Goal: Task Accomplishment & Management: Use online tool/utility

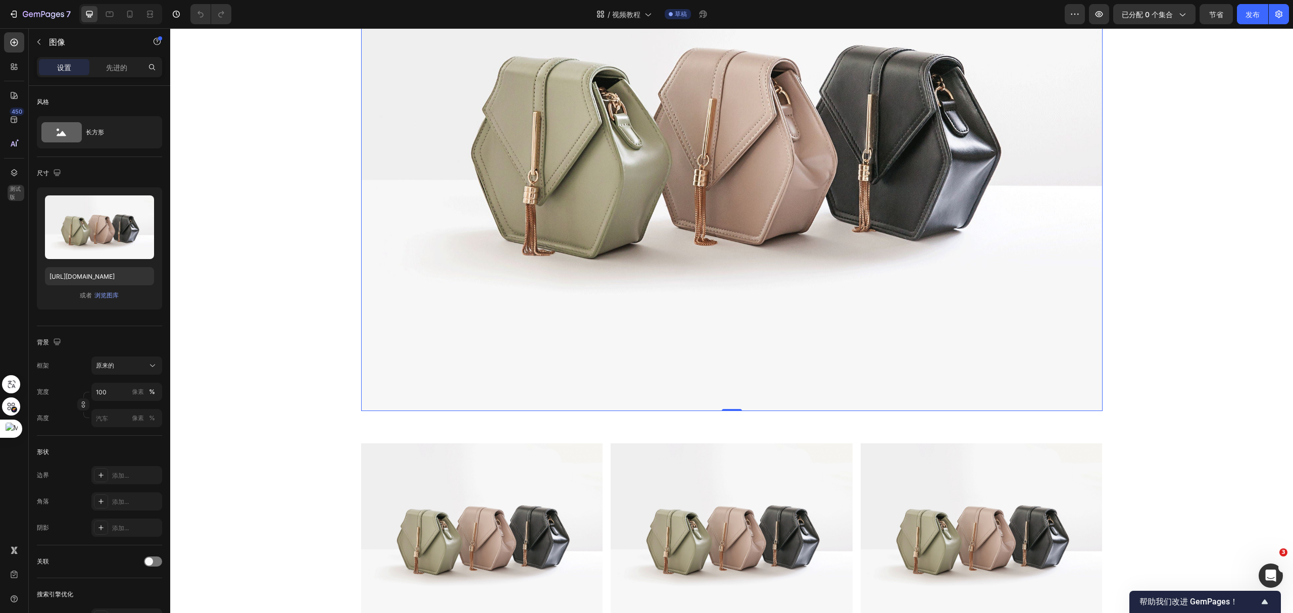
click at [700, 172] on img at bounding box center [732, 133] width 742 height 556
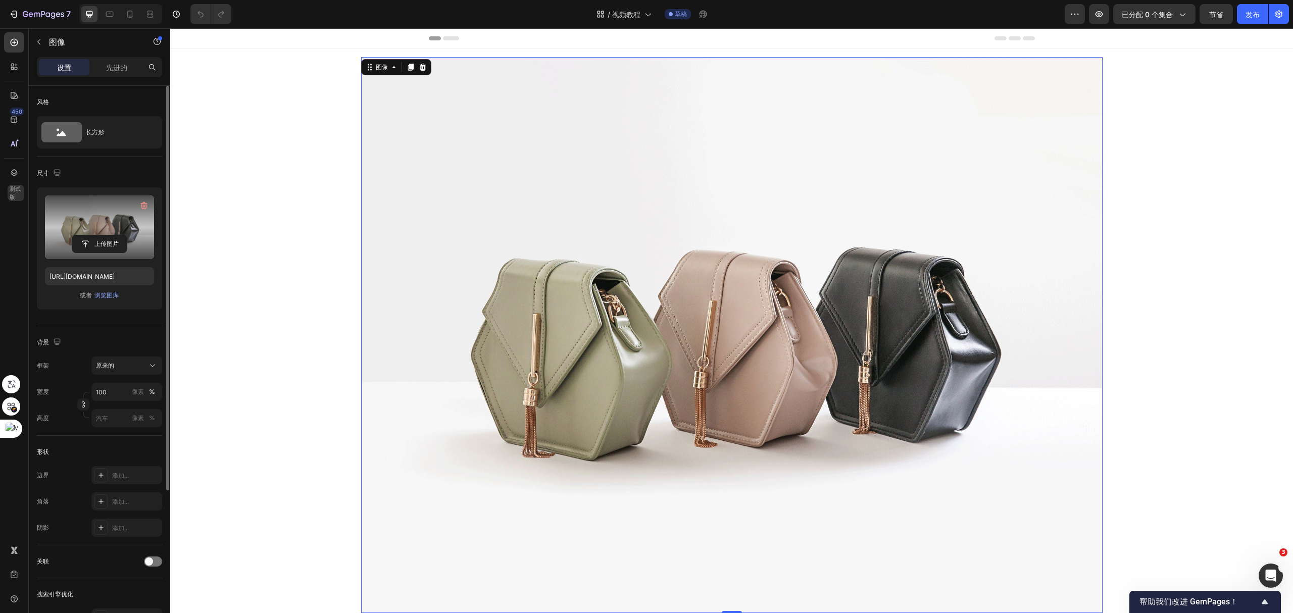
click at [95, 209] on label at bounding box center [99, 228] width 109 height 64
click at [95, 235] on input "file" at bounding box center [99, 243] width 55 height 17
type input "https://cdn.shopify.com/s/files/1/0052/6775/0984/files/gempages_466773933102728…"
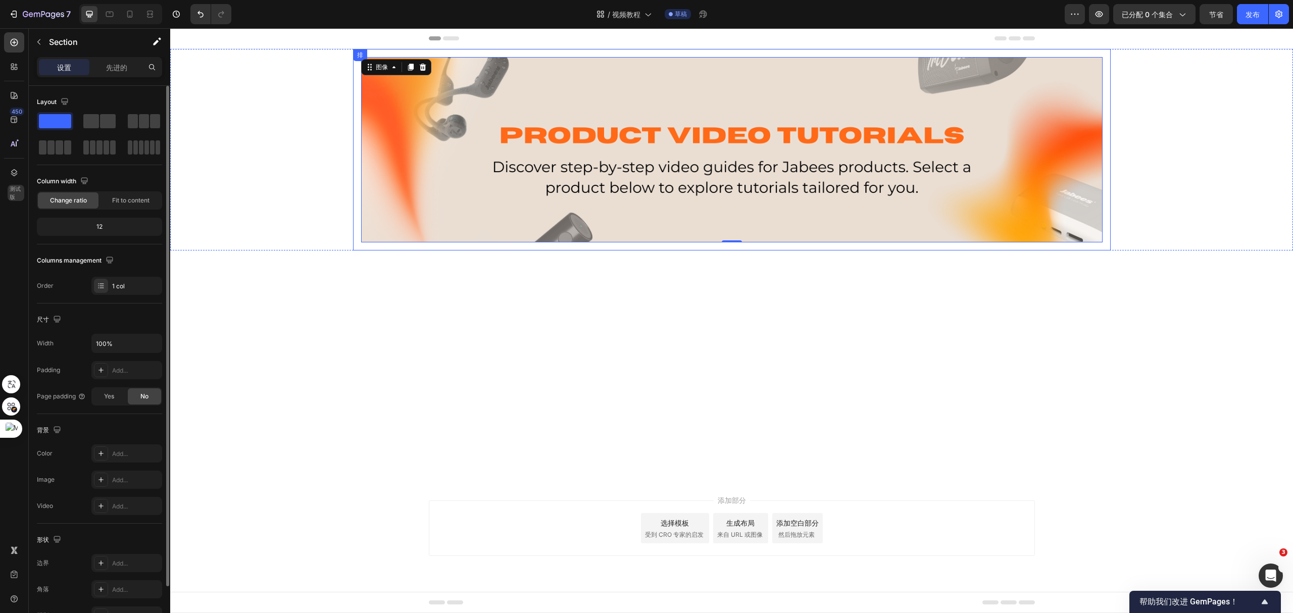
click at [1128, 223] on div "图像 0 排" at bounding box center [731, 150] width 1123 height 202
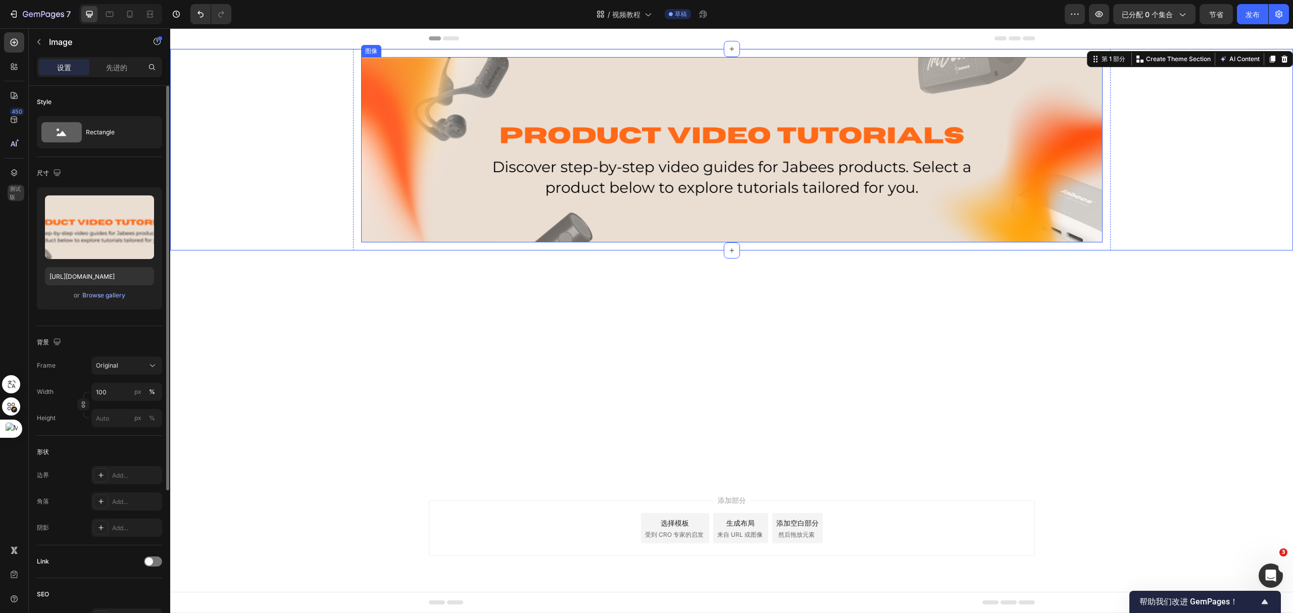
click at [780, 207] on img at bounding box center [732, 149] width 742 height 185
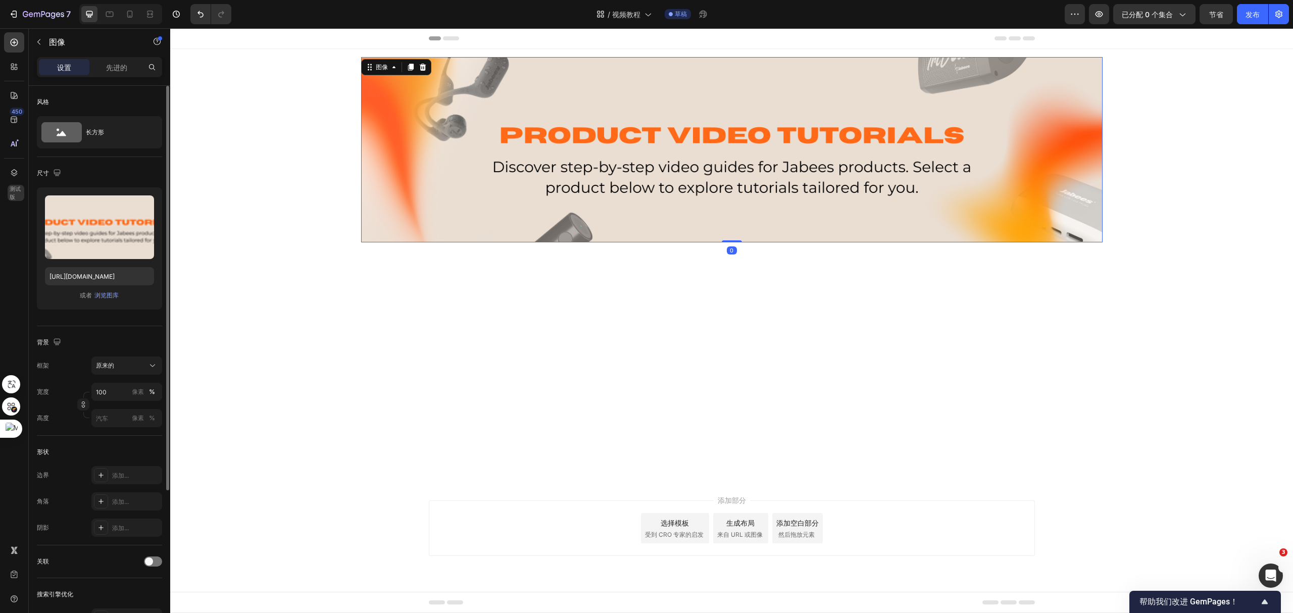
click at [1101, 169] on img at bounding box center [732, 149] width 742 height 185
click at [412, 67] on icon at bounding box center [411, 67] width 6 height 7
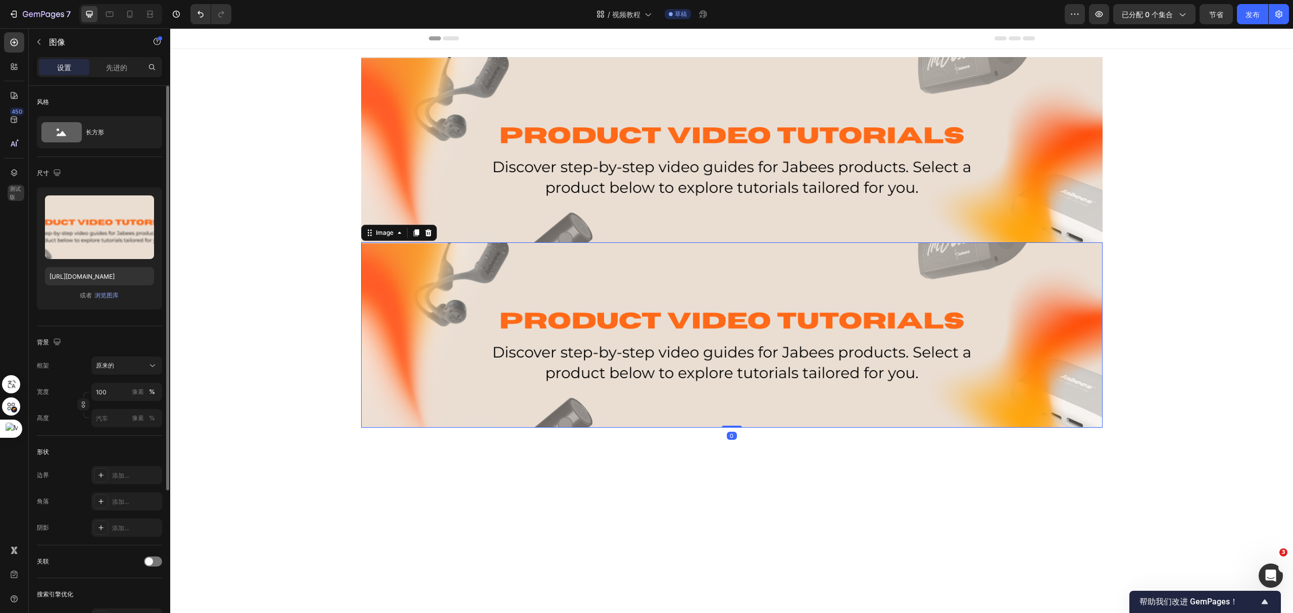
drag, startPoint x: 459, startPoint y: 314, endPoint x: 360, endPoint y: 251, distance: 117.9
click at [459, 314] on img at bounding box center [732, 335] width 742 height 185
click at [96, 229] on label at bounding box center [99, 228] width 109 height 64
click at [96, 235] on input "file" at bounding box center [99, 243] width 55 height 17
click at [102, 222] on label at bounding box center [99, 228] width 109 height 64
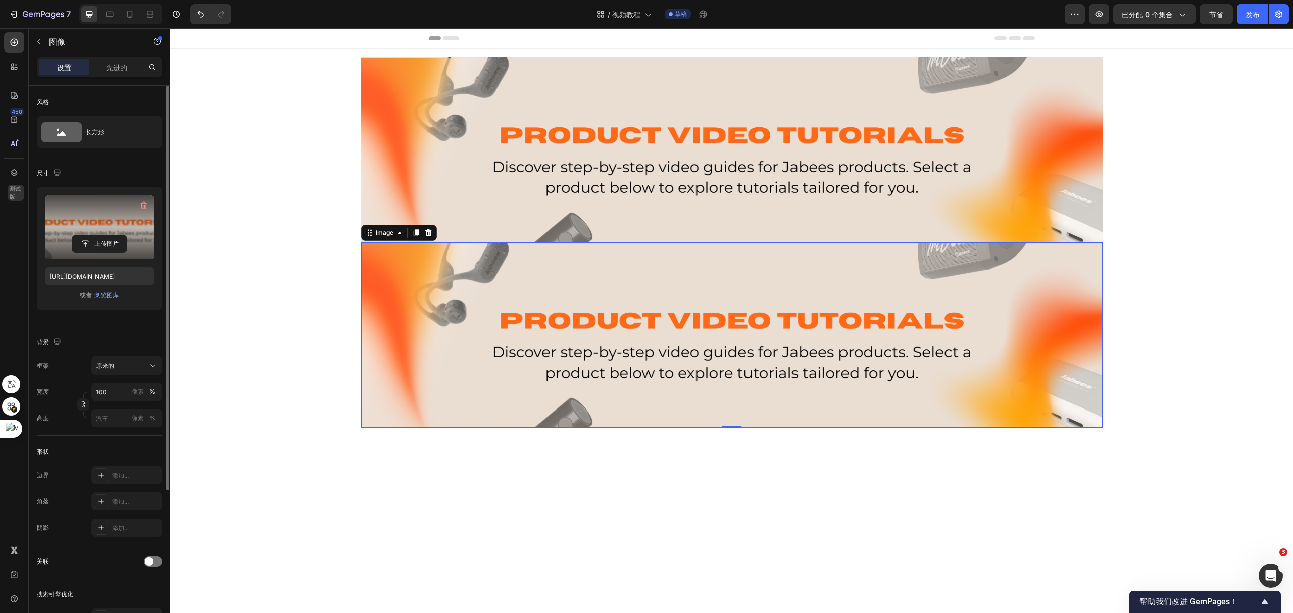
click at [102, 235] on input "file" at bounding box center [99, 243] width 55 height 17
type input "https://cdn.shopify.com/s/files/1/0052/6775/0984/files/gempages_466773933102728…"
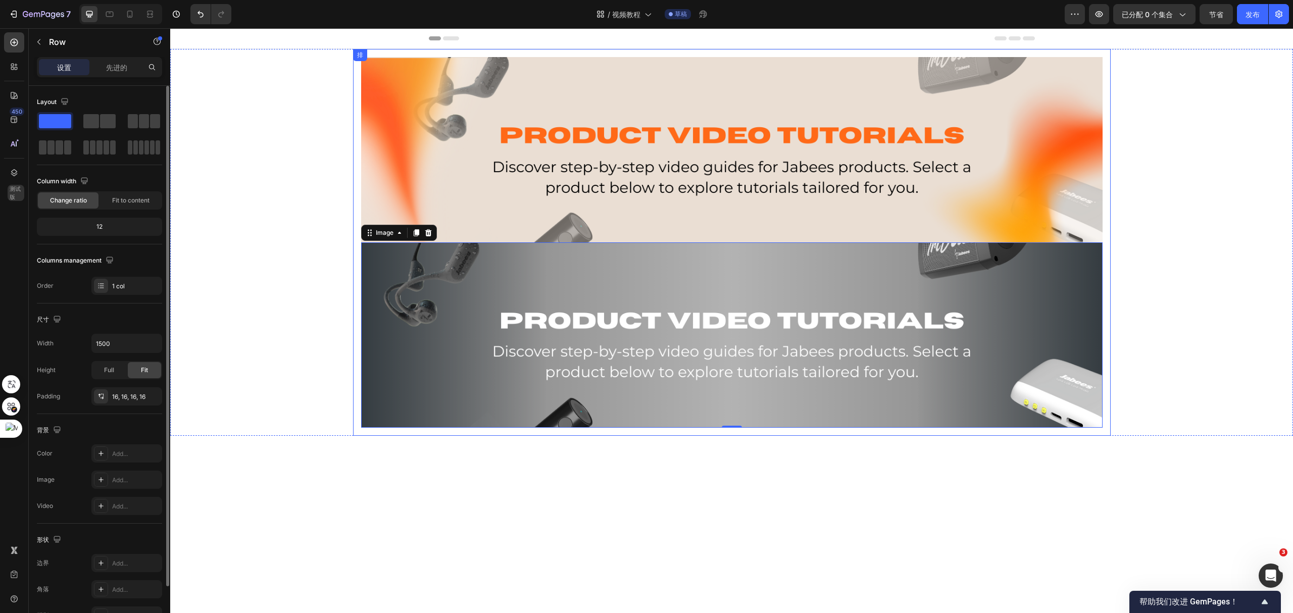
click at [1100, 156] on div "图像 Image 0 排" at bounding box center [732, 242] width 758 height 387
click at [1035, 163] on img at bounding box center [732, 149] width 742 height 185
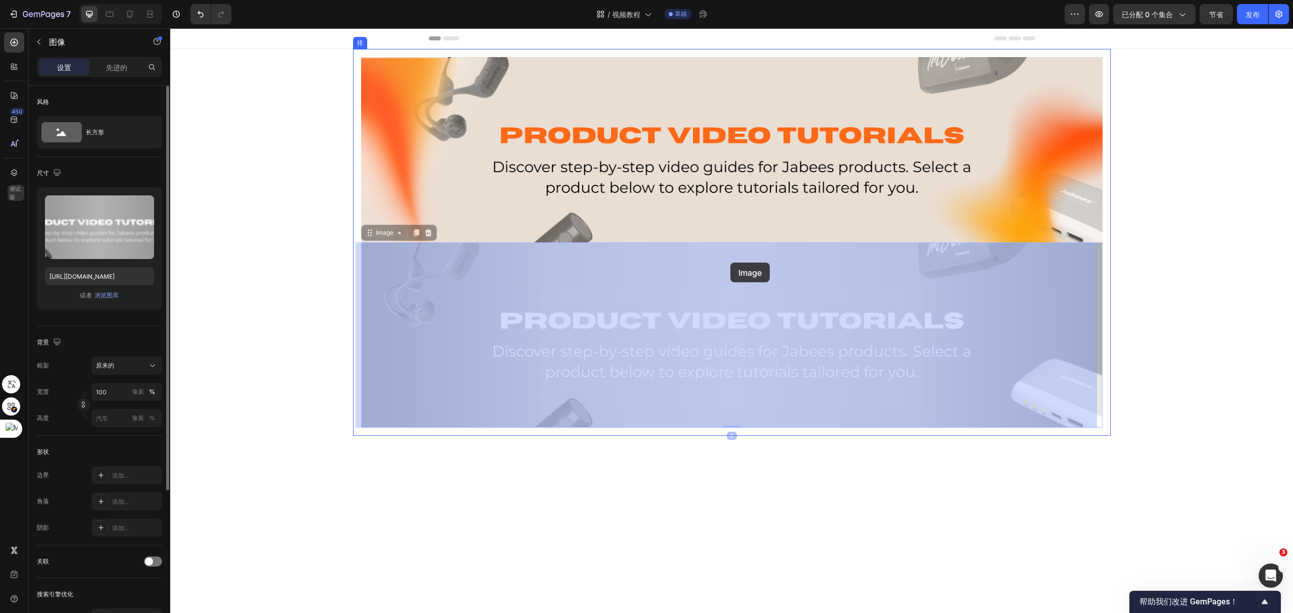
drag, startPoint x: 733, startPoint y: 243, endPoint x: 732, endPoint y: 233, distance: 9.7
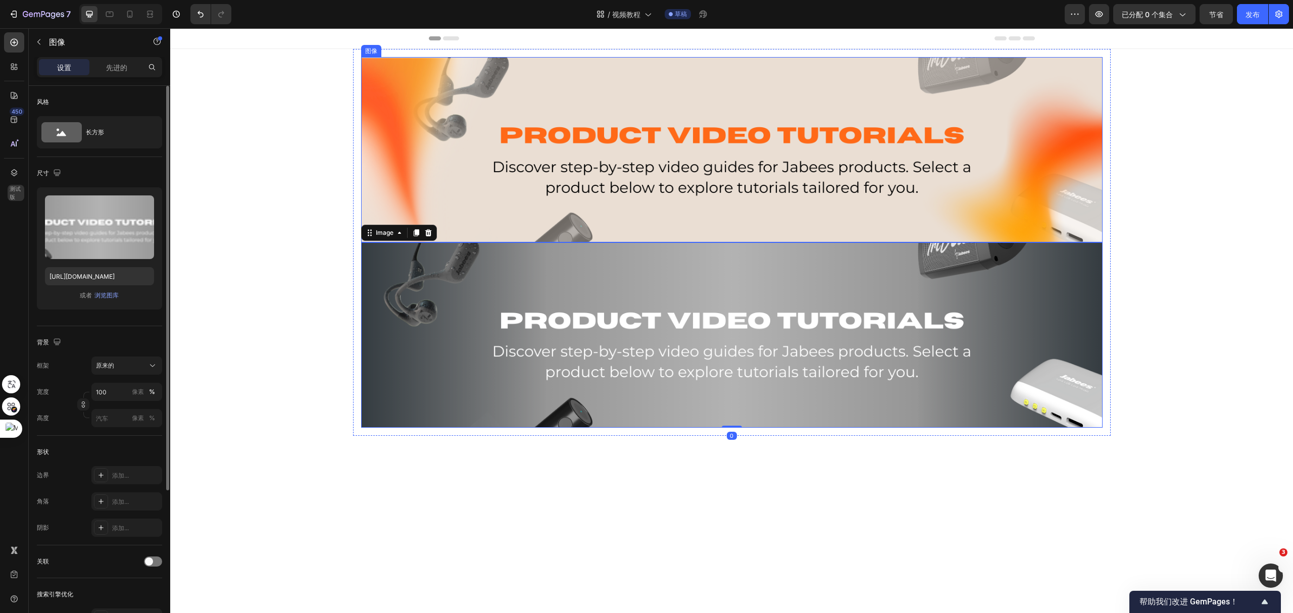
click at [743, 186] on img at bounding box center [732, 149] width 742 height 185
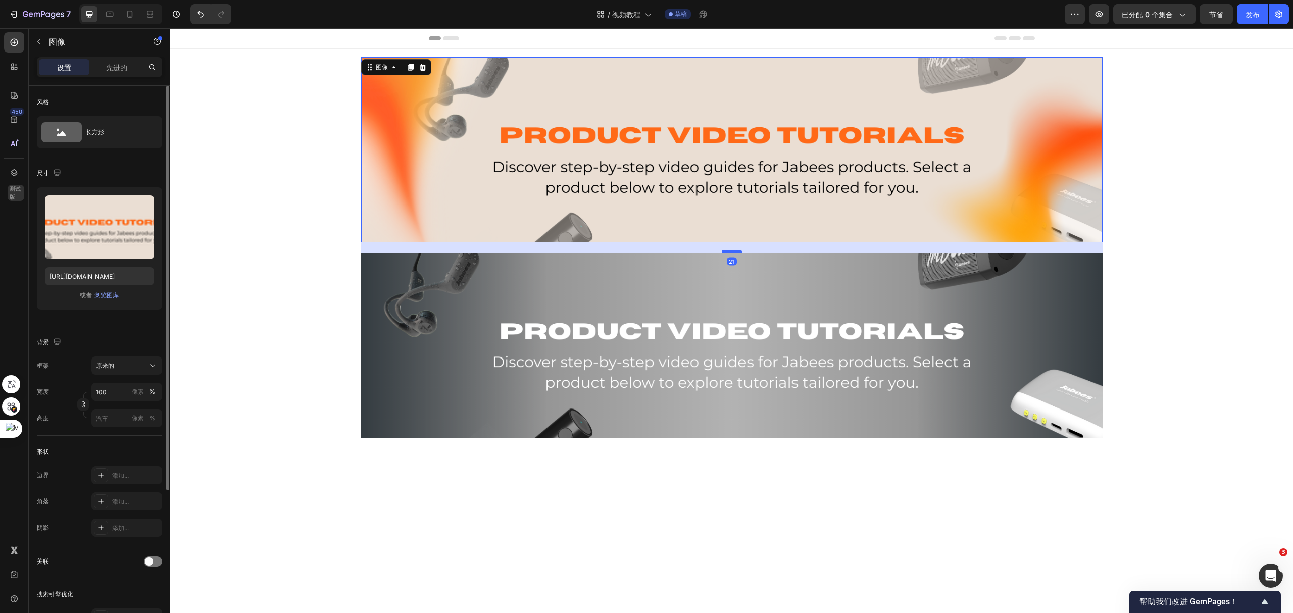
drag, startPoint x: 723, startPoint y: 241, endPoint x: 723, endPoint y: 252, distance: 10.6
click at [723, 252] on div at bounding box center [732, 251] width 20 height 3
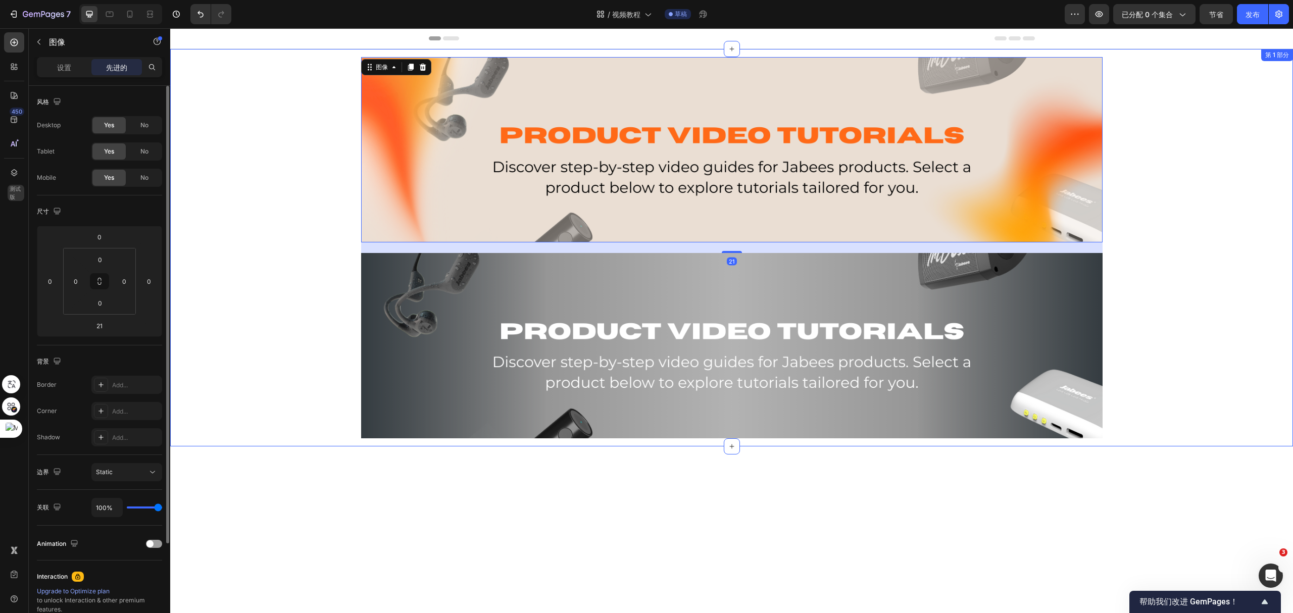
click at [1163, 214] on div "图像 21 Image 排" at bounding box center [731, 248] width 1123 height 398
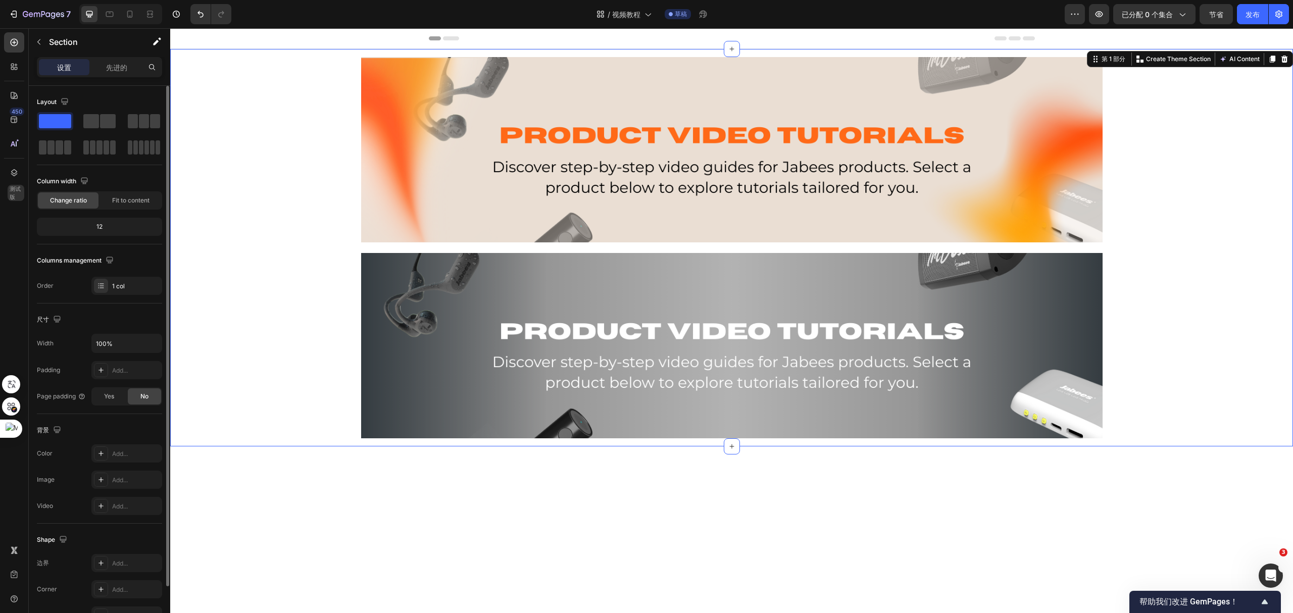
click at [1164, 213] on div "图像 Image 排" at bounding box center [731, 248] width 1123 height 398
click at [1185, 275] on div "图像 Image 排" at bounding box center [731, 248] width 1123 height 398
click at [942, 177] on img at bounding box center [732, 149] width 742 height 185
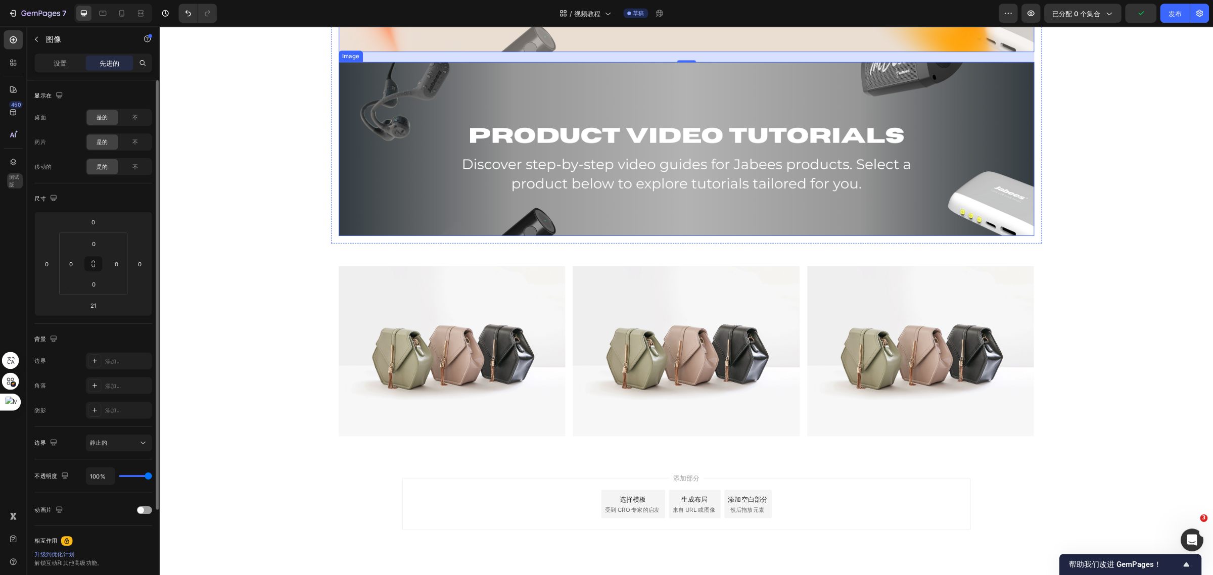
scroll to position [202, 0]
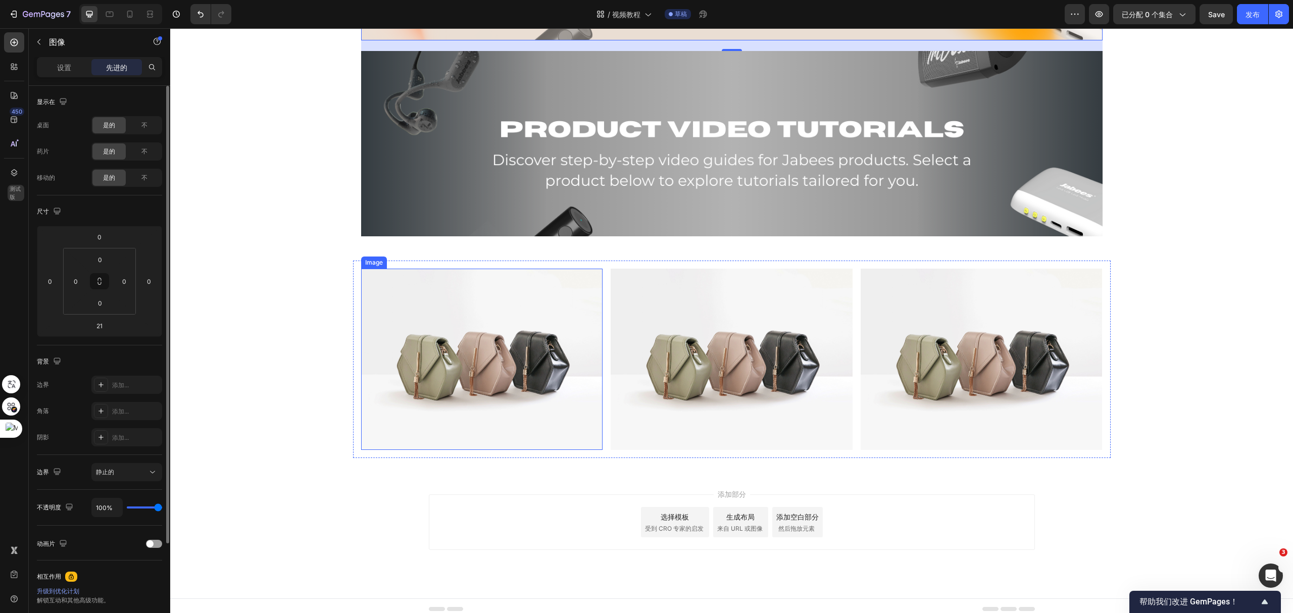
click at [516, 322] on img at bounding box center [482, 359] width 242 height 181
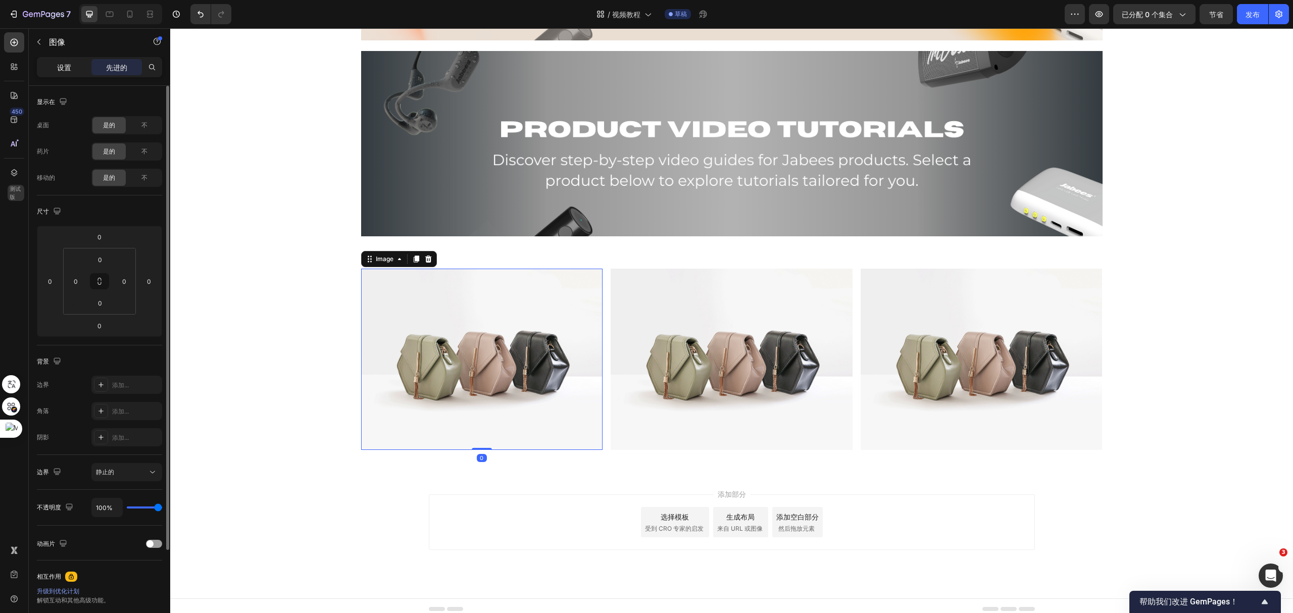
click at [53, 65] on div "设置" at bounding box center [64, 67] width 51 height 16
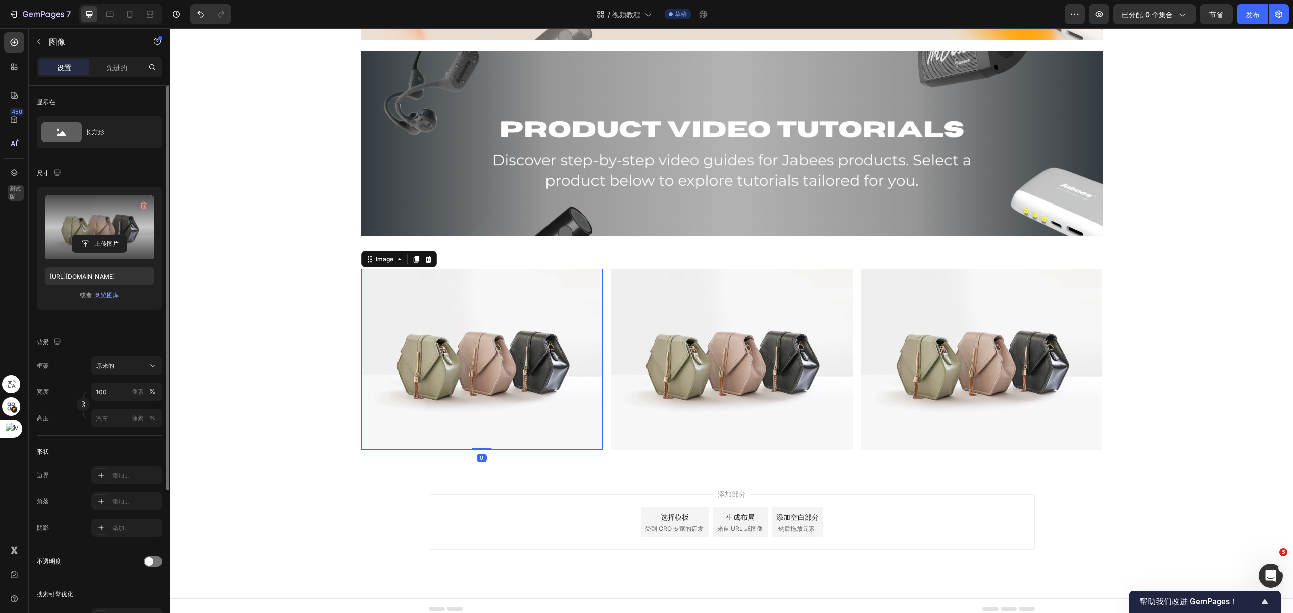
click at [95, 223] on label at bounding box center [99, 228] width 109 height 64
click at [95, 235] on input "file" at bounding box center [99, 243] width 55 height 17
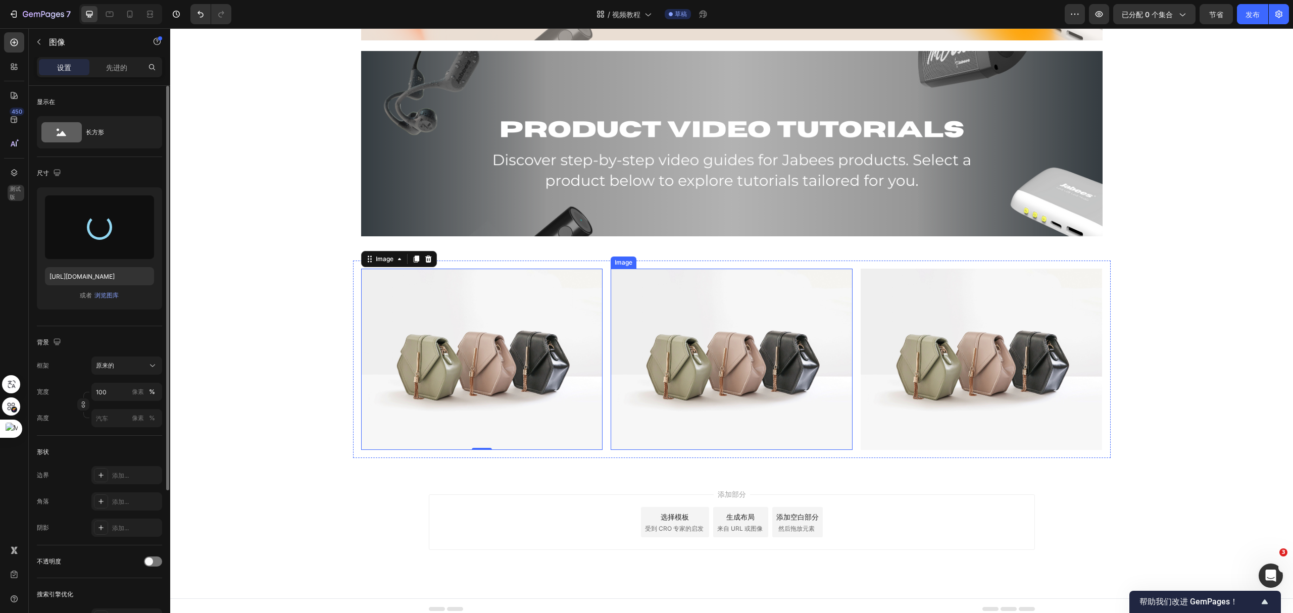
type input "https://cdn.shopify.com/s/files/1/0052/6775/0984/files/gempages_466773933102728…"
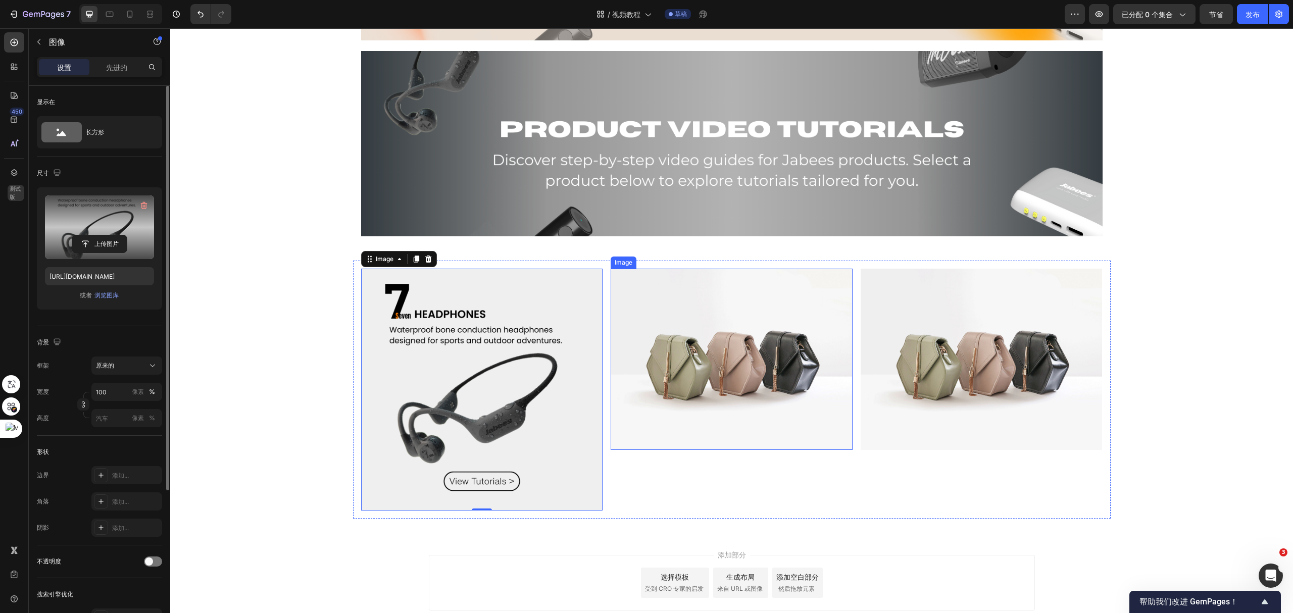
click at [688, 372] on img at bounding box center [732, 359] width 242 height 181
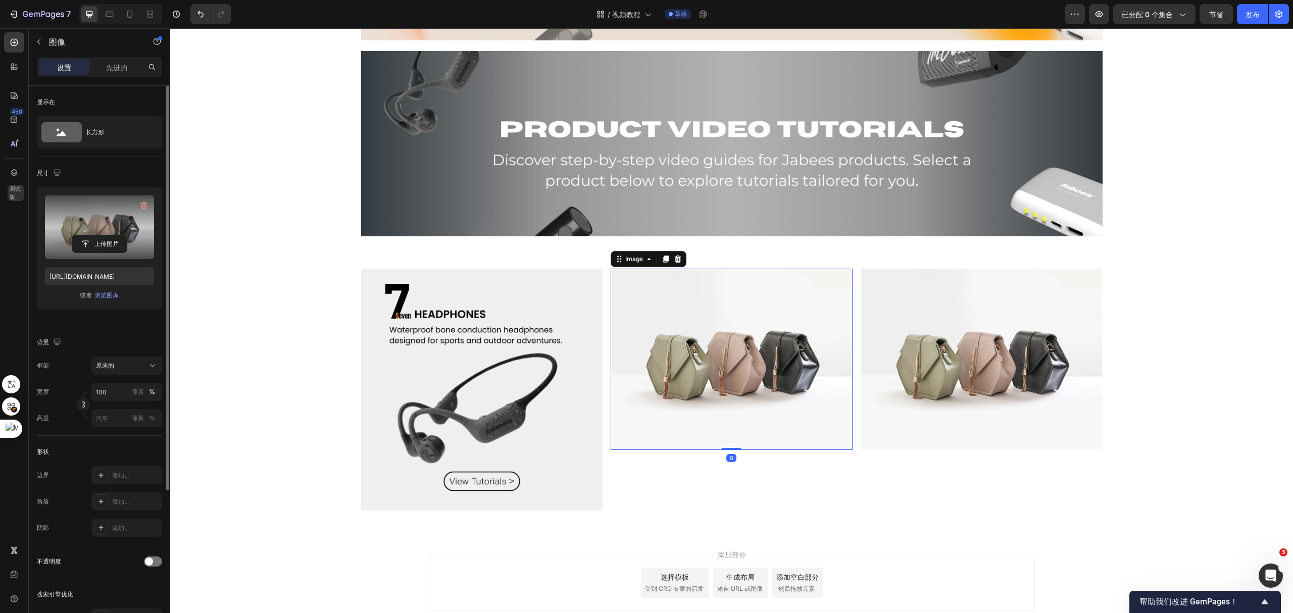
click at [104, 223] on label at bounding box center [99, 228] width 109 height 64
click at [104, 235] on input "file" at bounding box center [99, 243] width 55 height 17
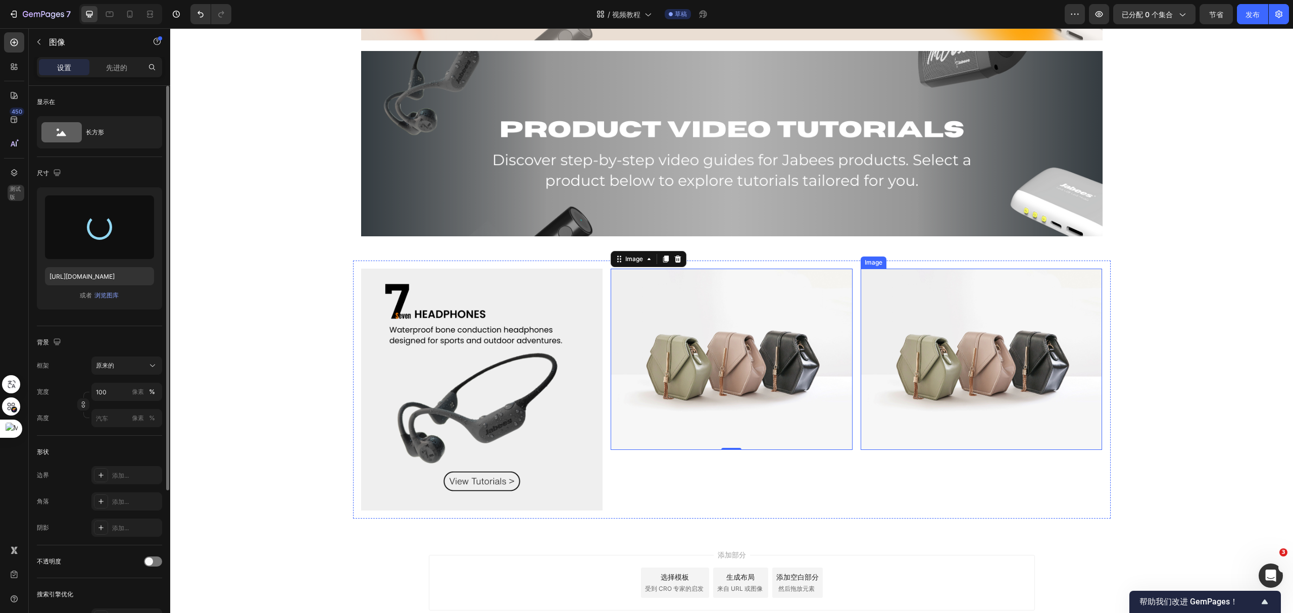
type input "https://cdn.shopify.com/s/files/1/0052/6775/0984/files/gempages_466773933102728…"
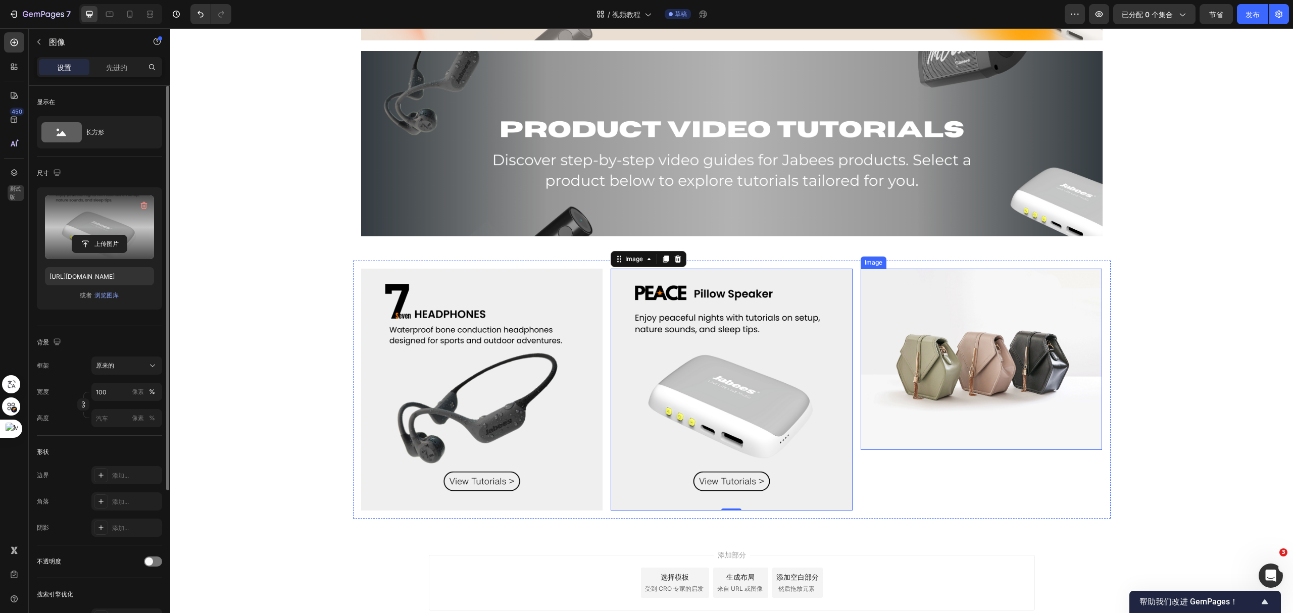
click at [960, 385] on img at bounding box center [982, 359] width 242 height 181
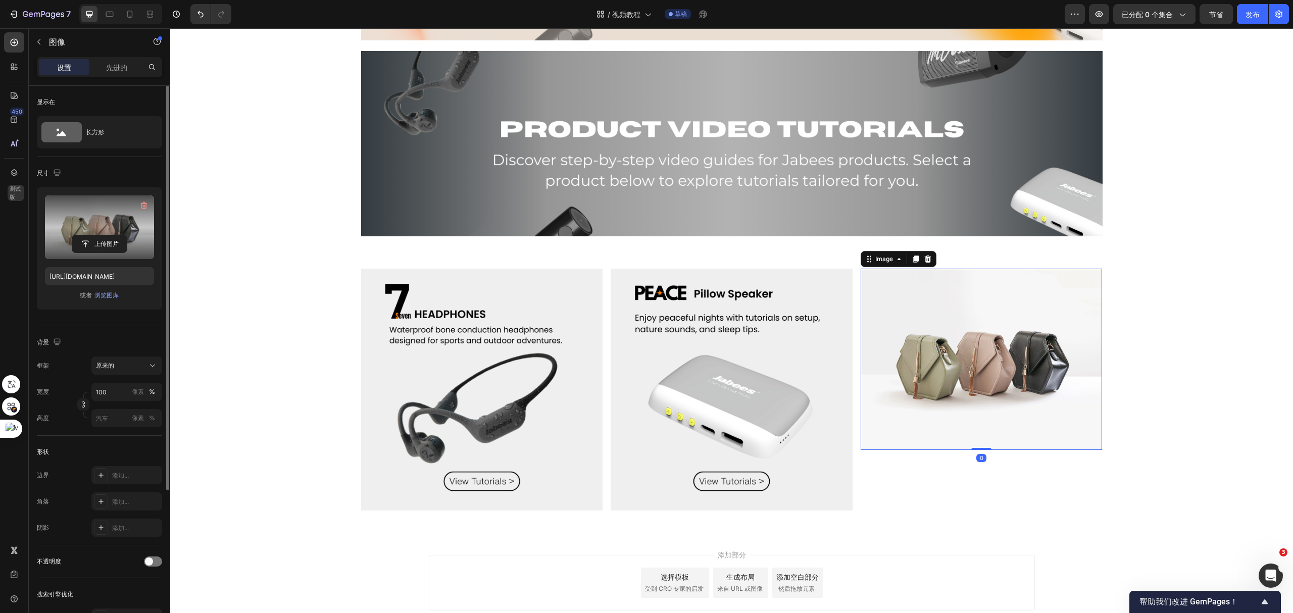
click at [100, 229] on label at bounding box center [99, 228] width 109 height 64
click at [100, 235] on input "file" at bounding box center [99, 243] width 55 height 17
type input "https://cdn.shopify.com/s/files/1/0052/6775/0984/files/gempages_466773933102728…"
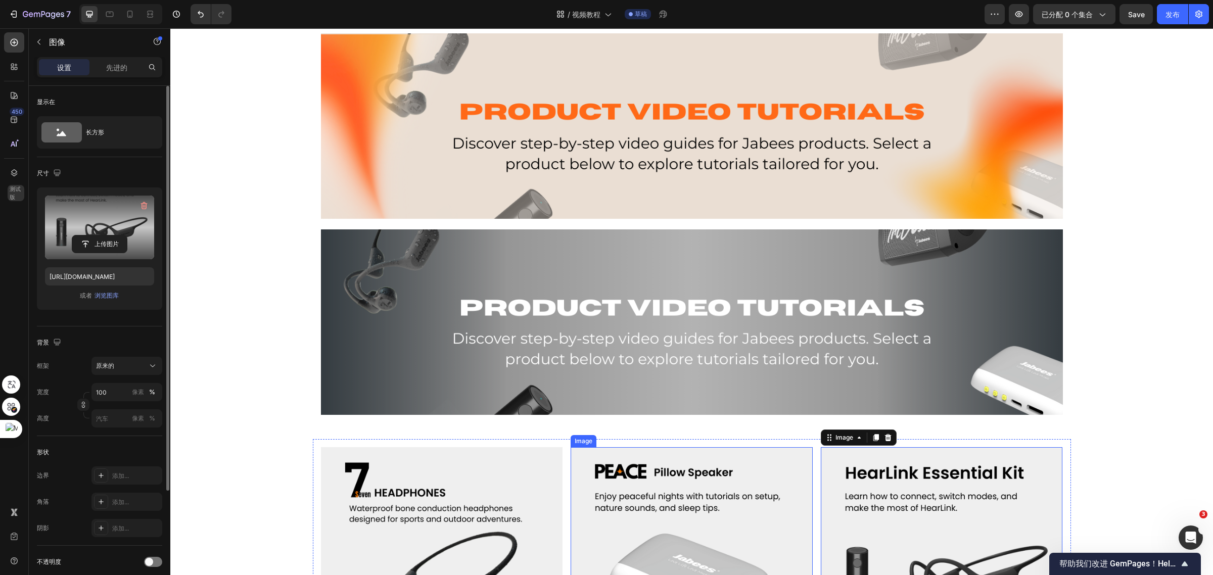
scroll to position [0, 0]
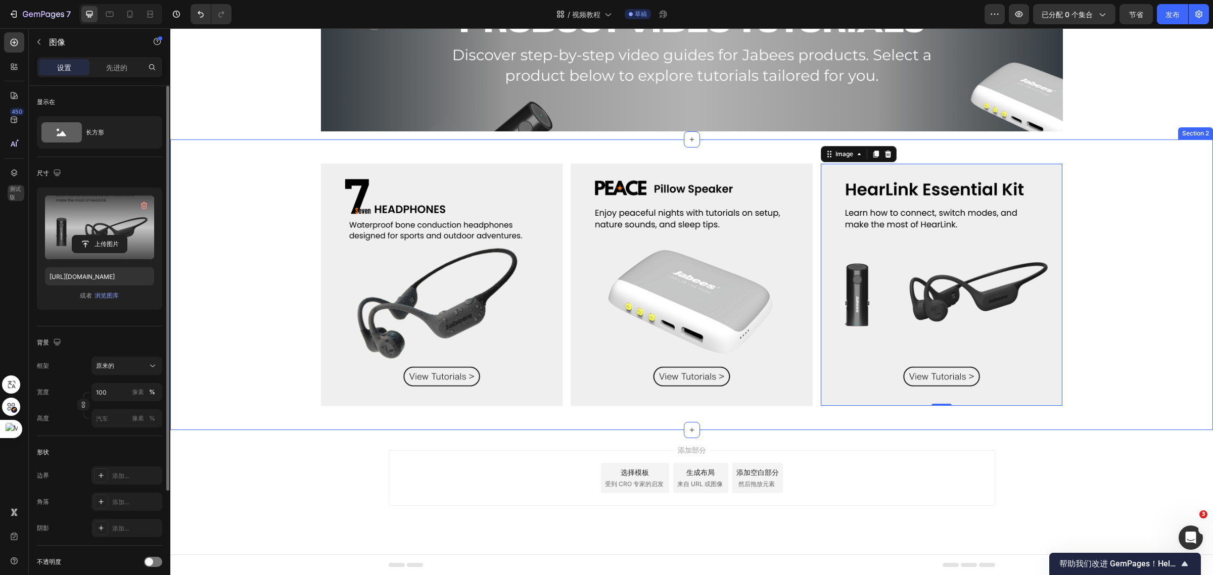
click at [1116, 226] on div "Image Image Image 0 Row" at bounding box center [691, 285] width 1042 height 258
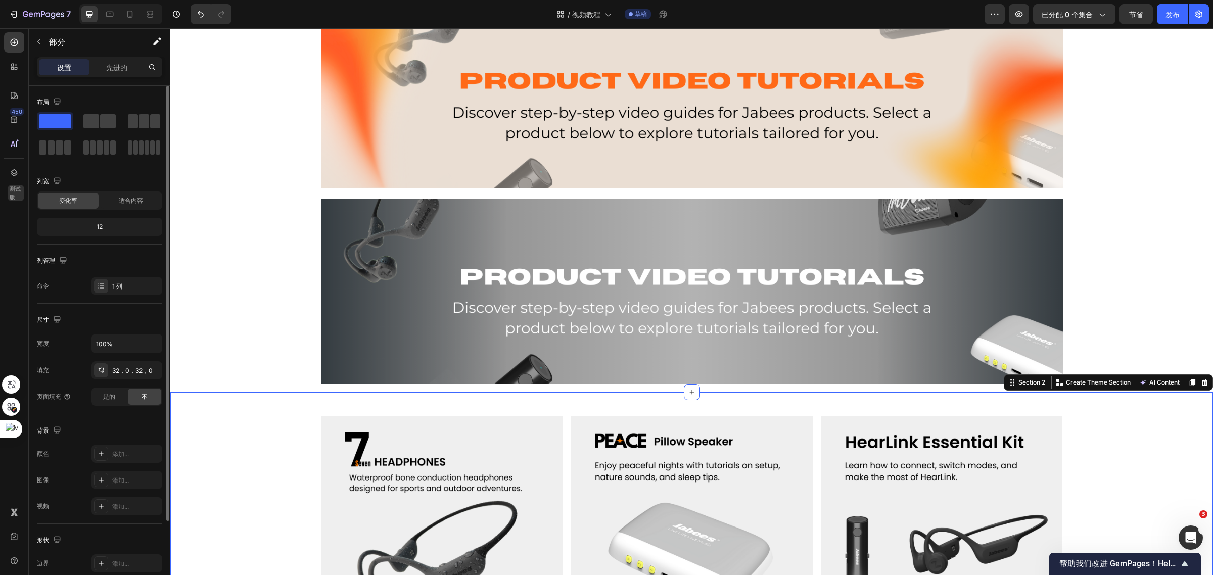
click at [1114, 228] on div "图像 Image 排" at bounding box center [691, 193] width 1042 height 398
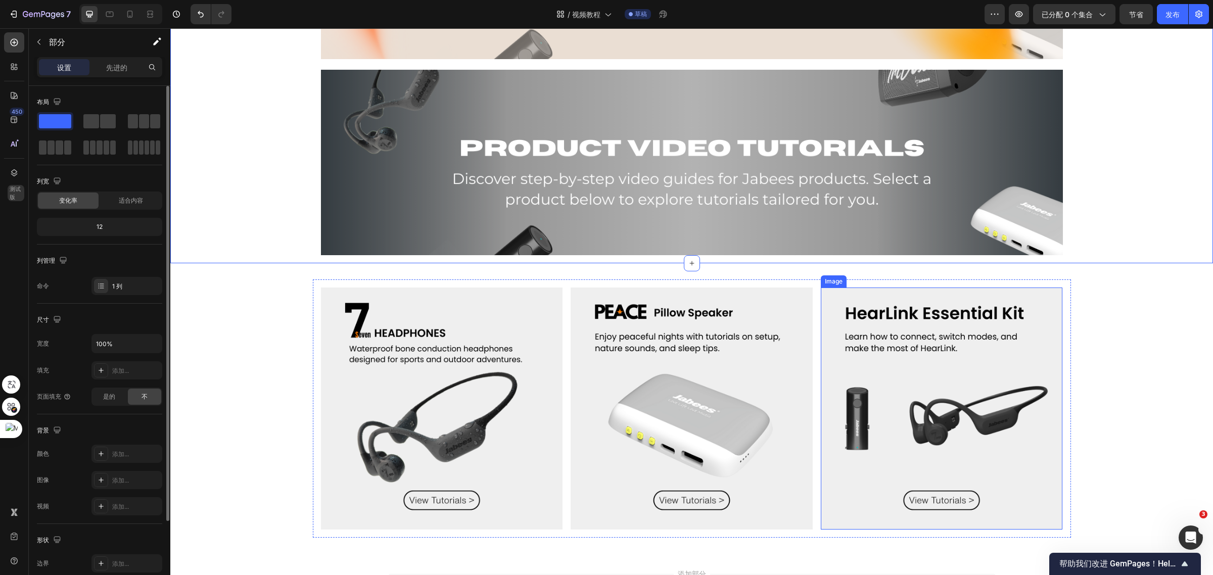
scroll to position [63, 0]
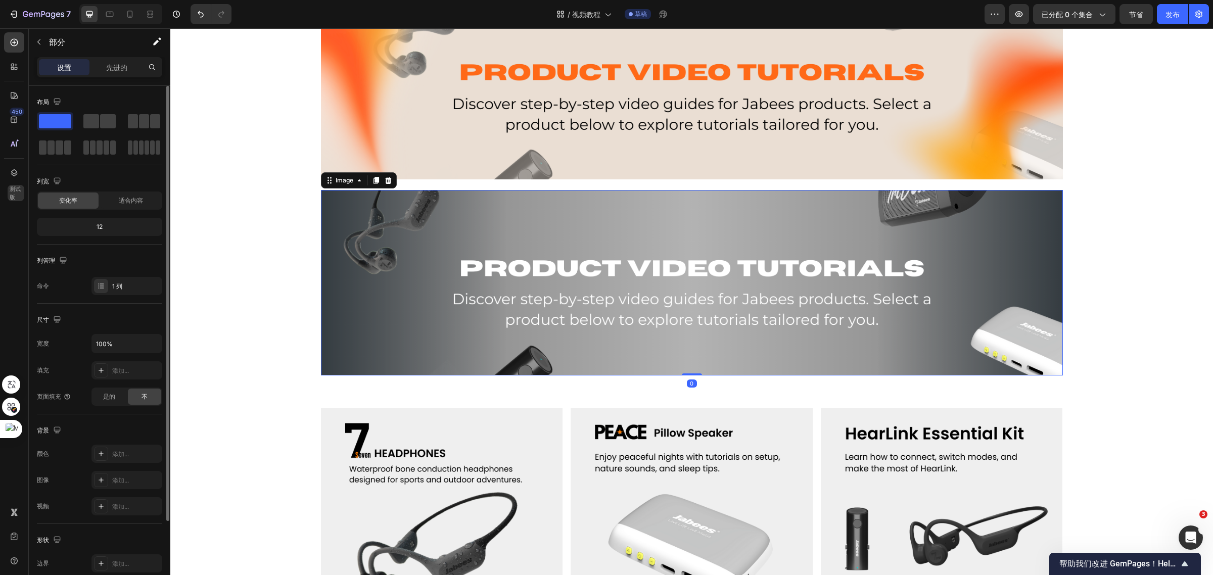
click at [1014, 281] on img at bounding box center [692, 282] width 742 height 185
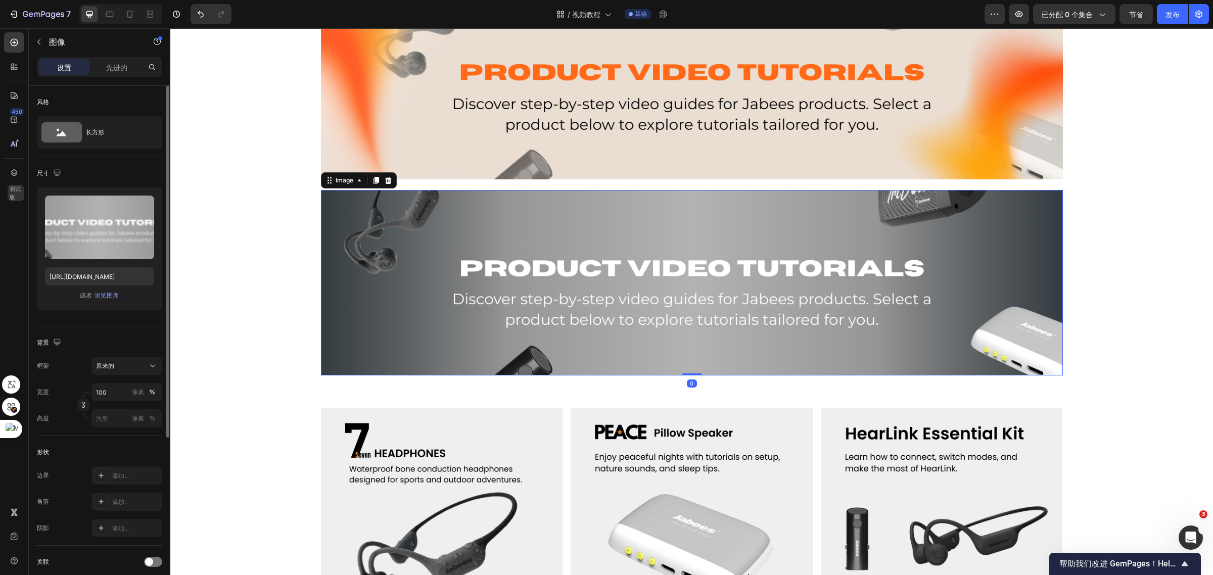
scroll to position [0, 0]
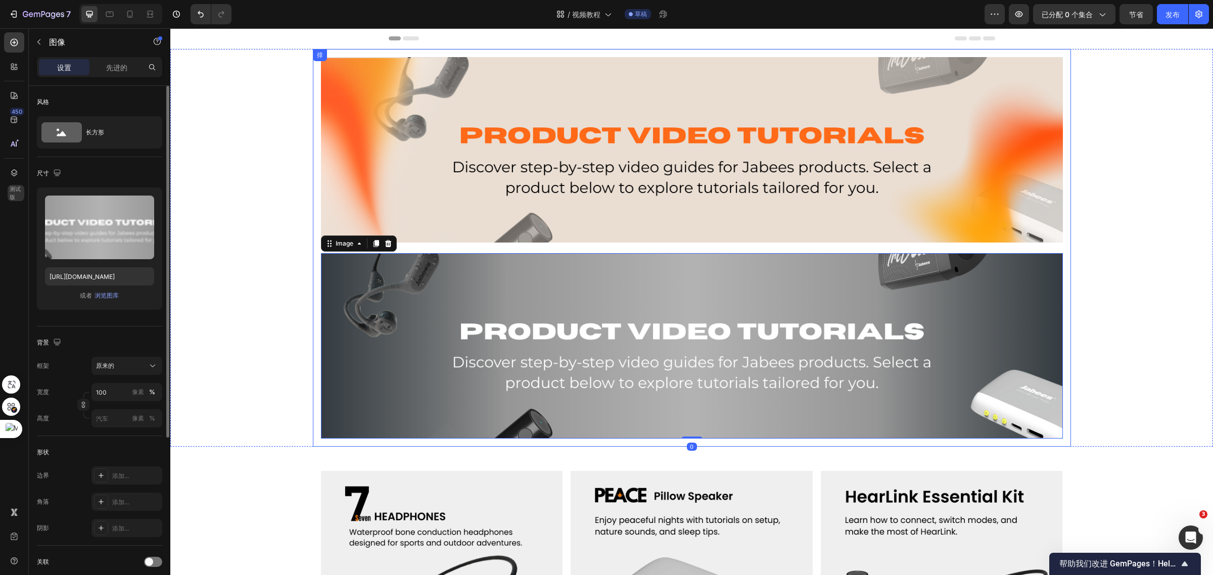
click at [988, 242] on img at bounding box center [692, 149] width 742 height 185
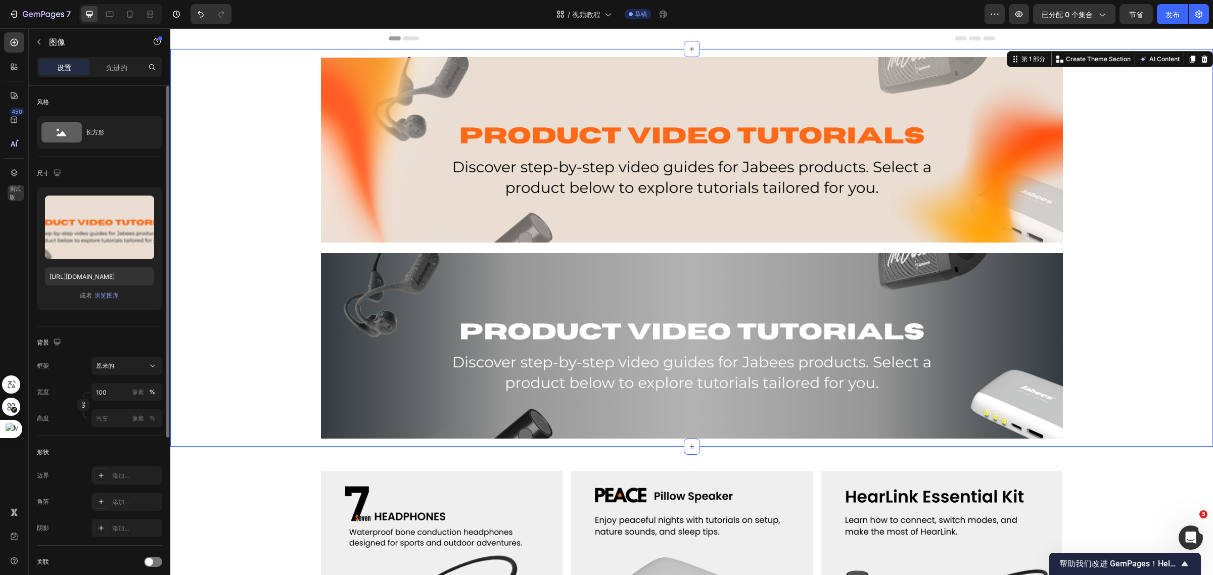
click at [1115, 215] on div "图像 Image 排" at bounding box center [691, 248] width 1042 height 398
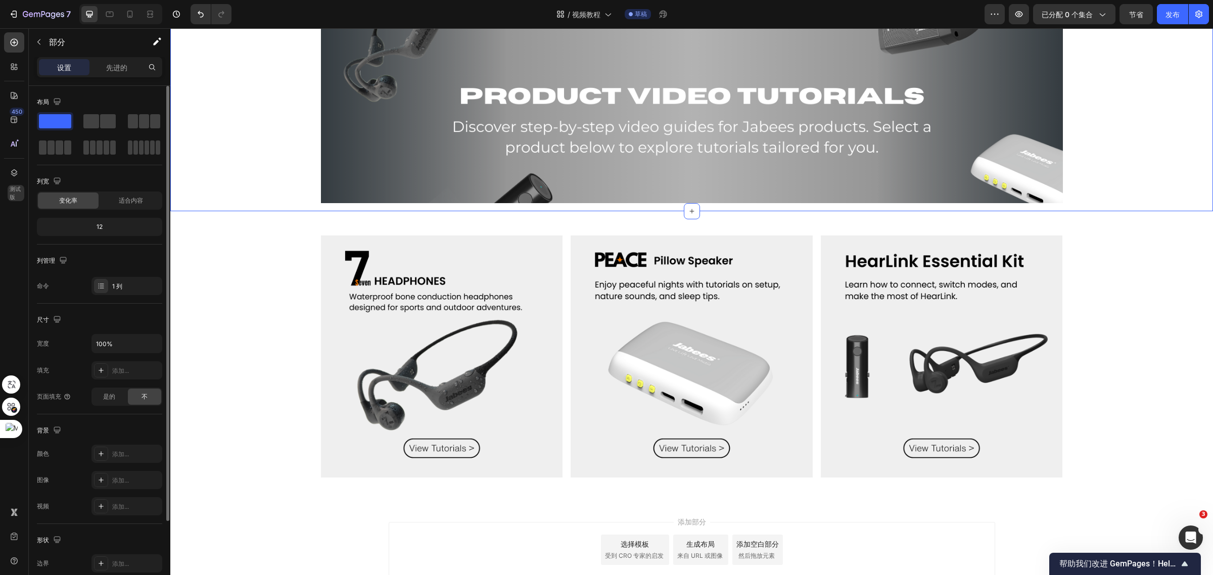
scroll to position [307, 0]
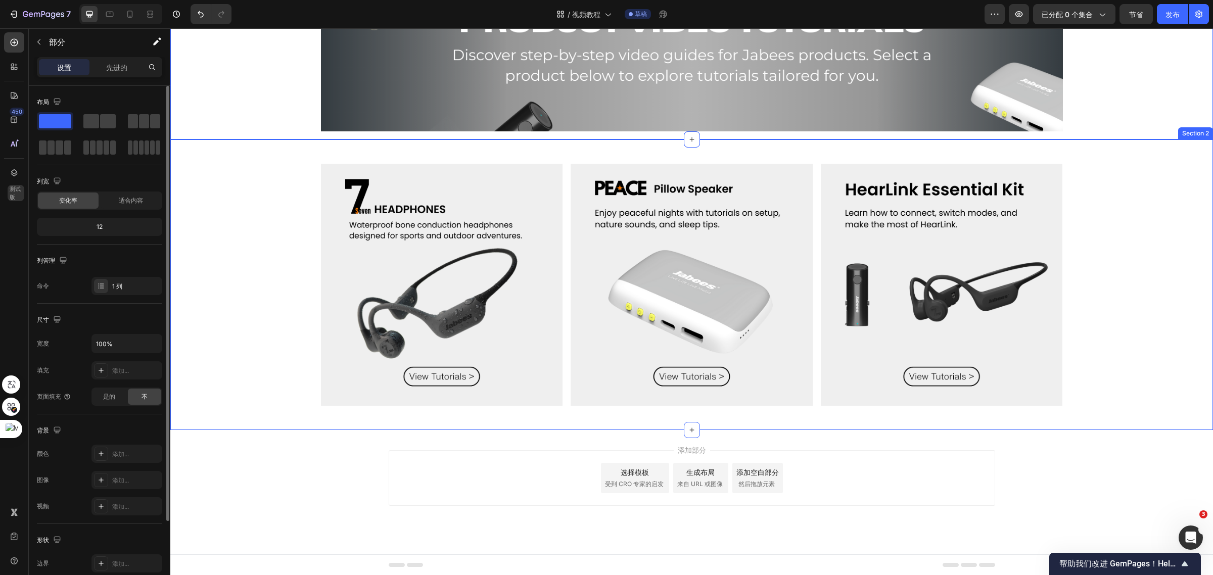
click at [1105, 228] on div "Image Image Image Row" at bounding box center [691, 285] width 1042 height 258
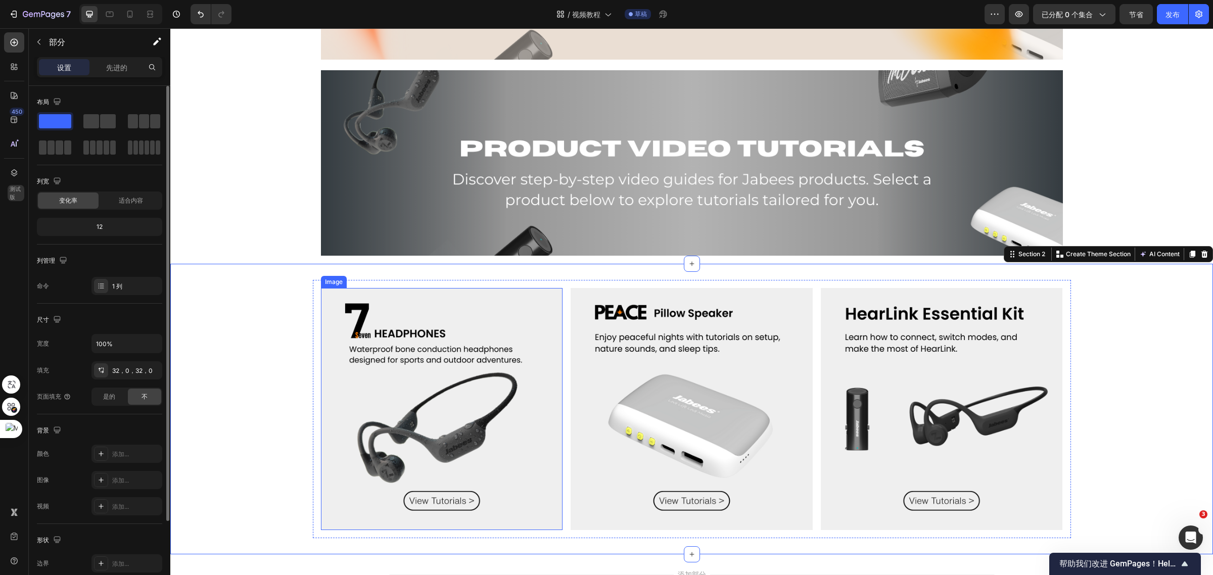
scroll to position [244, 0]
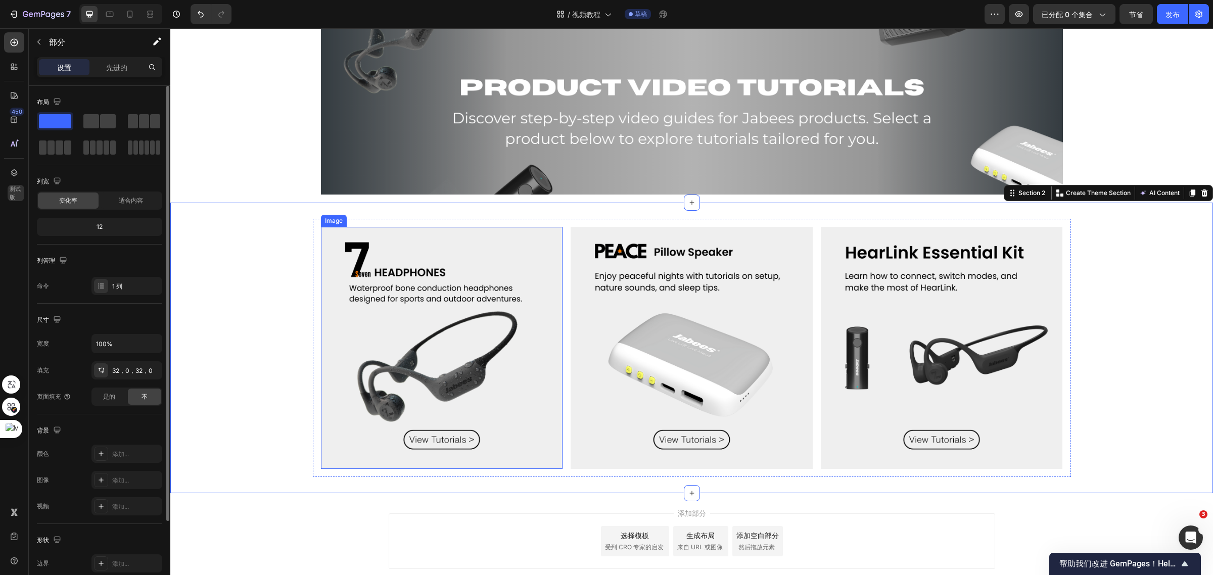
click at [537, 292] on img at bounding box center [442, 348] width 242 height 242
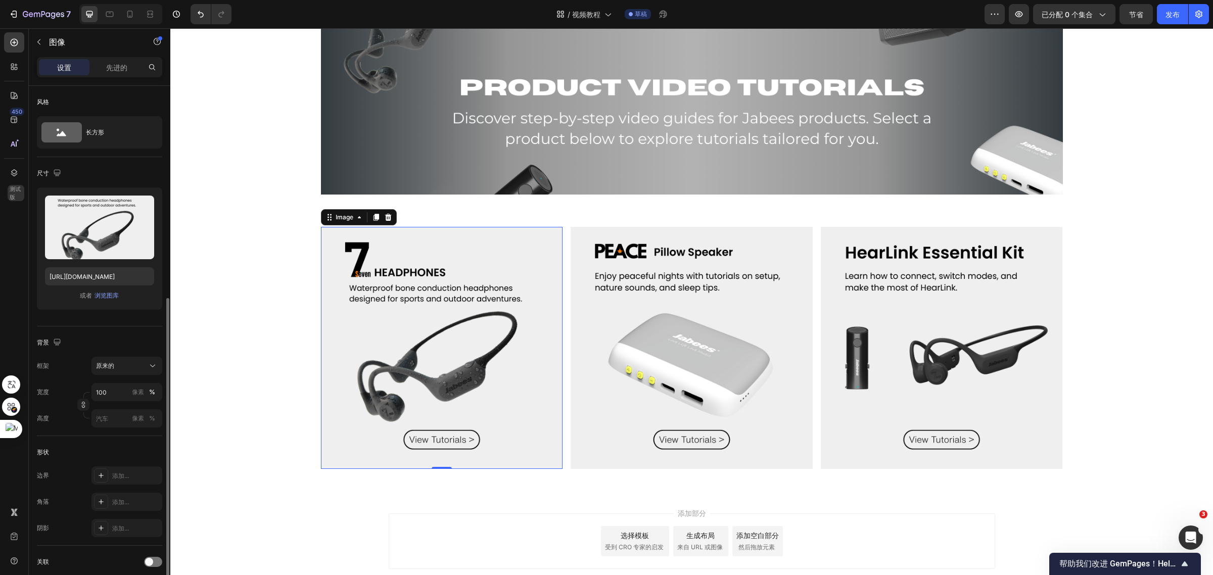
scroll to position [126, 0]
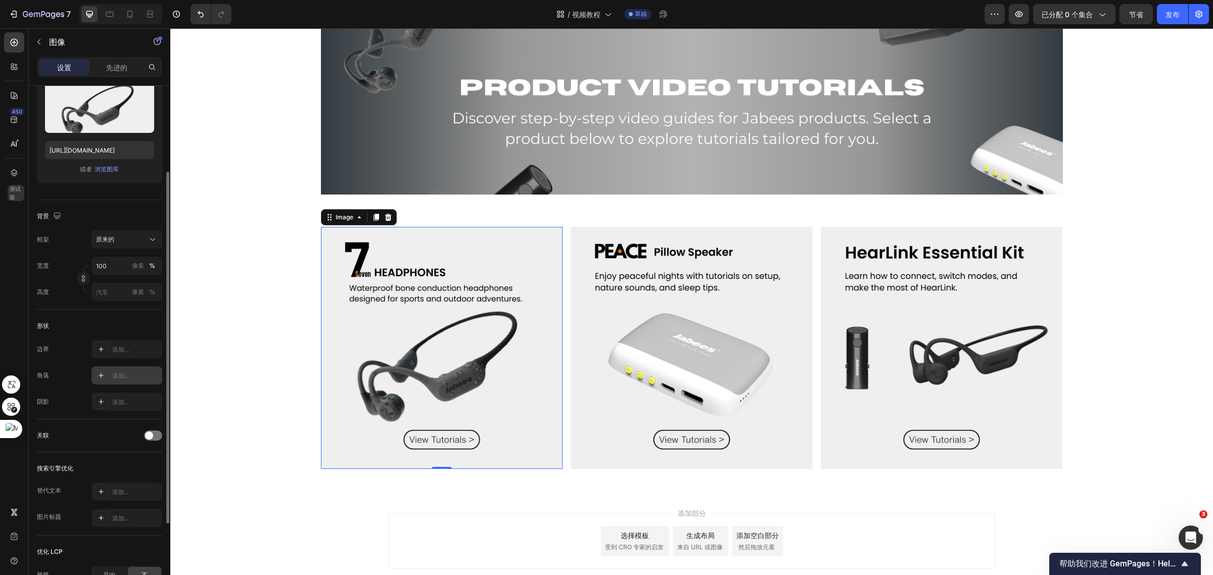
click at [126, 374] on font "添加..." at bounding box center [120, 376] width 17 height 8
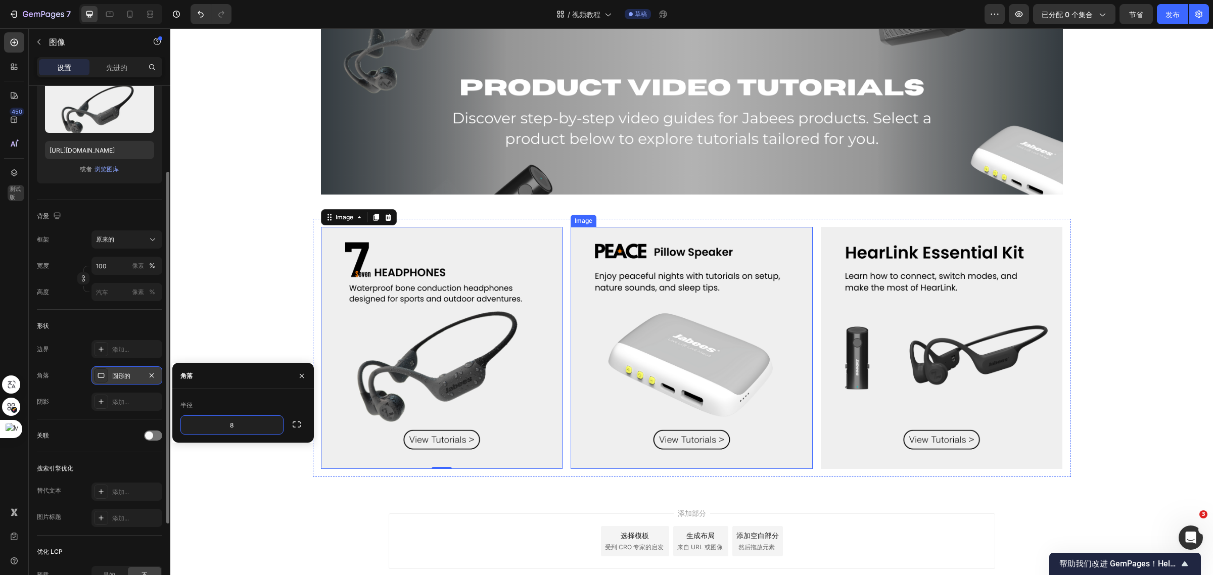
click at [662, 312] on img at bounding box center [691, 348] width 242 height 242
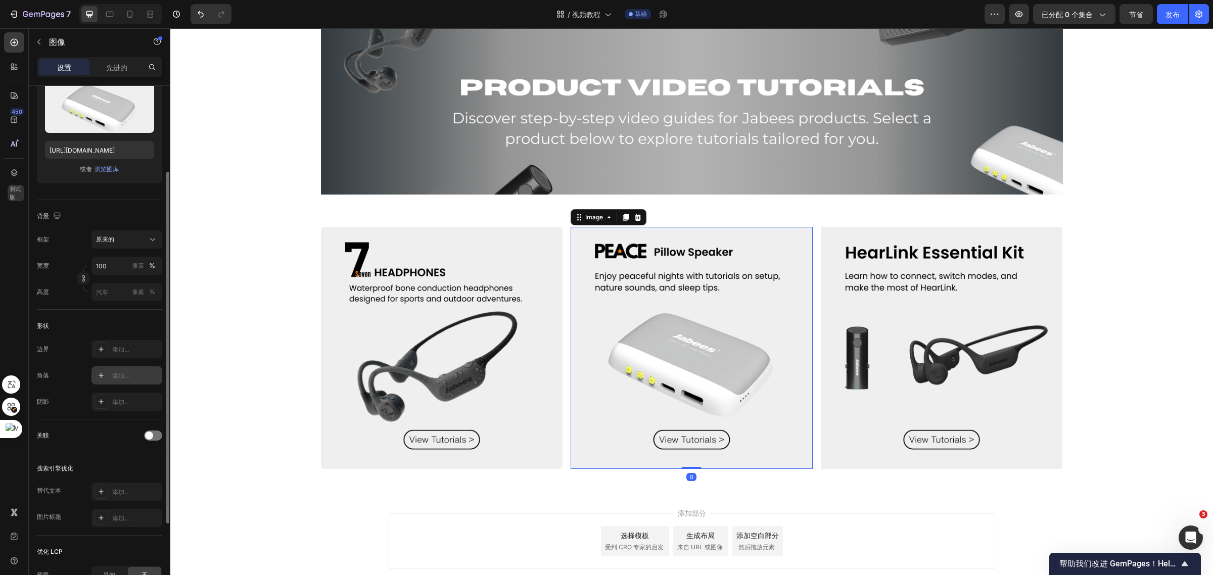
click at [117, 374] on font "添加..." at bounding box center [120, 376] width 17 height 8
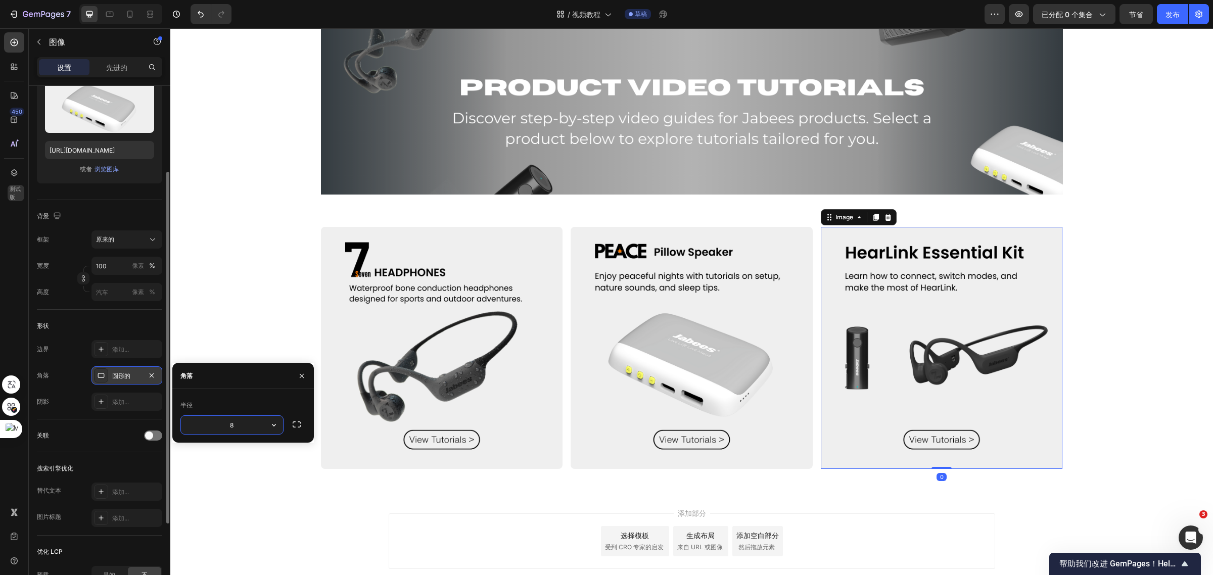
drag, startPoint x: 887, startPoint y: 323, endPoint x: 617, endPoint y: 262, distance: 277.3
click at [885, 323] on img at bounding box center [942, 348] width 242 height 242
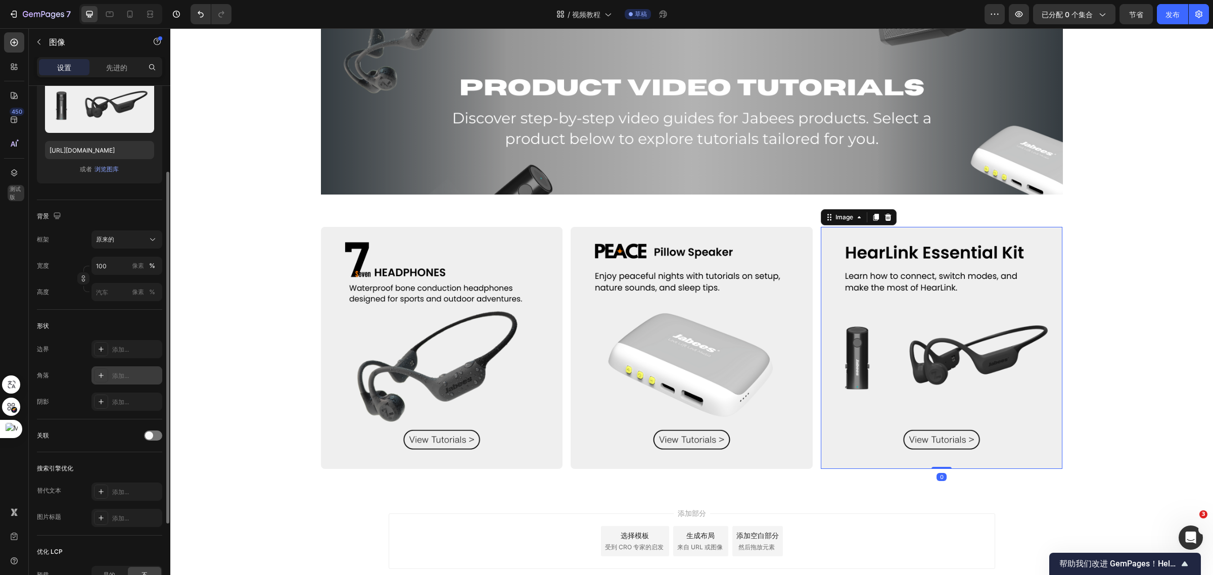
click at [117, 378] on font "添加..." at bounding box center [120, 376] width 17 height 8
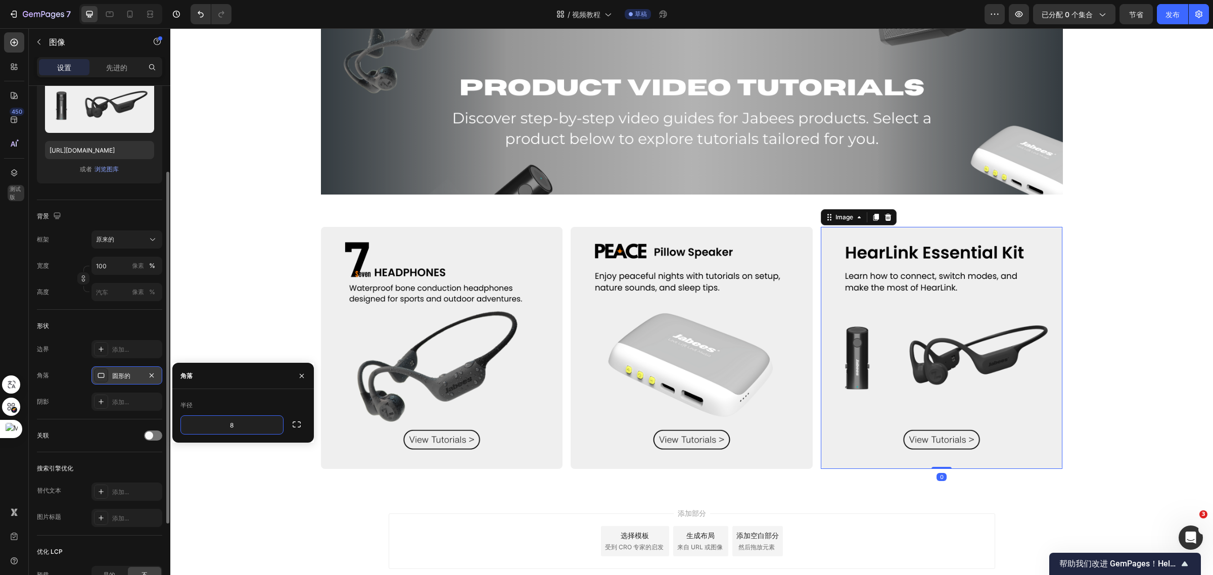
click at [896, 327] on img at bounding box center [942, 348] width 242 height 242
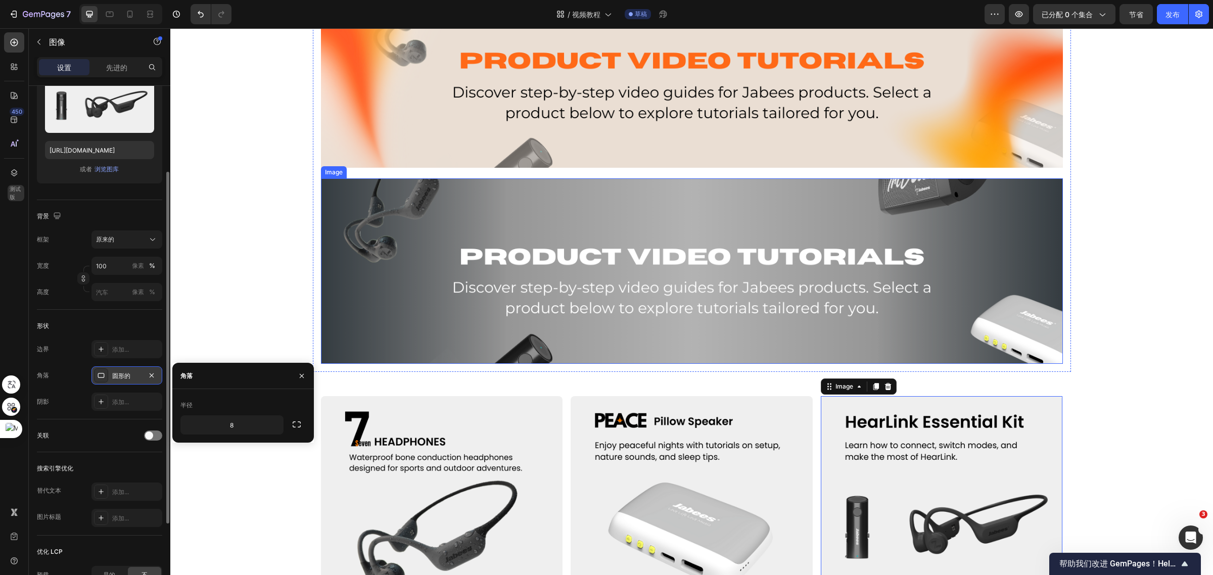
scroll to position [55, 0]
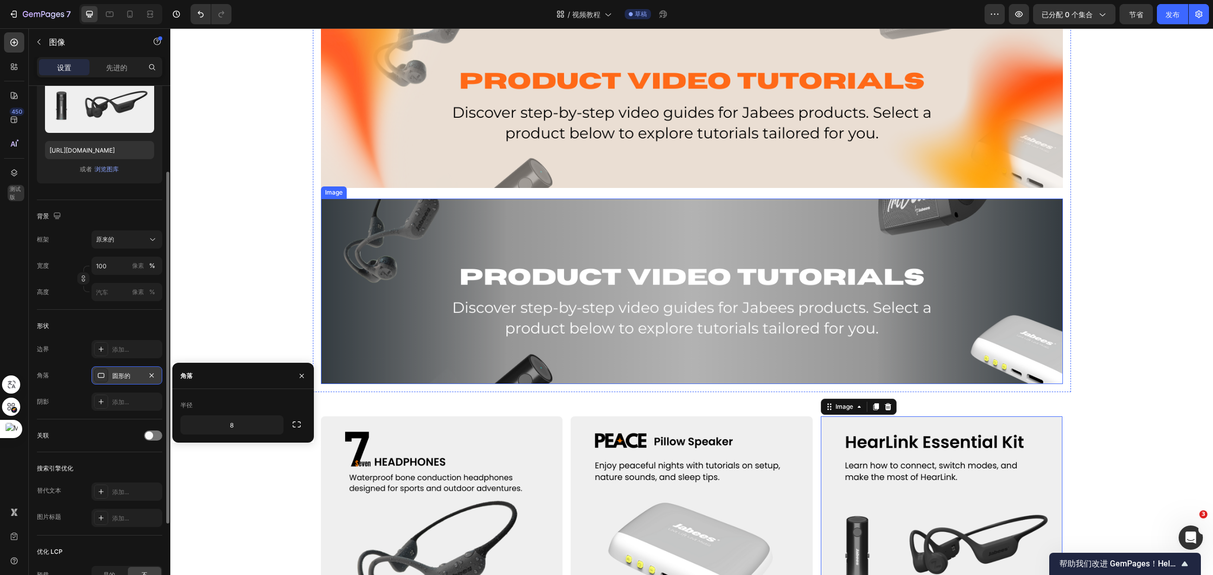
click at [728, 256] on img at bounding box center [692, 291] width 742 height 185
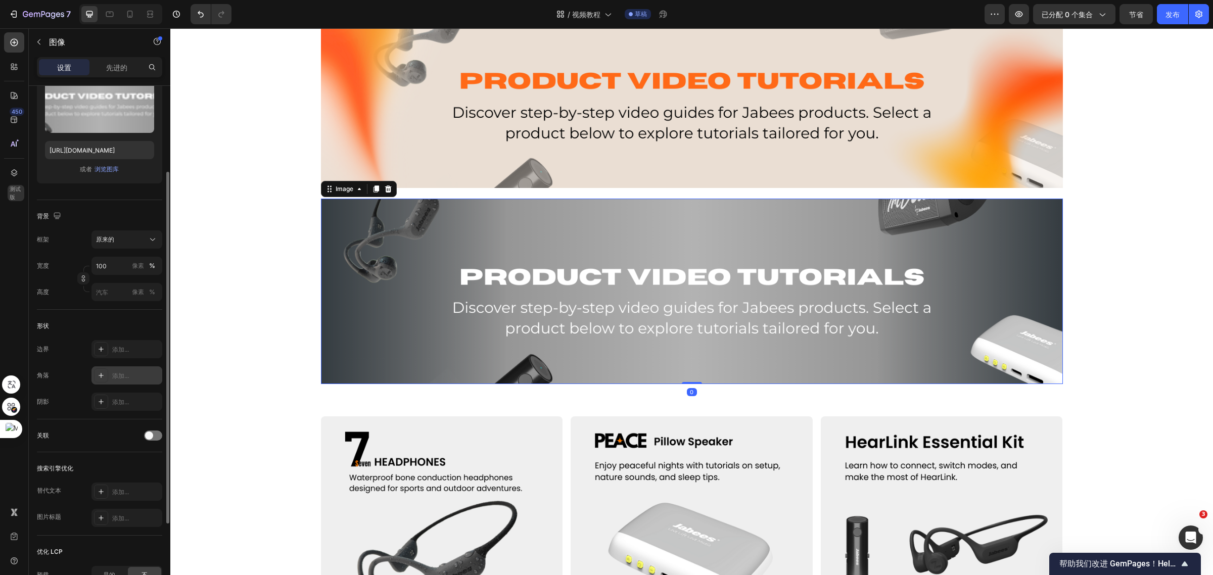
click at [127, 378] on font "添加..." at bounding box center [120, 376] width 17 height 8
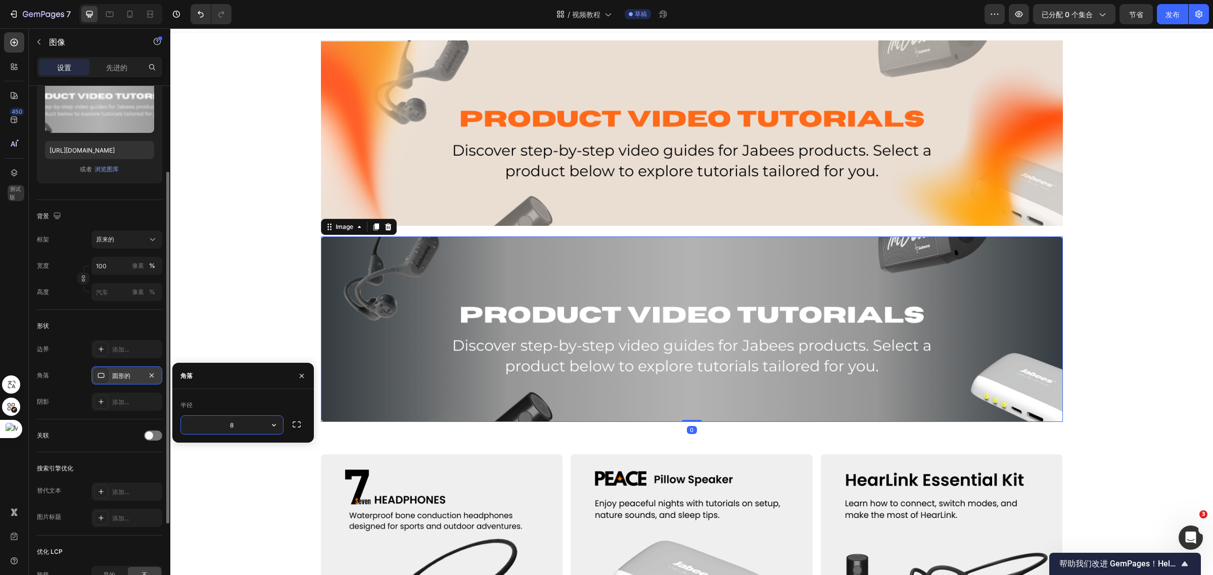
scroll to position [0, 0]
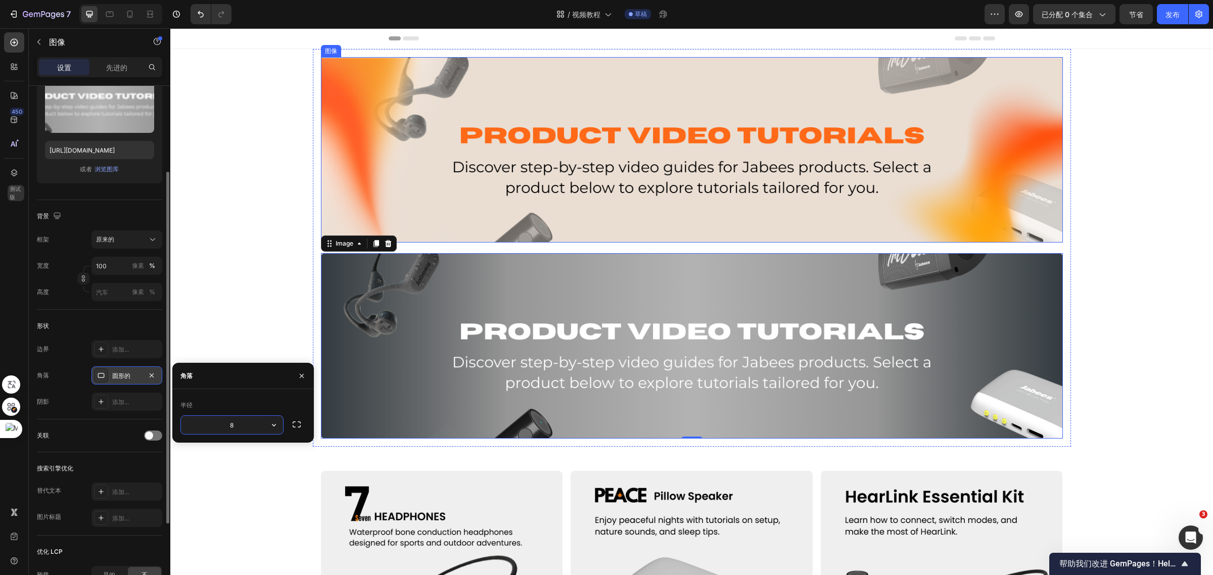
click at [605, 205] on img at bounding box center [692, 149] width 742 height 185
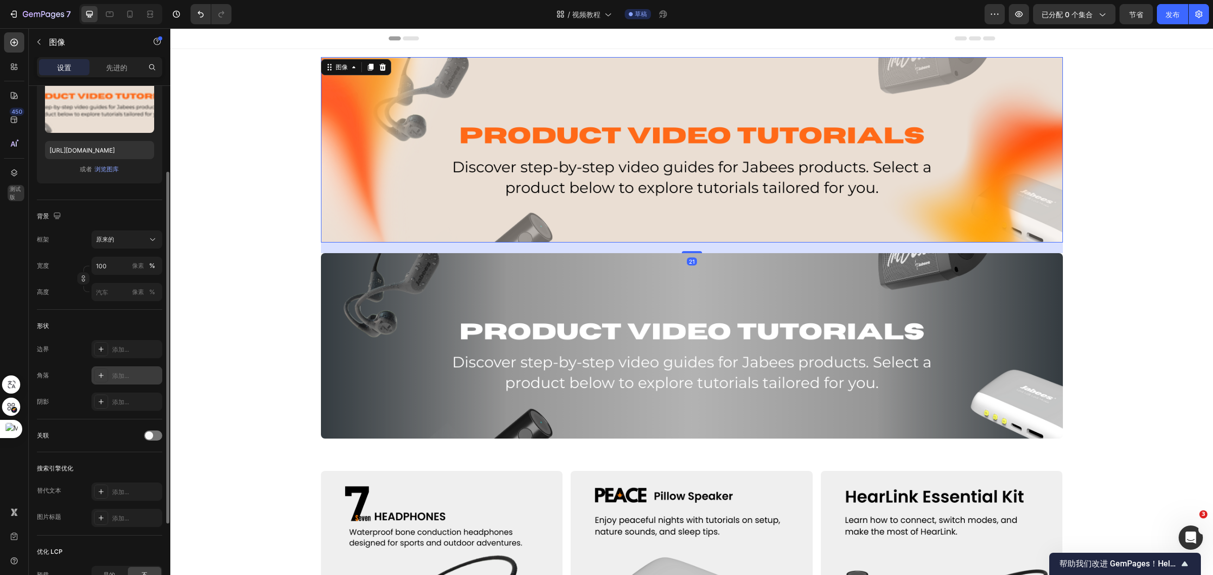
click at [124, 375] on font "添加..." at bounding box center [120, 376] width 17 height 8
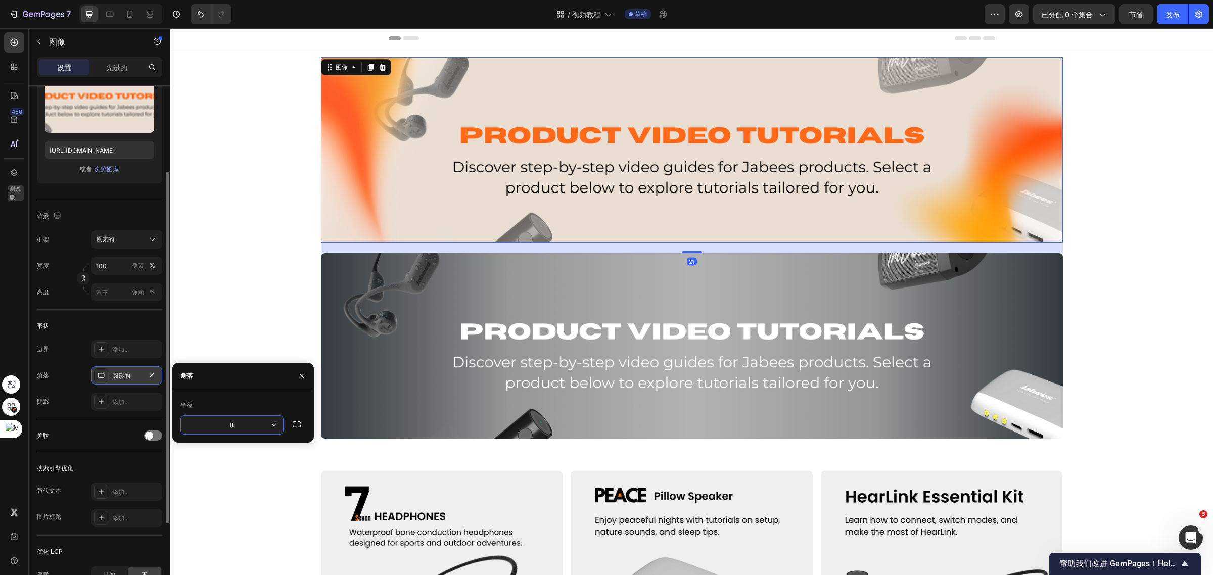
click at [273, 287] on div "图像 21 Image 排" at bounding box center [691, 248] width 1042 height 398
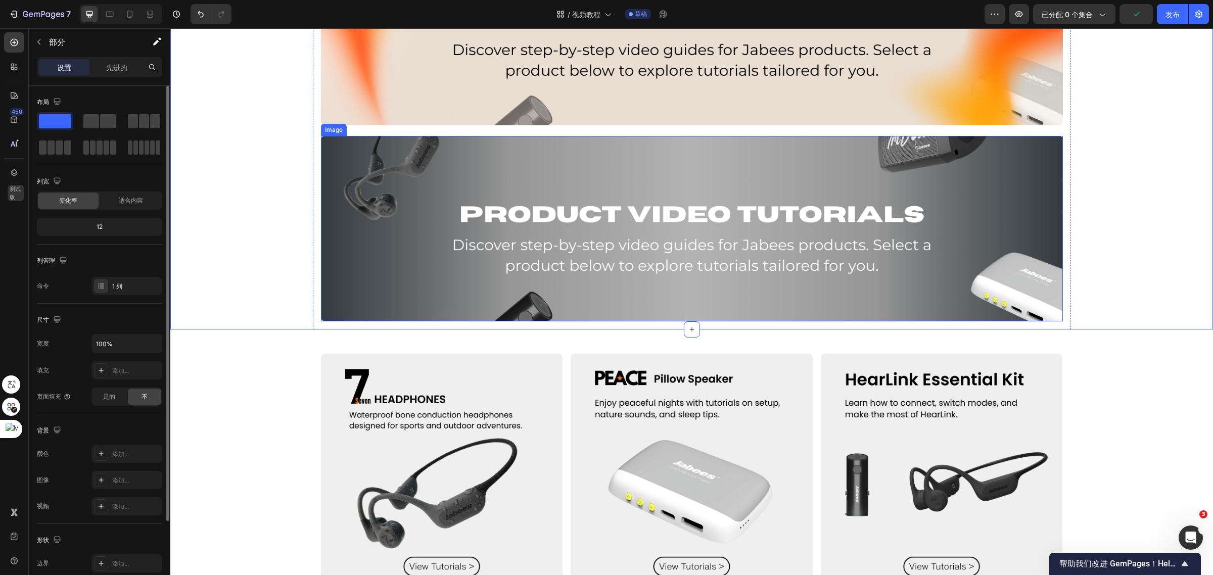
scroll to position [126, 0]
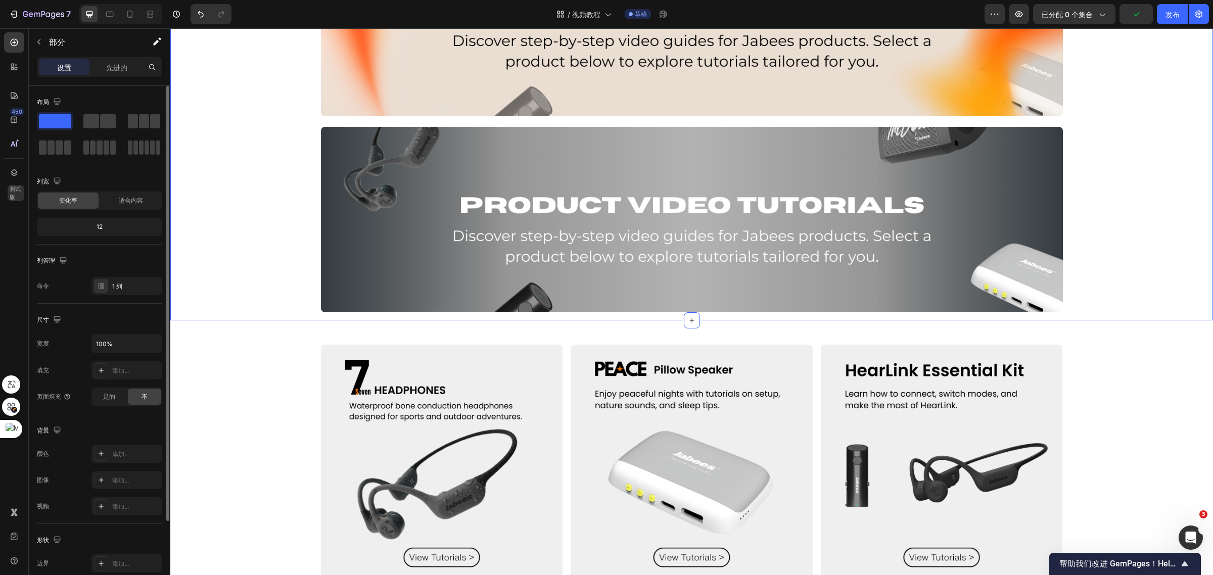
drag, startPoint x: 1123, startPoint y: 213, endPoint x: 1117, endPoint y: 212, distance: 6.6
click at [1122, 213] on div "图像 Image 排" at bounding box center [691, 122] width 1042 height 398
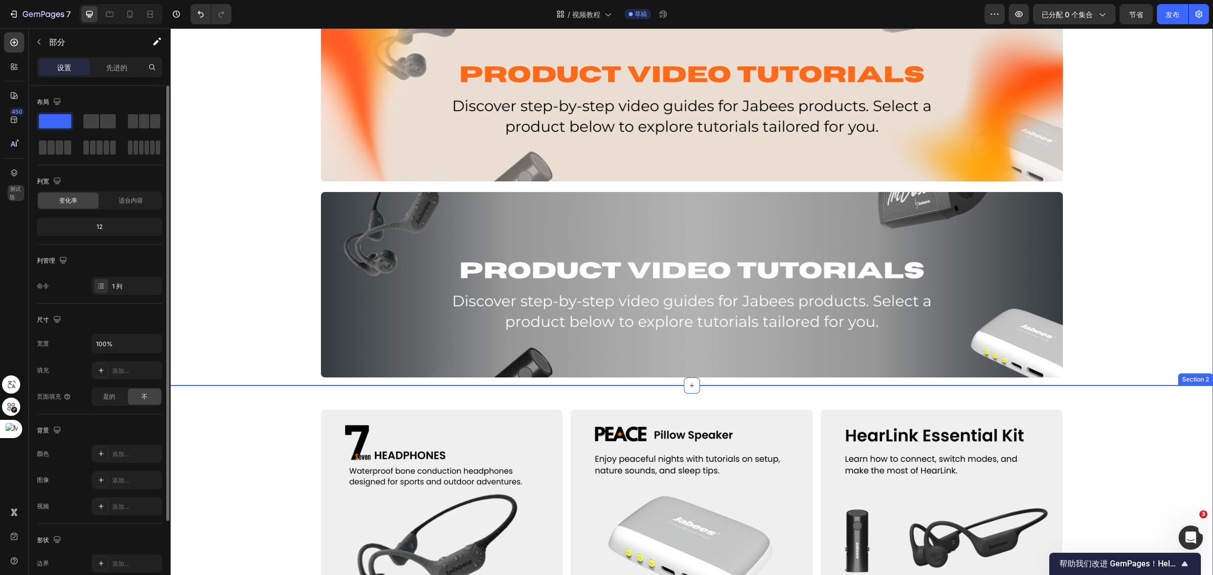
scroll to position [0, 0]
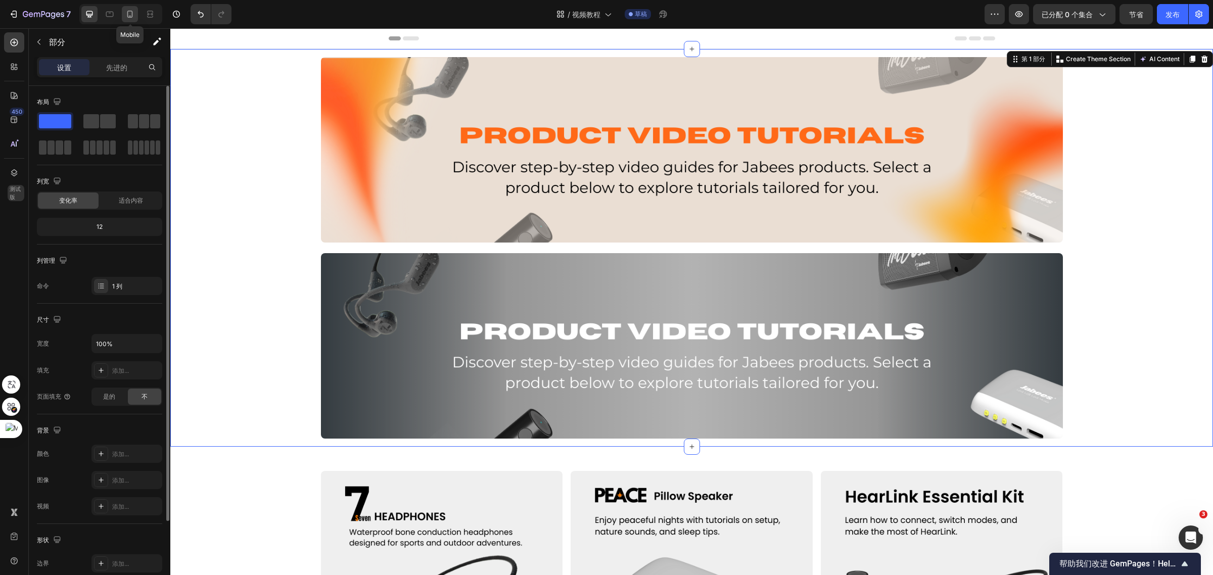
click at [131, 21] on div at bounding box center [130, 14] width 16 height 16
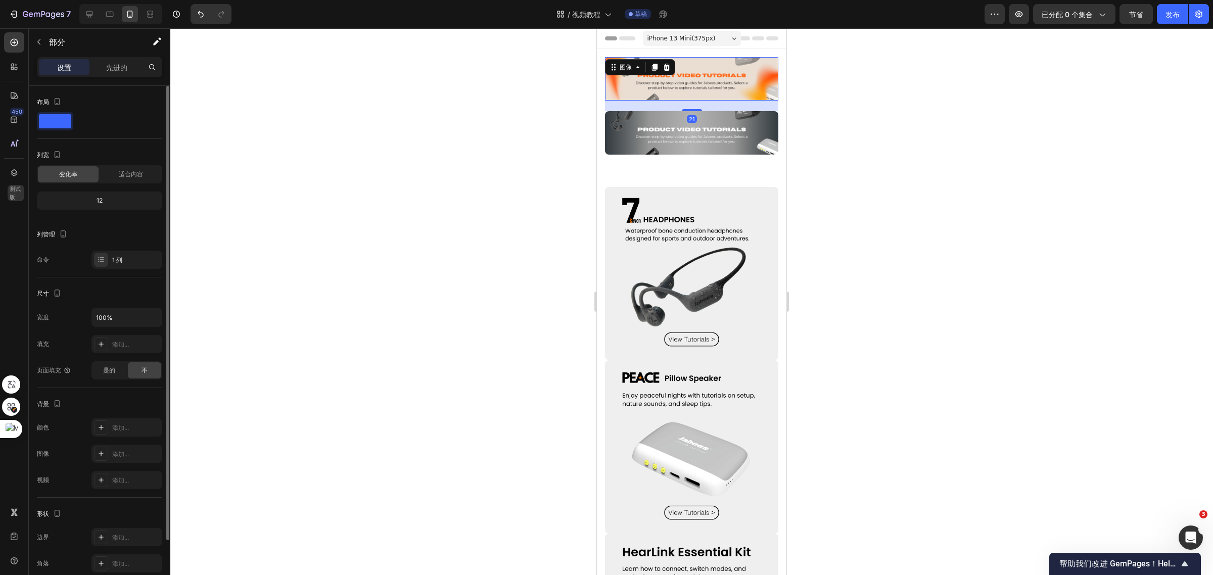
click at [690, 87] on img at bounding box center [691, 78] width 173 height 43
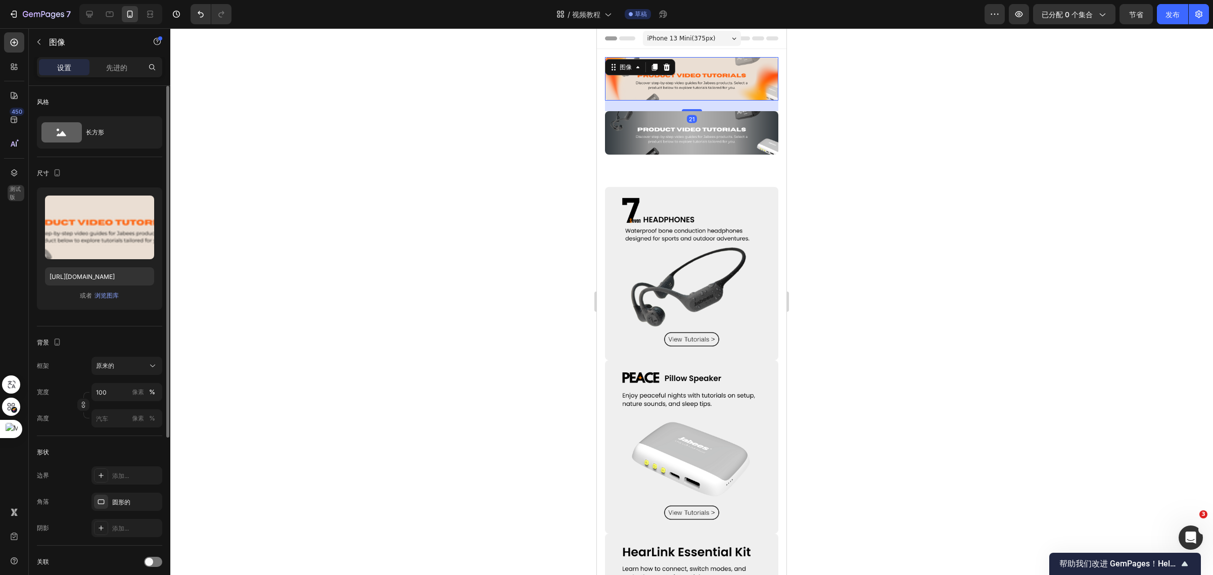
click at [746, 65] on img at bounding box center [691, 78] width 173 height 43
click at [95, 220] on label at bounding box center [99, 228] width 109 height 64
click at [95, 235] on input "file" at bounding box center [99, 243] width 55 height 17
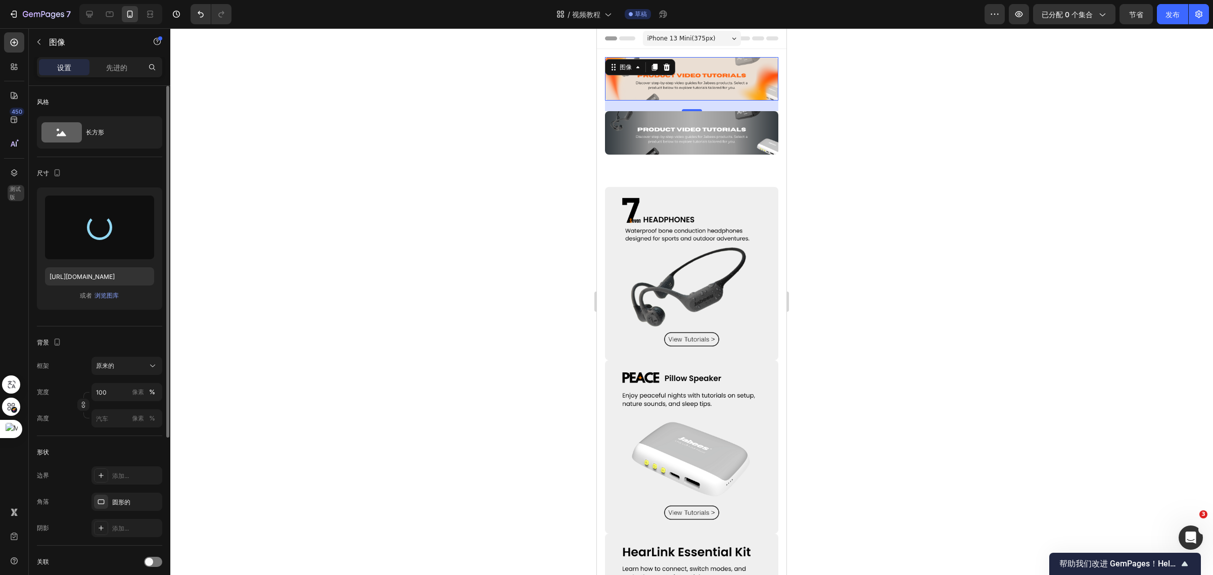
type input "https://cdn.shopify.com/s/files/1/0052/6775/0984/files/gempages_466773933102728…"
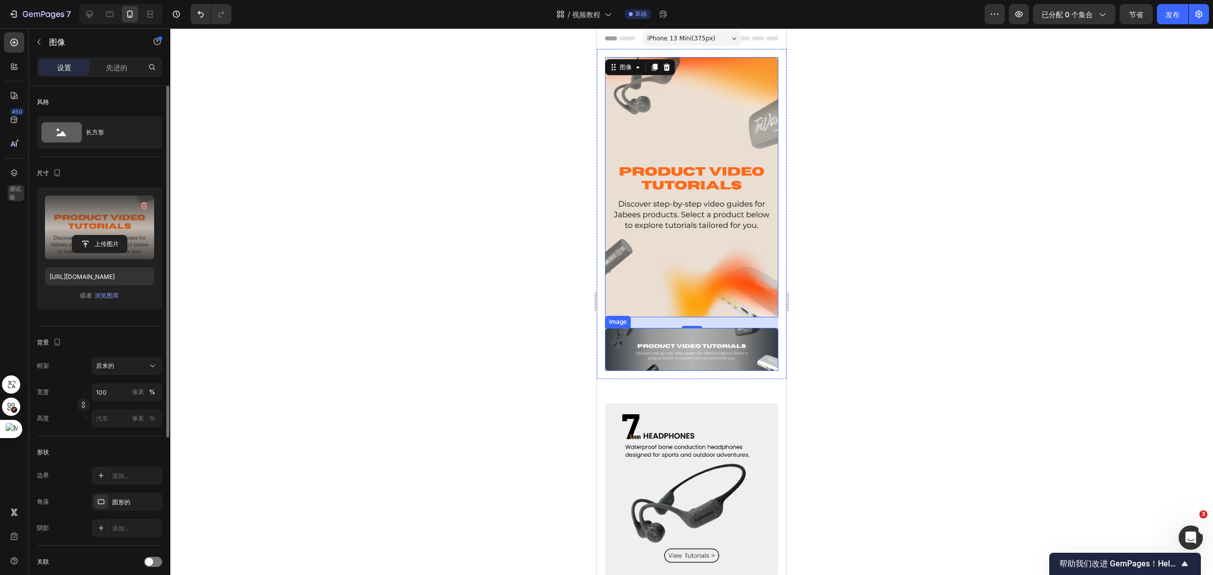
click at [708, 342] on img at bounding box center [691, 349] width 173 height 43
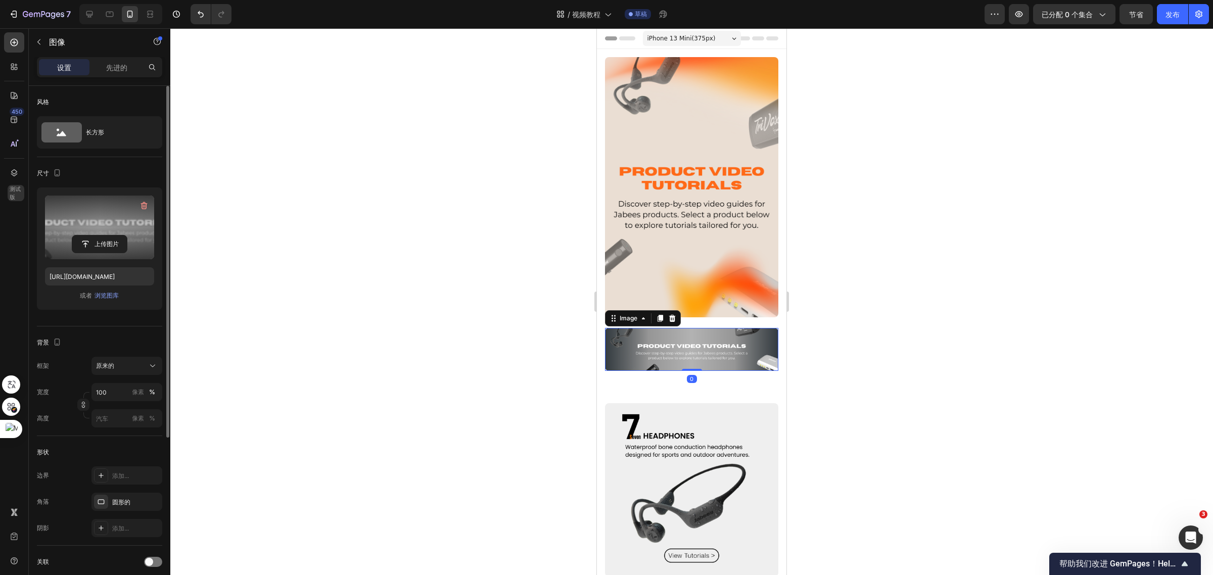
click at [100, 225] on label at bounding box center [99, 228] width 109 height 64
click at [100, 235] on input "file" at bounding box center [99, 243] width 55 height 17
type input "https://cdn.shopify.com/s/files/1/0052/6775/0984/files/gempages_466773933102728…"
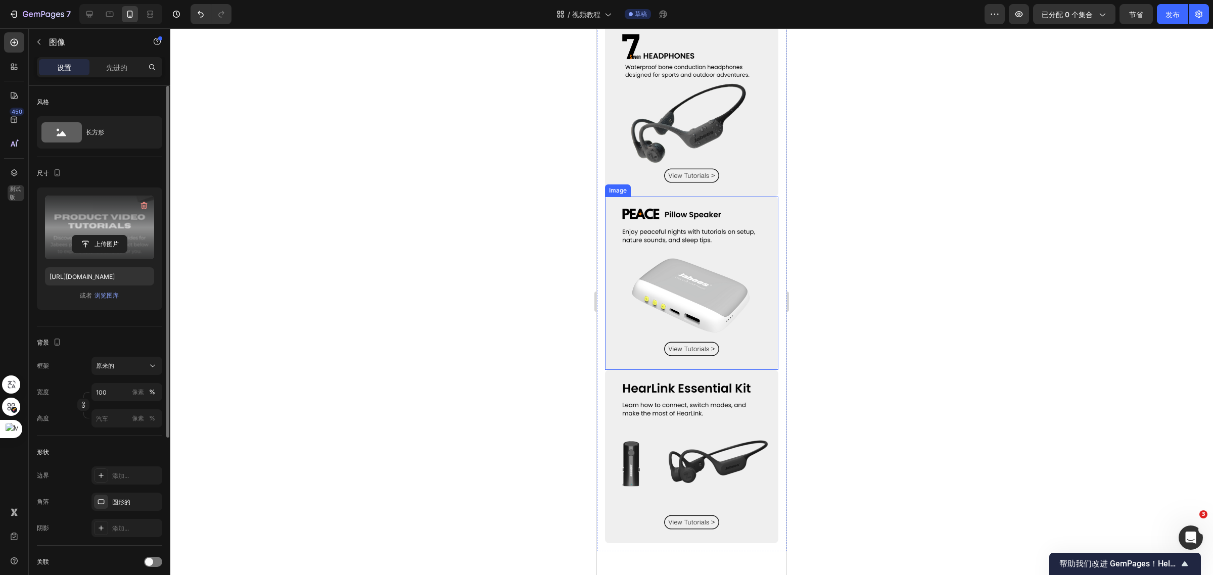
click at [727, 291] on img at bounding box center [691, 283] width 173 height 173
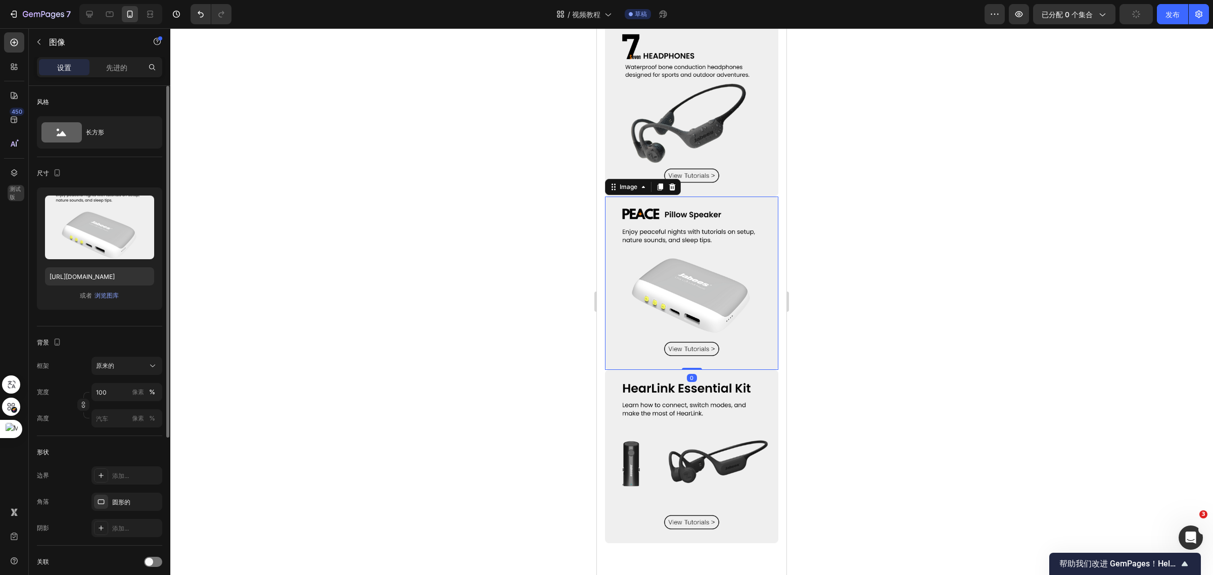
scroll to position [442, 0]
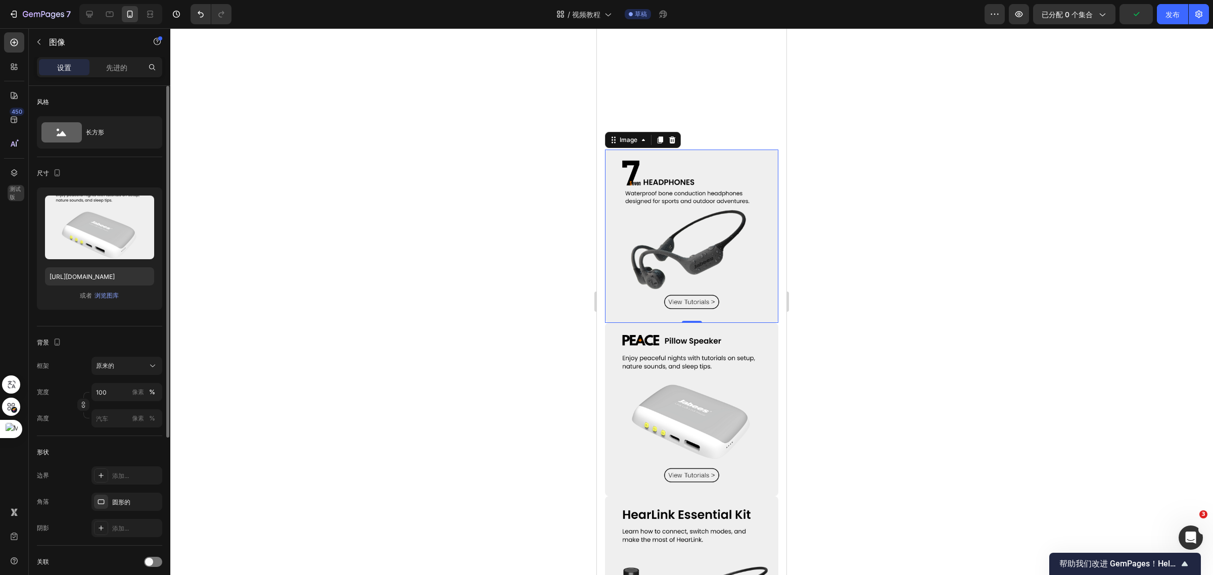
click at [713, 224] on img at bounding box center [691, 236] width 173 height 173
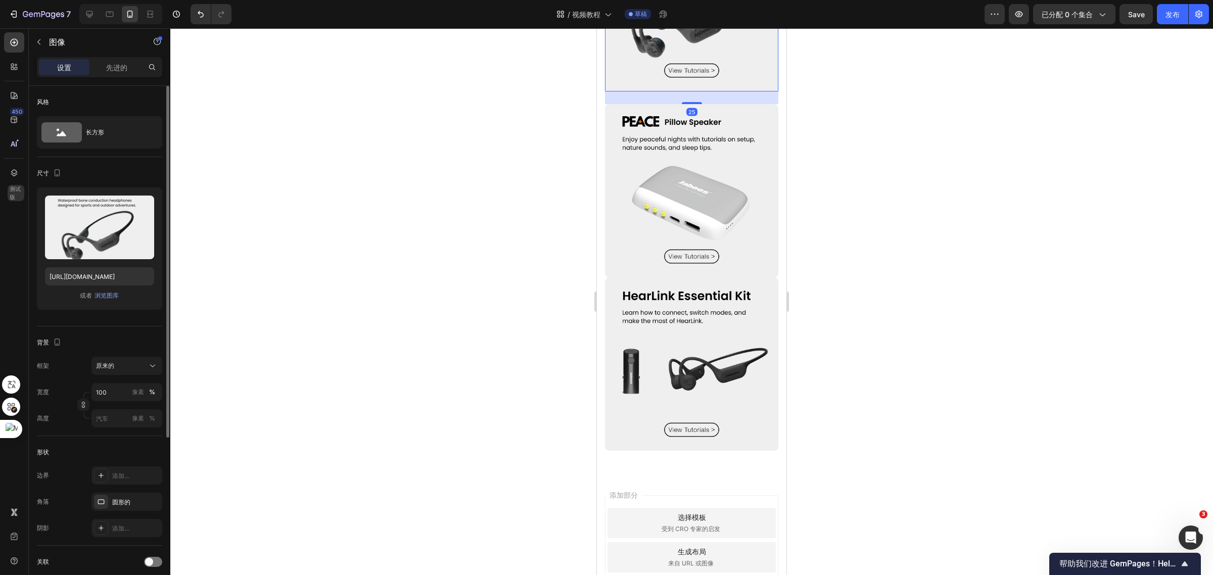
drag, startPoint x: 693, startPoint y: 312, endPoint x: 694, endPoint y: 325, distance: 12.7
click at [694, 104] on div at bounding box center [692, 103] width 20 height 2
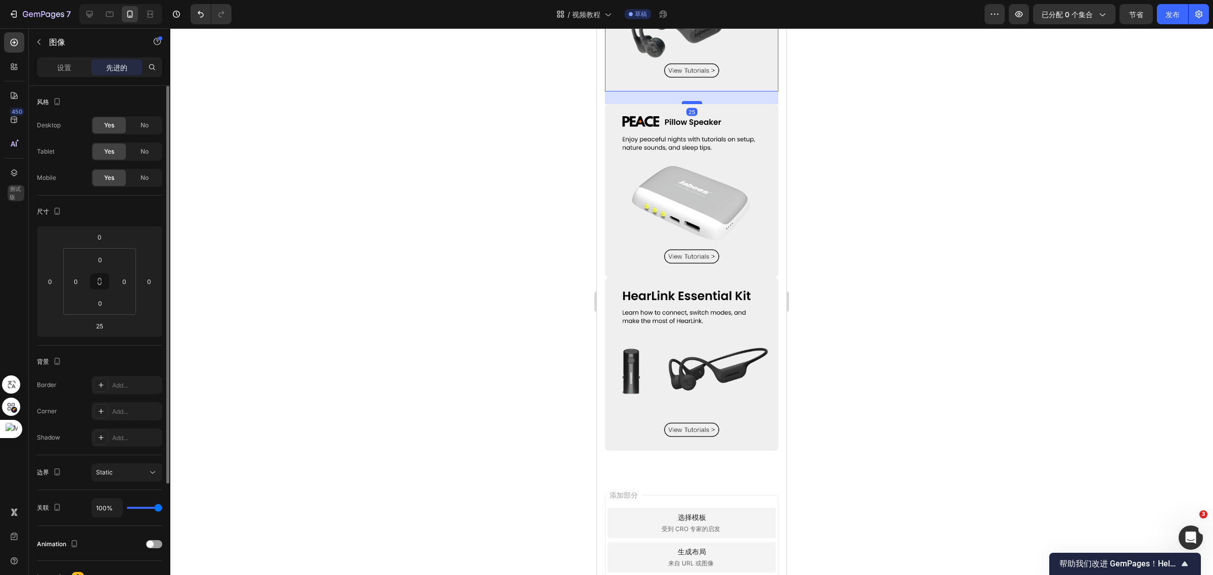
scroll to position [568, 0]
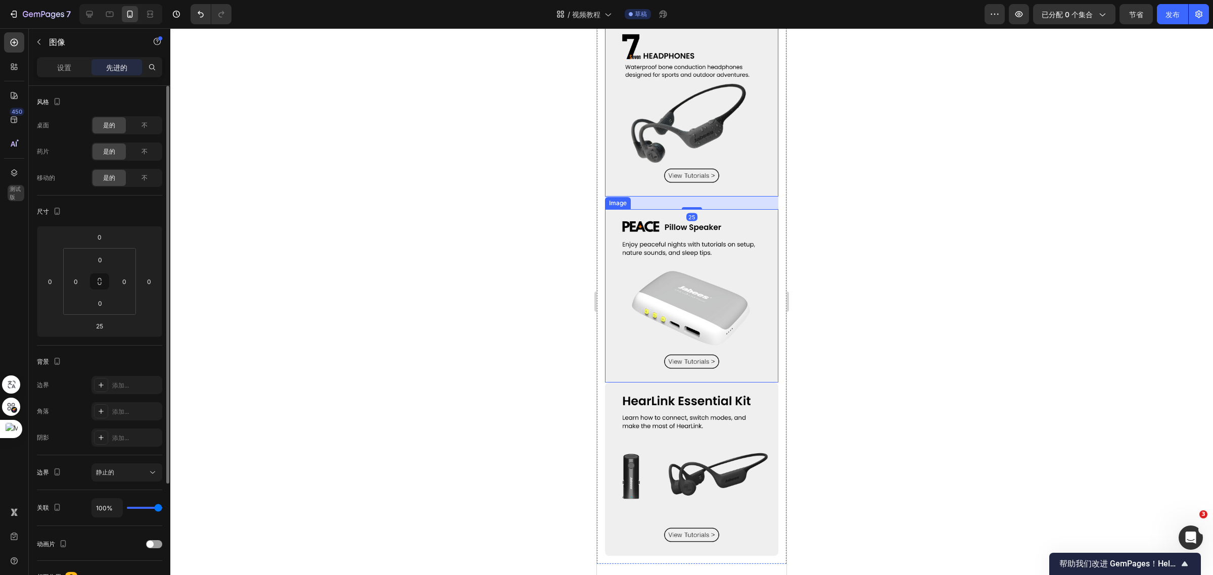
click at [698, 357] on img at bounding box center [691, 295] width 173 height 173
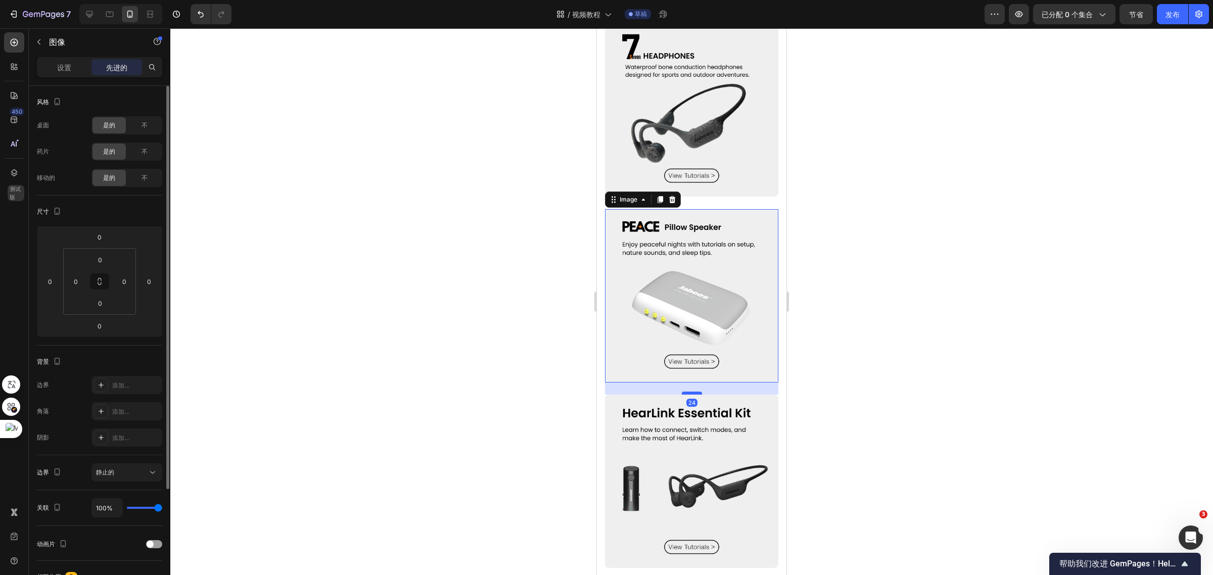
drag, startPoint x: 690, startPoint y: 362, endPoint x: 692, endPoint y: 374, distance: 12.4
click at [692, 392] on div at bounding box center [692, 393] width 20 height 3
type input "24"
click at [718, 182] on img at bounding box center [691, 109] width 173 height 173
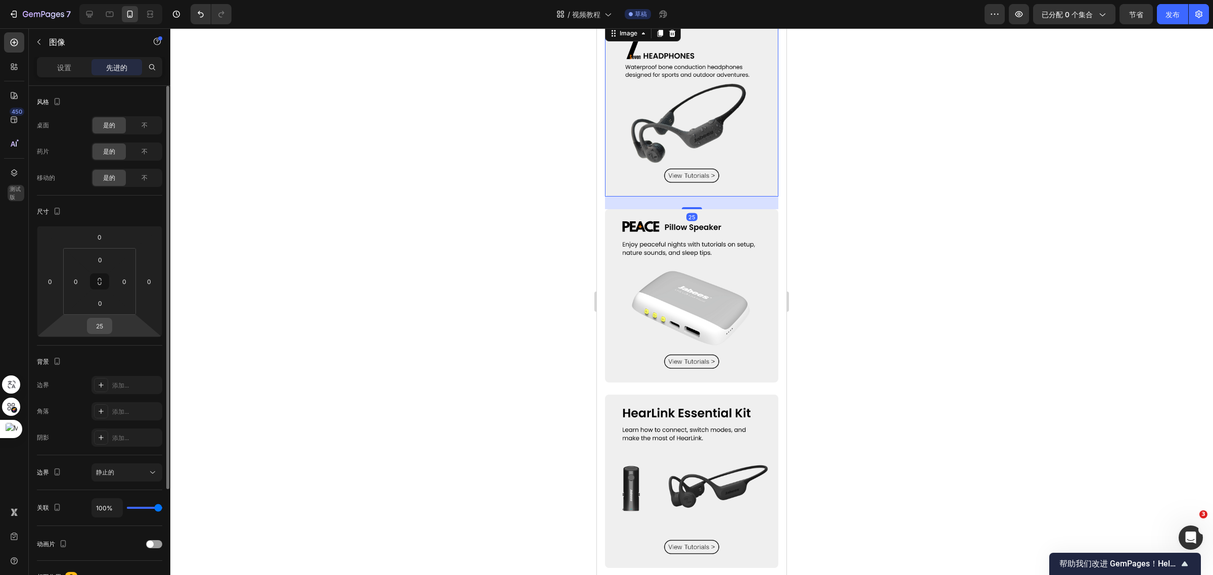
click at [104, 327] on input "25" at bounding box center [99, 325] width 20 height 15
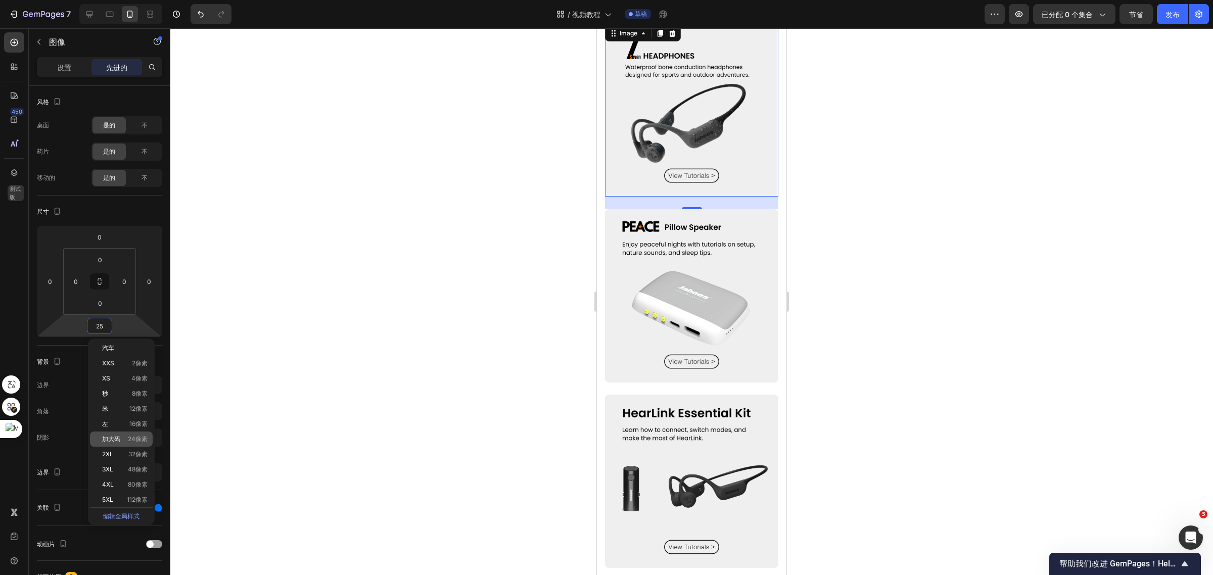
click at [121, 438] on p "加大码 24像素" at bounding box center [124, 439] width 45 height 7
type input "24"
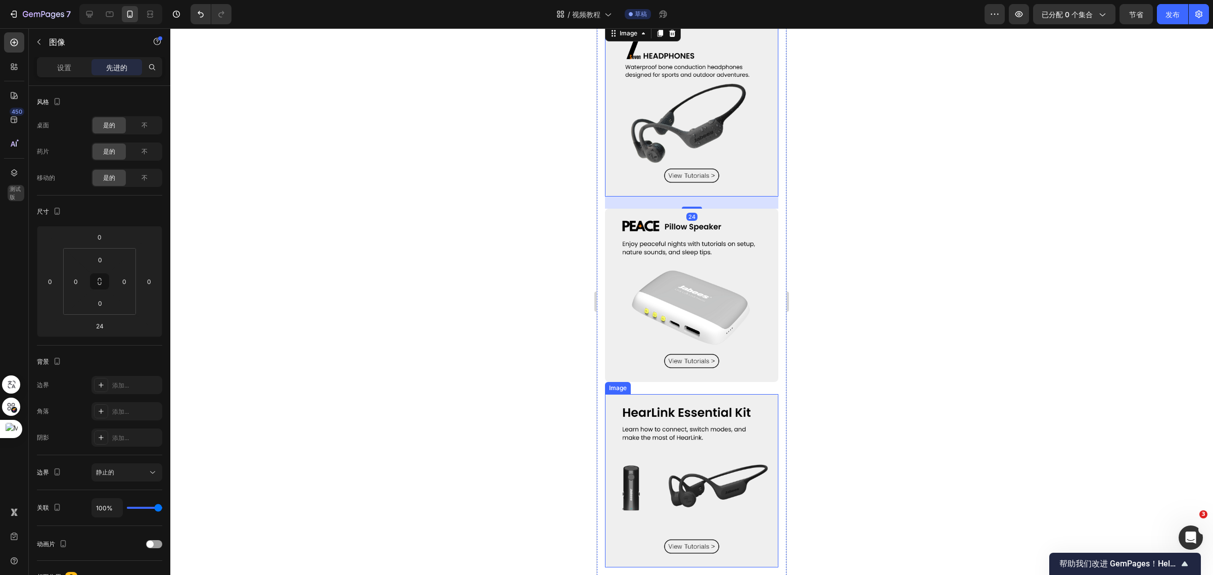
click at [713, 394] on img at bounding box center [691, 480] width 173 height 173
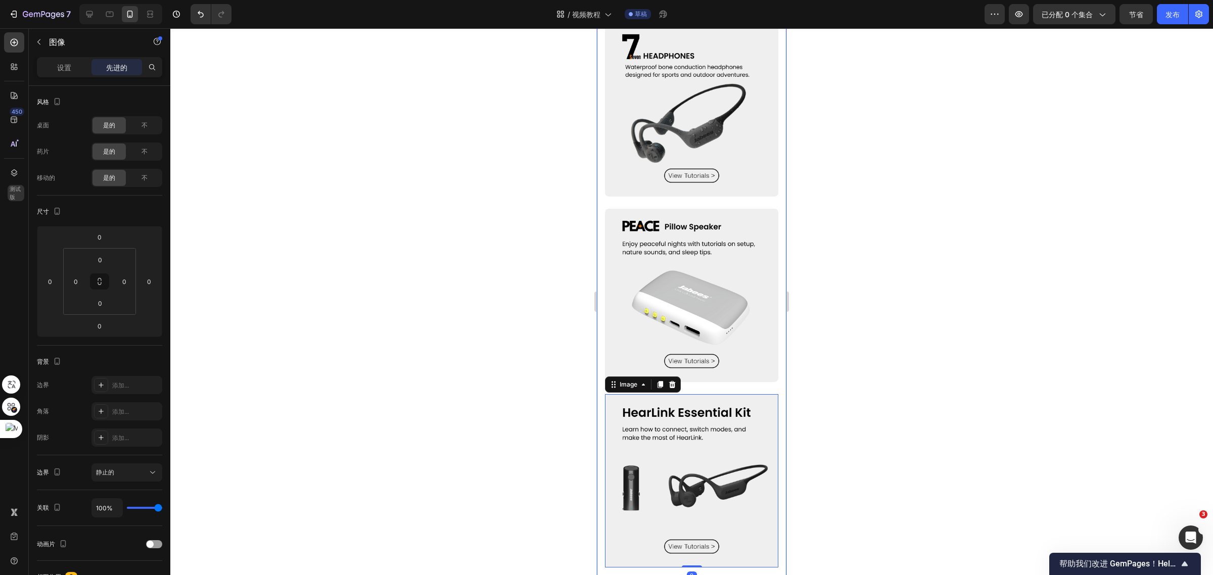
scroll to position [758, 0]
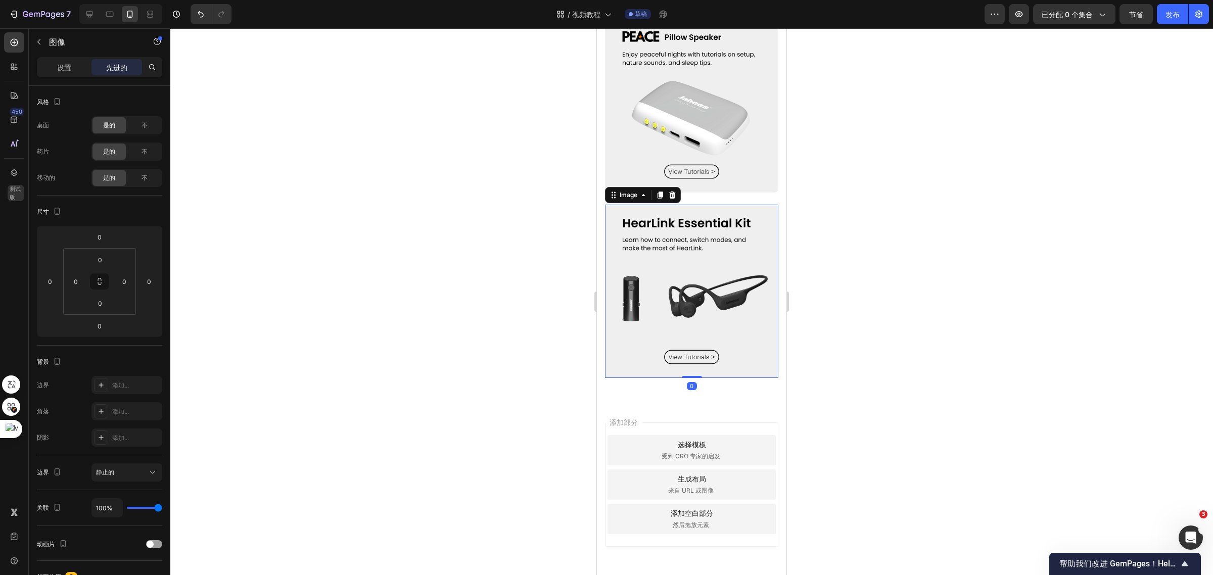
click at [758, 402] on div "添加部分 选择模板 受到 CRO 专家的启发 生成布局 来自 URL 或图像 添加空白部分 然后拖放元素" at bounding box center [691, 498] width 189 height 193
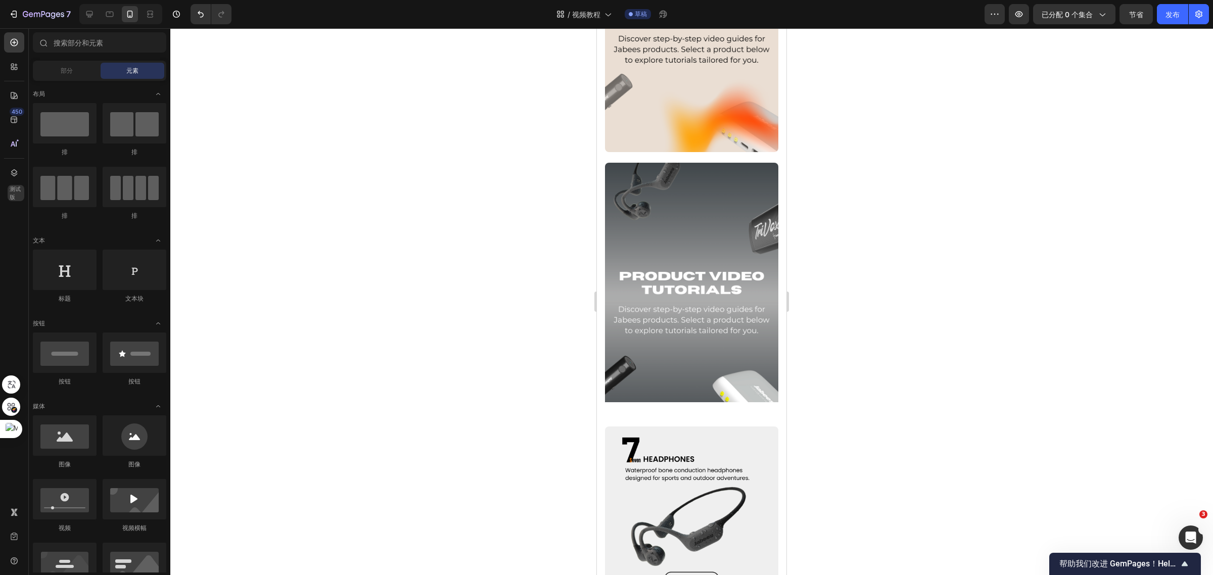
scroll to position [0, 0]
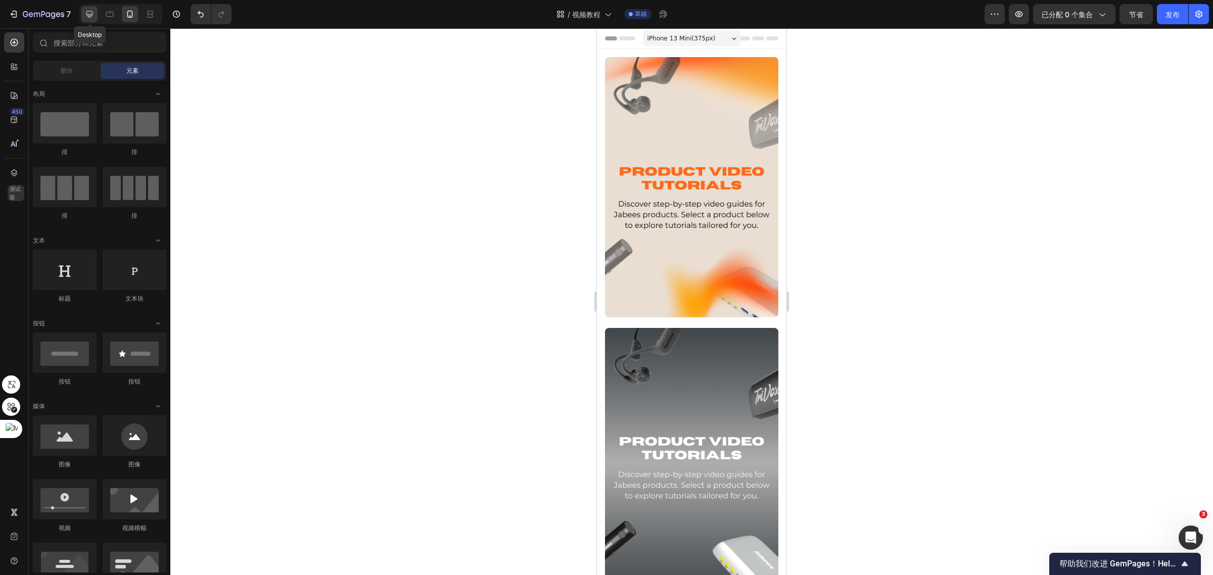
click at [89, 19] on icon at bounding box center [89, 14] width 10 height 10
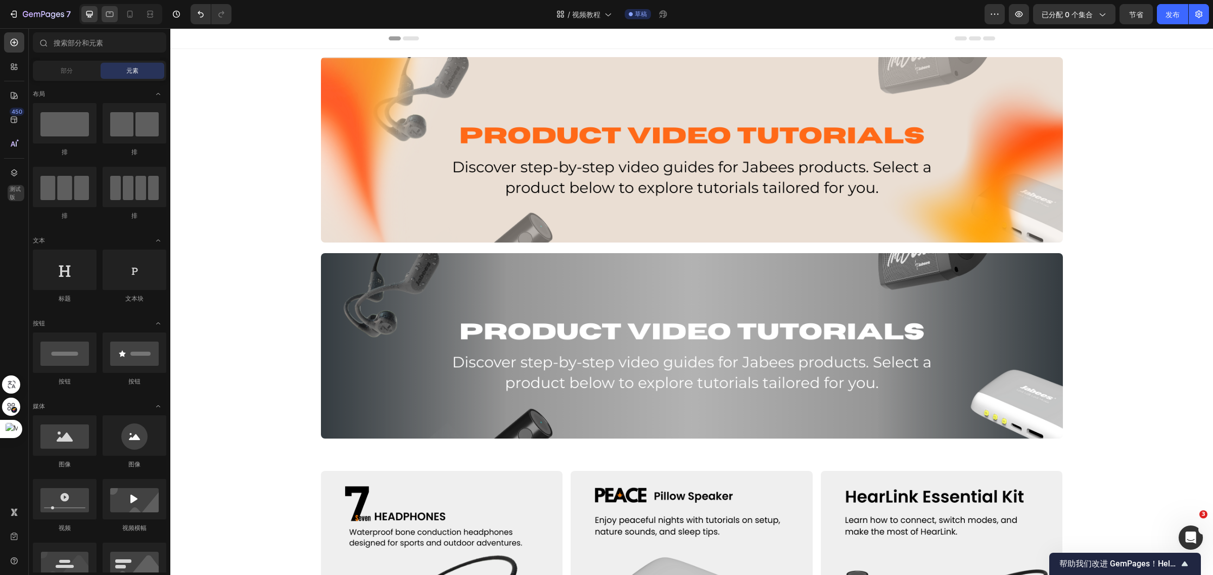
click at [106, 13] on icon at bounding box center [110, 14] width 10 height 10
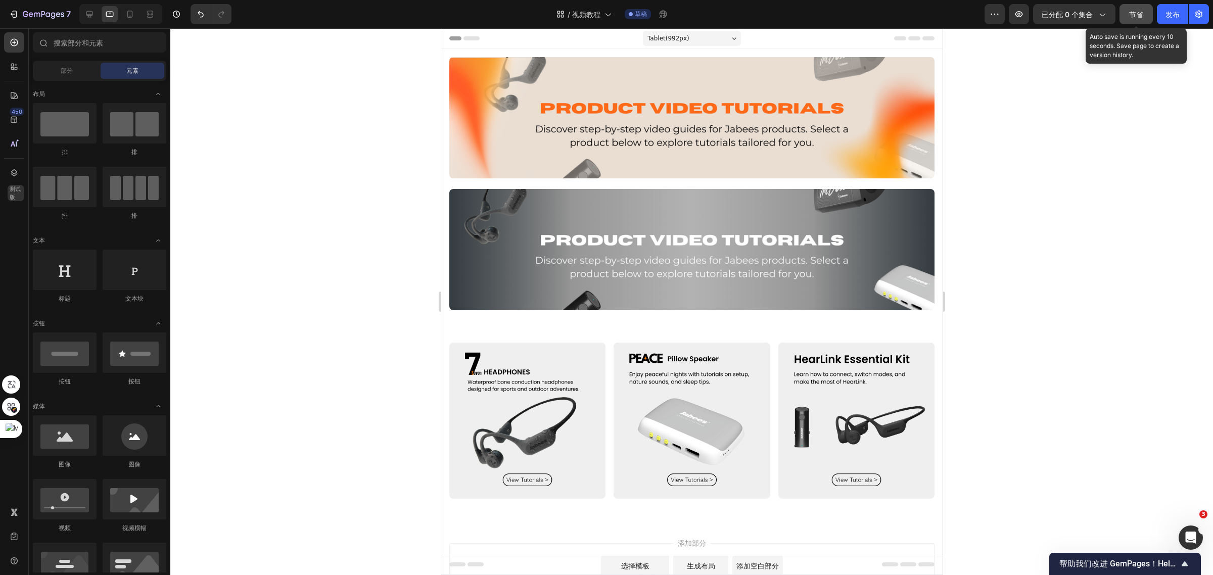
click at [1135, 15] on font "节省" at bounding box center [1136, 14] width 14 height 9
click at [1132, 17] on font "节省" at bounding box center [1136, 14] width 14 height 9
click at [1127, 18] on button "节省" at bounding box center [1135, 14] width 33 height 20
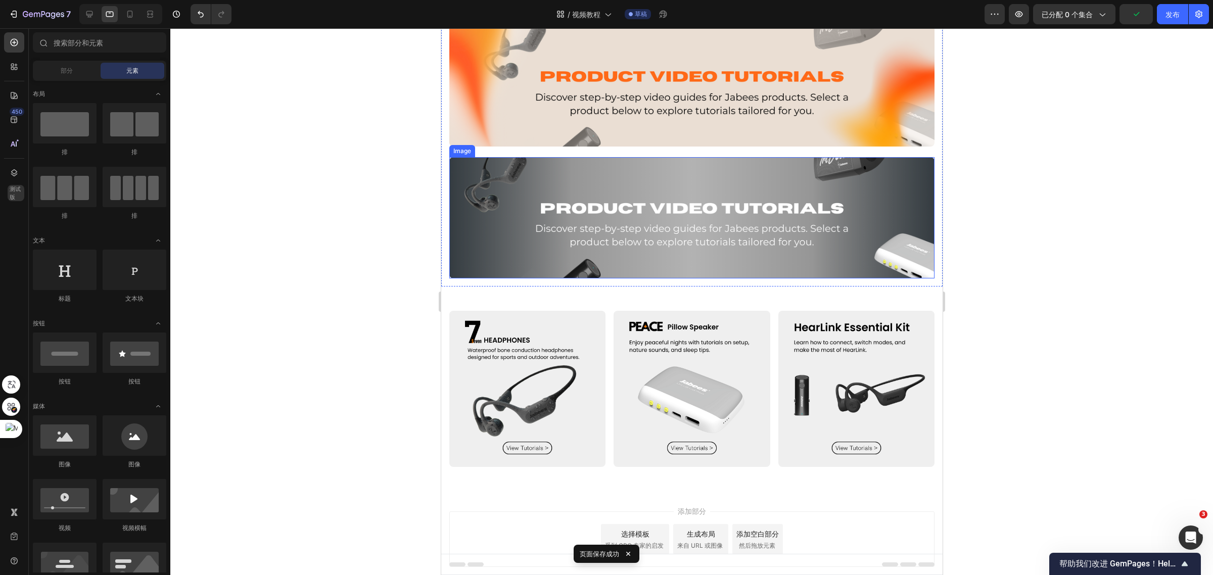
scroll to position [2, 0]
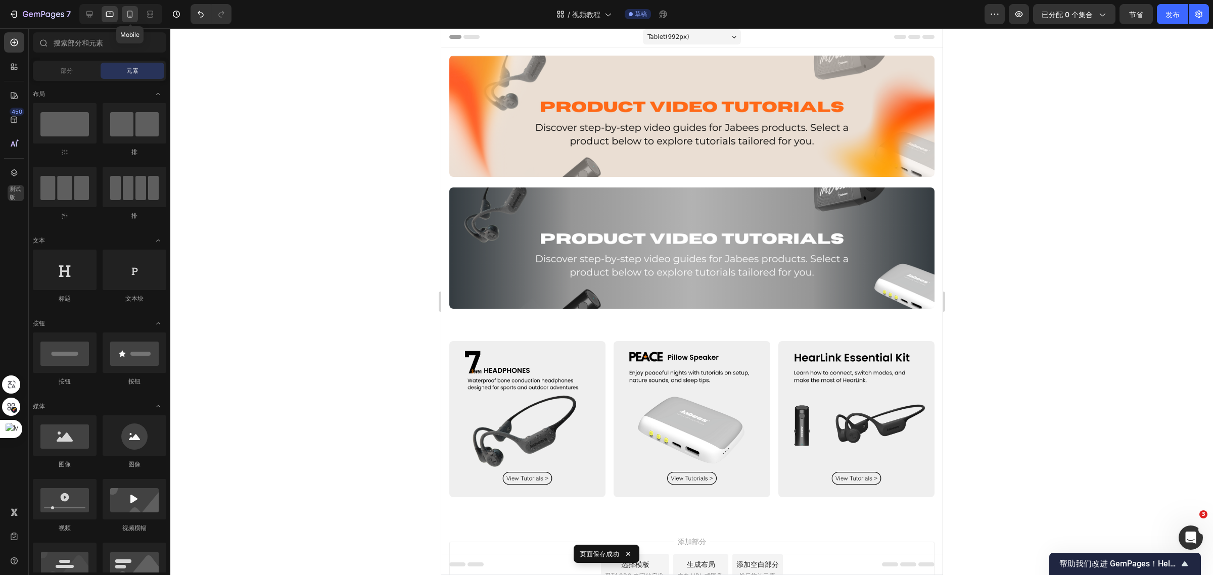
click at [133, 18] on icon at bounding box center [130, 14] width 10 height 10
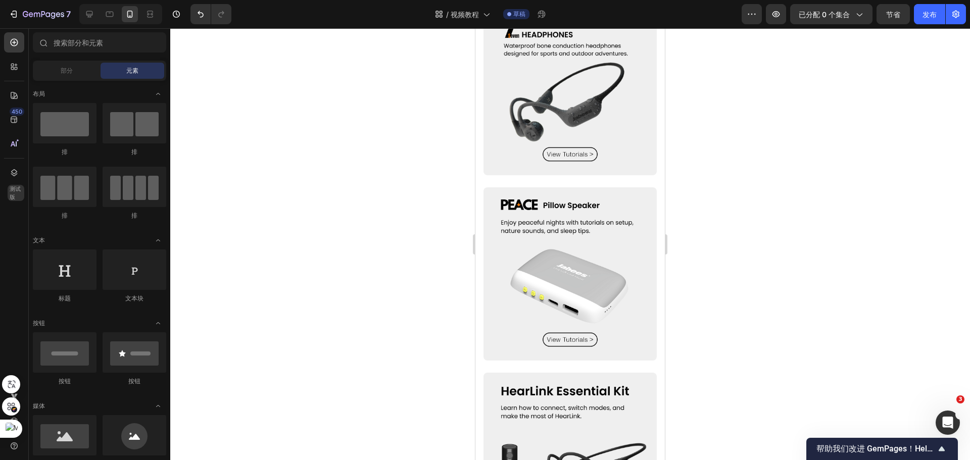
scroll to position [594, 0]
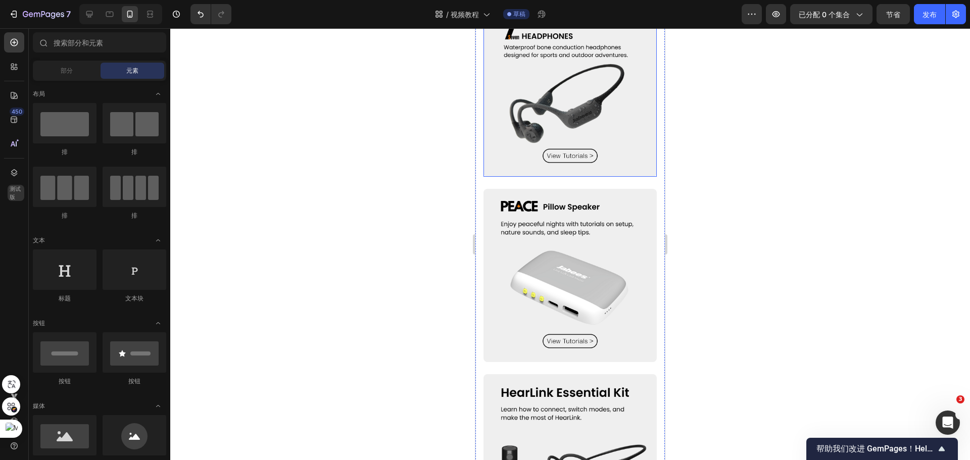
click at [592, 108] on img at bounding box center [570, 90] width 173 height 173
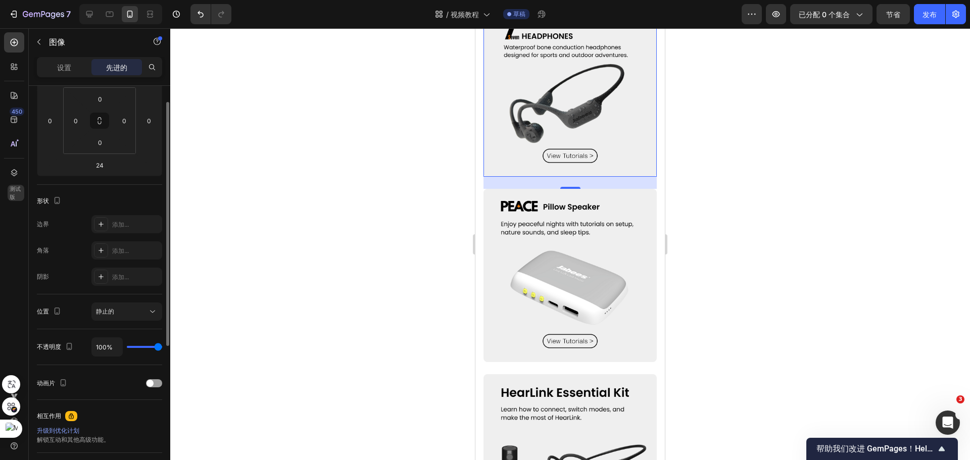
scroll to position [110, 0]
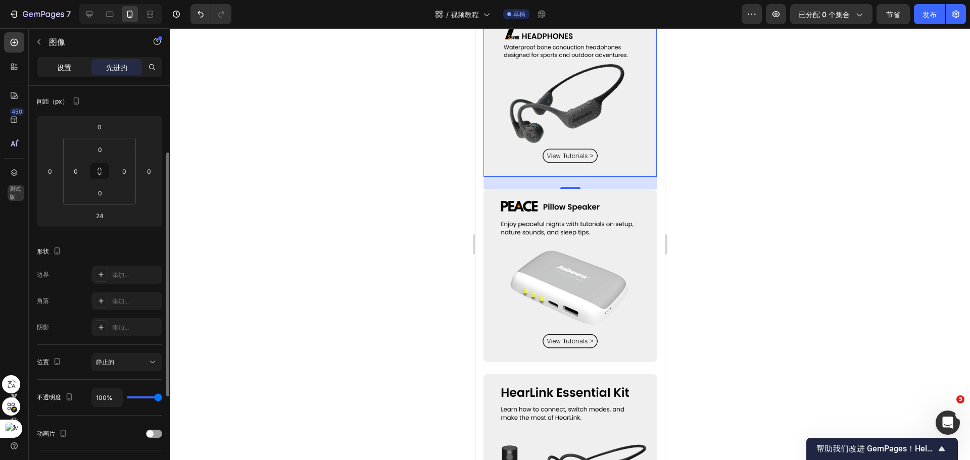
click at [63, 66] on font "设置" at bounding box center [64, 67] width 14 height 9
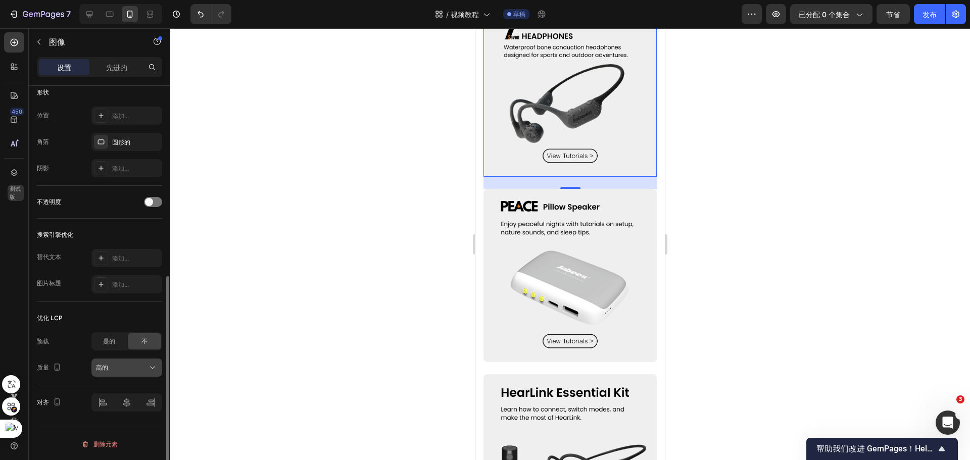
scroll to position [309, 0]
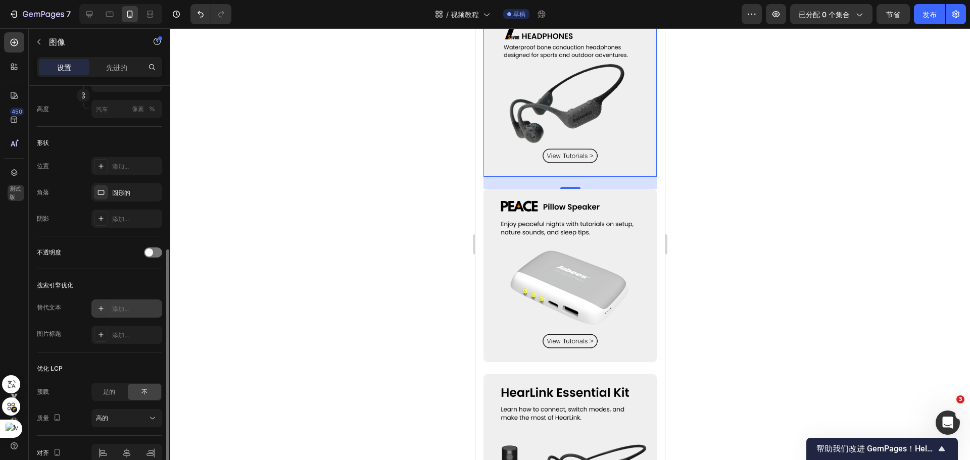
click at [134, 311] on div "添加..." at bounding box center [135, 309] width 47 height 9
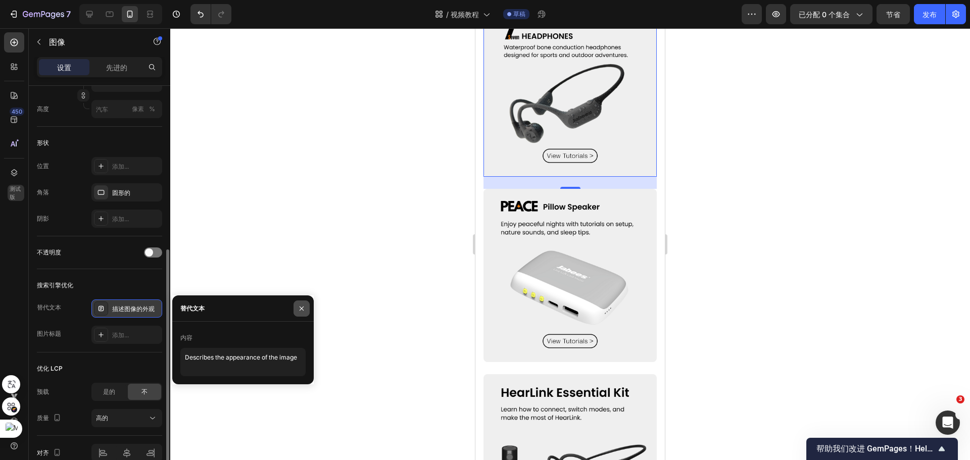
click at [299, 305] on icon "button" at bounding box center [302, 309] width 8 height 8
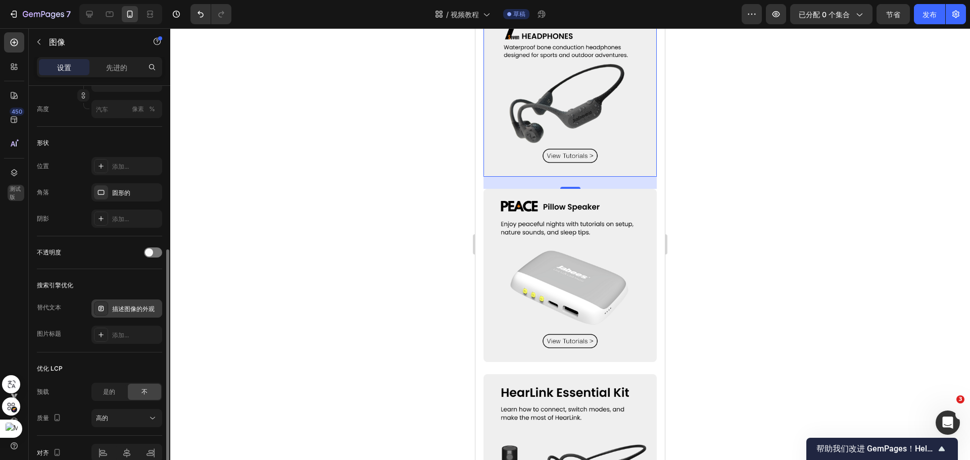
click at [101, 310] on icon at bounding box center [101, 310] width 2 height 1
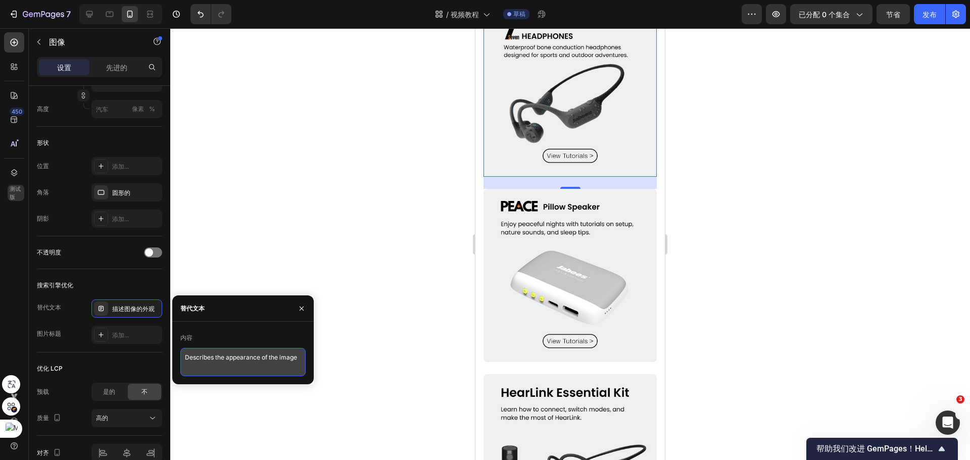
click at [209, 364] on textarea "Describes the appearance of the image" at bounding box center [242, 362] width 125 height 28
click at [298, 308] on icon "button" at bounding box center [302, 309] width 8 height 8
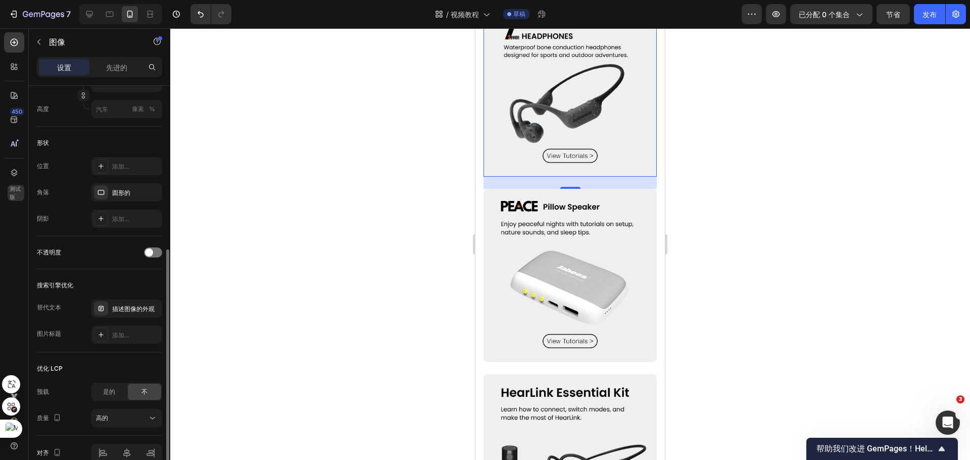
click at [122, 324] on div "替代文本 描述图像的外观 图片标题 添加..." at bounding box center [99, 322] width 125 height 44
click at [122, 331] on div "添加..." at bounding box center [135, 335] width 47 height 9
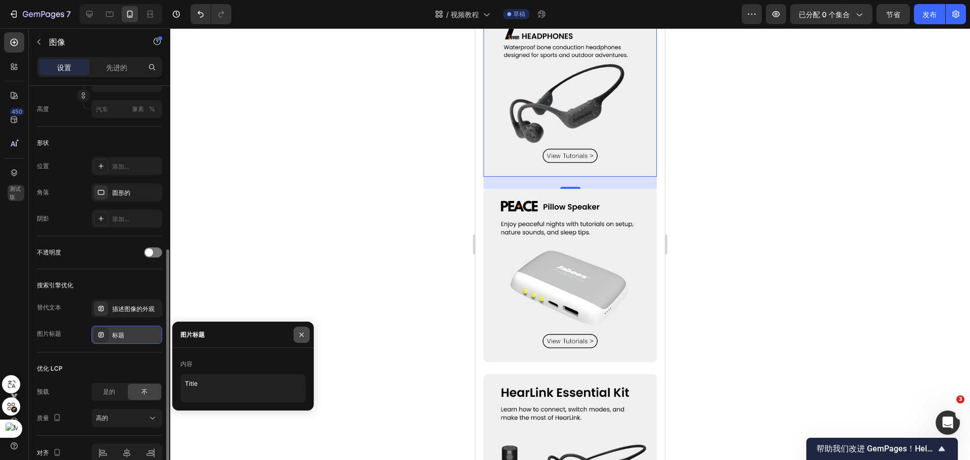
click at [302, 334] on icon "button" at bounding box center [302, 334] width 4 height 4
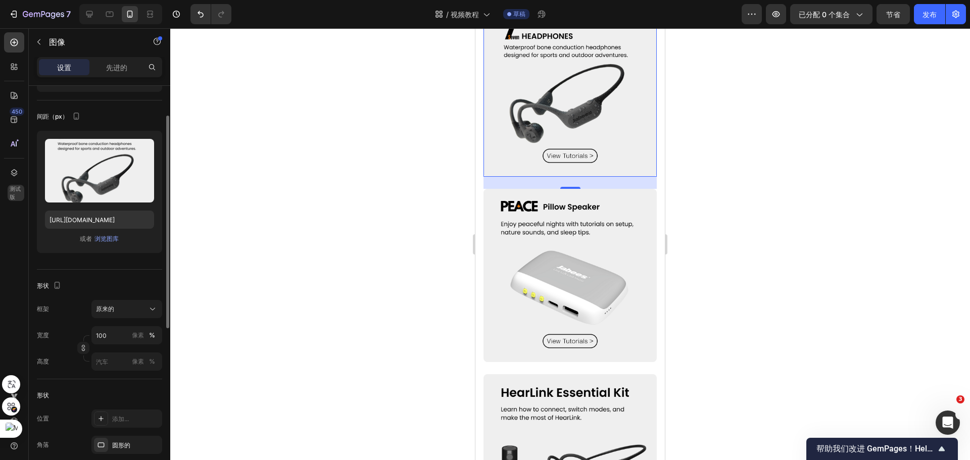
scroll to position [0, 0]
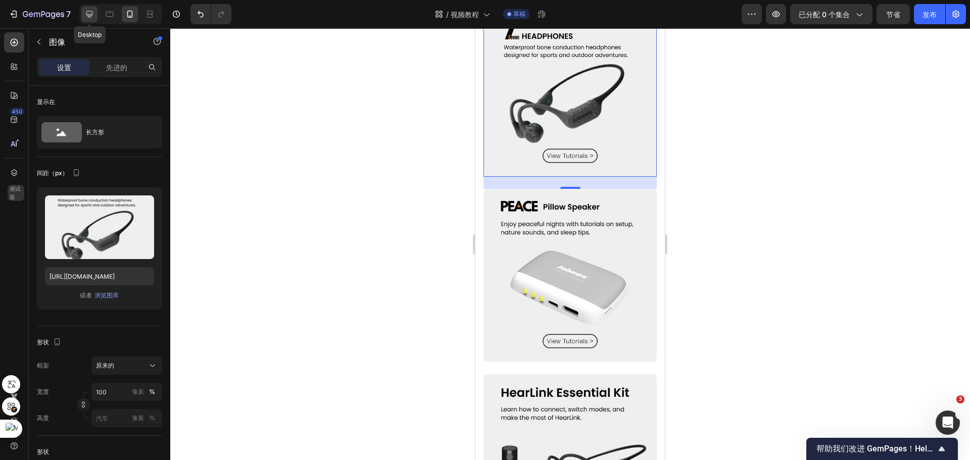
click at [89, 14] on icon at bounding box center [89, 14] width 7 height 7
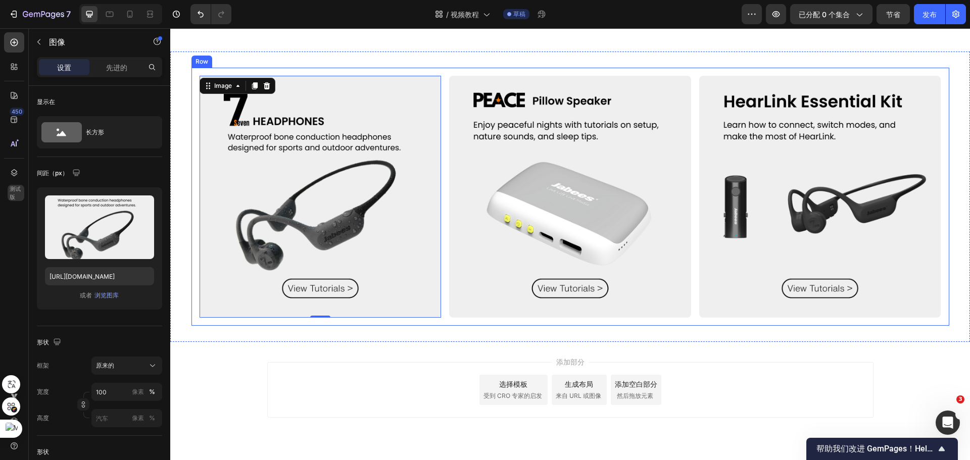
scroll to position [534, 0]
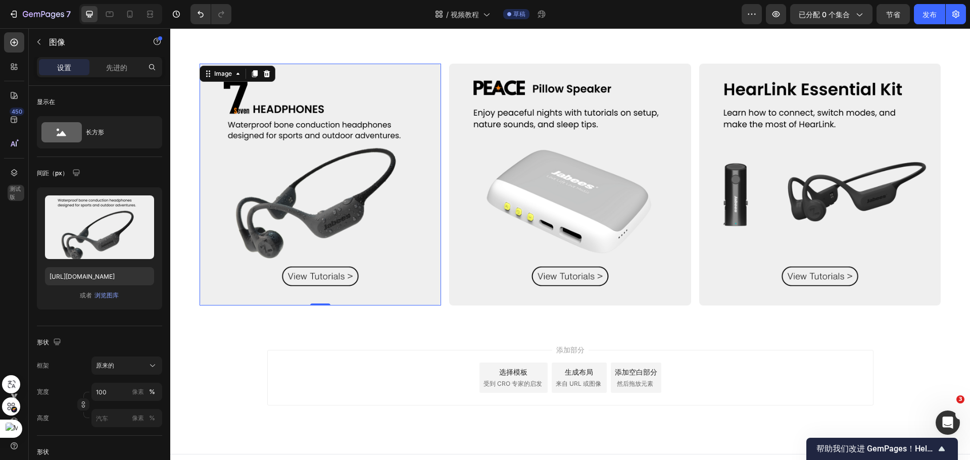
click at [286, 235] on img at bounding box center [321, 185] width 242 height 242
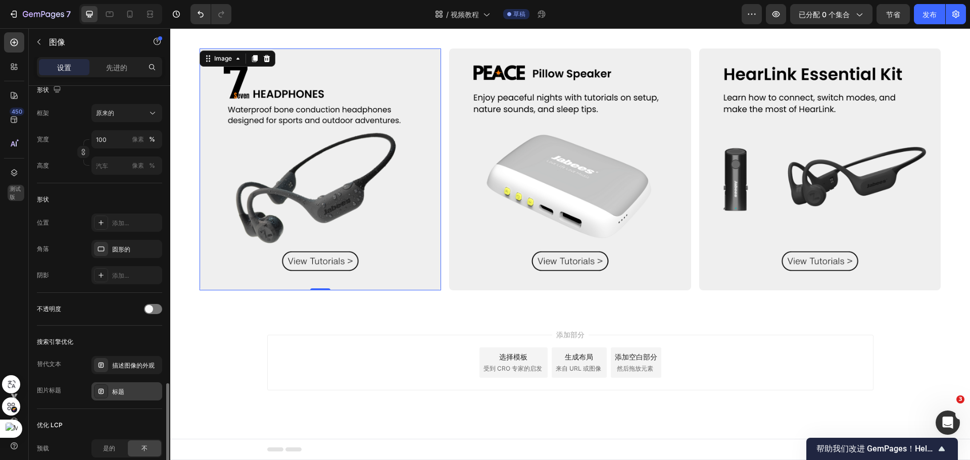
scroll to position [360, 0]
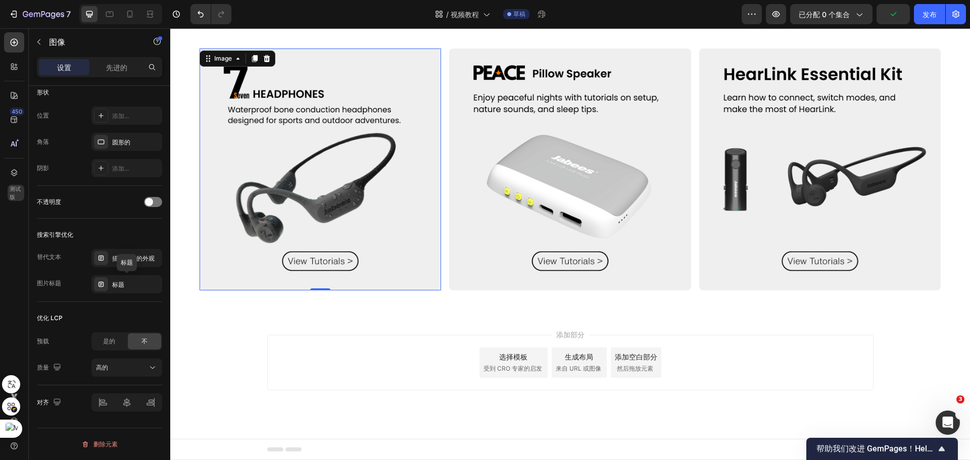
drag, startPoint x: 132, startPoint y: 284, endPoint x: 100, endPoint y: 304, distance: 37.9
click at [100, 304] on div "优化 LCP 预载 是的 不 质量 高的" at bounding box center [99, 343] width 125 height 83
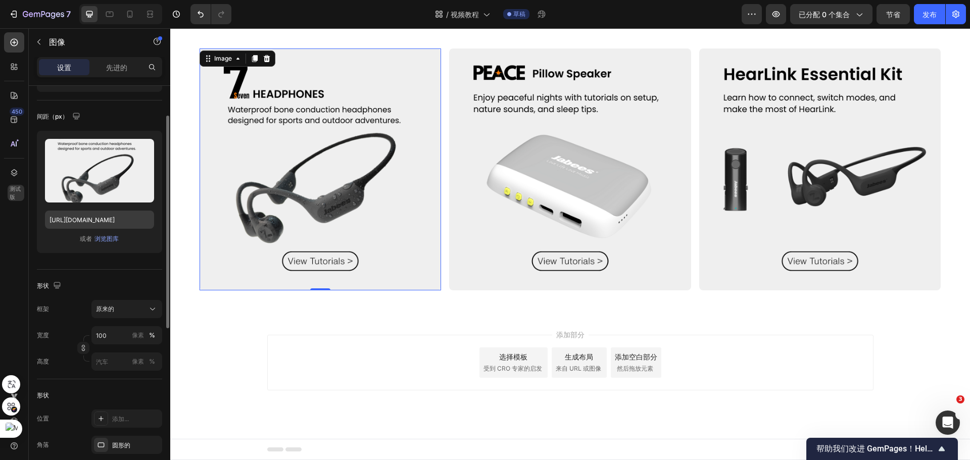
scroll to position [6, 0]
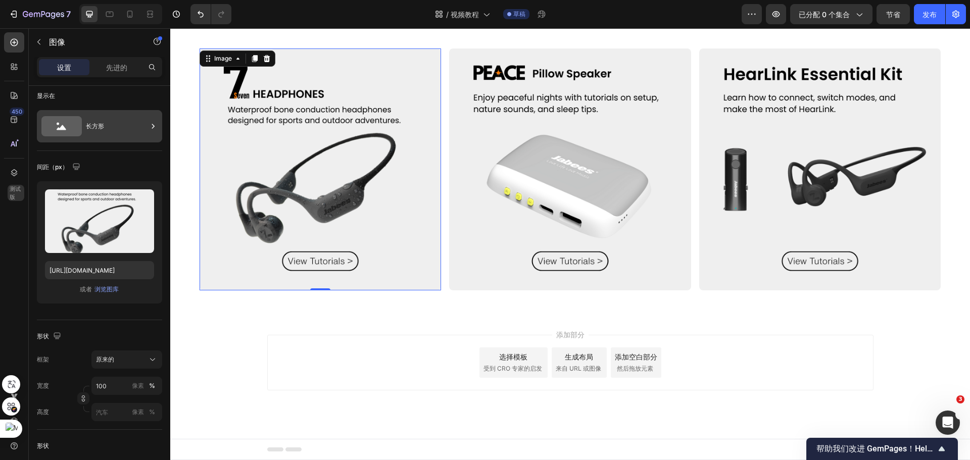
click at [115, 125] on div "长方形" at bounding box center [117, 126] width 62 height 23
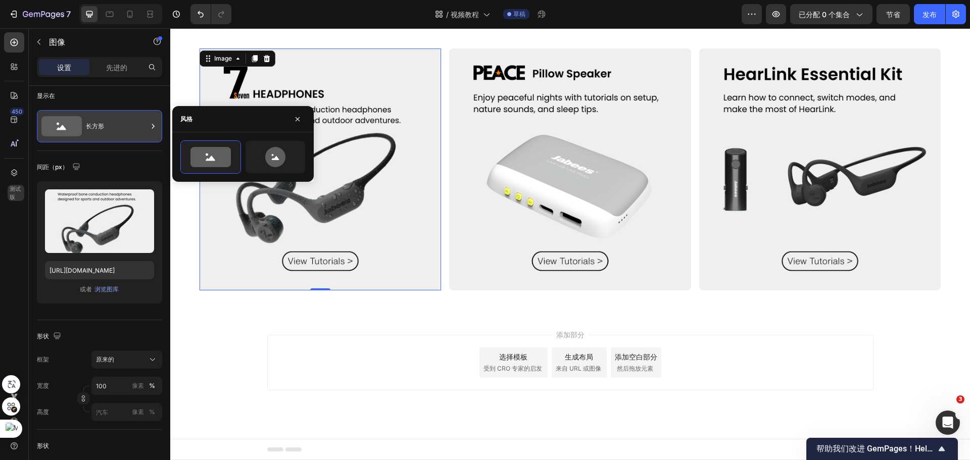
click at [115, 125] on div "长方形" at bounding box center [117, 126] width 62 height 23
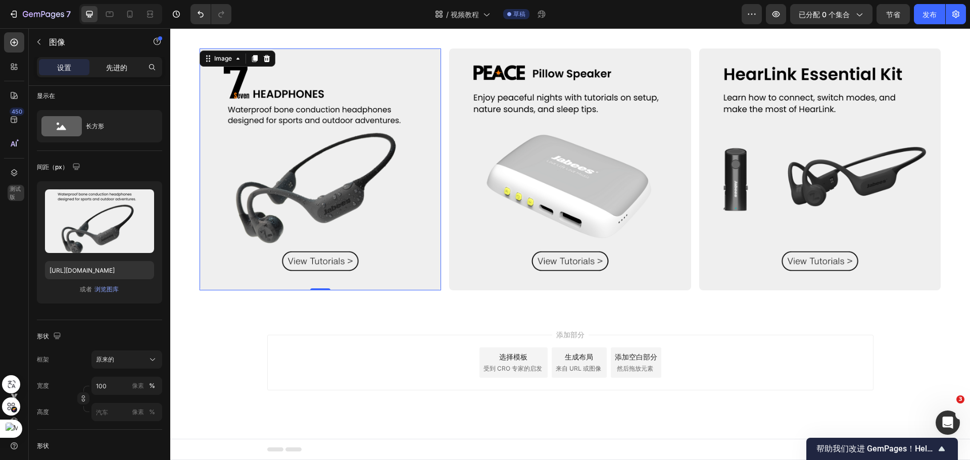
click at [119, 66] on font "先进的" at bounding box center [116, 67] width 21 height 9
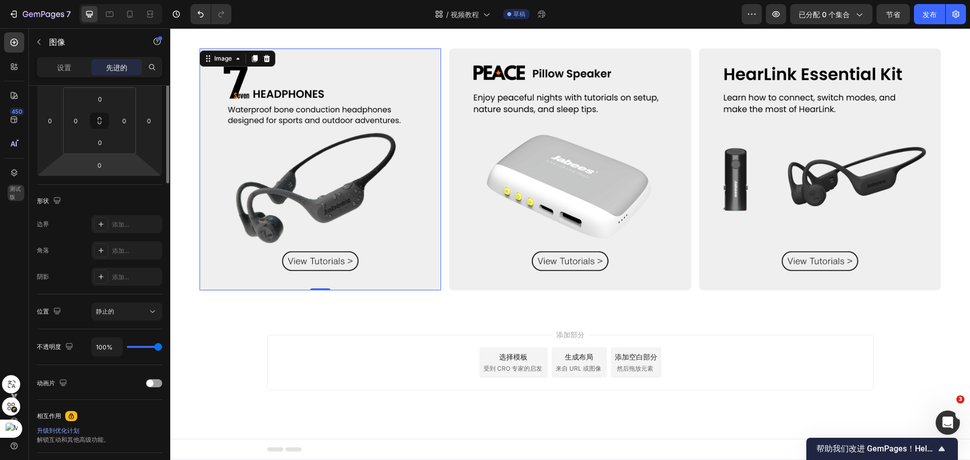
scroll to position [0, 0]
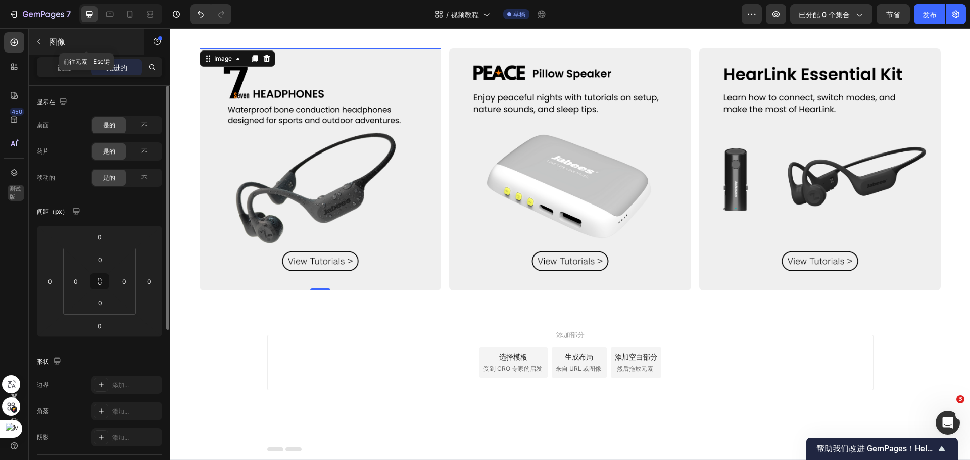
click at [47, 36] on div "图像" at bounding box center [86, 42] width 115 height 26
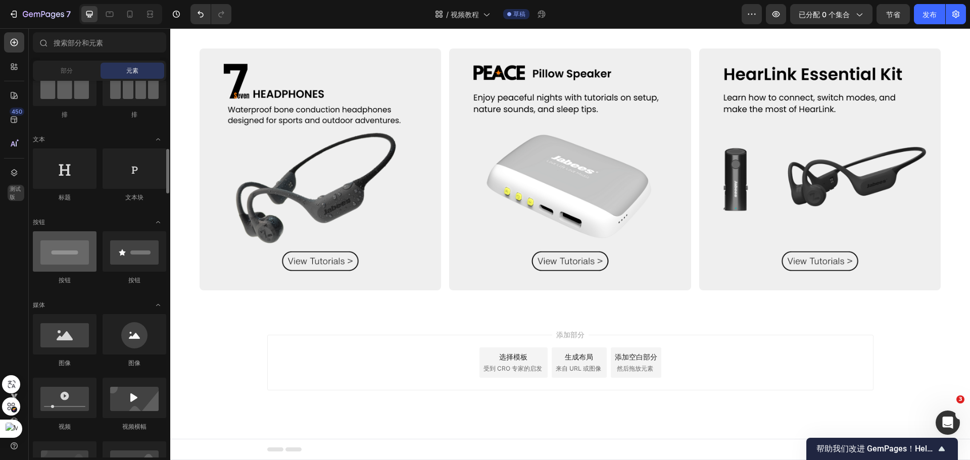
scroll to position [202, 0]
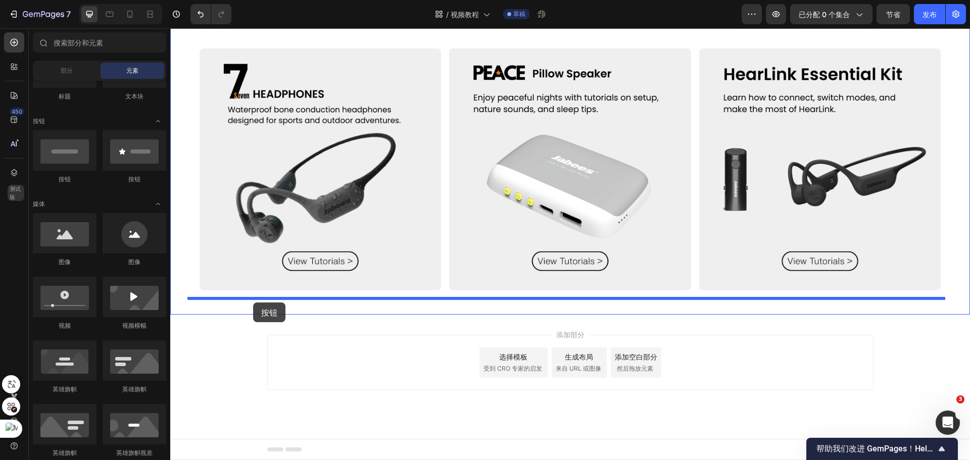
drag, startPoint x: 234, startPoint y: 171, endPoint x: 253, endPoint y: 303, distance: 132.7
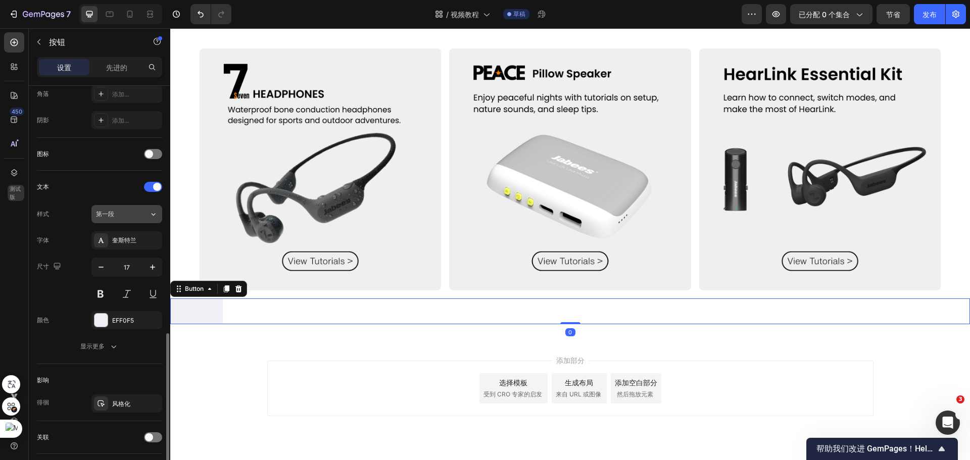
scroll to position [321, 0]
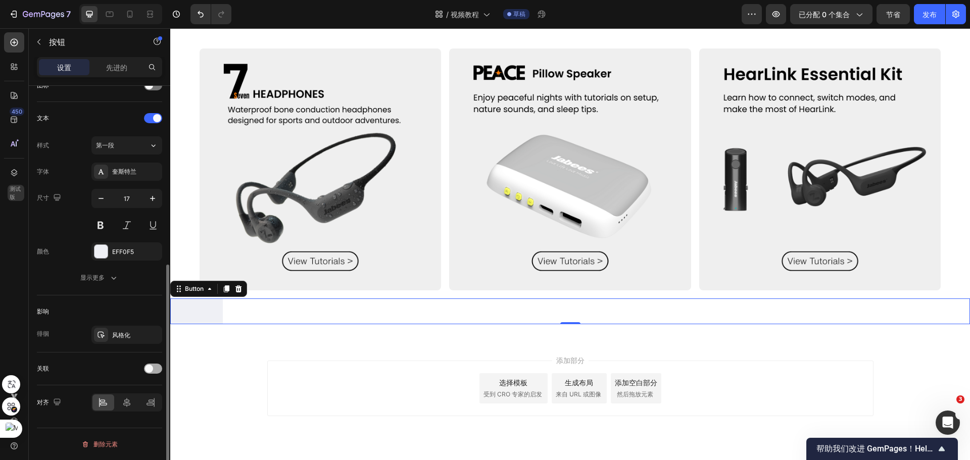
click at [147, 370] on span at bounding box center [149, 369] width 8 height 8
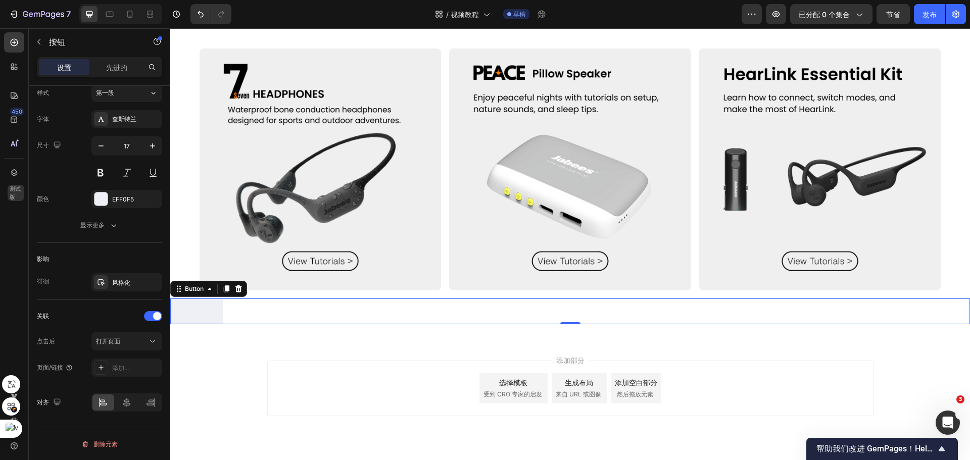
click at [226, 313] on div "Button Button 0" at bounding box center [570, 312] width 800 height 26
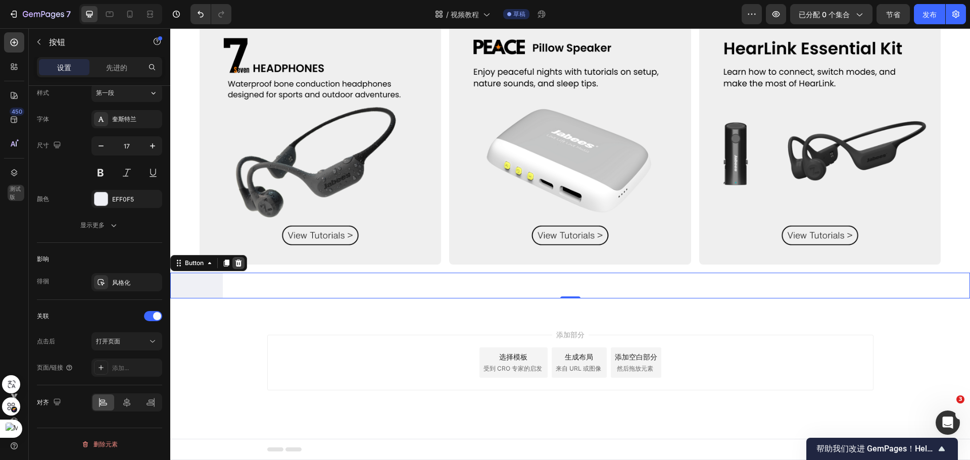
click at [234, 263] on icon at bounding box center [238, 263] width 8 height 8
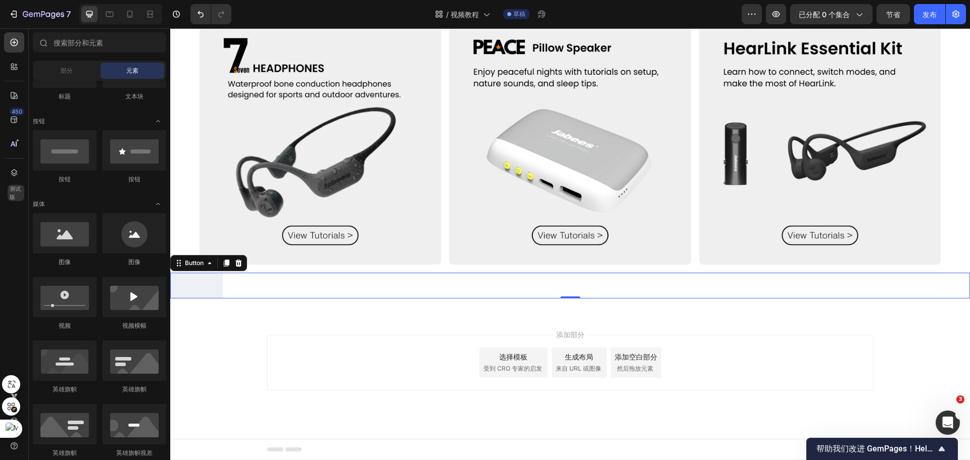
scroll to position [422, 0]
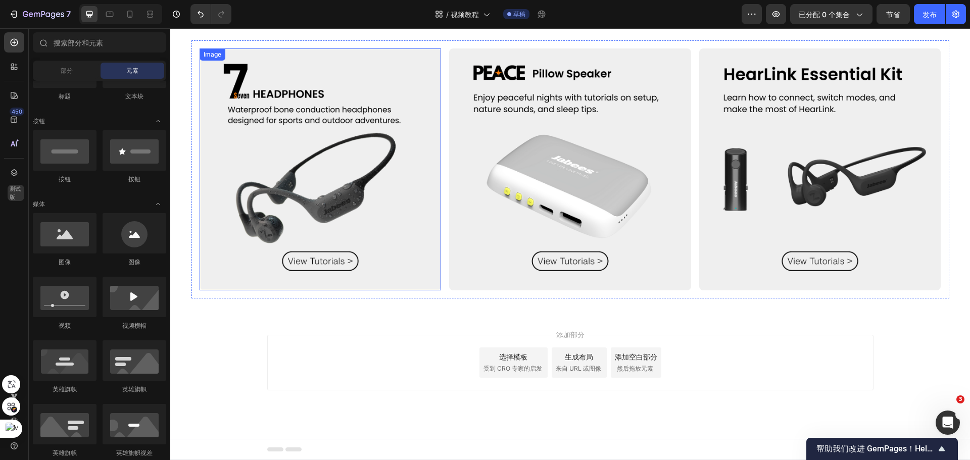
click at [255, 208] on img at bounding box center [321, 170] width 242 height 242
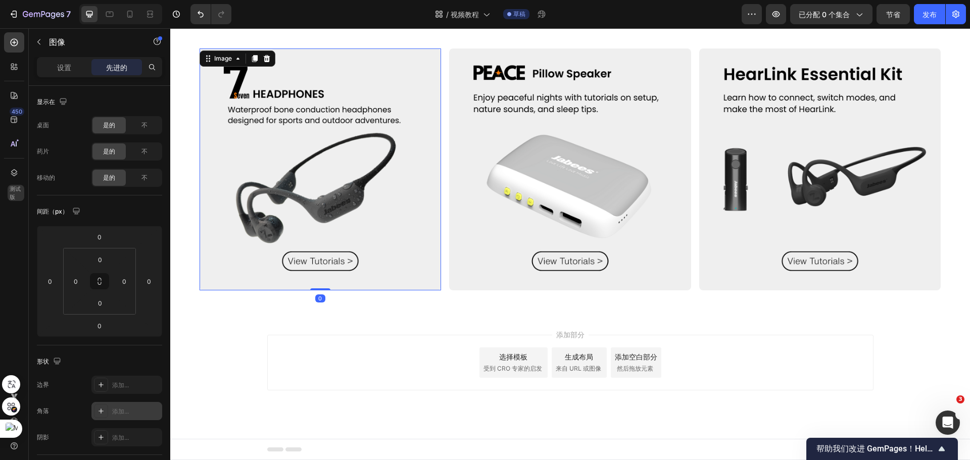
scroll to position [253, 0]
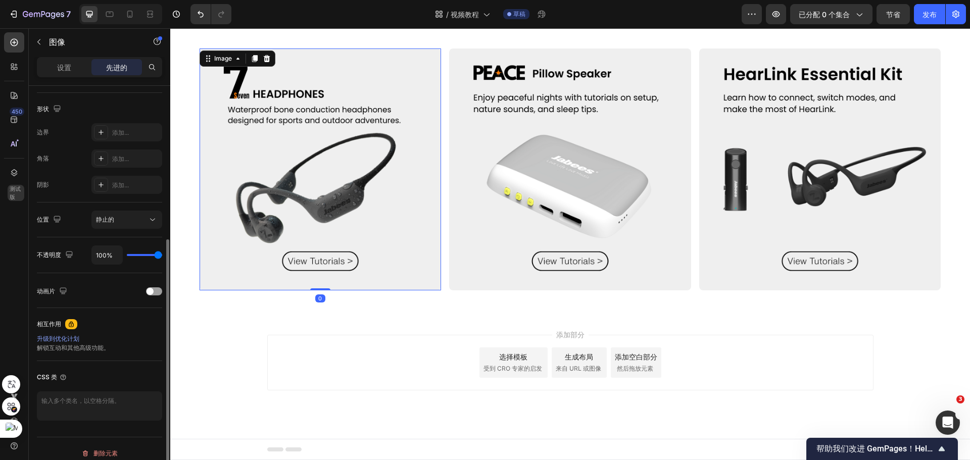
click at [66, 58] on div "设置 先进的" at bounding box center [99, 67] width 125 height 20
click at [68, 70] on font "设置" at bounding box center [64, 67] width 14 height 9
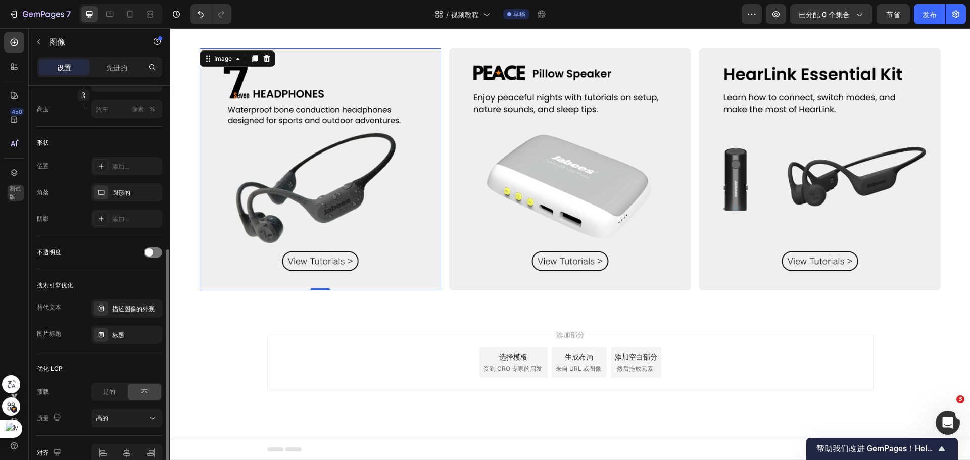
scroll to position [360, 0]
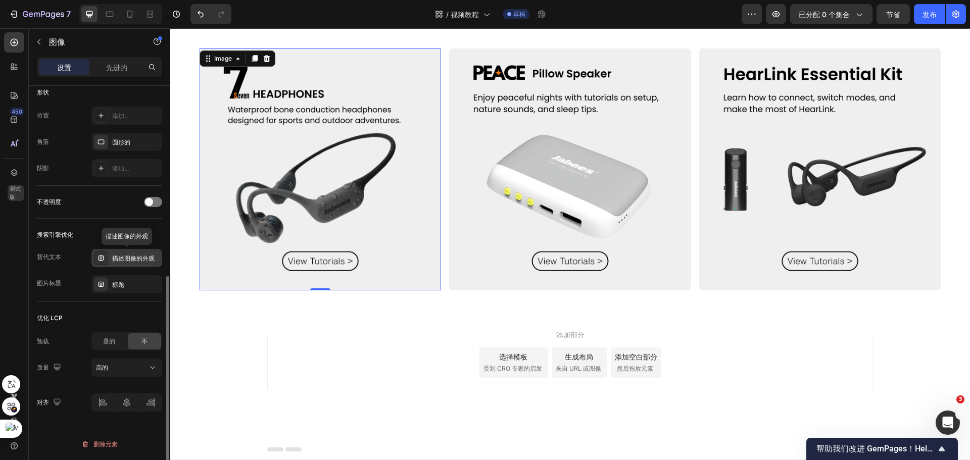
drag, startPoint x: 131, startPoint y: 263, endPoint x: 125, endPoint y: 261, distance: 6.9
click at [125, 261] on font "描述图像的外观" at bounding box center [133, 259] width 42 height 8
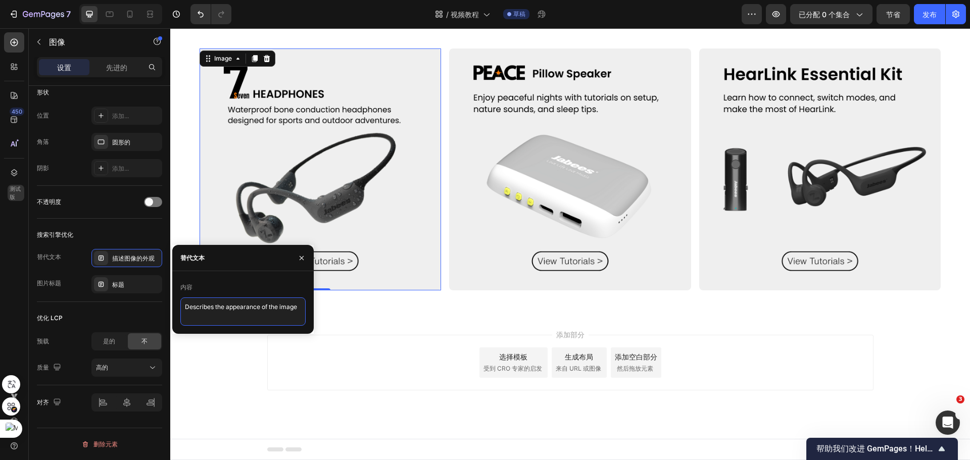
drag, startPoint x: 295, startPoint y: 308, endPoint x: 172, endPoint y: 308, distance: 122.3
click at [172, 308] on div "内容 Describes the appearance of the image" at bounding box center [242, 302] width 141 height 46
click at [303, 256] on icon "button" at bounding box center [302, 258] width 4 height 4
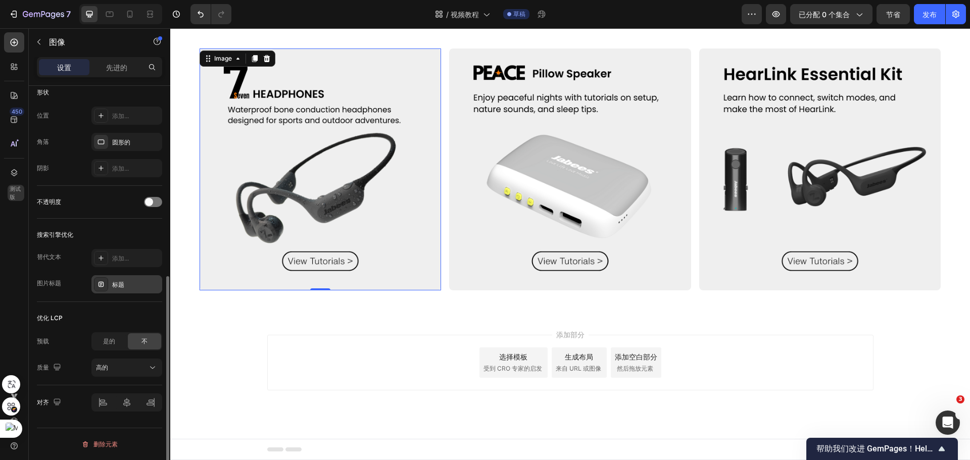
click at [129, 283] on div "标题" at bounding box center [135, 284] width 47 height 9
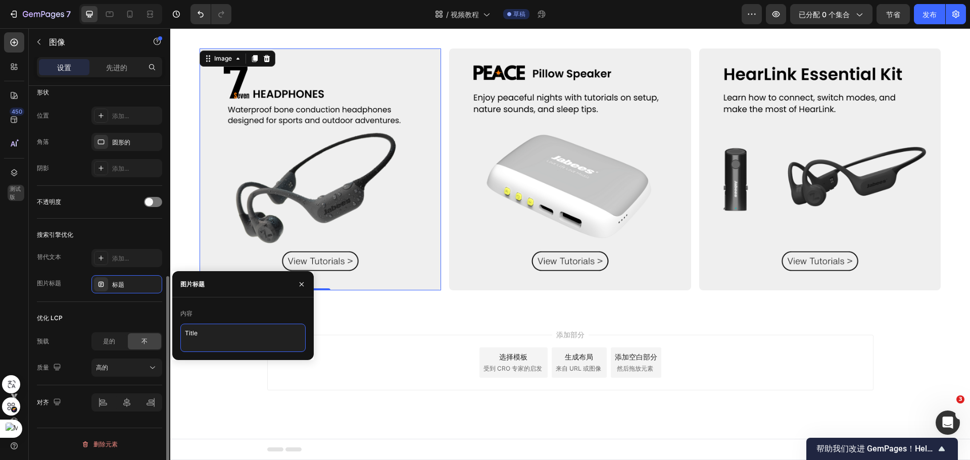
drag, startPoint x: 250, startPoint y: 334, endPoint x: 151, endPoint y: 334, distance: 99.5
click at [151, 334] on div "450 测试版 章节(18) 元素(88) 部分 元素 英雄部分 产品详情 品牌 可信徽章 保证 产品细分 如何使用 评价 比较 捆 常见问题解答 社会认同 …" at bounding box center [85, 244] width 170 height 432
drag, startPoint x: 300, startPoint y: 284, endPoint x: 7, endPoint y: 261, distance: 294.4
click at [300, 284] on icon "button" at bounding box center [302, 284] width 8 height 8
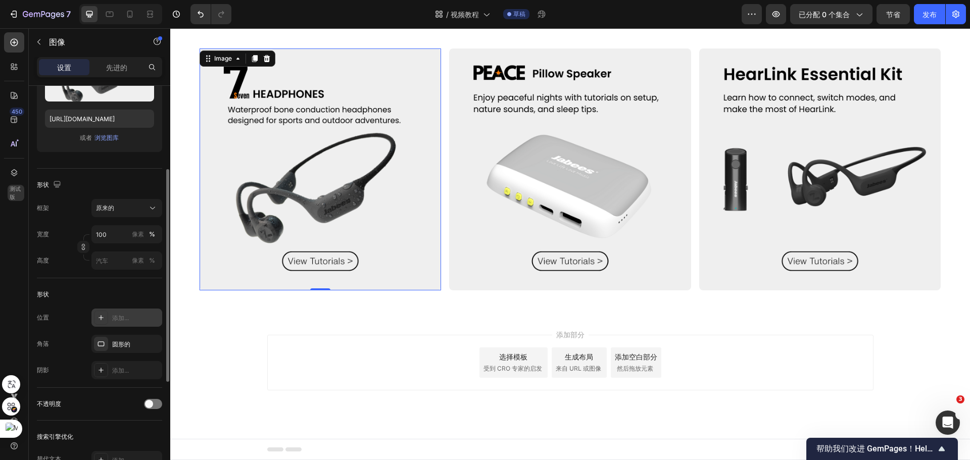
scroll to position [0, 0]
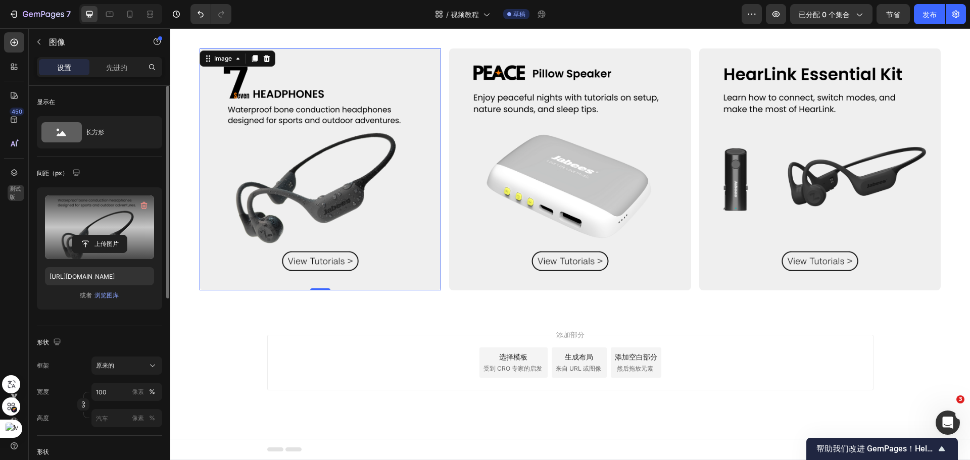
click at [136, 244] on div "上传图片" at bounding box center [99, 244] width 109 height 18
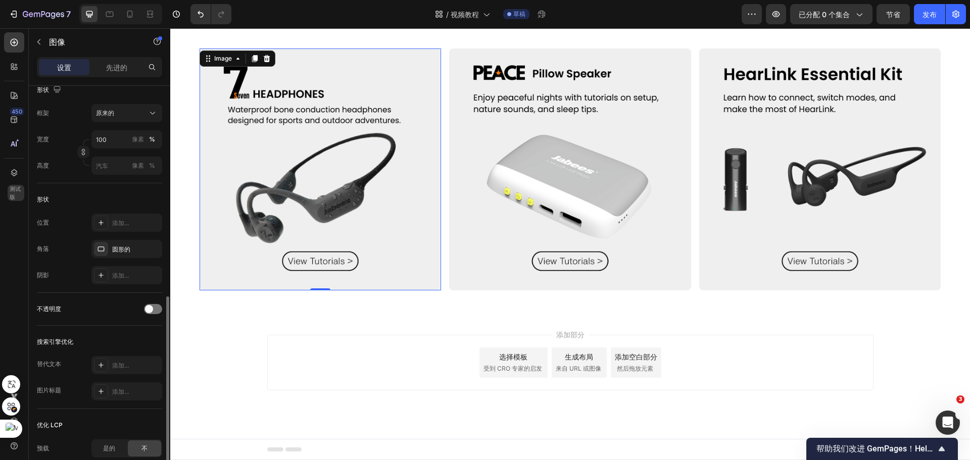
scroll to position [303, 0]
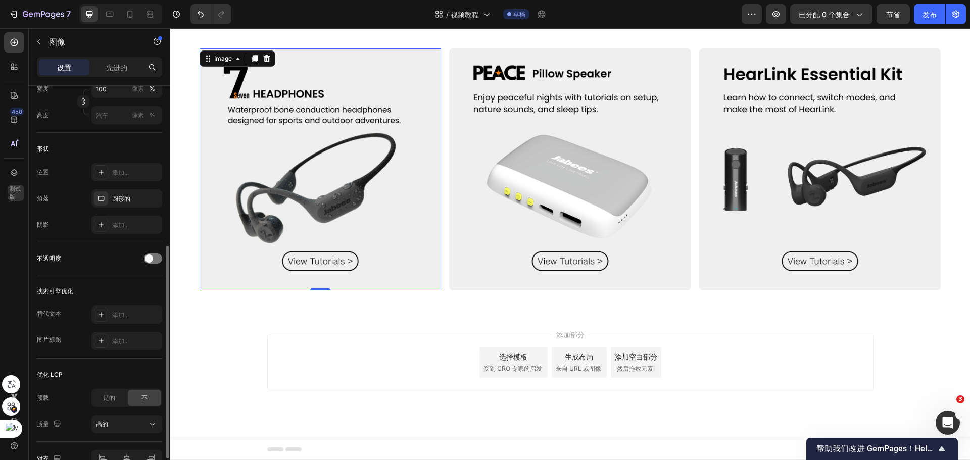
click at [97, 288] on div "搜索引擎优化" at bounding box center [99, 291] width 125 height 16
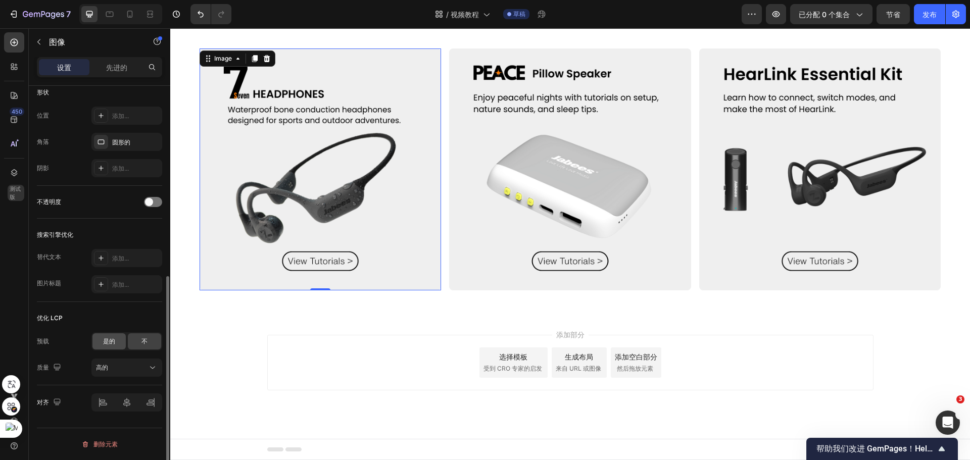
click at [107, 342] on font "是的" at bounding box center [109, 342] width 12 height 8
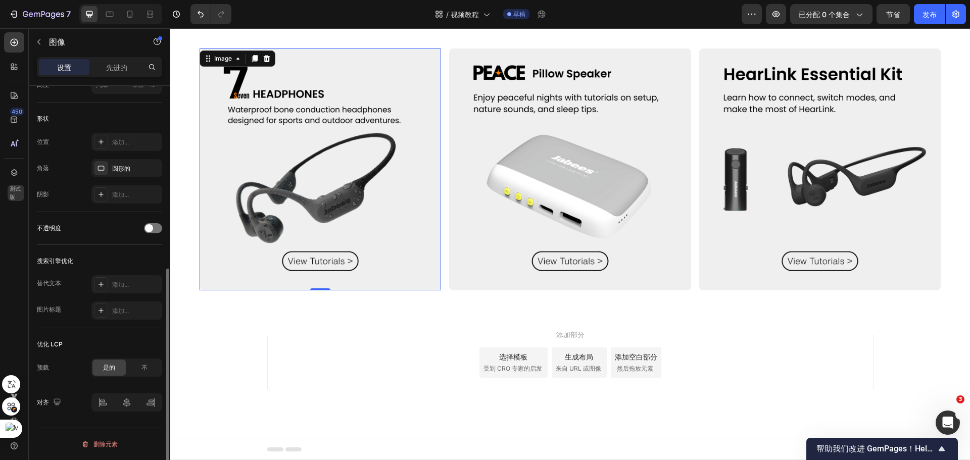
scroll to position [333, 0]
click at [141, 365] on font "不" at bounding box center [144, 368] width 6 height 8
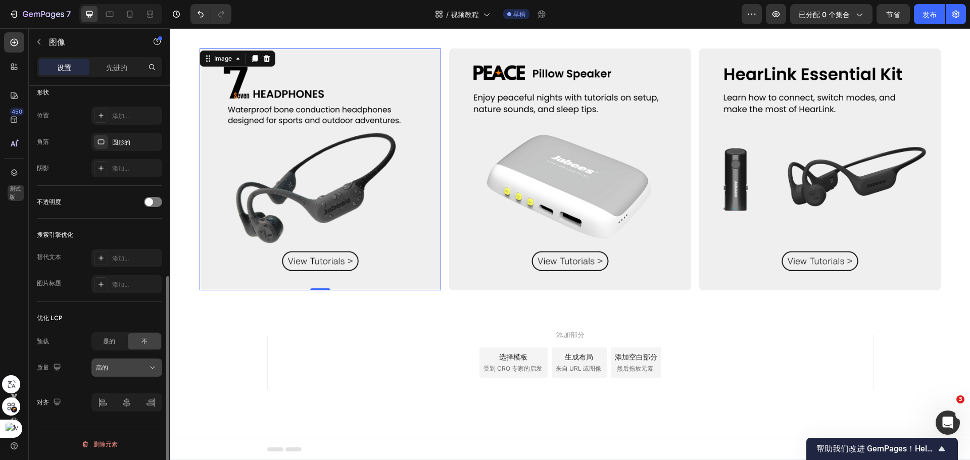
click at [132, 363] on div "高的" at bounding box center [127, 368] width 62 height 10
click at [132, 366] on div "高的" at bounding box center [122, 367] width 52 height 9
click at [109, 344] on font "是的" at bounding box center [109, 342] width 12 height 8
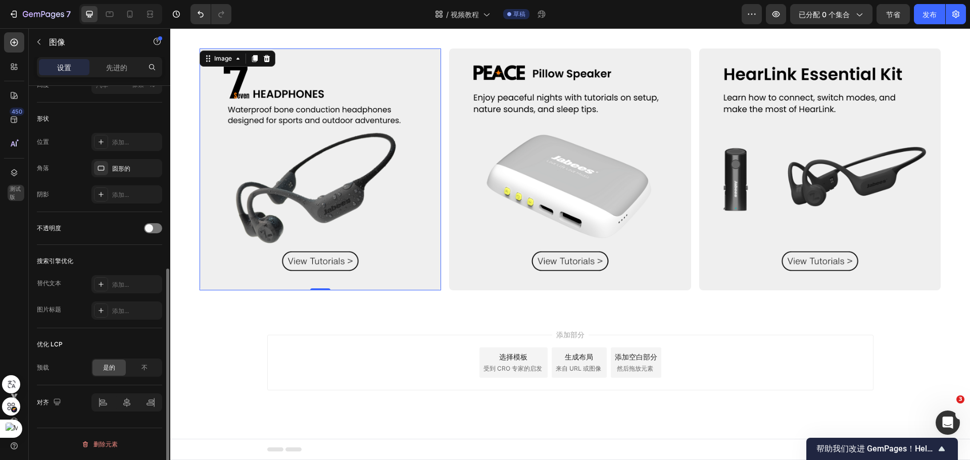
scroll to position [333, 0]
click at [129, 368] on div "不" at bounding box center [144, 368] width 33 height 16
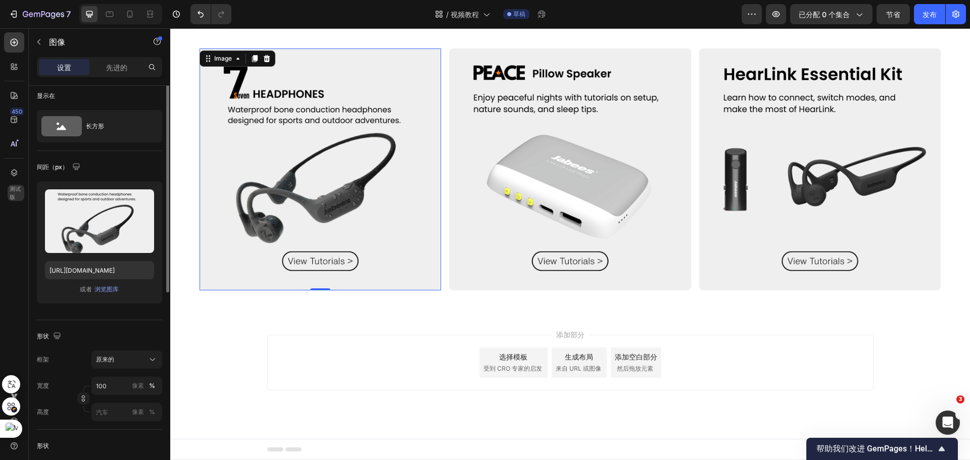
scroll to position [0, 0]
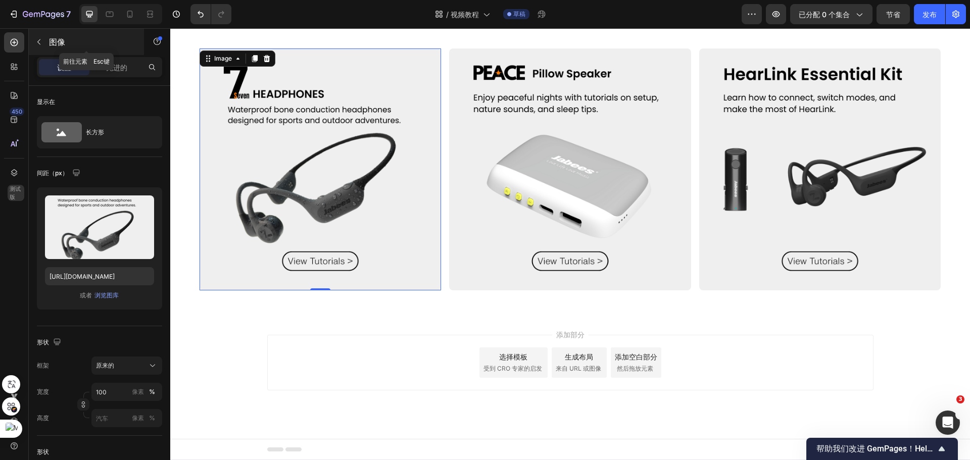
click at [36, 46] on button "button" at bounding box center [39, 42] width 16 height 16
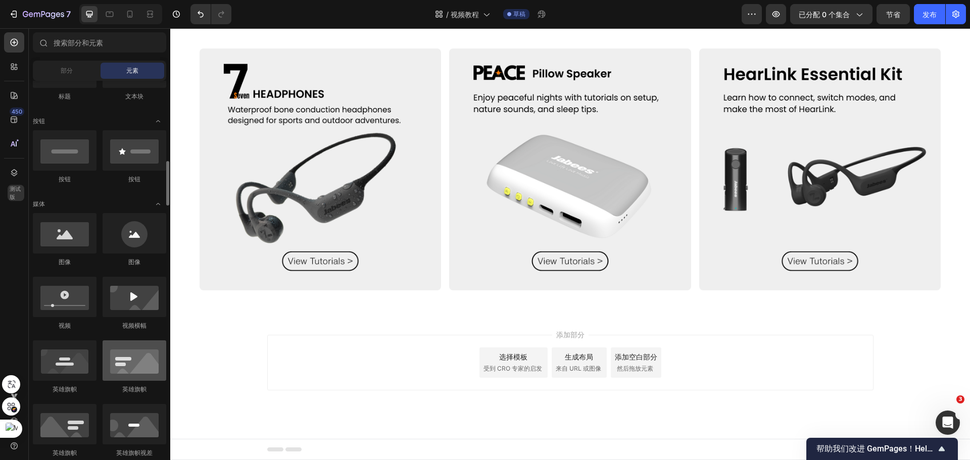
scroll to position [303, 0]
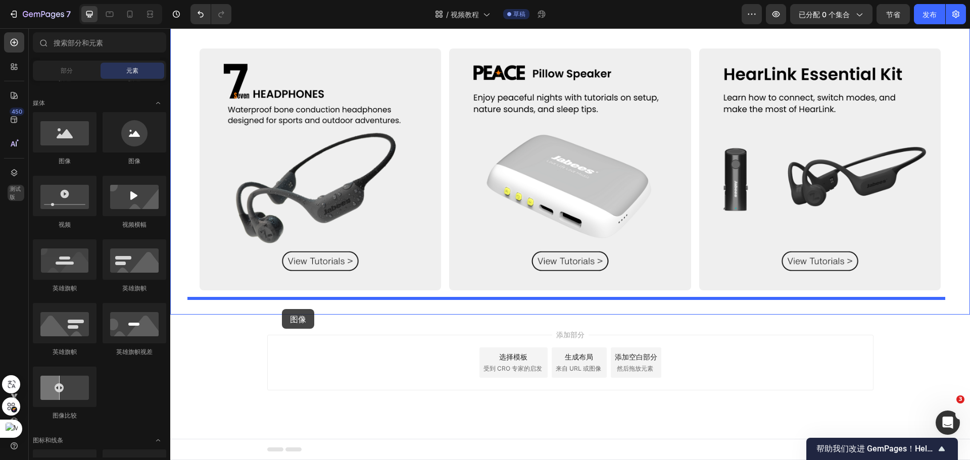
drag, startPoint x: 254, startPoint y: 167, endPoint x: 279, endPoint y: 307, distance: 141.8
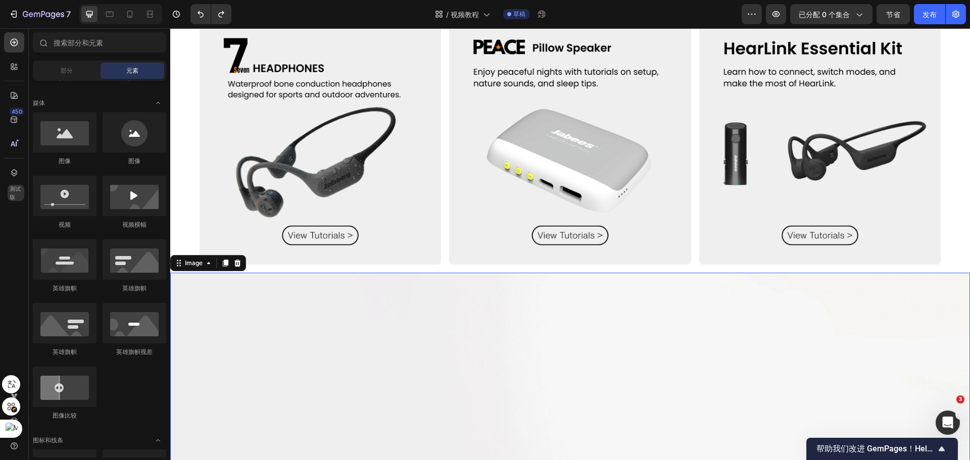
scroll to position [422, 0]
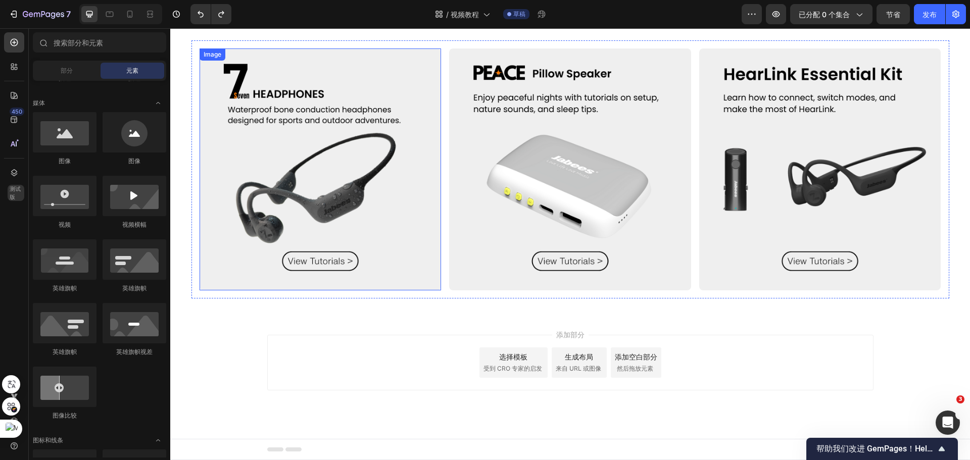
click at [308, 185] on img at bounding box center [321, 170] width 242 height 242
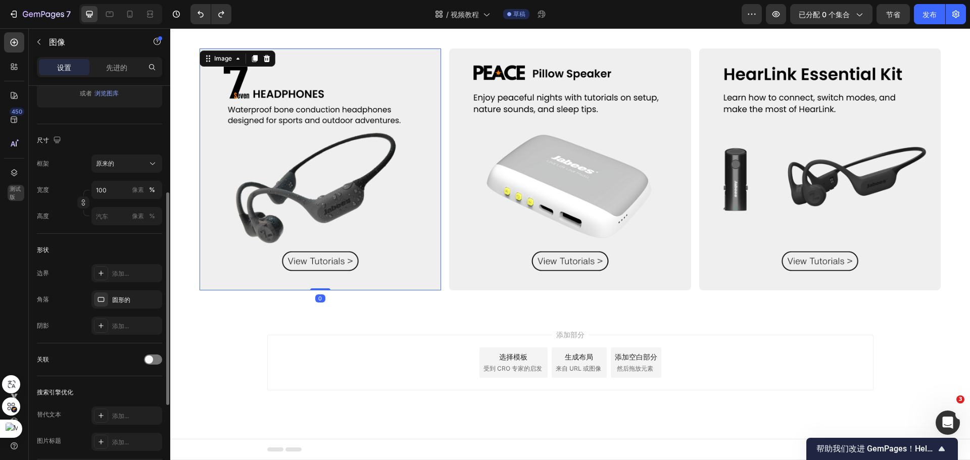
scroll to position [253, 0]
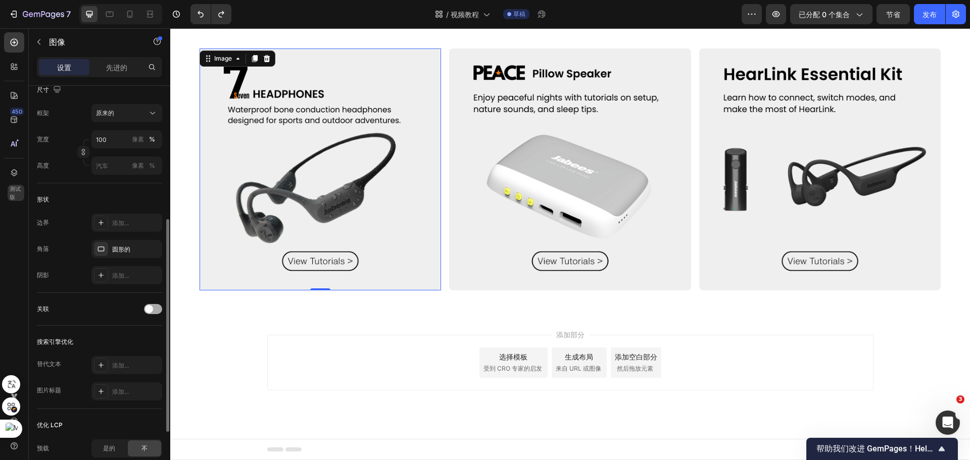
click at [145, 311] on div at bounding box center [153, 309] width 18 height 10
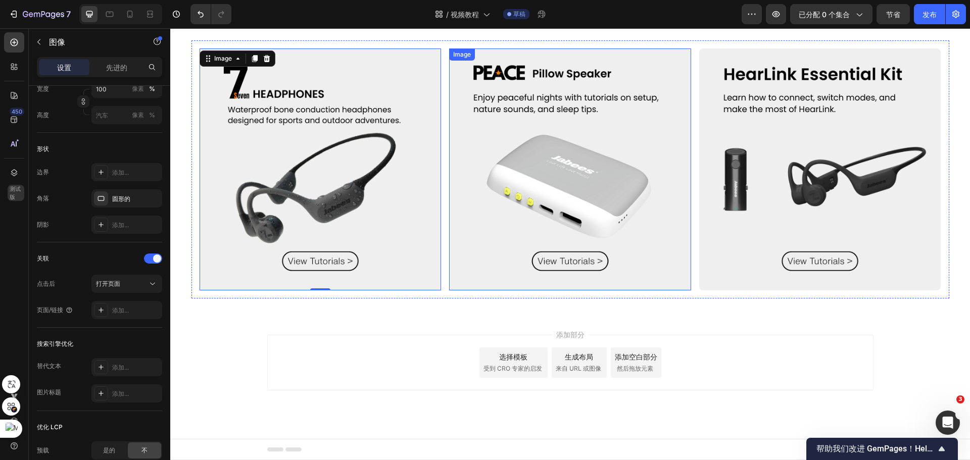
click at [491, 235] on img at bounding box center [570, 170] width 242 height 242
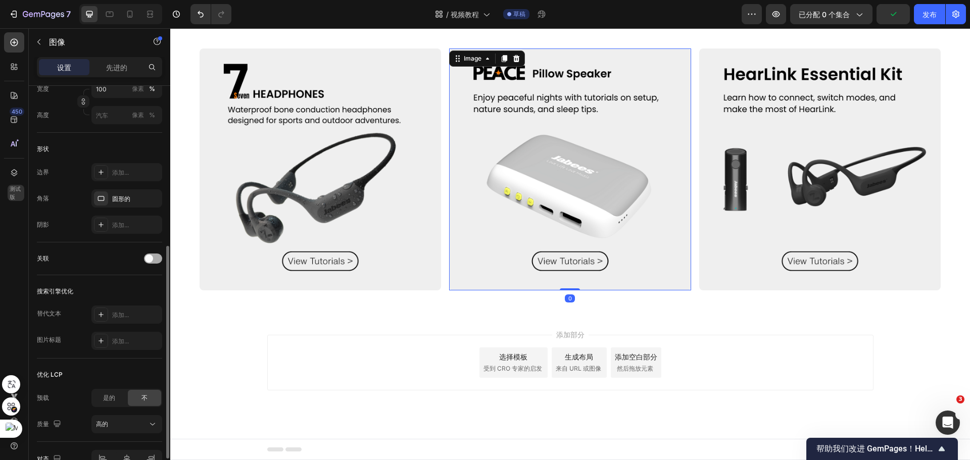
click at [150, 259] on span at bounding box center [149, 259] width 8 height 8
click at [742, 221] on img at bounding box center [820, 170] width 242 height 242
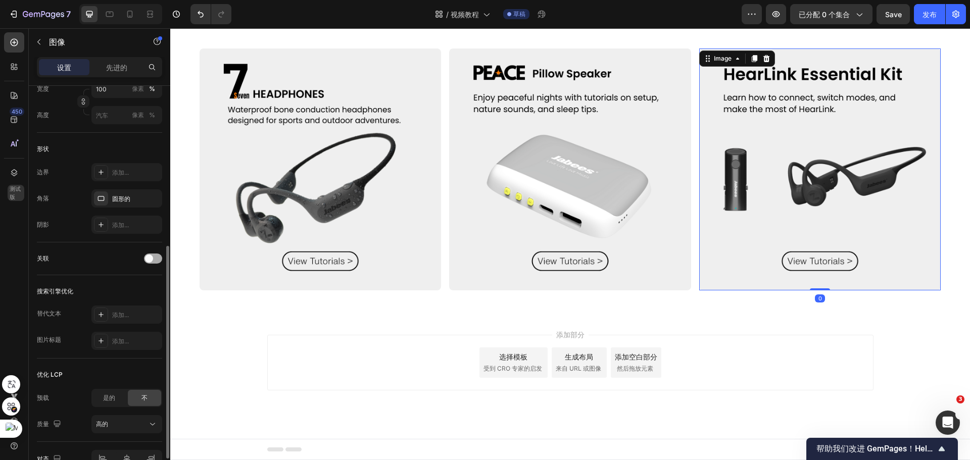
click at [152, 255] on div at bounding box center [153, 259] width 18 height 10
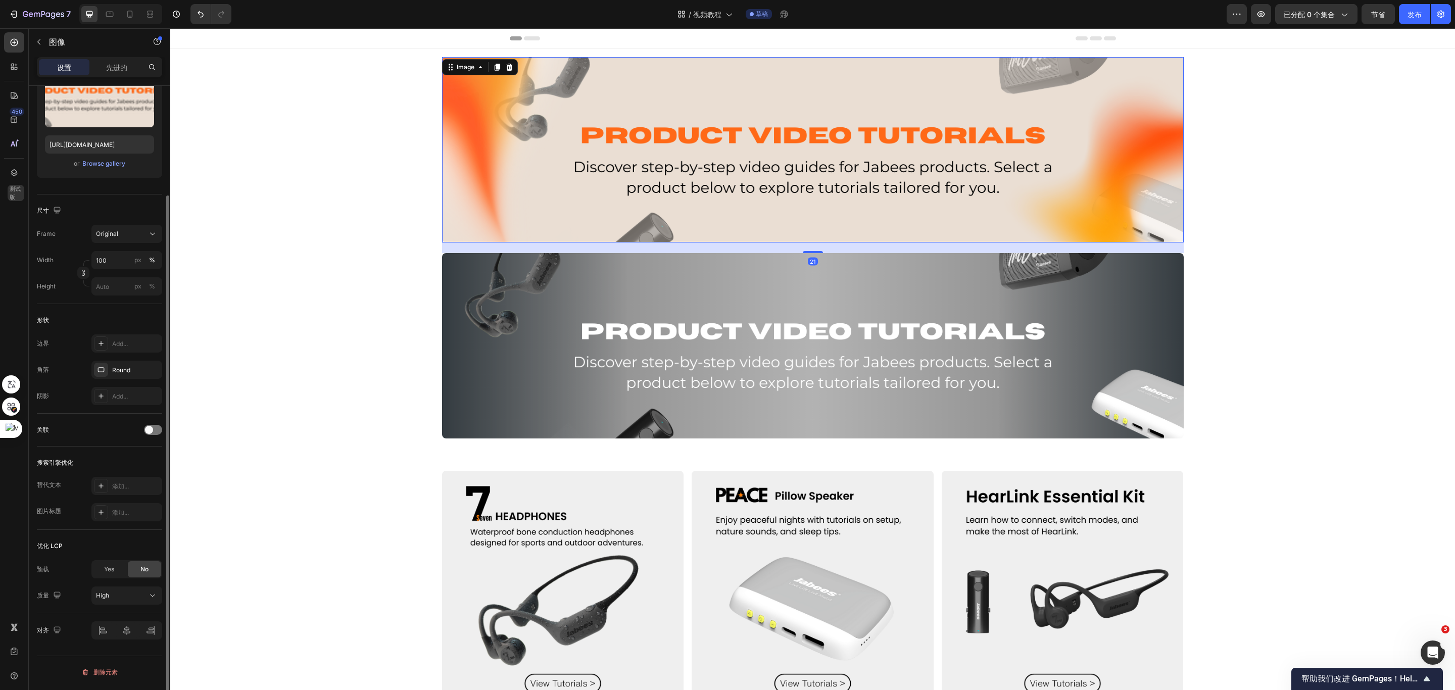
scroll to position [132, 0]
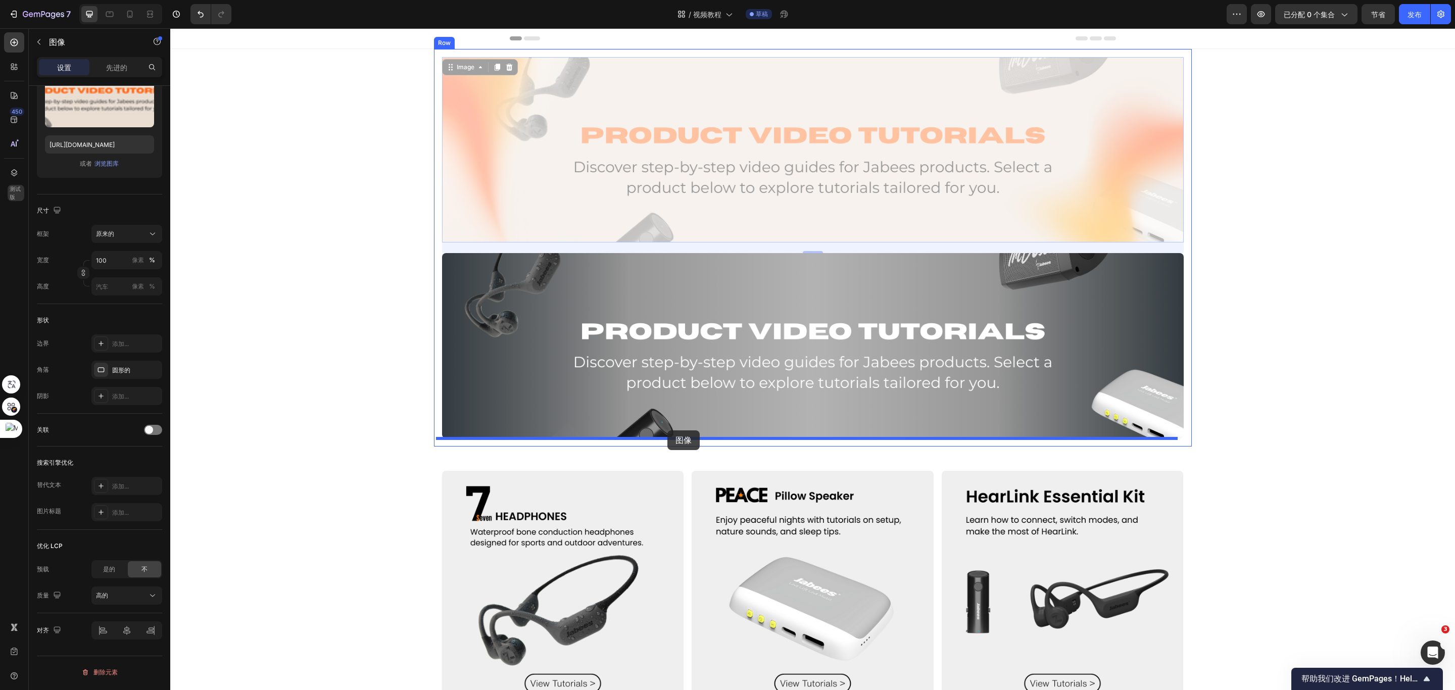
drag, startPoint x: 695, startPoint y: 121, endPoint x: 667, endPoint y: 430, distance: 310.4
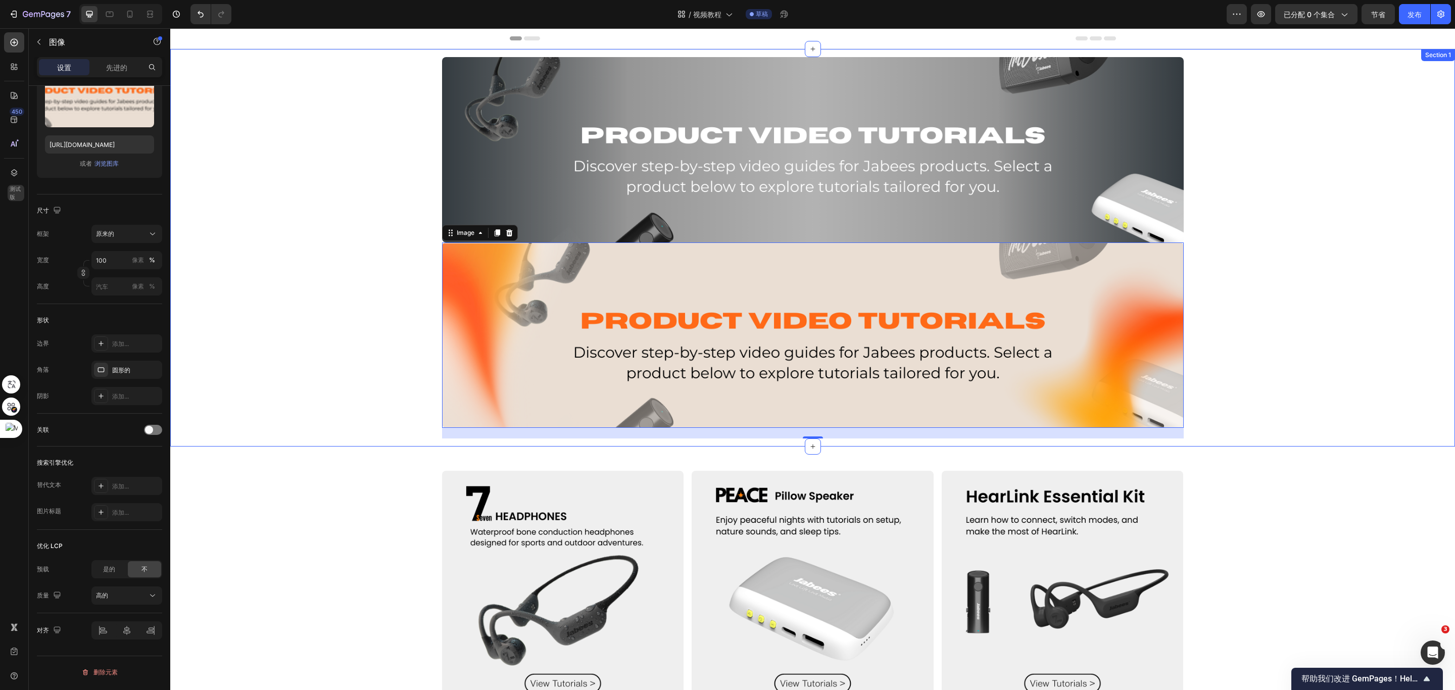
click at [1293, 176] on div "Image Image 21 Row" at bounding box center [812, 248] width 1285 height 398
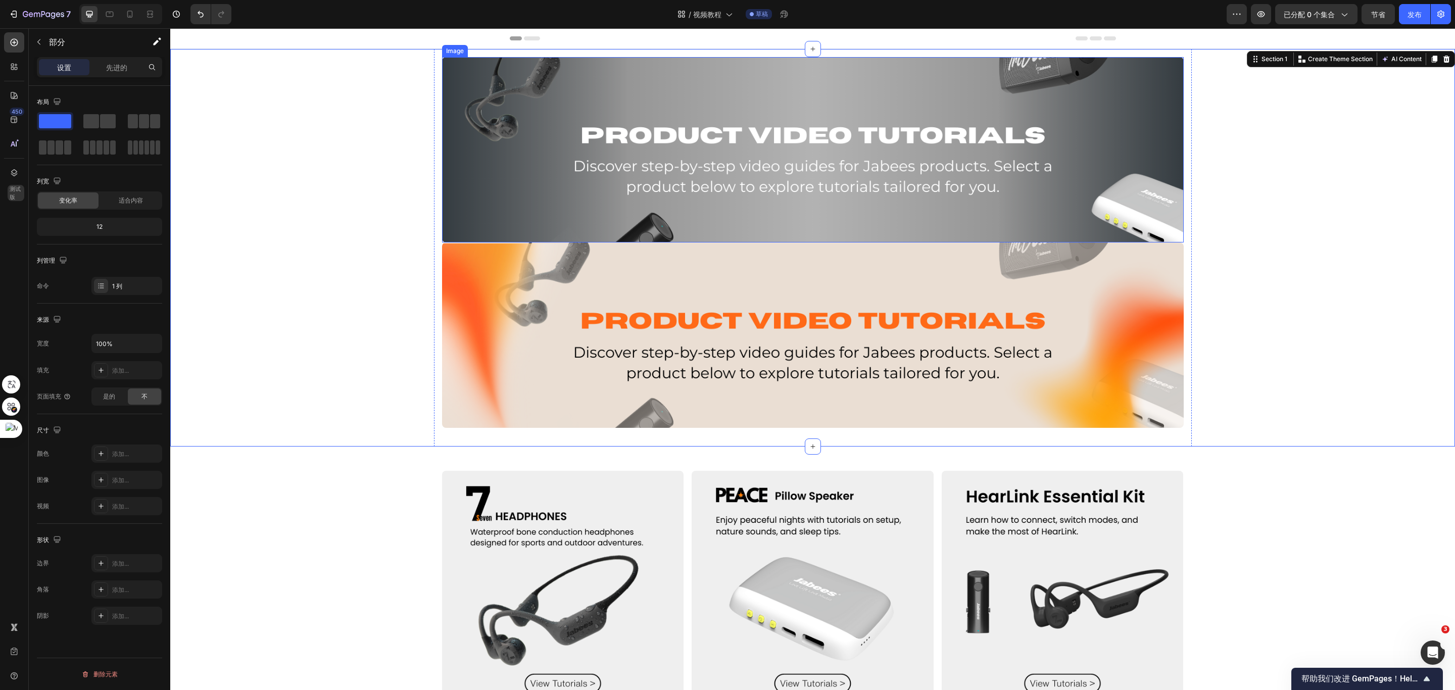
click at [1009, 198] on img at bounding box center [813, 149] width 742 height 185
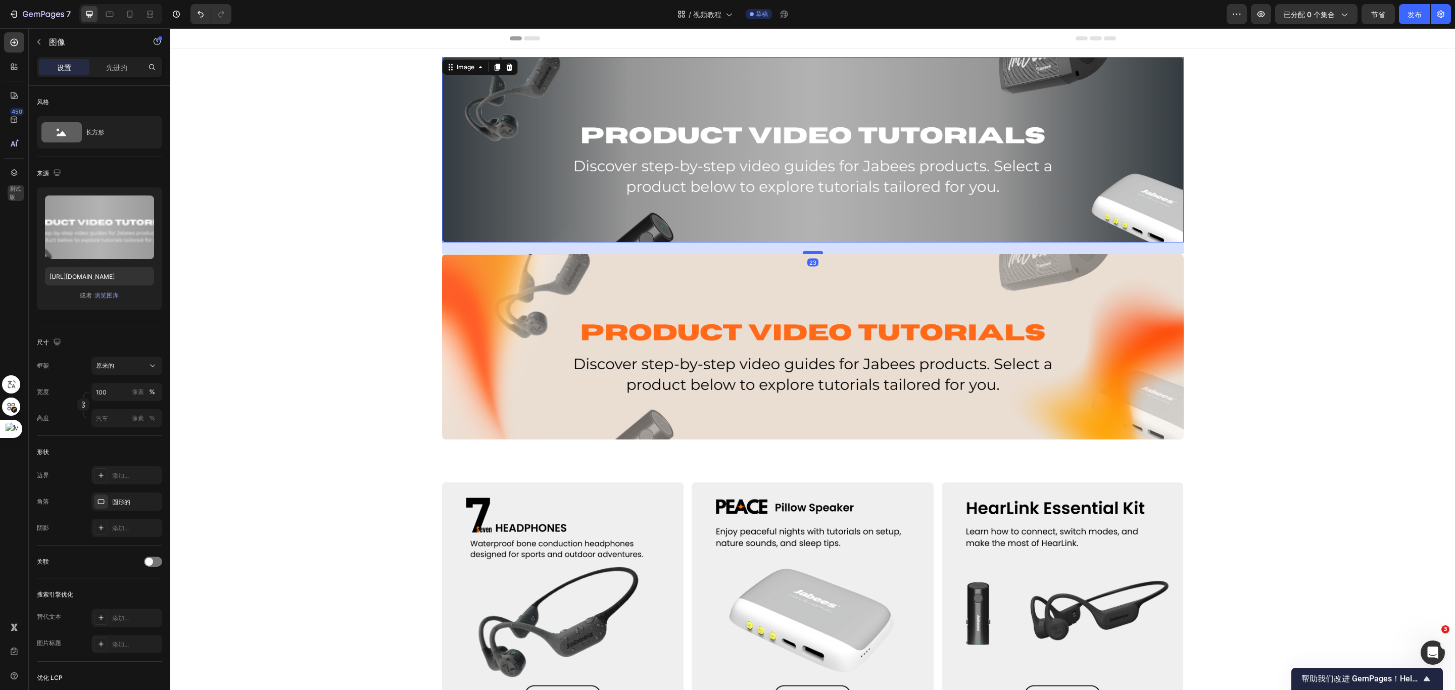
drag, startPoint x: 807, startPoint y: 242, endPoint x: 808, endPoint y: 253, distance: 11.7
click at [808, 253] on div at bounding box center [813, 252] width 20 height 3
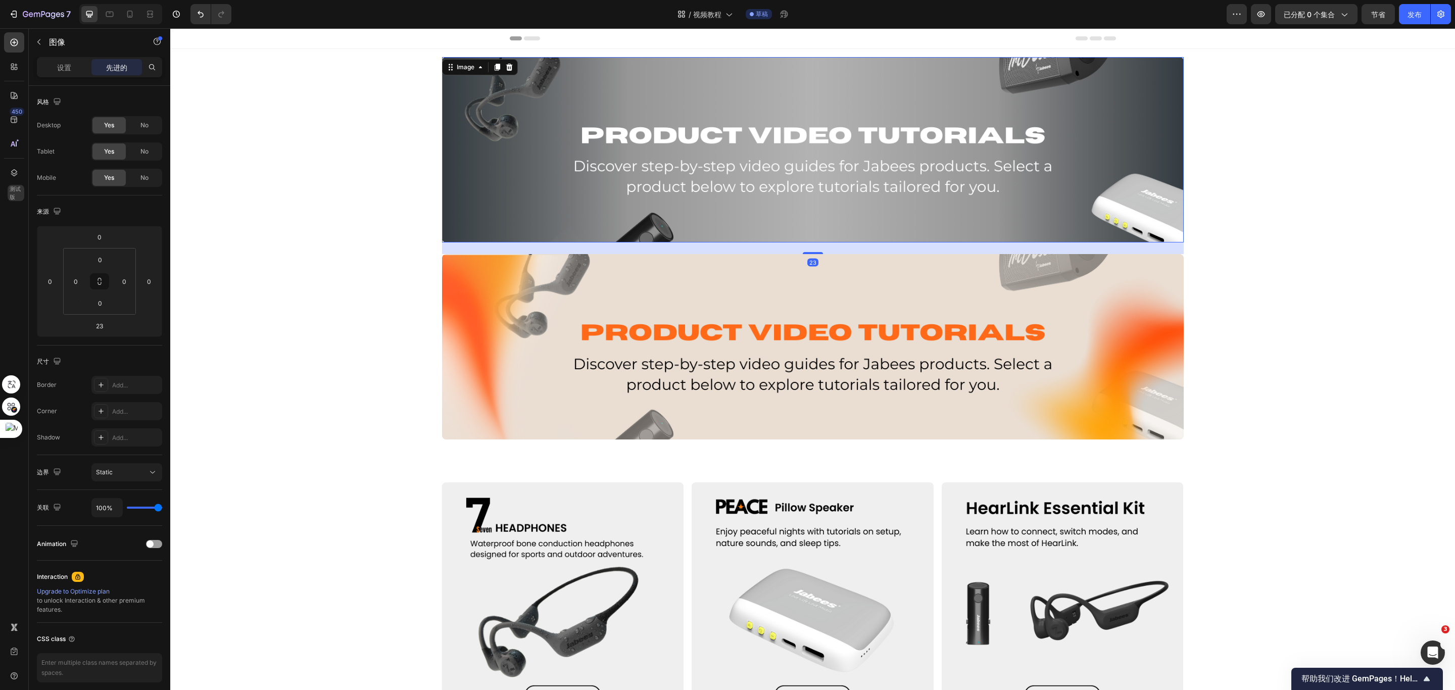
click at [1187, 243] on div "Image 23 Image Row" at bounding box center [812, 253] width 1285 height 409
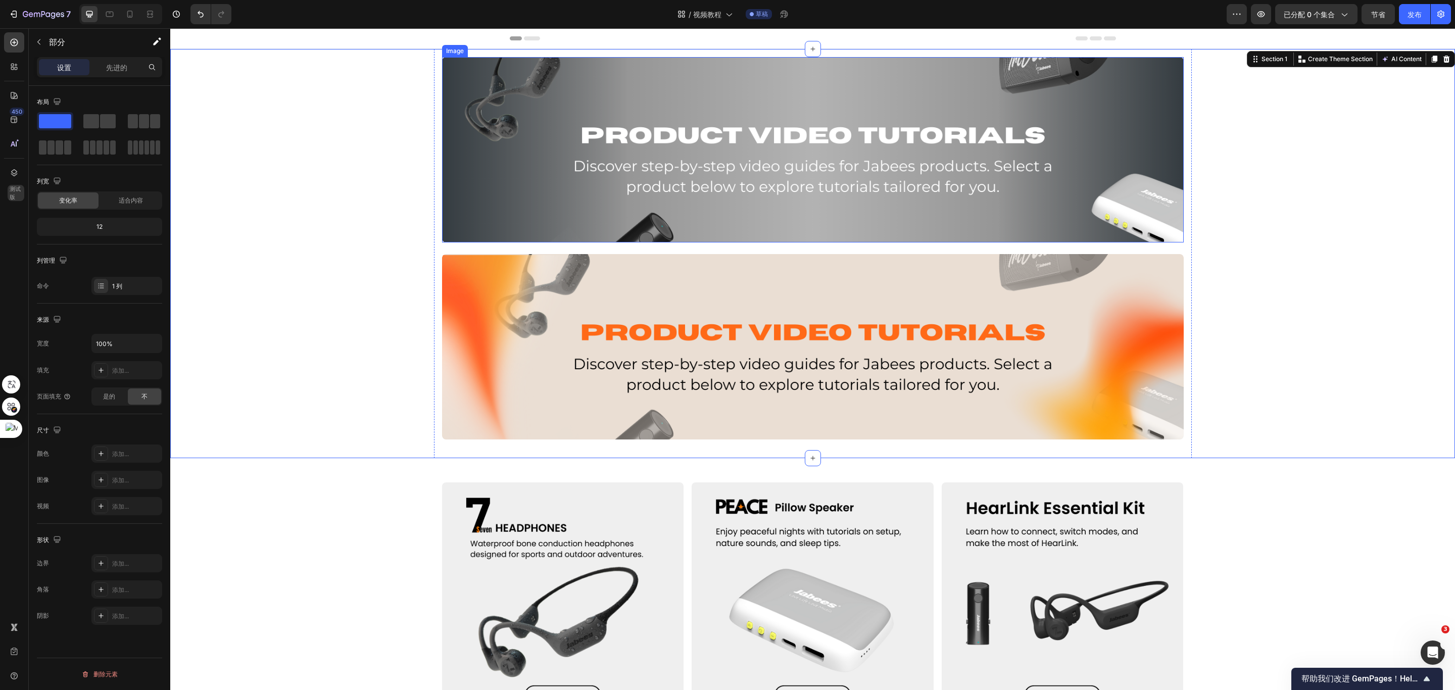
click at [1019, 158] on img at bounding box center [813, 149] width 742 height 185
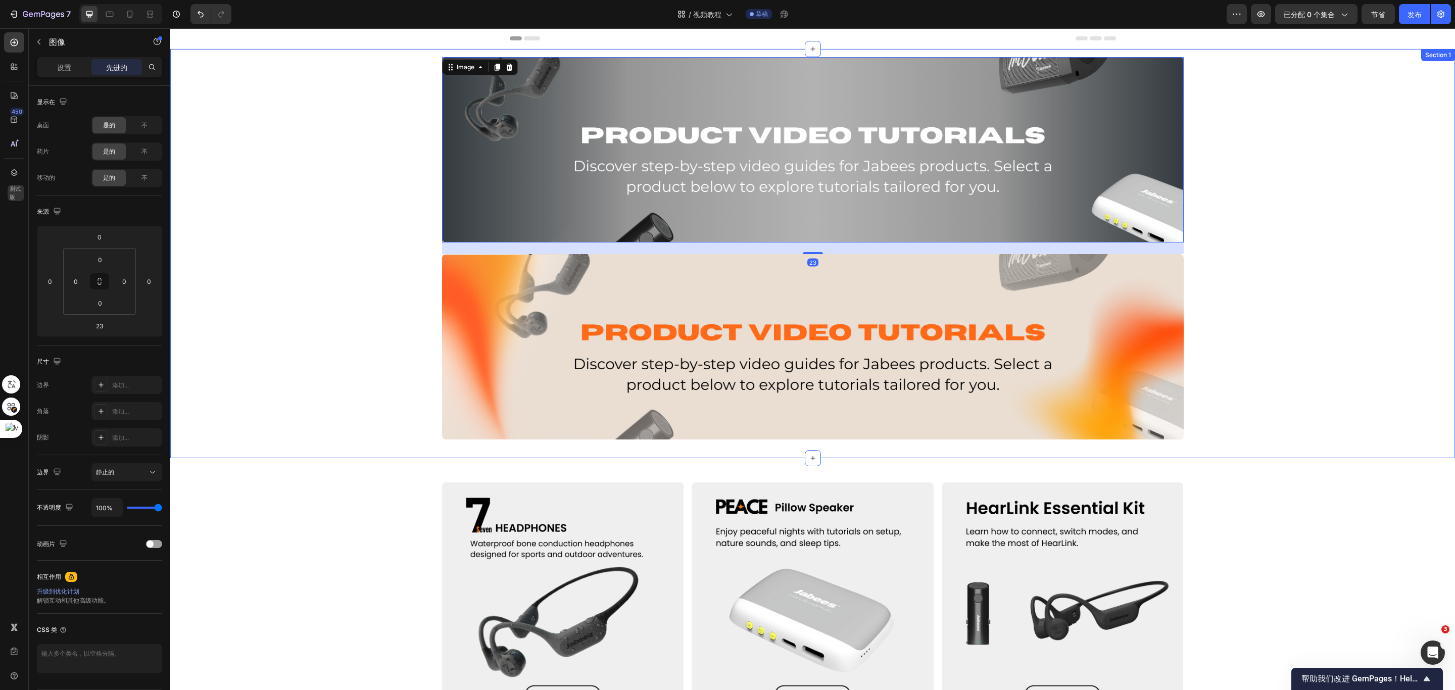
click at [1293, 167] on div "Image 23 Image Row" at bounding box center [812, 253] width 1285 height 409
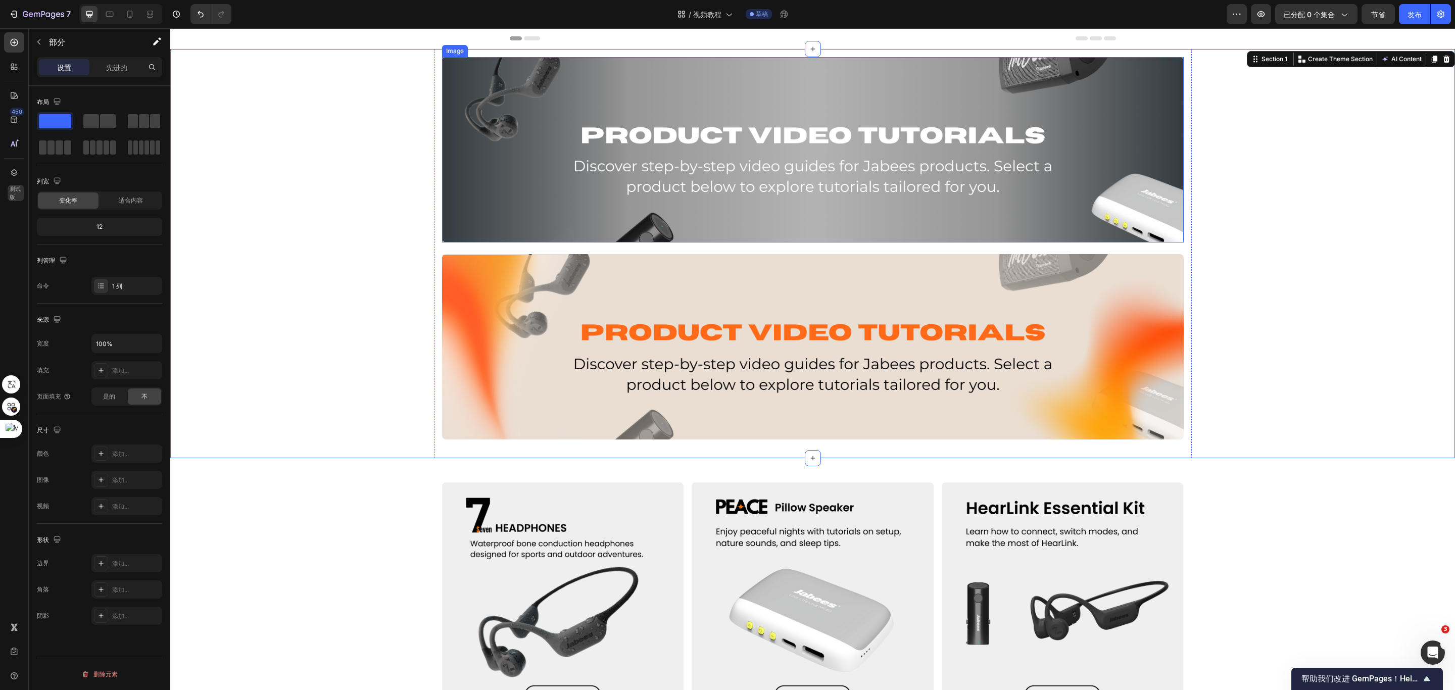
click at [945, 184] on img at bounding box center [813, 149] width 742 height 185
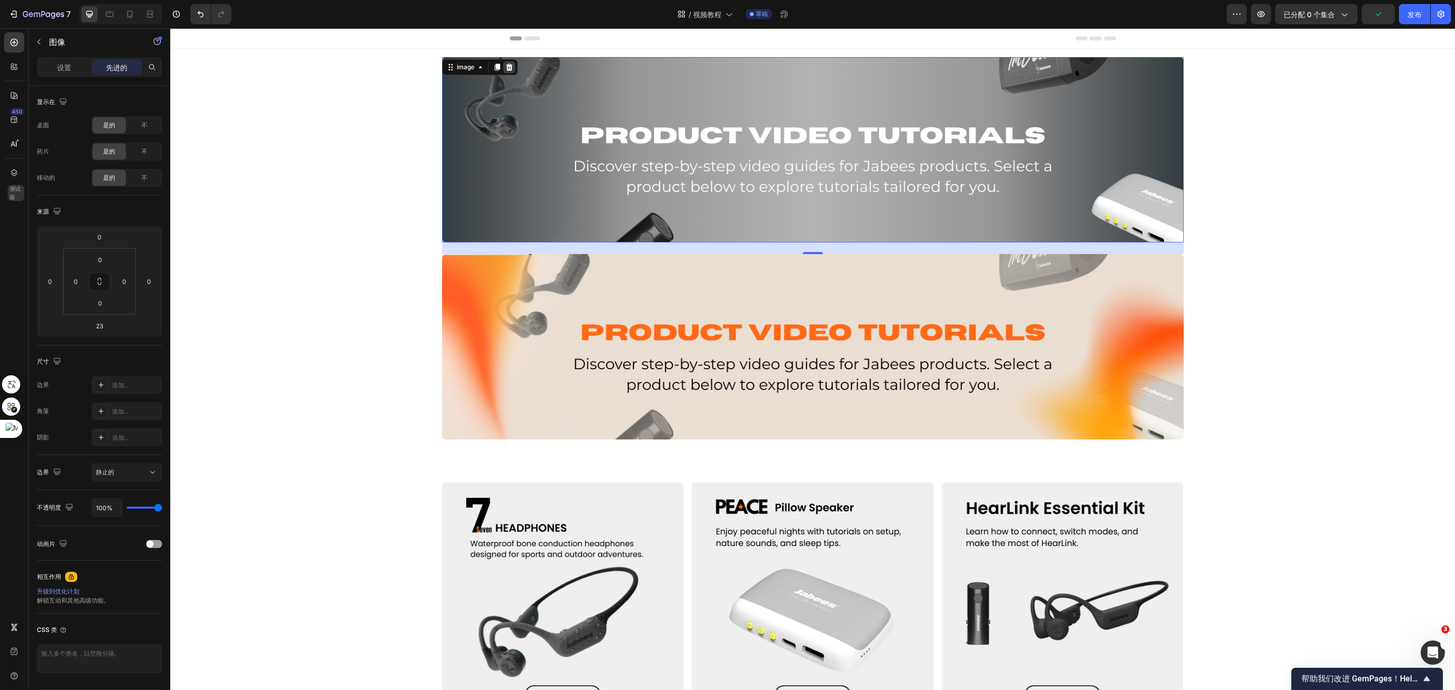
click at [506, 68] on icon at bounding box center [509, 67] width 8 height 8
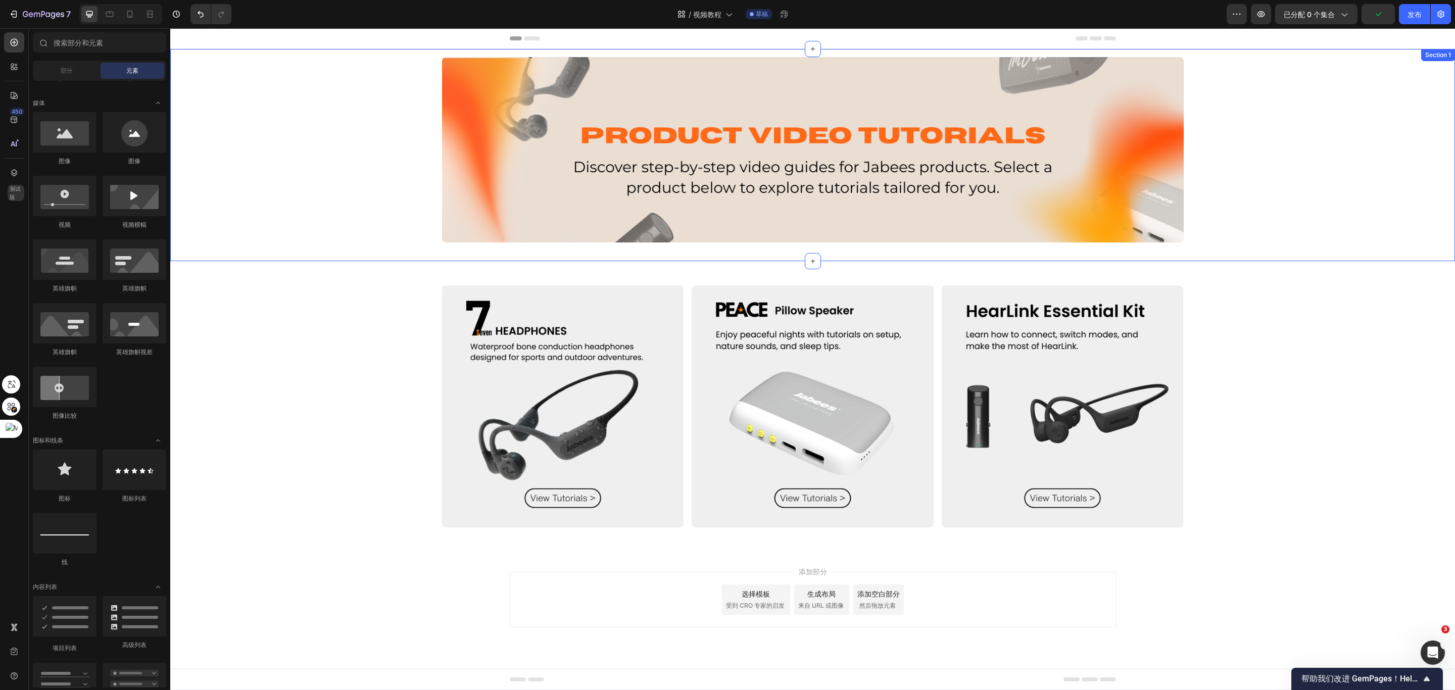
click at [1283, 208] on div "Image Row" at bounding box center [812, 155] width 1285 height 212
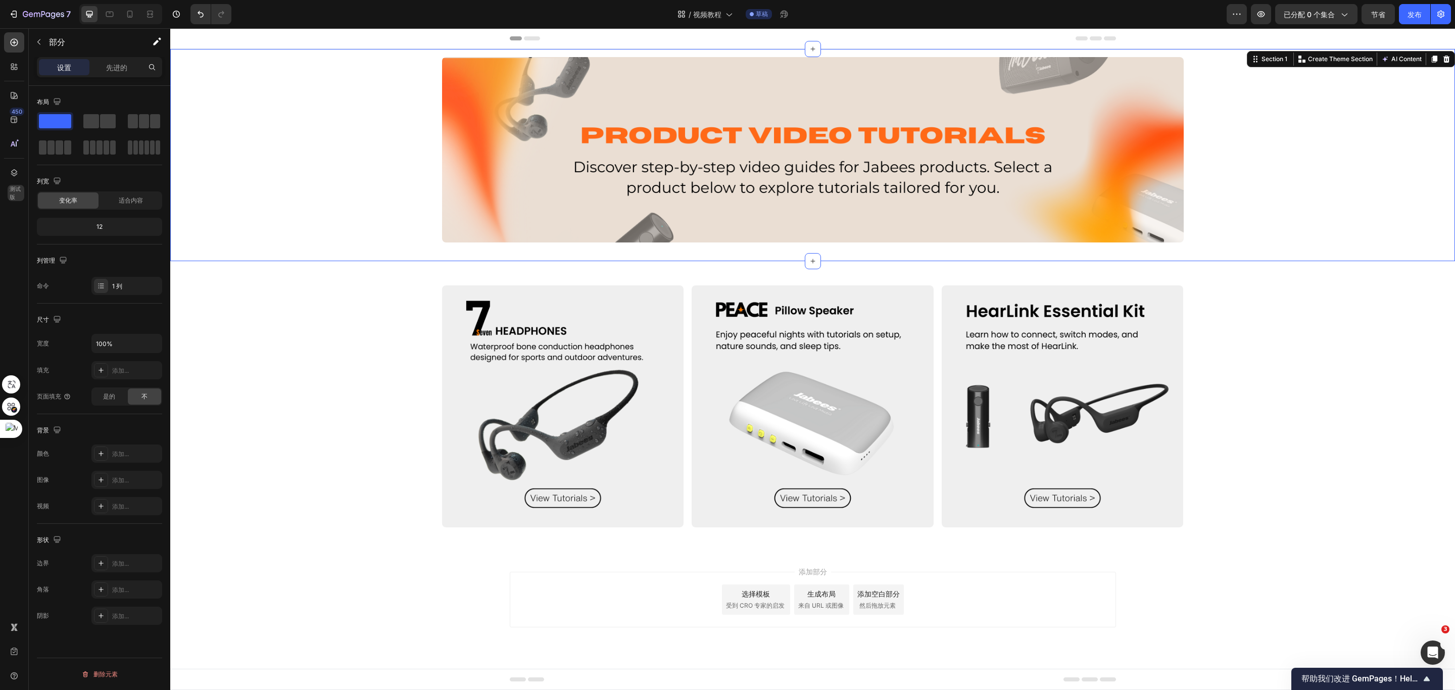
click at [1293, 382] on div "Image Image Image Row" at bounding box center [812, 406] width 1285 height 258
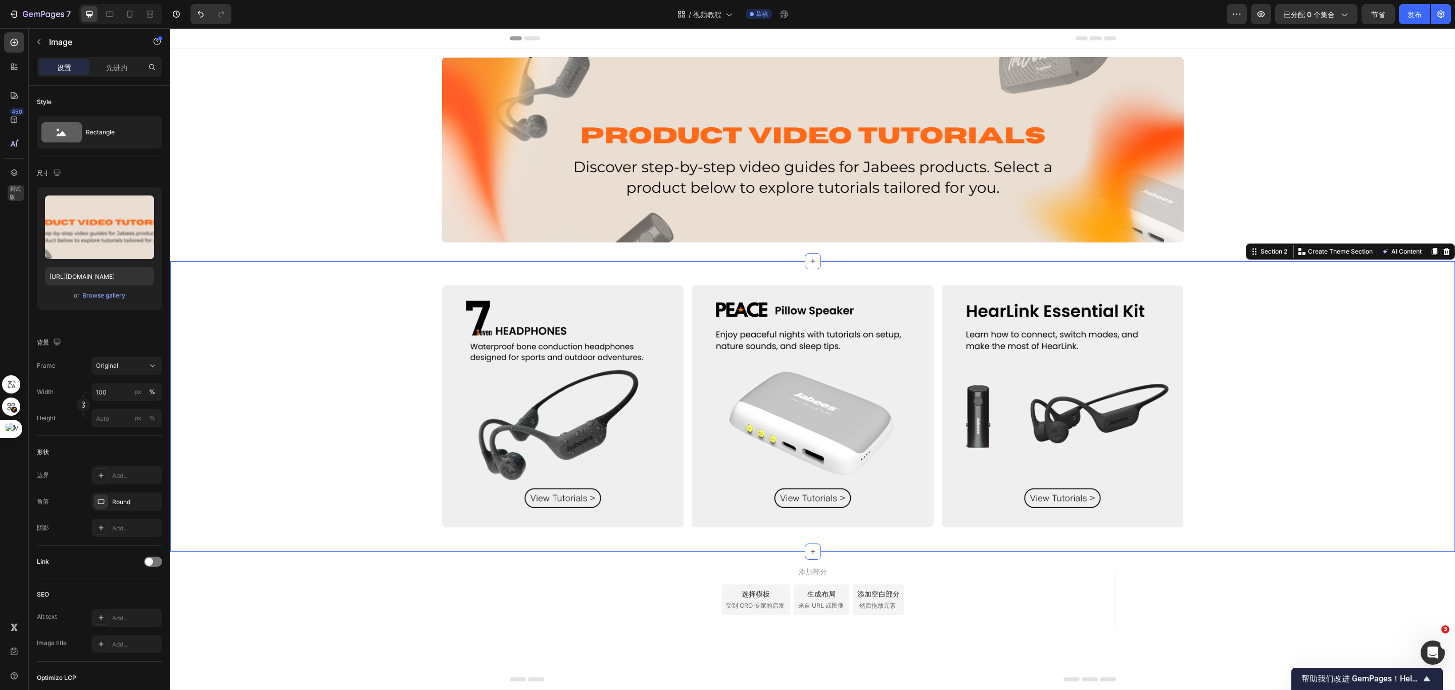
click at [921, 193] on img at bounding box center [813, 149] width 742 height 185
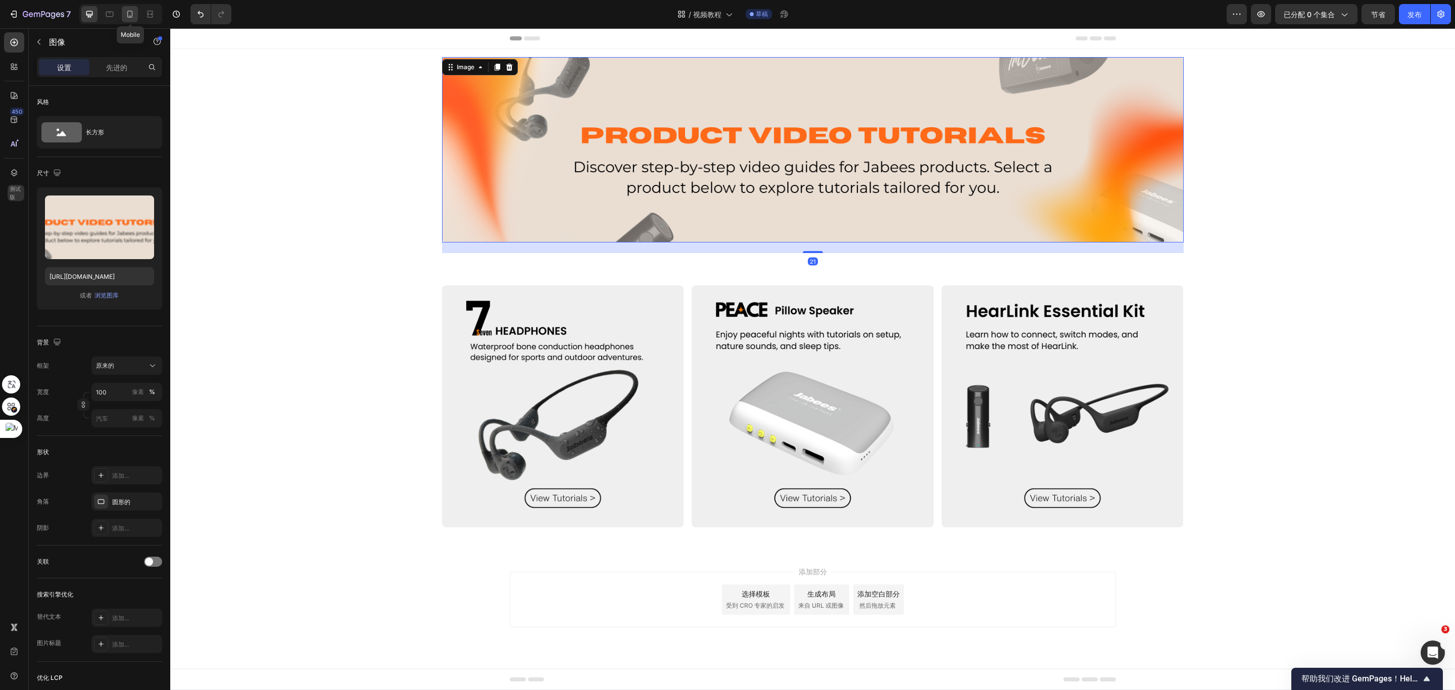
click at [128, 13] on icon at bounding box center [130, 14] width 6 height 7
type input "https://cdn.shopify.com/s/files/1/0052/6775/0984/files/gempages_466773933102728…"
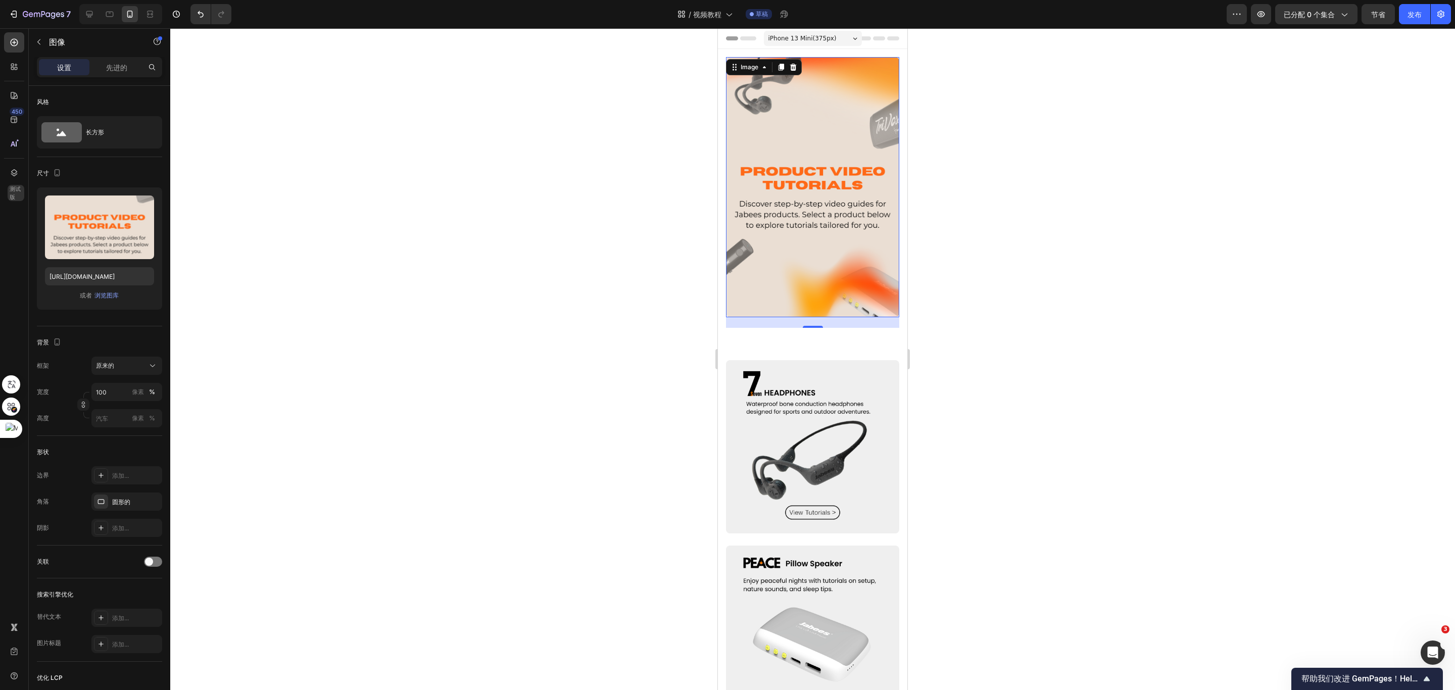
click at [1237, 304] on div at bounding box center [812, 359] width 1285 height 662
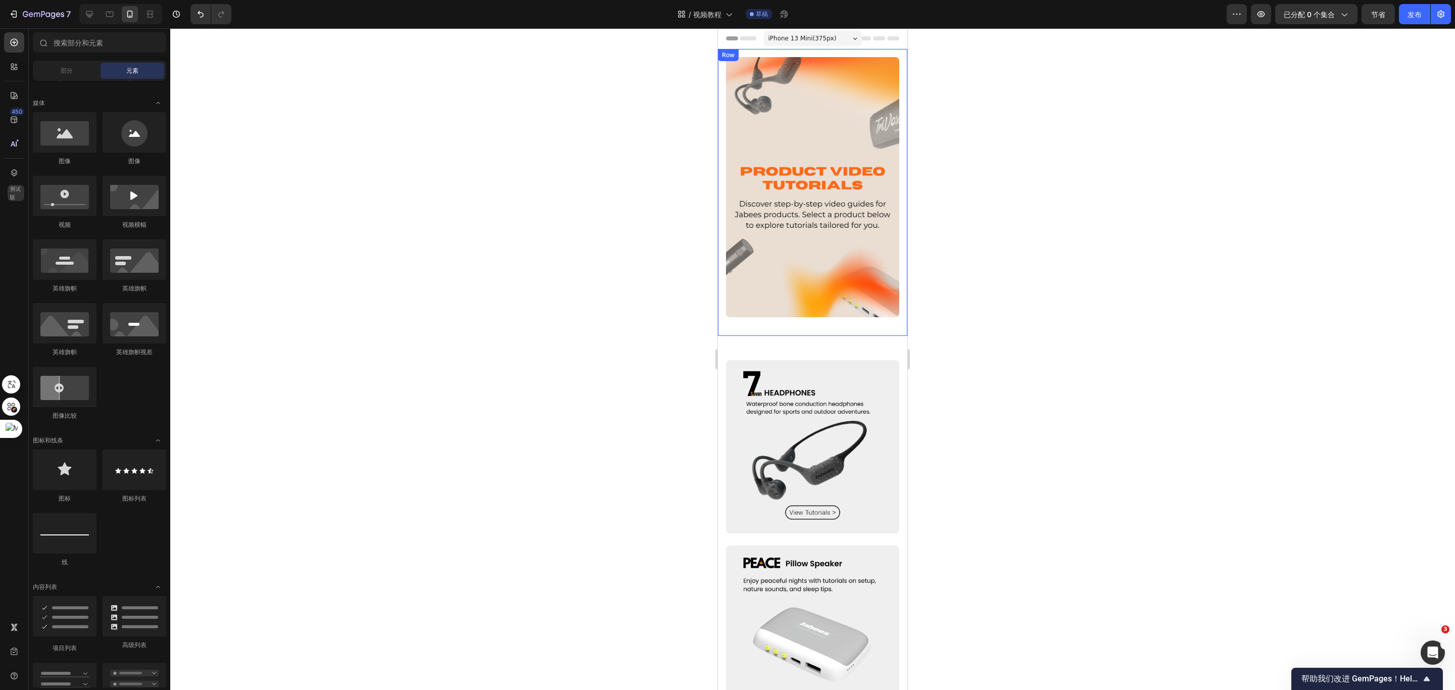
click at [865, 311] on div "Image Row" at bounding box center [812, 192] width 189 height 287
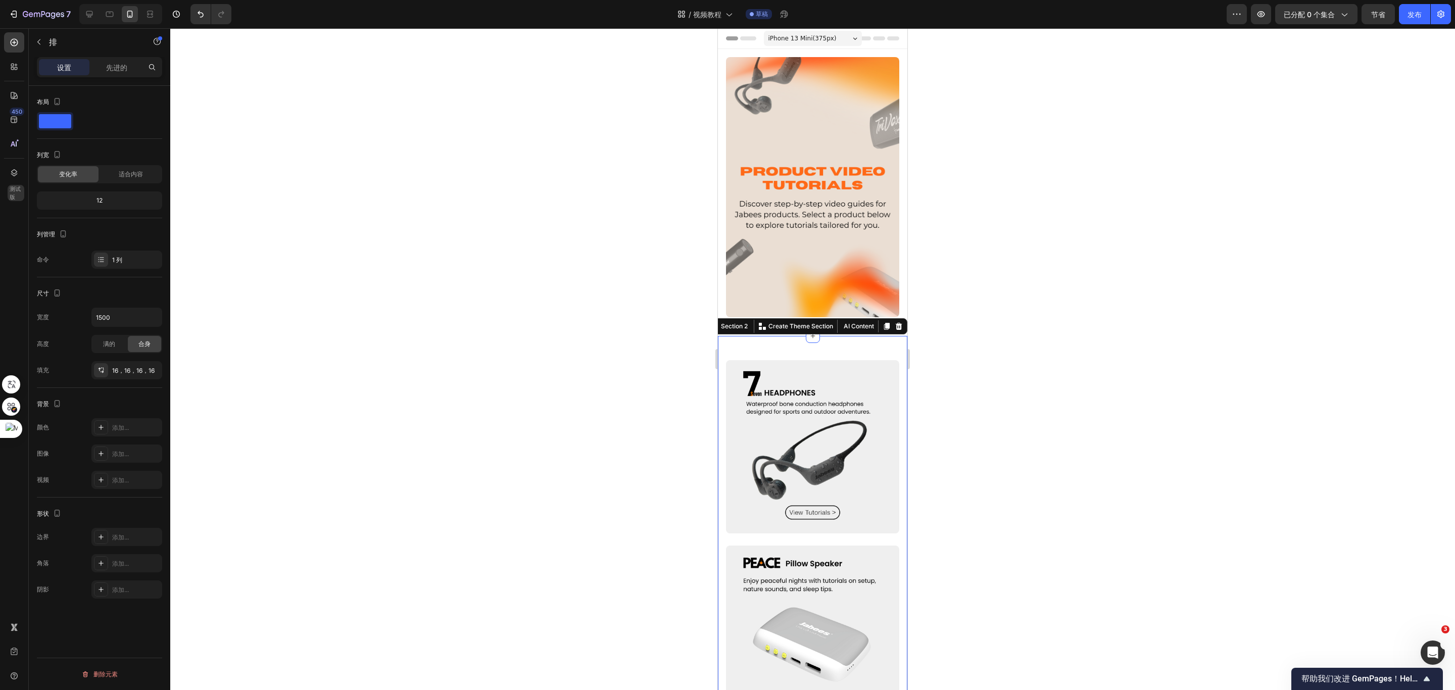
drag, startPoint x: 868, startPoint y: 334, endPoint x: 1659, endPoint y: 357, distance: 792.1
click at [868, 336] on div "Image Image Image Row Section 2 Create Theme Section AI Content Write with GemA…" at bounding box center [812, 632] width 189 height 593
click at [975, 320] on div at bounding box center [812, 359] width 1285 height 662
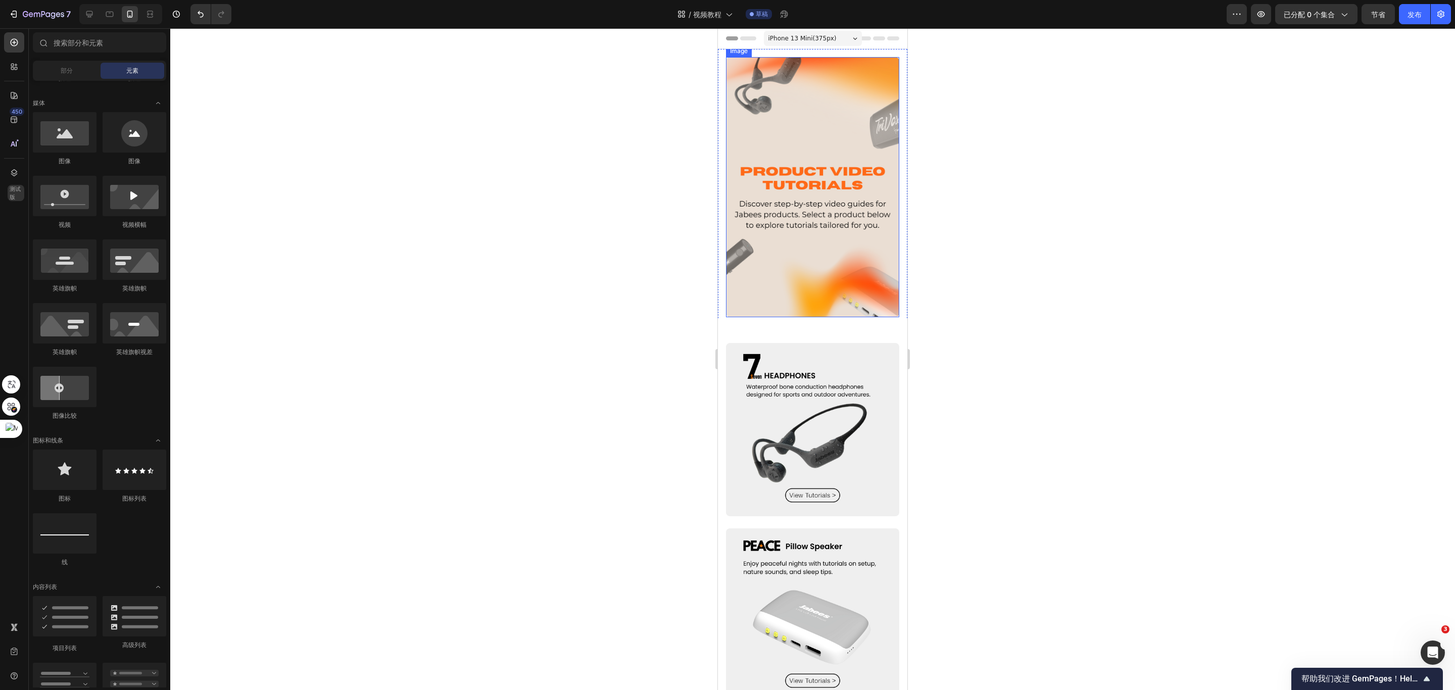
click at [836, 176] on img at bounding box center [812, 187] width 173 height 260
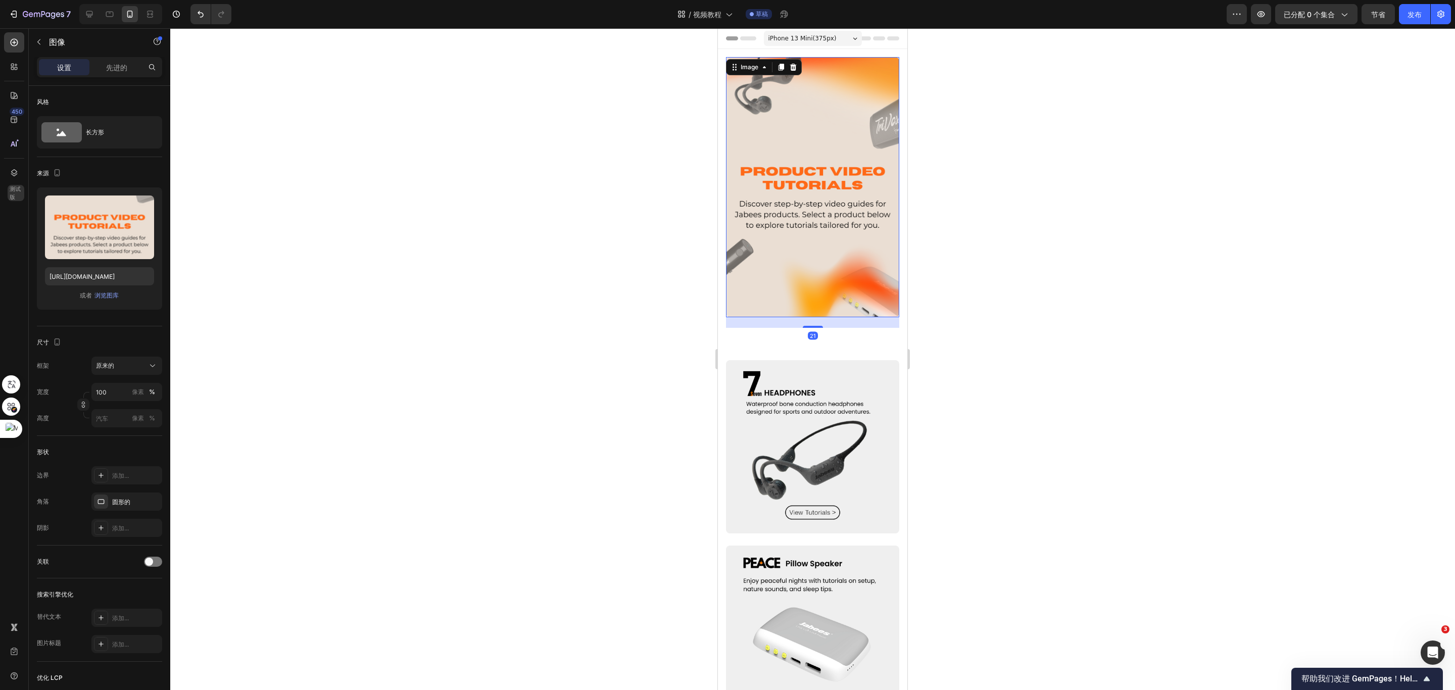
click at [983, 261] on div at bounding box center [812, 359] width 1285 height 662
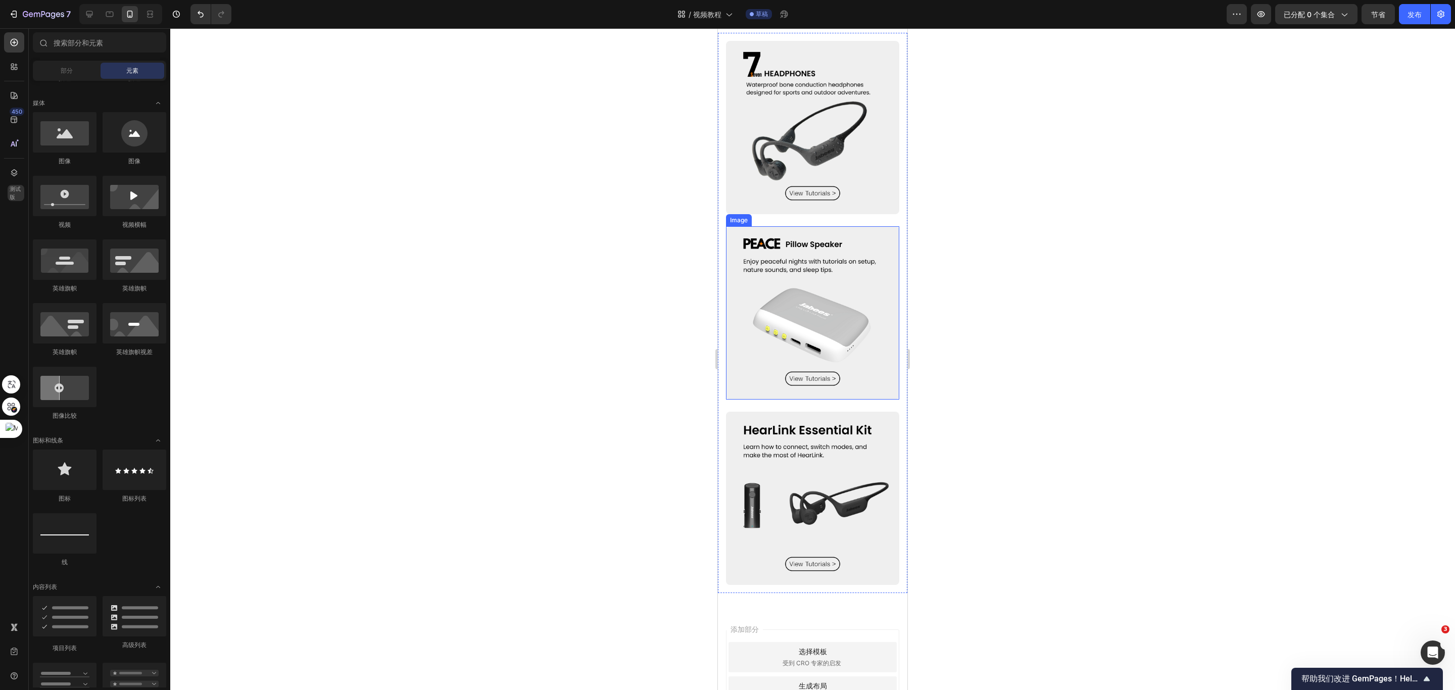
scroll to position [303, 0]
click at [836, 157] on img at bounding box center [812, 126] width 173 height 173
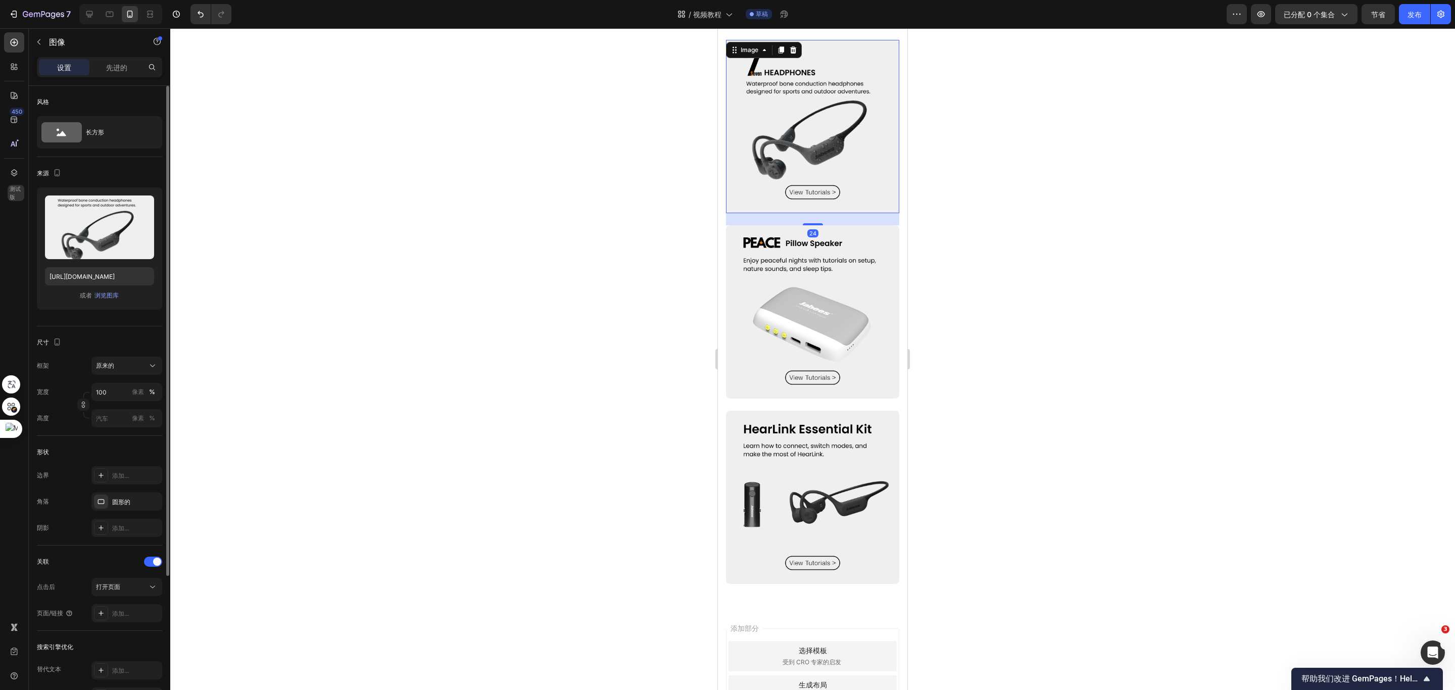
scroll to position [152, 0]
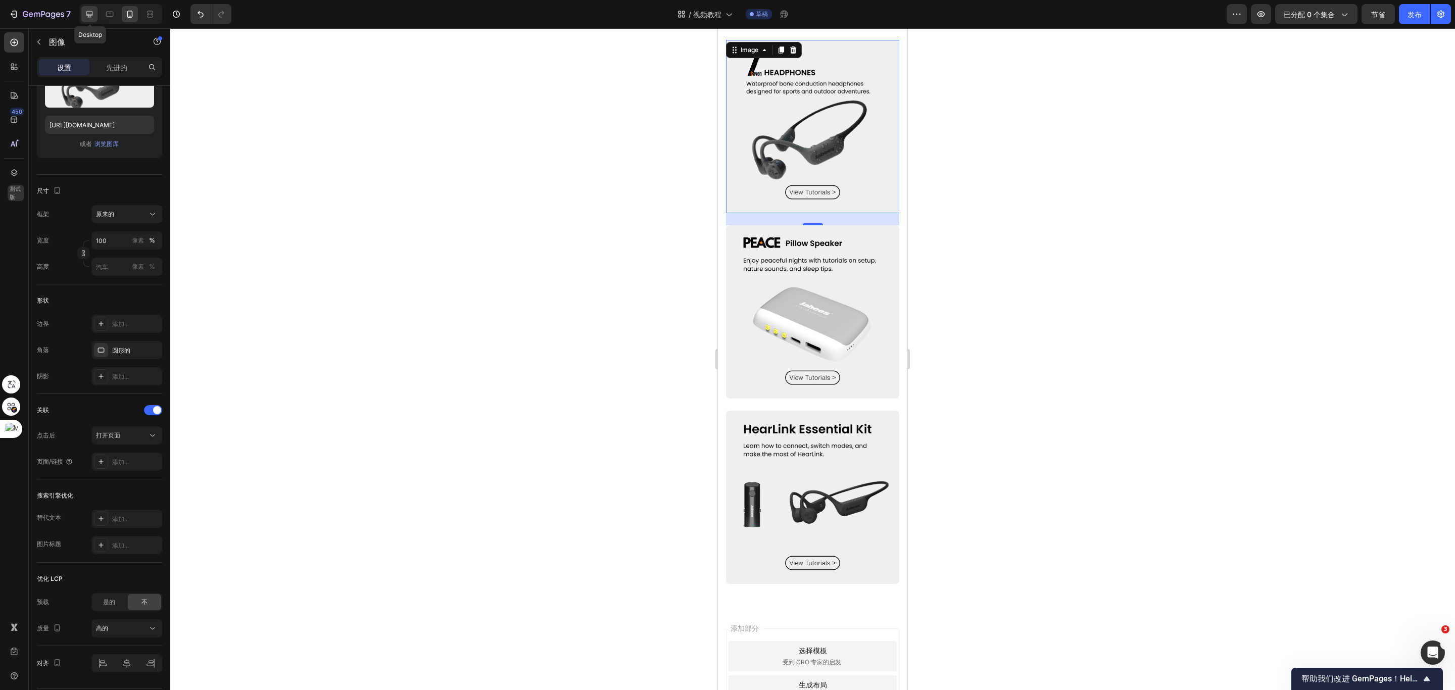
click at [90, 10] on icon at bounding box center [89, 14] width 10 height 10
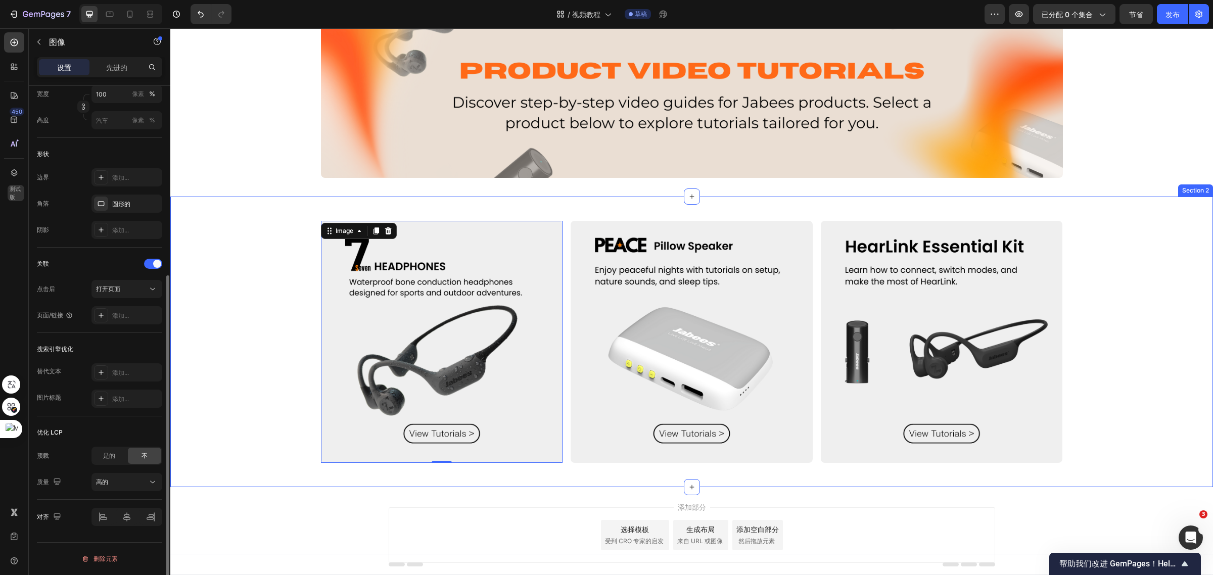
scroll to position [2, 0]
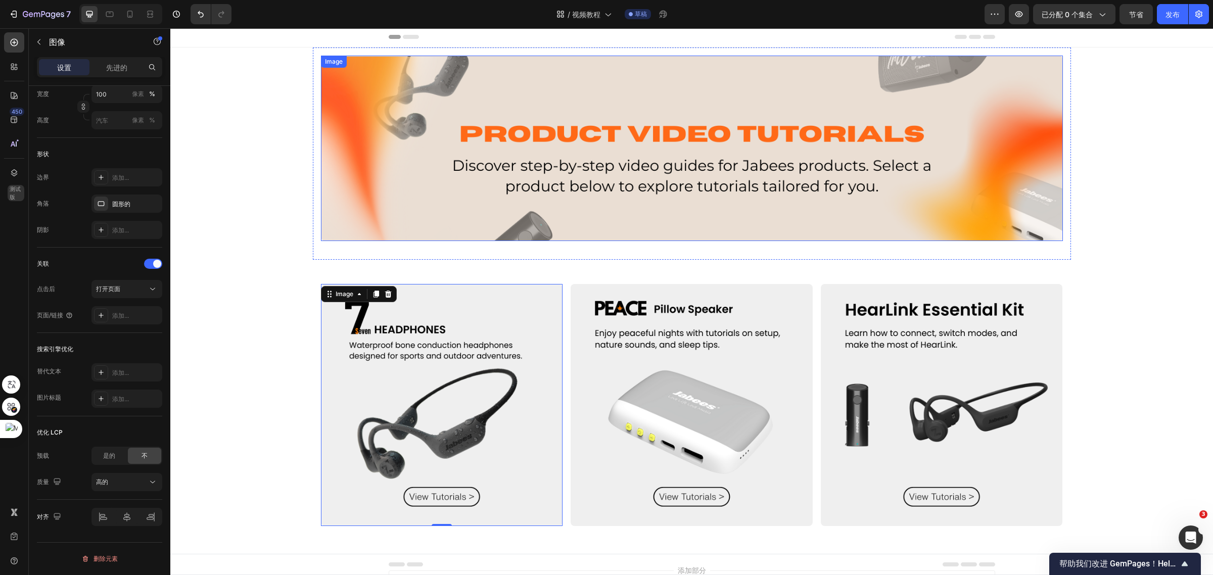
click at [669, 196] on img at bounding box center [692, 148] width 742 height 185
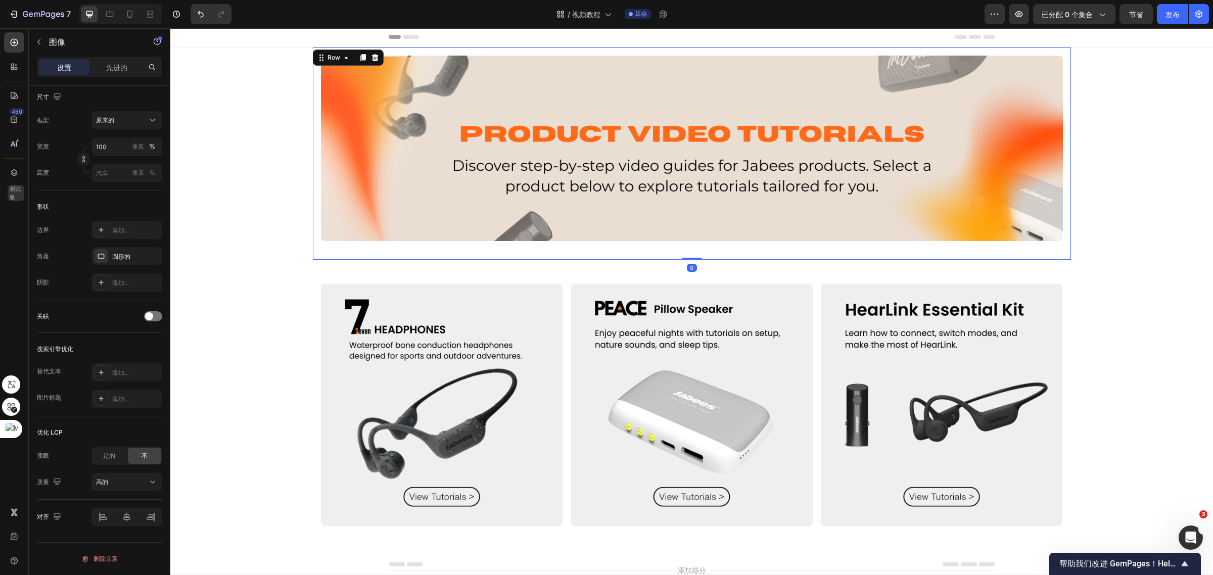
scroll to position [0, 0]
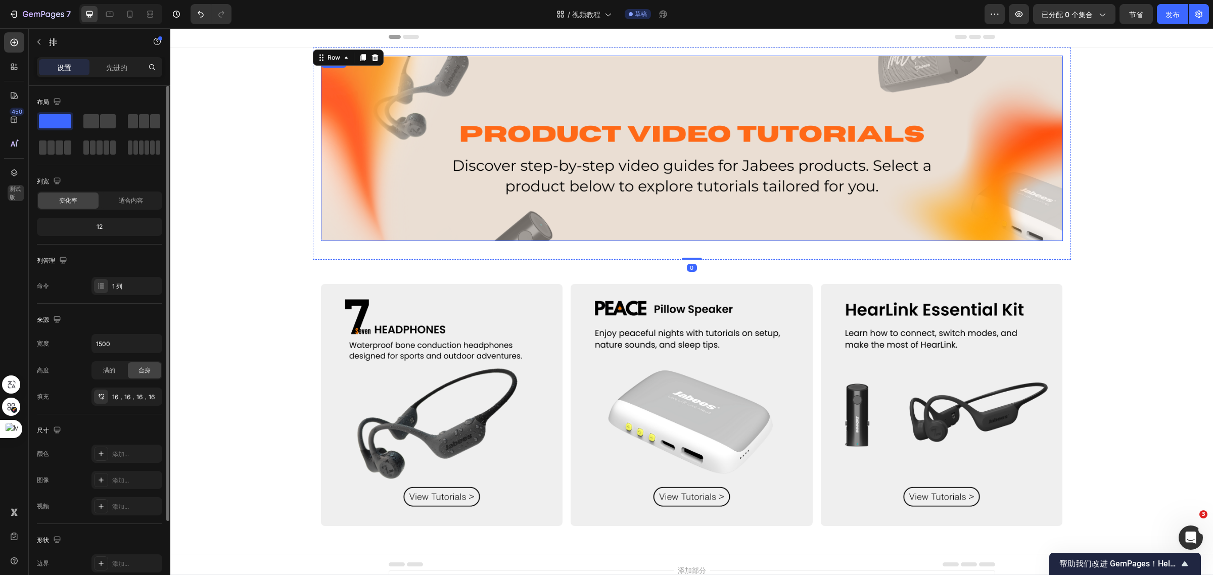
click at [688, 213] on img at bounding box center [692, 148] width 742 height 185
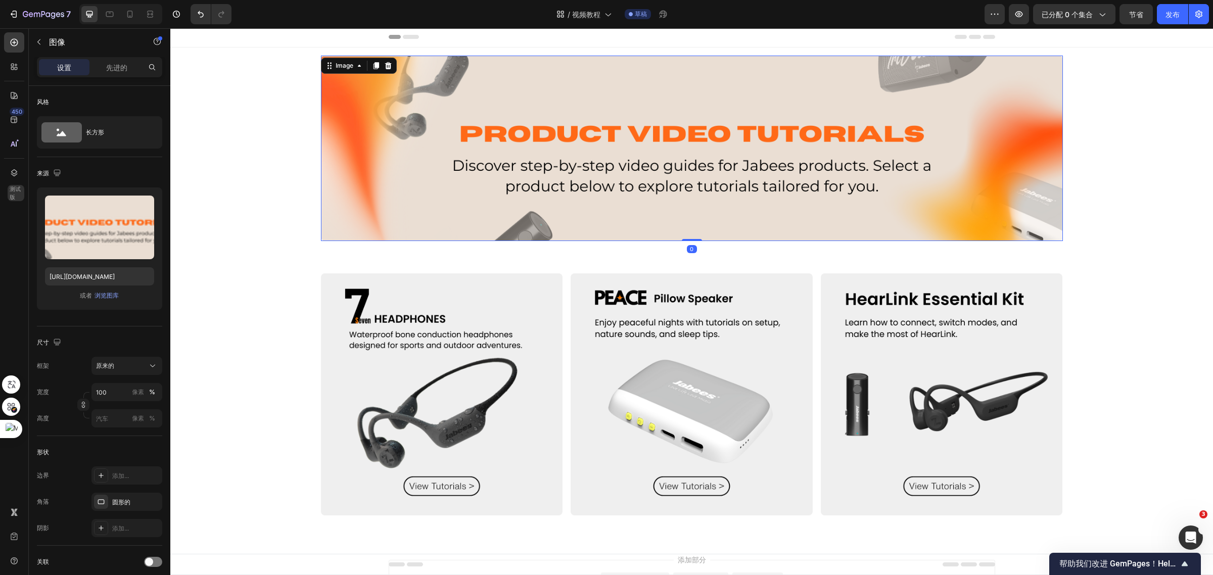
drag, startPoint x: 691, startPoint y: 249, endPoint x: 688, endPoint y: 178, distance: 70.8
click at [689, 200] on div "Image 0" at bounding box center [692, 148] width 742 height 185
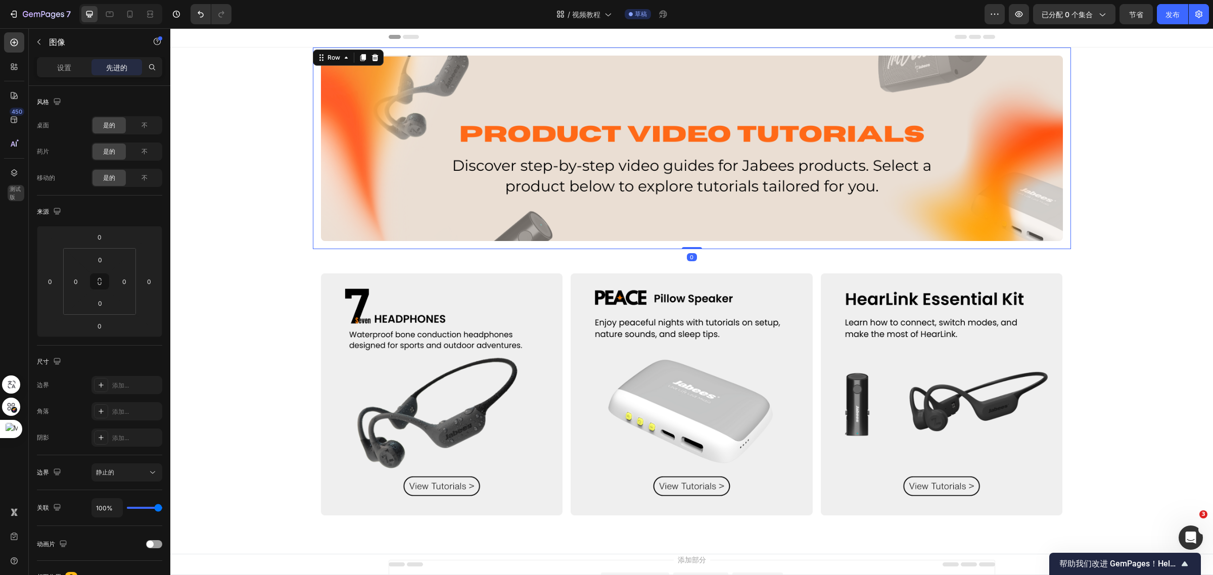
click at [580, 241] on div "Image Row 0" at bounding box center [692, 148] width 758 height 202
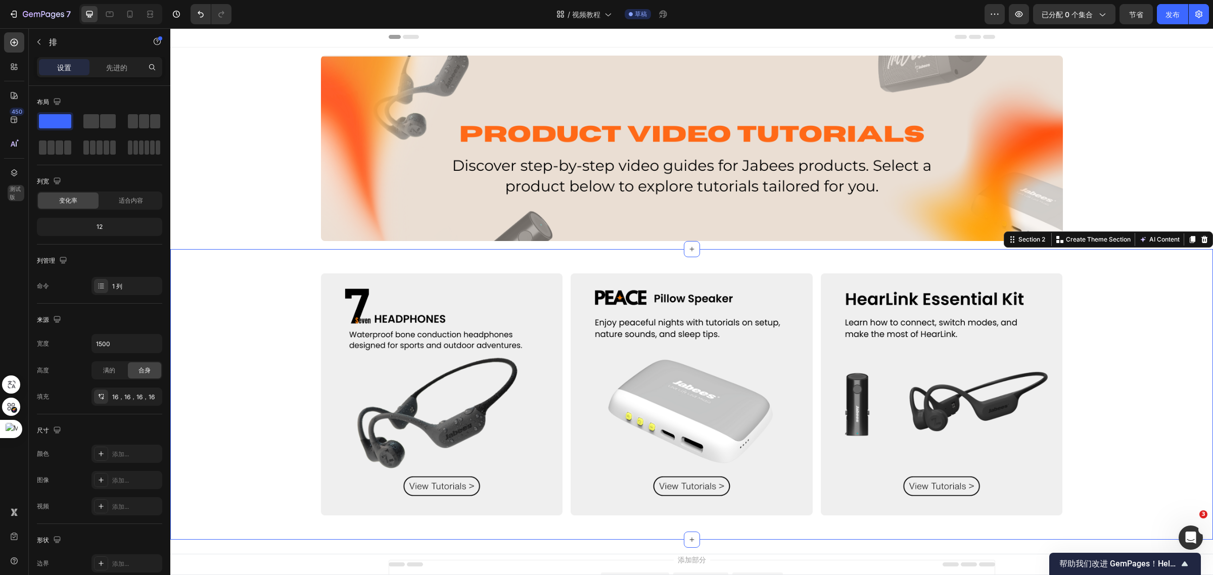
click at [574, 261] on div "Image Image Image Row Section 2 Create Theme Section AI Content Write with GemA…" at bounding box center [691, 394] width 1042 height 291
click at [107, 74] on div "先进的" at bounding box center [116, 67] width 51 height 16
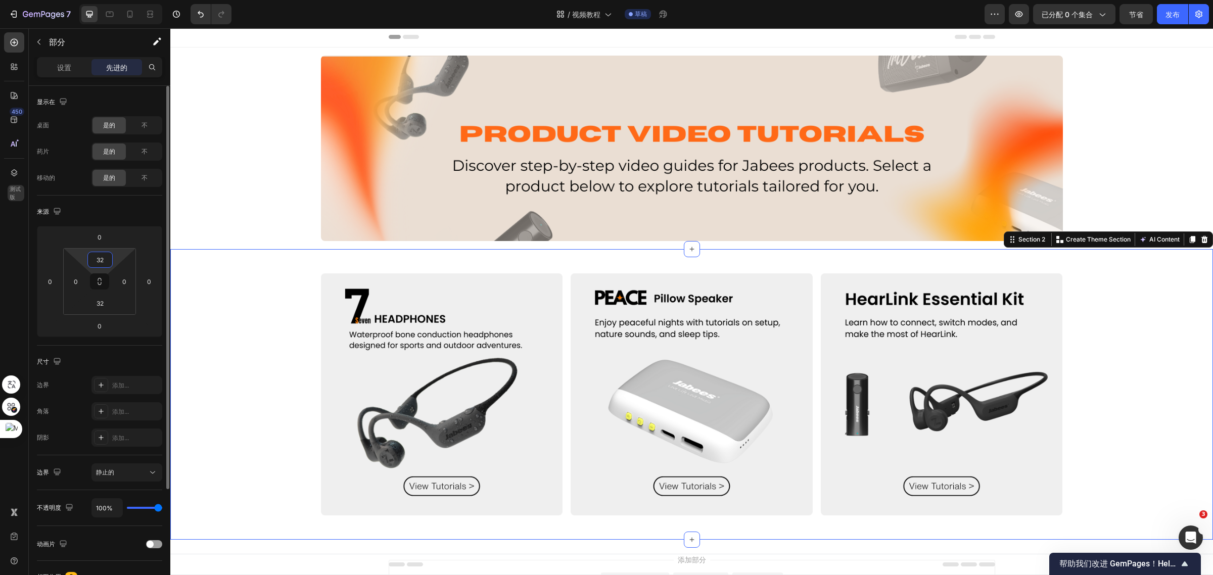
click at [102, 265] on input "32" at bounding box center [100, 259] width 20 height 15
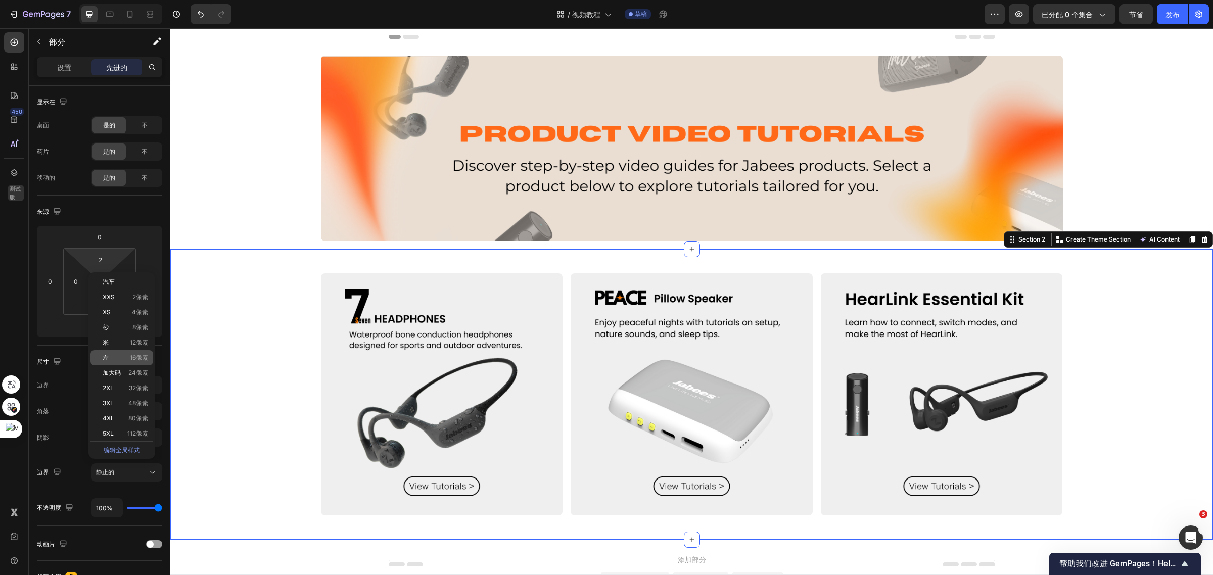
click at [112, 358] on p "左 16像素" at bounding box center [125, 357] width 45 height 7
type input "16"
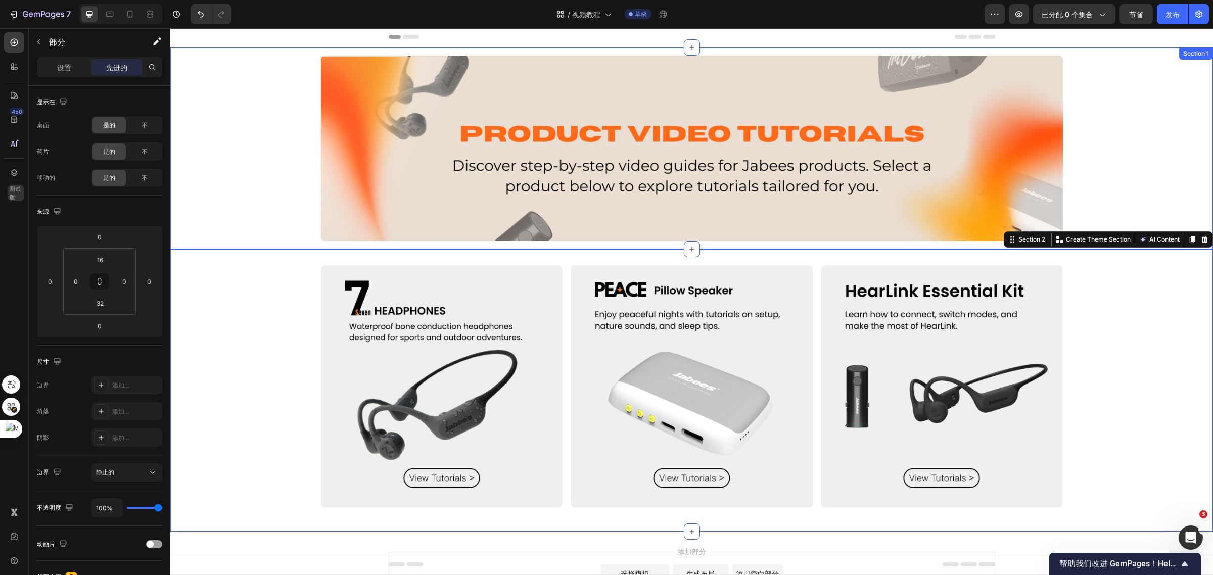
click at [1122, 177] on div "Image Row" at bounding box center [691, 148] width 1042 height 202
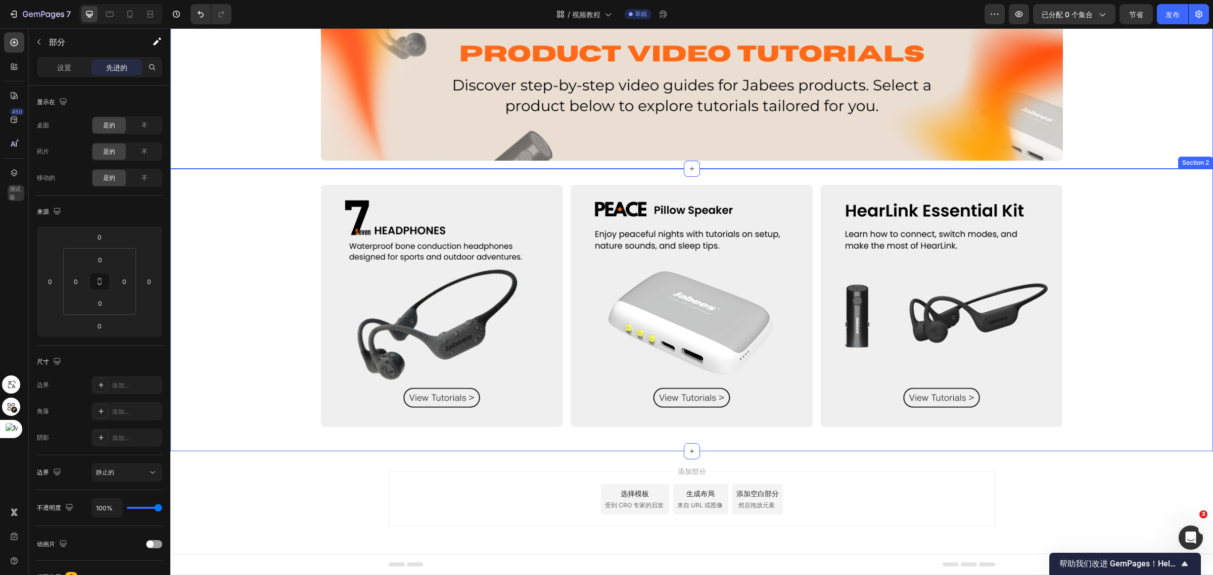
click at [1121, 240] on div "Image Image Image Row" at bounding box center [691, 306] width 1042 height 258
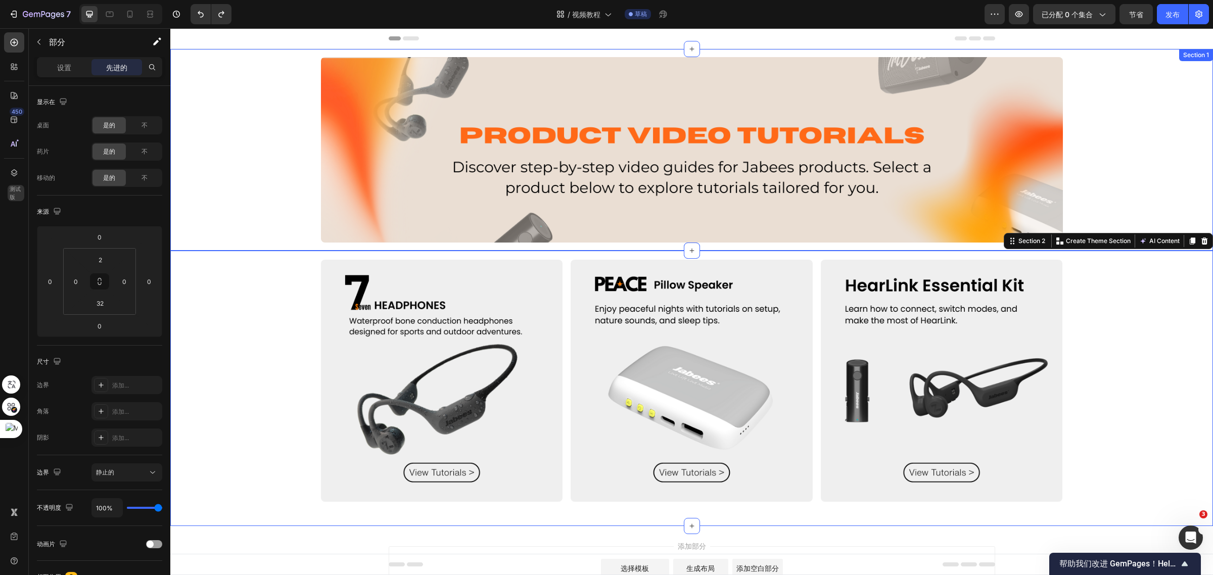
type input "32"
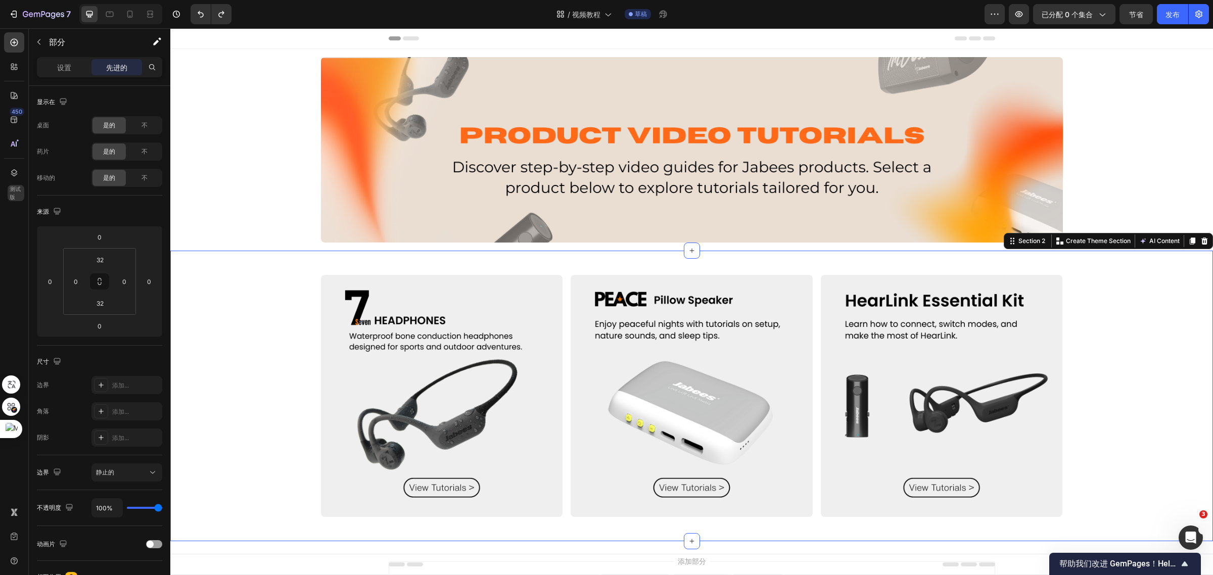
click at [1120, 299] on div "Image Image Image Row" at bounding box center [691, 396] width 1042 height 258
click at [1102, 151] on div "Image Row" at bounding box center [691, 150] width 1042 height 202
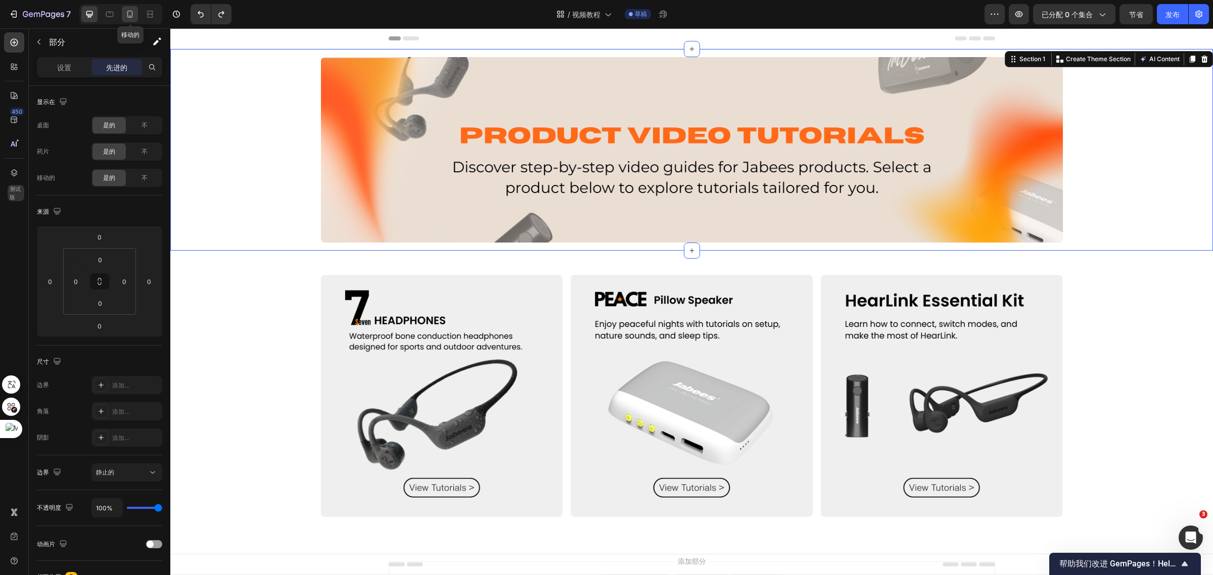
click at [128, 14] on icon at bounding box center [130, 14] width 6 height 7
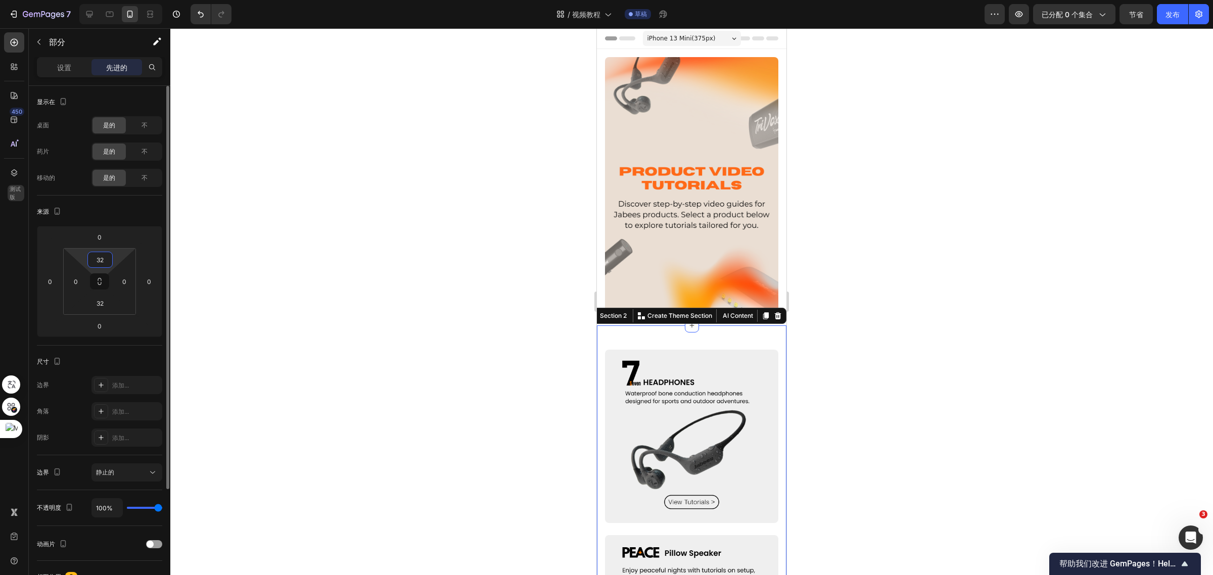
click at [105, 256] on input "32" at bounding box center [100, 259] width 20 height 15
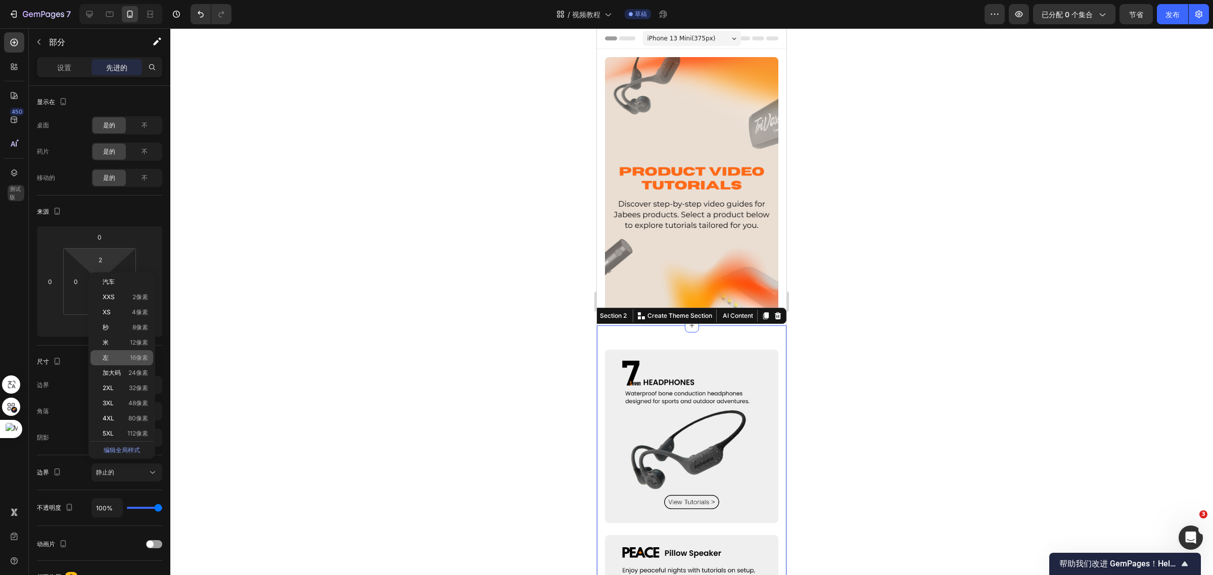
click at [127, 354] on p "左 16像素" at bounding box center [125, 357] width 45 height 7
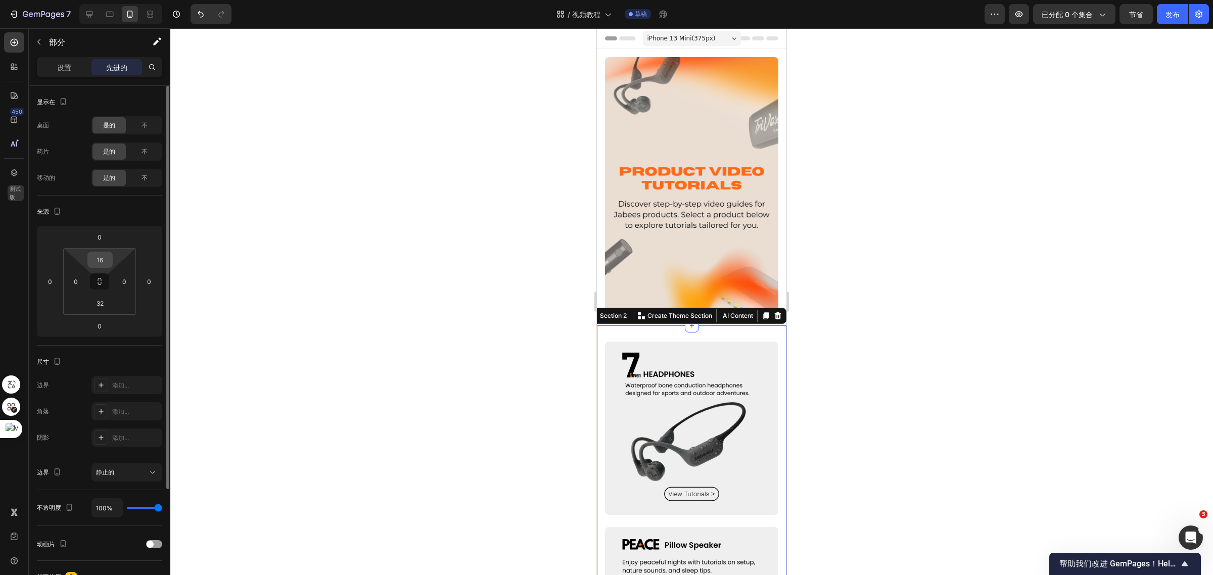
click at [96, 260] on input "16" at bounding box center [100, 259] width 20 height 15
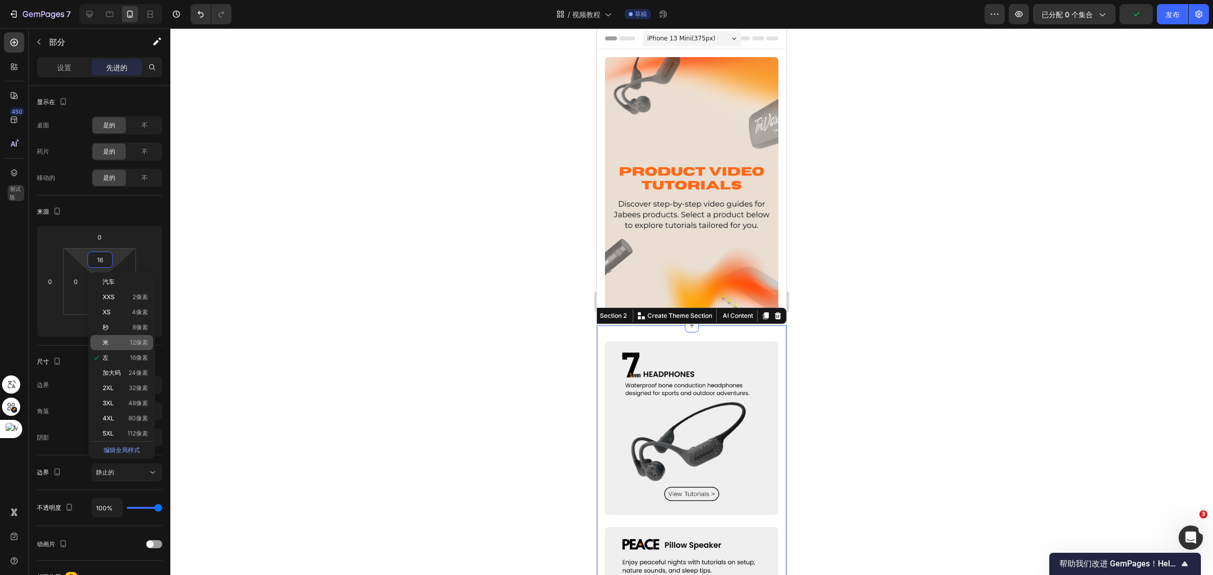
click at [132, 341] on font "12像素" at bounding box center [139, 343] width 18 height 8
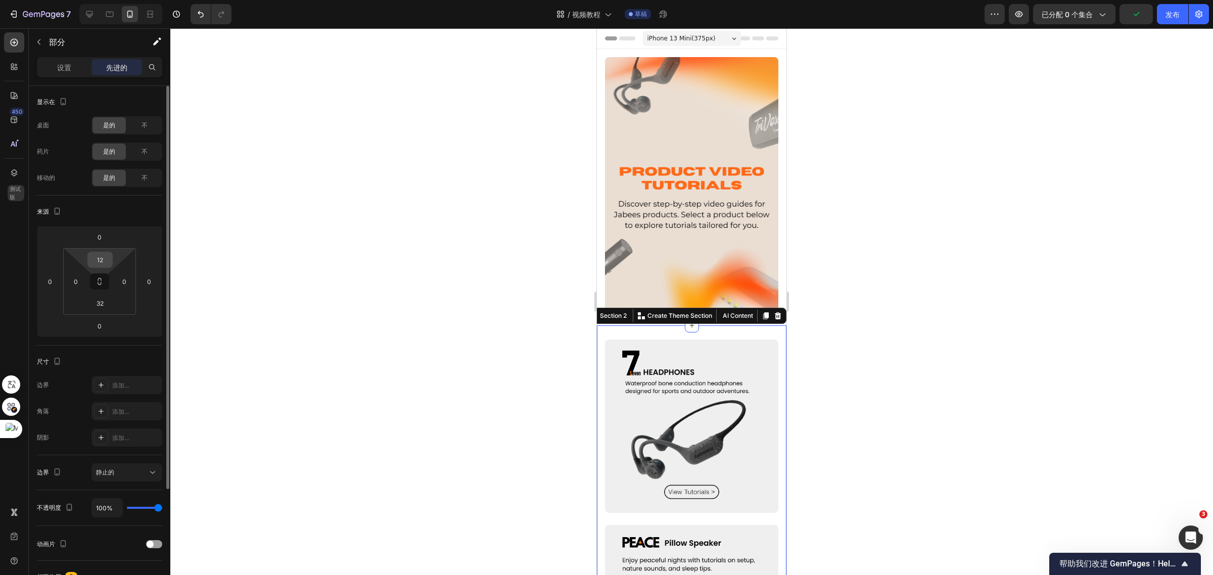
click at [94, 263] on input "12" at bounding box center [100, 259] width 20 height 15
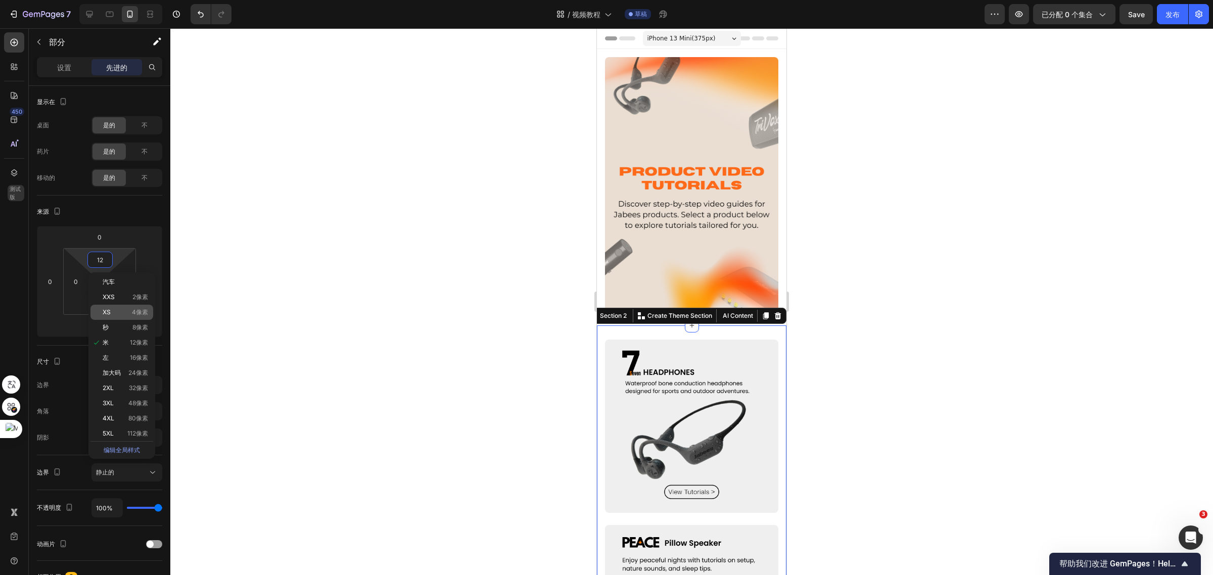
click at [138, 310] on font "4像素" at bounding box center [140, 312] width 16 height 8
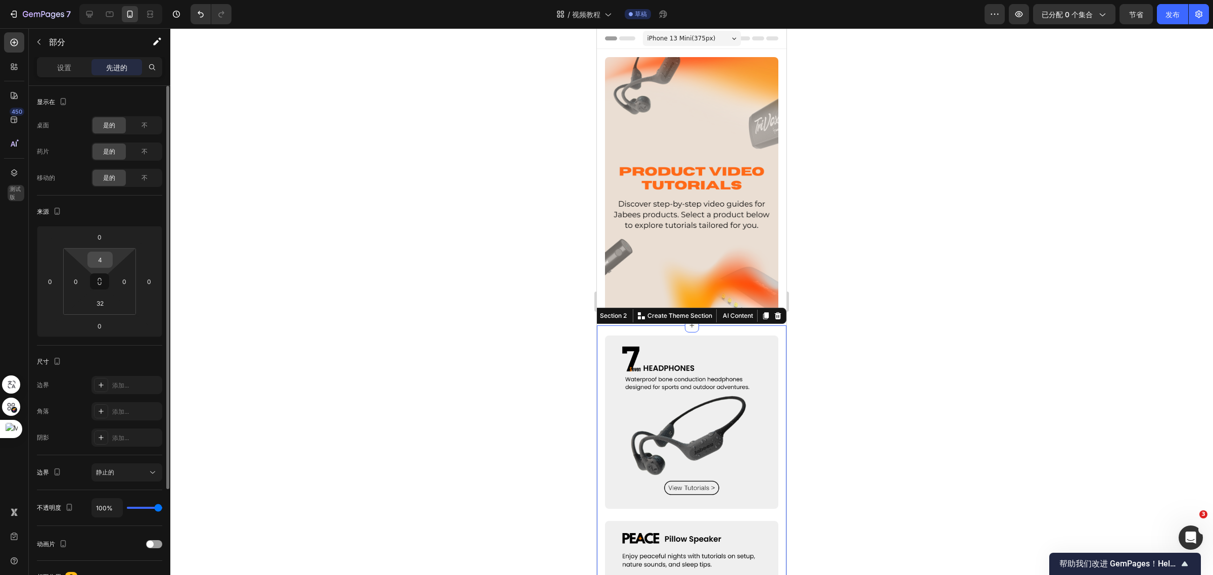
click at [99, 260] on input "4" at bounding box center [100, 259] width 20 height 15
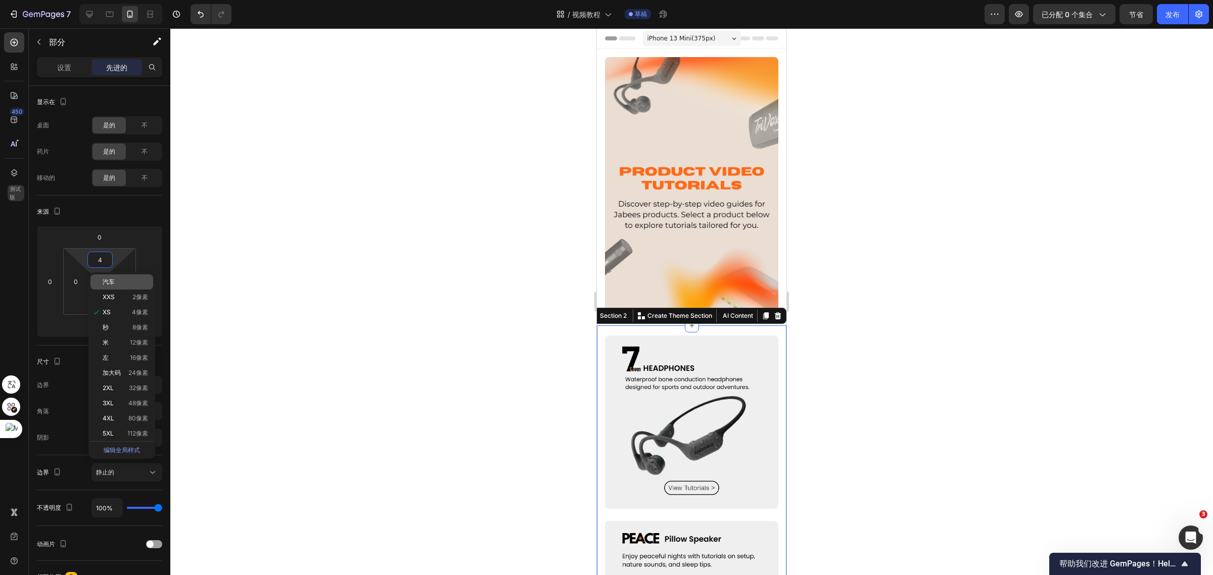
click at [130, 286] on div "汽车" at bounding box center [121, 281] width 63 height 15
type input "Auto"
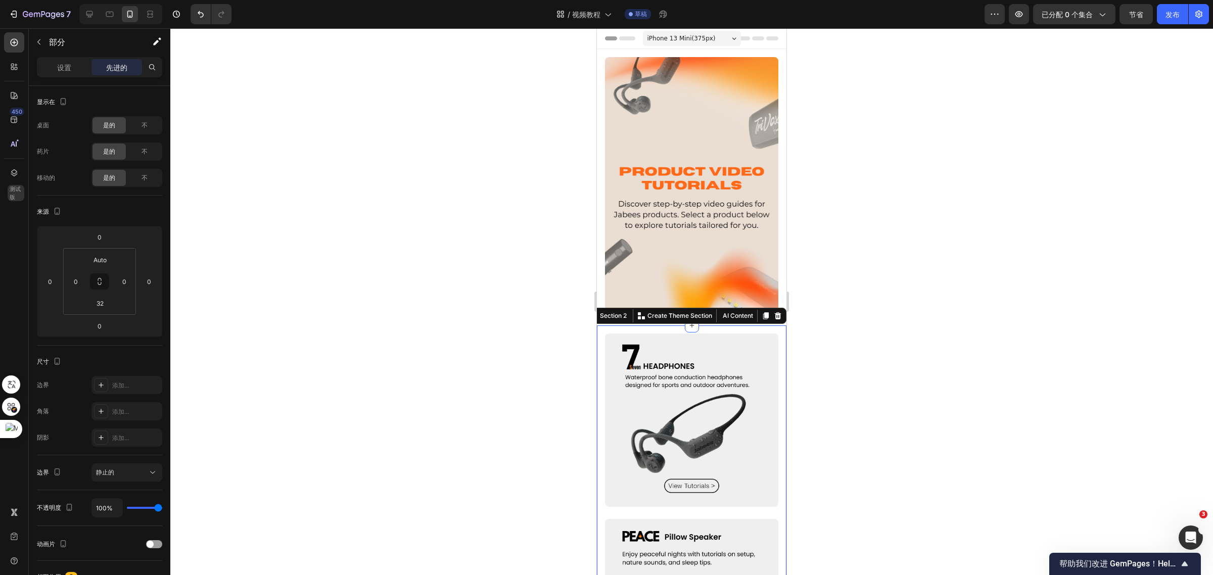
click at [919, 309] on div at bounding box center [691, 301] width 1042 height 547
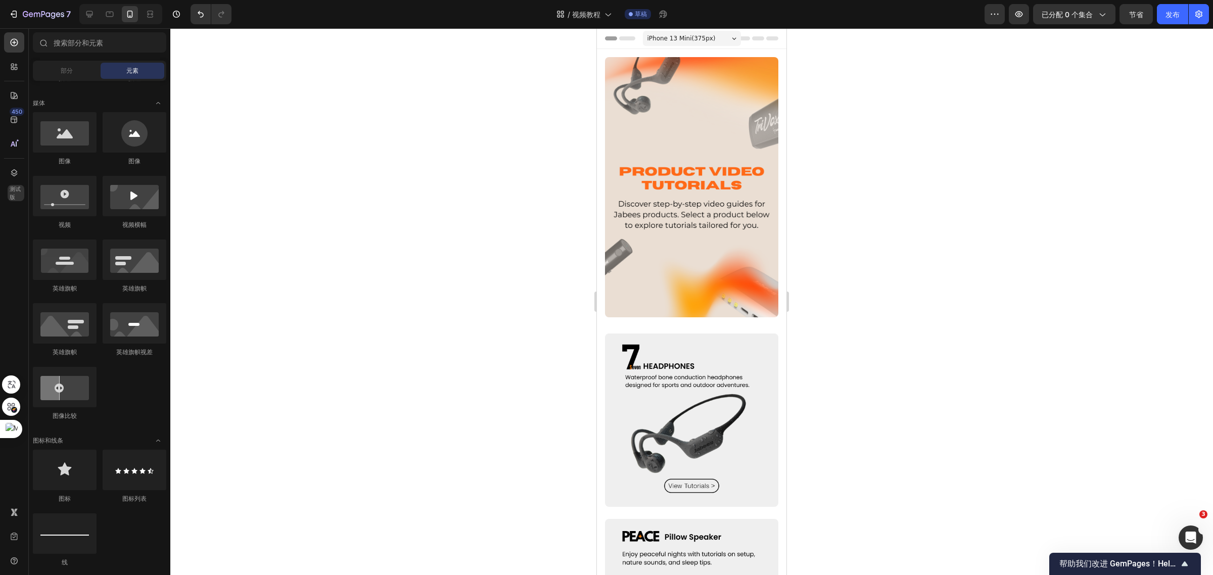
click at [910, 300] on div at bounding box center [691, 301] width 1042 height 547
click at [1175, 14] on font "发布" at bounding box center [1172, 14] width 14 height 9
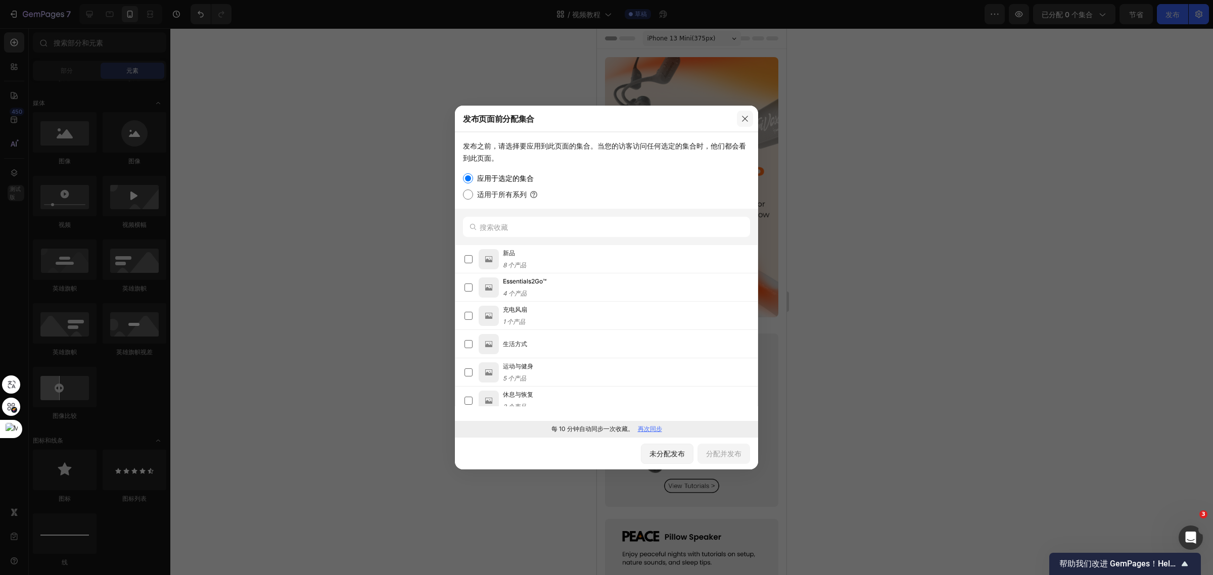
click at [745, 117] on icon "button" at bounding box center [745, 119] width 8 height 8
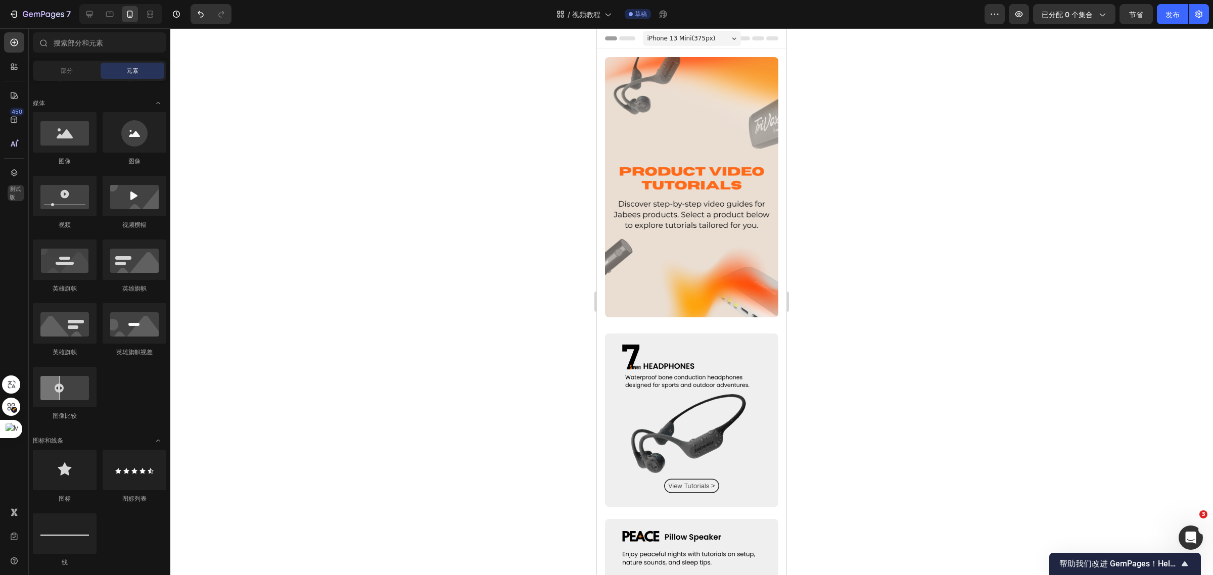
click at [1030, 84] on div at bounding box center [691, 301] width 1042 height 547
click at [86, 13] on icon at bounding box center [89, 14] width 10 height 10
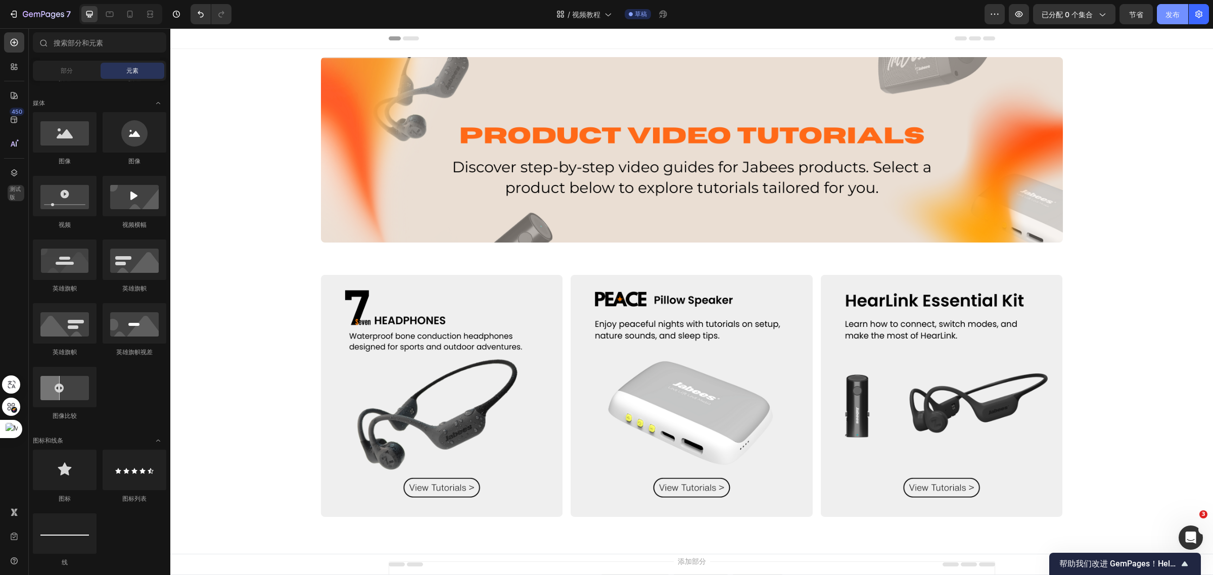
click at [1165, 14] on font "发布" at bounding box center [1172, 14] width 14 height 9
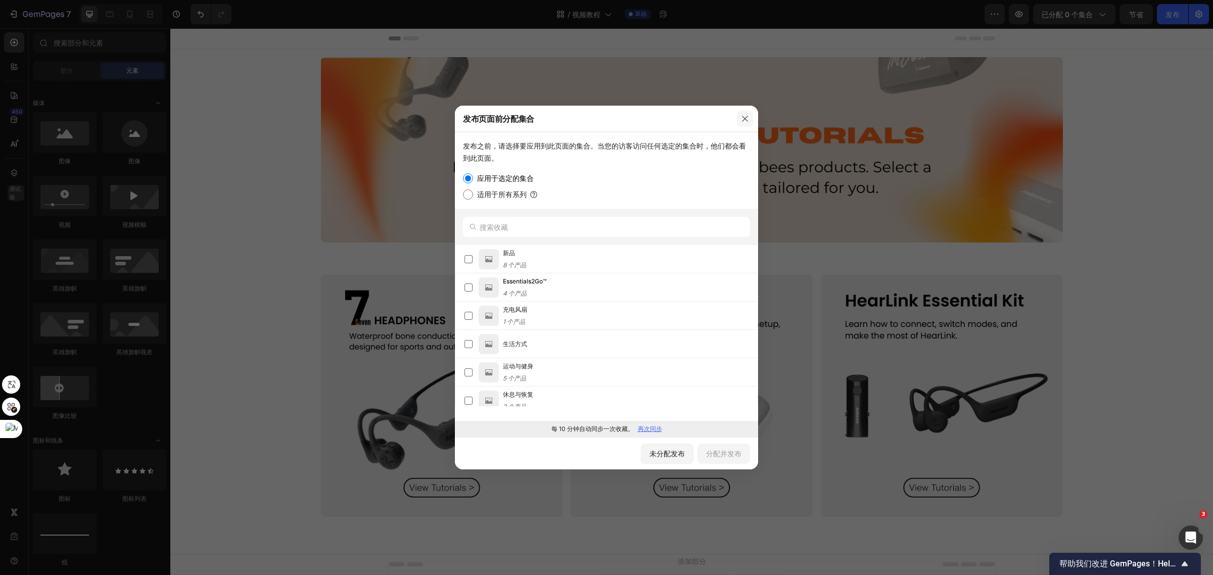
click at [742, 120] on icon "button" at bounding box center [745, 119] width 8 height 8
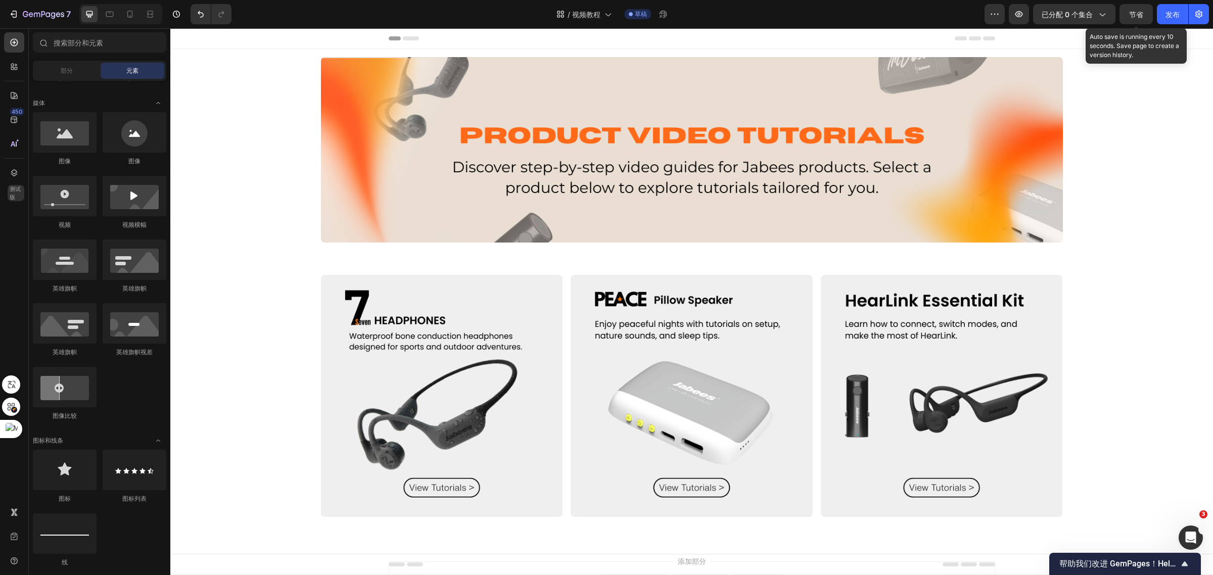
click at [1132, 15] on font "节省" at bounding box center [1136, 14] width 14 height 9
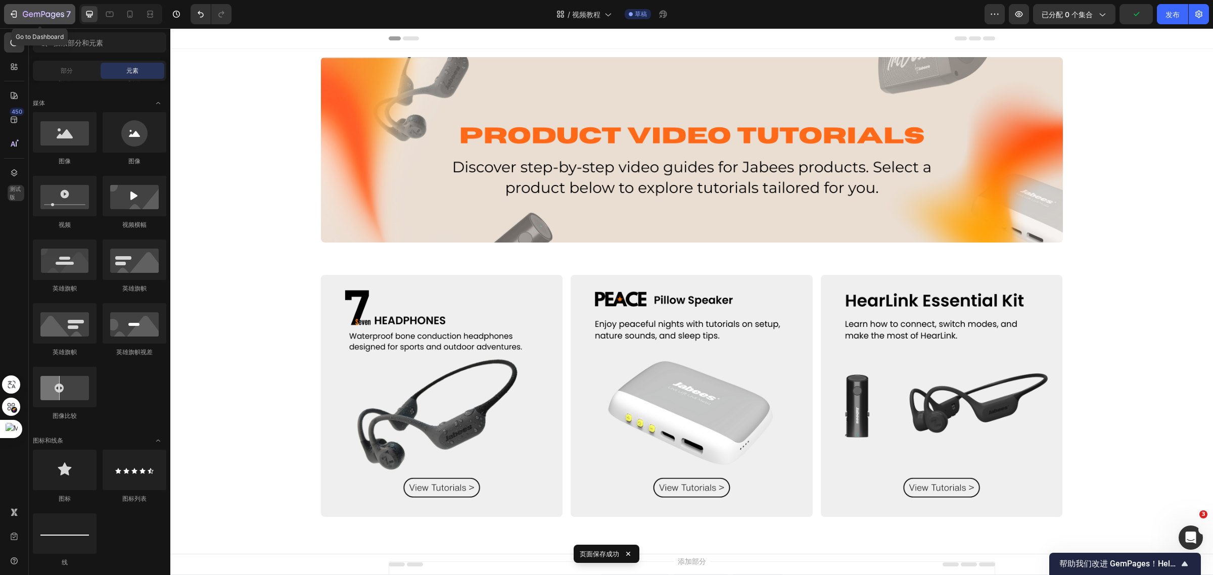
click at [23, 14] on icon "button" at bounding box center [26, 14] width 6 height 6
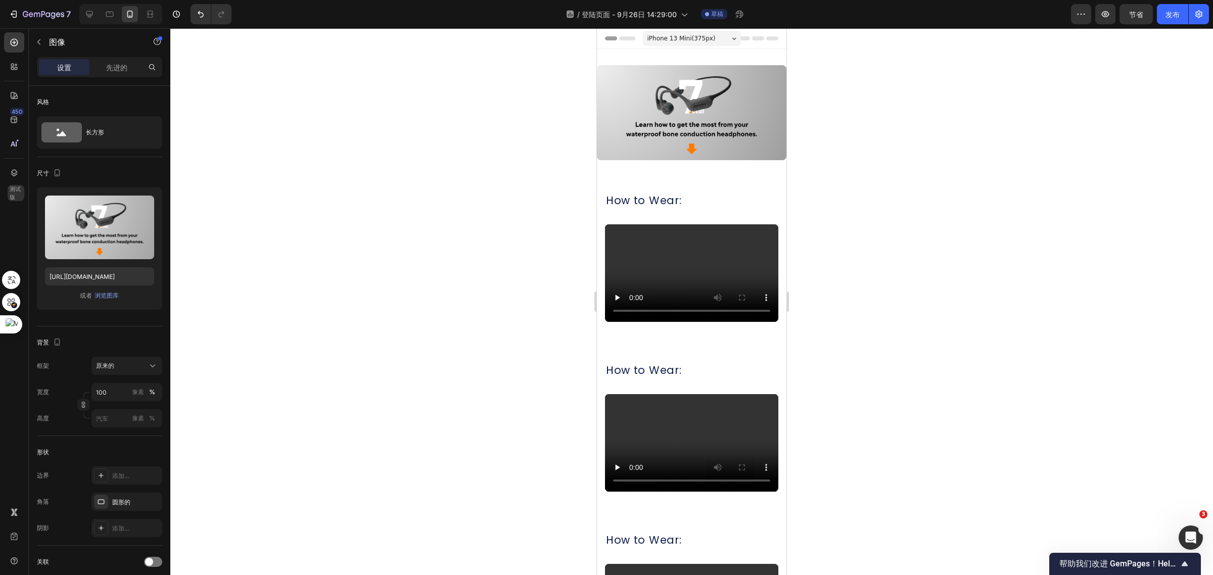
click at [720, 120] on img at bounding box center [691, 112] width 189 height 95
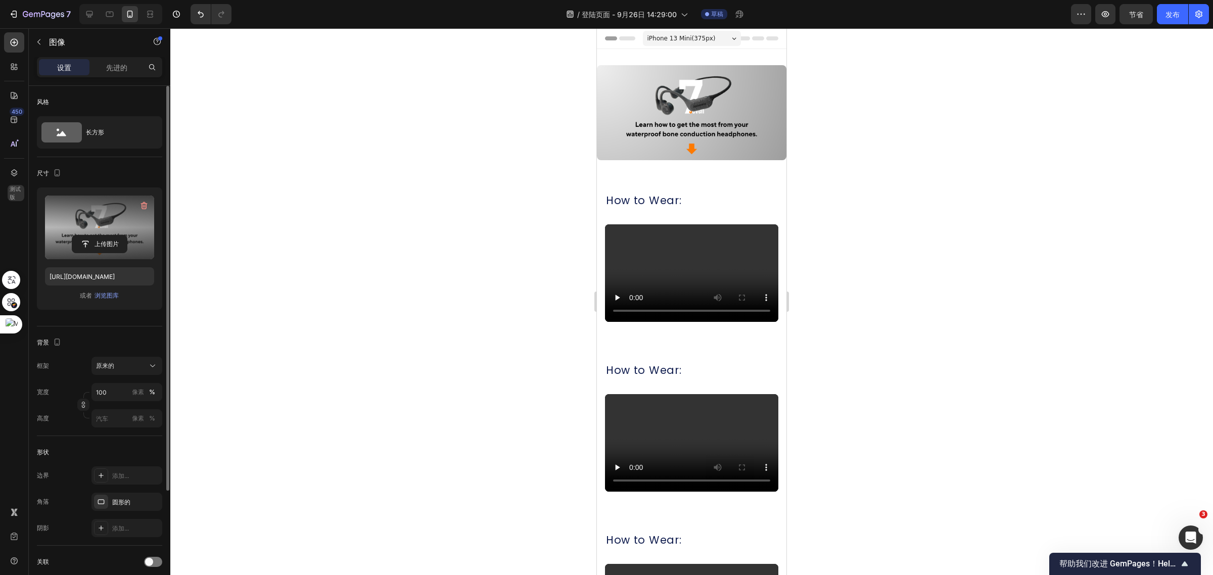
click at [110, 218] on label at bounding box center [99, 228] width 109 height 64
click at [110, 235] on input "file" at bounding box center [99, 243] width 55 height 17
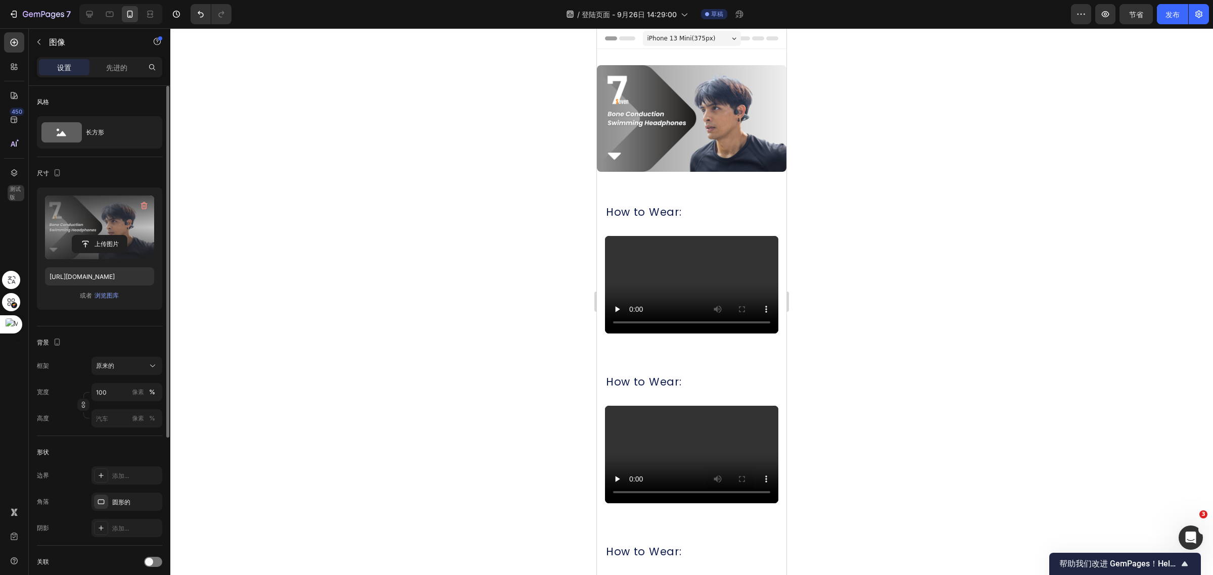
click at [734, 126] on img at bounding box center [691, 118] width 189 height 107
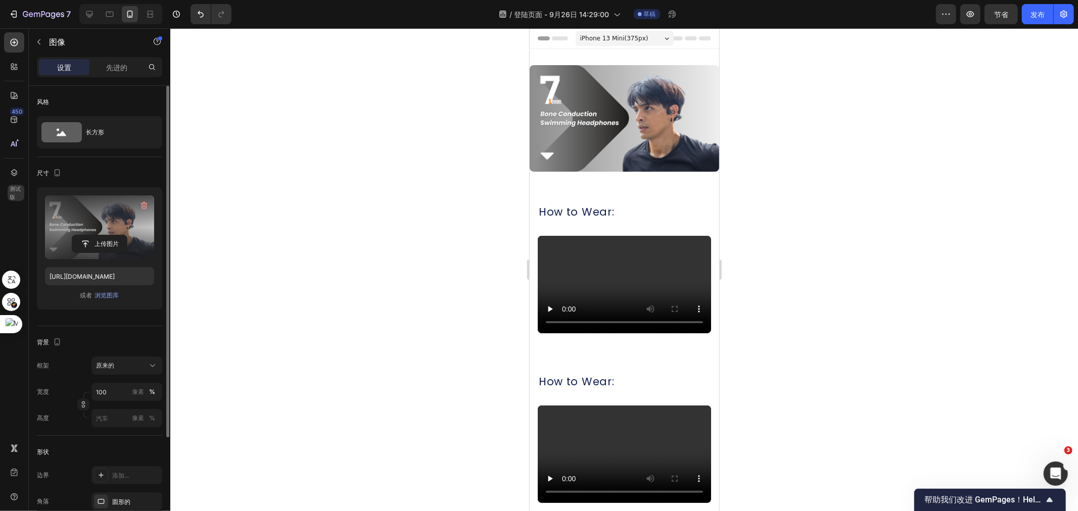
drag, startPoint x: 645, startPoint y: 108, endPoint x: 534, endPoint y: 105, distance: 111.7
click at [633, 96] on img at bounding box center [623, 118] width 189 height 107
click at [87, 221] on label at bounding box center [99, 228] width 109 height 64
click at [87, 235] on input "file" at bounding box center [99, 243] width 55 height 17
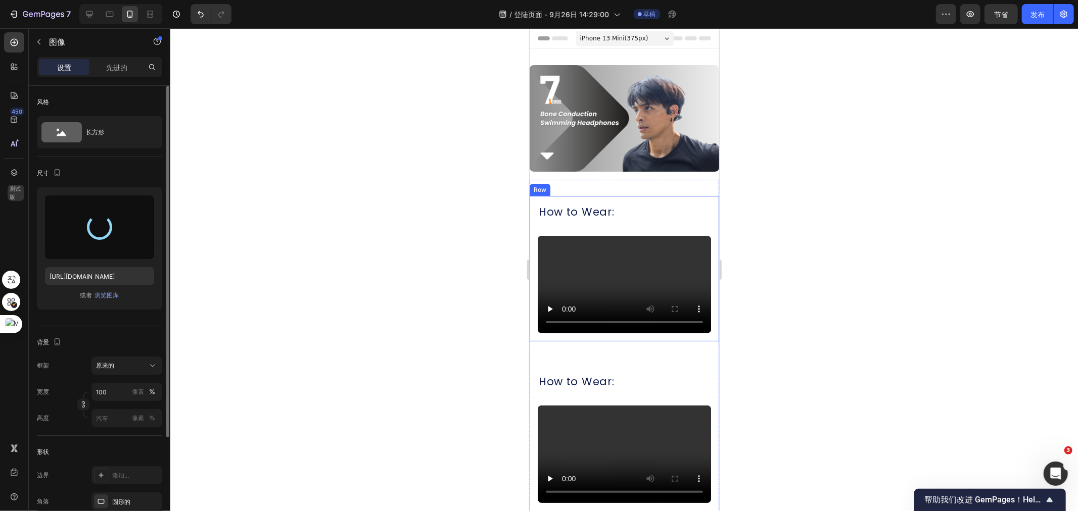
type input "https://cdn.shopify.com/s/files/1/0052/6775/0984/files/gempages_466773933102728…"
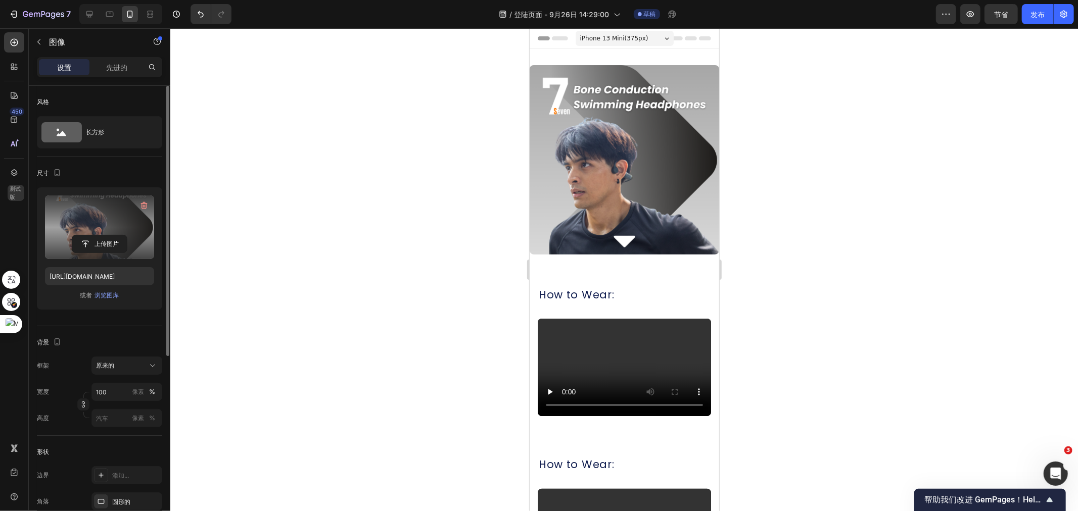
click at [648, 185] on img at bounding box center [623, 159] width 189 height 189
click at [537, 251] on div "Image Row" at bounding box center [623, 164] width 189 height 198
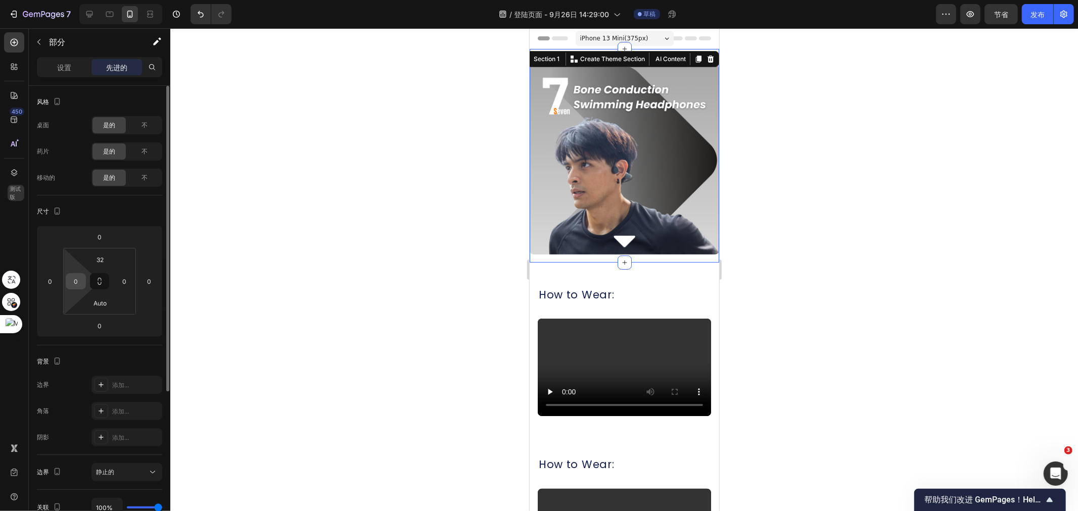
click at [69, 281] on input "0" at bounding box center [75, 281] width 15 height 15
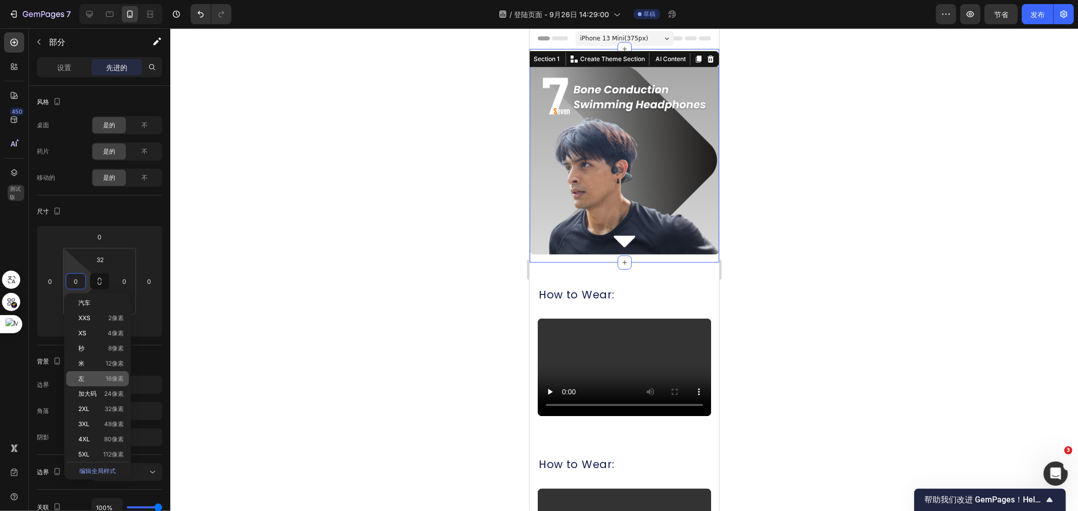
click at [101, 375] on p "左 16像素" at bounding box center [100, 378] width 45 height 7
type input "16"
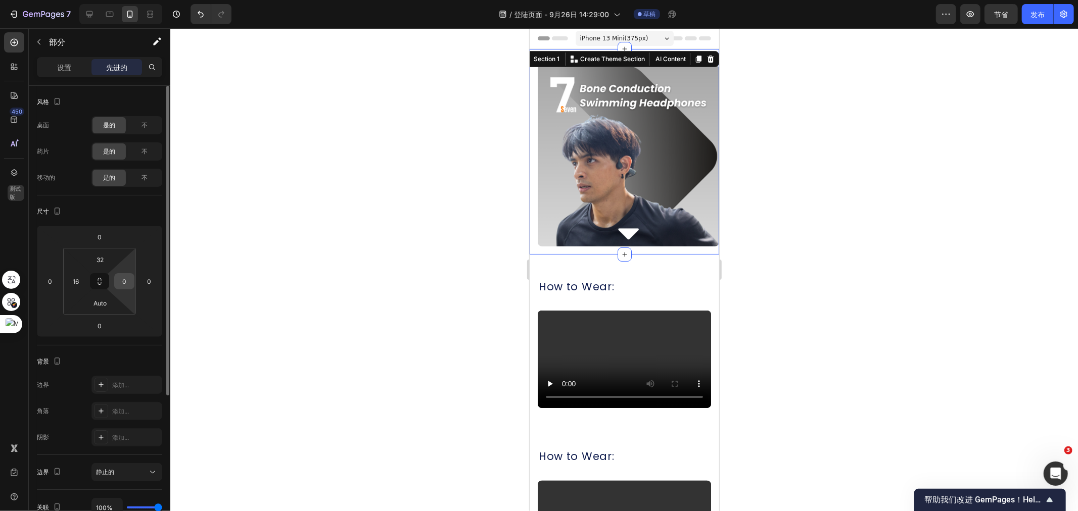
click at [122, 280] on input "0" at bounding box center [124, 281] width 15 height 15
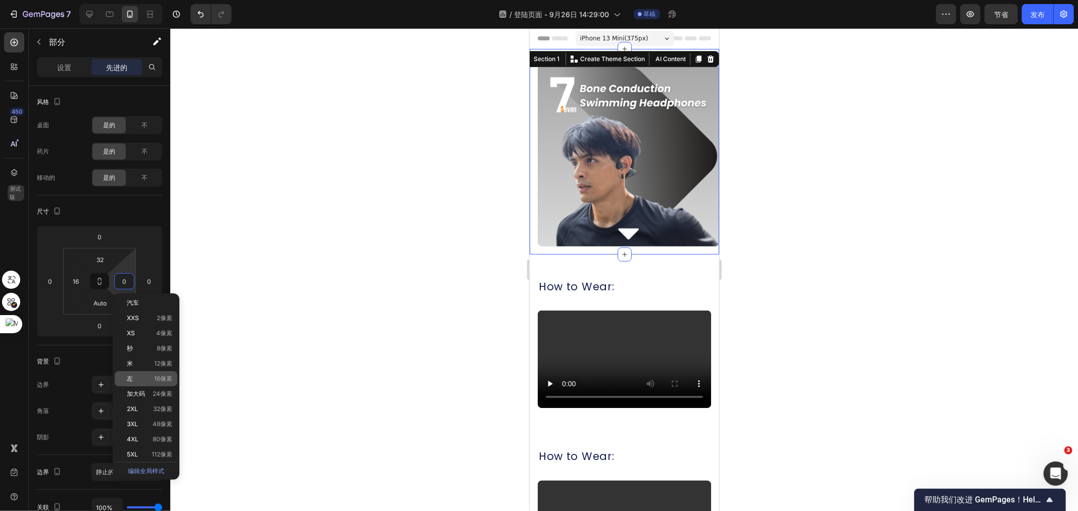
click at [132, 374] on div "左 16像素" at bounding box center [146, 378] width 63 height 15
type input "16"
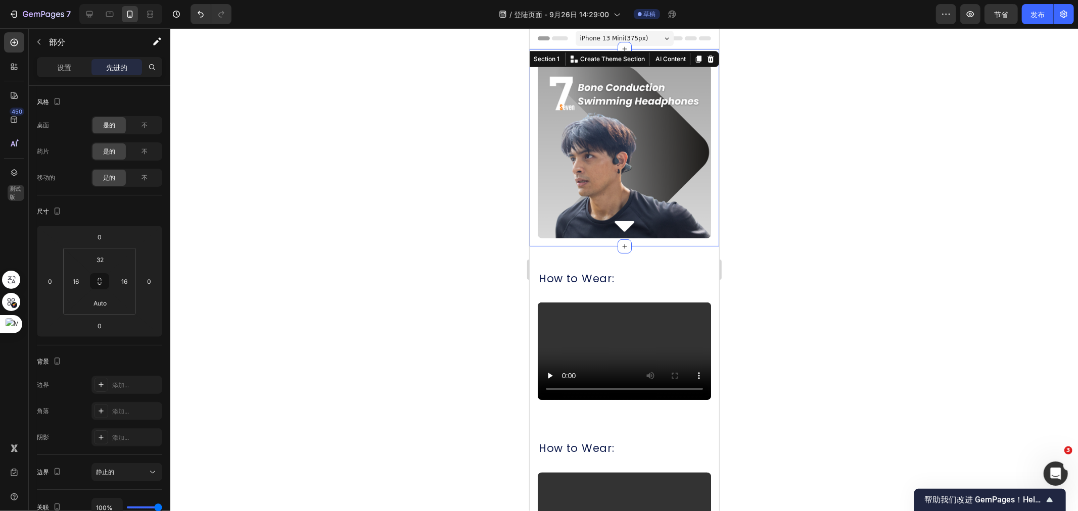
click at [764, 209] on div at bounding box center [623, 269] width 907 height 483
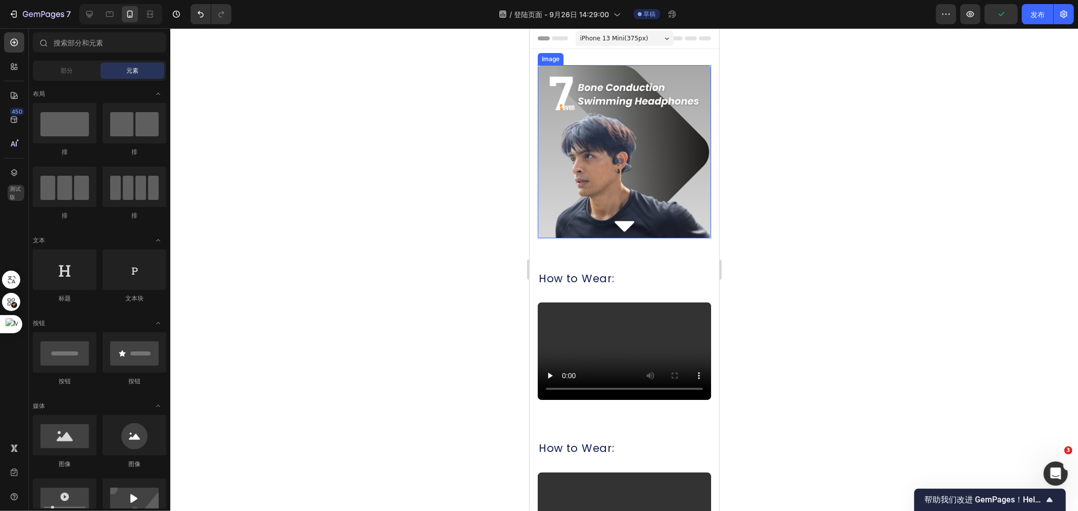
click at [665, 192] on img at bounding box center [623, 151] width 173 height 173
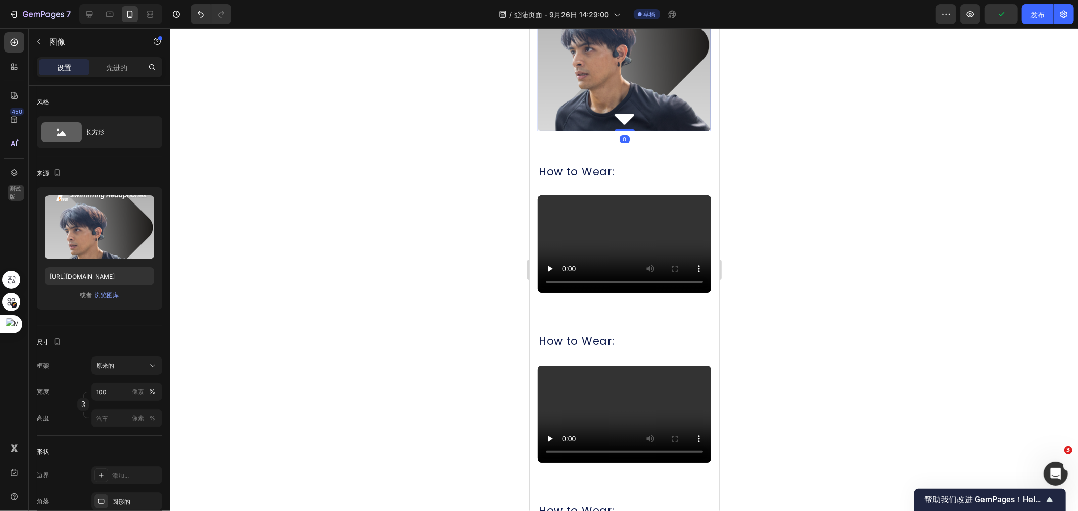
scroll to position [112, 0]
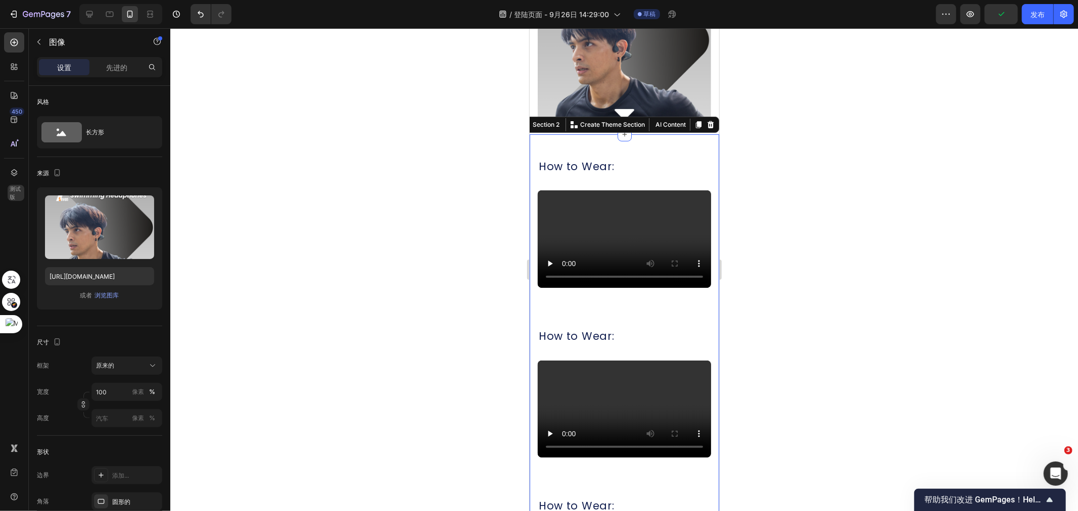
click at [650, 139] on div "How to Wear: Heading Video Row How to Wear: Heading Video Row How to Wear: Head…" at bounding box center [623, 393] width 189 height 518
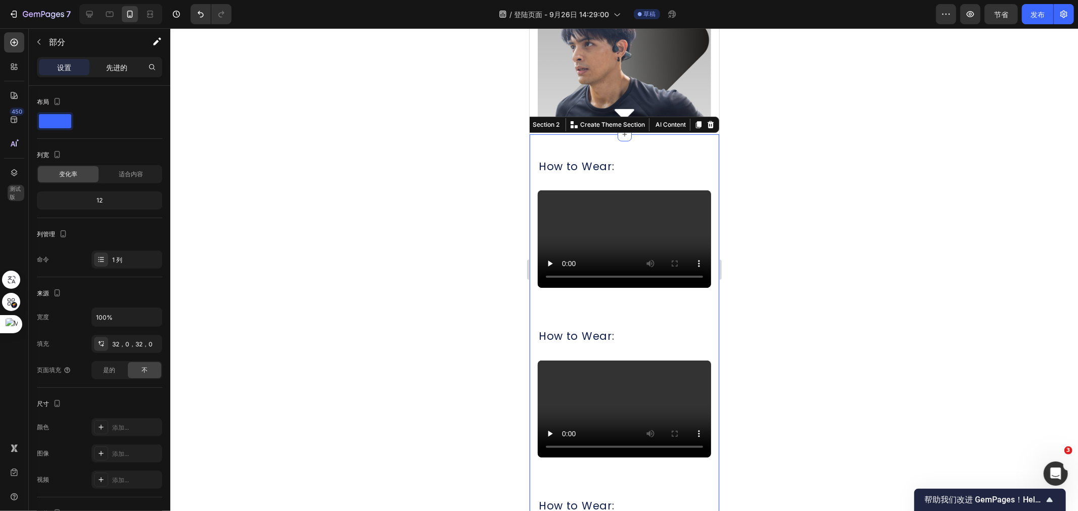
click at [123, 66] on font "先进的" at bounding box center [116, 67] width 21 height 9
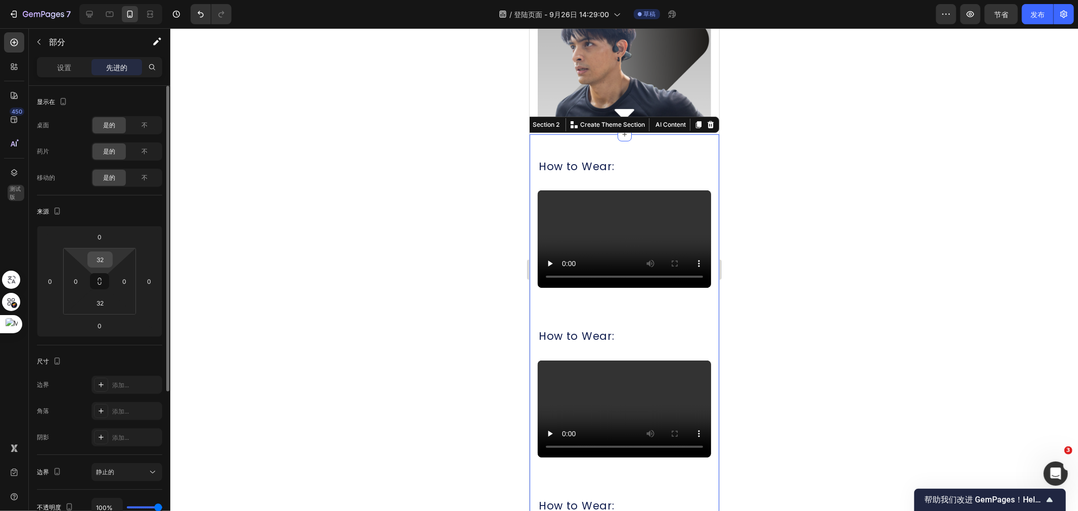
click at [99, 262] on input "32" at bounding box center [100, 259] width 20 height 15
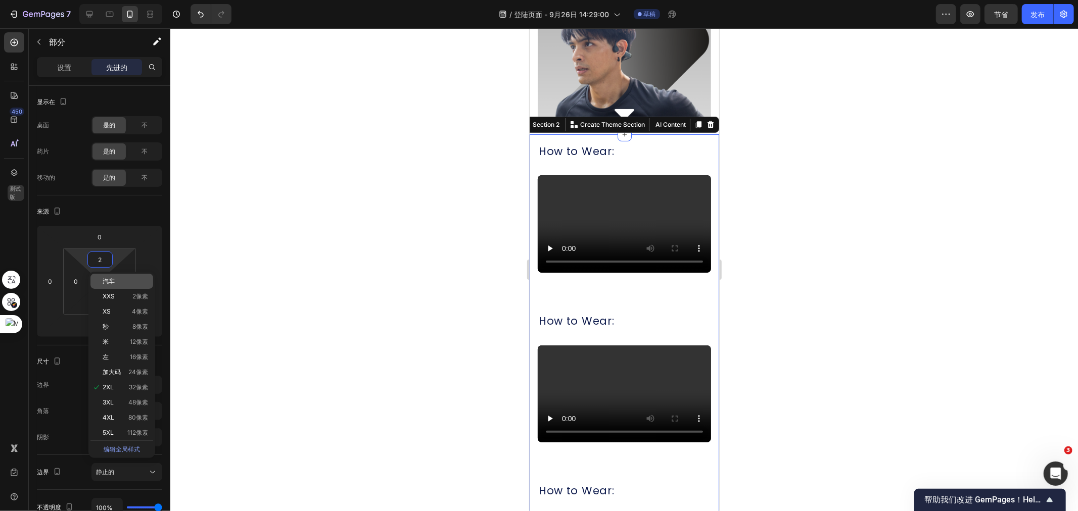
click at [113, 278] on font "汽车" at bounding box center [109, 281] width 12 height 8
type input "Auto"
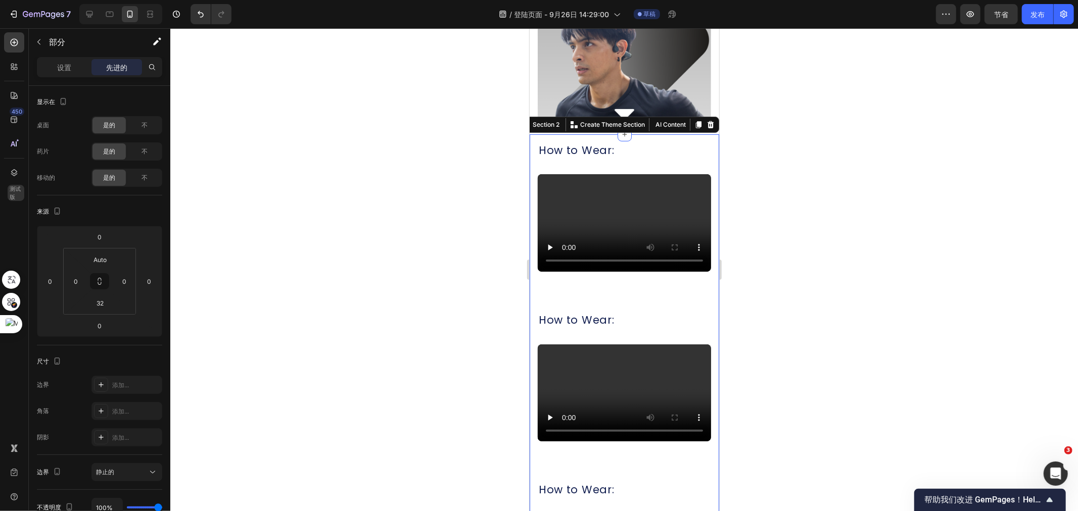
click at [765, 132] on div at bounding box center [623, 269] width 907 height 483
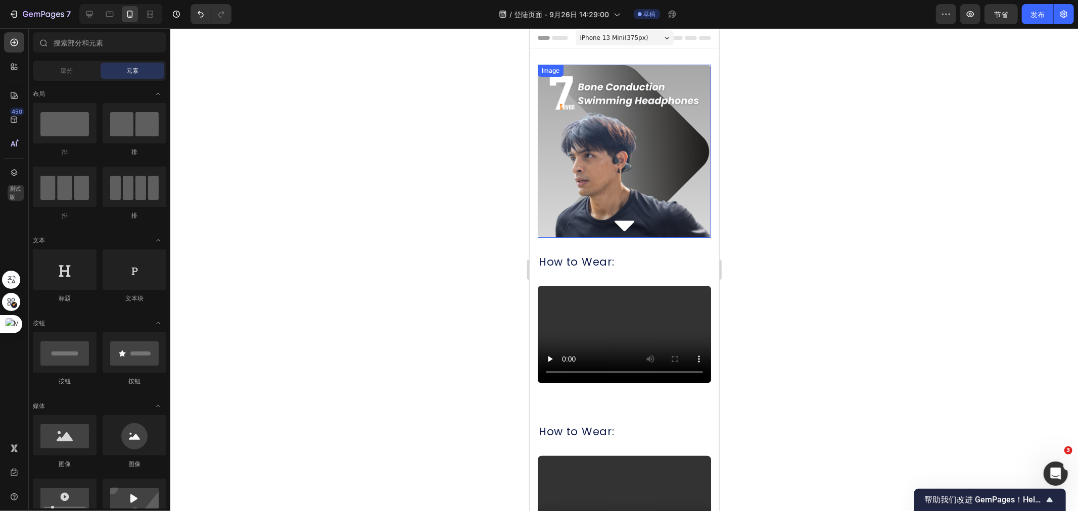
scroll to position [0, 0]
click at [663, 198] on img at bounding box center [623, 151] width 173 height 173
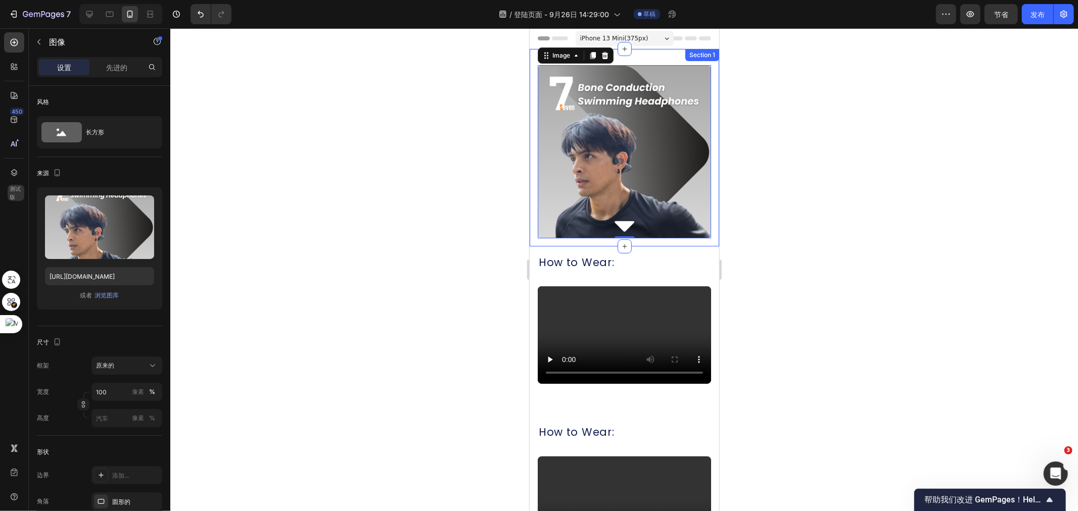
click at [708, 165] on div "Image 0 Row Section 1" at bounding box center [623, 148] width 189 height 198
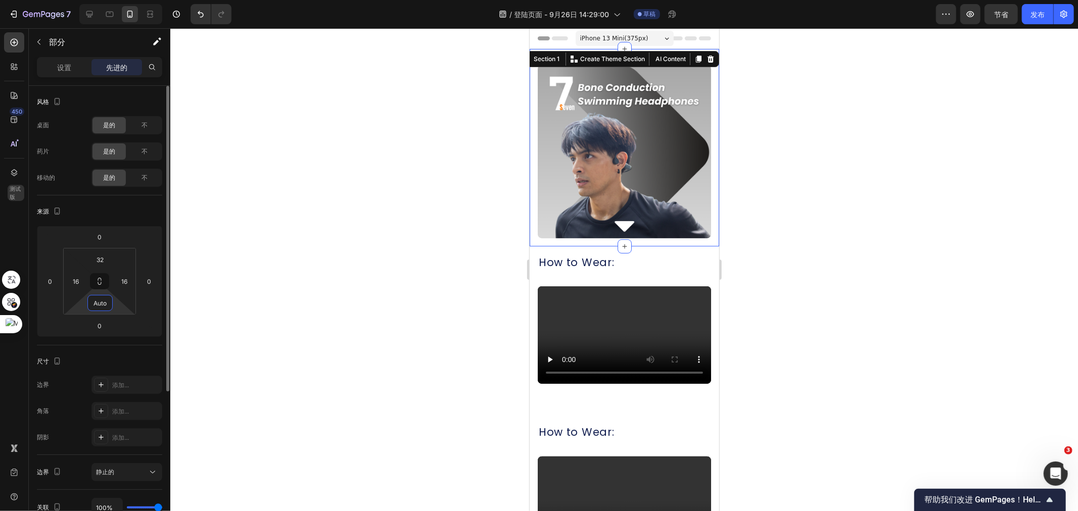
click at [99, 306] on input "Auto" at bounding box center [100, 303] width 20 height 15
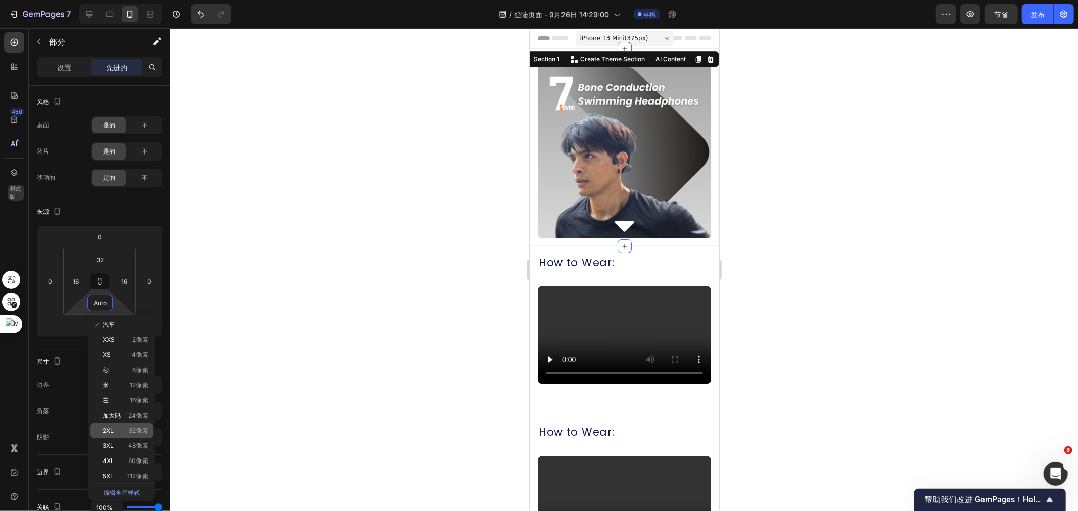
click at [132, 430] on font "32像素" at bounding box center [138, 431] width 19 height 8
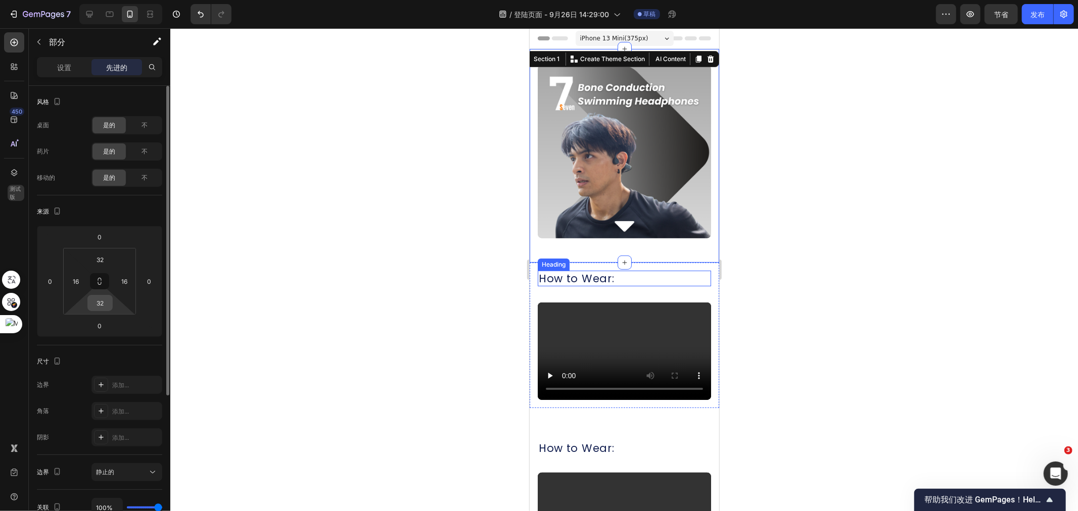
click at [105, 302] on input "32" at bounding box center [100, 303] width 20 height 15
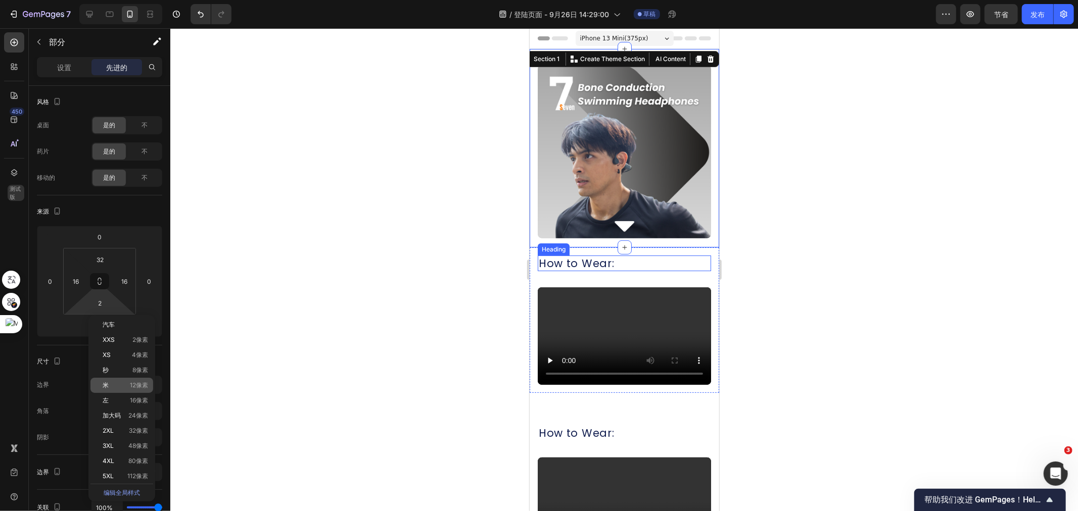
click at [130, 384] on font "12像素" at bounding box center [139, 385] width 18 height 8
type input "12"
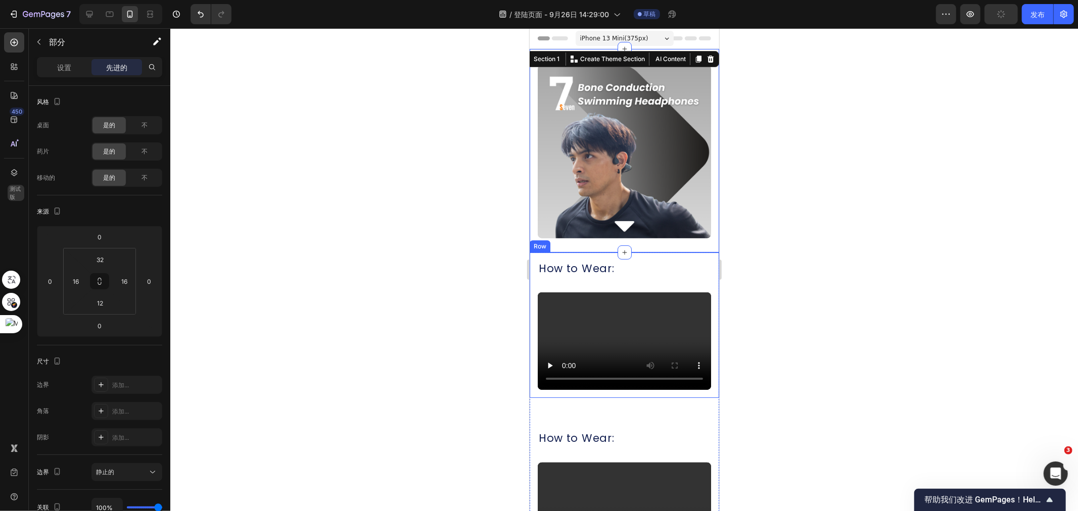
click at [774, 224] on div at bounding box center [623, 269] width 907 height 483
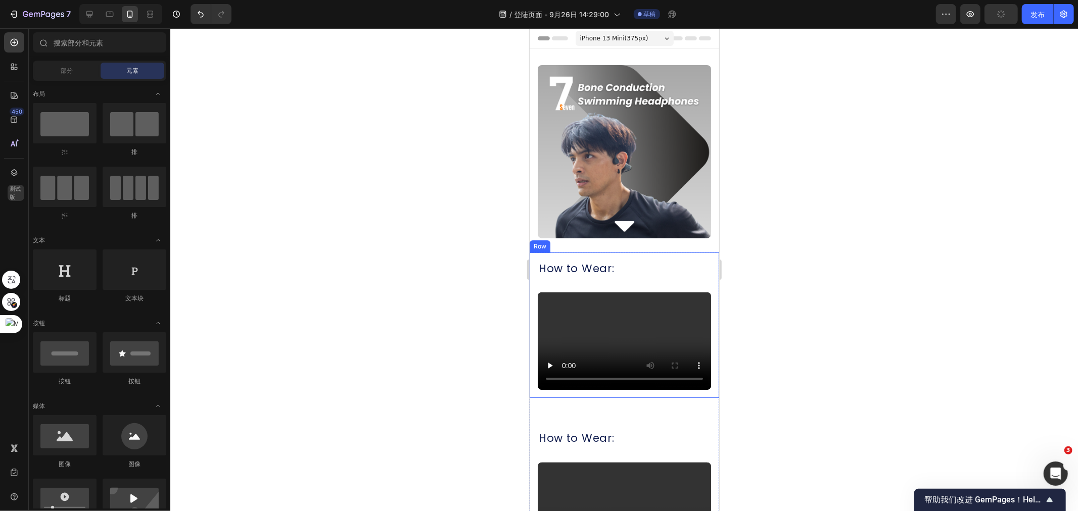
click at [774, 223] on div at bounding box center [623, 269] width 907 height 483
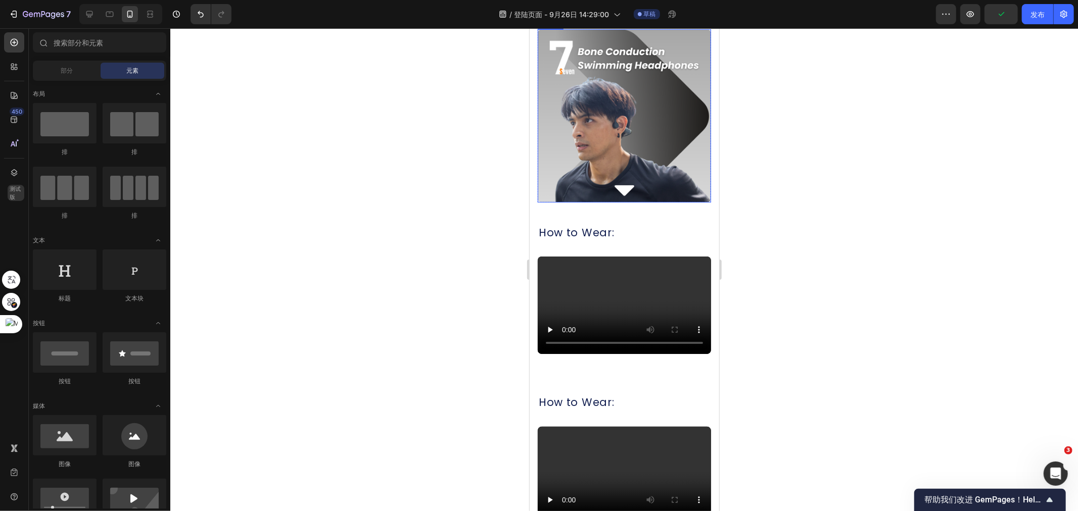
scroll to position [56, 0]
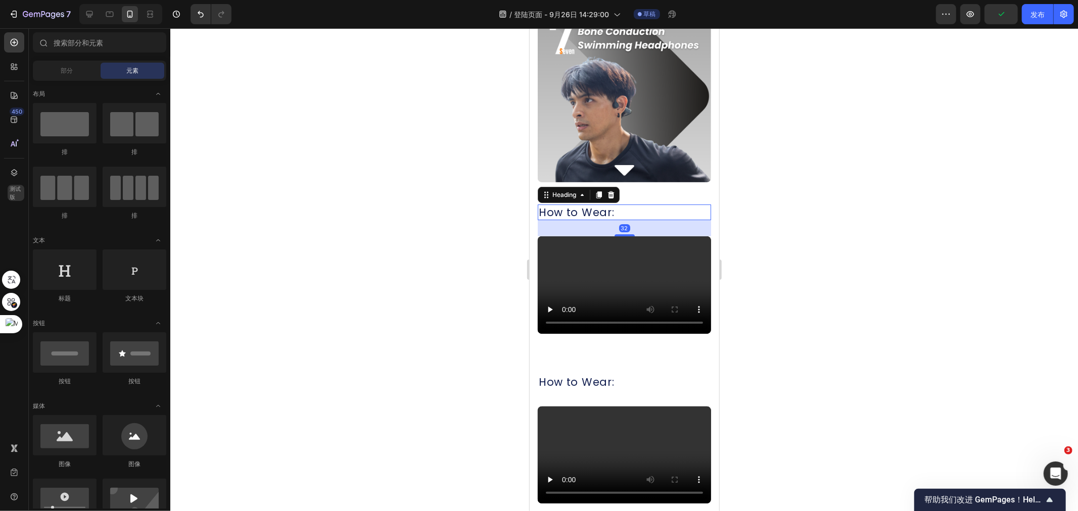
click at [617, 204] on h2 "How to Wear:" at bounding box center [623, 212] width 173 height 16
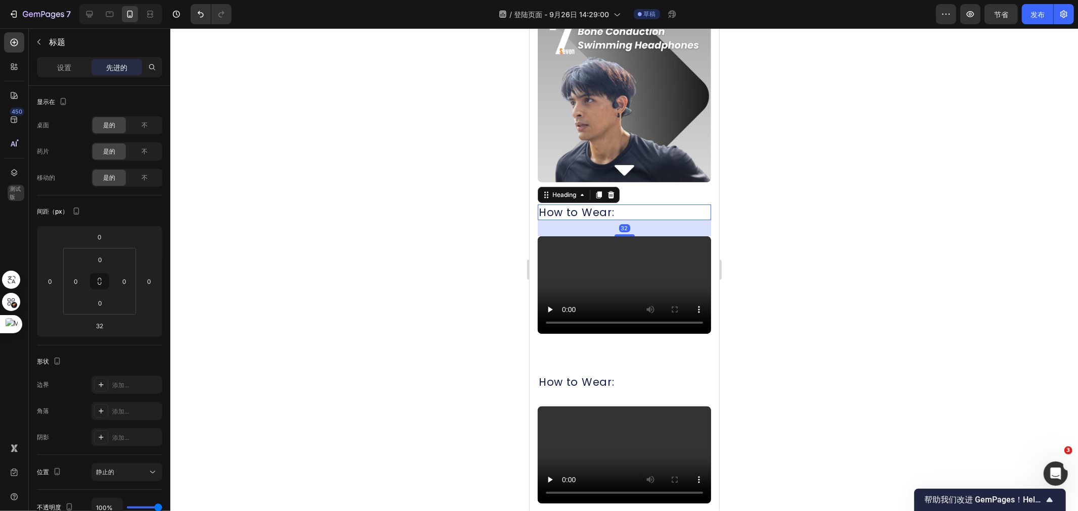
scroll to position [0, 0]
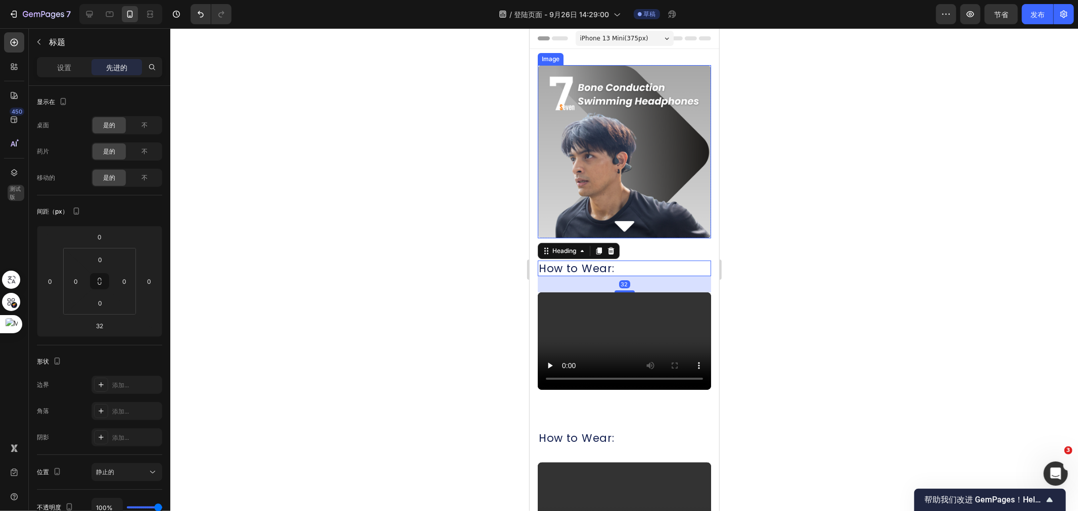
click at [674, 192] on img at bounding box center [623, 151] width 173 height 173
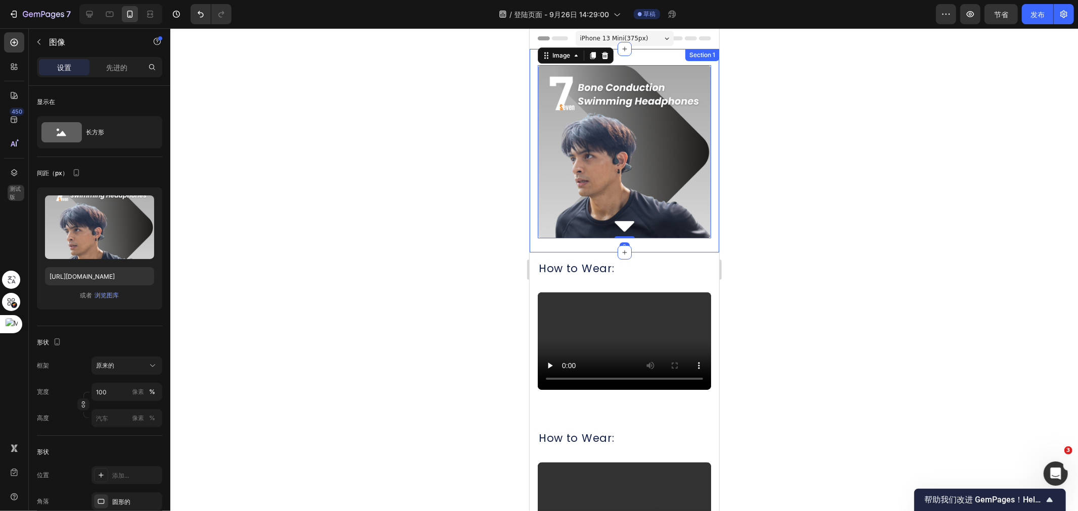
click at [686, 241] on div "Image 0 Row Section 1" at bounding box center [623, 151] width 189 height 204
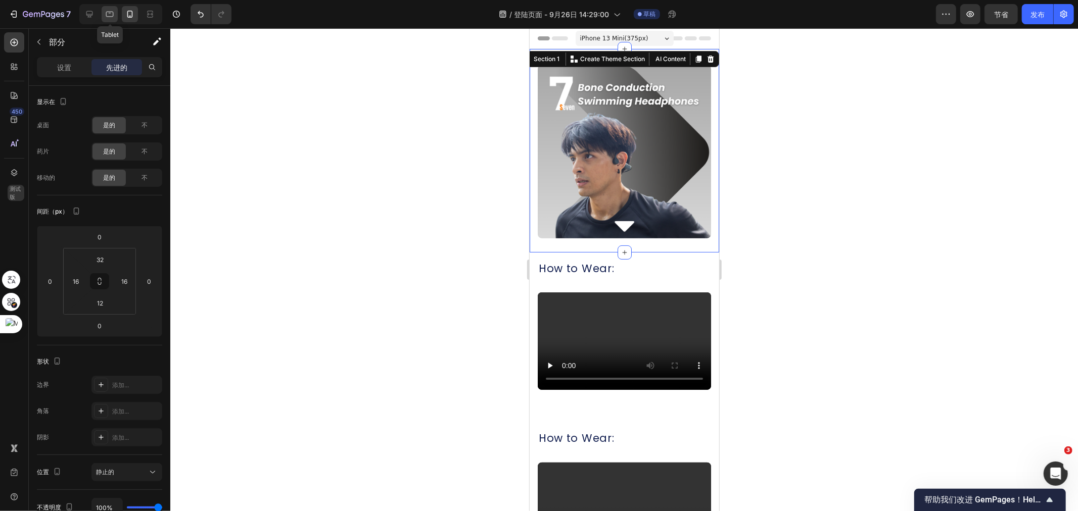
click at [102, 15] on div at bounding box center [110, 14] width 16 height 16
type input "0"
type input "Auto"
type input "0"
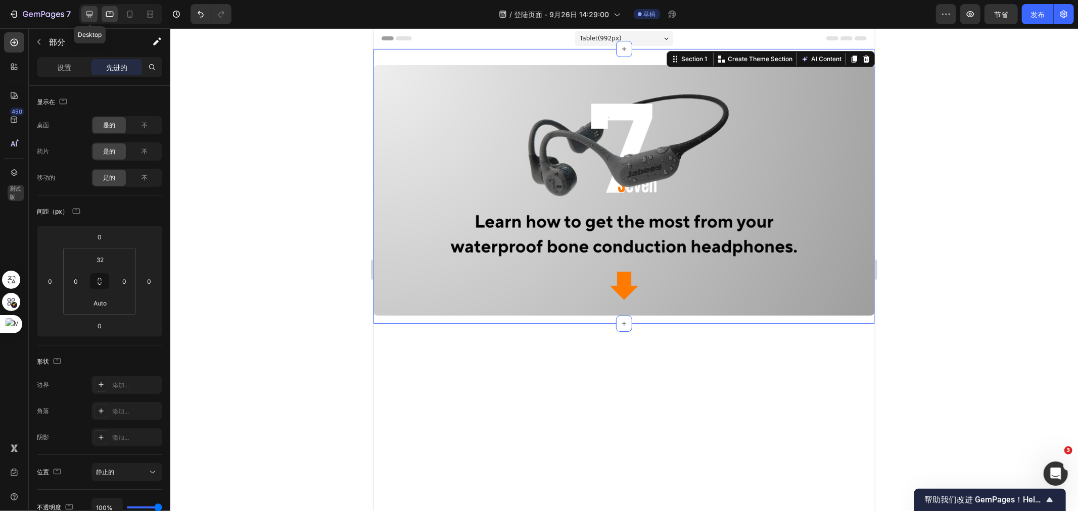
click at [91, 14] on icon at bounding box center [89, 14] width 7 height 7
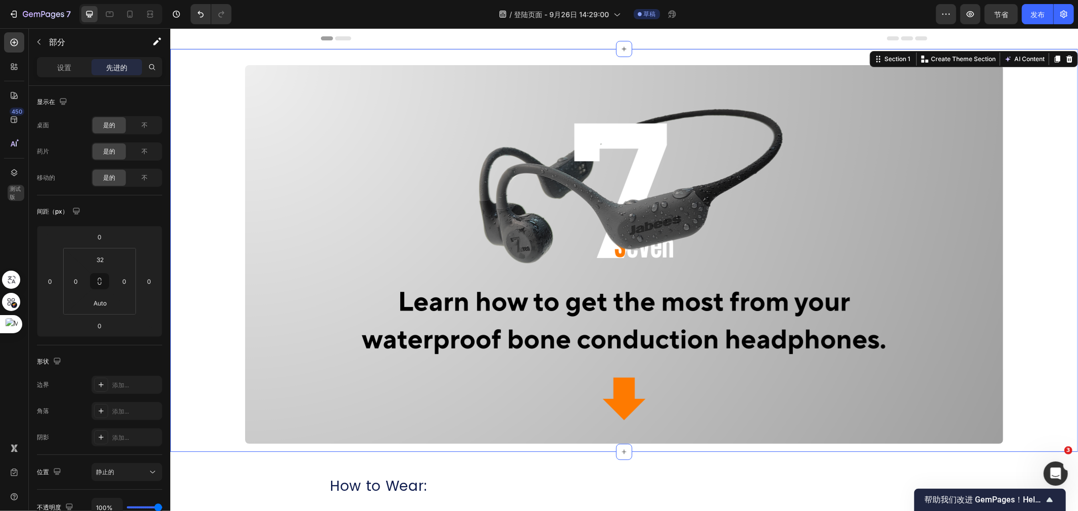
click at [473, 170] on img at bounding box center [624, 254] width 758 height 379
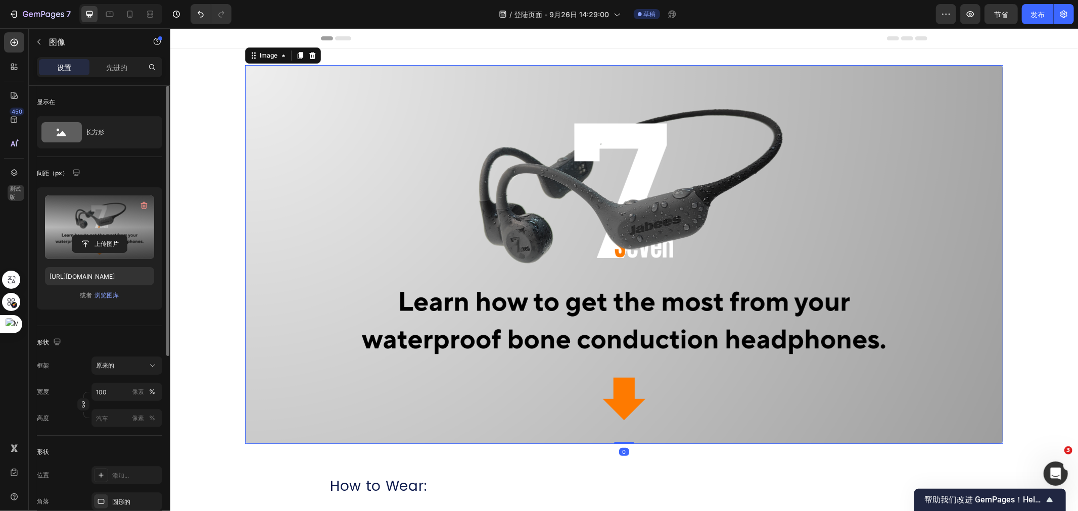
click at [122, 219] on label at bounding box center [99, 228] width 109 height 64
click at [122, 235] on input "file" at bounding box center [99, 243] width 55 height 17
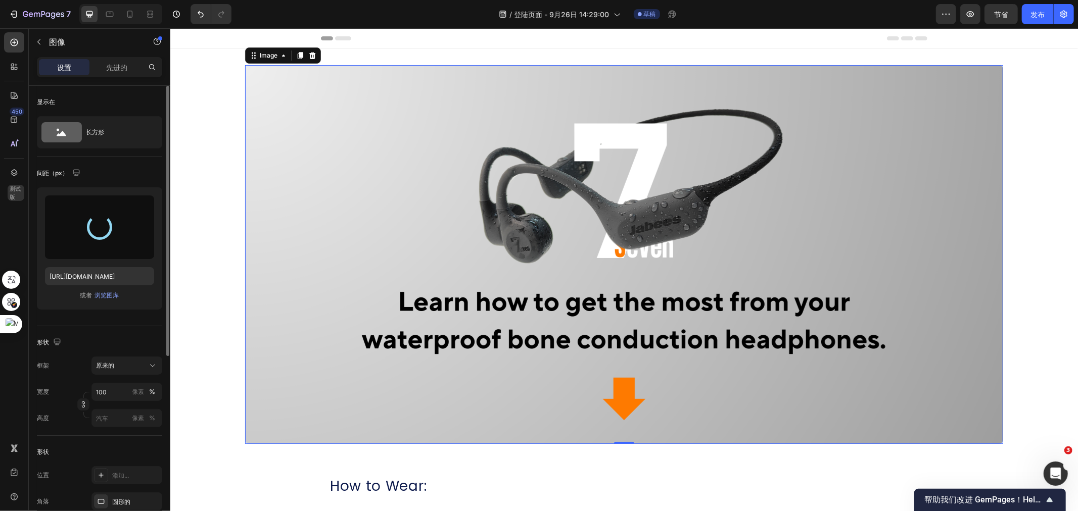
type input "https://cdn.shopify.com/s/files/1/0052/6775/0984/files/gempages_466773933102728…"
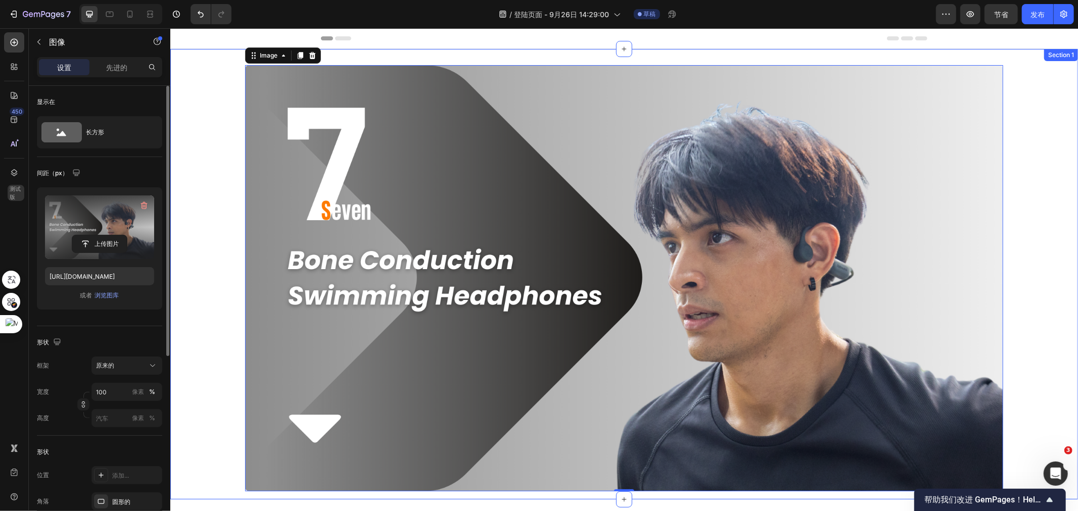
click at [1037, 224] on div "Image 0 Row" at bounding box center [623, 282] width 907 height 435
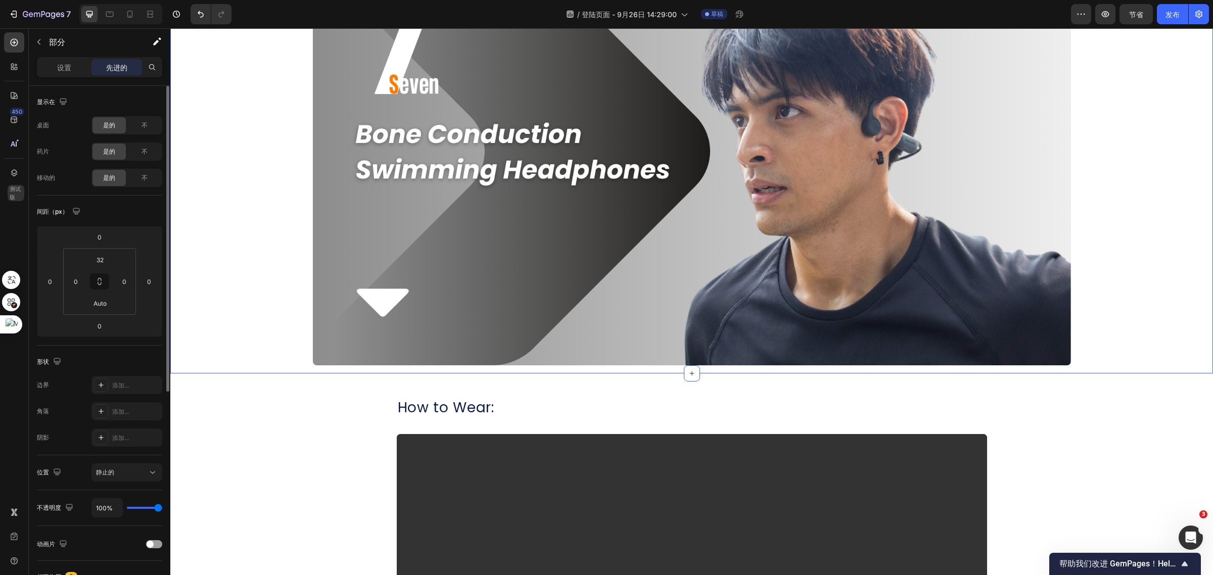
drag, startPoint x: 1164, startPoint y: 274, endPoint x: 1155, endPoint y: 271, distance: 9.3
click at [1164, 274] on div "Image Row" at bounding box center [691, 156] width 1042 height 435
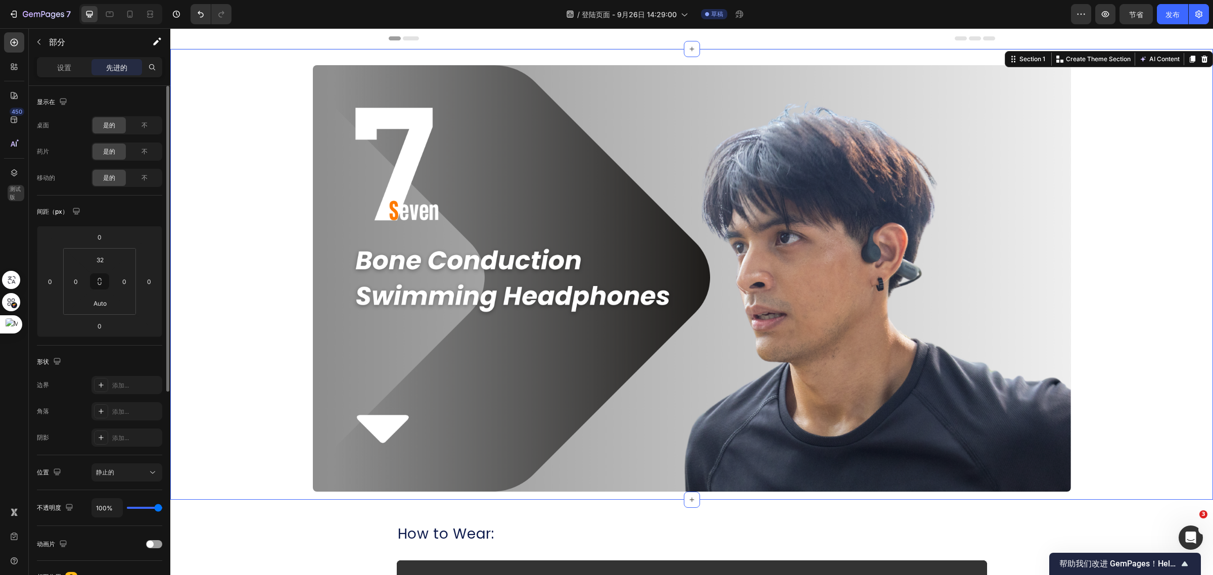
click at [1138, 272] on div "Image Row" at bounding box center [691, 282] width 1042 height 435
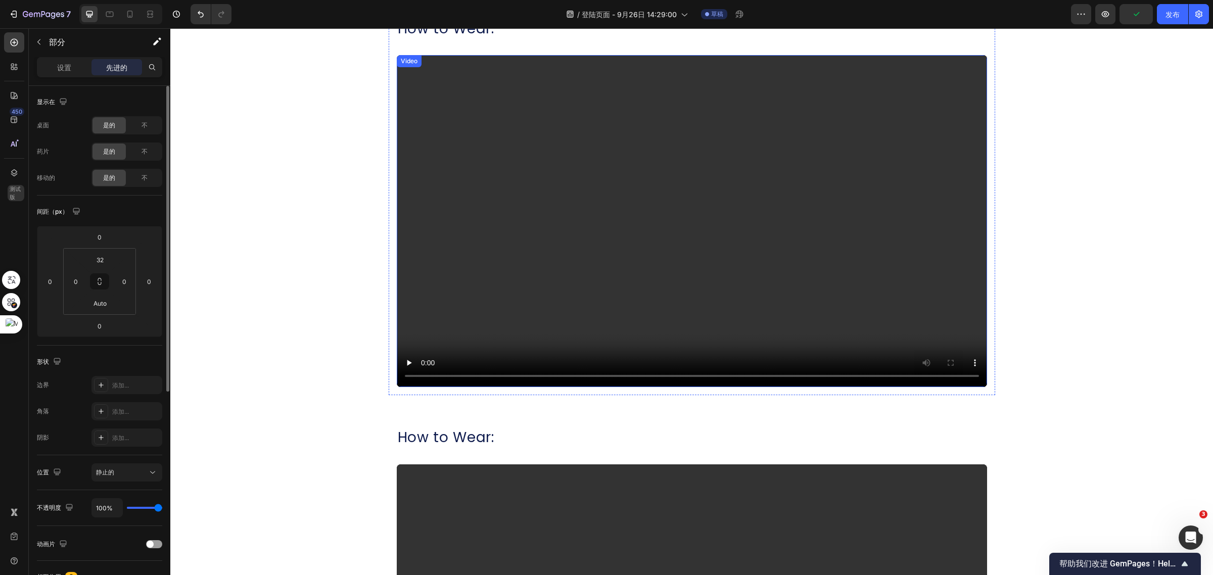
click at [829, 263] on video at bounding box center [692, 221] width 590 height 332
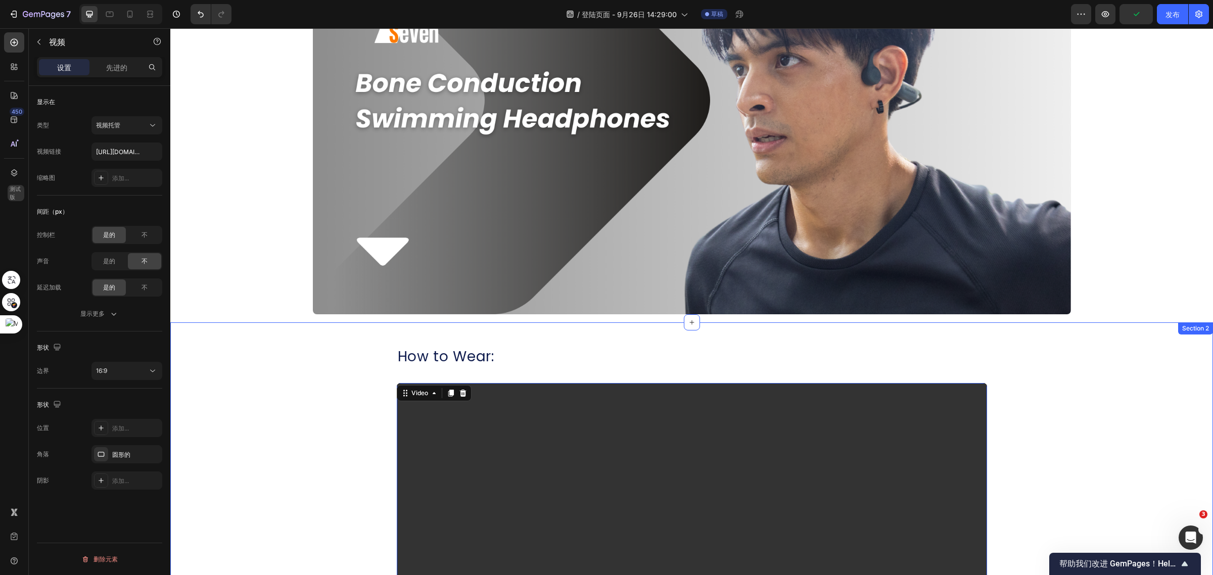
scroll to position [63, 0]
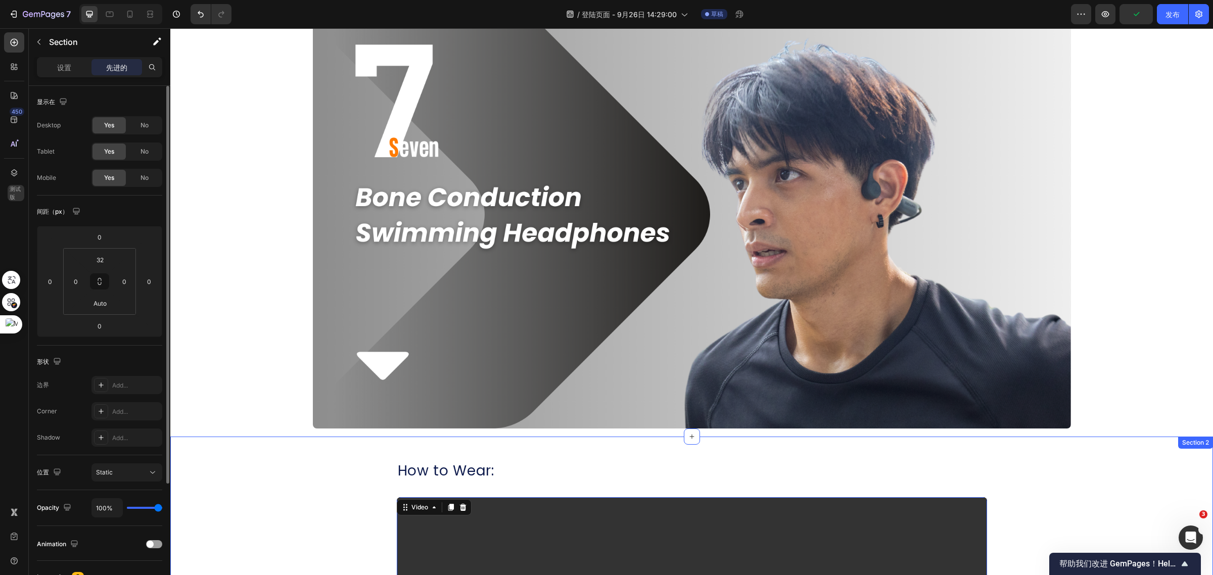
click at [1102, 259] on div "Image Row" at bounding box center [691, 219] width 1042 height 435
click at [967, 281] on img at bounding box center [692, 215] width 758 height 426
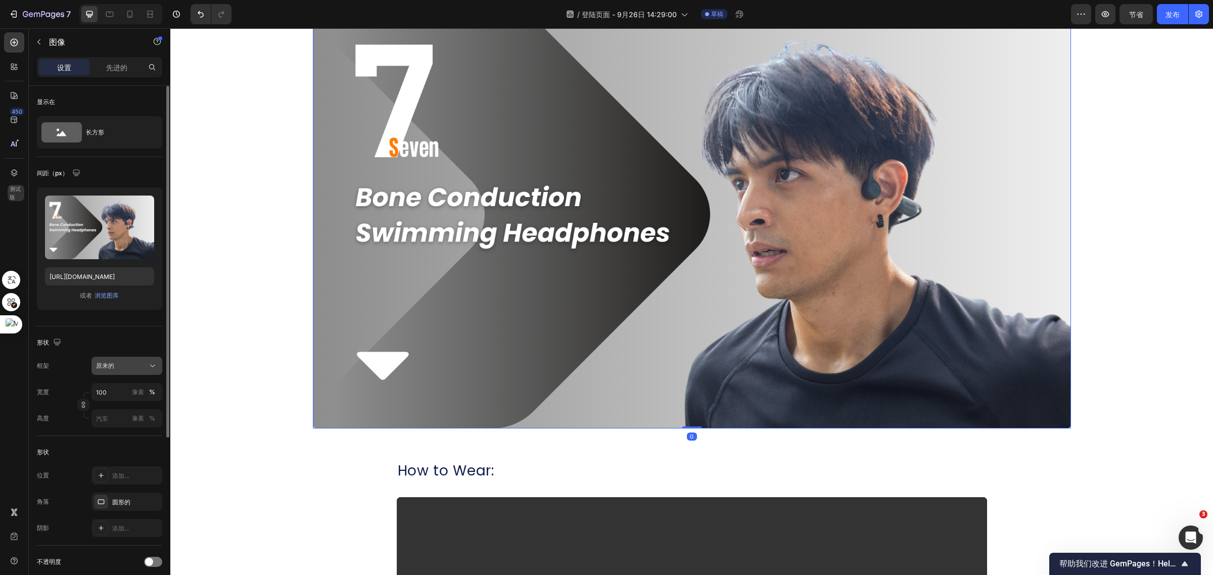
click at [152, 364] on icon at bounding box center [153, 366] width 10 height 10
click at [125, 362] on div "原来的" at bounding box center [121, 365] width 50 height 9
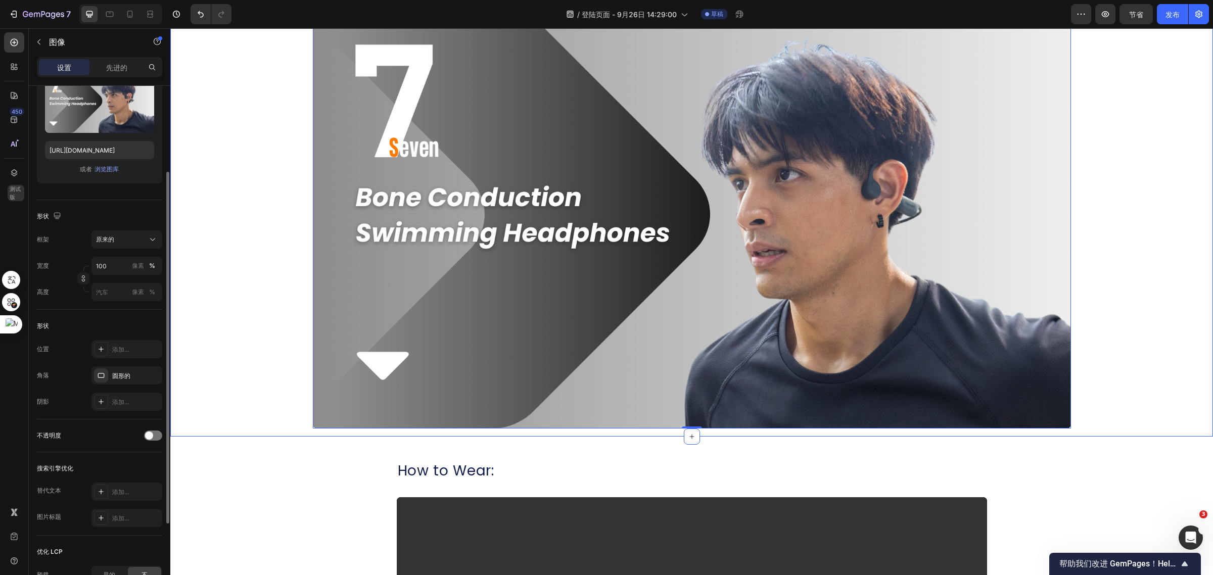
click at [304, 309] on div "Image 0 Row" at bounding box center [691, 219] width 1042 height 435
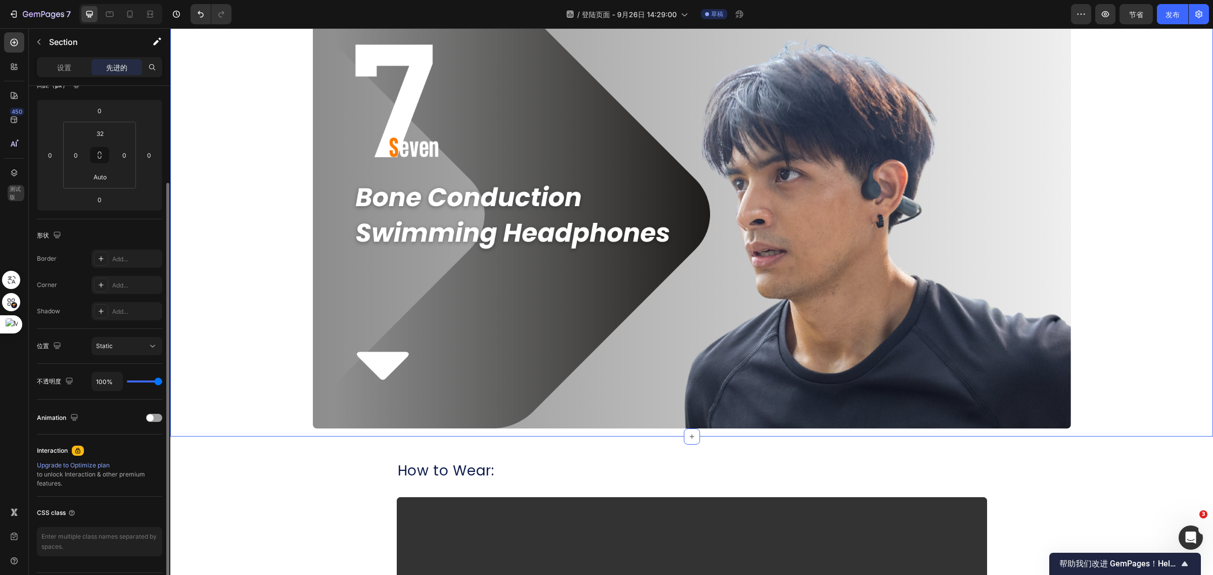
scroll to position [0, 0]
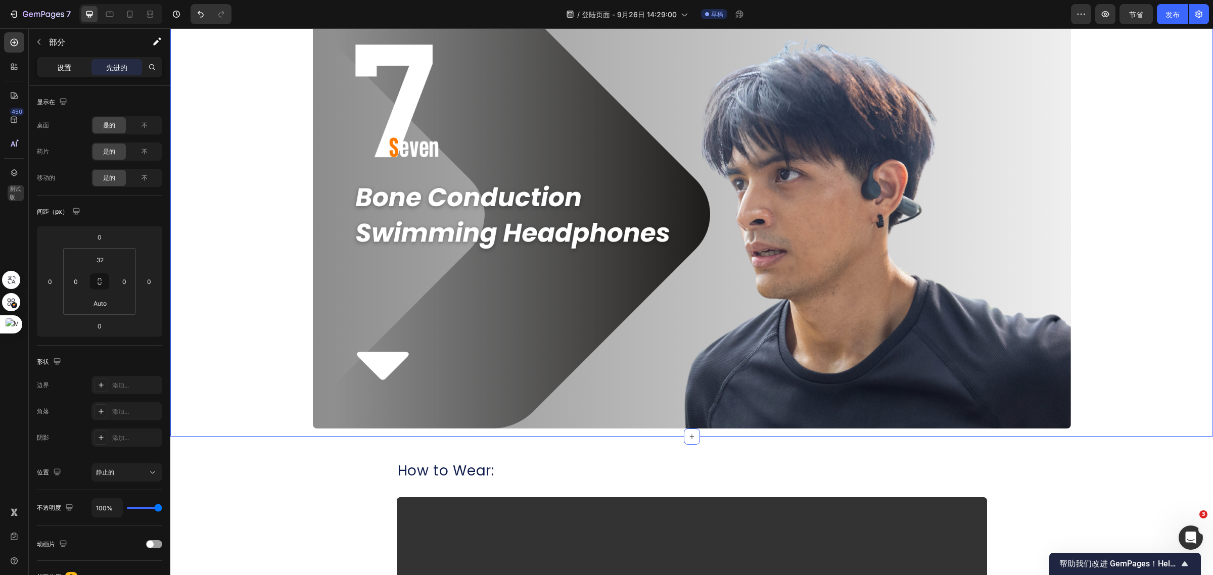
click at [69, 71] on font "设置" at bounding box center [64, 67] width 14 height 9
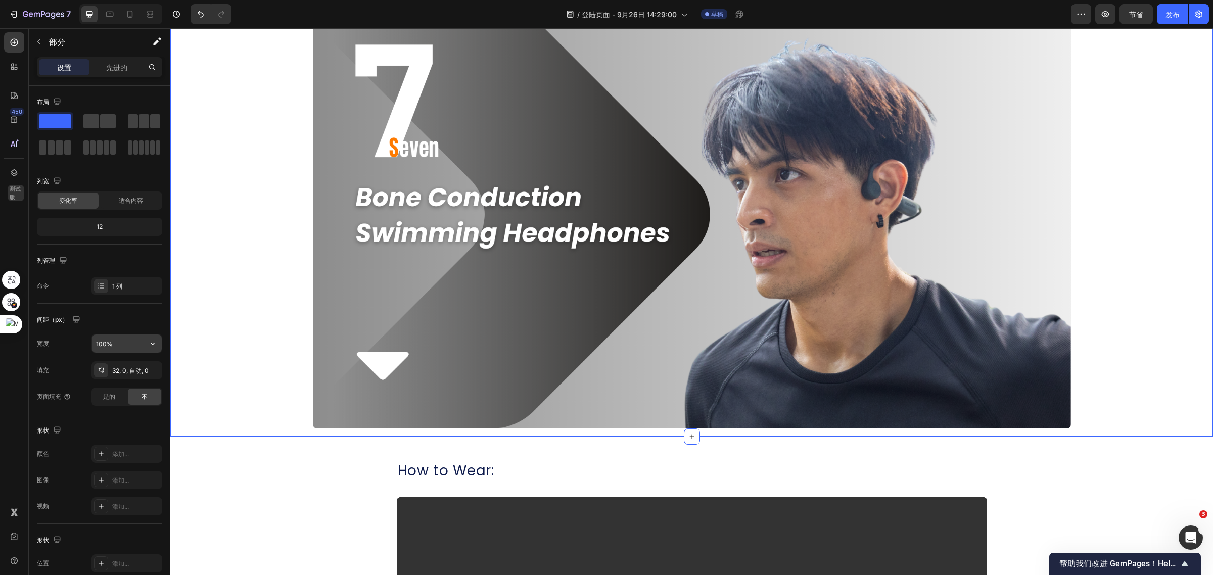
click at [127, 342] on input "100%" at bounding box center [127, 343] width 70 height 18
click at [155, 344] on icon "button" at bounding box center [153, 344] width 10 height 10
click at [125, 384] on div "默认 1200像素" at bounding box center [116, 388] width 83 height 19
type input "1200"
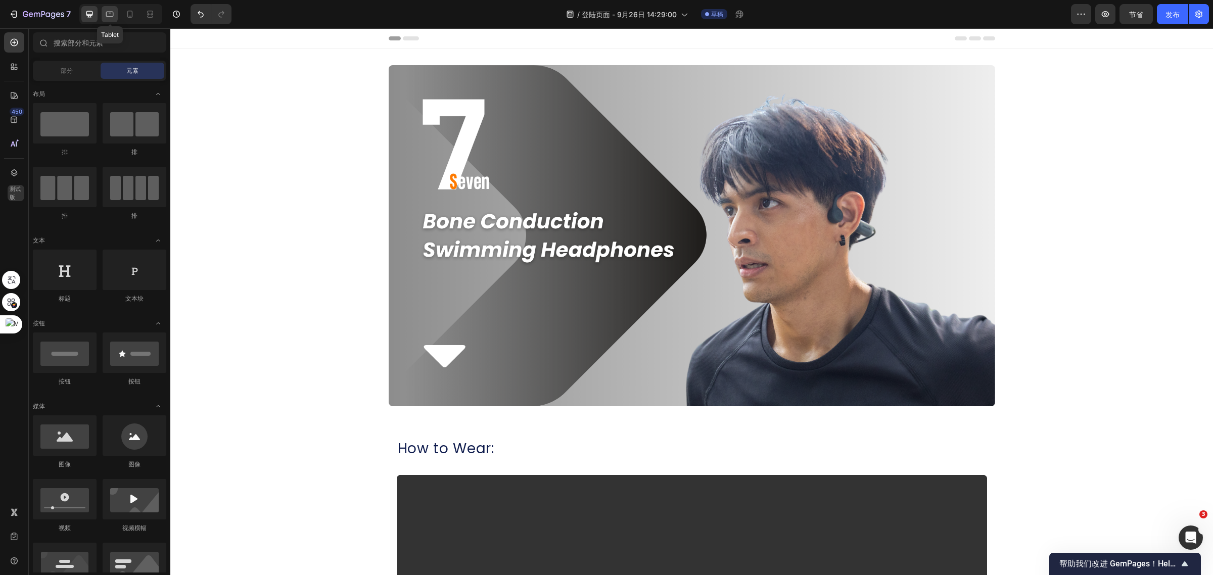
click at [103, 13] on div at bounding box center [110, 14] width 16 height 16
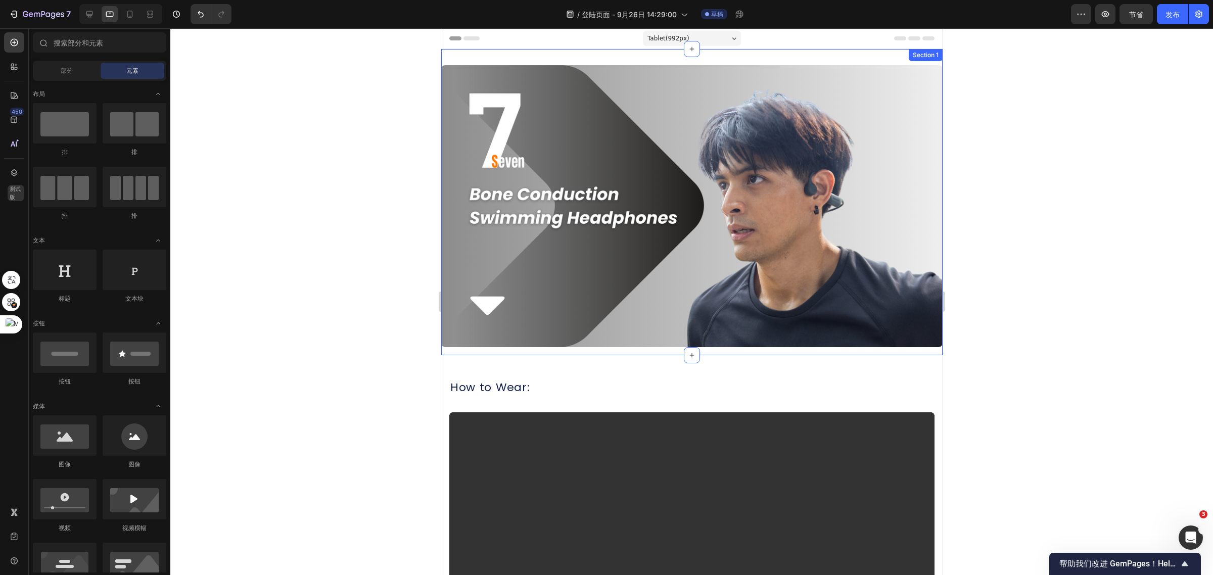
click at [912, 56] on div "Section 1" at bounding box center [925, 55] width 34 height 12
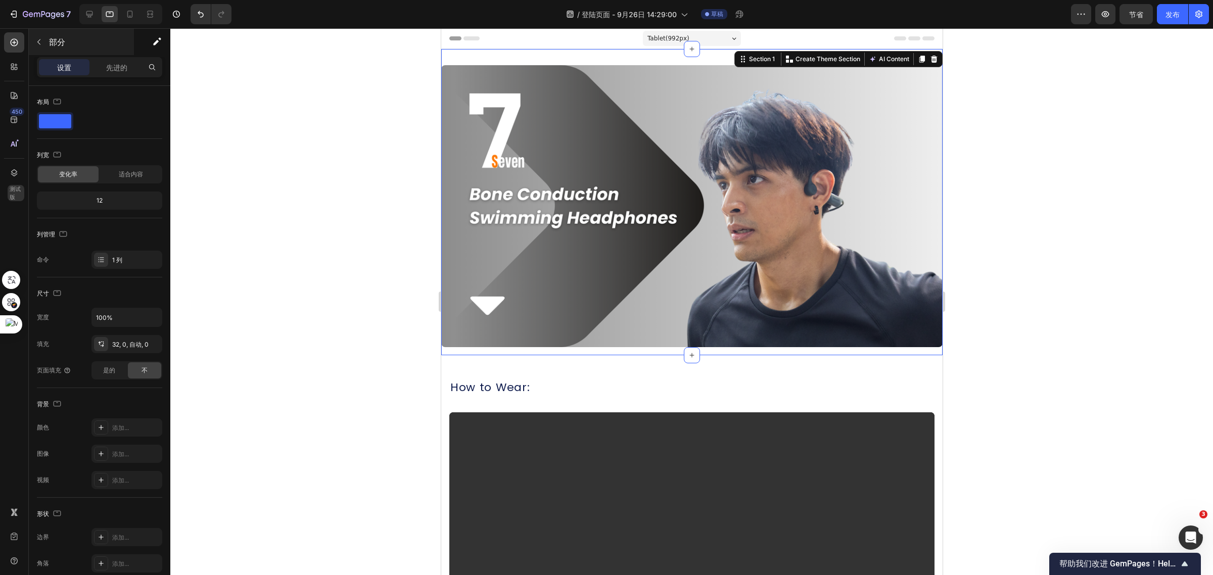
click at [117, 53] on div "部分" at bounding box center [81, 42] width 105 height 26
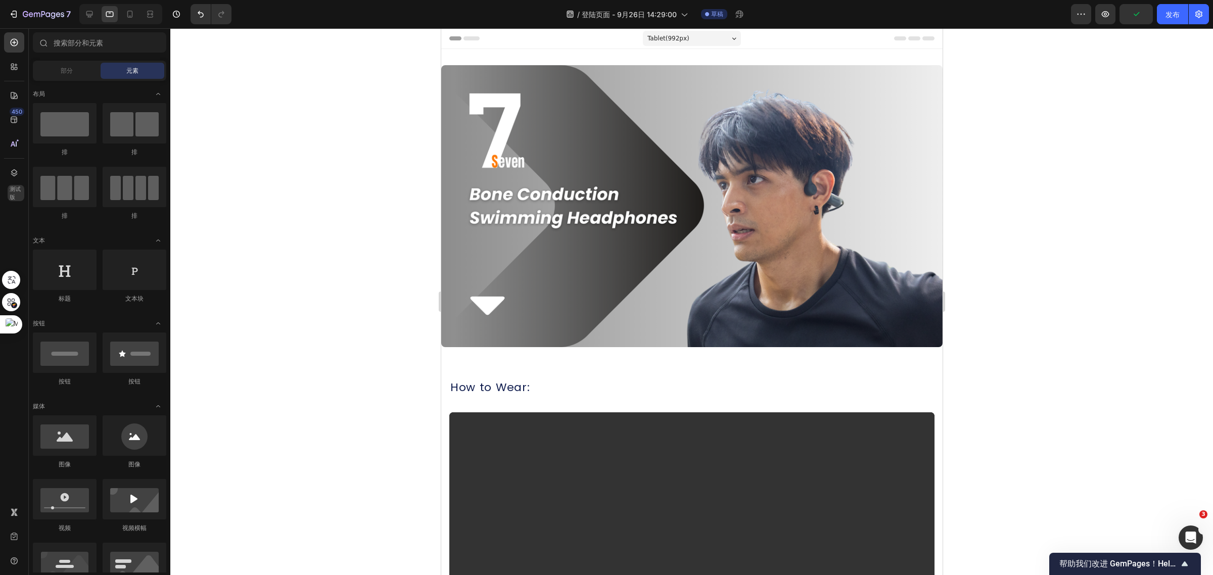
click at [574, 54] on div "Image Row Section 1" at bounding box center [691, 202] width 501 height 306
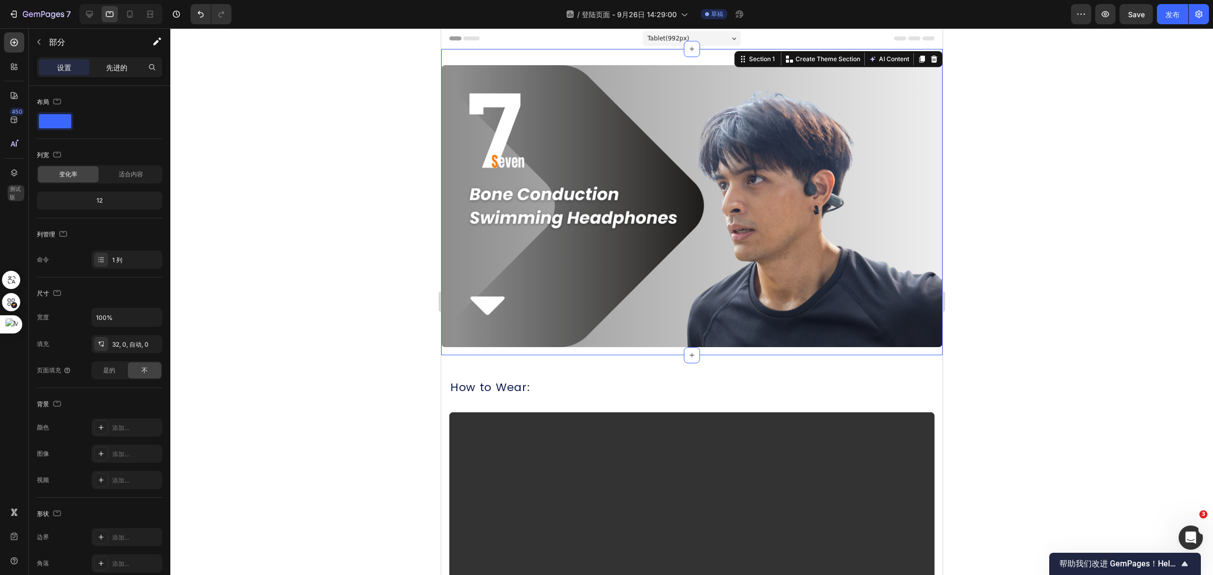
click at [118, 71] on font "先进的" at bounding box center [116, 67] width 21 height 9
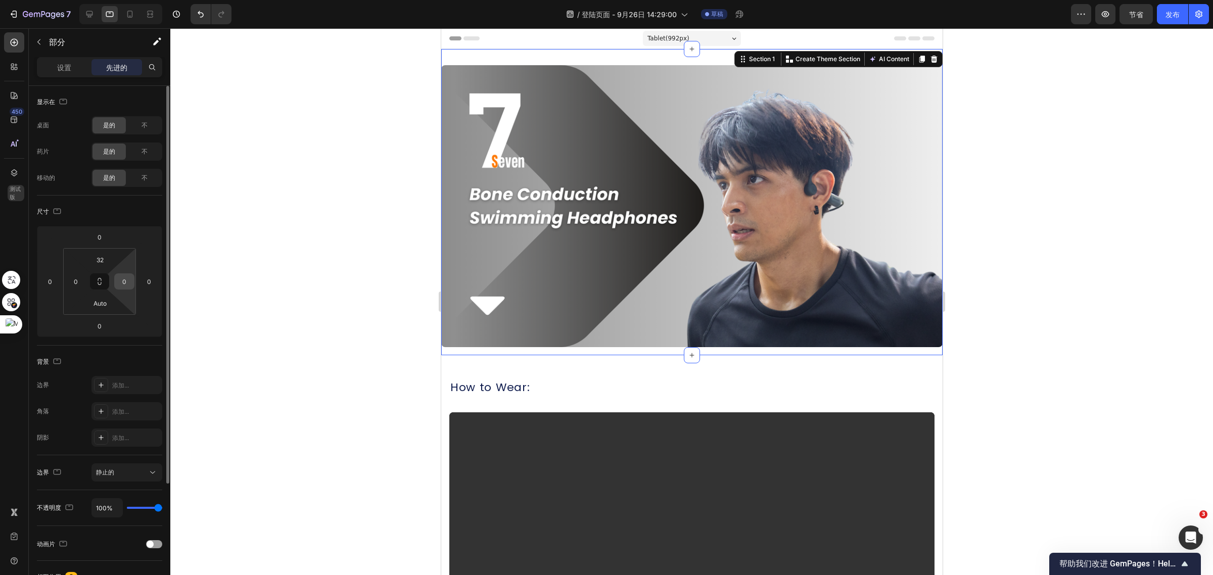
click at [126, 282] on input "0" at bounding box center [124, 281] width 15 height 15
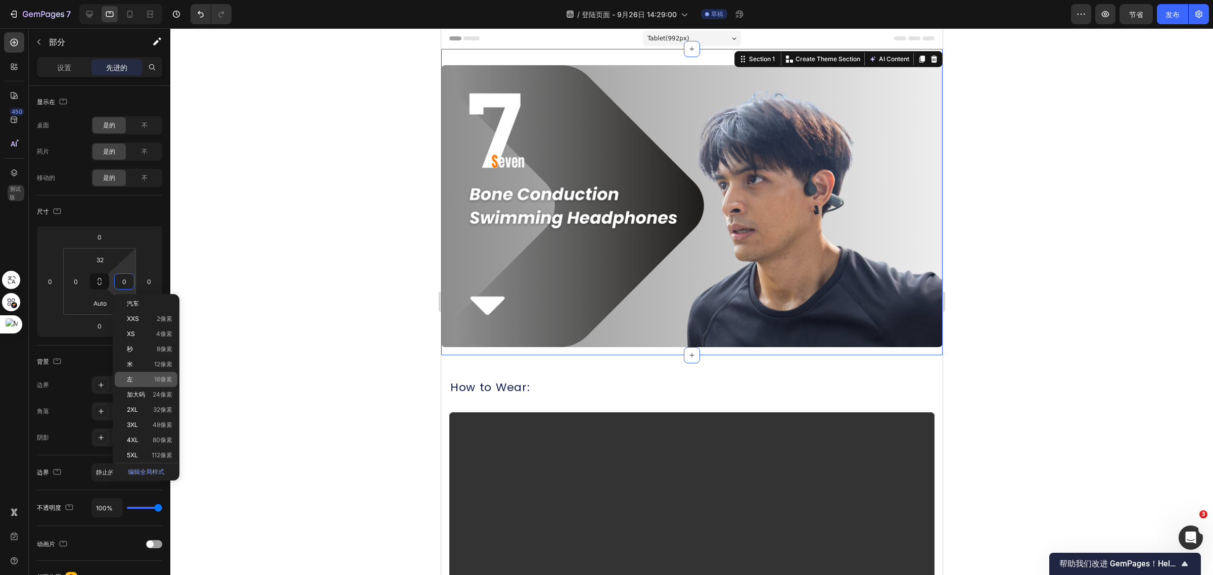
click at [133, 380] on p "左 16像素" at bounding box center [149, 379] width 45 height 7
type input "16"
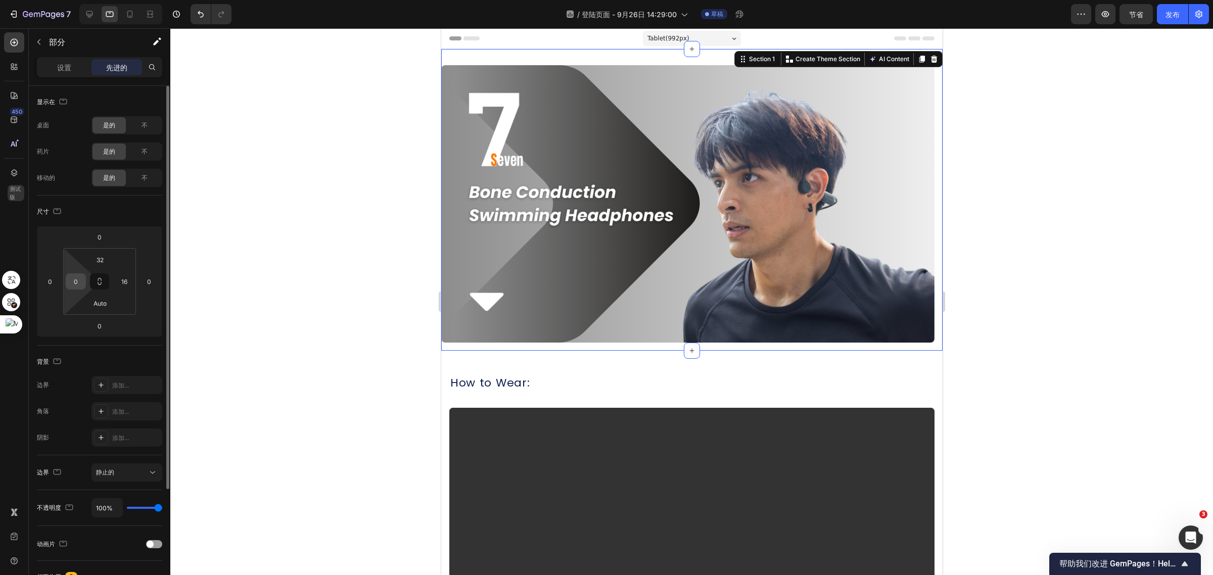
click at [71, 278] on input "0" at bounding box center [75, 281] width 15 height 15
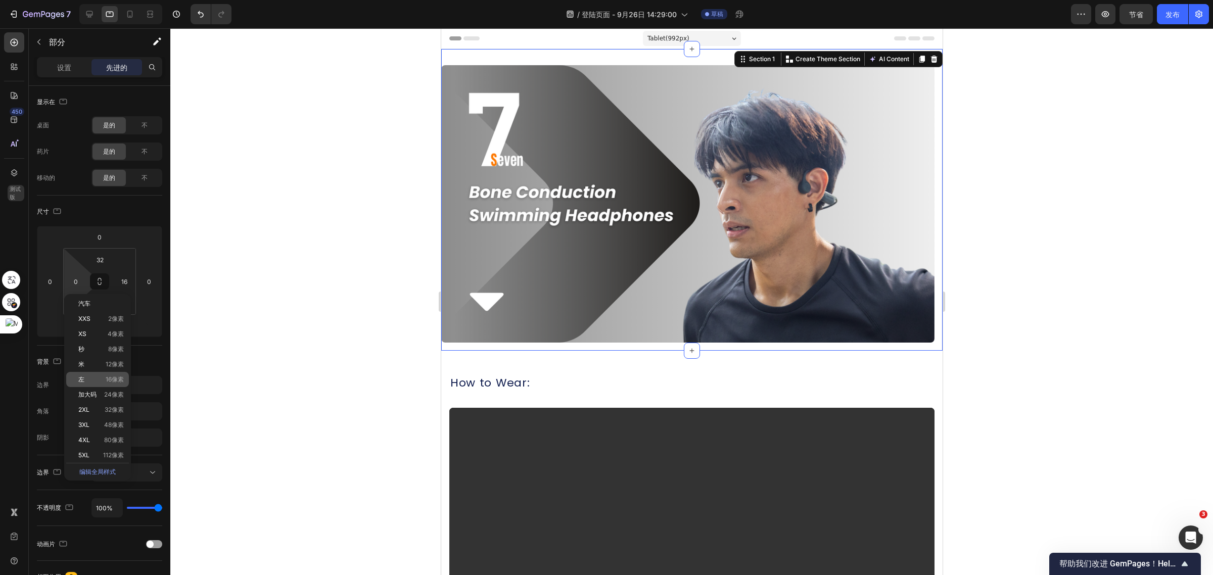
click at [107, 379] on font "16像素" at bounding box center [115, 379] width 18 height 8
type input "16"
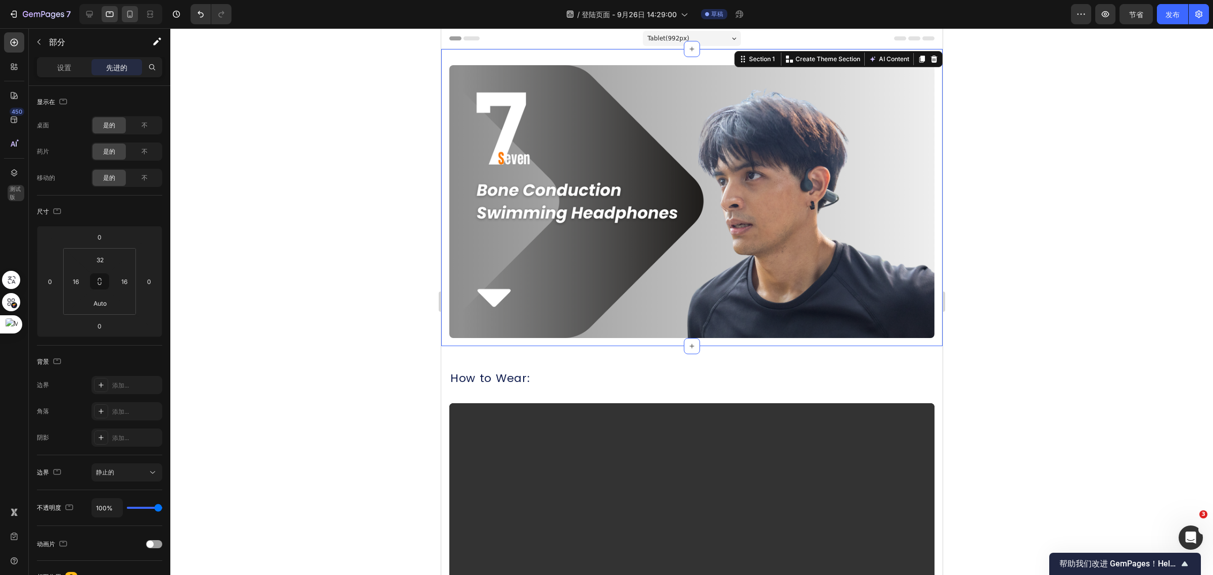
click at [128, 18] on icon at bounding box center [130, 14] width 10 height 10
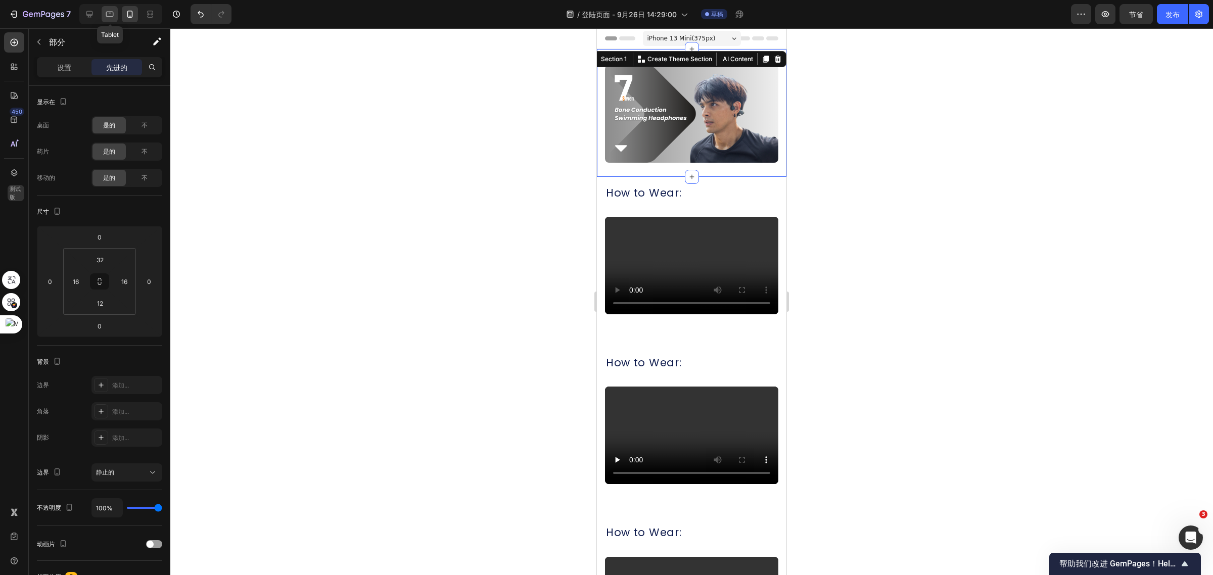
click at [112, 16] on icon at bounding box center [110, 14] width 10 height 10
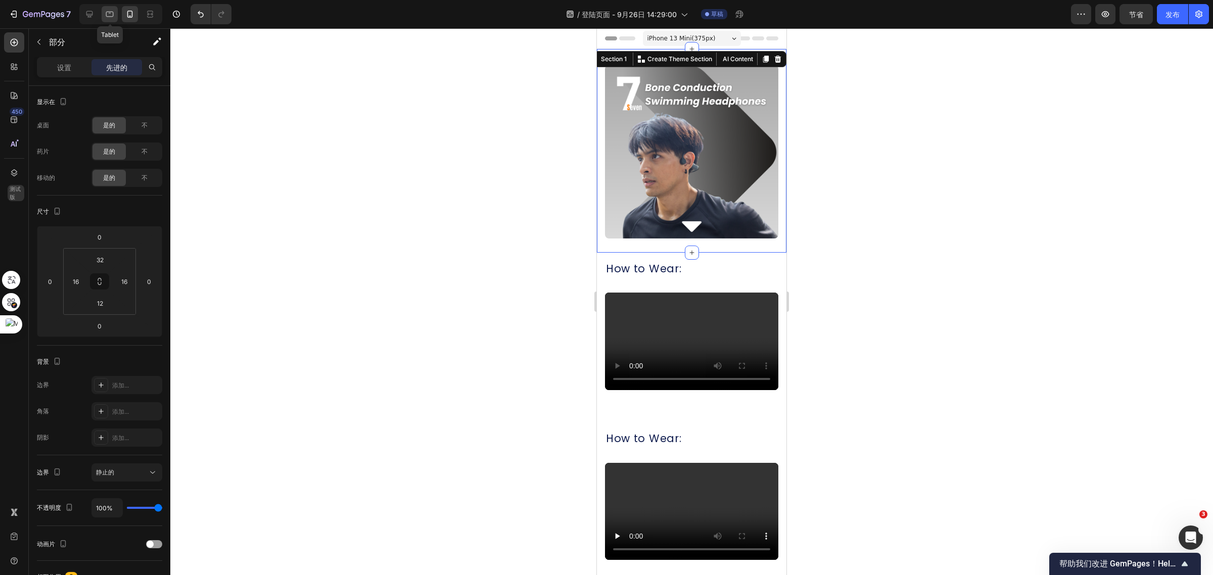
type input "Auto"
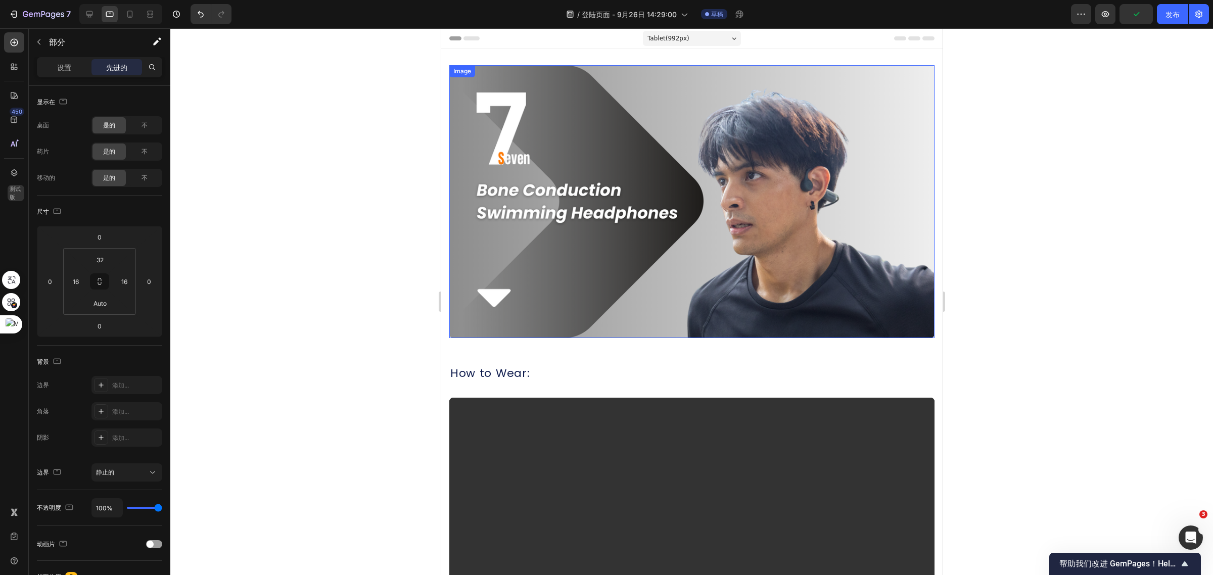
click at [1021, 233] on div at bounding box center [691, 301] width 1042 height 547
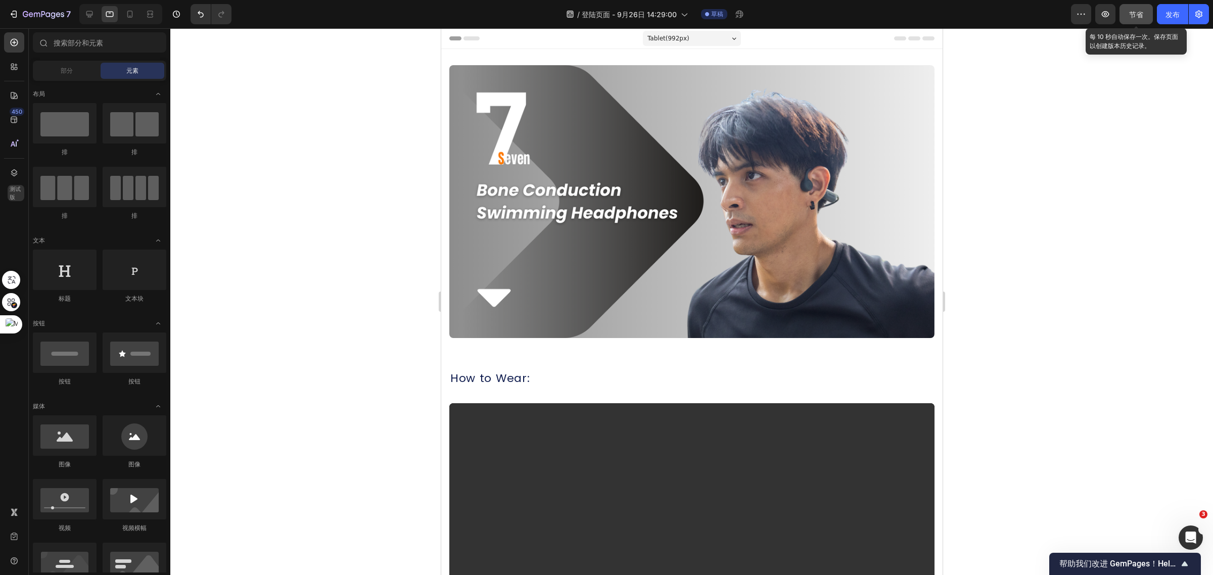
click at [1129, 13] on font "节省" at bounding box center [1136, 14] width 14 height 9
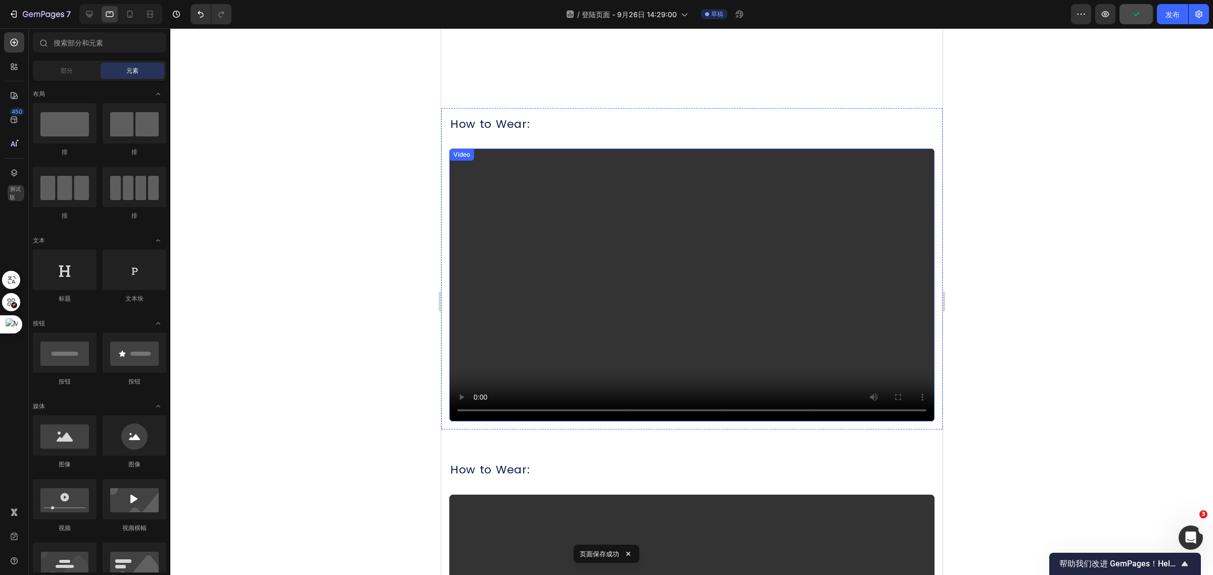
scroll to position [316, 0]
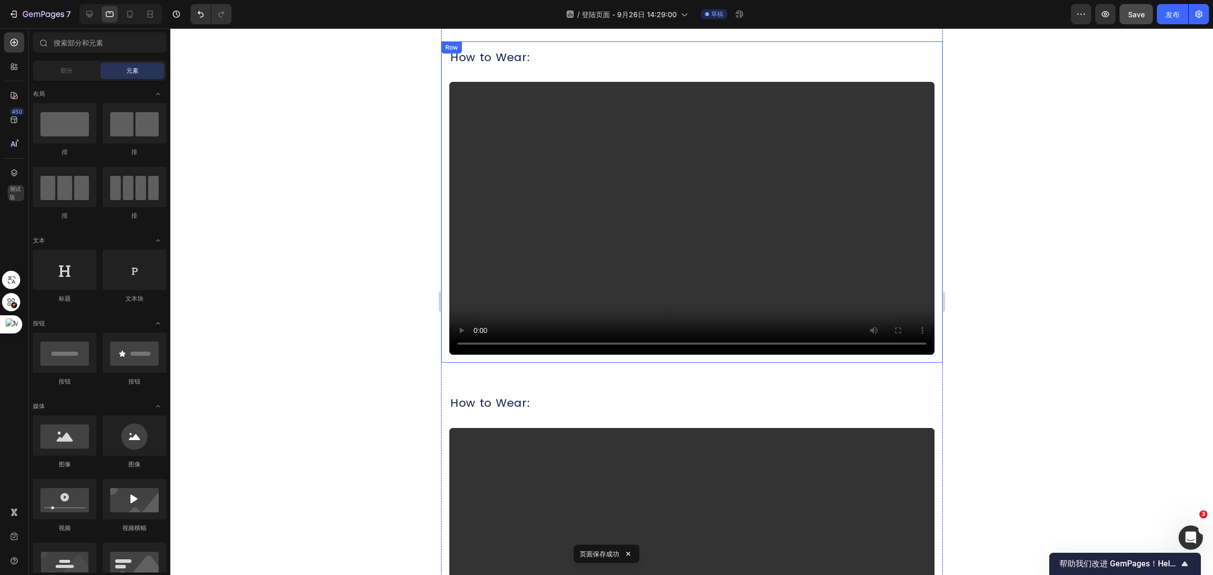
click at [626, 70] on div "How to Wear: Heading Video" at bounding box center [691, 203] width 485 height 306
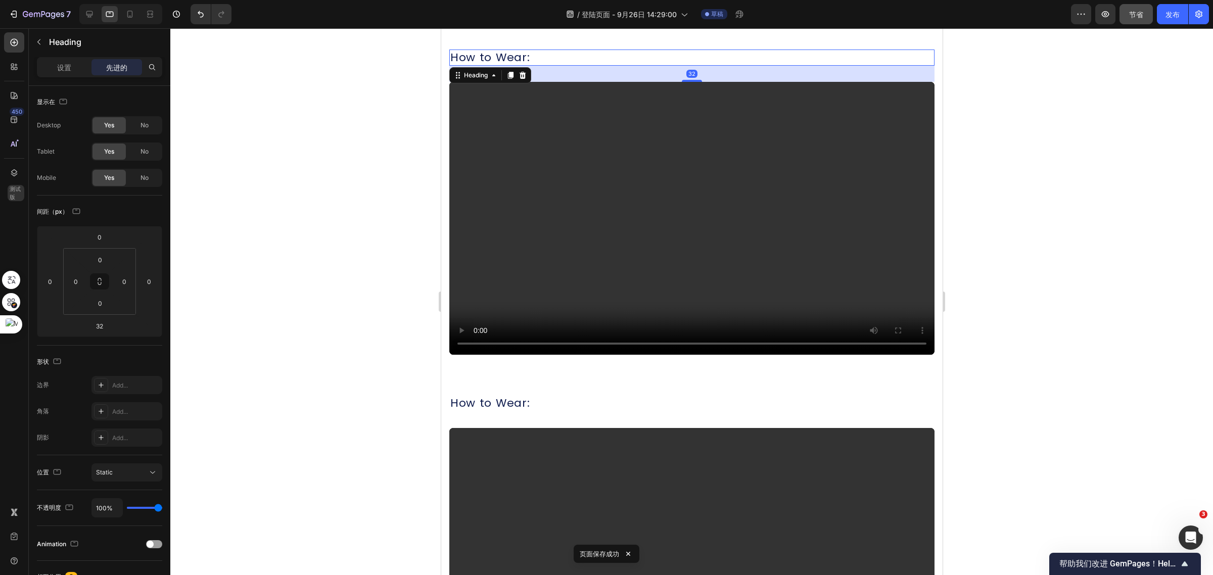
click at [548, 61] on h2 "How to Wear:" at bounding box center [691, 58] width 485 height 17
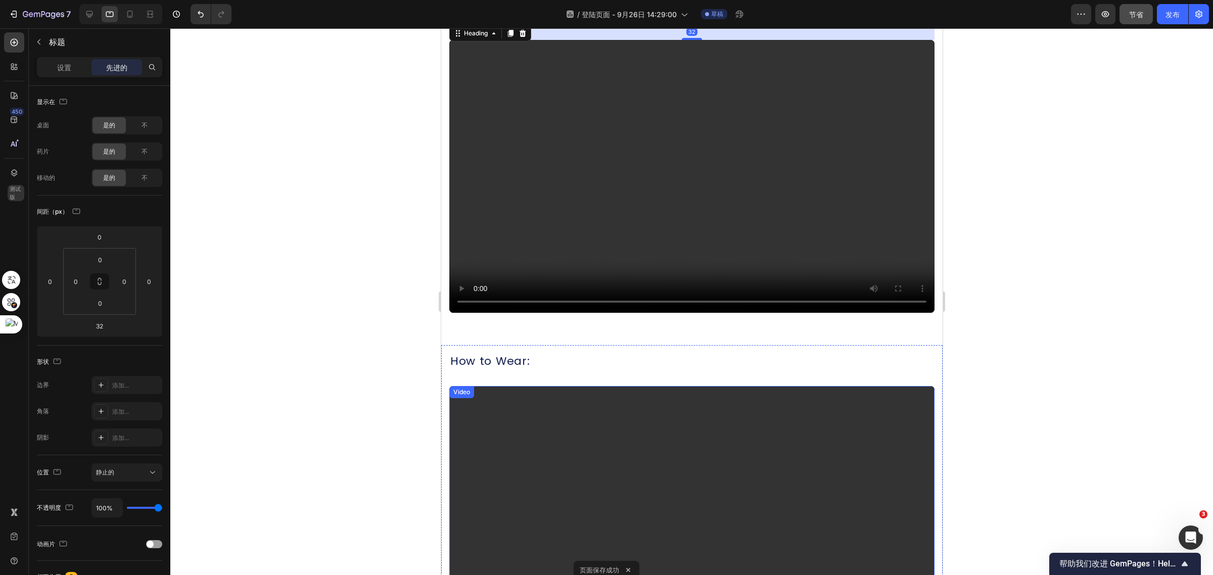
scroll to position [442, 0]
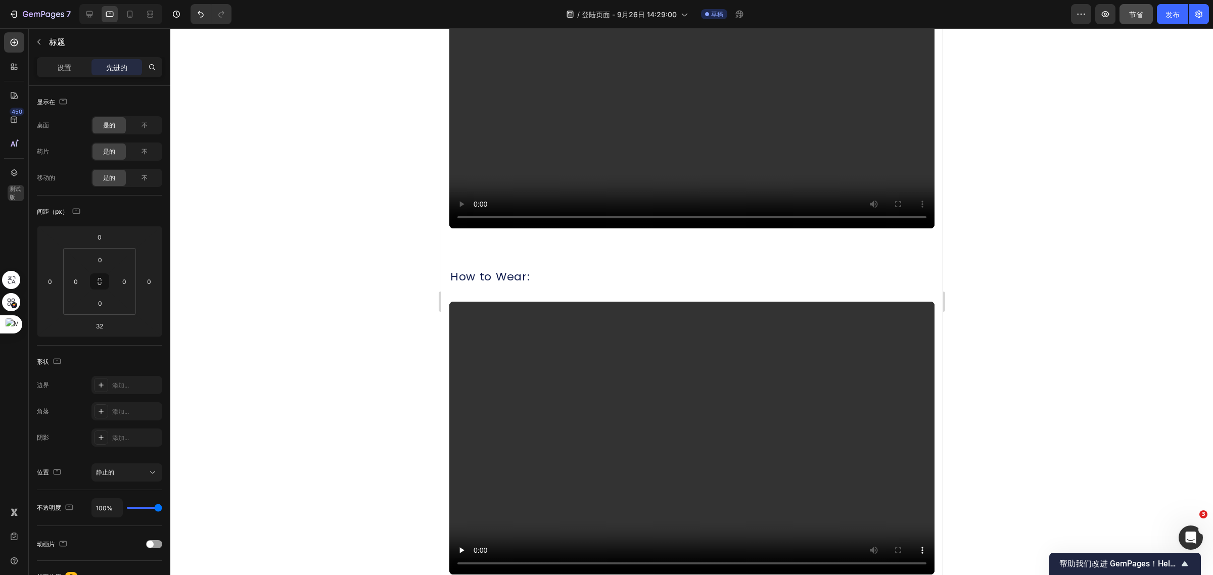
click at [1032, 220] on div at bounding box center [691, 301] width 1042 height 547
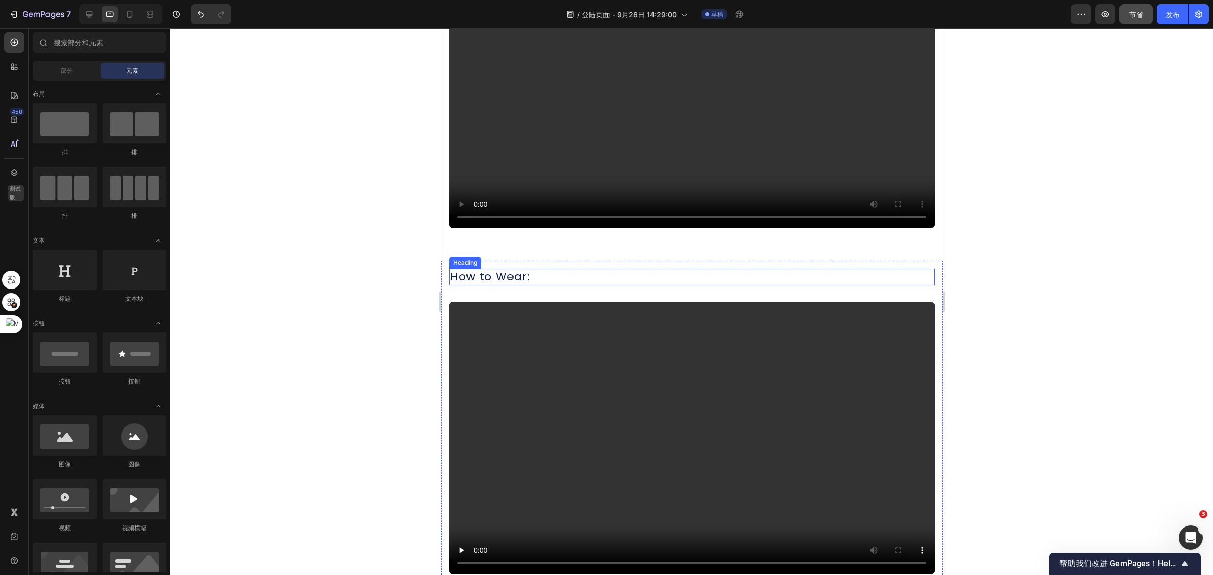
click at [545, 269] on h2 "How to Wear:" at bounding box center [691, 277] width 485 height 17
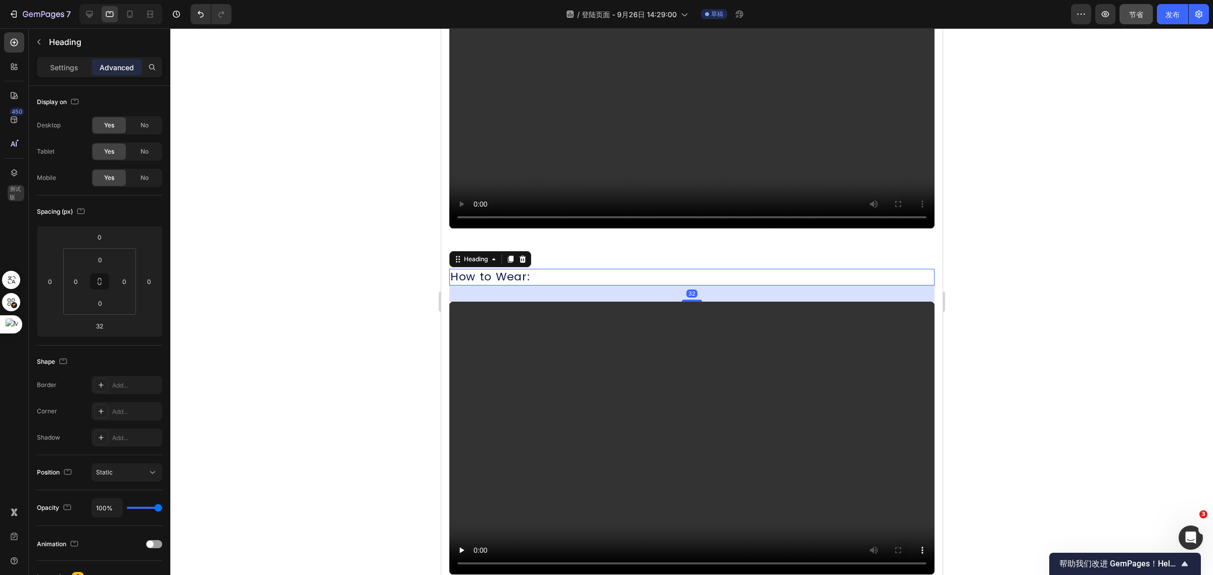
click at [545, 269] on h2 "How to Wear:" at bounding box center [691, 277] width 485 height 17
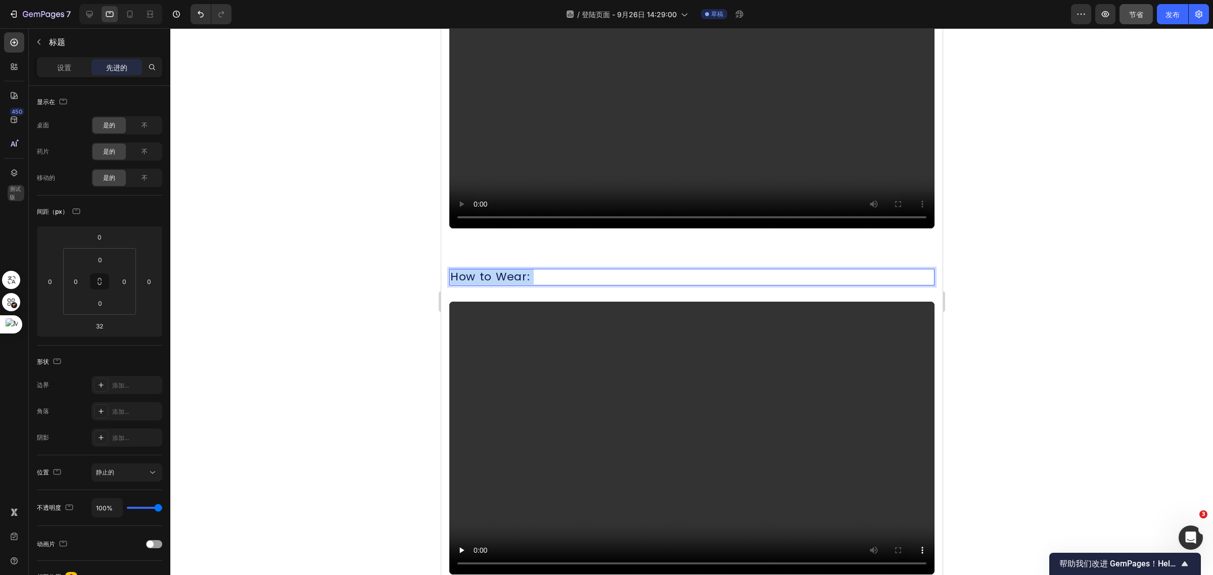
drag, startPoint x: 532, startPoint y: 273, endPoint x: 452, endPoint y: 272, distance: 79.8
click at [452, 272] on p "How to Wear:" at bounding box center [691, 277] width 483 height 15
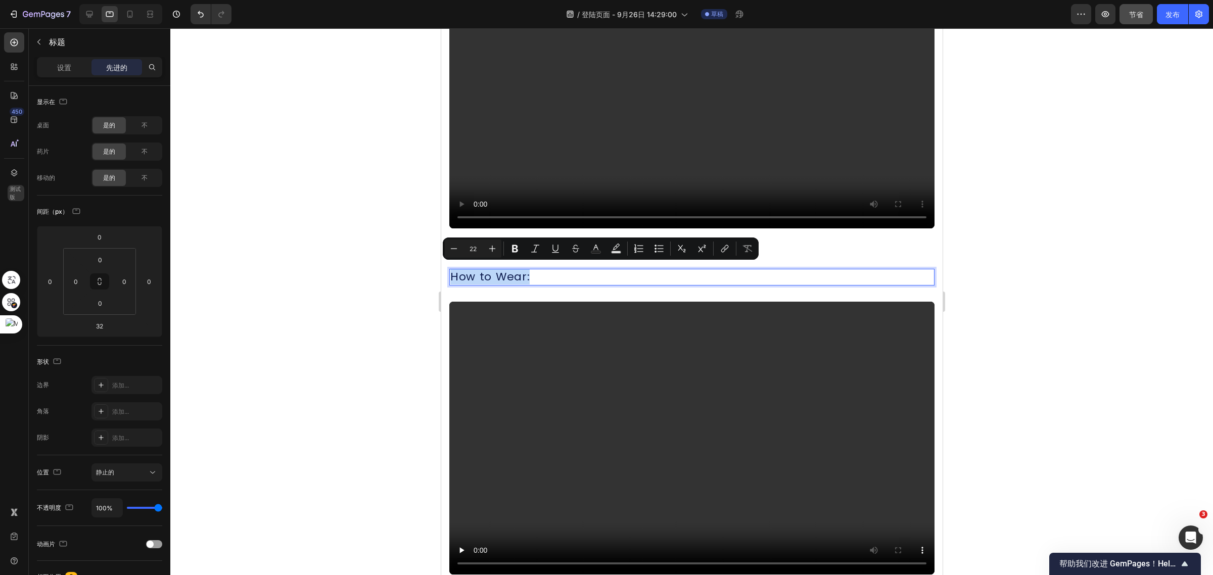
drag, startPoint x: 452, startPoint y: 270, endPoint x: 535, endPoint y: 273, distance: 83.4
click at [535, 273] on p "How to Wear:" at bounding box center [691, 277] width 483 height 15
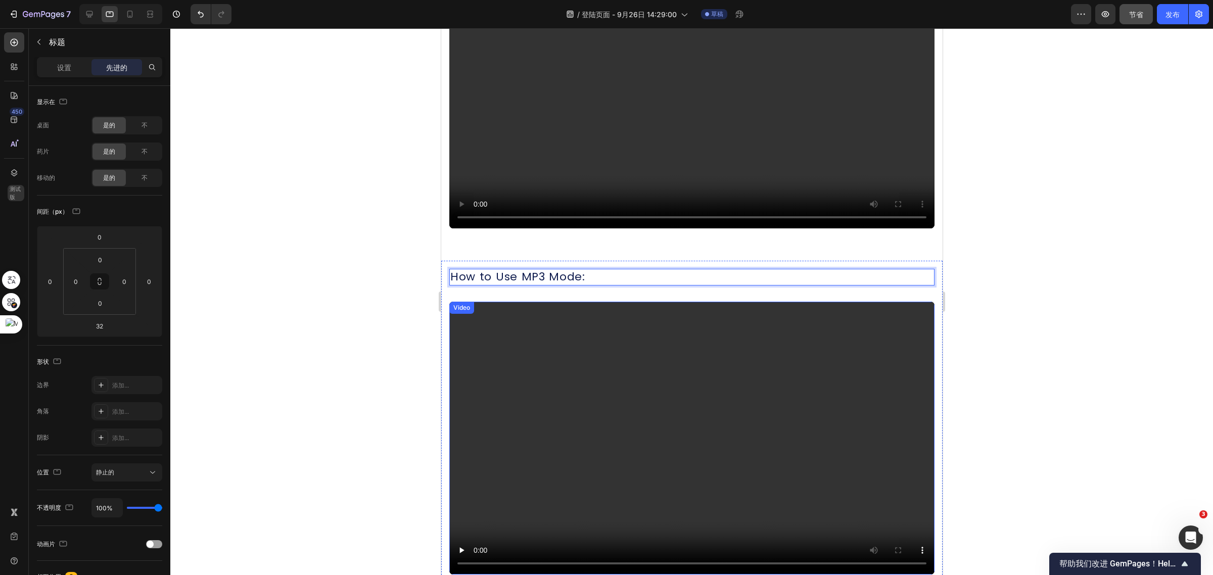
scroll to position [758, 0]
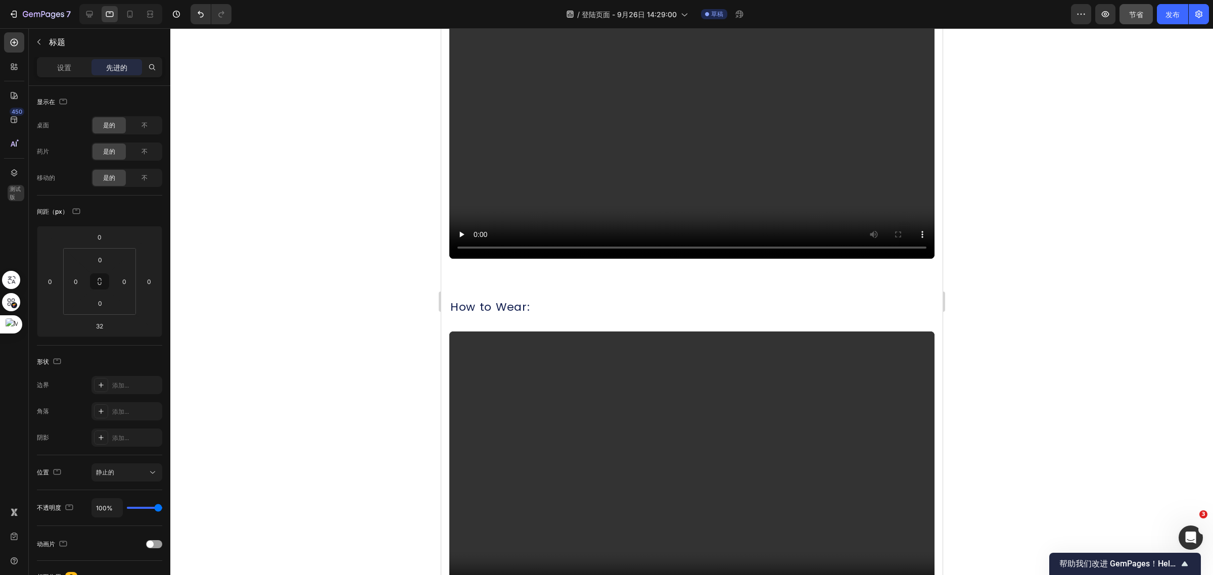
click at [1033, 328] on div at bounding box center [691, 301] width 1042 height 547
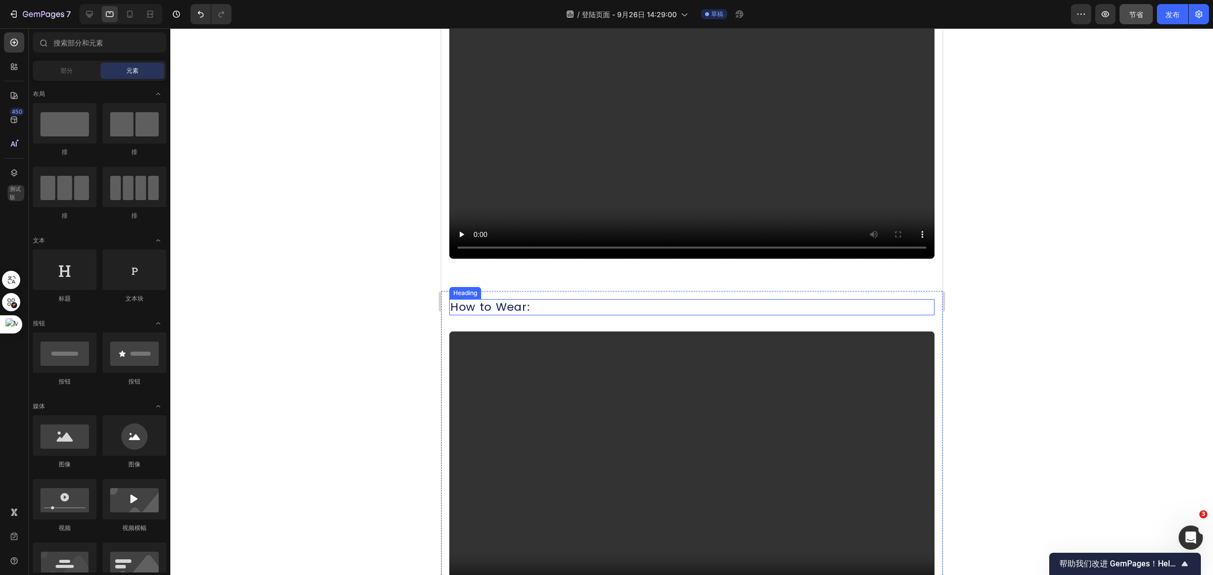
click at [531, 299] on h2 "How to Wear:" at bounding box center [691, 307] width 485 height 17
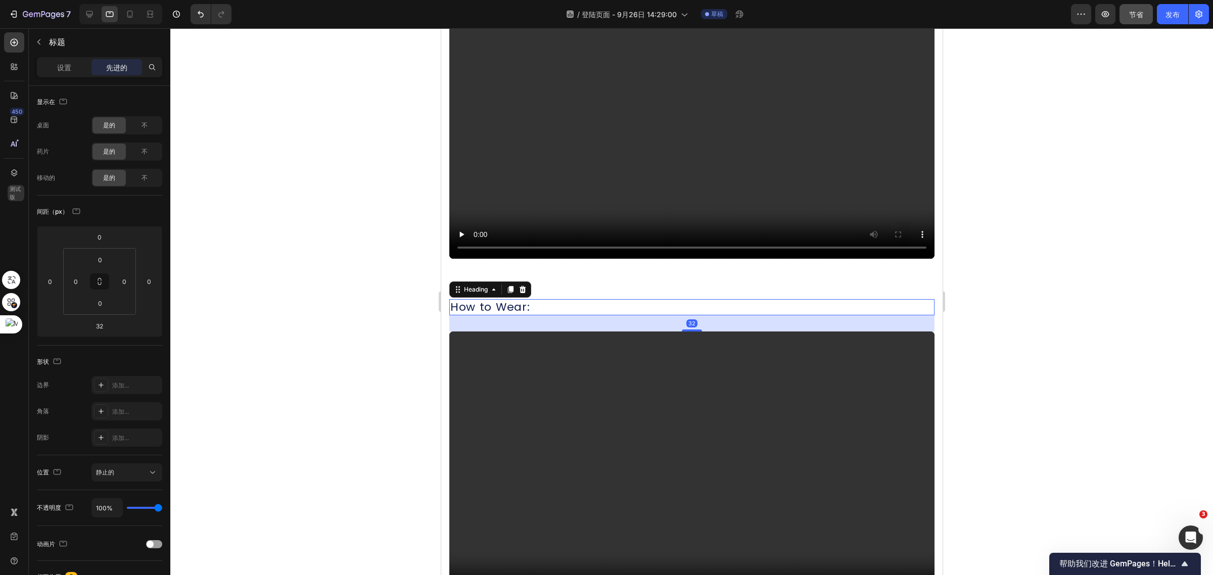
click at [531, 299] on h2 "How to Wear:" at bounding box center [691, 307] width 485 height 17
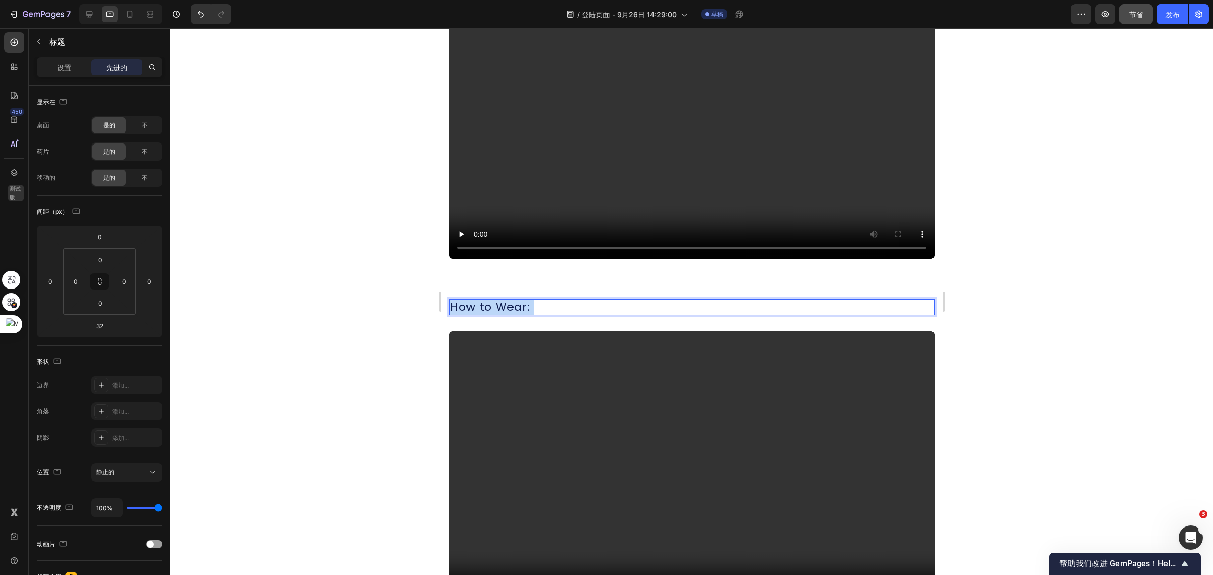
drag, startPoint x: 527, startPoint y: 296, endPoint x: 451, endPoint y: 290, distance: 76.5
click at [451, 300] on p "How to Wear:" at bounding box center [691, 307] width 483 height 15
drag, startPoint x: 451, startPoint y: 294, endPoint x: 538, endPoint y: 301, distance: 87.7
click at [538, 301] on p "How to Wear:" at bounding box center [691, 307] width 483 height 15
click at [91, 14] on icon at bounding box center [89, 14] width 7 height 7
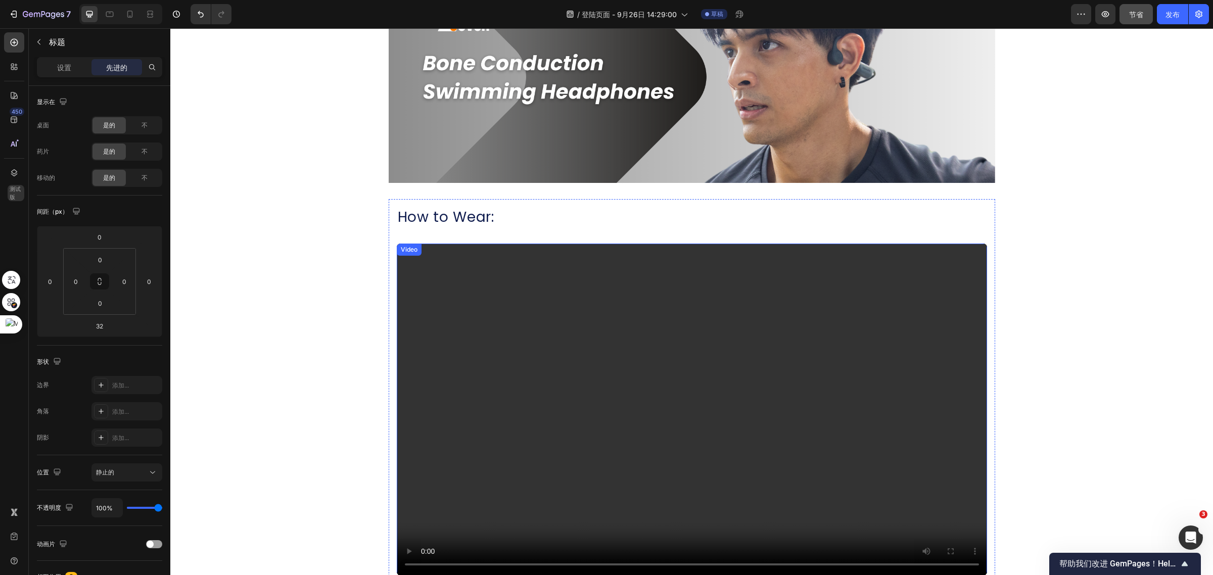
scroll to position [136, 0]
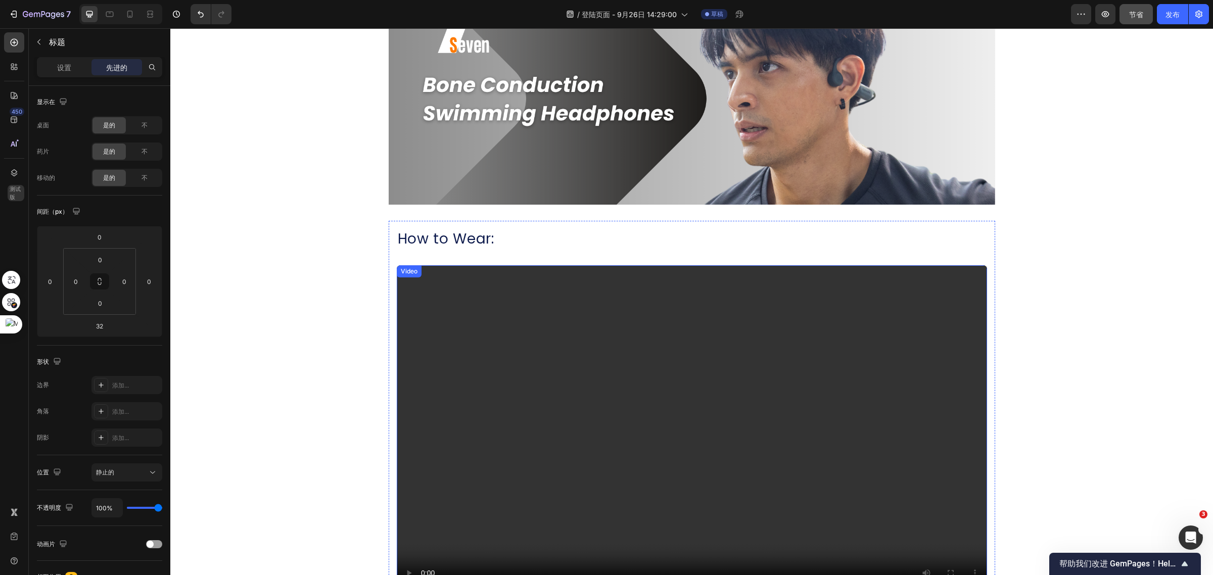
click at [796, 293] on video at bounding box center [692, 431] width 590 height 332
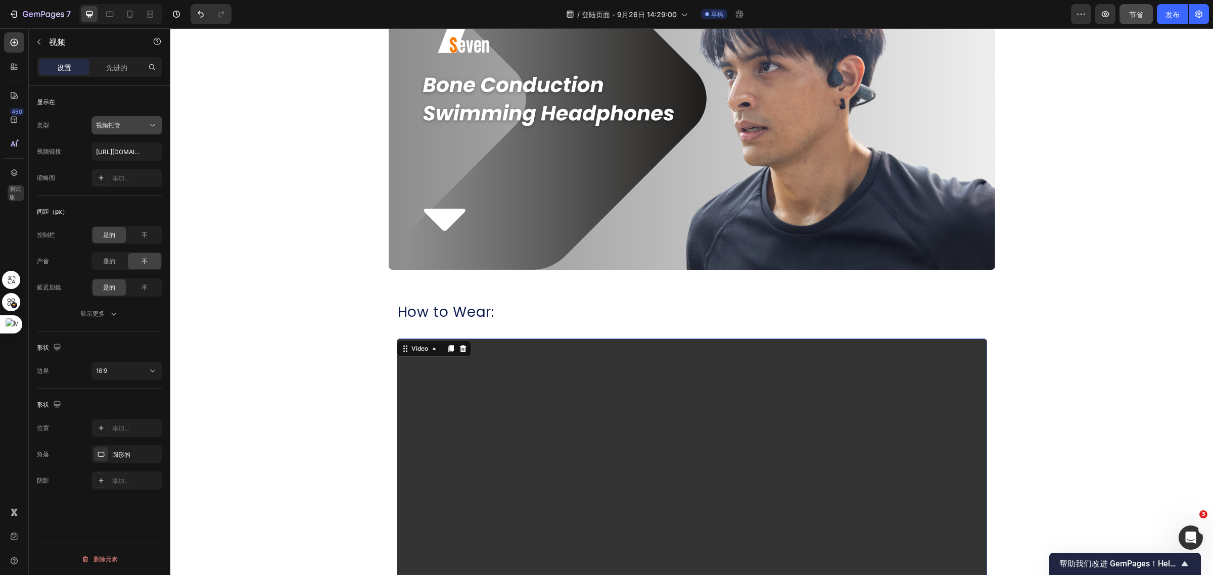
click at [149, 127] on icon at bounding box center [153, 125] width 10 height 10
click at [137, 141] on div "YouTube" at bounding box center [116, 149] width 83 height 19
type input "https://www.youtube.com/watch?v=drIt4RH_kyQ"
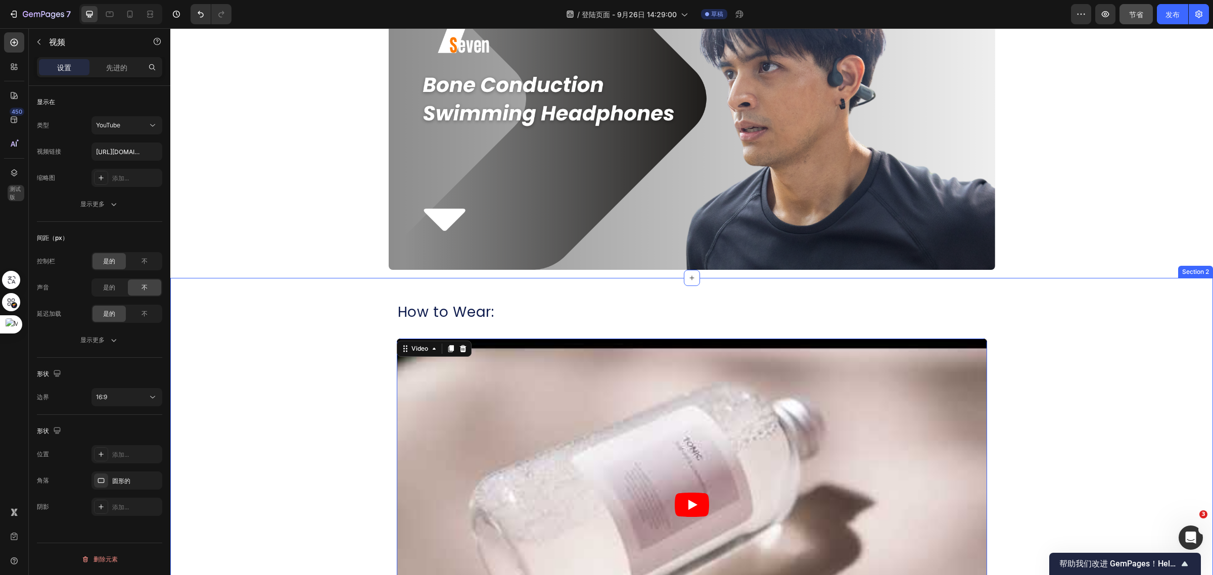
drag, startPoint x: 1082, startPoint y: 323, endPoint x: 1062, endPoint y: 309, distance: 25.4
click at [489, 355] on article at bounding box center [692, 505] width 590 height 332
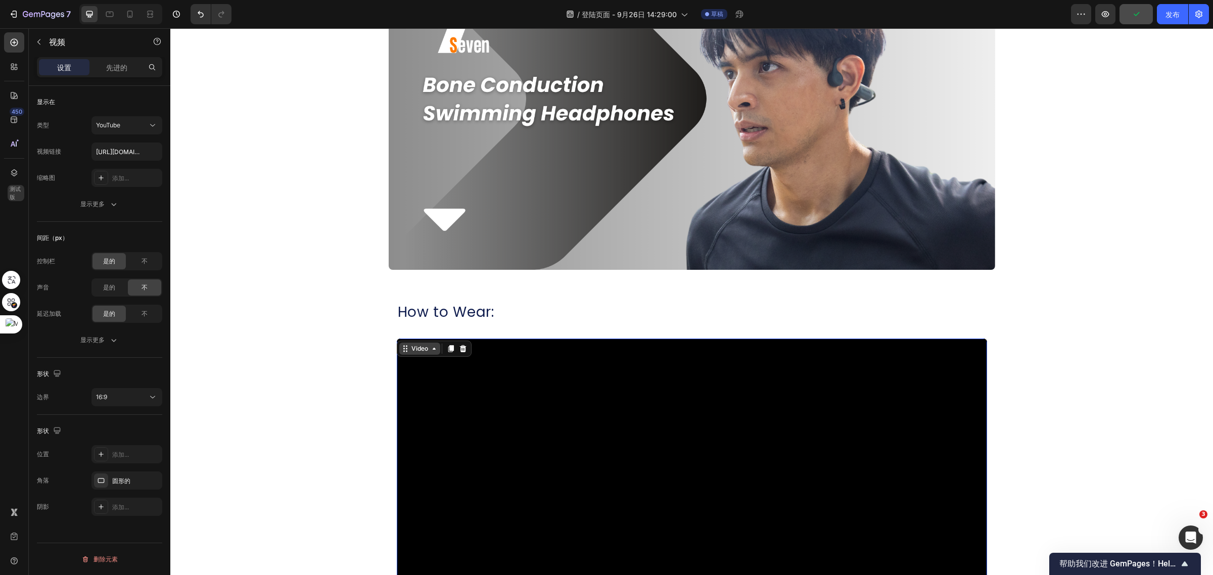
click at [417, 349] on div "Video" at bounding box center [419, 348] width 21 height 9
click at [141, 147] on input "https://www.youtube.com/watch?v=drIt4RH_kyQ" at bounding box center [126, 151] width 71 height 18
click at [147, 148] on input "text" at bounding box center [126, 151] width 71 height 18
paste input "https://youtu.be/fUd3lNlsDGA"
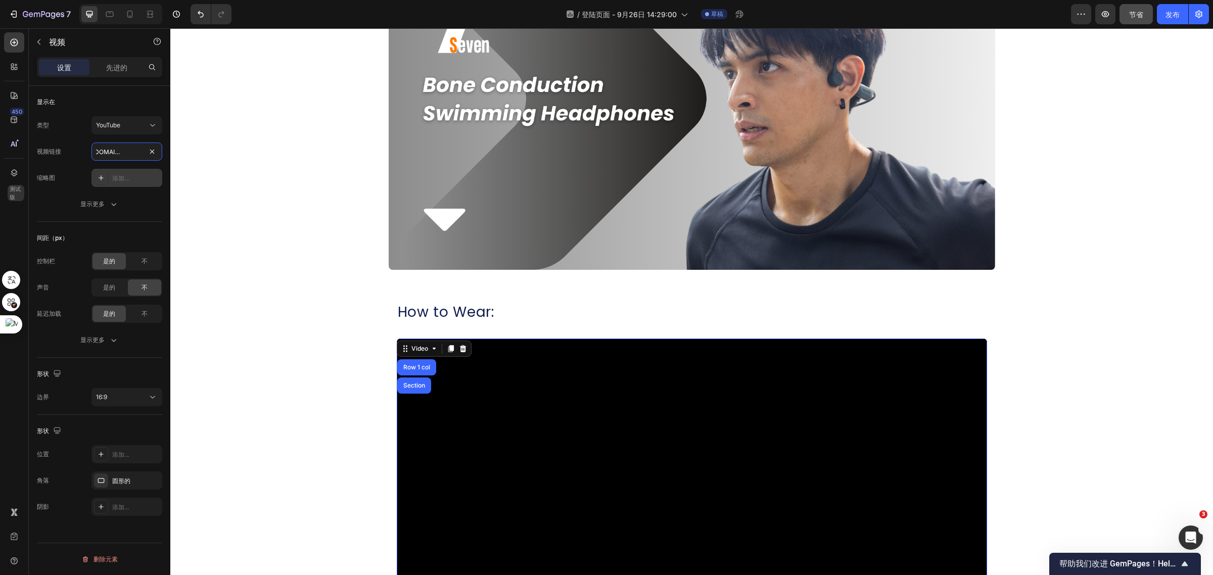
type input "https://youtu.be/fUd3lNlsDGA"
click at [126, 174] on div "添加..." at bounding box center [135, 178] width 47 height 9
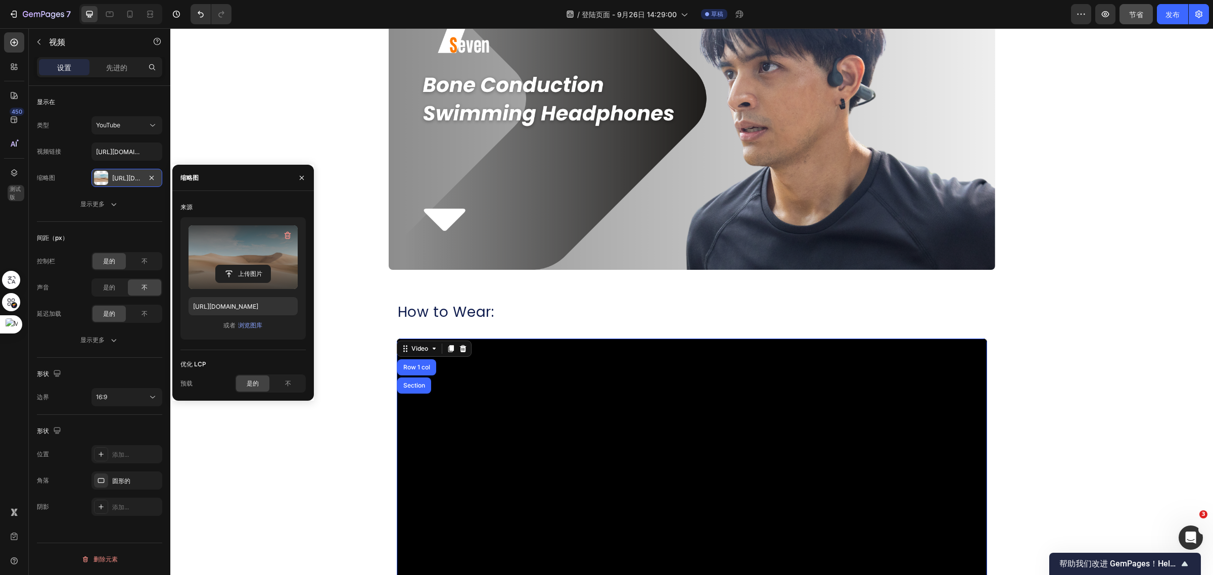
click at [220, 259] on label at bounding box center [242, 257] width 109 height 64
click at [220, 265] on input "file" at bounding box center [243, 273] width 55 height 17
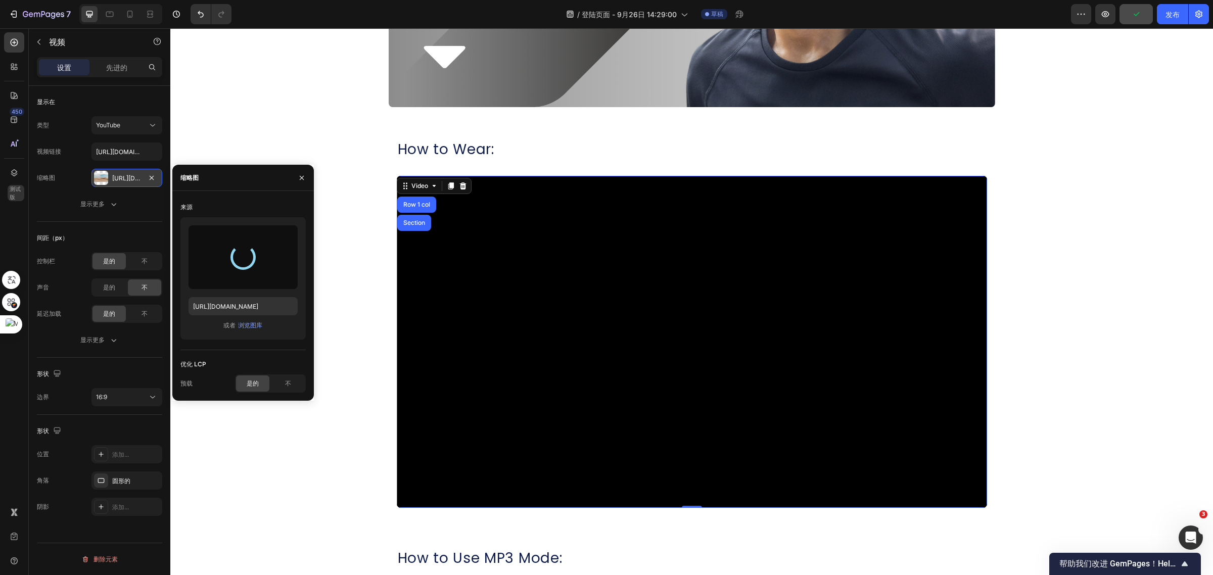
scroll to position [326, 0]
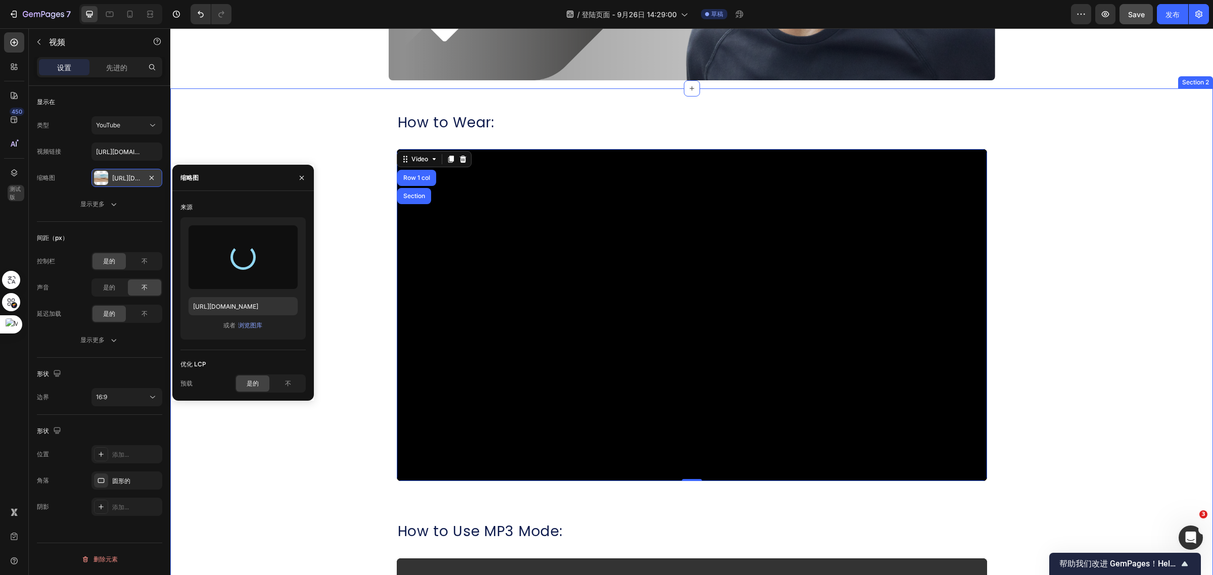
type input "https://cdn.shopify.com/s/files/1/0052/6775/0984/files/gempages_466773933102728…"
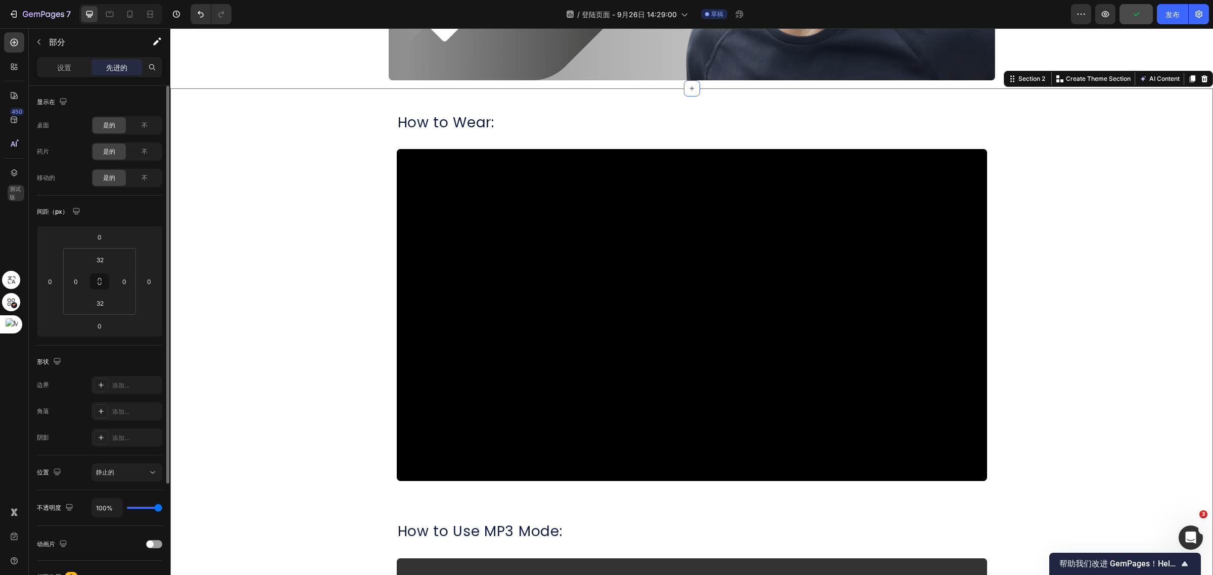
click at [62, 72] on p "设置" at bounding box center [64, 67] width 14 height 11
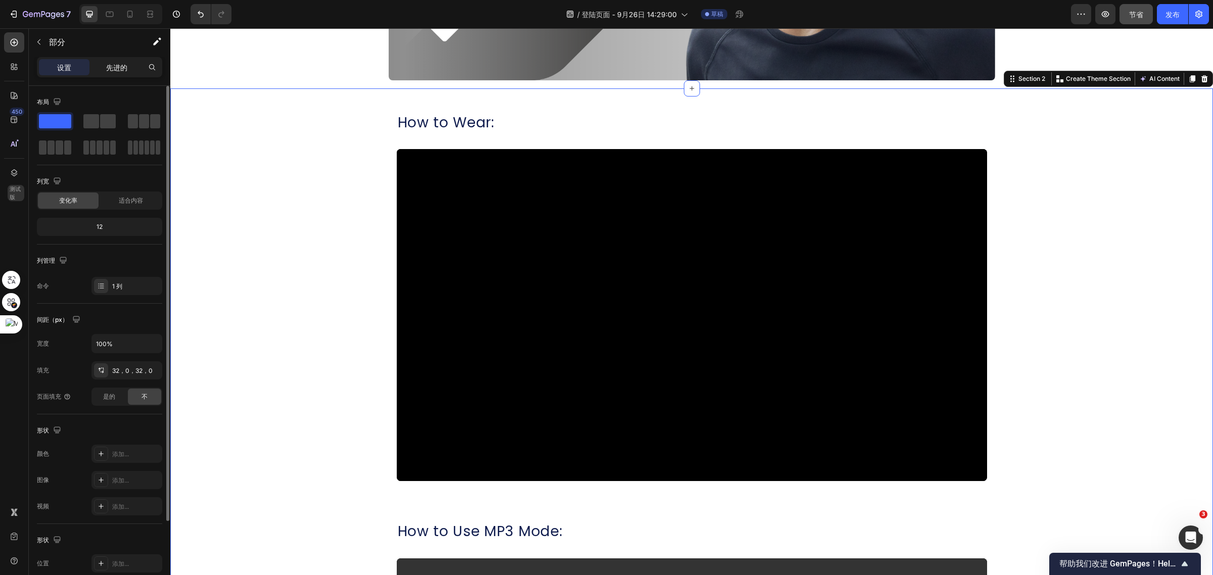
click at [111, 72] on p "先进的" at bounding box center [116, 67] width 21 height 11
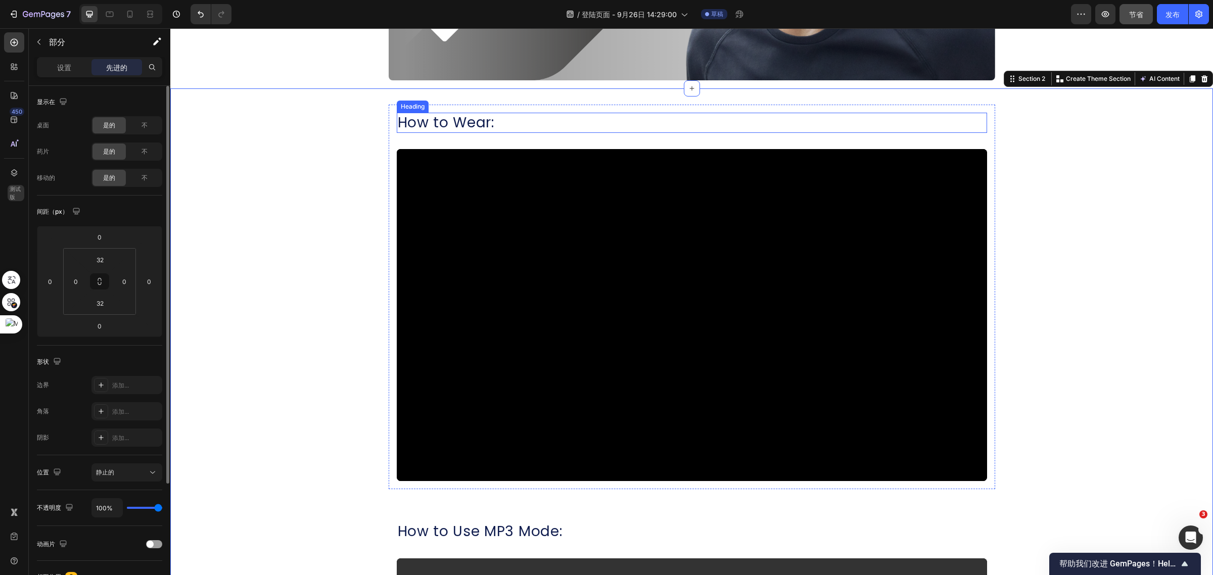
click at [460, 117] on h2 "How to Wear:" at bounding box center [692, 123] width 590 height 20
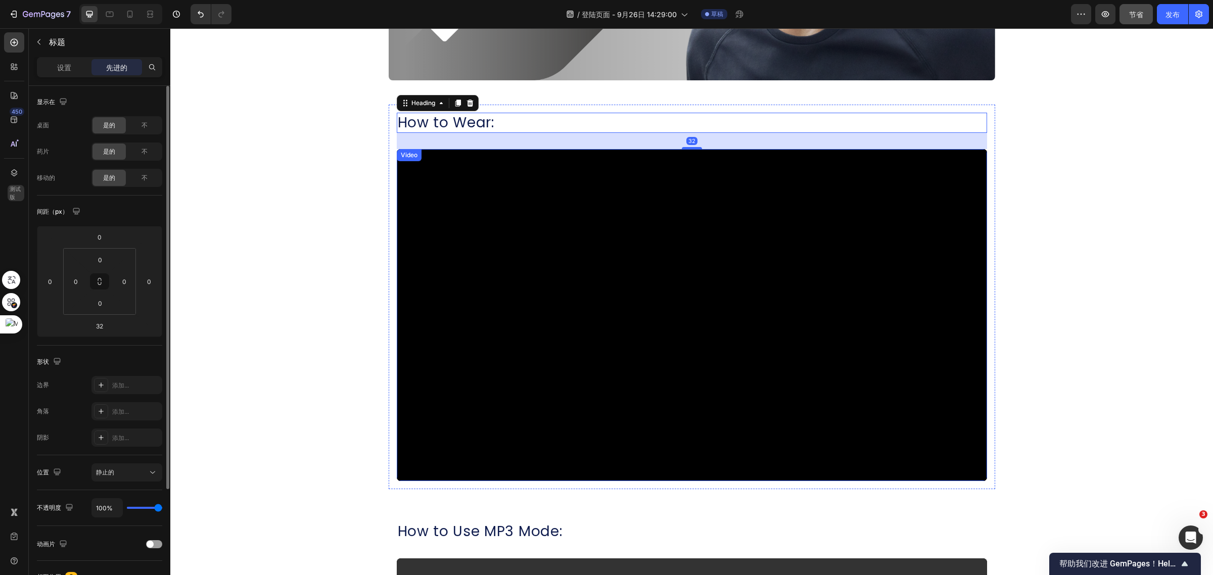
click at [403, 155] on div "Video" at bounding box center [409, 155] width 21 height 9
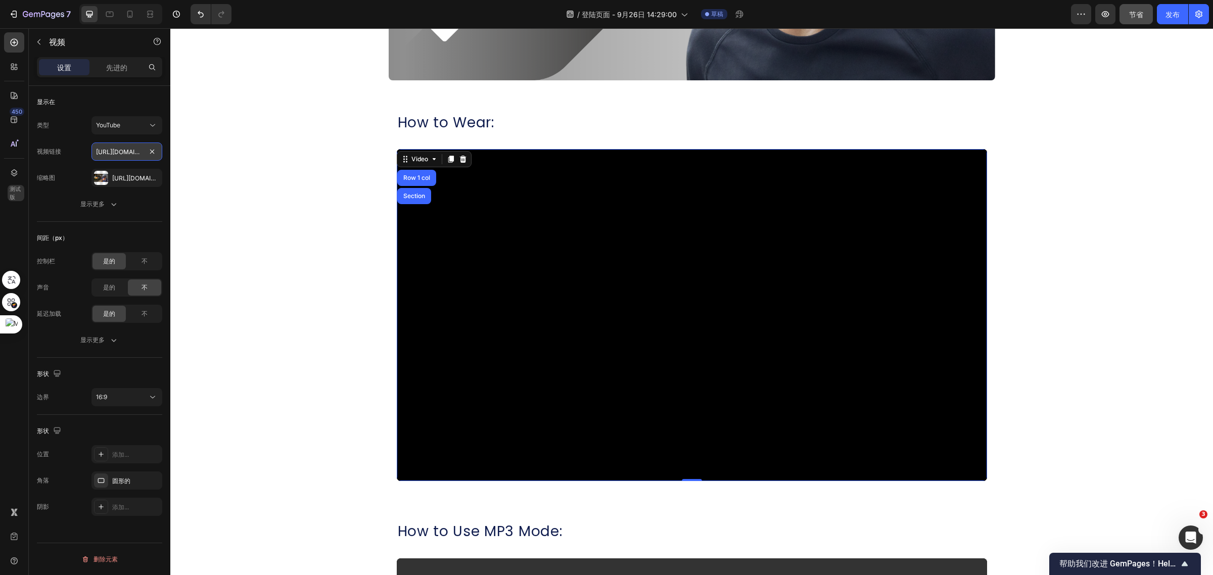
click at [120, 155] on input "https://youtu.be/fUd3lNlsDGA" at bounding box center [126, 151] width 71 height 18
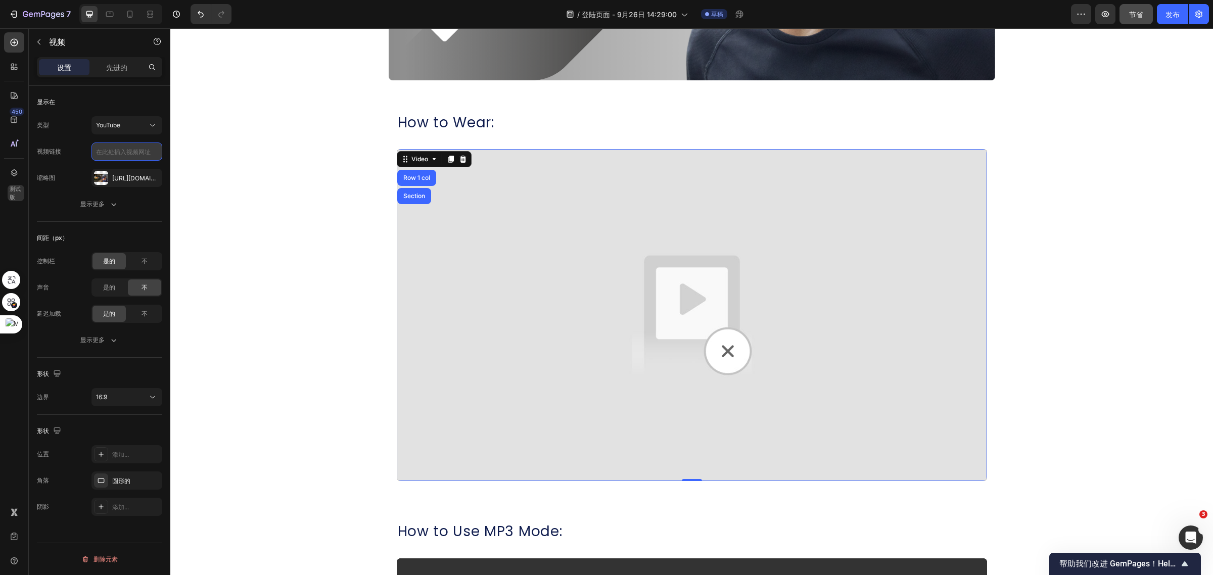
click at [123, 150] on input "text" at bounding box center [126, 151] width 71 height 18
paste input "youtube.com/watch?v=fUd3lNlsDGA&feature=youtu.be"
type input "youtube.com/watch?v=fUd3lNlsDGA&feature=youtu.be"
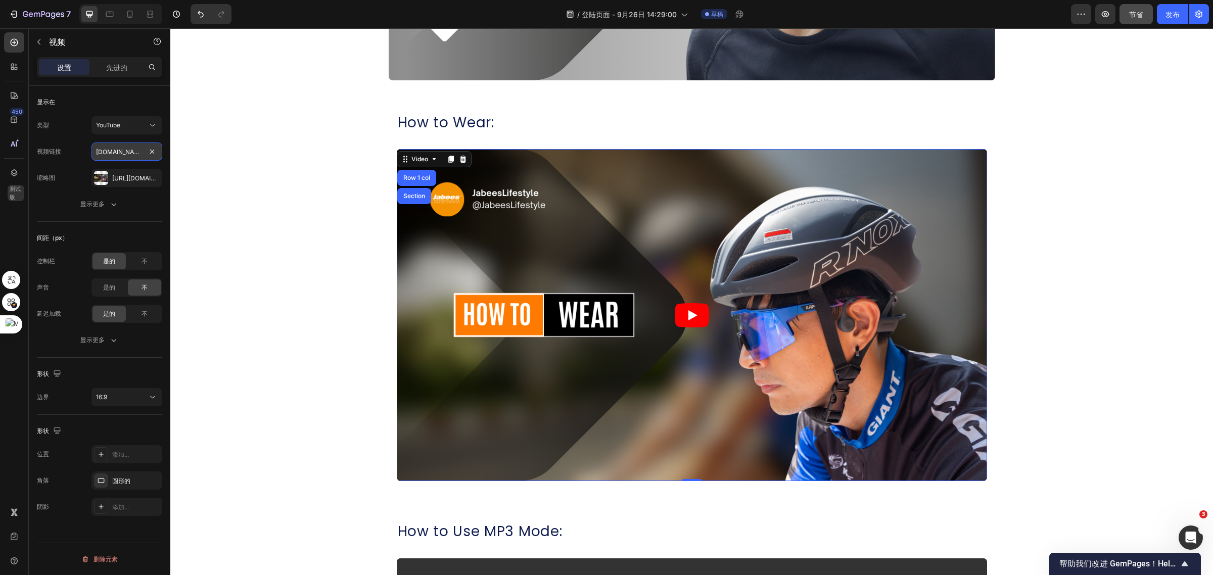
scroll to position [0, 113]
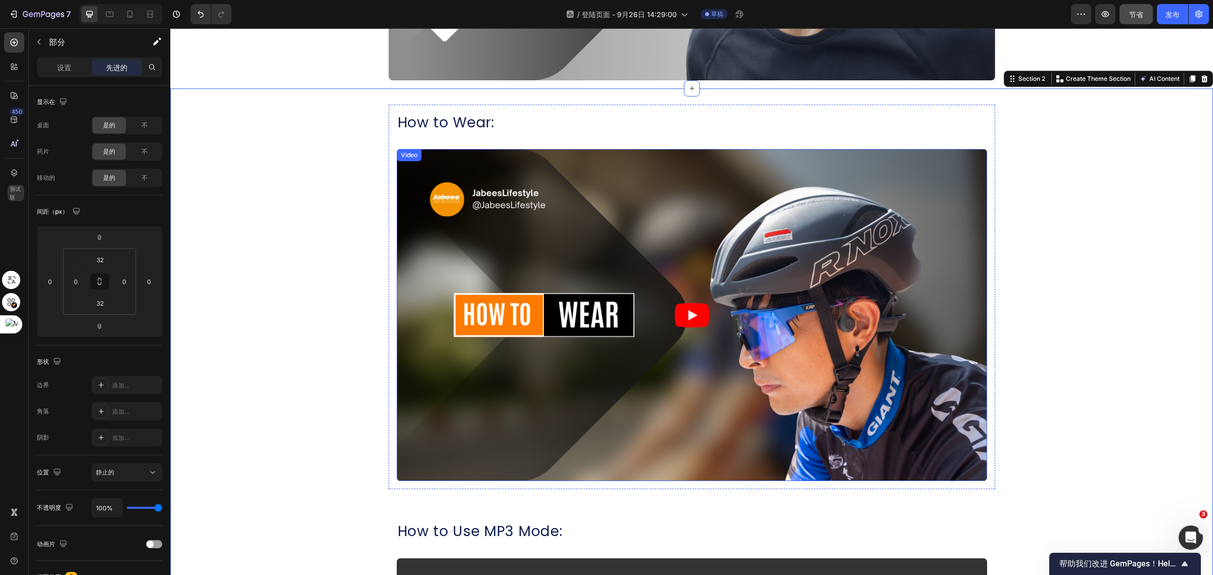
click at [410, 158] on div "Video" at bounding box center [409, 155] width 21 height 9
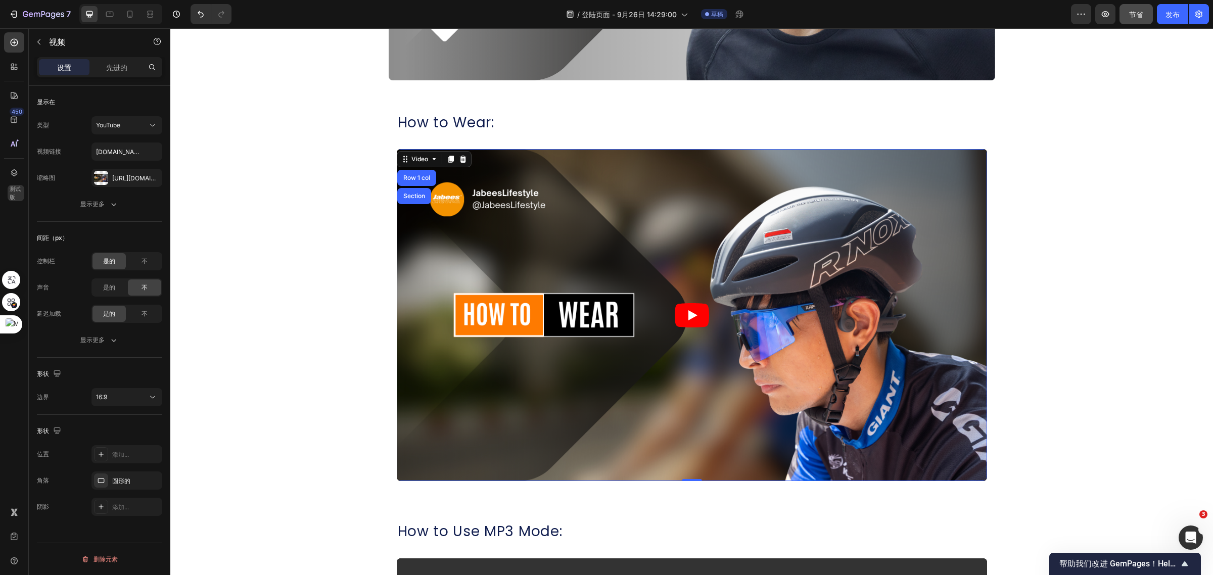
click at [676, 315] on icon "Play" at bounding box center [692, 315] width 34 height 24
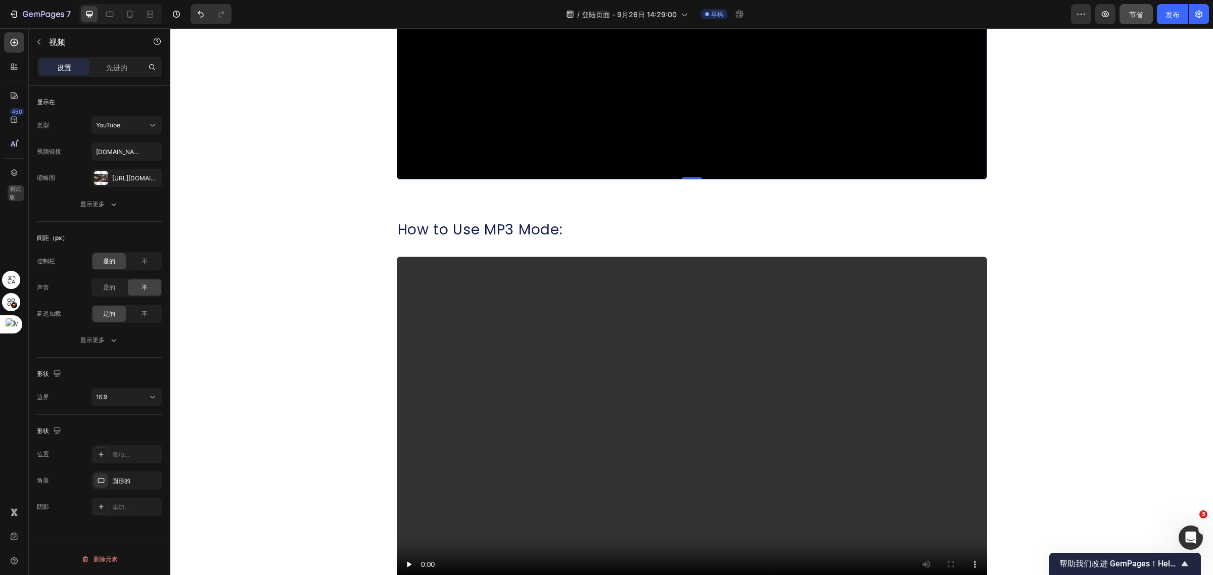
scroll to position [642, 0]
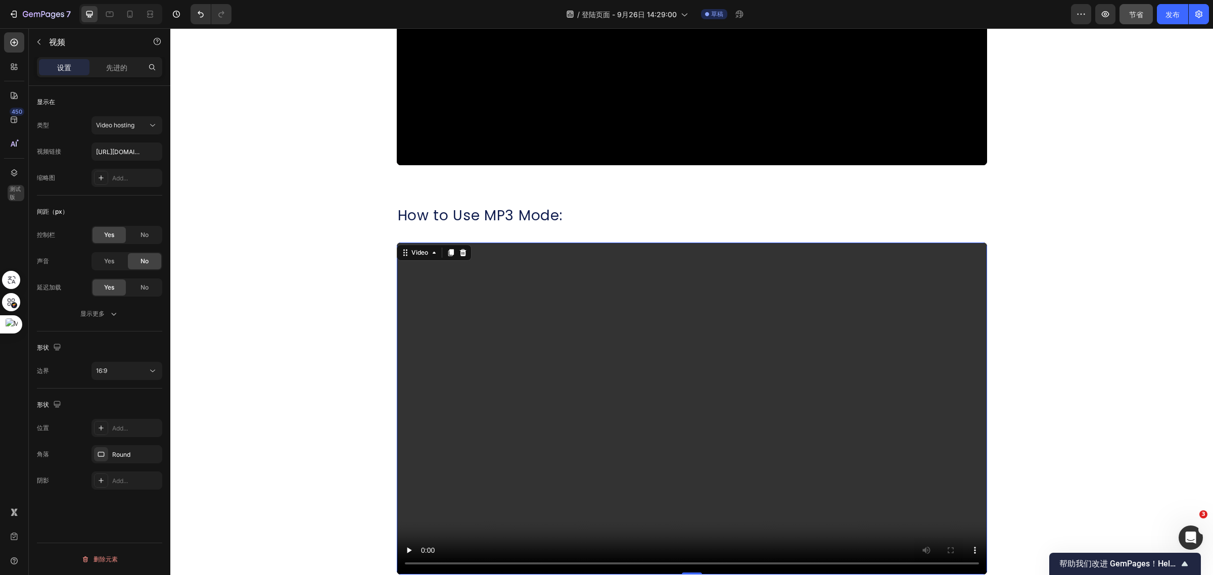
click at [450, 251] on div "Video 0" at bounding box center [692, 409] width 590 height 332
click at [411, 250] on div "Video" at bounding box center [419, 252] width 21 height 9
click at [137, 124] on div "视频托管" at bounding box center [122, 125] width 52 height 9
click at [128, 154] on p "YouTube" at bounding box center [125, 150] width 58 height 9
type input "https://www.youtube.com/watch?v=drIt4RH_kyQ"
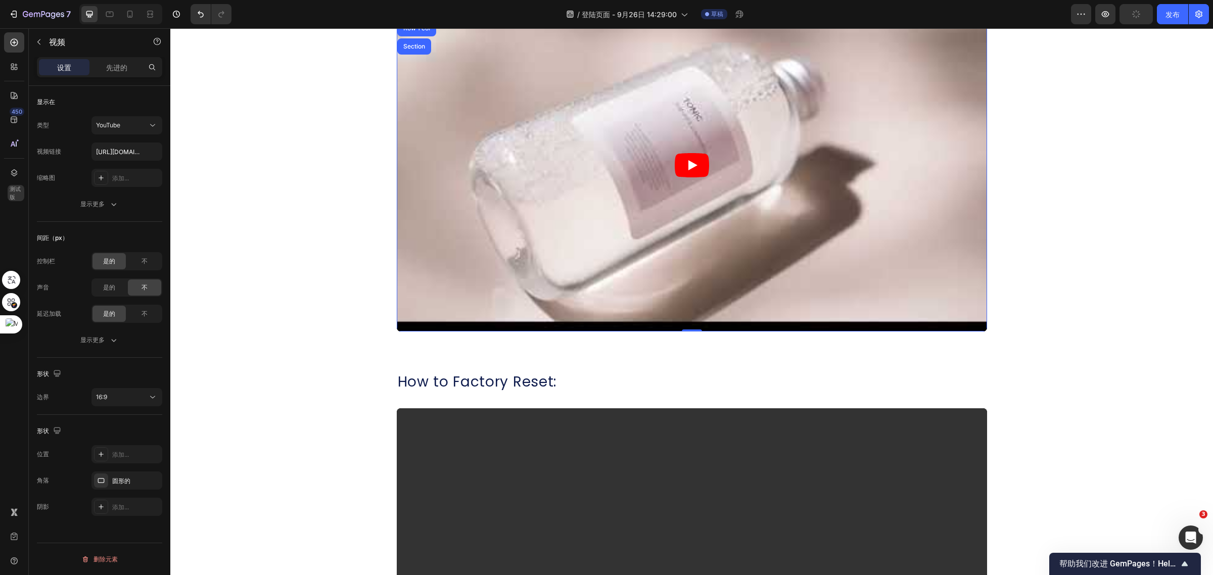
scroll to position [894, 0]
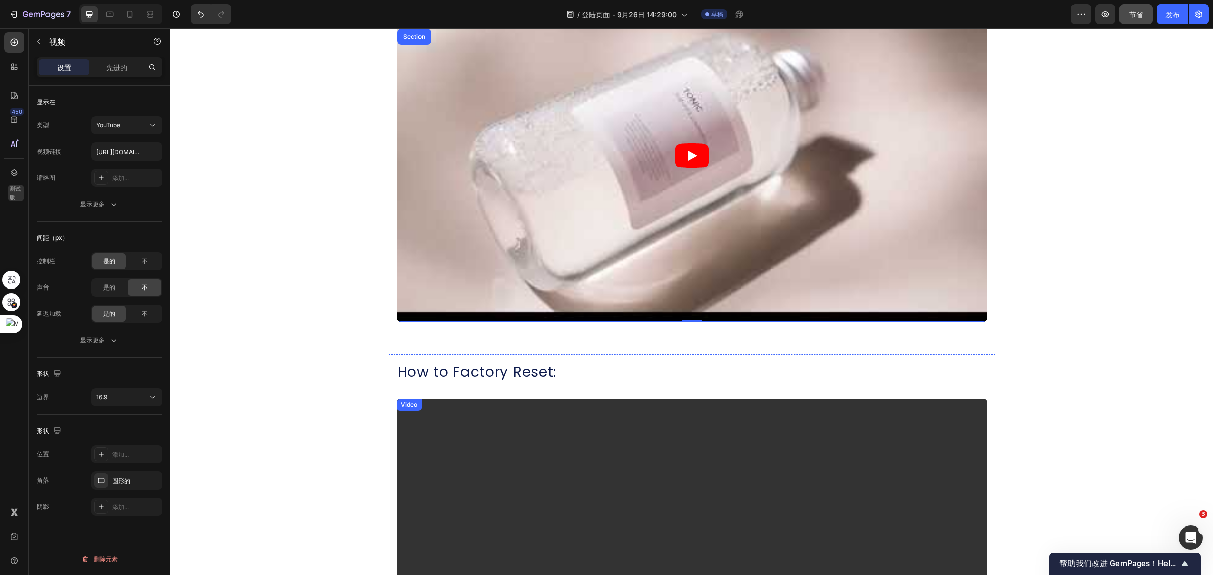
click at [446, 403] on div "Video" at bounding box center [692, 565] width 590 height 332
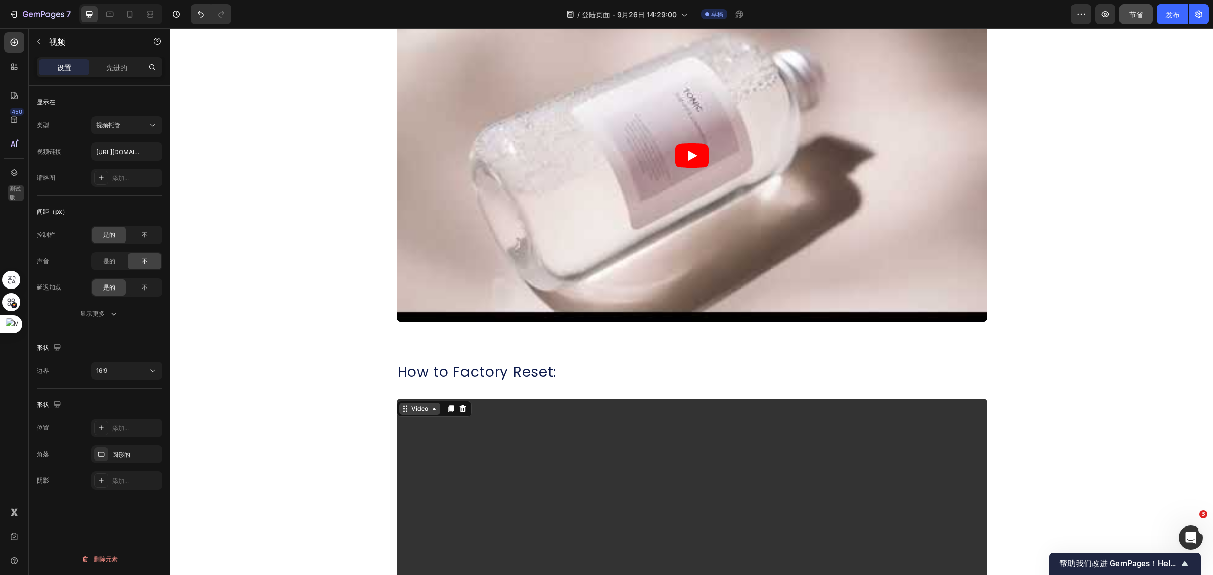
click at [416, 405] on div "Video" at bounding box center [419, 408] width 21 height 9
click at [148, 122] on icon at bounding box center [153, 125] width 10 height 10
click at [131, 149] on p "YouTube" at bounding box center [125, 150] width 58 height 9
type input "https://www.youtube.com/watch?v=drIt4RH_kyQ"
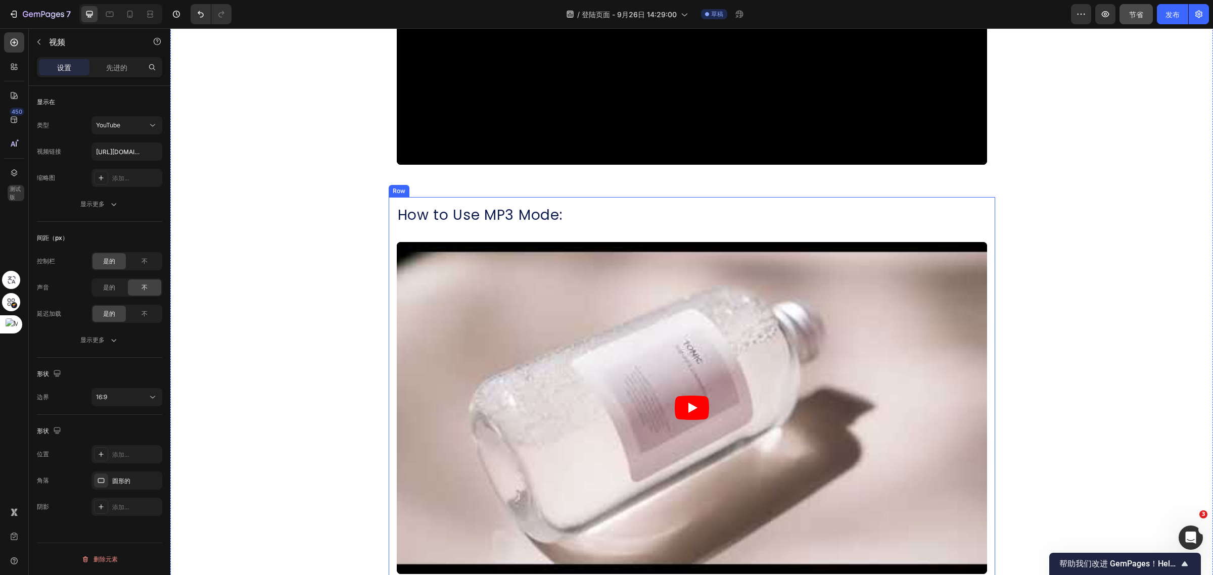
scroll to position [642, 0]
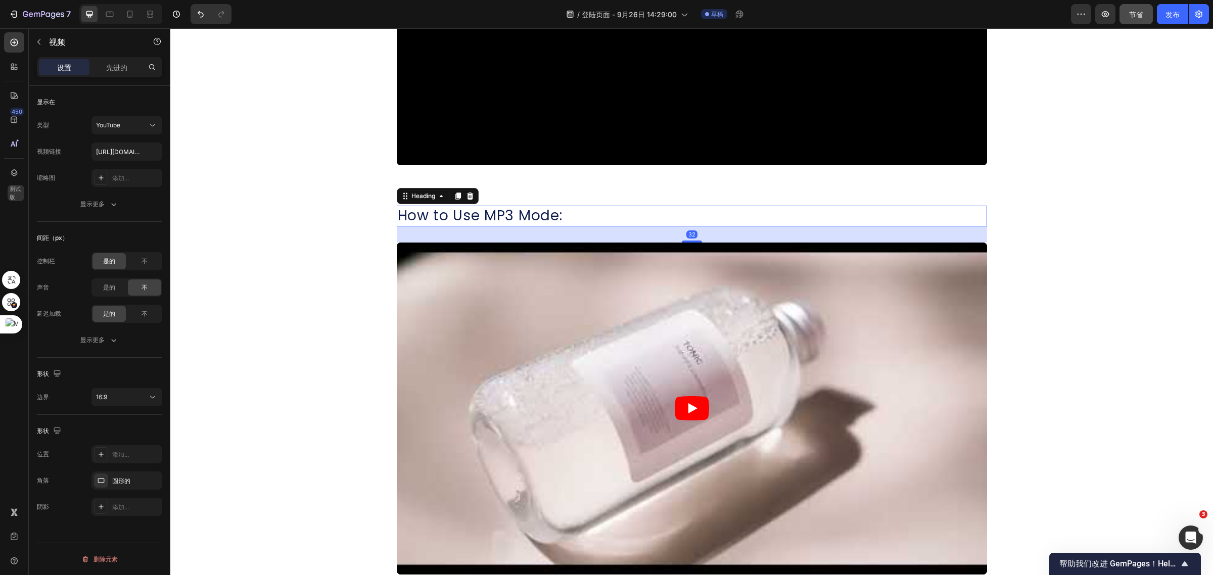
click at [434, 215] on p "How to Use MP3 Mode:" at bounding box center [692, 216] width 588 height 18
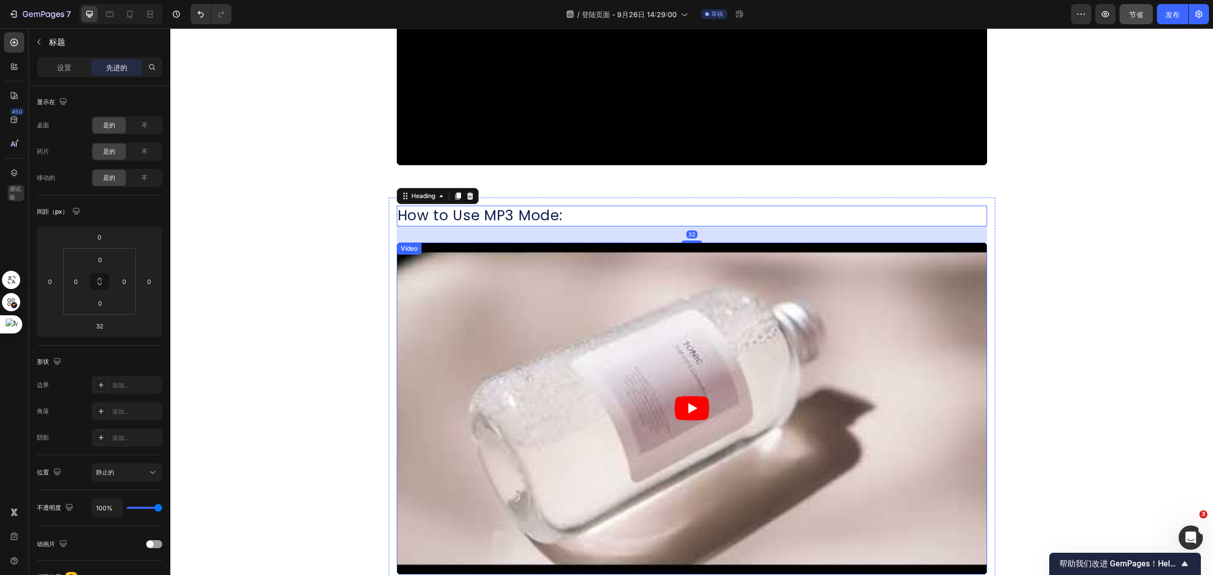
click at [402, 253] on div "Video" at bounding box center [409, 248] width 21 height 9
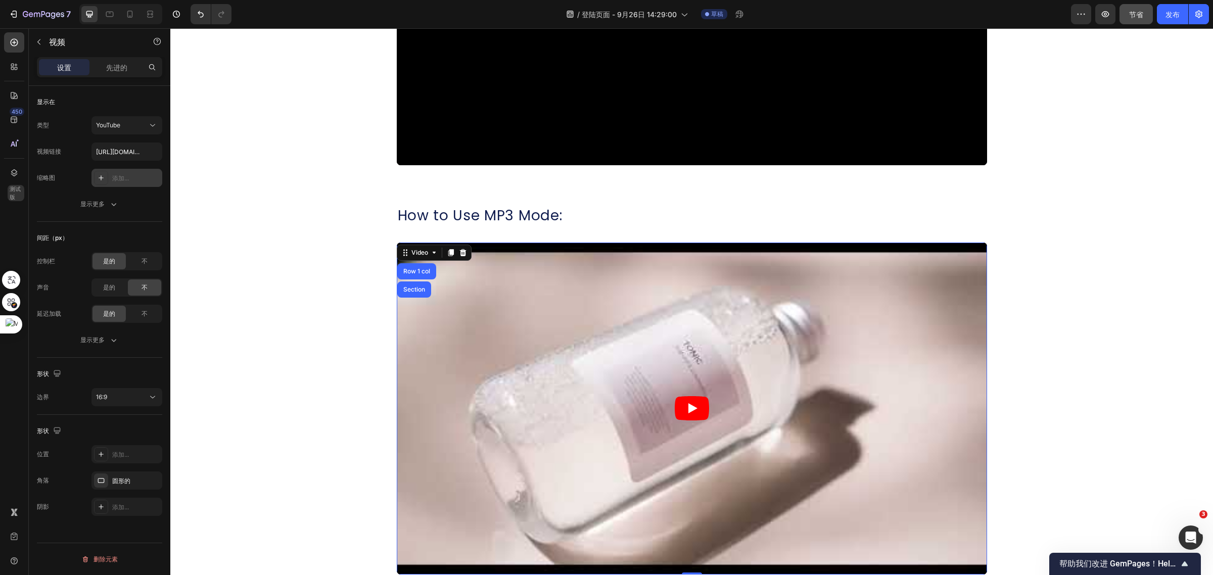
click at [119, 177] on font "添加..." at bounding box center [120, 178] width 17 height 8
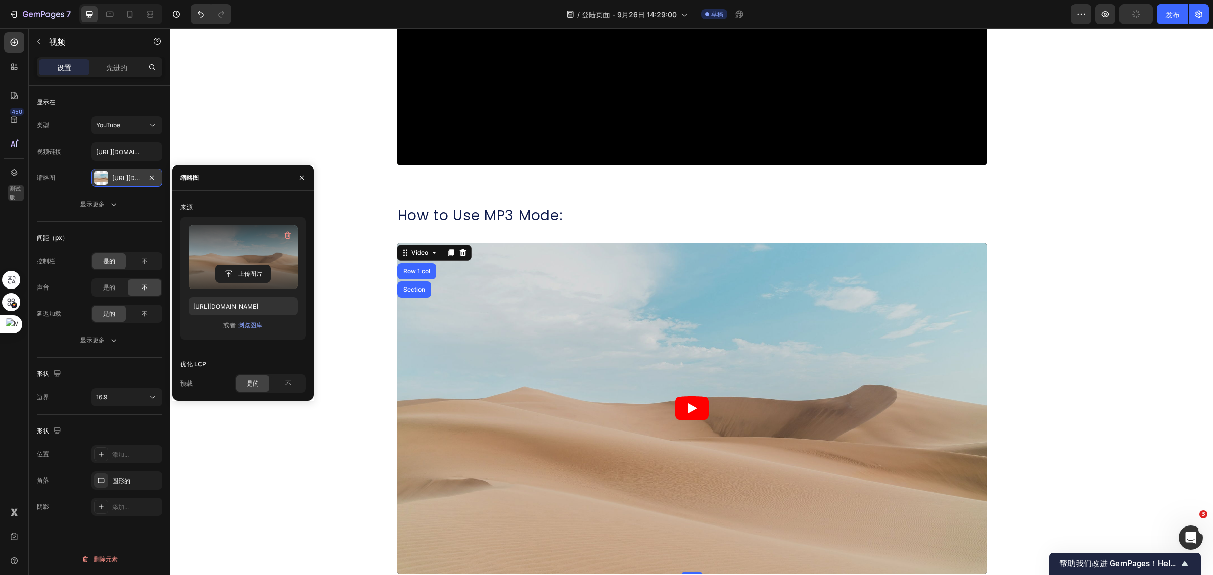
click at [258, 254] on label at bounding box center [242, 257] width 109 height 64
click at [258, 265] on input "file" at bounding box center [243, 273] width 55 height 17
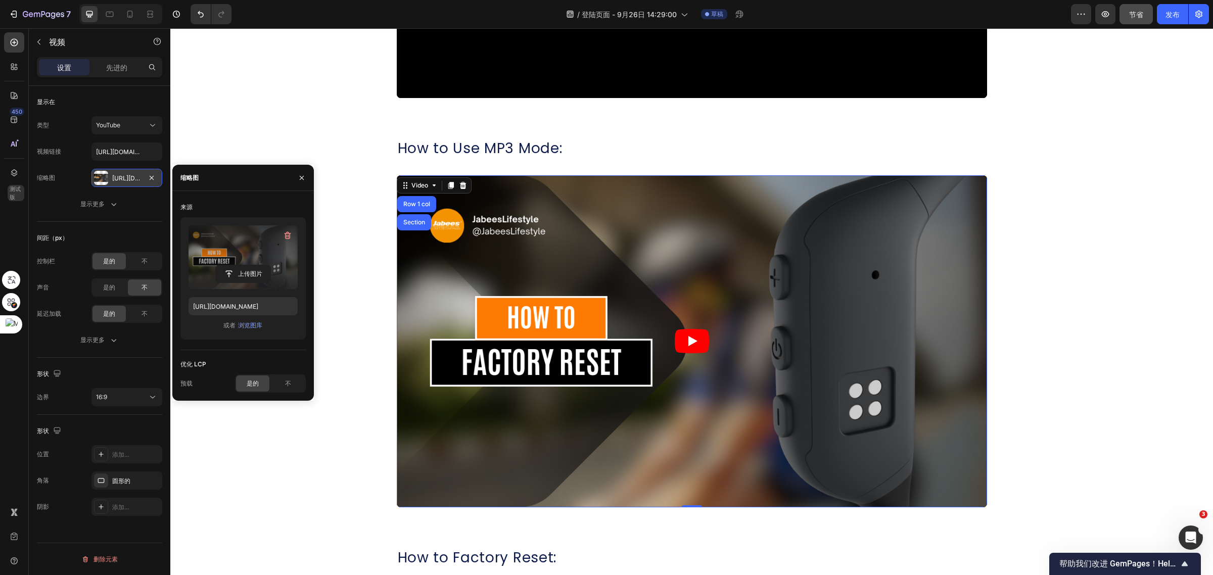
scroll to position [705, 0]
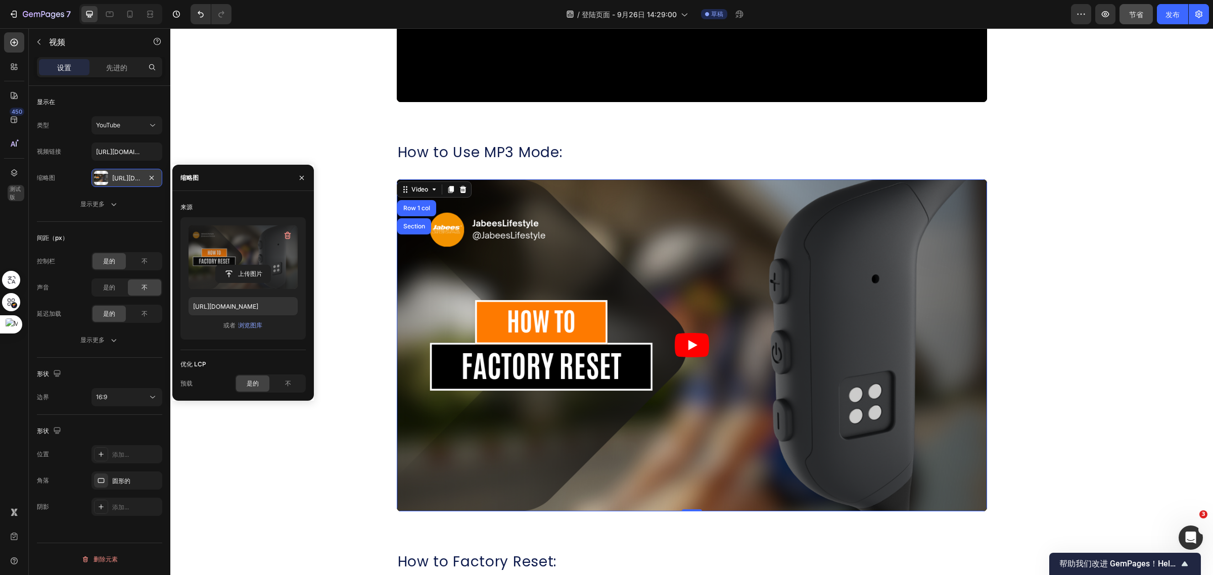
click at [117, 175] on font "https://cdn.Shopify.Com/s/files/1/0052/6775/0984/files/gempages_466773933102728…" at bounding box center [144, 178] width 65 height 8
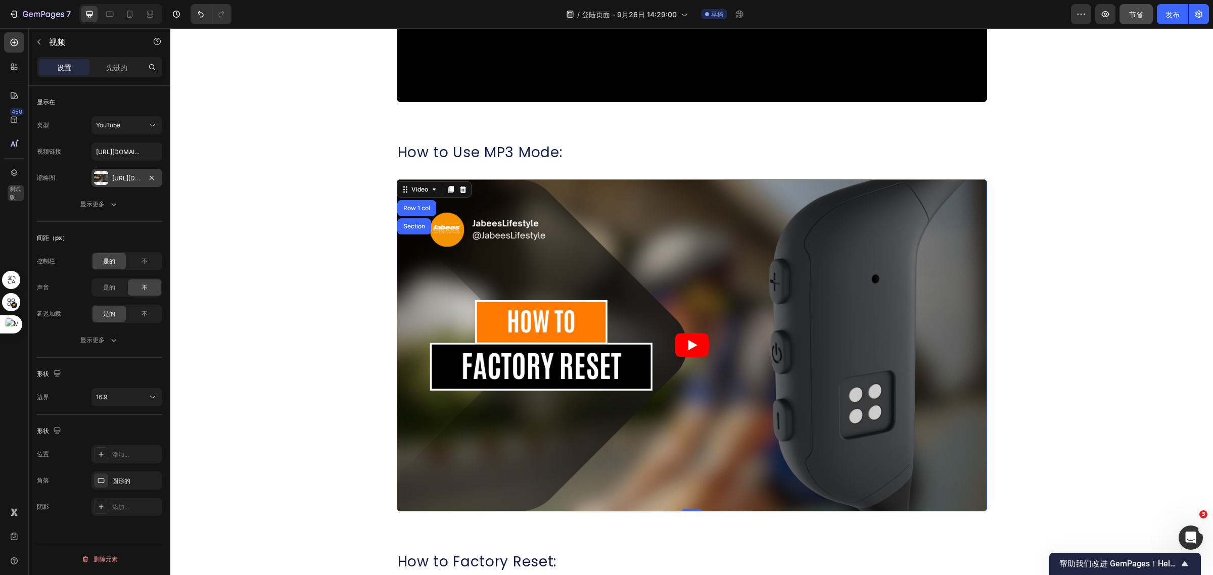
click at [106, 180] on div at bounding box center [101, 178] width 14 height 14
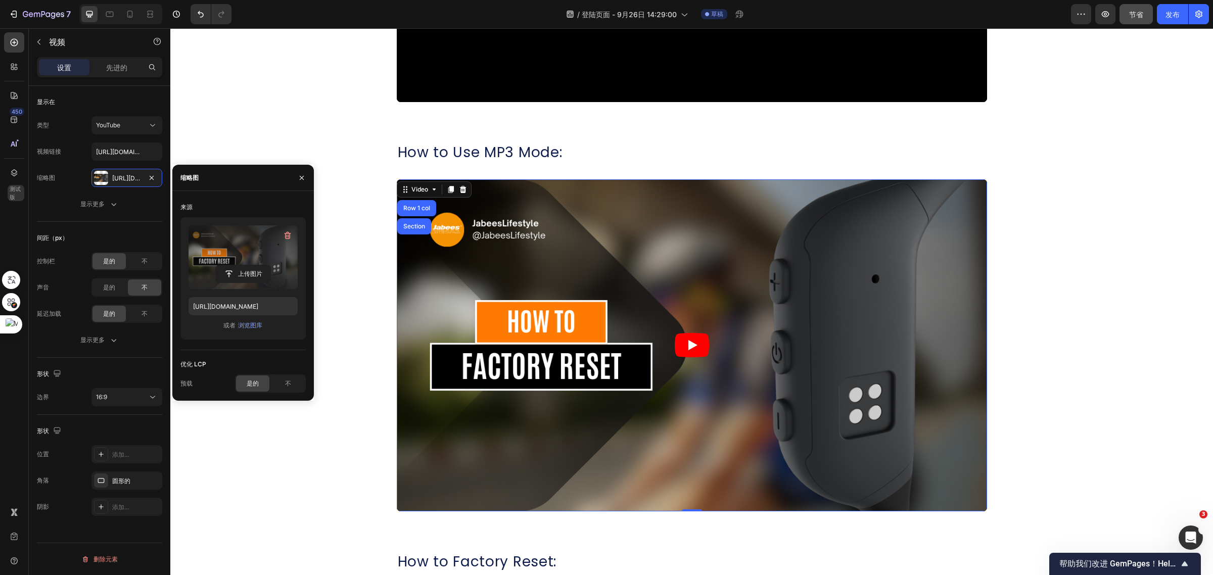
click at [235, 251] on label at bounding box center [242, 257] width 109 height 64
click at [235, 265] on input "file" at bounding box center [243, 273] width 55 height 17
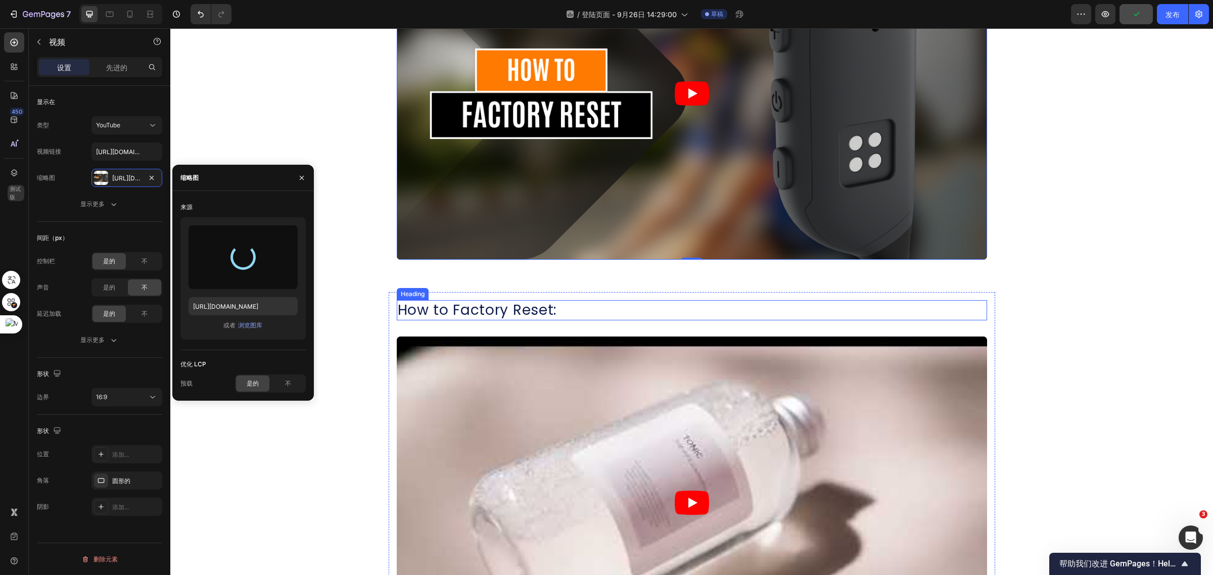
scroll to position [957, 0]
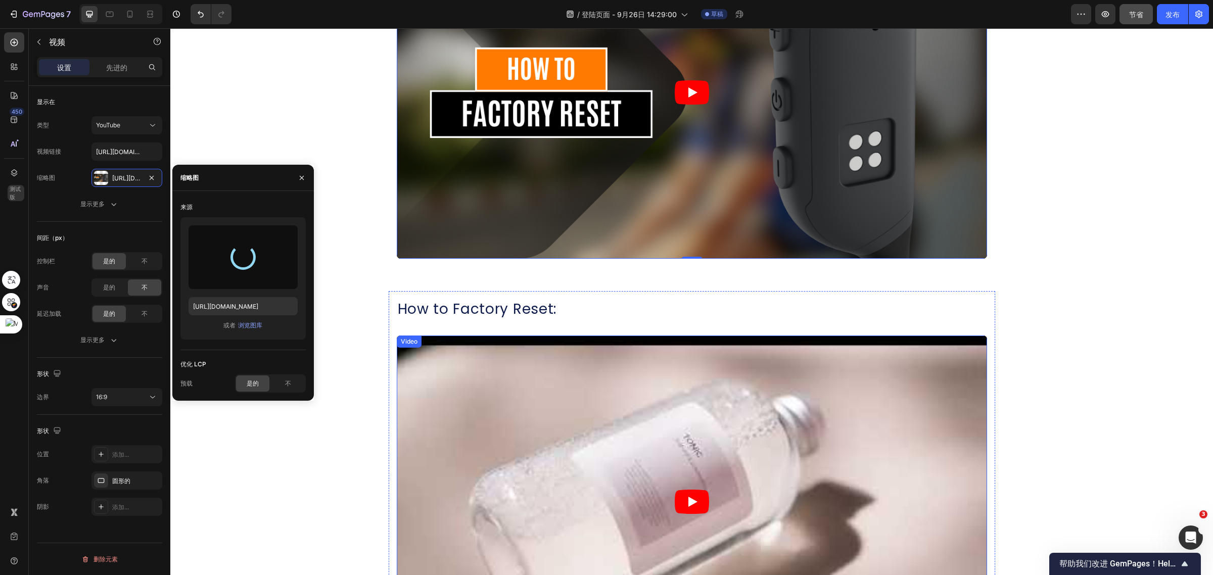
type input "https://cdn.shopify.com/s/files/1/0052/6775/0984/files/gempages_466773933102728…"
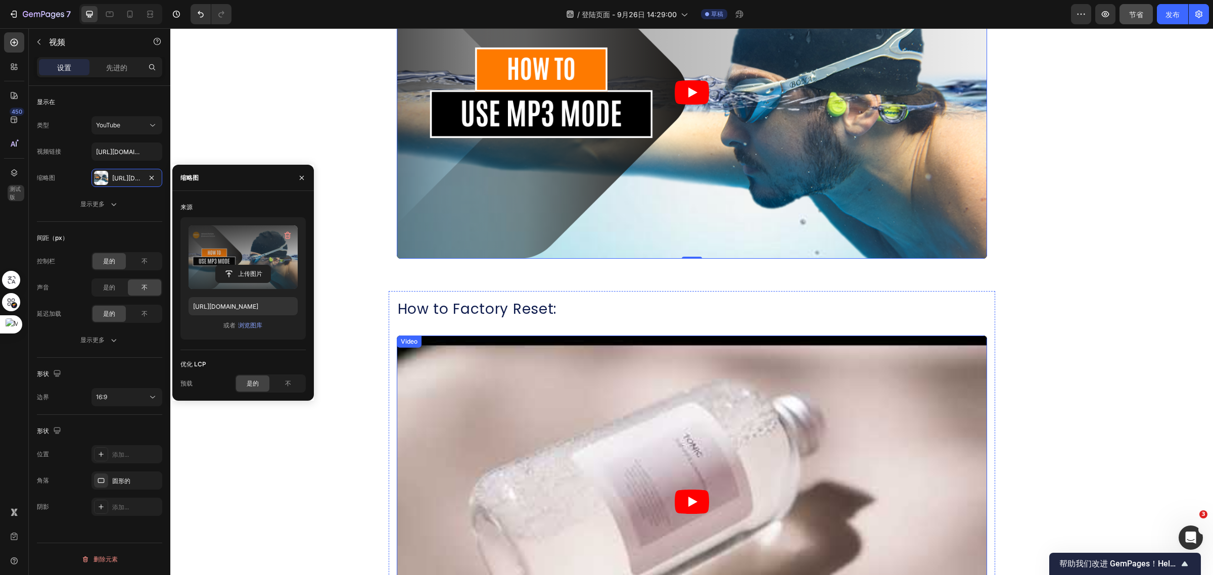
click at [402, 346] on div "Video" at bounding box center [409, 341] width 21 height 9
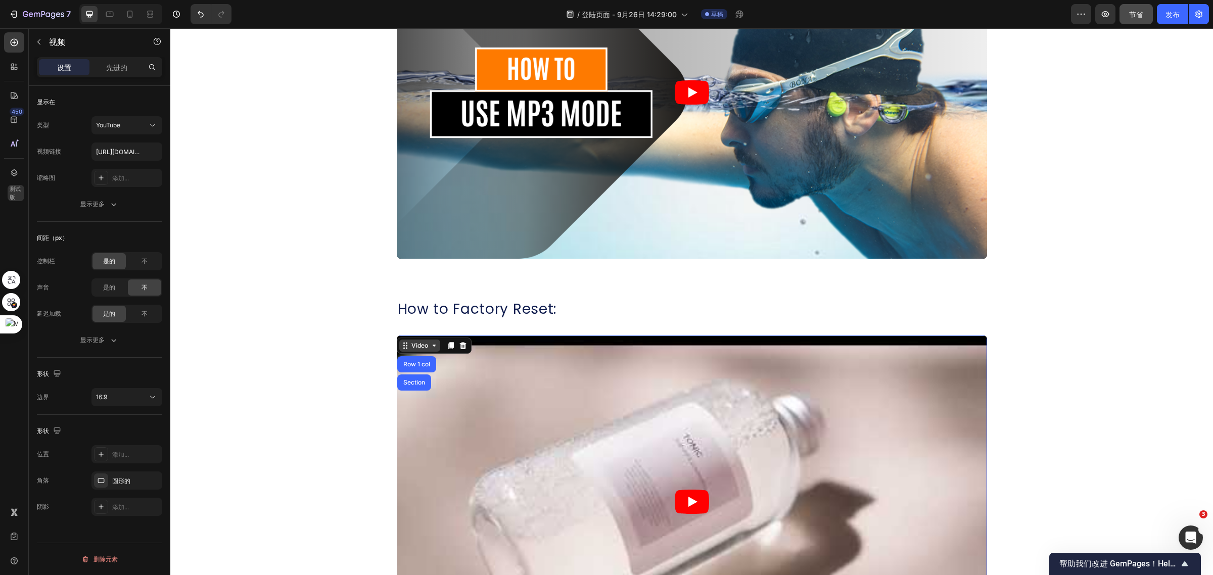
click at [416, 345] on div "Video" at bounding box center [419, 345] width 21 height 9
click at [132, 125] on div "YouTube" at bounding box center [122, 125] width 52 height 9
click at [133, 125] on div "YouTube" at bounding box center [122, 125] width 52 height 9
click at [110, 174] on div "添加..." at bounding box center [126, 178] width 71 height 18
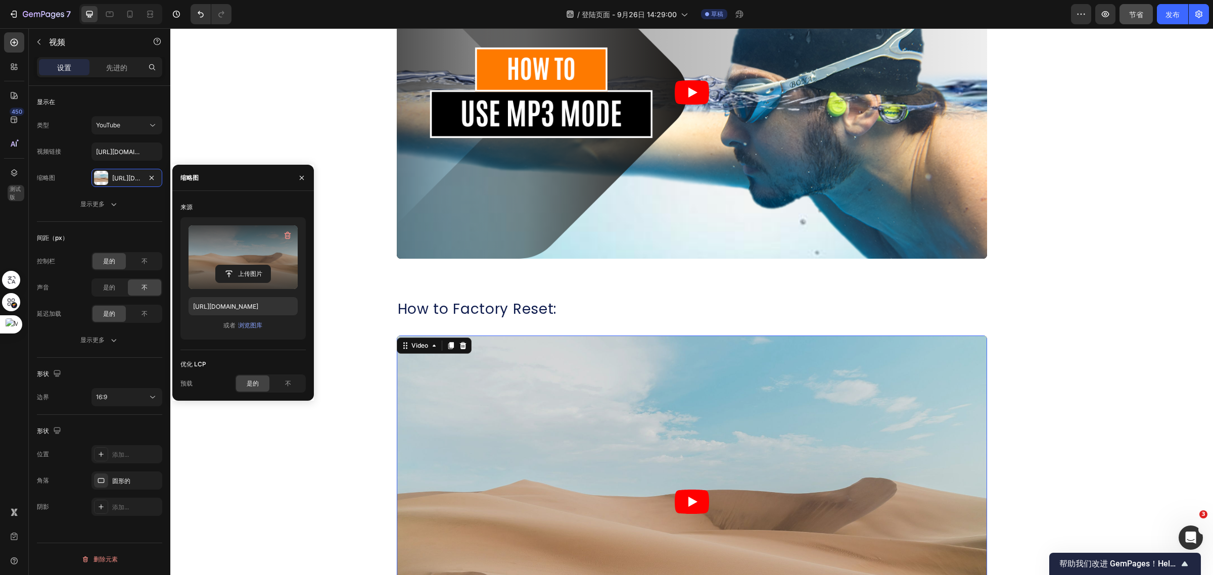
click at [220, 253] on label at bounding box center [242, 257] width 109 height 64
click at [220, 265] on input "file" at bounding box center [243, 273] width 55 height 17
type input "https://cdn.shopify.com/s/files/1/0052/6775/0984/files/gempages_466773933102728…"
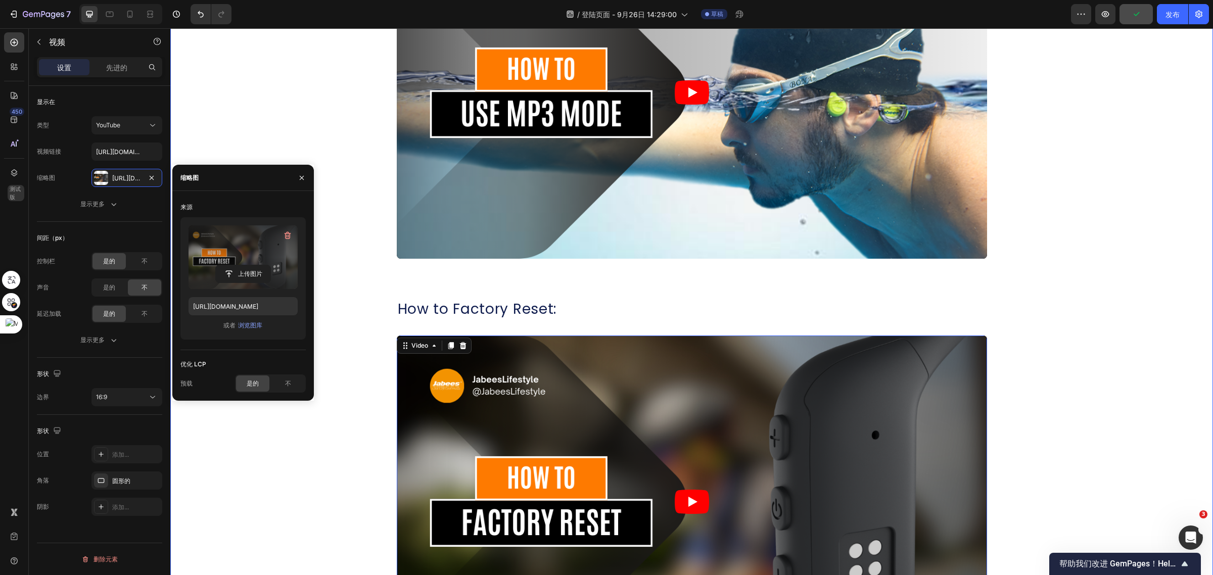
drag, startPoint x: 1081, startPoint y: 323, endPoint x: 1077, endPoint y: 319, distance: 5.7
click at [1081, 323] on div "How to Wear: Heading Video Row How to Use MP3 Mode: Heading Video Row How to Fa…" at bounding box center [691, 74] width 1042 height 1203
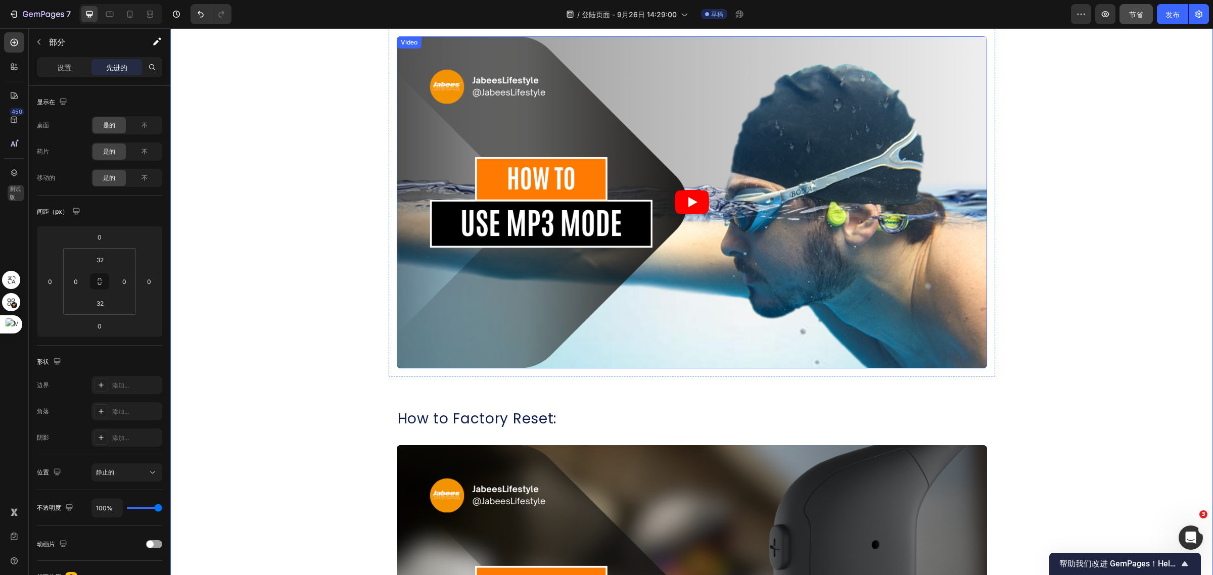
scroll to position [768, 0]
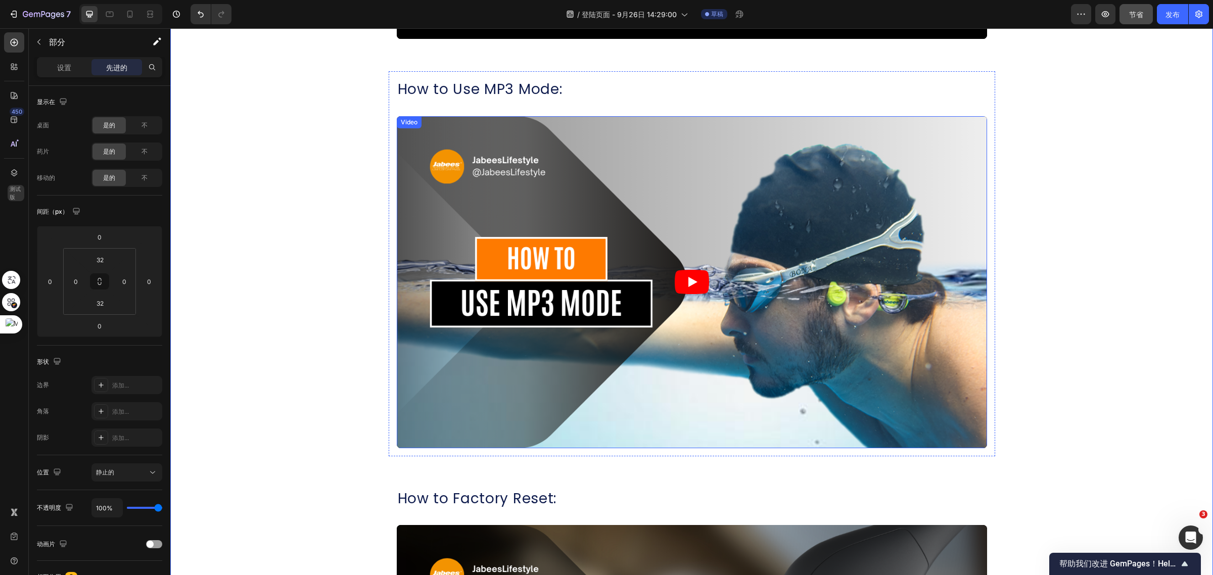
click at [401, 122] on div "Video" at bounding box center [409, 122] width 21 height 9
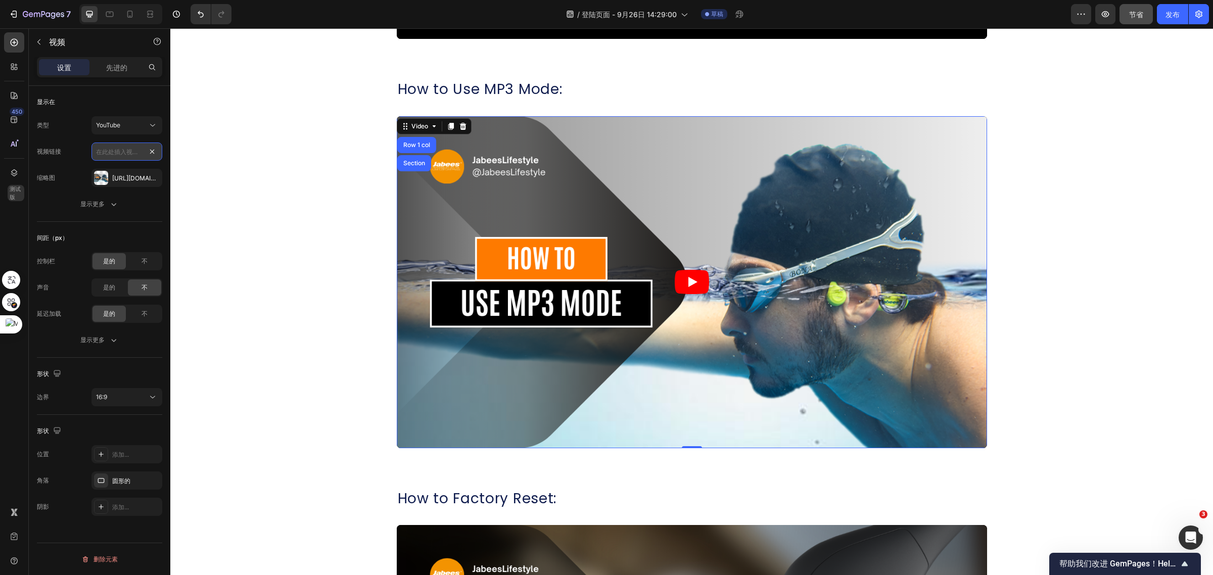
scroll to position [0, 0]
click at [137, 150] on input "text" at bounding box center [126, 151] width 71 height 18
paste input "https://youtu.be/JwSG-zFC9ro"
type input "https://youtu.be/JwSG-zFC9ro"
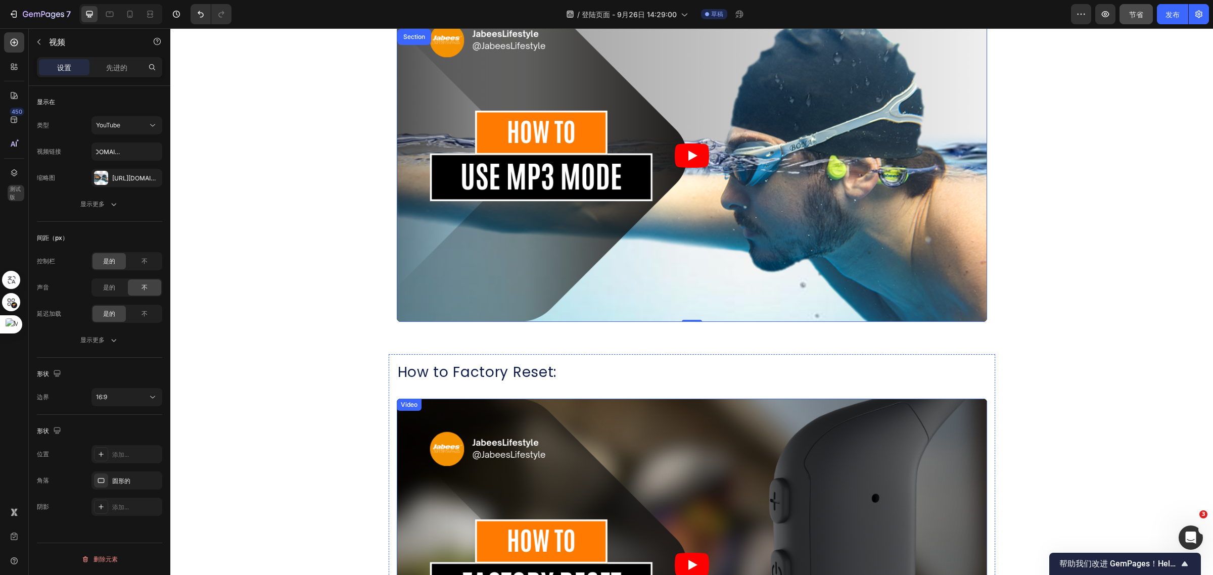
click at [408, 407] on div "Video" at bounding box center [409, 404] width 21 height 9
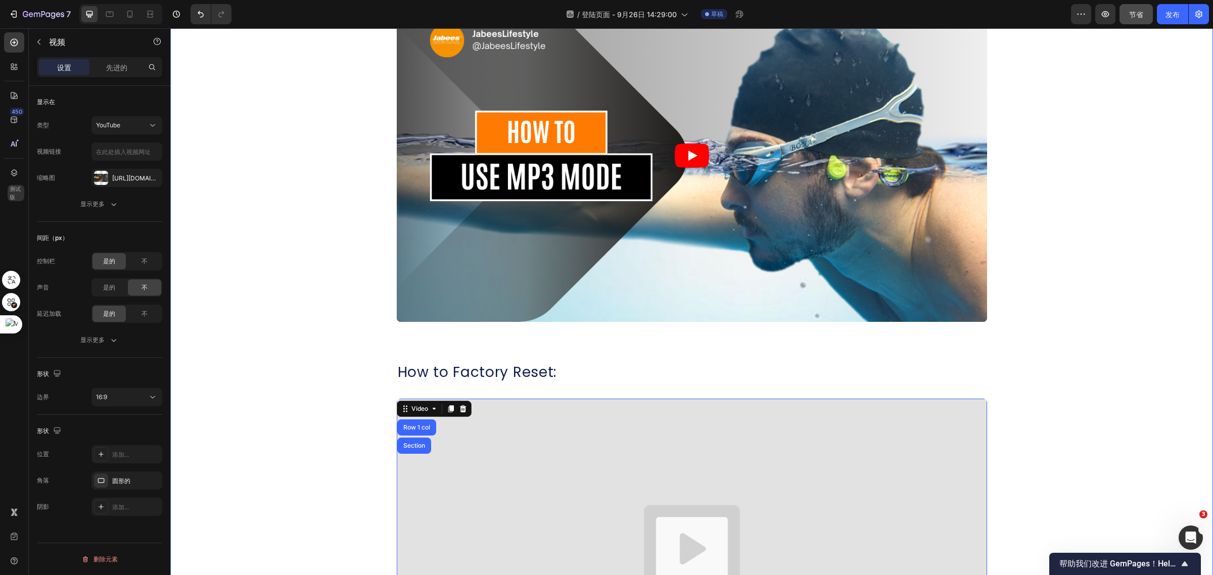
click at [1057, 314] on div "How to Wear: Heading Video Row How to Use MP3 Mode: Heading Video Row How to Fa…" at bounding box center [691, 137] width 1042 height 1203
click at [409, 407] on div "Video" at bounding box center [419, 408] width 21 height 9
click at [132, 150] on input "text" at bounding box center [126, 151] width 71 height 18
paste input "https://youtu.be/Nuo1xh0RiSE"
type input "https://youtu.be/Nuo1xh0RiSE"
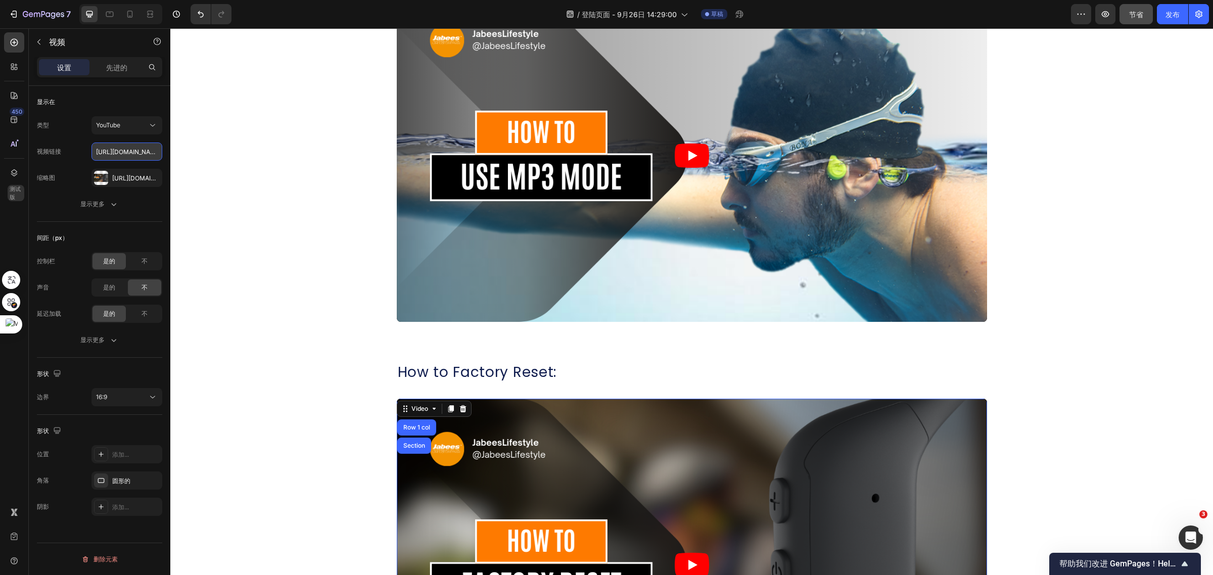
scroll to position [0, 39]
click at [1073, 309] on div "How to Wear: Heading Video Row How to Use MP3 Mode: Heading Video Row How to Fa…" at bounding box center [691, 137] width 1042 height 1203
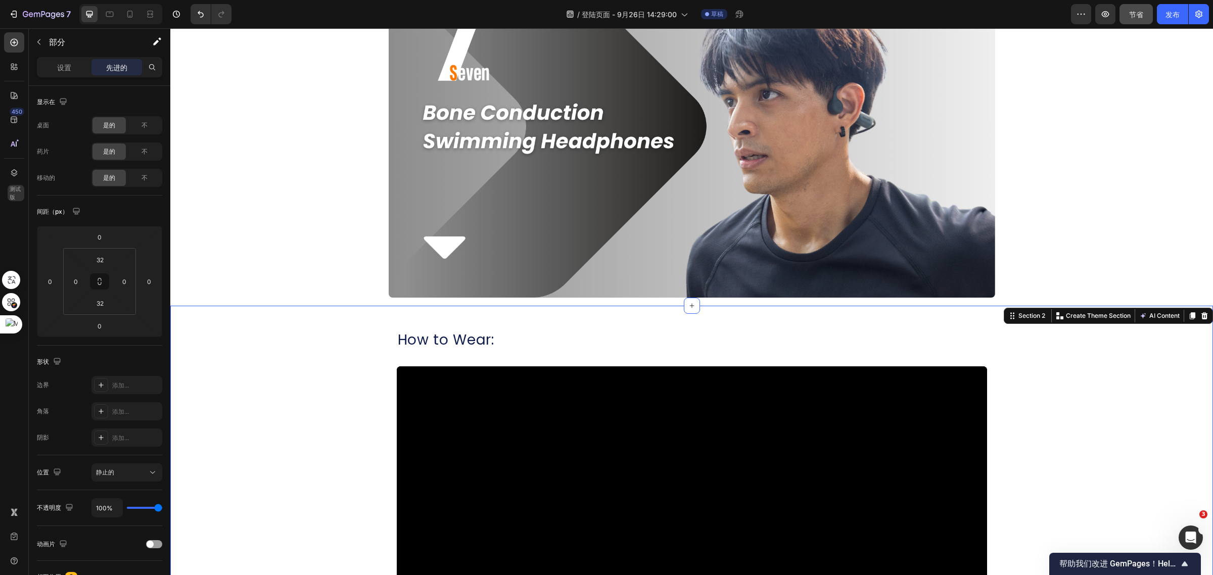
scroll to position [0, 0]
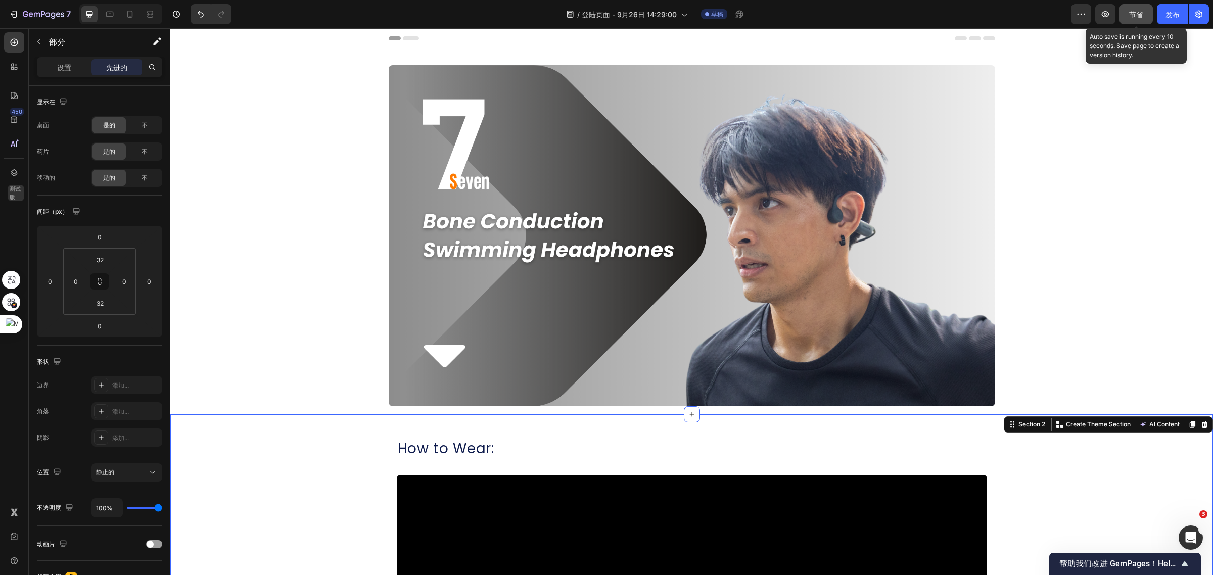
click at [1136, 18] on font "节省" at bounding box center [1136, 14] width 14 height 9
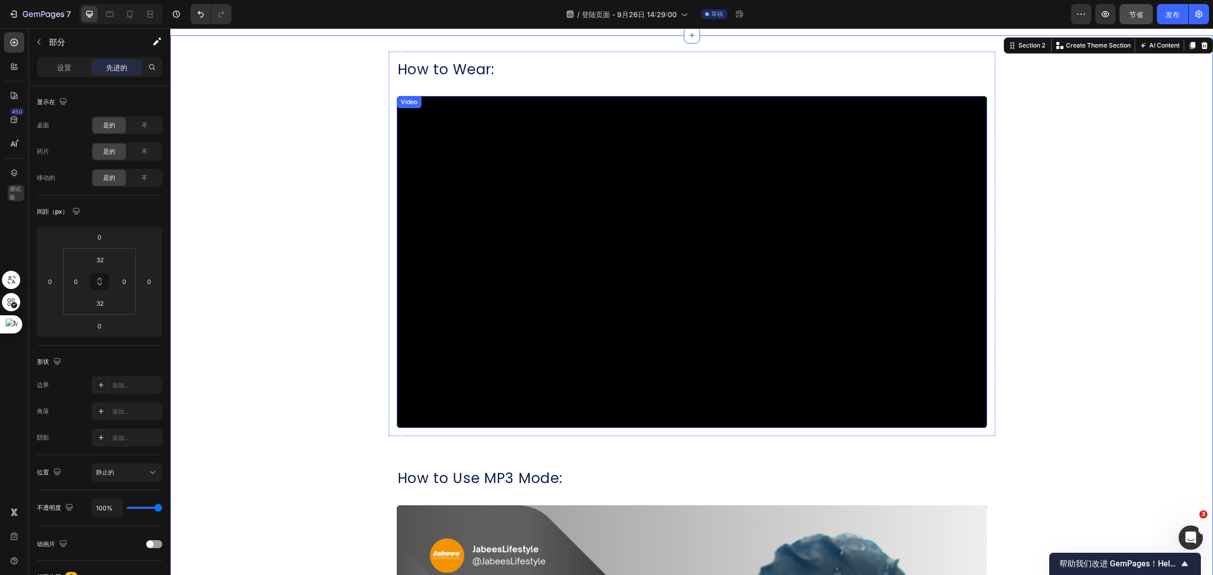
scroll to position [126, 0]
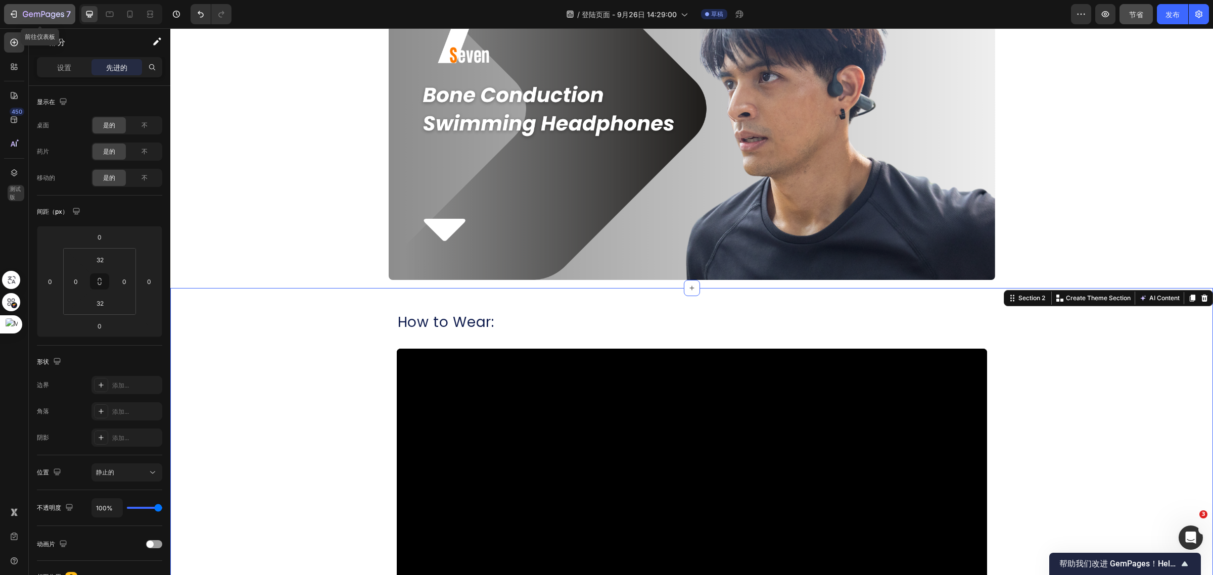
click at [12, 13] on icon "button" at bounding box center [13, 14] width 5 height 3
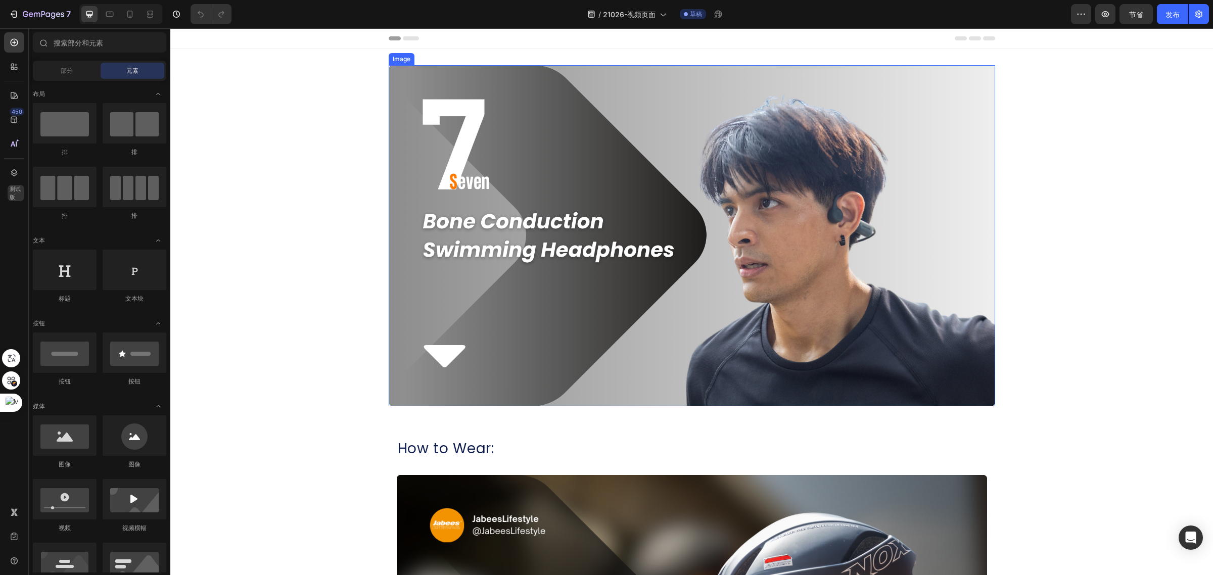
click at [600, 185] on img at bounding box center [692, 235] width 606 height 341
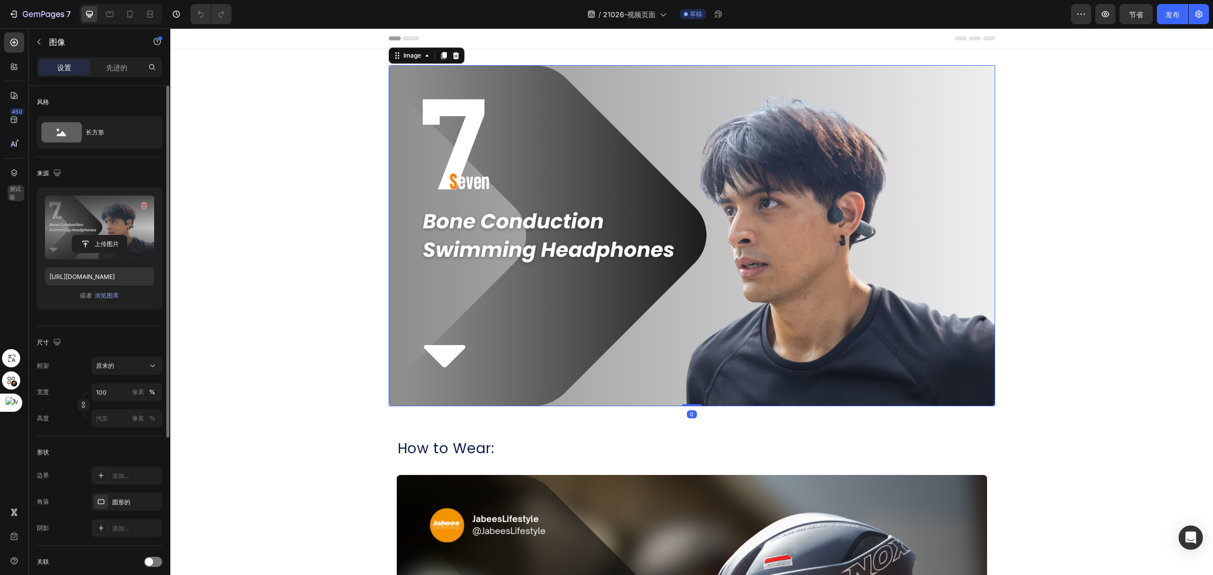
click at [94, 220] on label at bounding box center [99, 228] width 109 height 64
click at [94, 235] on input "file" at bounding box center [99, 243] width 55 height 17
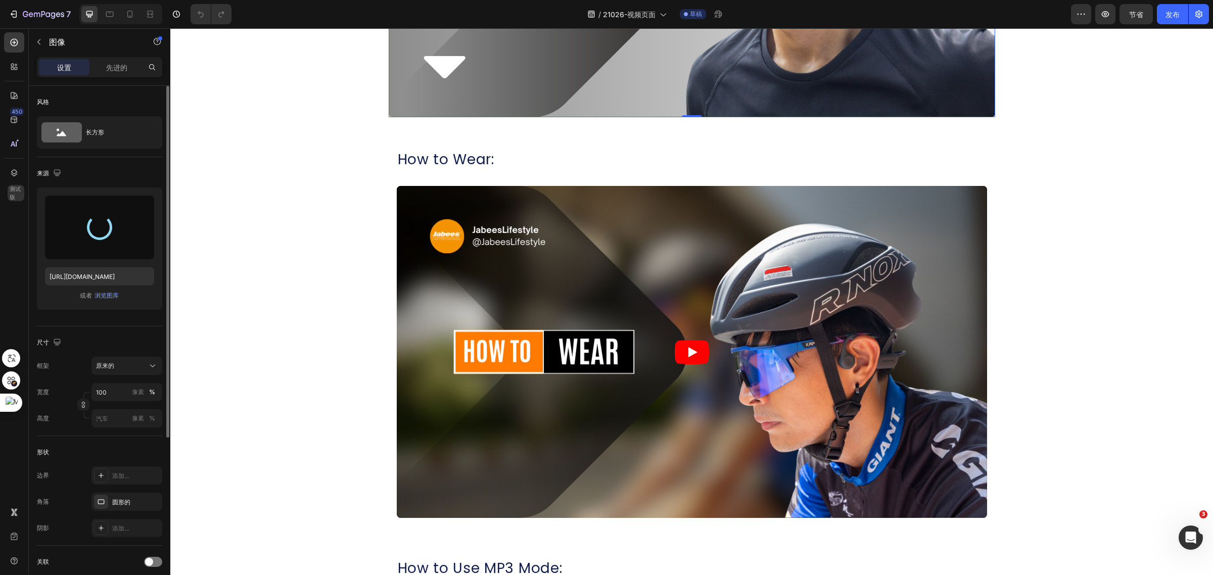
scroll to position [316, 0]
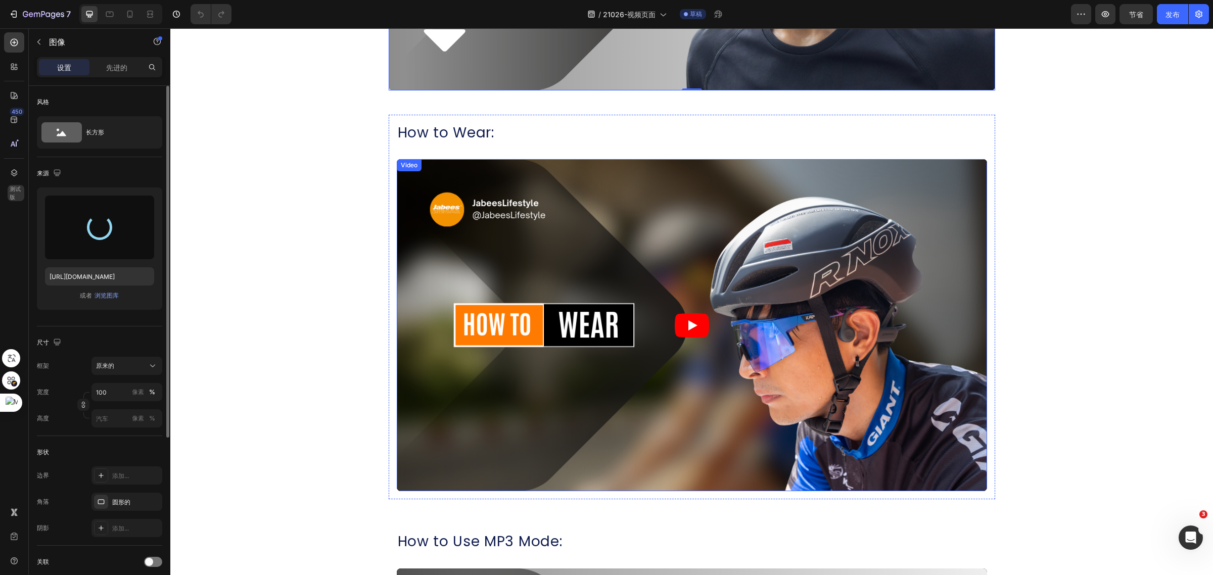
type input "https://cdn.shopify.com/s/files/1/0052/6775/0984/files/gempages_466773933102728…"
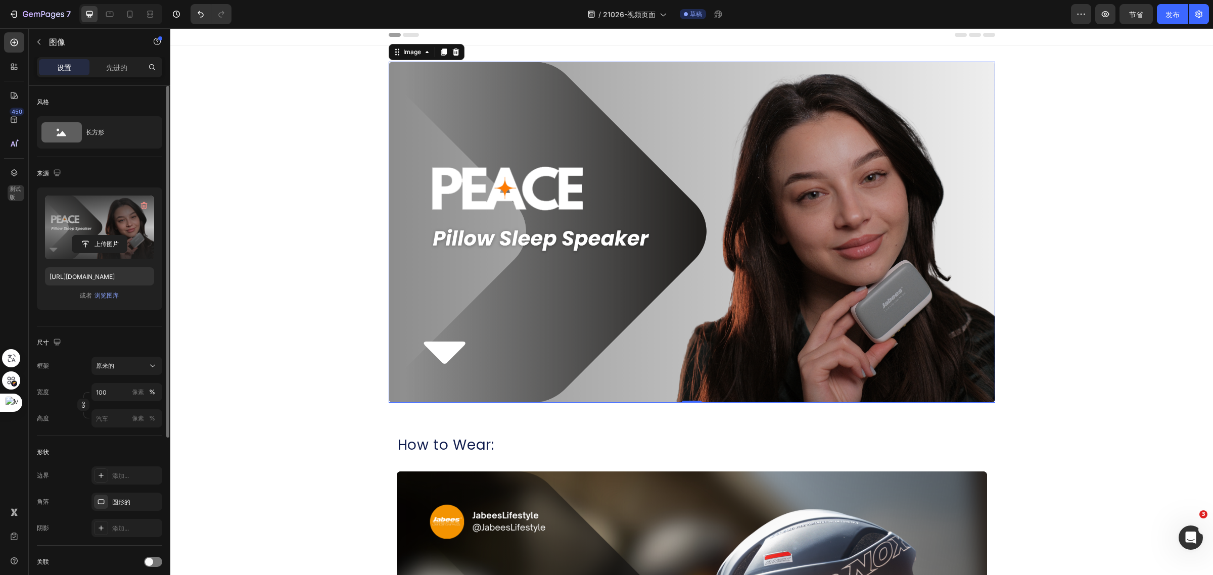
scroll to position [253, 0]
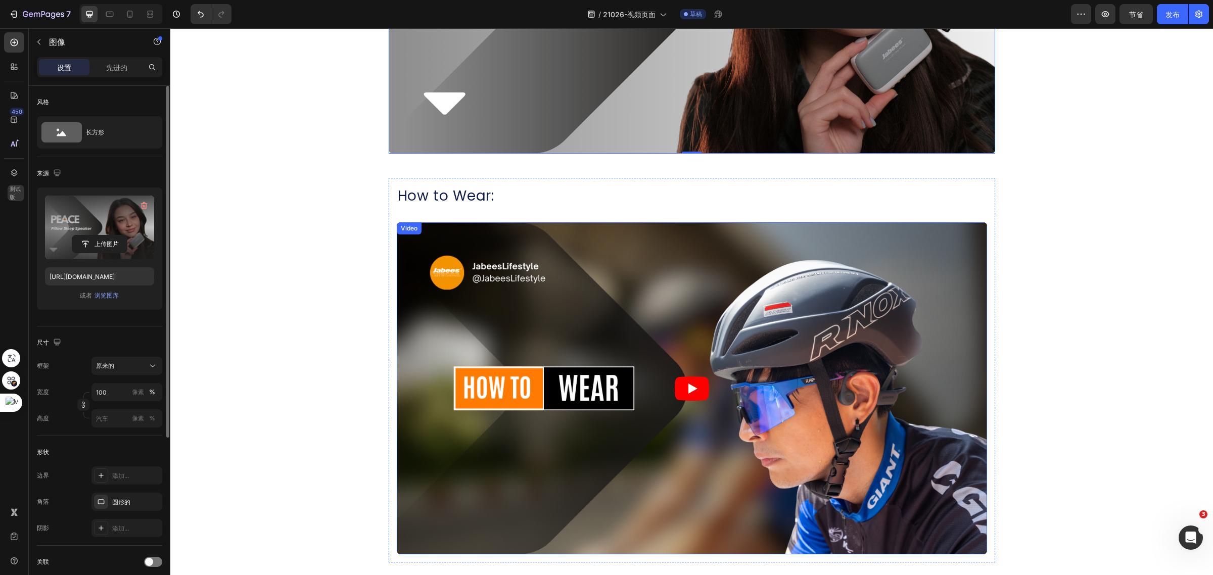
click at [401, 231] on div "Video" at bounding box center [409, 228] width 21 height 9
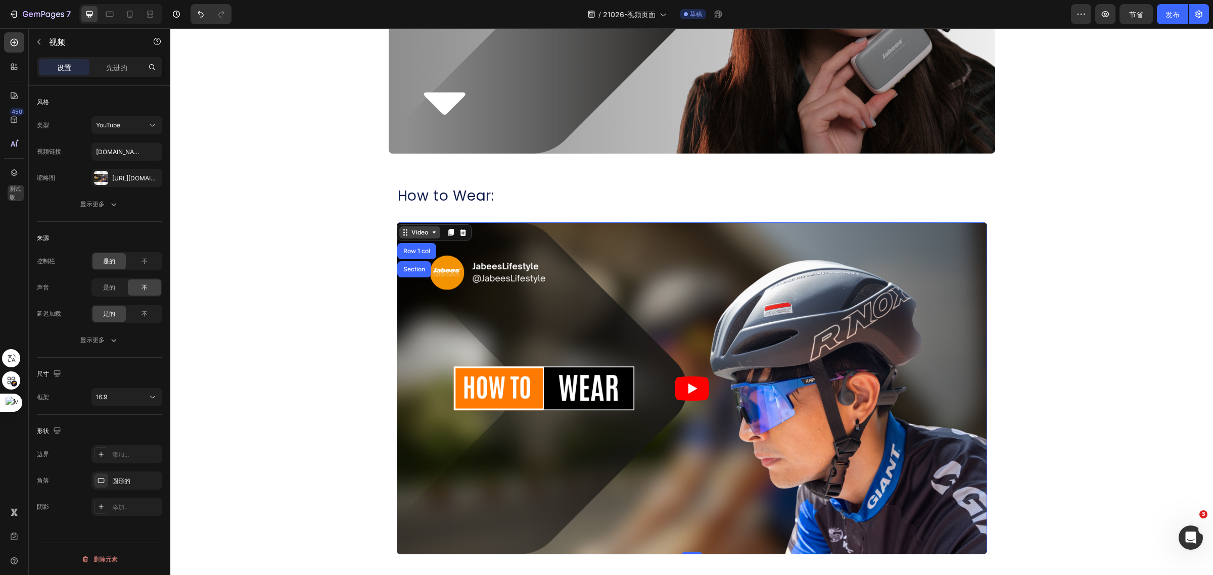
click at [409, 230] on div "Video" at bounding box center [419, 232] width 21 height 9
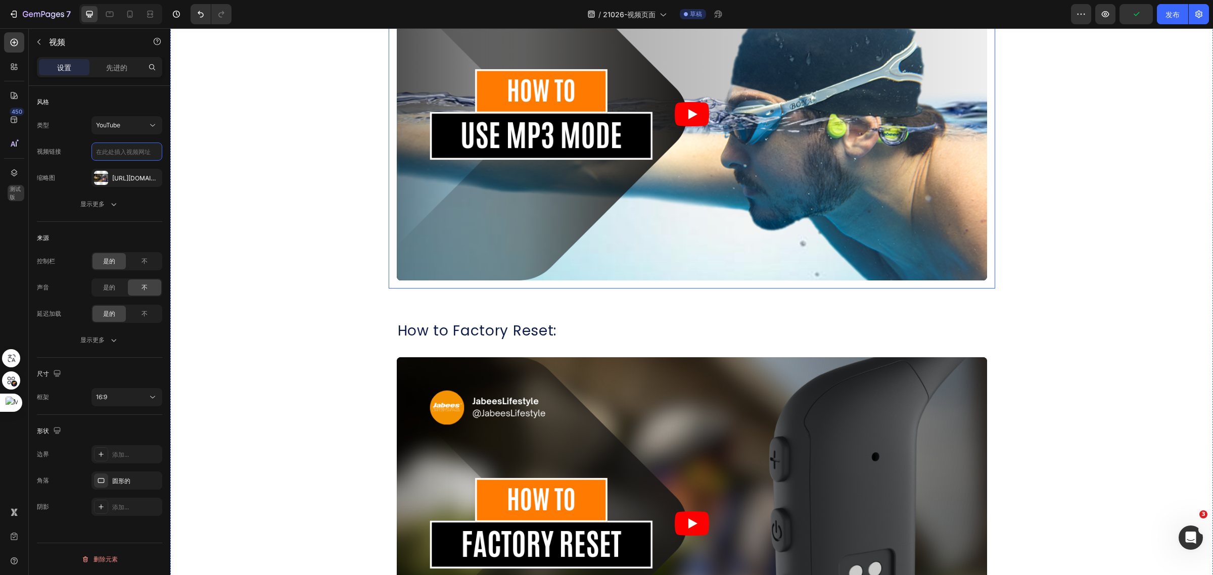
scroll to position [1011, 0]
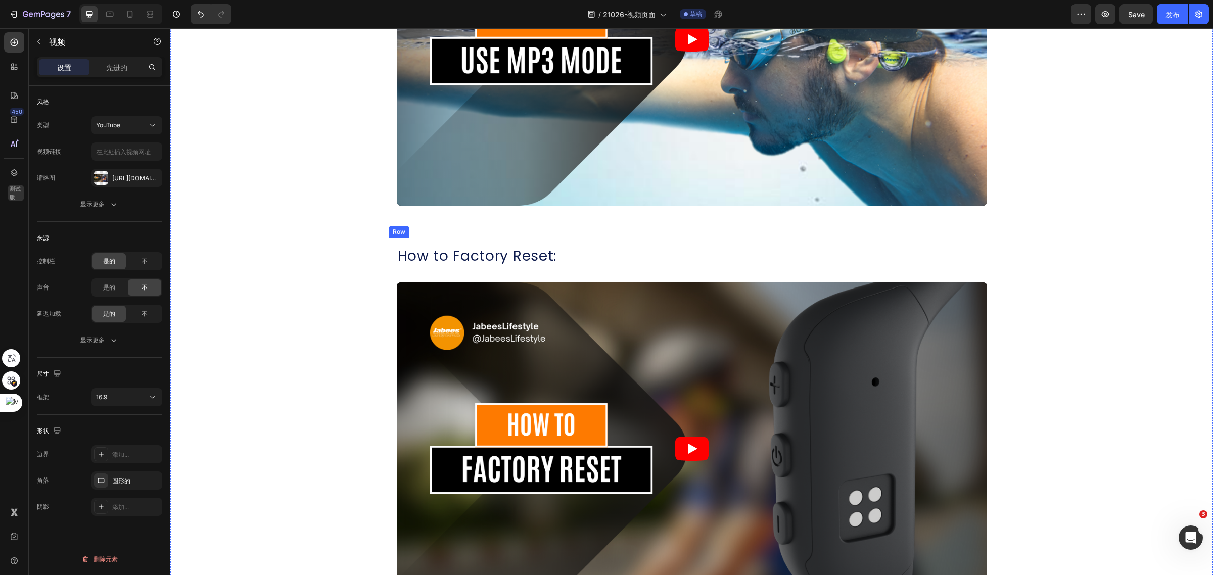
click at [706, 244] on div "How to Factory Reset: Heading Video Row" at bounding box center [692, 430] width 606 height 385
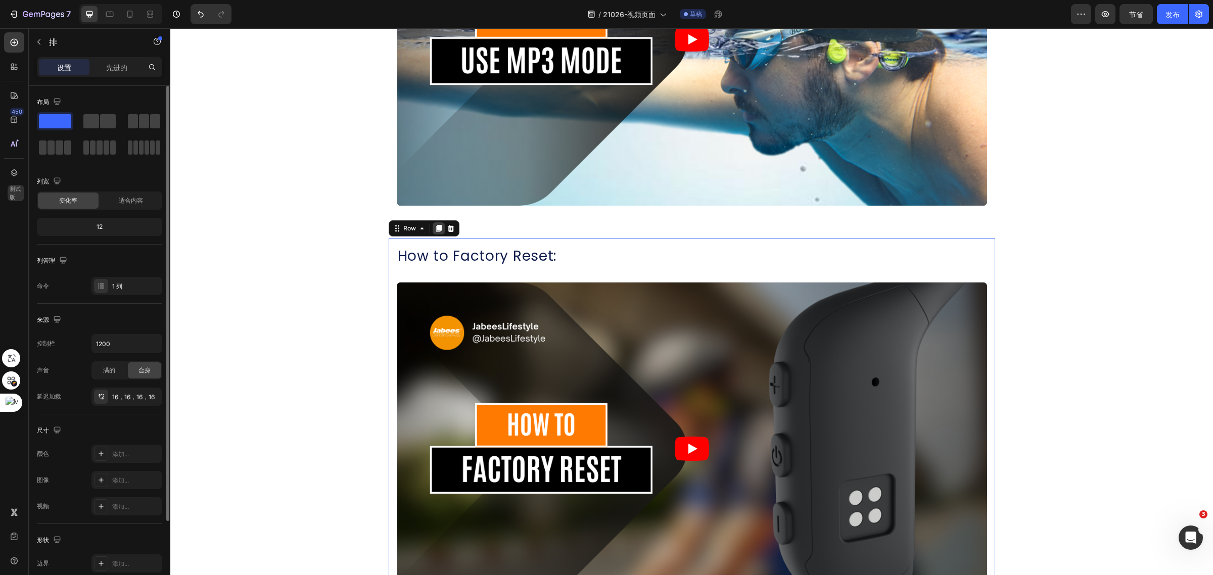
click at [436, 227] on icon at bounding box center [439, 228] width 6 height 7
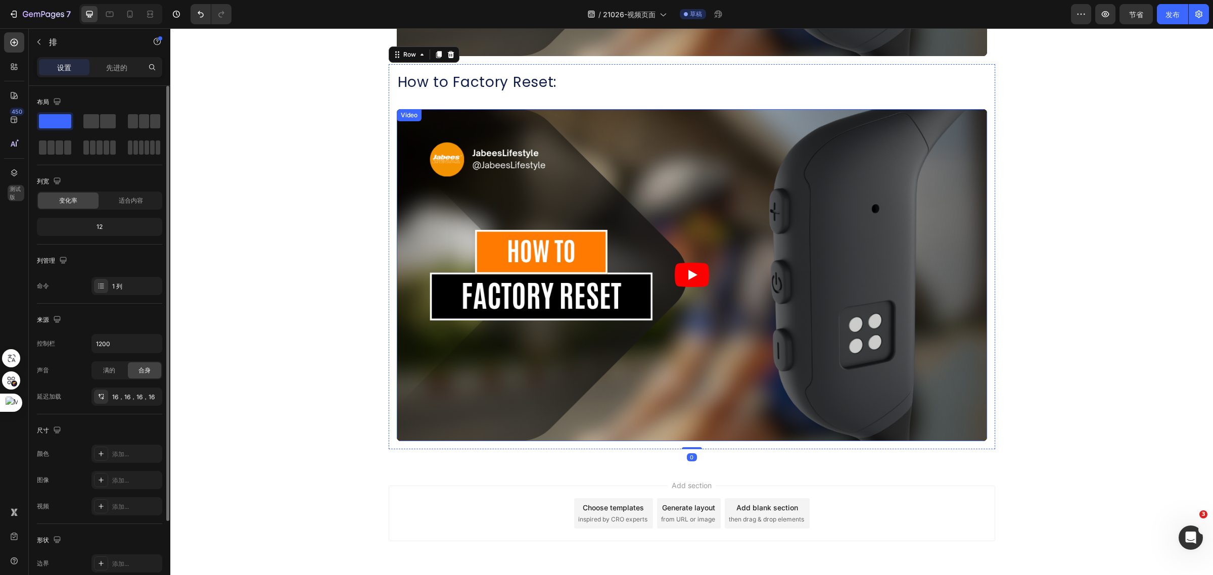
scroll to position [1569, 0]
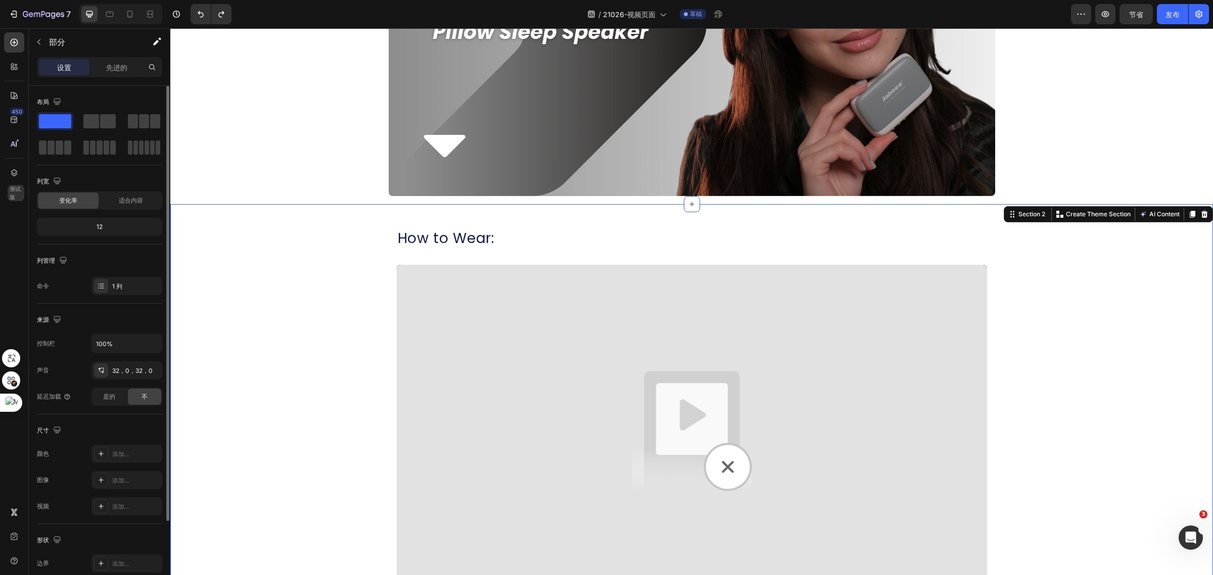
scroll to position [210, 0]
click at [738, 310] on img at bounding box center [692, 431] width 590 height 332
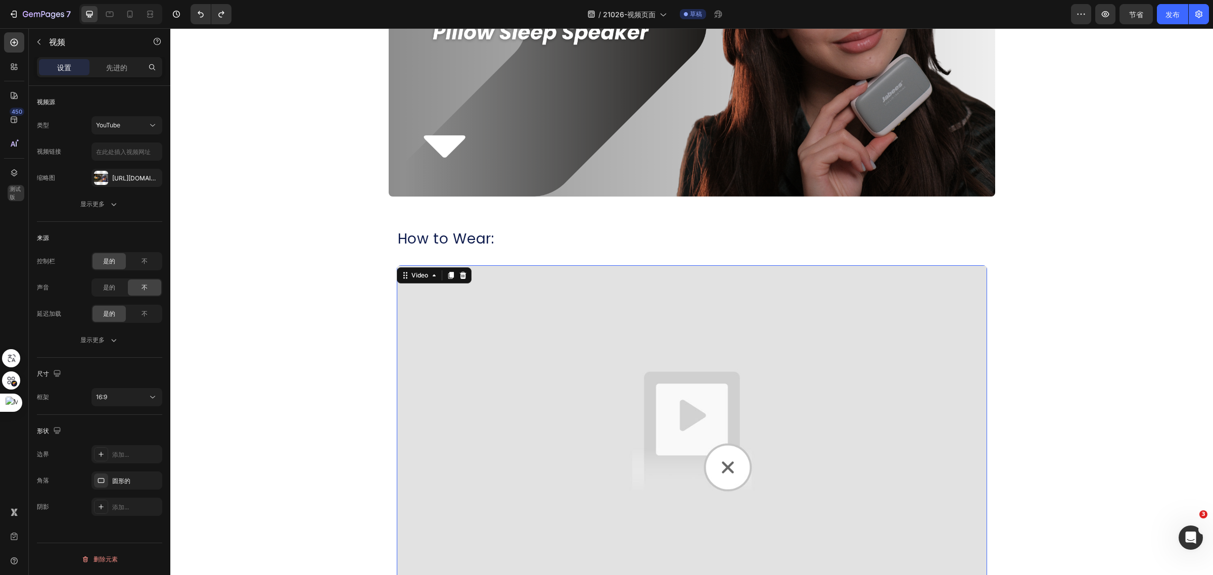
scroll to position [462, 0]
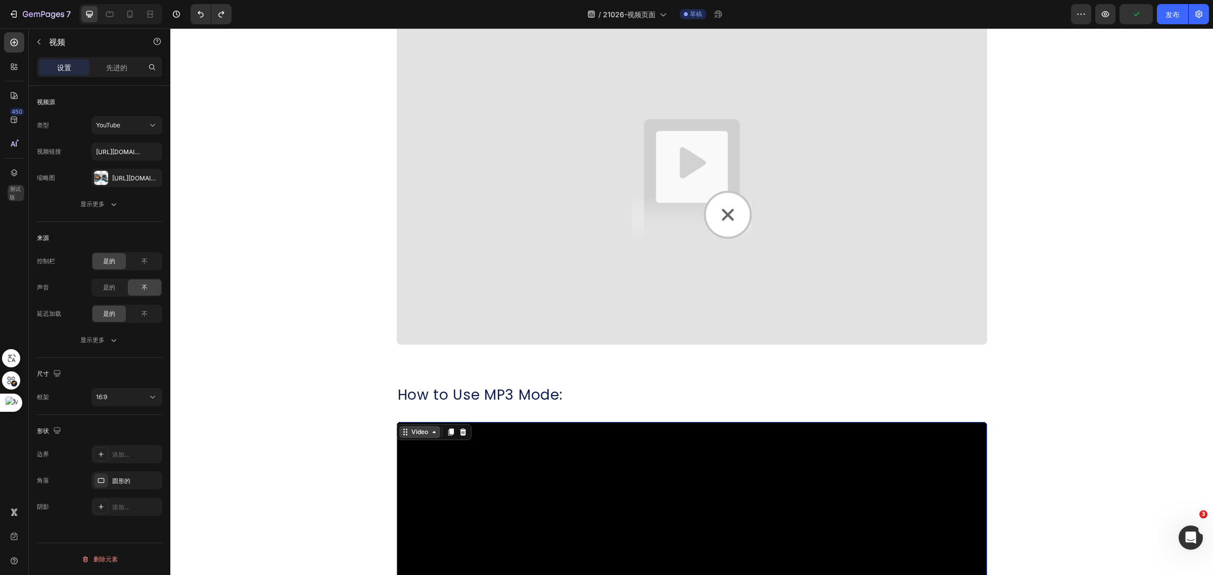
click at [418, 432] on div "Video" at bounding box center [419, 431] width 21 height 9
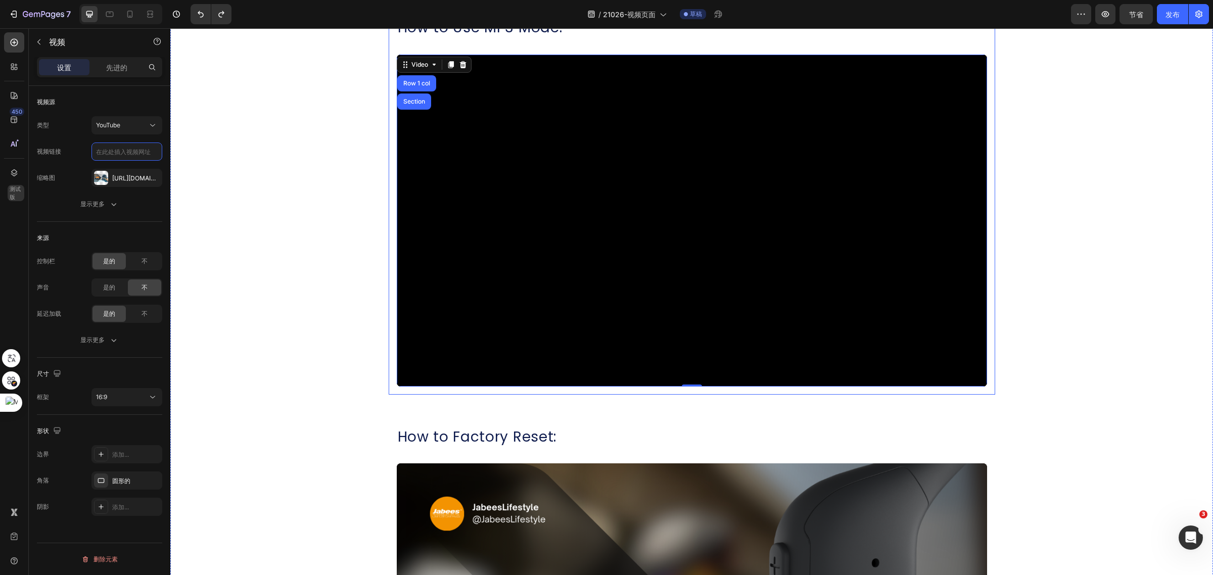
scroll to position [841, 0]
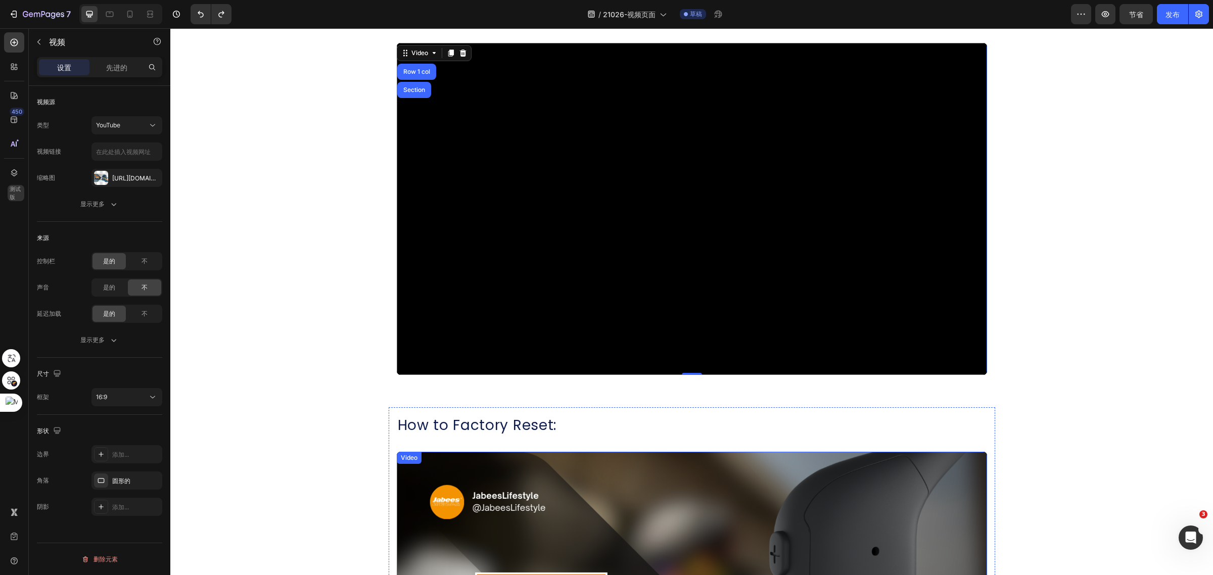
click at [404, 455] on div "Video" at bounding box center [409, 458] width 25 height 12
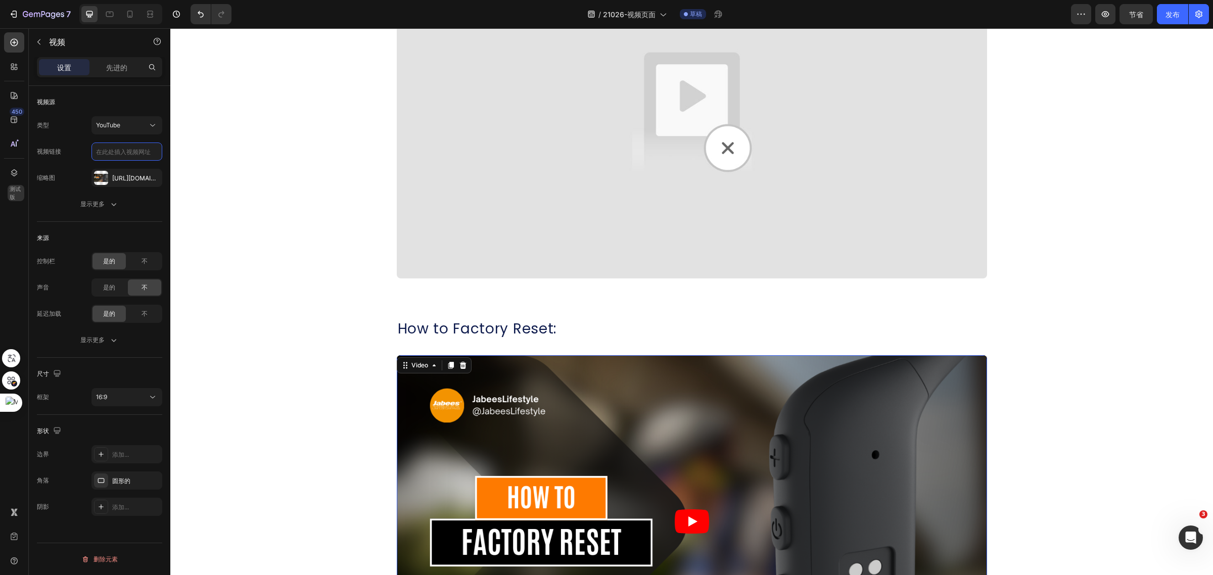
scroll to position [1031, 0]
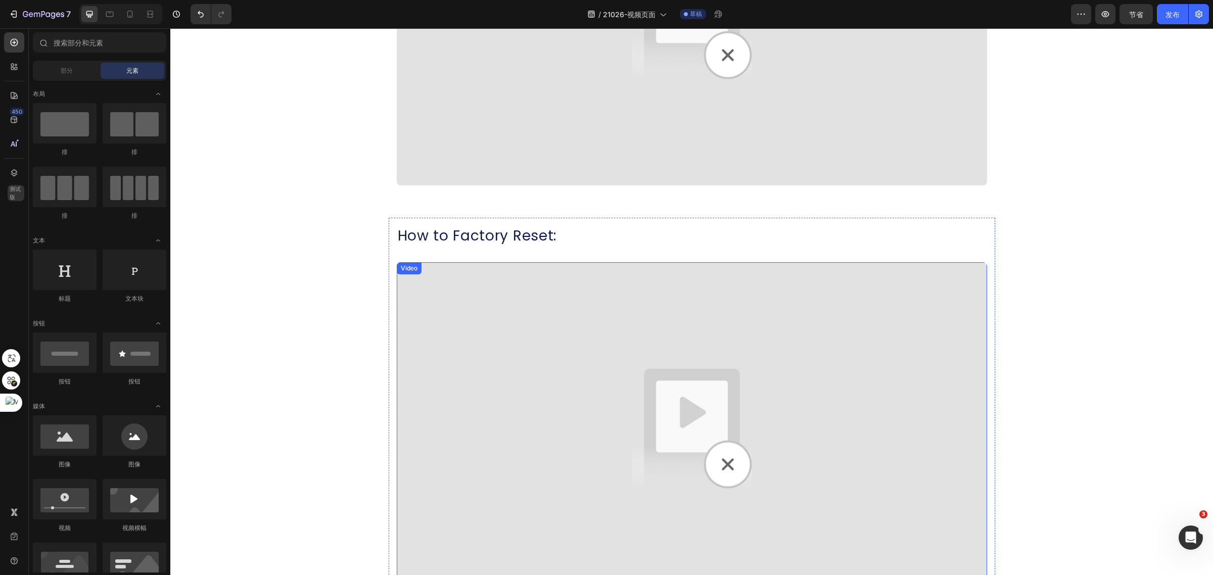
click at [410, 272] on div "Video" at bounding box center [409, 268] width 21 height 9
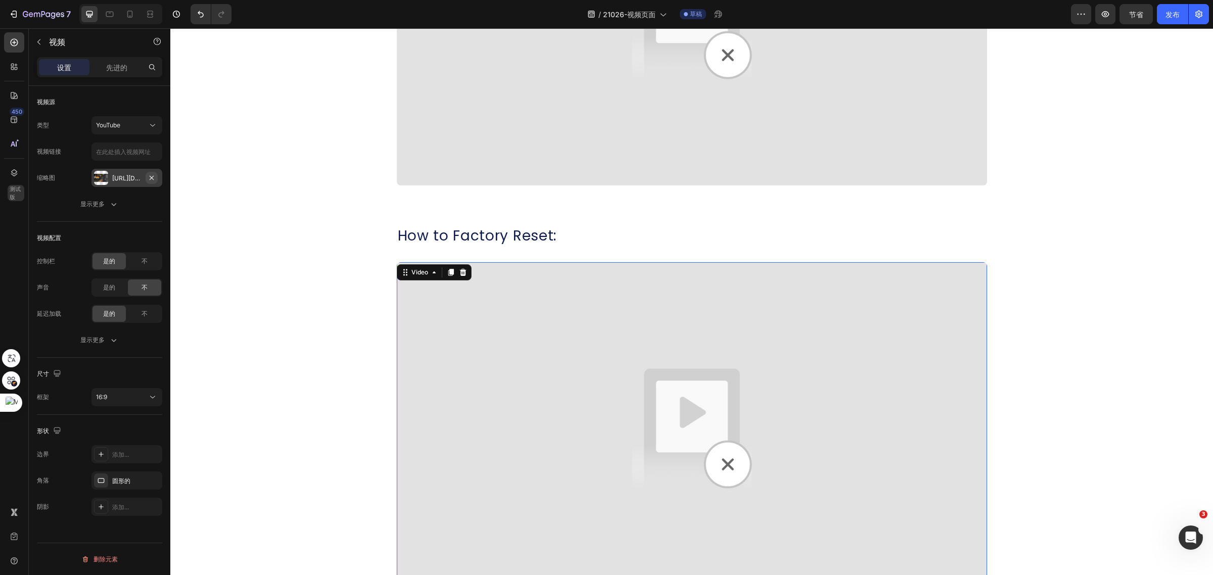
click at [152, 174] on icon "button" at bounding box center [152, 178] width 8 height 8
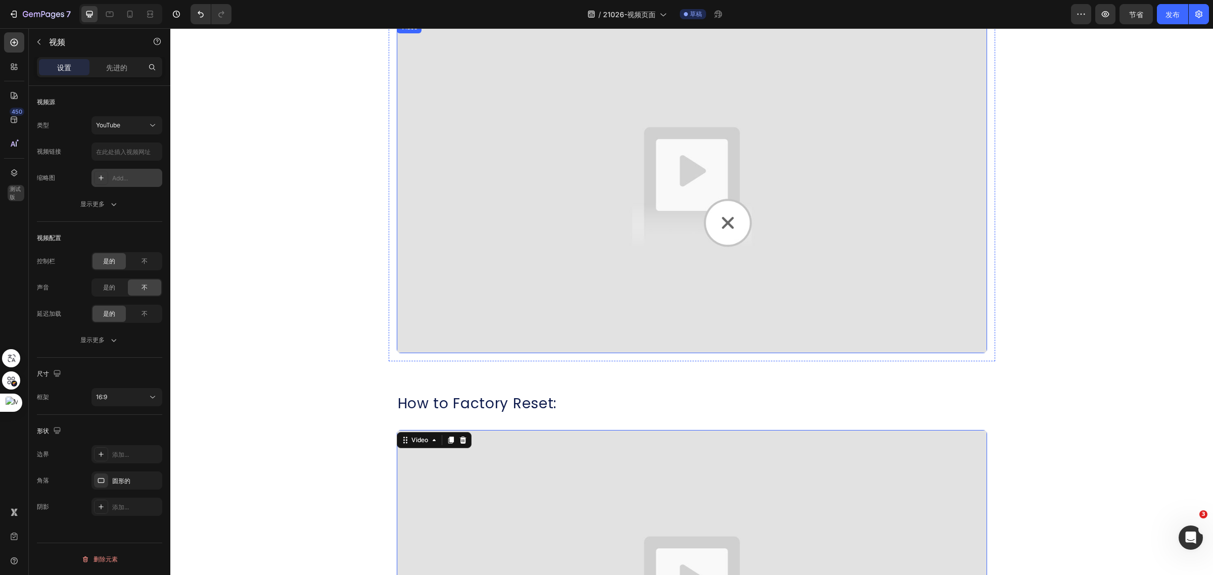
scroll to position [652, 0]
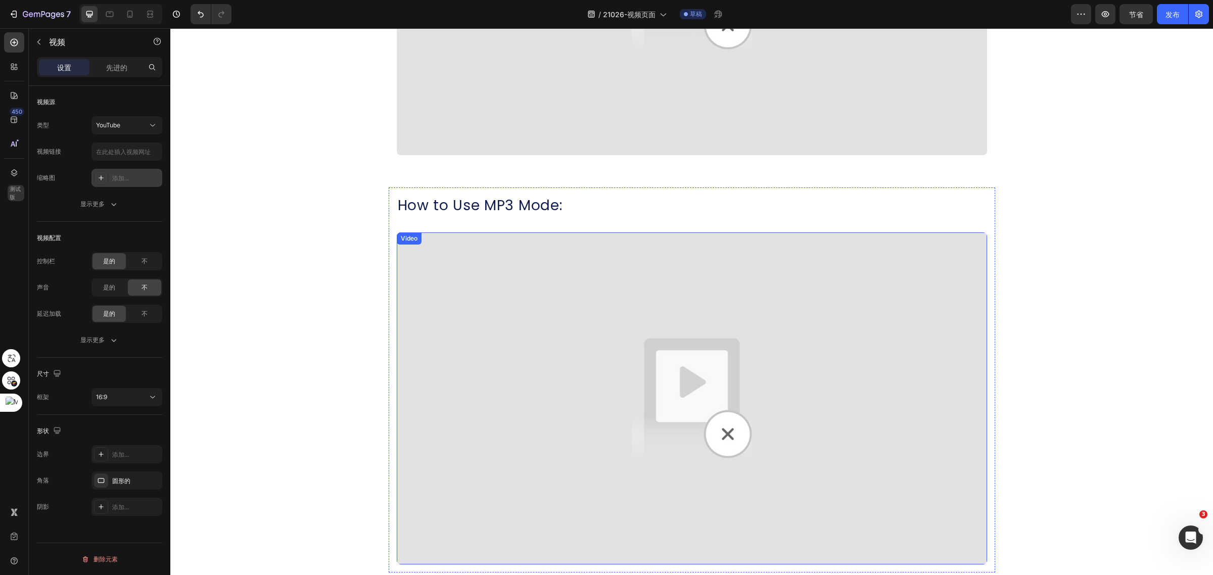
click at [501, 261] on img at bounding box center [692, 398] width 590 height 332
click at [416, 242] on div "Video" at bounding box center [419, 242] width 21 height 9
click at [149, 179] on icon "button" at bounding box center [152, 178] width 8 height 8
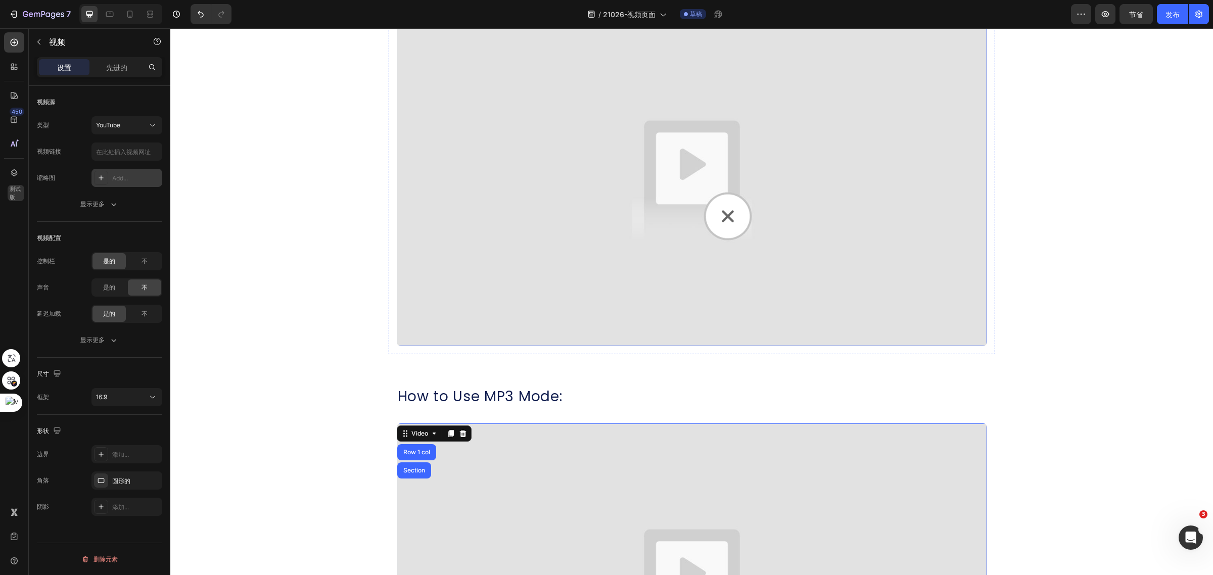
scroll to position [336, 0]
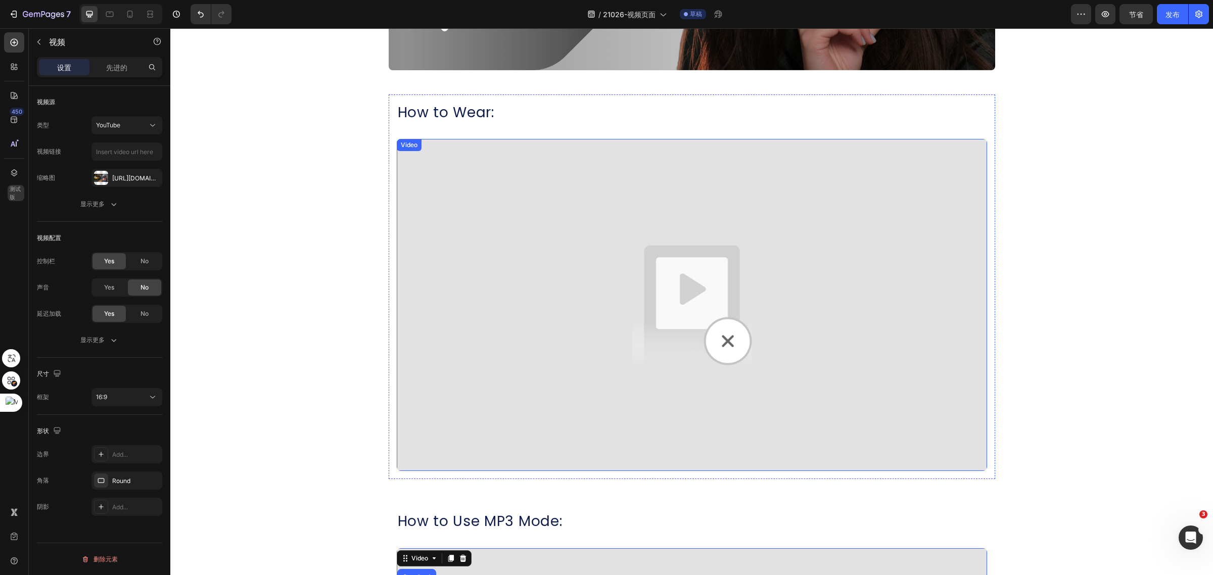
click at [435, 172] on img at bounding box center [692, 305] width 590 height 332
click at [415, 154] on div "Video" at bounding box center [419, 149] width 41 height 12
click at [158, 176] on div "[URL][DOMAIN_NAME]" at bounding box center [126, 178] width 71 height 18
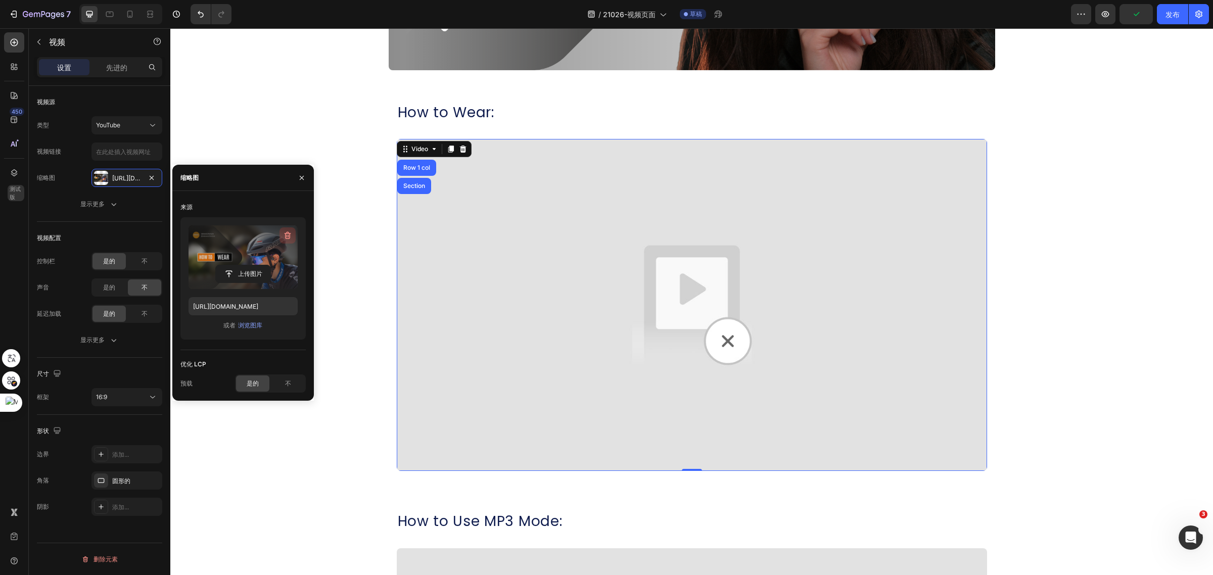
click at [281, 239] on button "button" at bounding box center [287, 235] width 16 height 16
click at [253, 244] on input "file" at bounding box center [242, 257] width 109 height 64
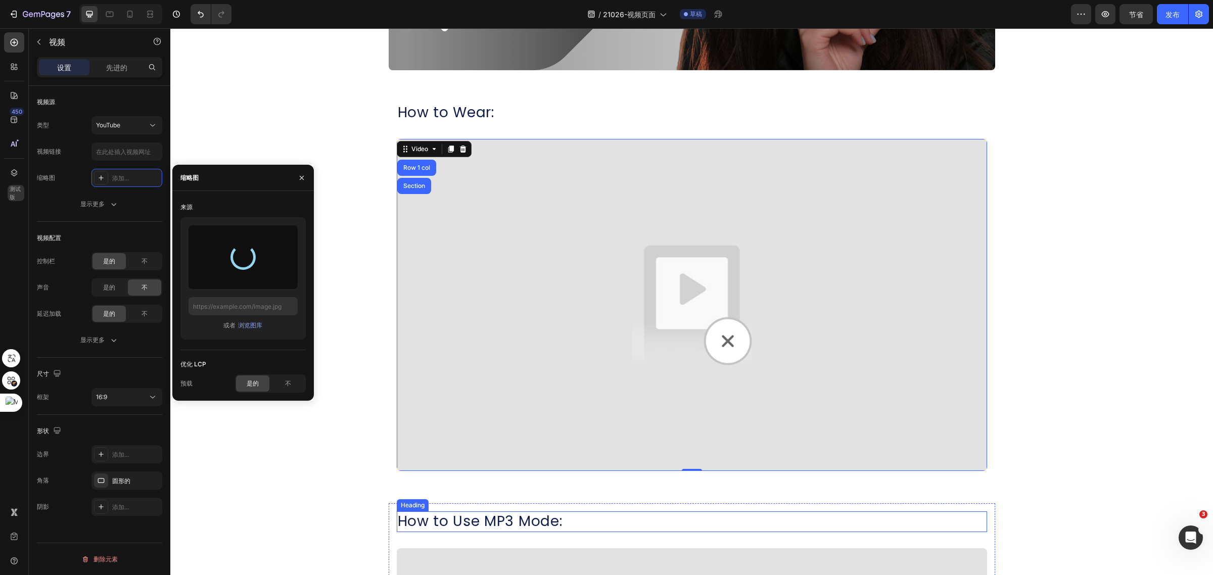
type input "https://cdn.shopify.com/s/files/1/0052/6775/0984/files/gempages_466773933102728…"
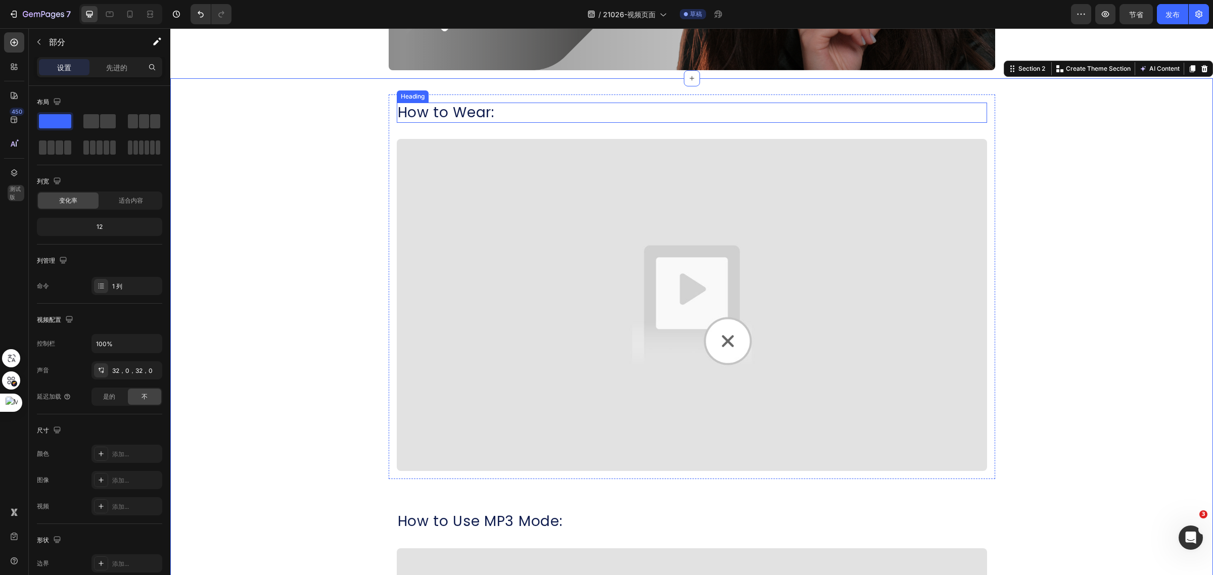
click at [459, 120] on h2 "How to Wear:" at bounding box center [692, 113] width 590 height 20
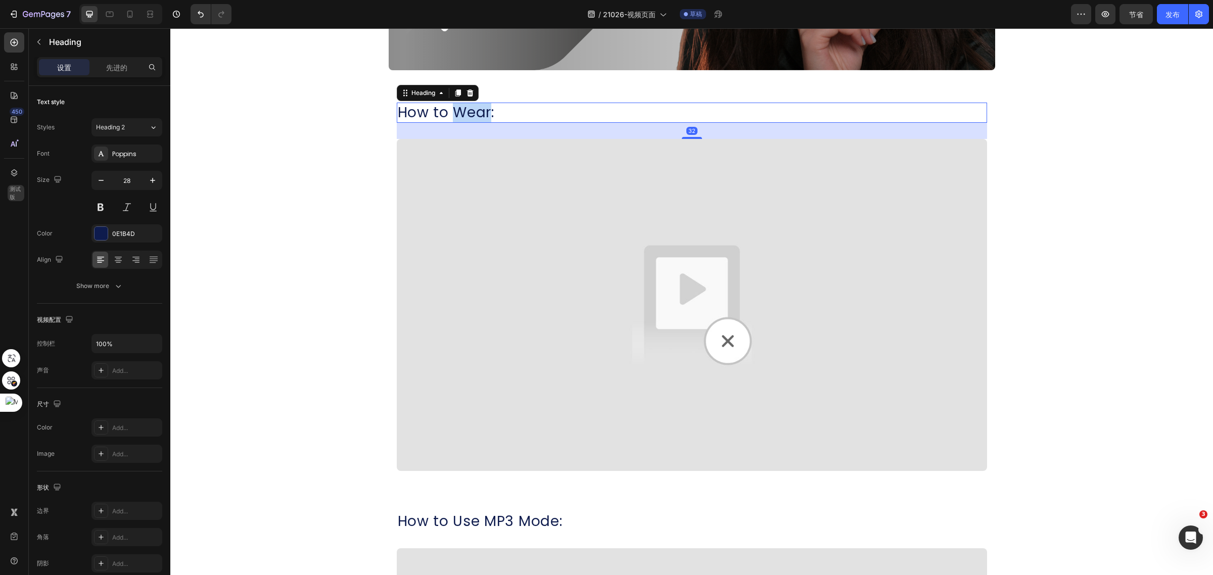
click at [459, 120] on h2 "How to Wear:" at bounding box center [692, 113] width 590 height 20
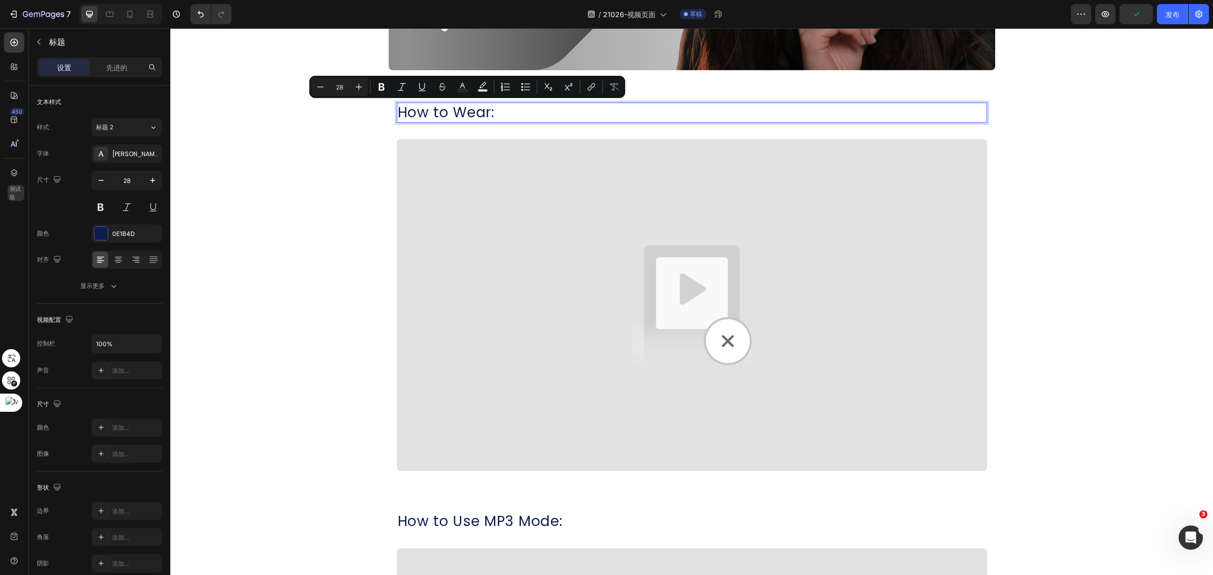
click at [501, 113] on p "How to Wear:" at bounding box center [692, 113] width 588 height 18
drag, startPoint x: 494, startPoint y: 117, endPoint x: 448, endPoint y: 114, distance: 46.0
click at [448, 114] on p "How to Wear:" at bounding box center [692, 113] width 588 height 18
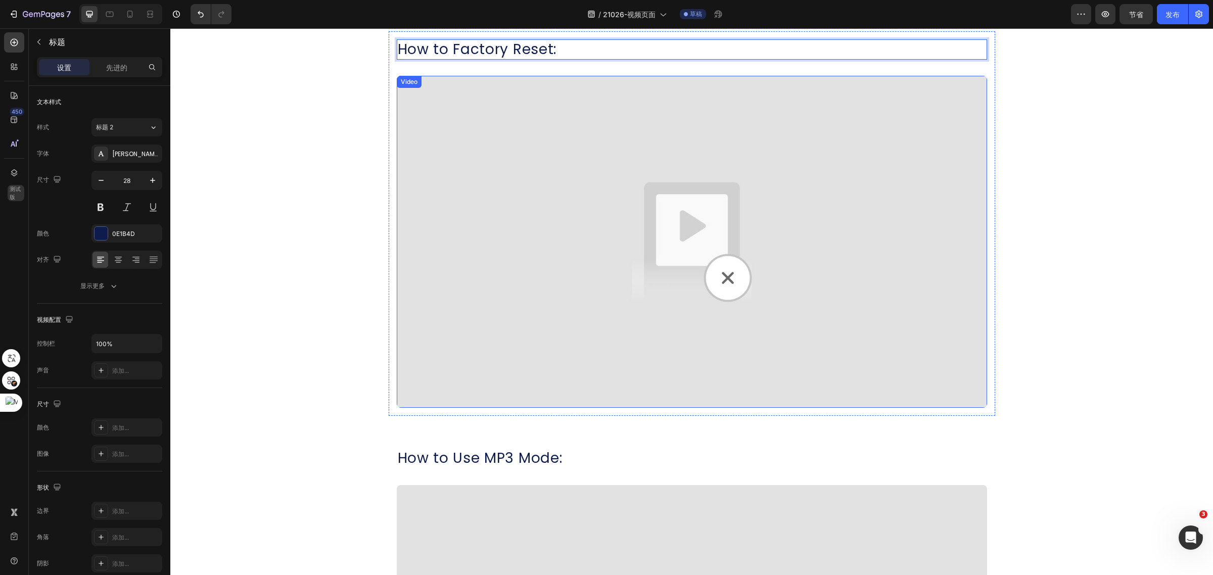
scroll to position [525, 0]
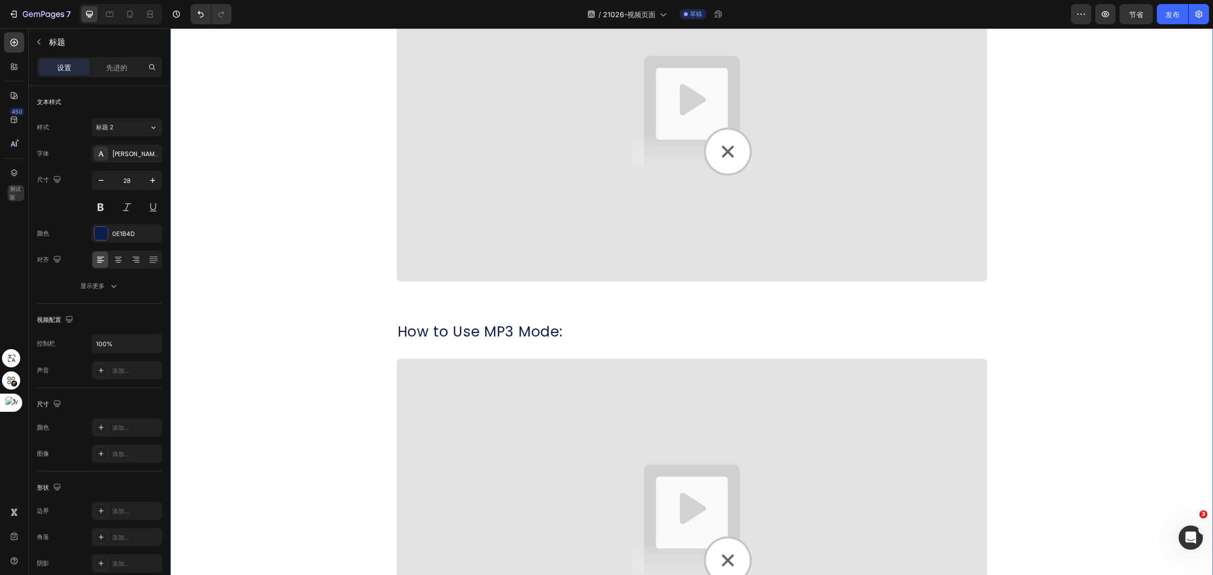
click at [1066, 362] on div "How to Factory Reset: Heading 32 Video Row How to Use MP3 Mode: Heading Video R…" at bounding box center [691, 506] width 1042 height 1203
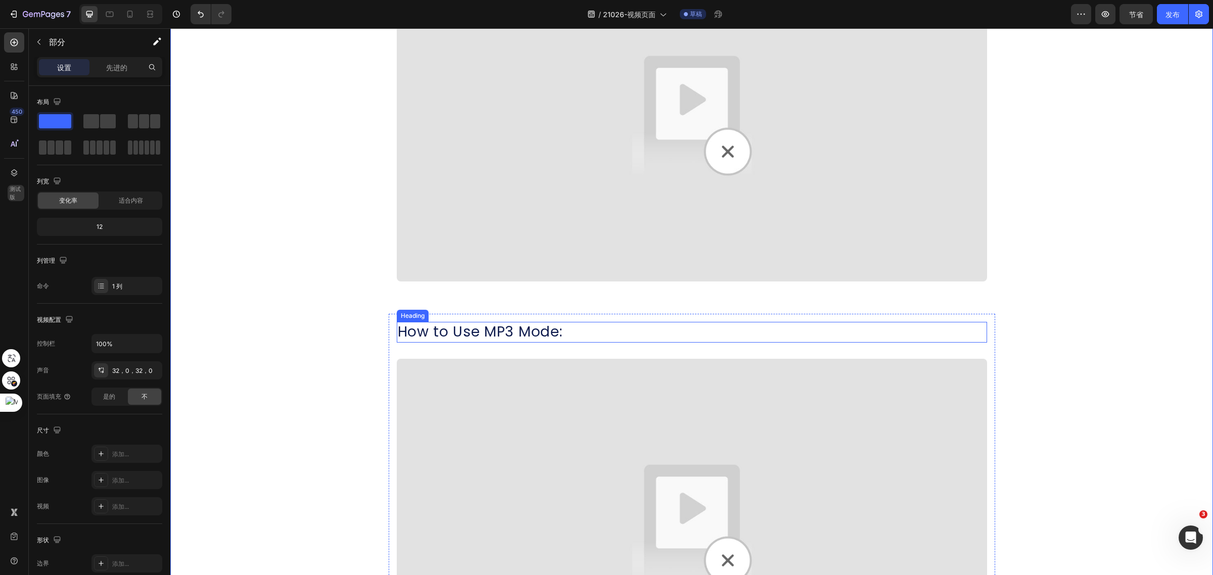
click at [463, 331] on h2 "How to Use MP3 Mode:" at bounding box center [692, 332] width 590 height 20
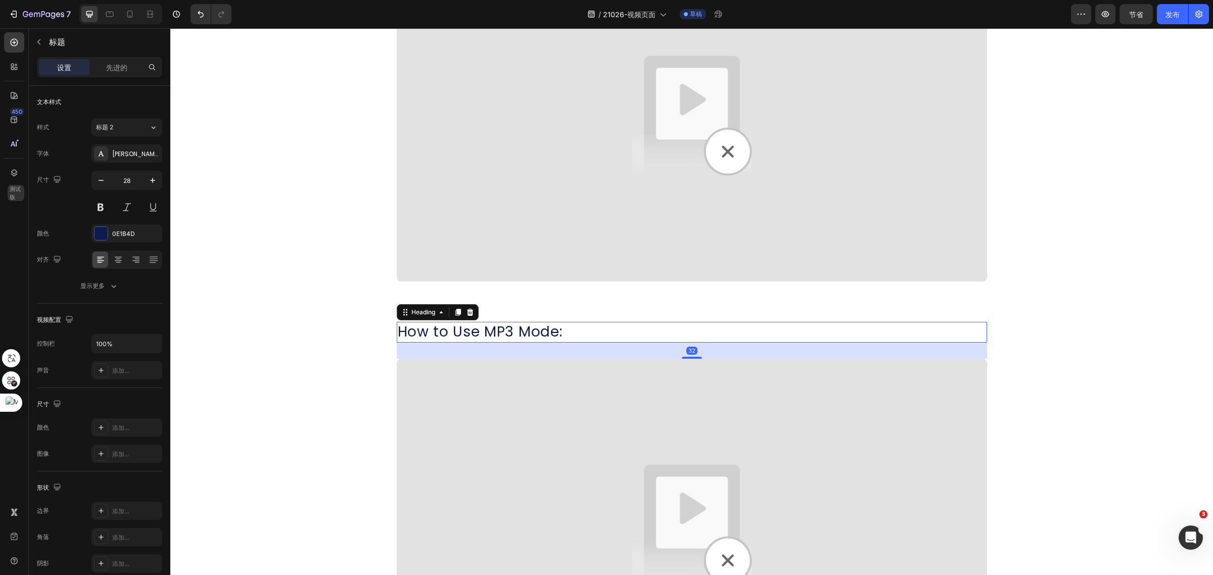
click at [475, 336] on h2 "How to Use MP3 Mode:" at bounding box center [692, 332] width 590 height 20
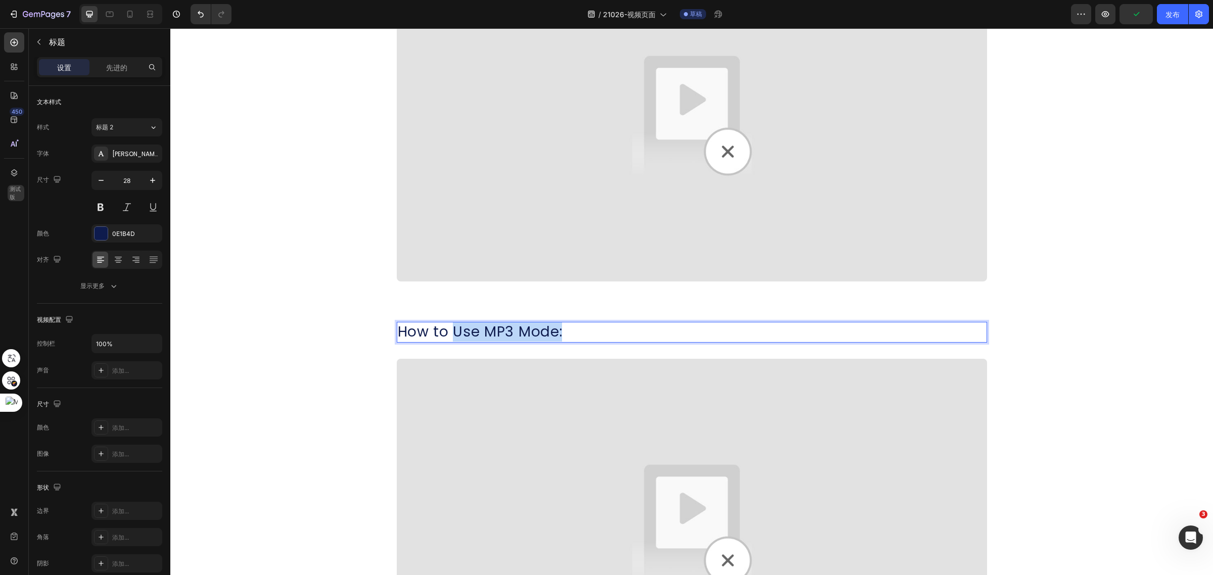
drag, startPoint x: 448, startPoint y: 331, endPoint x: 566, endPoint y: 329, distance: 118.3
click at [566, 329] on p "How to Use MP3 Mode:" at bounding box center [692, 332] width 588 height 18
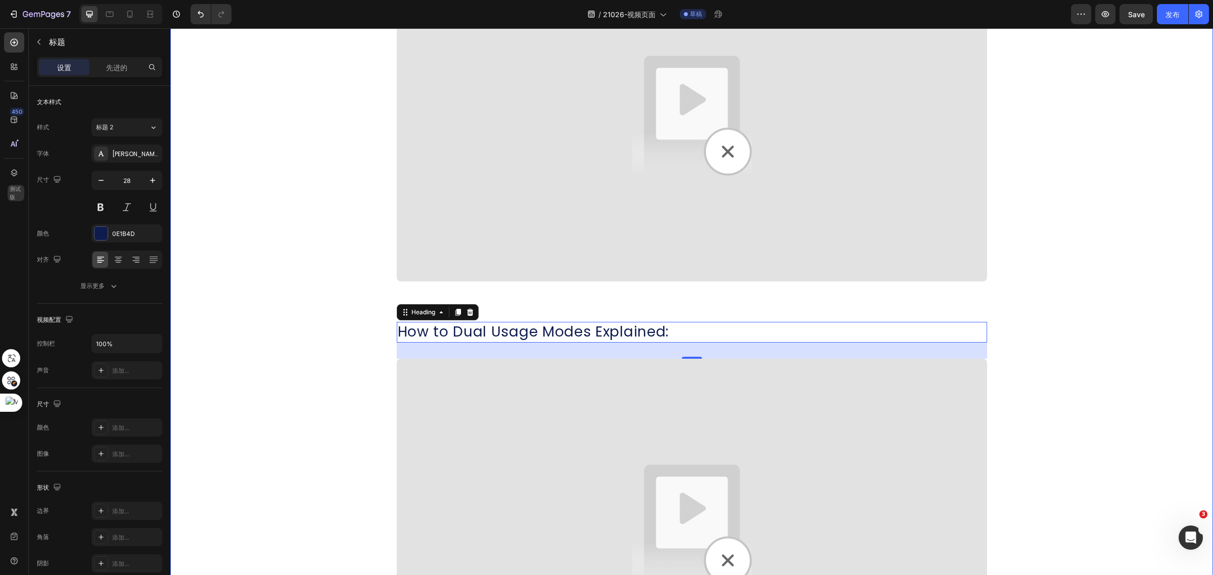
click at [1143, 172] on div "How to Factory Reset: Heading Video Row How to Dual Usage Modes Explained: Head…" at bounding box center [691, 506] width 1042 height 1203
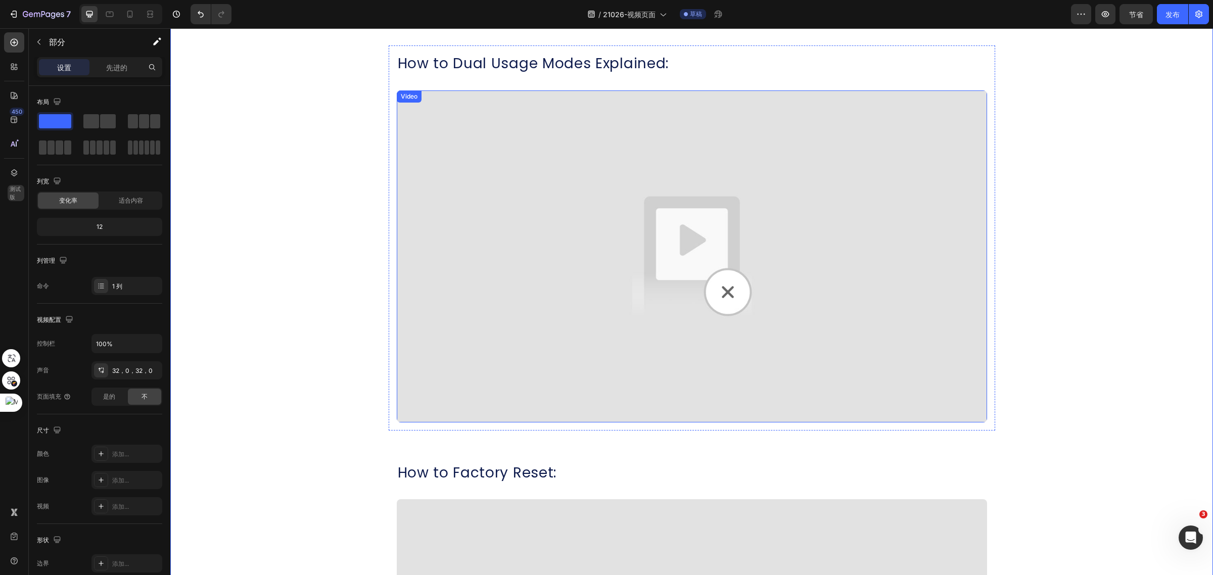
scroll to position [904, 0]
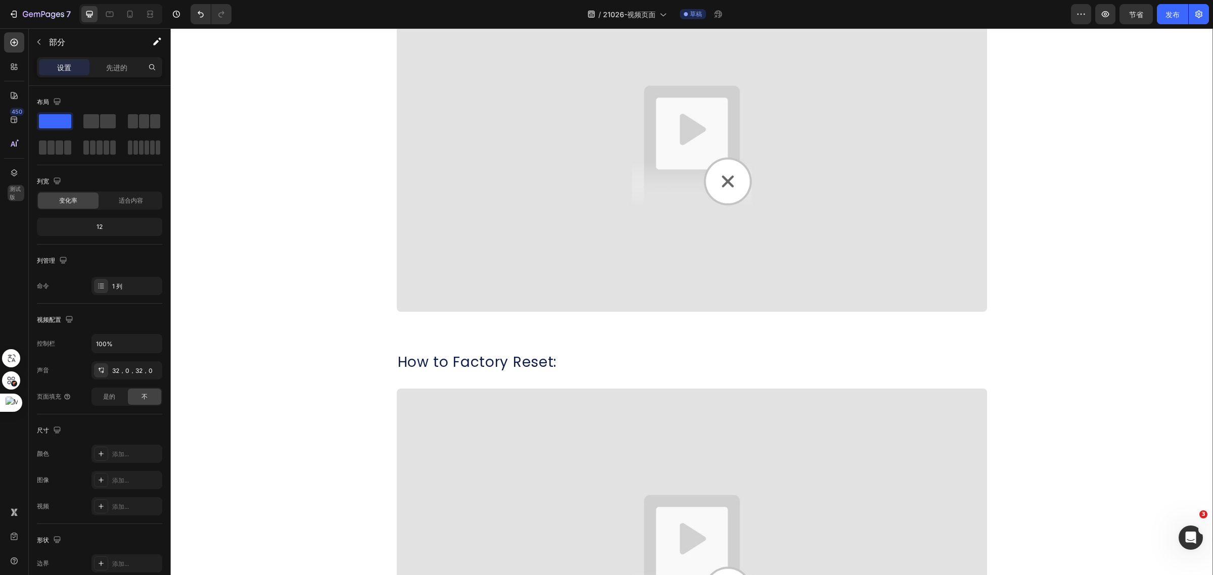
click at [1054, 364] on div "How to Factory Reset: Heading Video Row How to Dual Usage Modes Explained: Head…" at bounding box center [691, 127] width 1042 height 1203
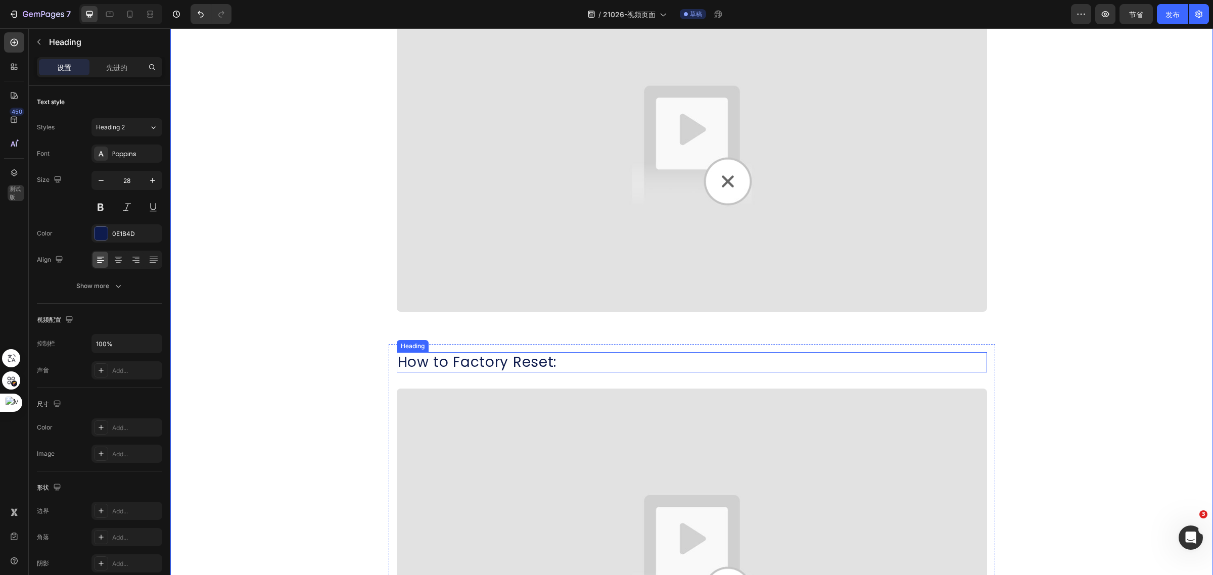
click at [474, 370] on h2 "How to Factory Reset:" at bounding box center [692, 362] width 590 height 20
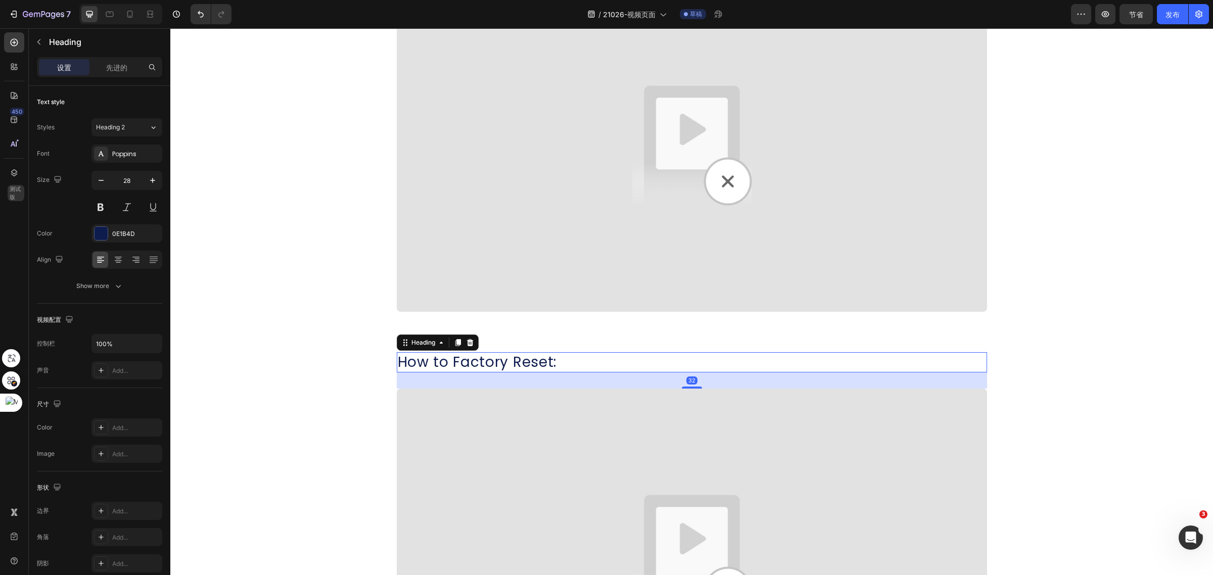
click at [460, 366] on h2 "How to Factory Reset:" at bounding box center [692, 362] width 590 height 20
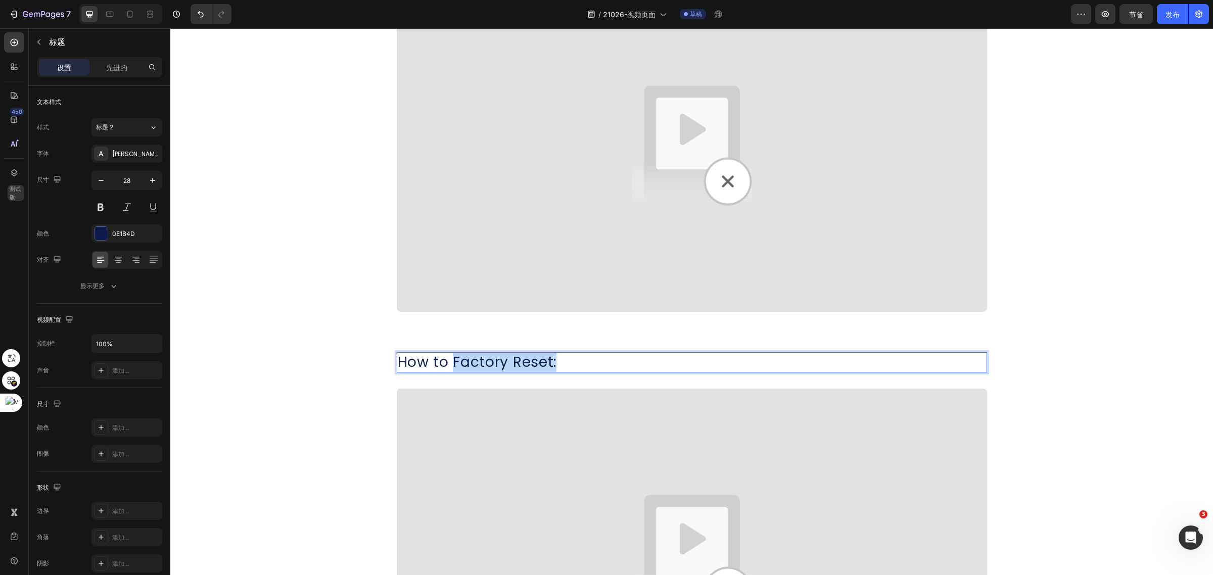
drag, startPoint x: 451, startPoint y: 362, endPoint x: 556, endPoint y: 367, distance: 105.2
click at [556, 367] on p "How to Factory Reset:" at bounding box center [692, 362] width 588 height 18
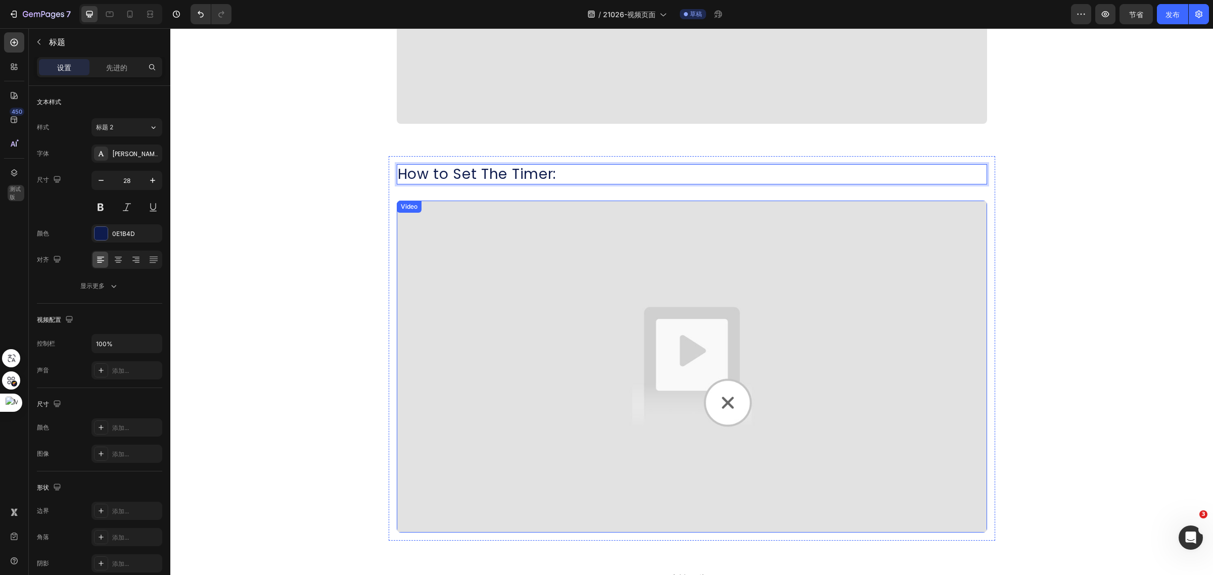
scroll to position [1094, 0]
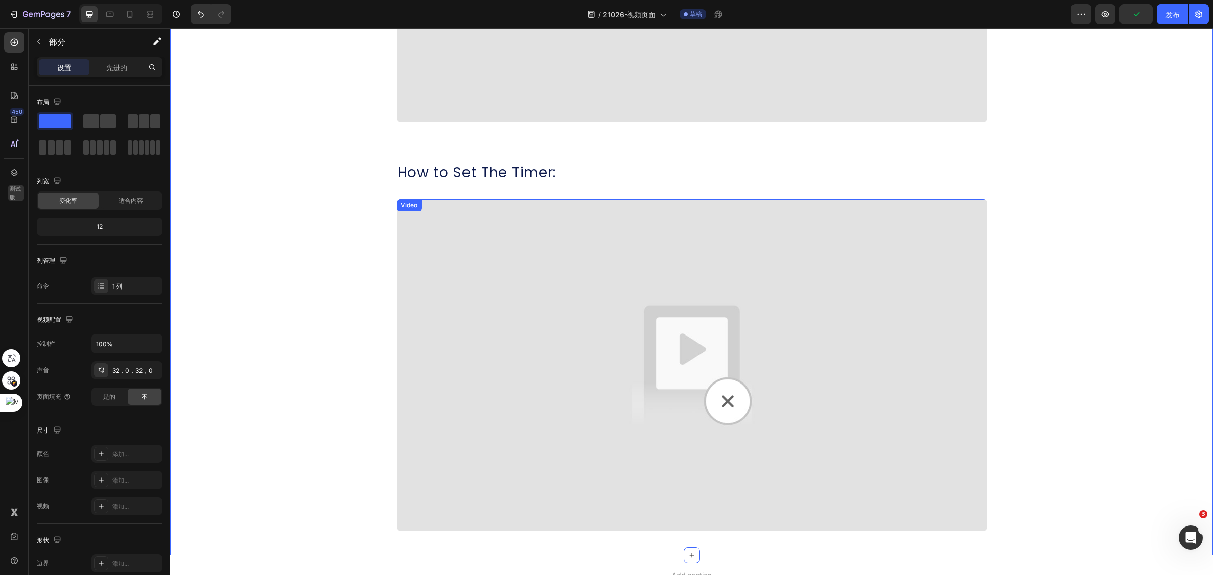
click at [403, 206] on div "Video" at bounding box center [409, 205] width 21 height 9
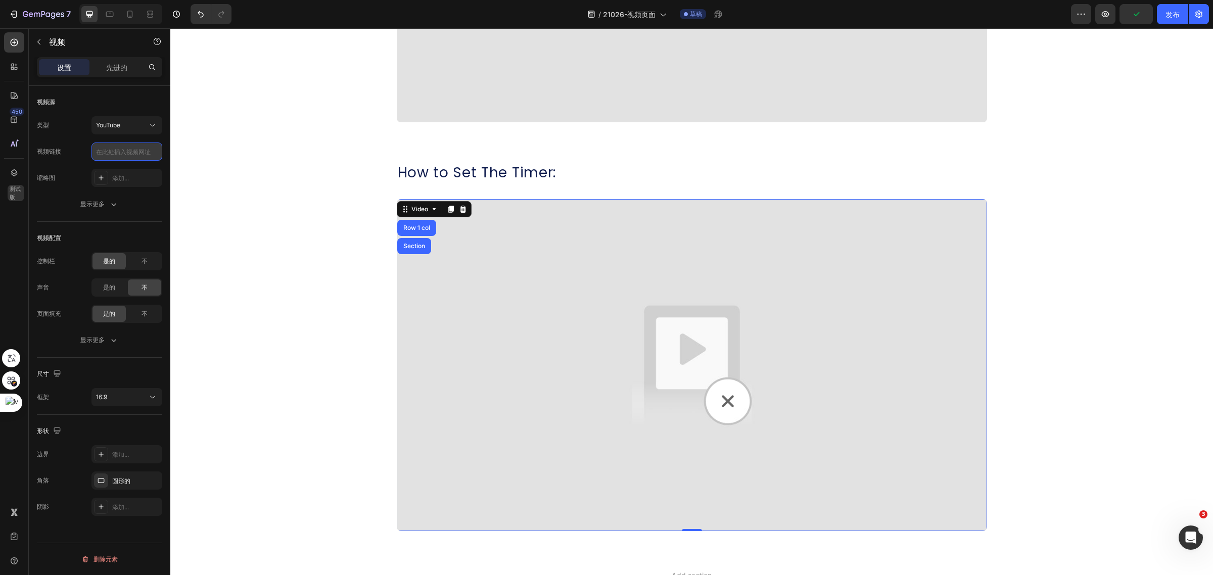
click at [109, 155] on input "text" at bounding box center [126, 151] width 71 height 18
paste input "https://youtu.be/L-YSje1ujOQ"
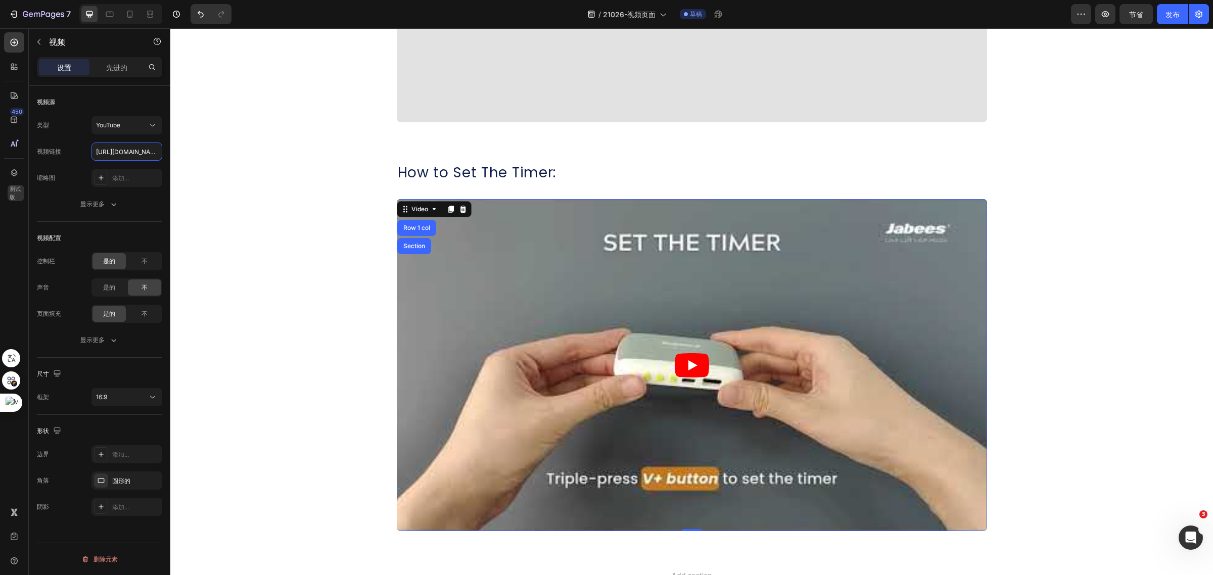
scroll to position [0, 37]
type input "https://youtu.be/L-YSje1ujOQ"
click at [102, 178] on icon at bounding box center [101, 178] width 8 height 8
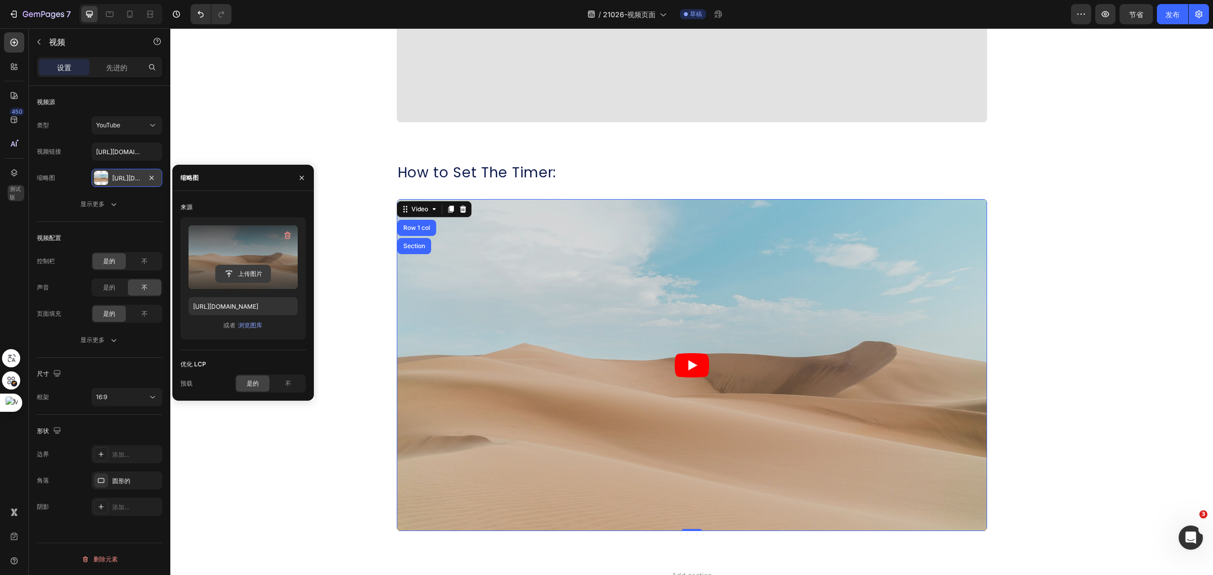
click at [225, 269] on input "file" at bounding box center [243, 273] width 55 height 17
type input "https://cdn.shopify.com/s/files/1/0052/6775/0984/files/gempages_466773933102728…"
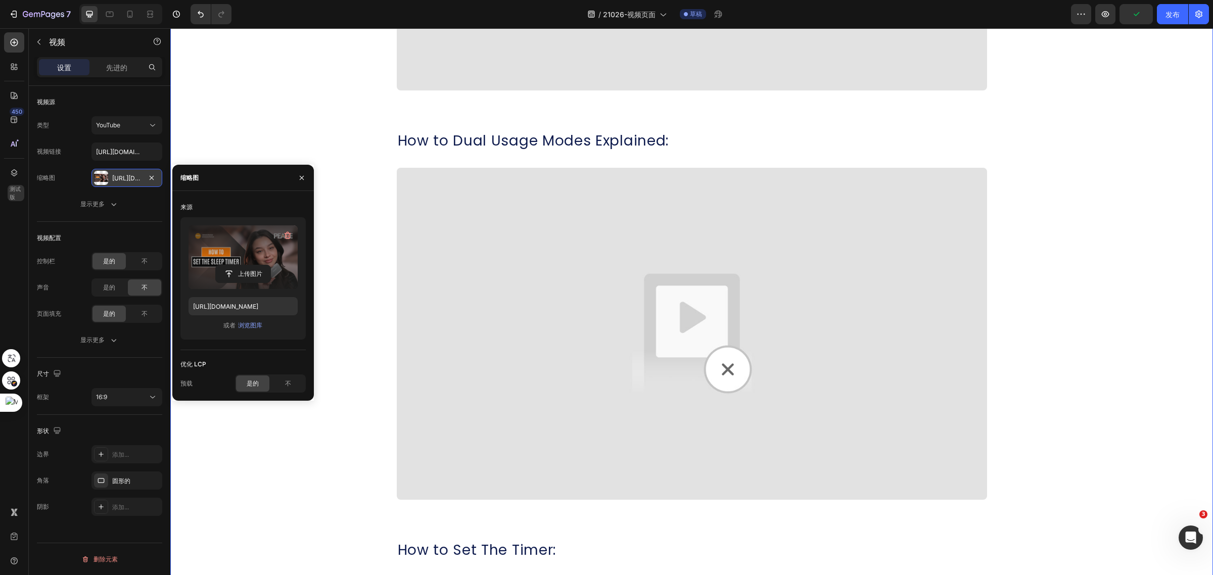
scroll to position [715, 0]
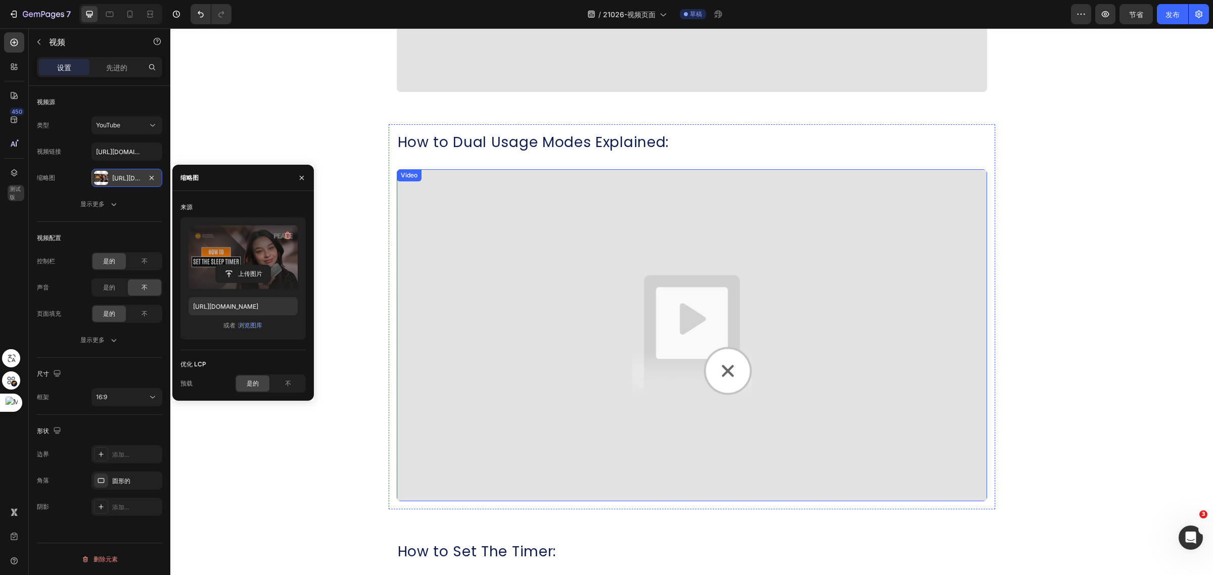
click at [402, 174] on div "Video" at bounding box center [409, 175] width 21 height 9
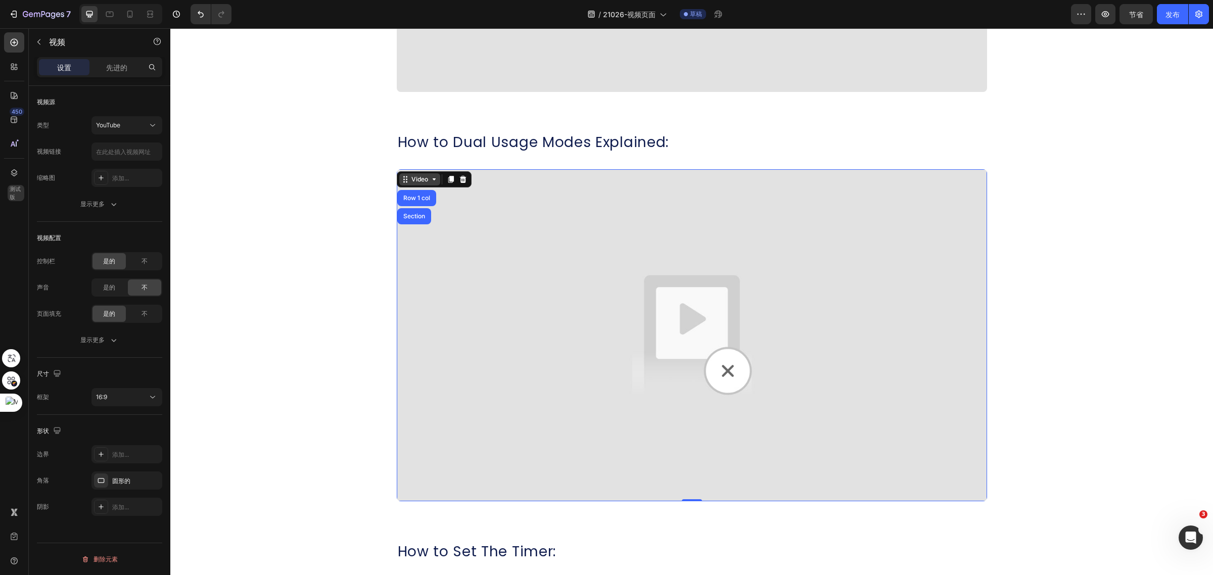
click at [408, 184] on div "Video" at bounding box center [419, 179] width 41 height 12
click at [119, 177] on font "添加..." at bounding box center [120, 178] width 17 height 8
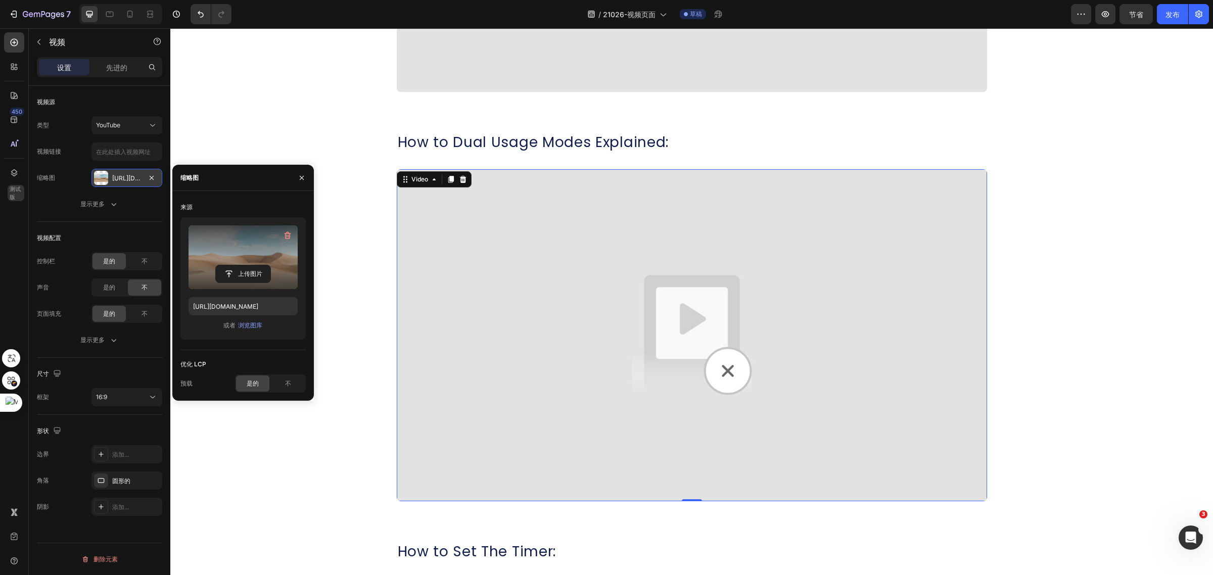
click at [221, 253] on label at bounding box center [242, 257] width 109 height 64
click at [221, 265] on input "file" at bounding box center [243, 273] width 55 height 17
type input "https://cdn.shopify.com/s/files/1/0052/6775/0984/files/gempages_466773933102728…"
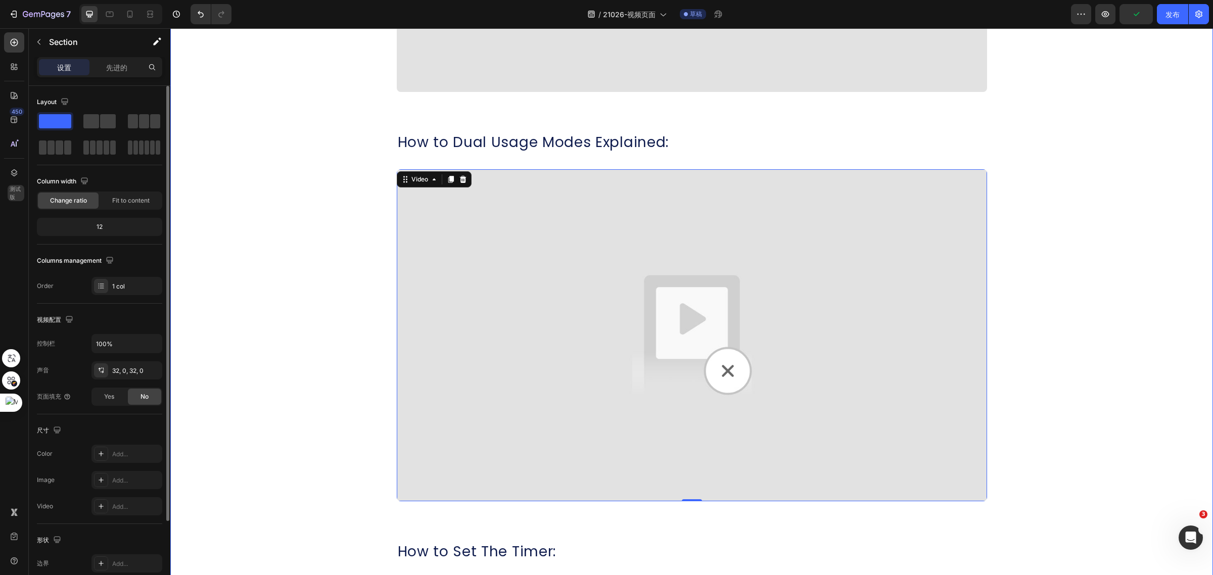
click at [1186, 269] on div "How to Factory Reset: Heading Video Row How to Dual Usage Modes Explained: Head…" at bounding box center [691, 317] width 1042 height 1203
click at [400, 175] on div "Video" at bounding box center [409, 175] width 21 height 9
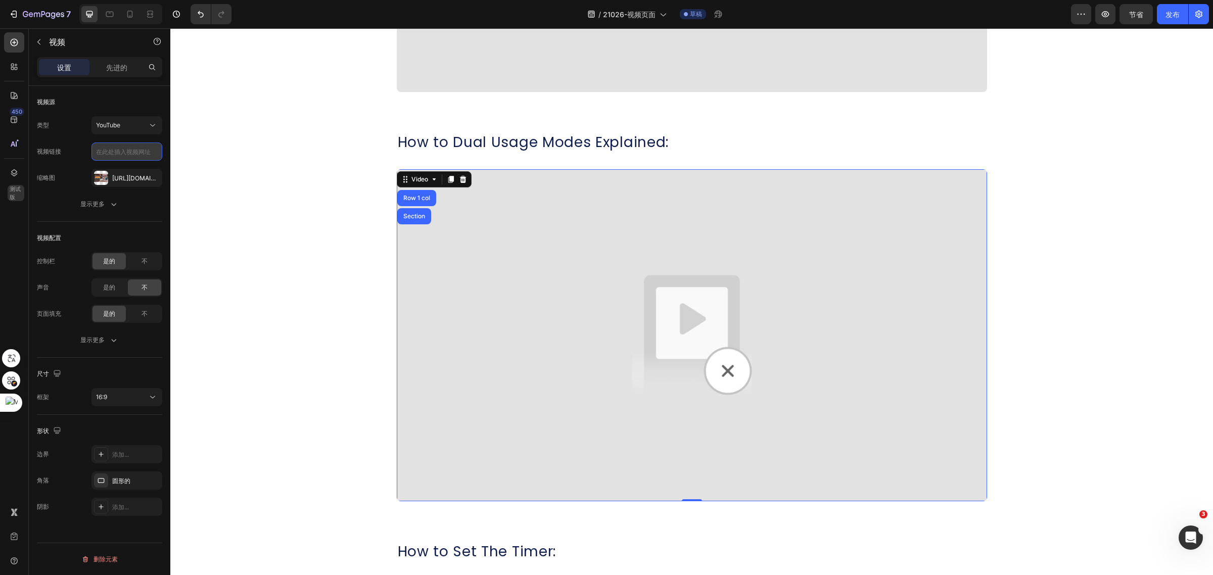
click at [113, 151] on input "text" at bounding box center [126, 151] width 71 height 18
paste input "https://youtu.be/43OUIyrumgg"
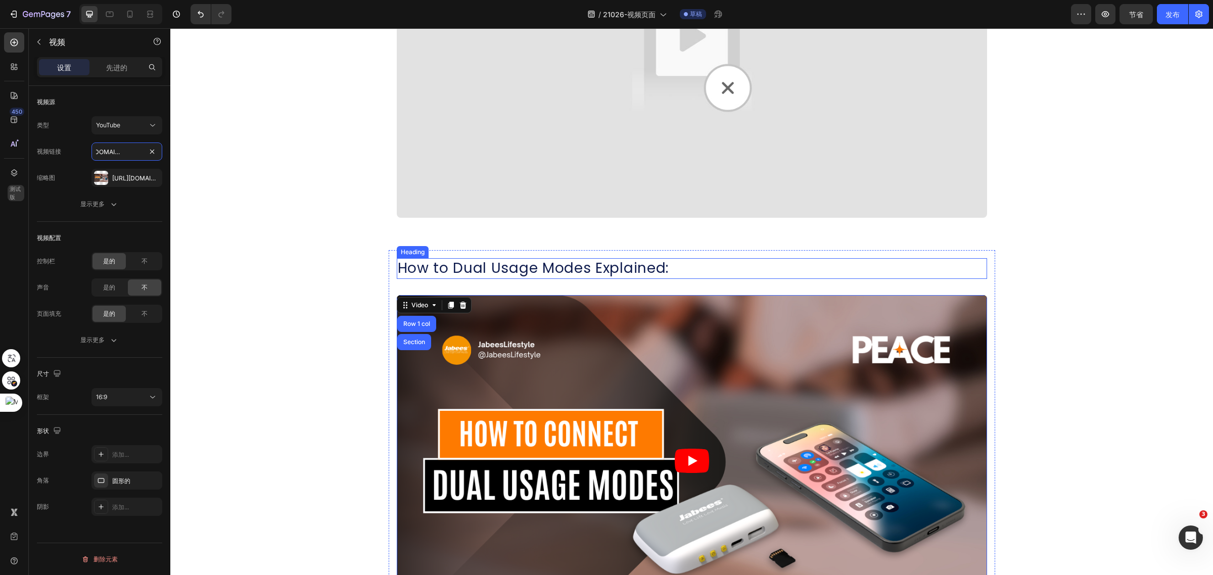
scroll to position [589, 0]
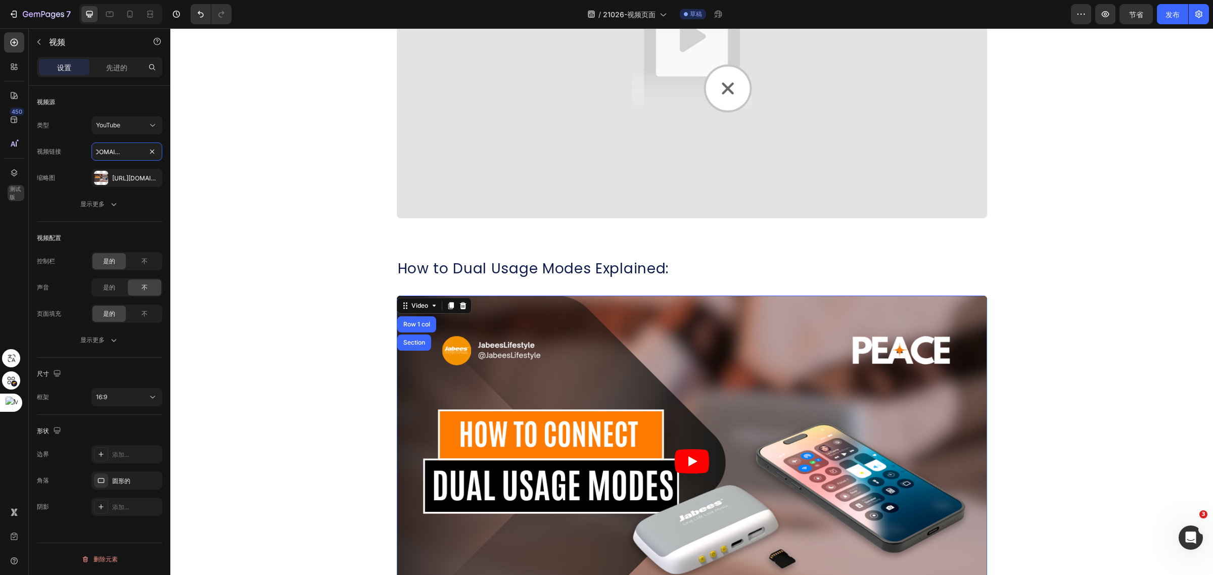
type input "https://youtu.be/43OUIyrumgg"
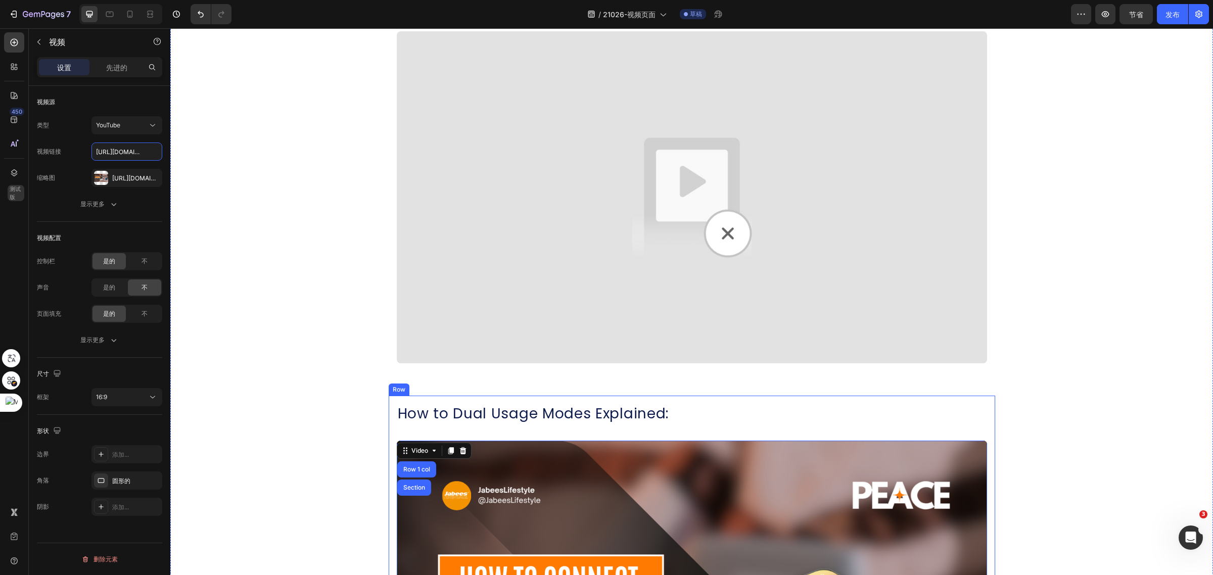
scroll to position [336, 0]
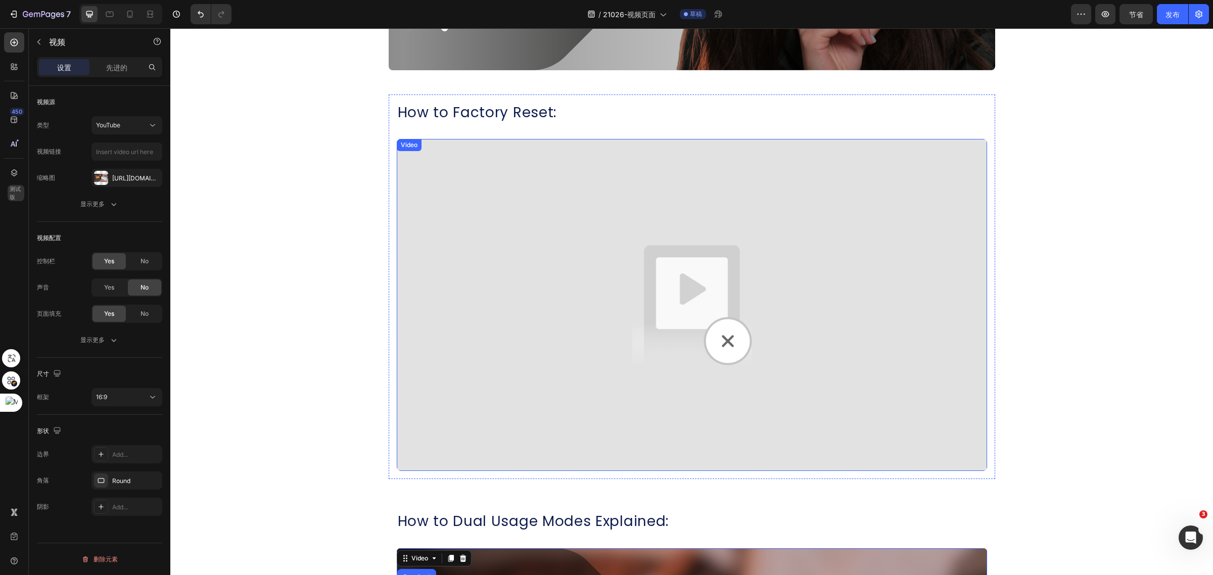
click at [460, 181] on img at bounding box center [692, 305] width 590 height 332
click at [100, 178] on div at bounding box center [101, 178] width 14 height 14
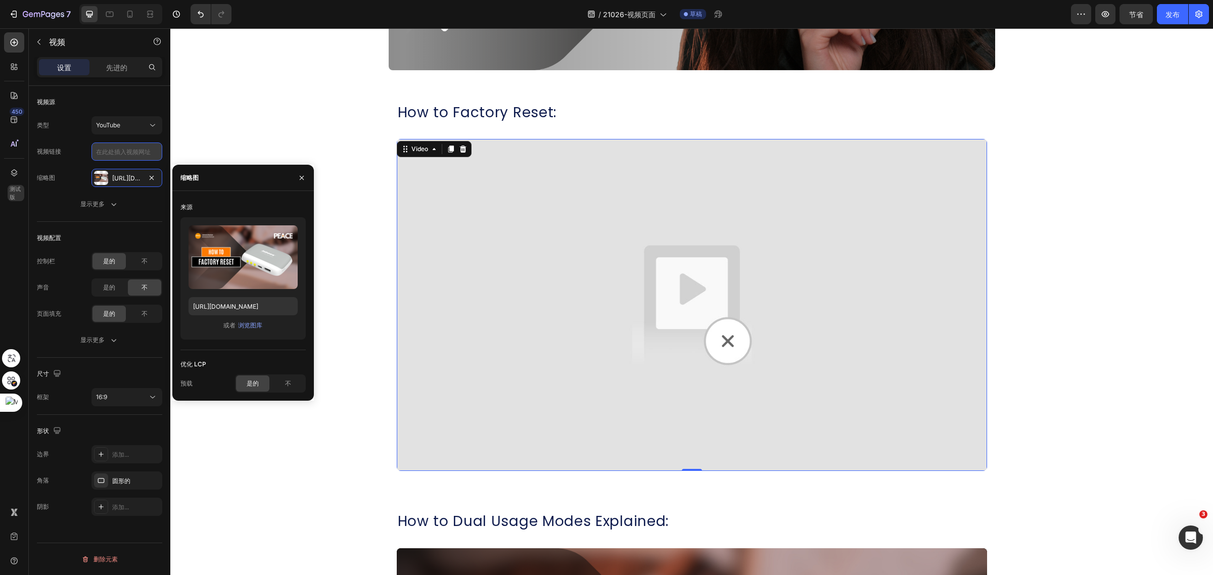
click at [112, 155] on input "text" at bounding box center [126, 151] width 71 height 18
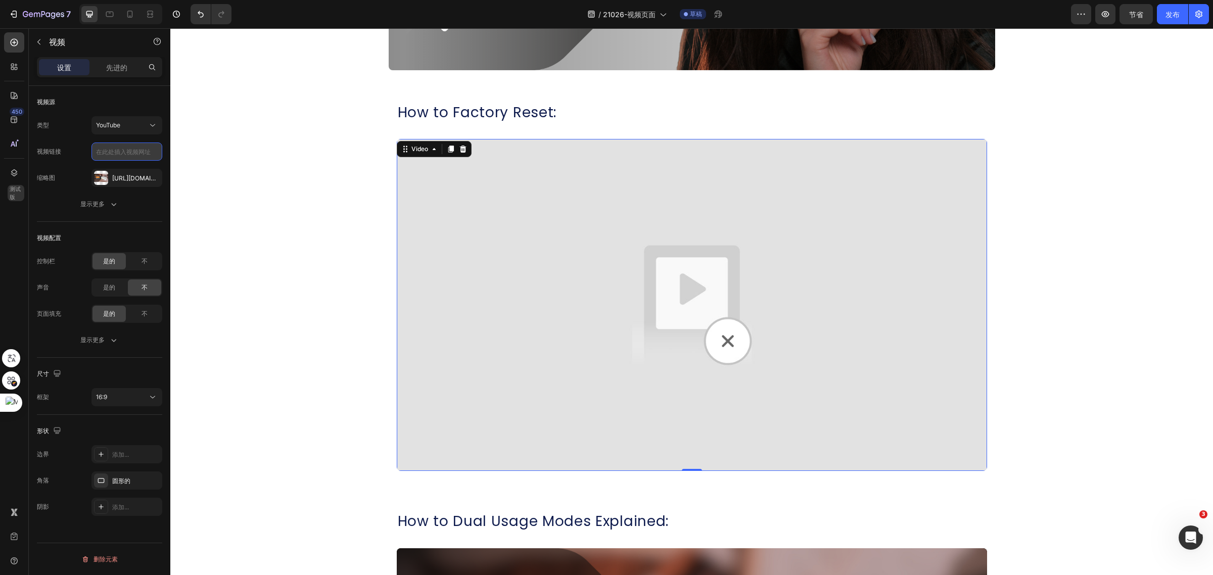
click at [124, 152] on input "text" at bounding box center [126, 151] width 71 height 18
paste input "https://youtu.be/Hrzo-450mP8"
type input "https://youtu.be/Hrzo-450mP8"
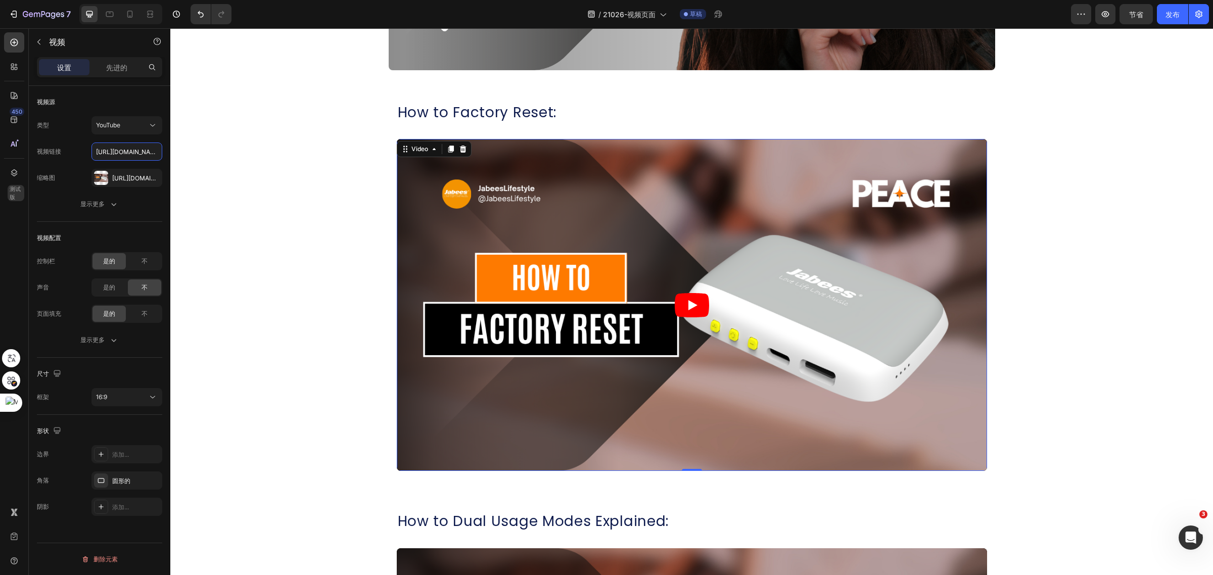
scroll to position [0, 43]
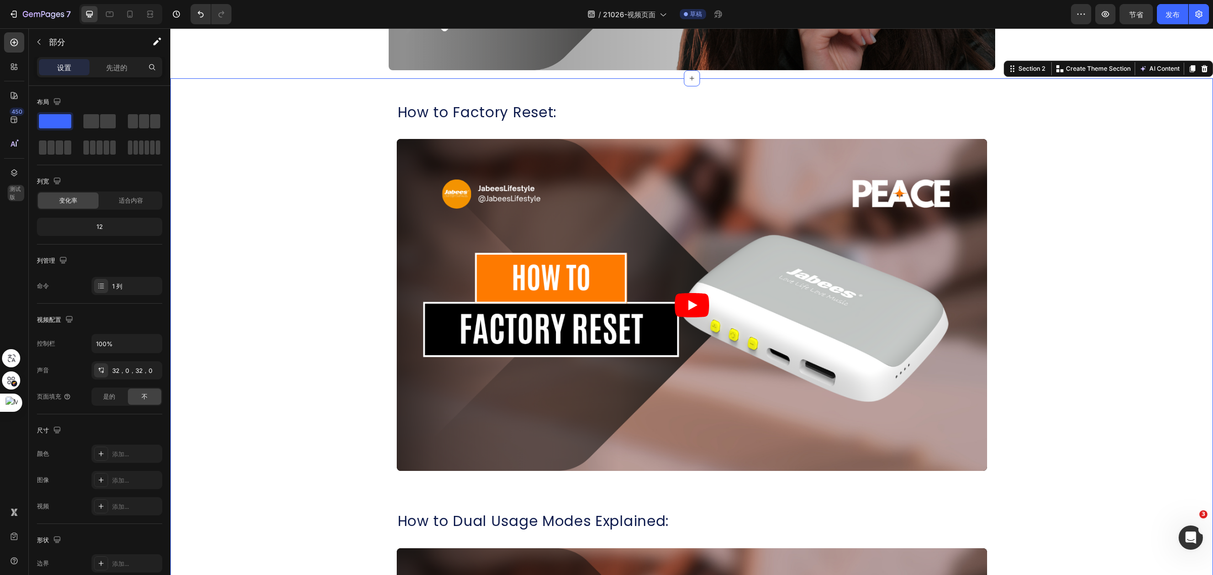
scroll to position [20, 0]
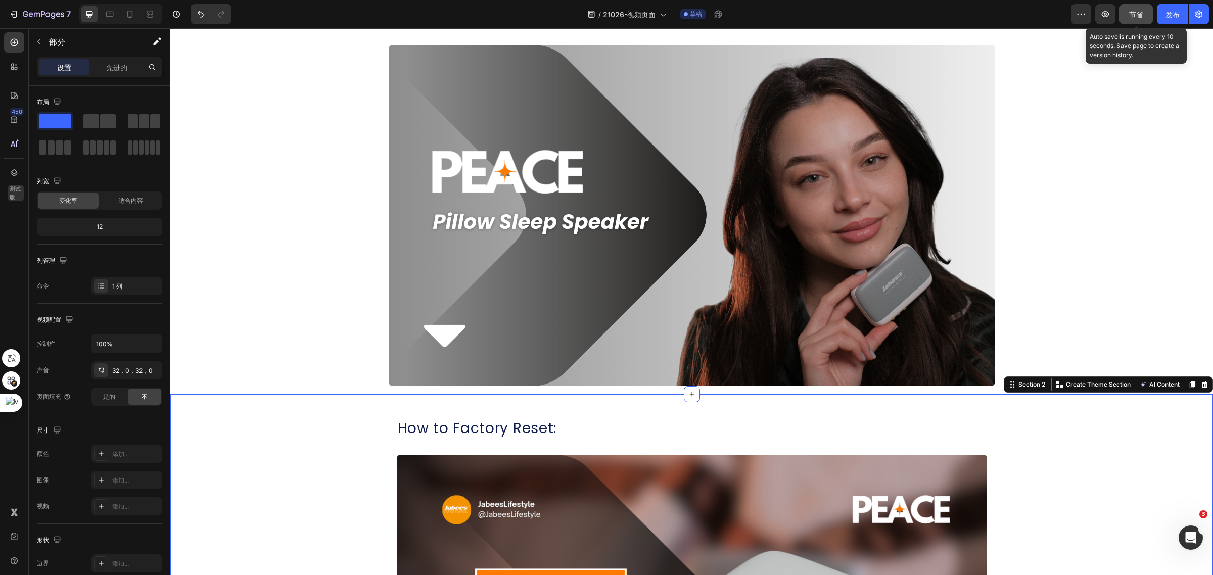
click at [1132, 21] on button "节省" at bounding box center [1135, 14] width 33 height 20
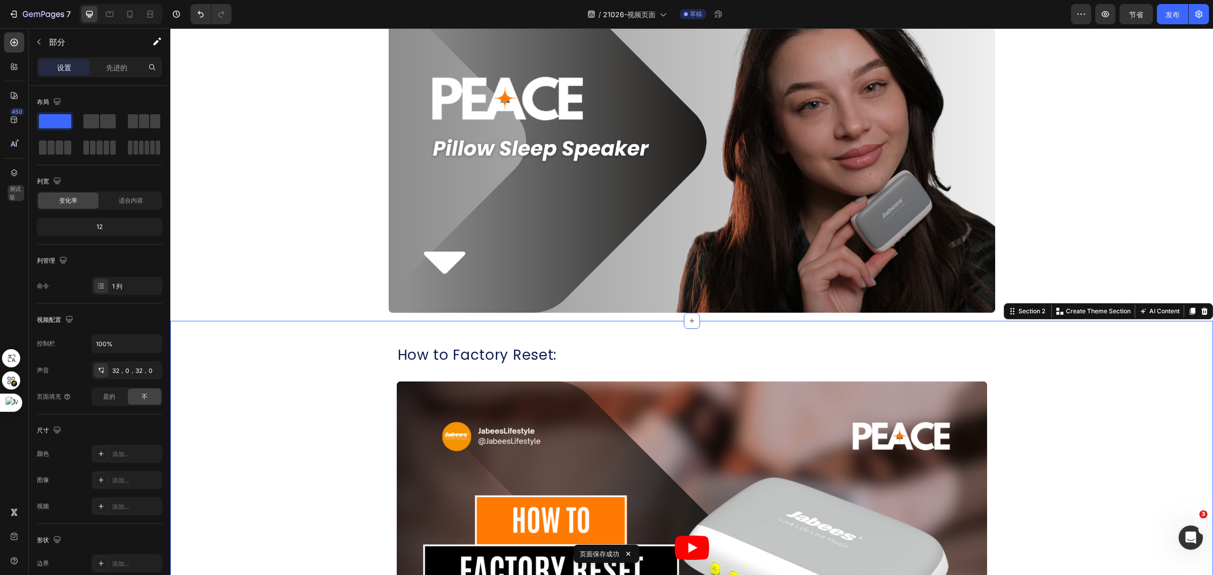
scroll to position [0, 0]
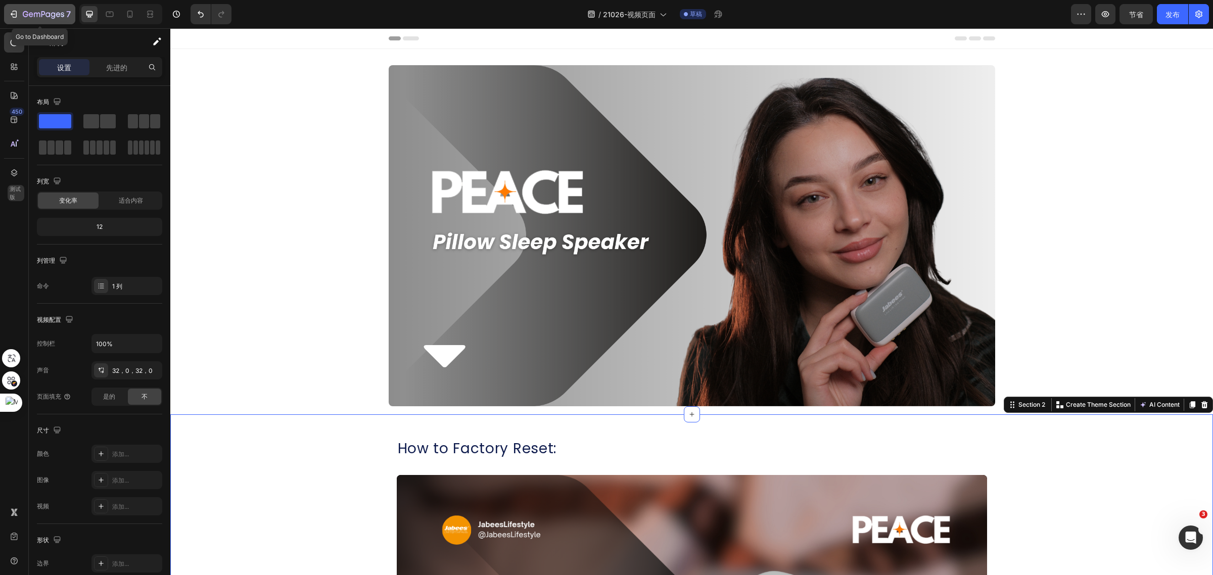
click at [29, 14] on icon "button" at bounding box center [31, 14] width 5 height 5
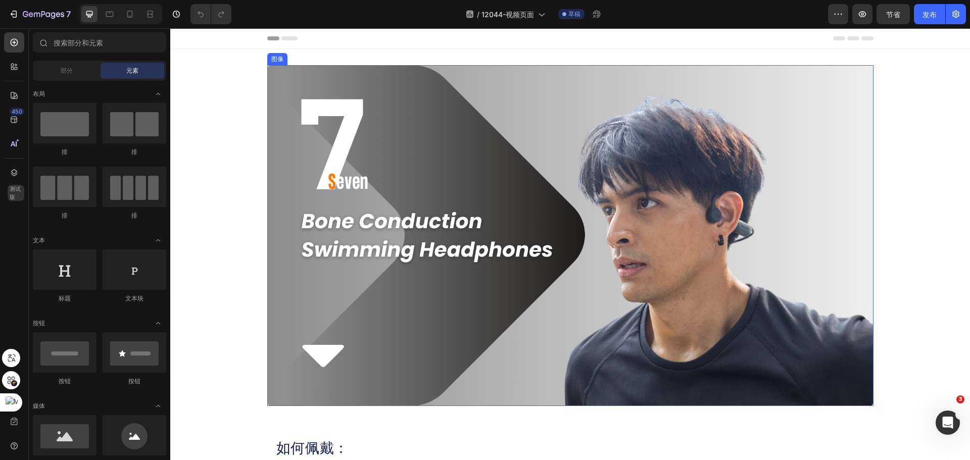
click at [528, 127] on img at bounding box center [570, 235] width 606 height 341
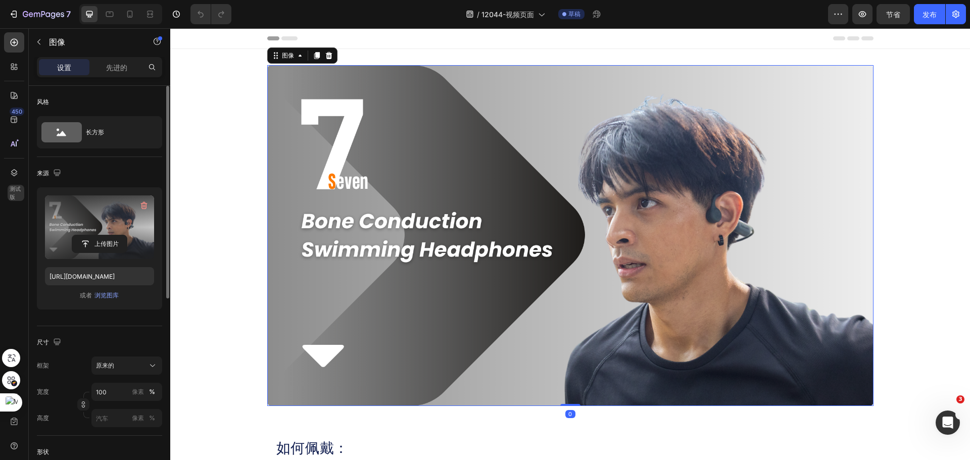
click at [116, 225] on label at bounding box center [99, 228] width 109 height 64
click at [116, 235] on input "file" at bounding box center [99, 243] width 55 height 17
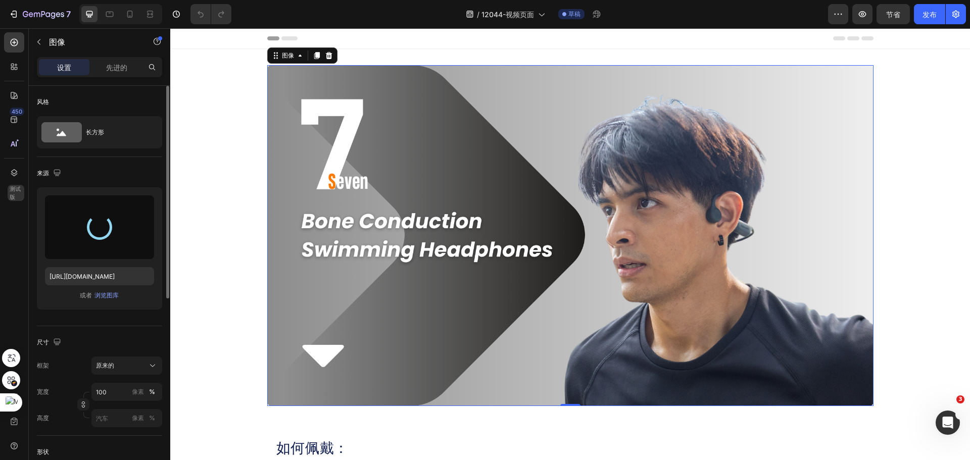
type input "https://cdn.shopify.com/s/files/1/0052/6775/0984/files/gempages_466773933102728…"
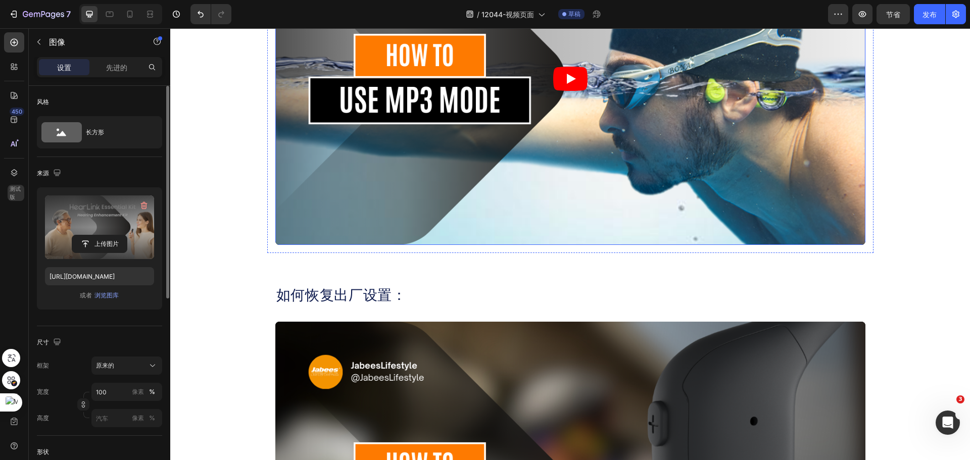
scroll to position [1061, 0]
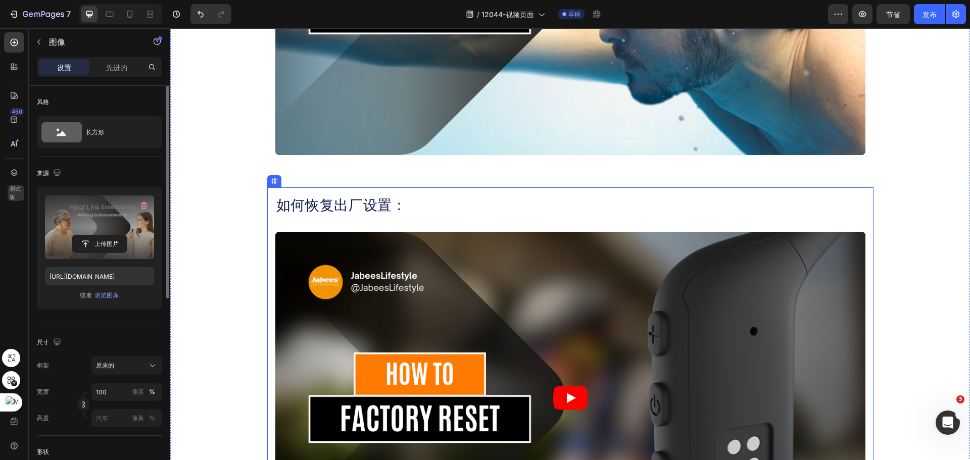
click at [863, 195] on div "如何恢复出厂设置： 标题 视频 排" at bounding box center [570, 379] width 606 height 385
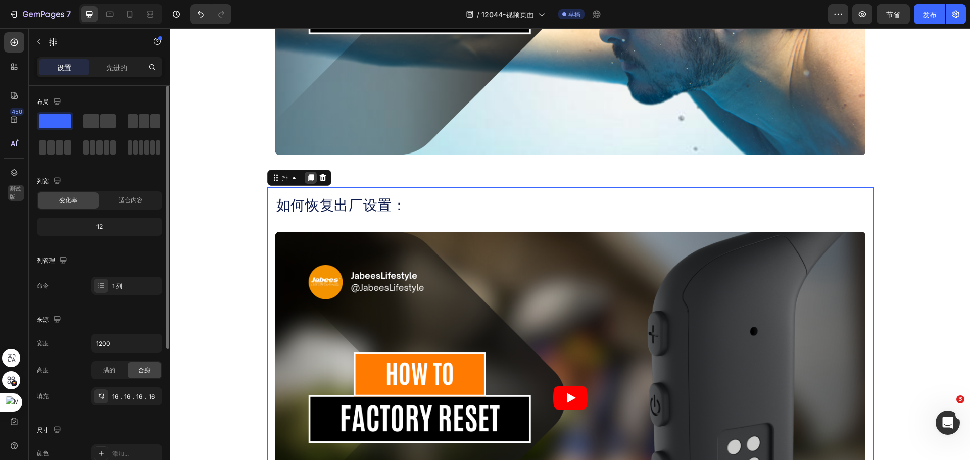
click at [308, 177] on icon at bounding box center [311, 177] width 6 height 7
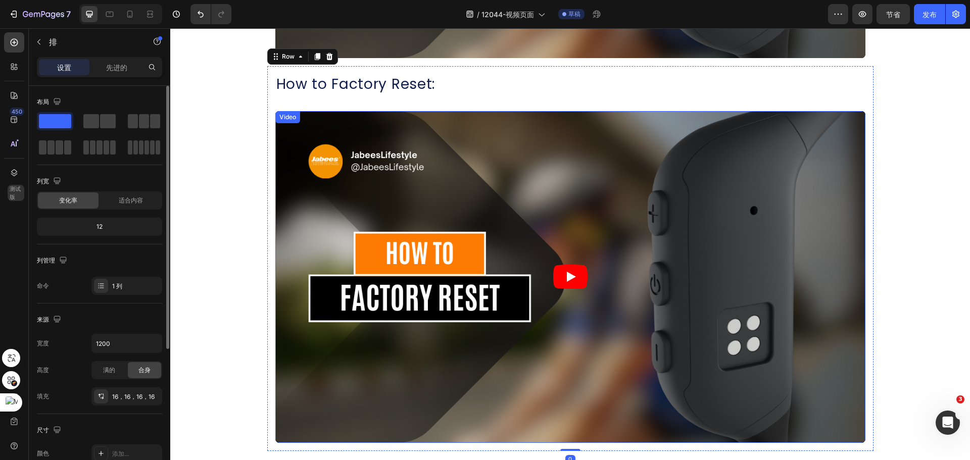
scroll to position [1569, 0]
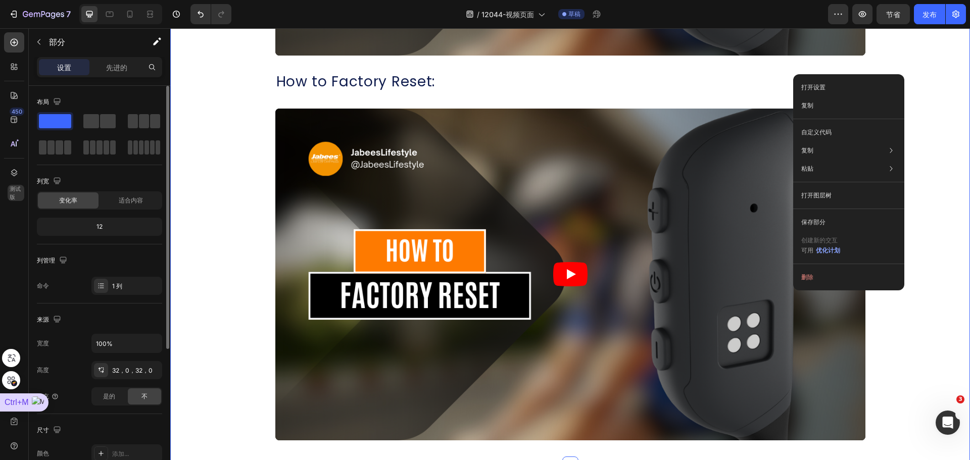
drag, startPoint x: 824, startPoint y: 0, endPoint x: 10, endPoint y: 401, distance: 907.9
click at [9, 399] on div "Ctrl+M" at bounding box center [24, 403] width 49 height 18
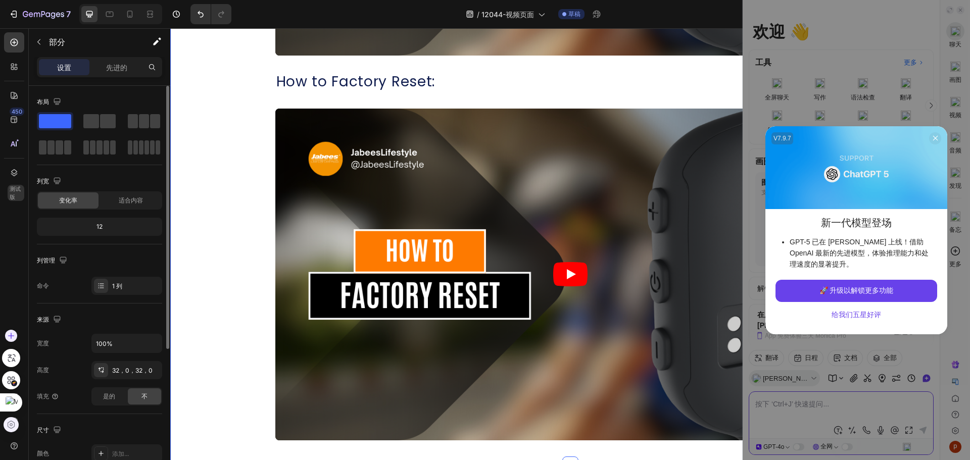
click at [11, 419] on div at bounding box center [11, 424] width 15 height 15
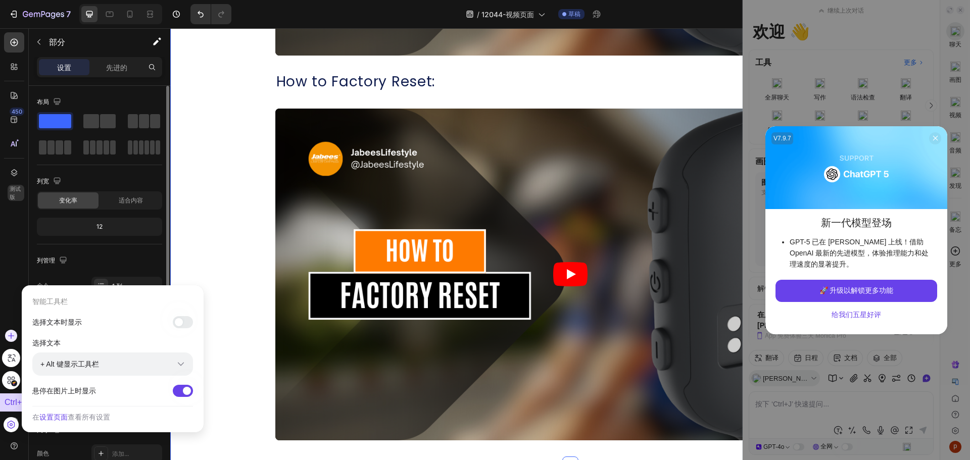
drag, startPoint x: 9, startPoint y: 425, endPoint x: 3, endPoint y: 400, distance: 26.6
click at [3, 400] on div "Ctrl+M" at bounding box center [24, 403] width 49 height 18
click at [6, 405] on div "Ctrl+M" at bounding box center [24, 403] width 49 height 18
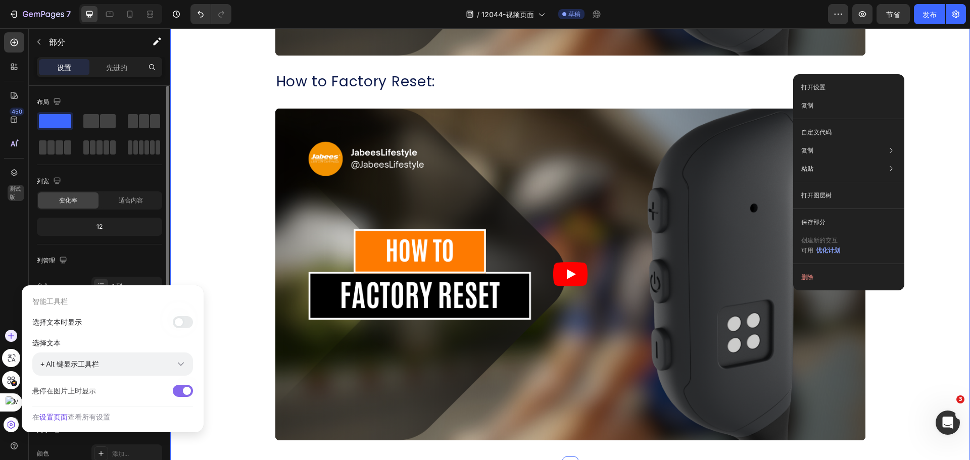
click at [178, 394] on div at bounding box center [183, 391] width 20 height 12
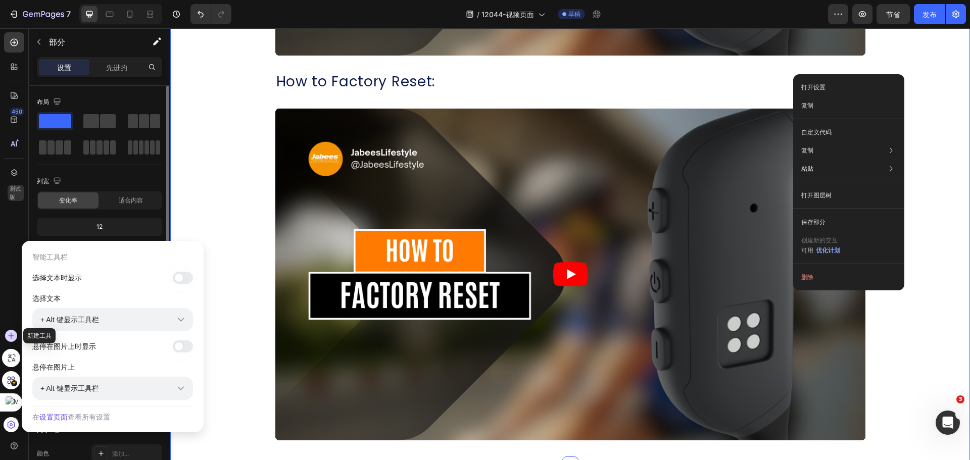
click at [11, 338] on icon at bounding box center [11, 336] width 6 height 6
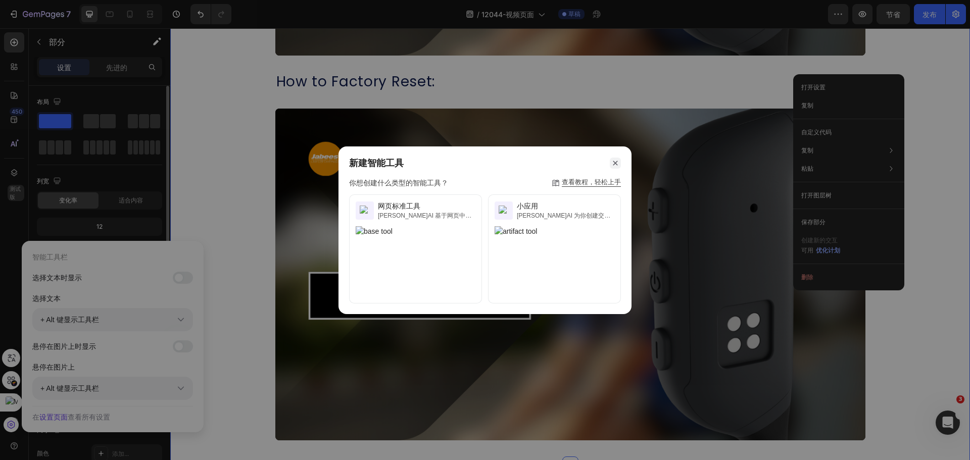
click at [612, 161] on icon at bounding box center [615, 163] width 9 height 9
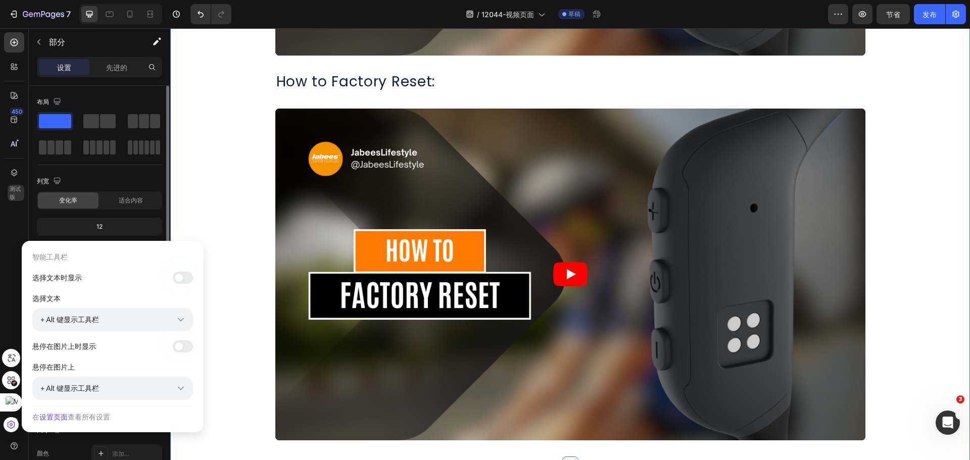
click at [14, 403] on div "Ctrl+M" at bounding box center [24, 403] width 49 height 18
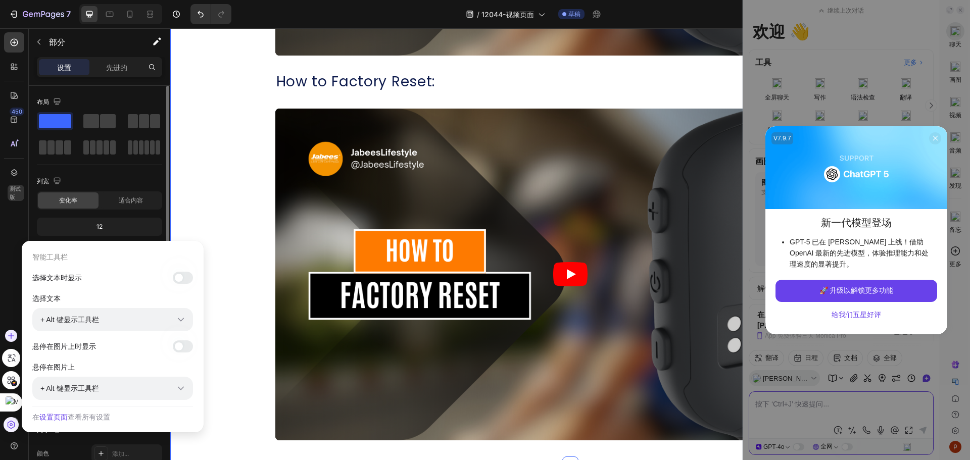
click at [15, 424] on icon at bounding box center [11, 424] width 9 height 9
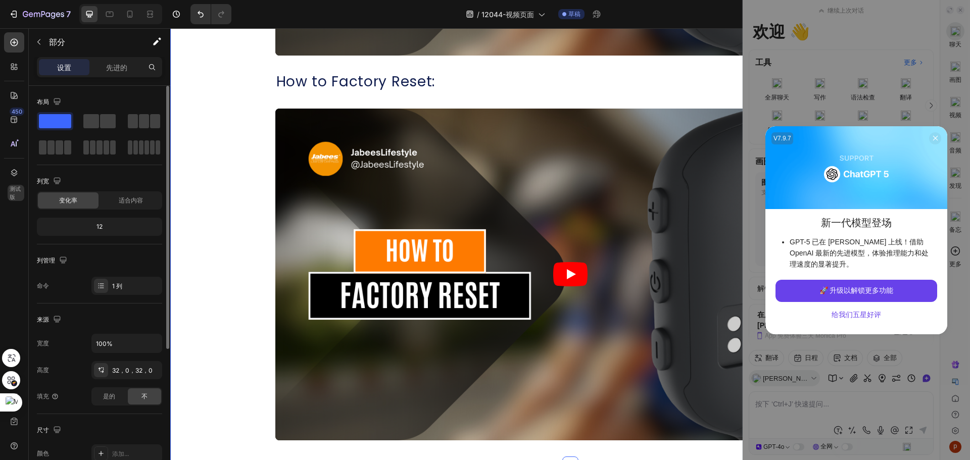
click at [936, 138] on icon at bounding box center [936, 138] width 8 height 8
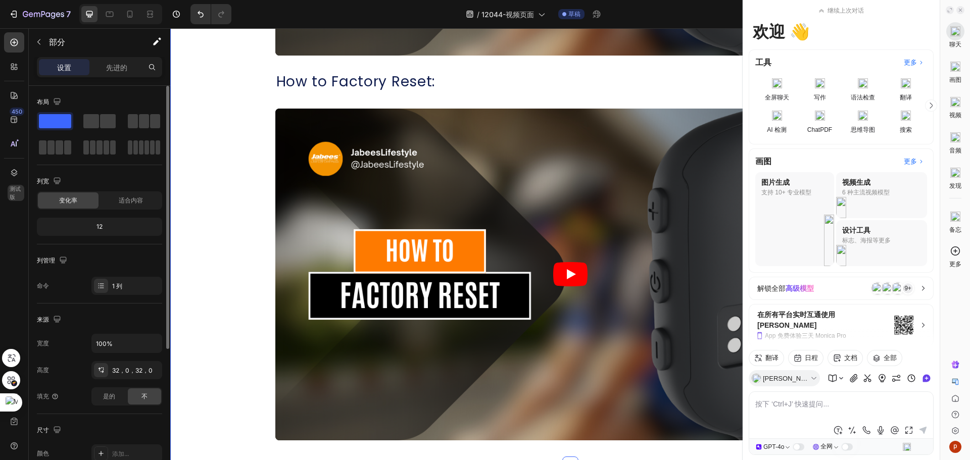
click at [959, 12] on icon at bounding box center [960, 10] width 5 height 5
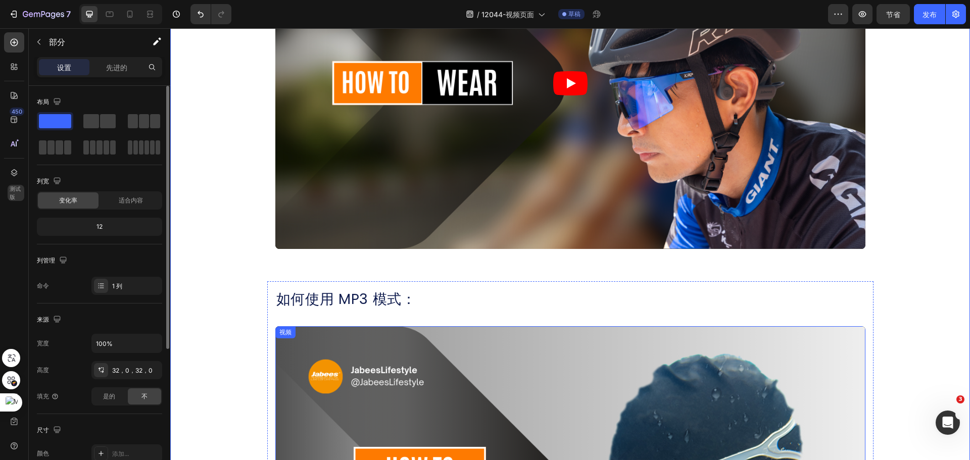
scroll to position [557, 0]
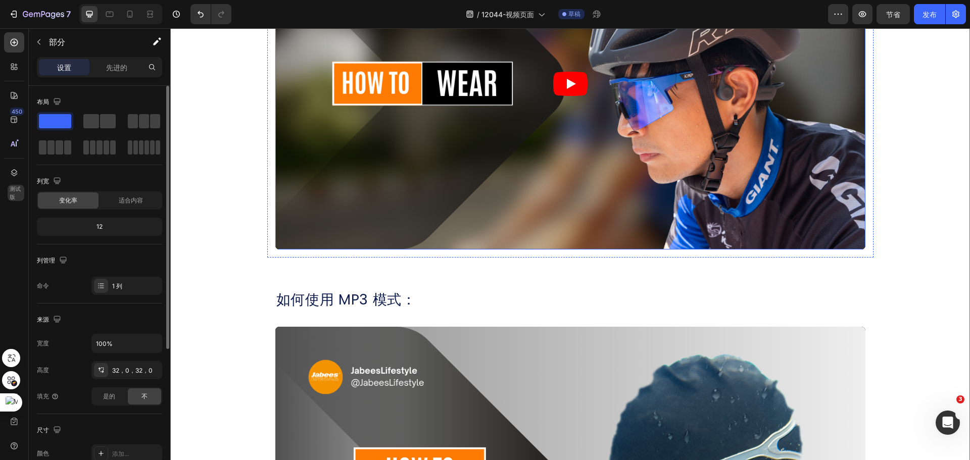
click at [353, 297] on font "如何使用 MP3 模式：" at bounding box center [346, 300] width 140 height 20
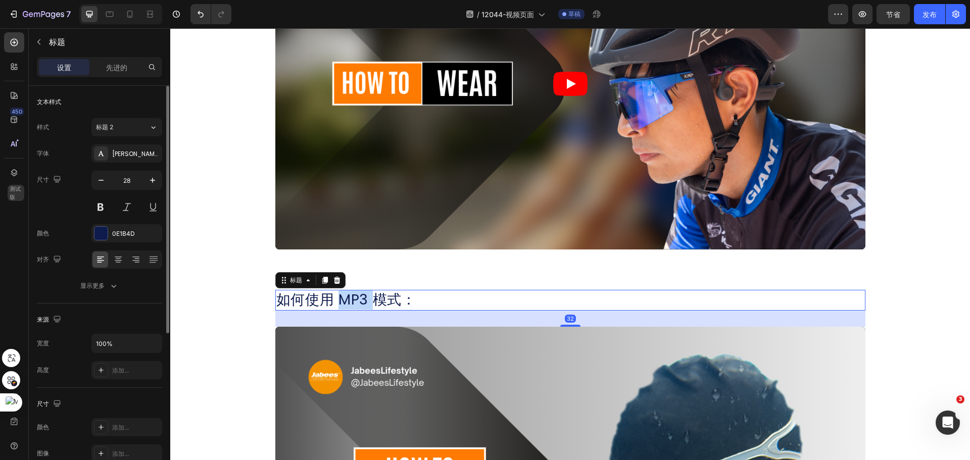
click at [352, 298] on p "如何使用 MP3 模式：" at bounding box center [570, 300] width 588 height 18
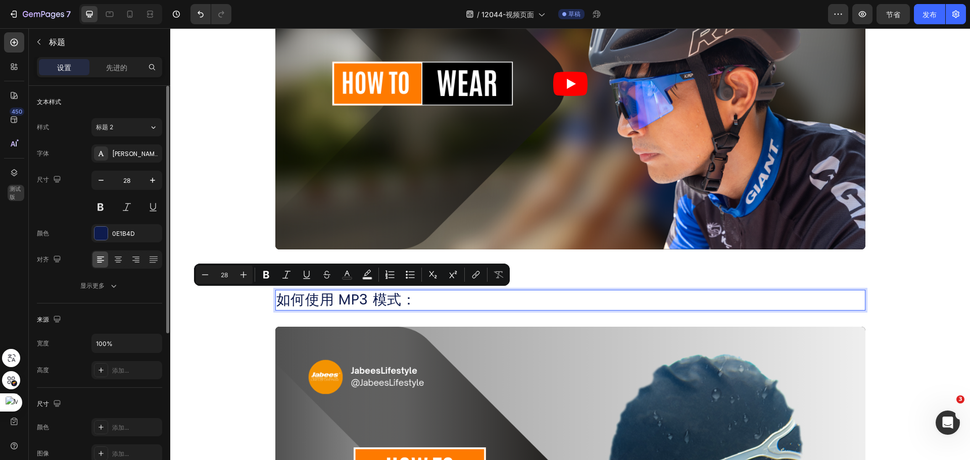
click at [407, 296] on p "如何使用 MP3 模式：" at bounding box center [570, 300] width 588 height 18
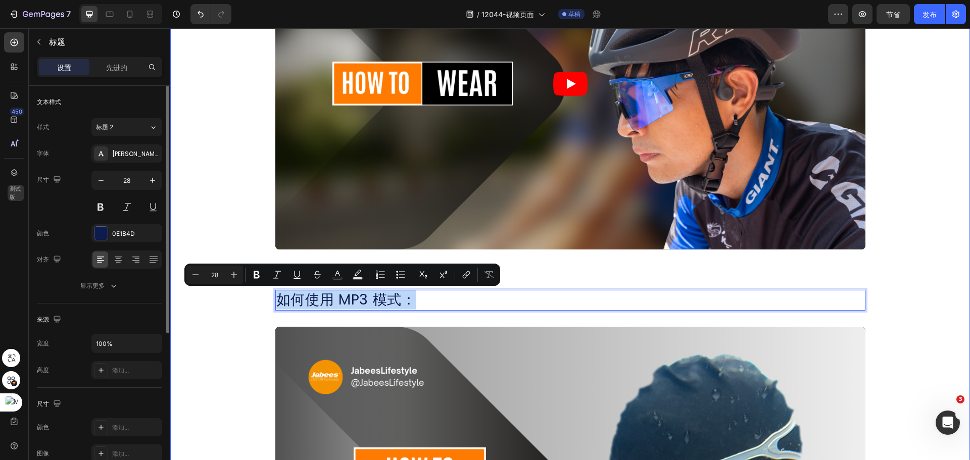
drag, startPoint x: 400, startPoint y: 295, endPoint x: 242, endPoint y: 304, distance: 157.9
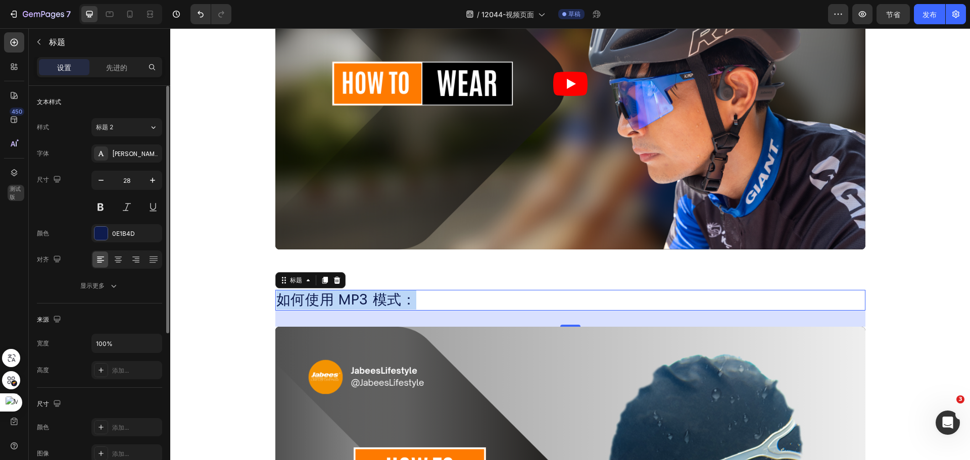
drag, startPoint x: 787, startPoint y: 296, endPoint x: 769, endPoint y: 296, distance: 17.7
click at [787, 296] on p "如何使用 MP3 模式：" at bounding box center [570, 300] width 588 height 18
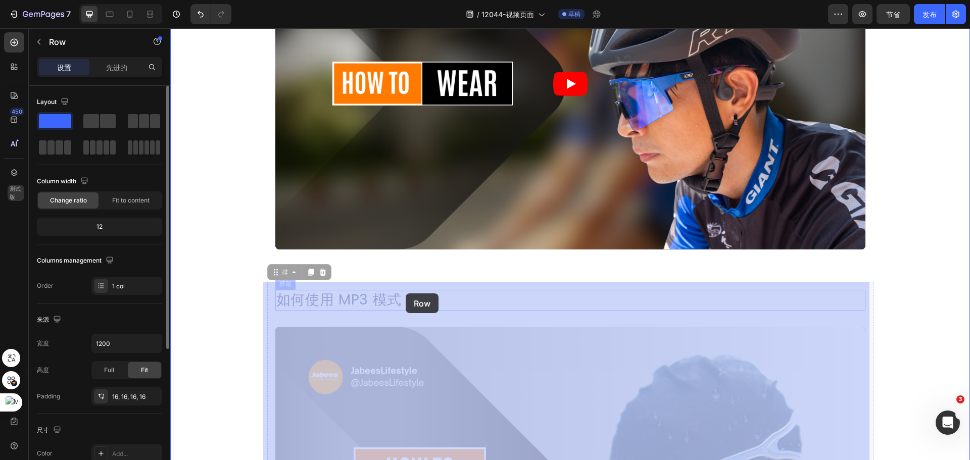
drag, startPoint x: 449, startPoint y: 289, endPoint x: 411, endPoint y: 293, distance: 37.6
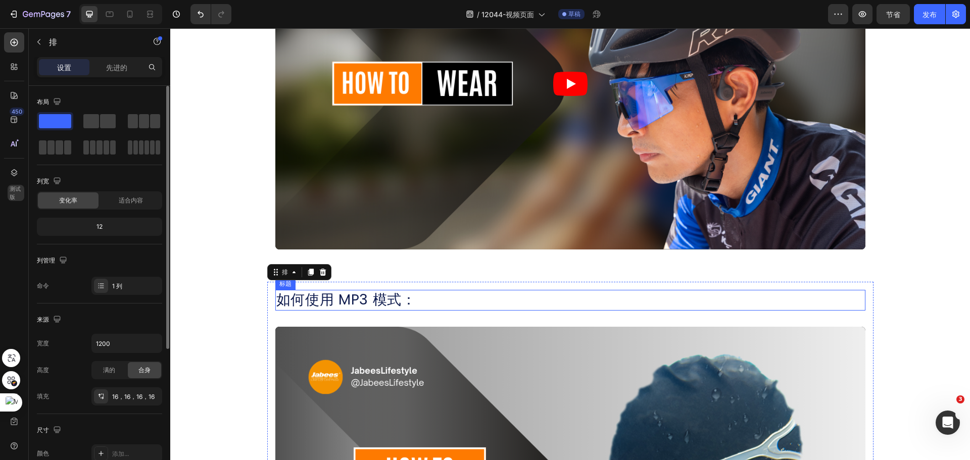
click at [424, 298] on p "如何使用 MP3 模式：" at bounding box center [570, 300] width 588 height 18
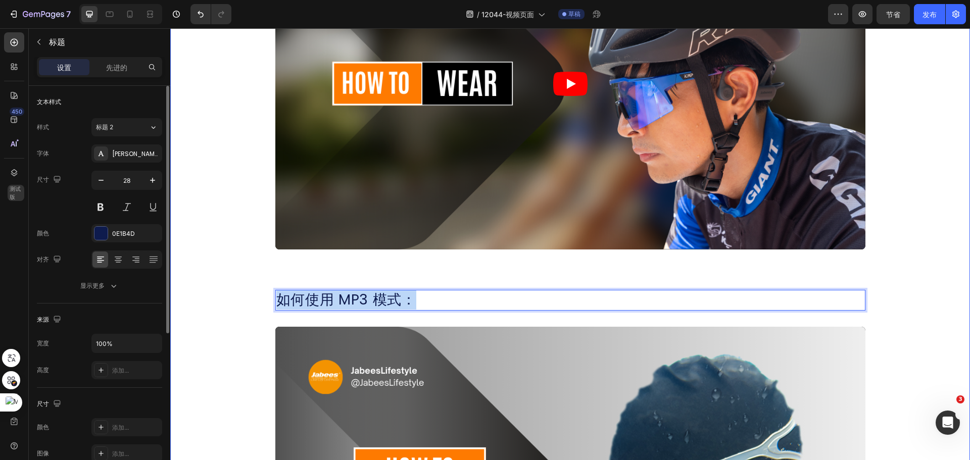
drag, startPoint x: 406, startPoint y: 300, endPoint x: 255, endPoint y: 300, distance: 151.1
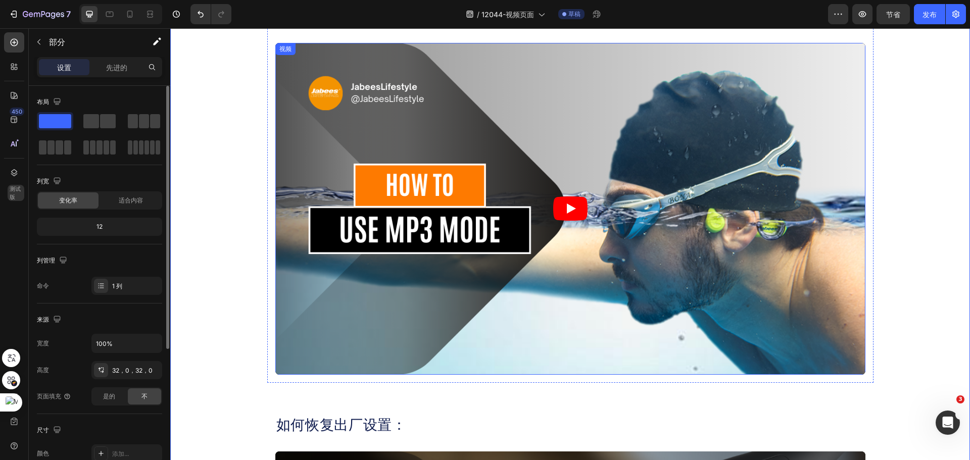
scroll to position [962, 0]
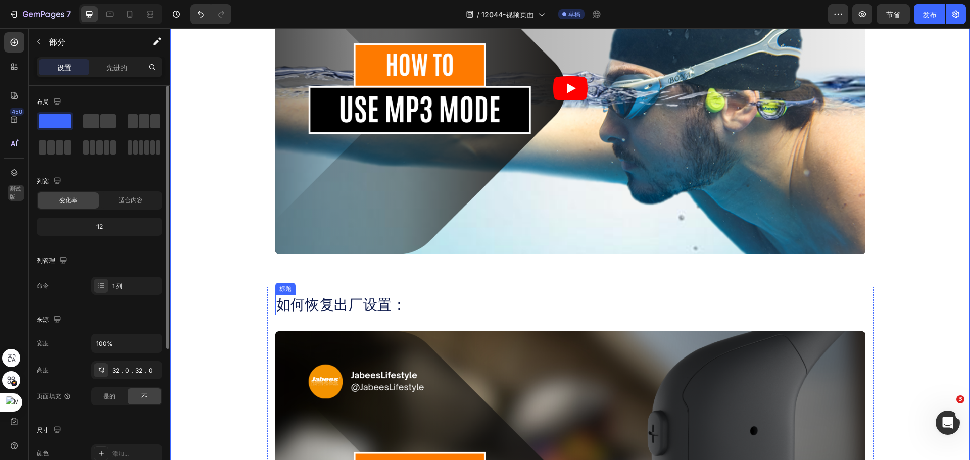
click at [408, 299] on h2 "如何恢复出厂设置：" at bounding box center [570, 305] width 590 height 20
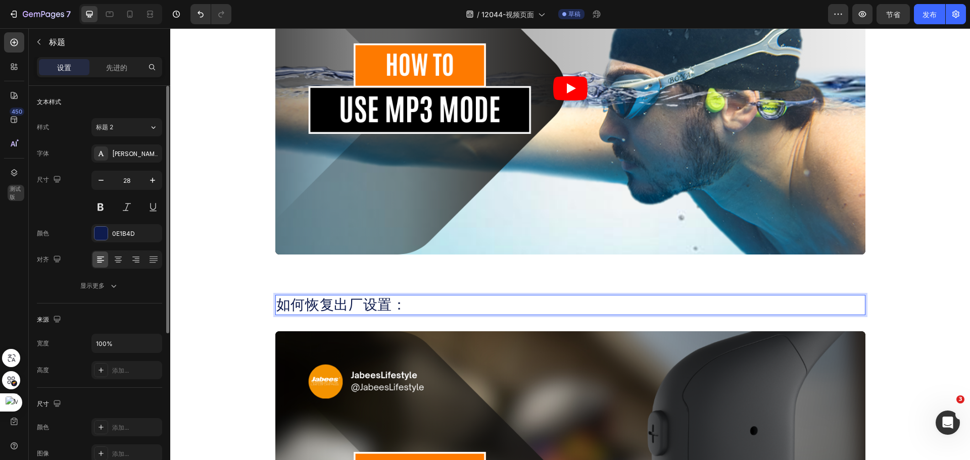
click at [398, 303] on p "如何恢复出厂设置：" at bounding box center [570, 305] width 588 height 18
drag, startPoint x: 402, startPoint y: 305, endPoint x: 271, endPoint y: 307, distance: 131.4
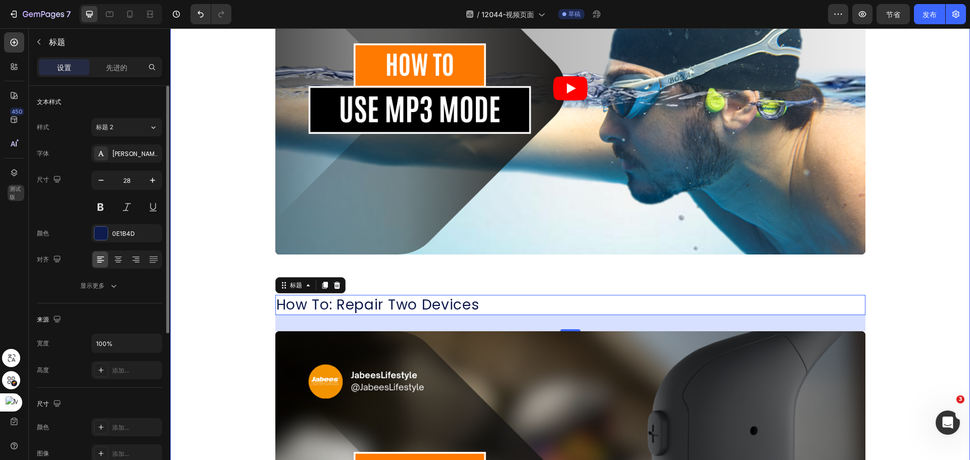
click at [913, 275] on div "如何佩戴： 标题 视频 排 How To: First Time Use 标题 视频 排 How To: Repair Two Devices 标题 32 视…" at bounding box center [570, 263] width 800 height 1588
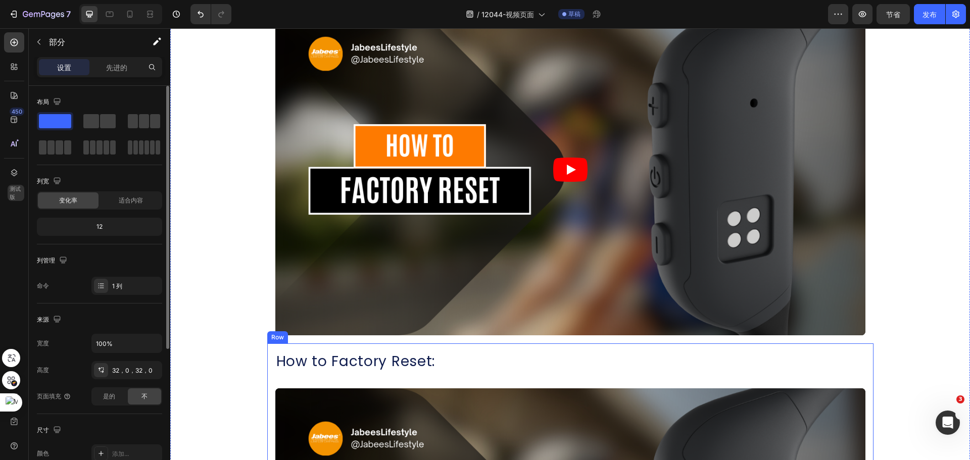
scroll to position [1366, 0]
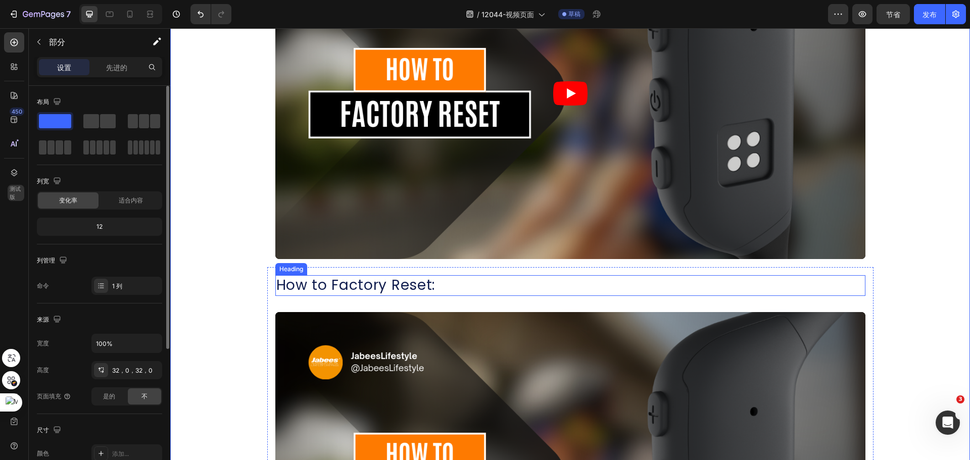
click at [443, 288] on h2 "How to Factory Reset:" at bounding box center [570, 285] width 590 height 20
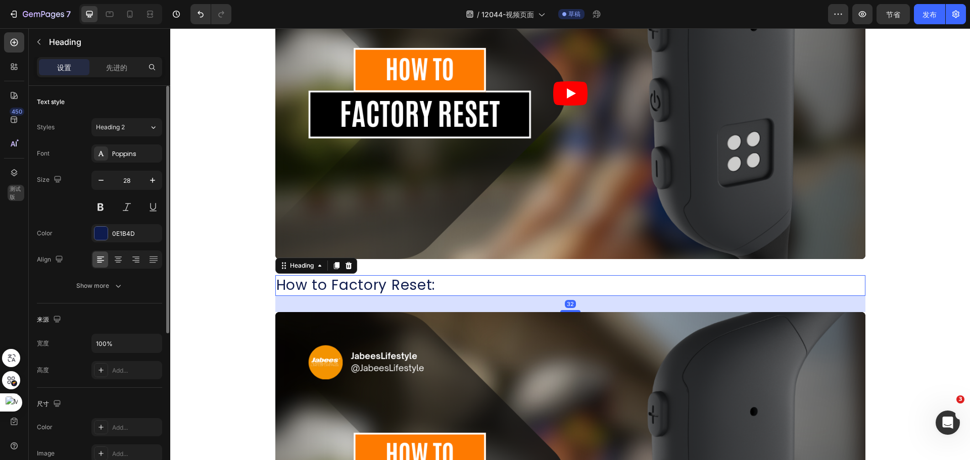
click at [435, 285] on h2 "How to Factory Reset:" at bounding box center [570, 285] width 590 height 20
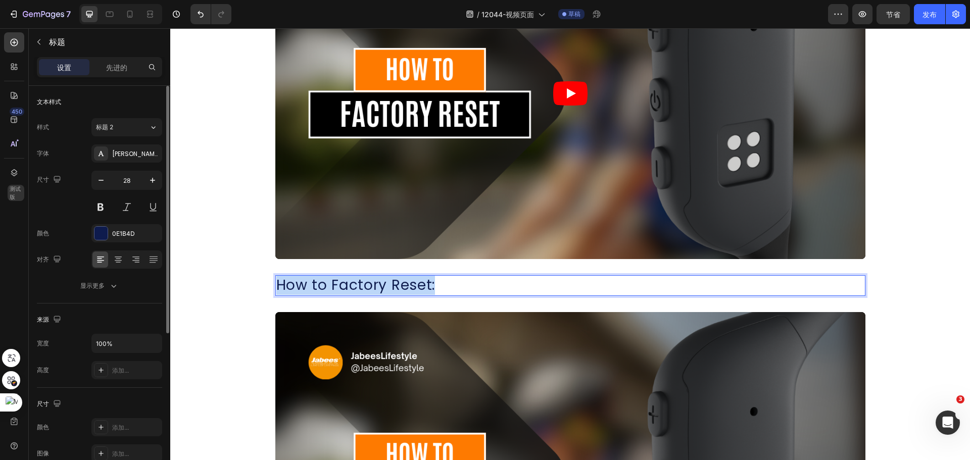
drag, startPoint x: 433, startPoint y: 283, endPoint x: 275, endPoint y: 292, distance: 158.4
click at [276, 292] on p "How to Factory Reset:" at bounding box center [570, 285] width 588 height 18
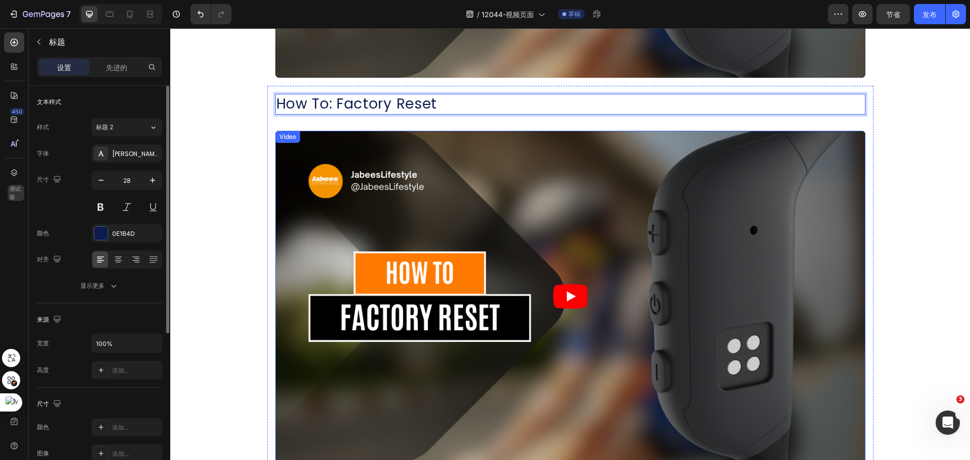
scroll to position [1669, 0]
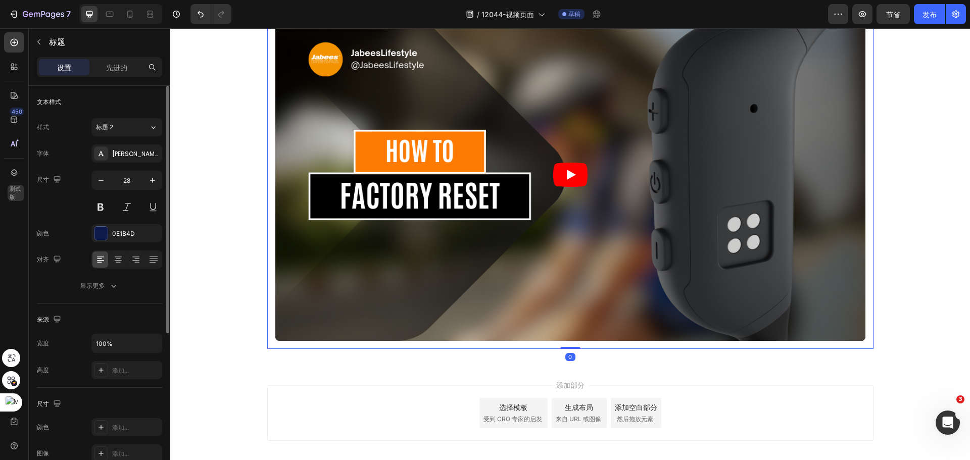
click at [868, 333] on div "How To: Factory Reset Heading Video Row 0" at bounding box center [570, 156] width 606 height 385
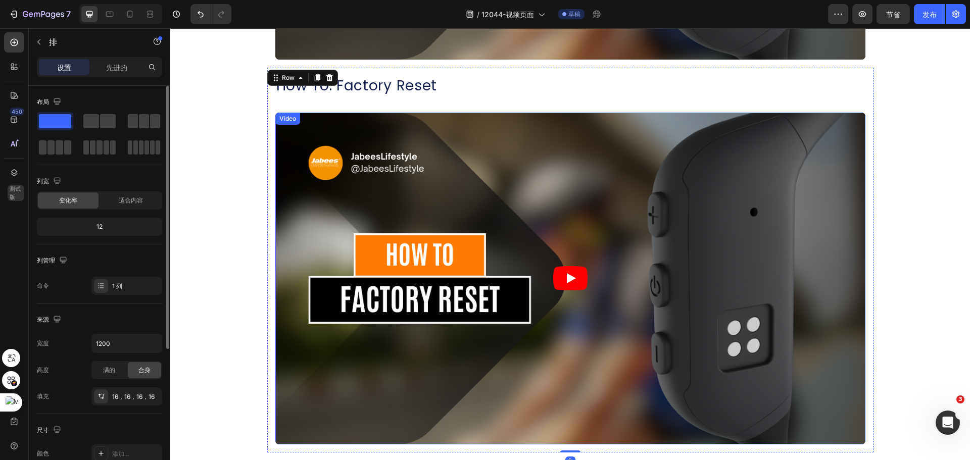
scroll to position [1416, 0]
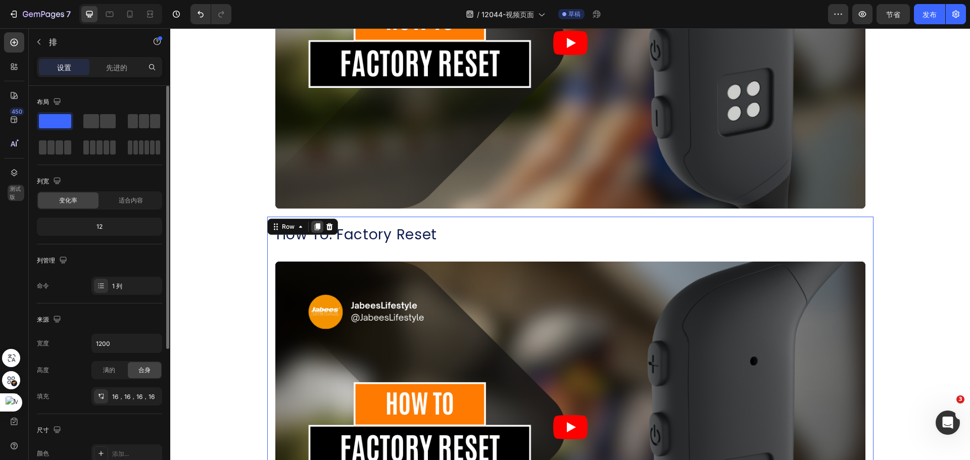
click at [313, 228] on icon at bounding box center [317, 227] width 8 height 8
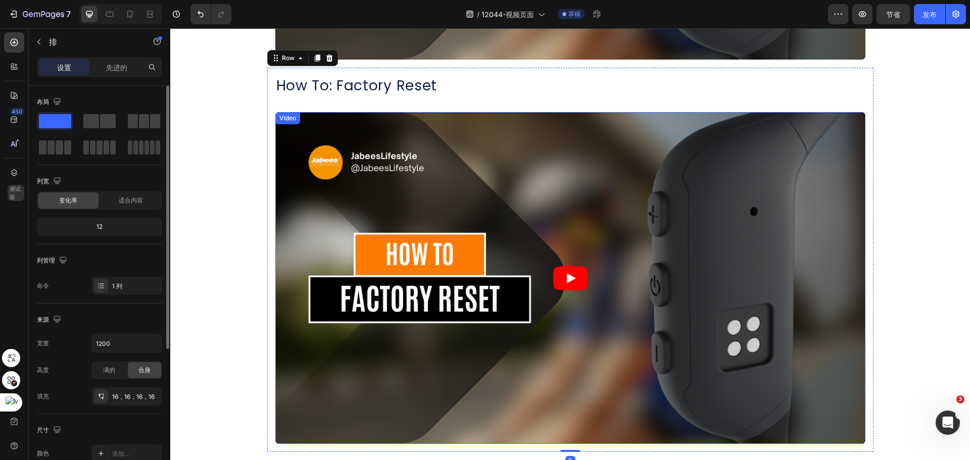
scroll to position [1954, 0]
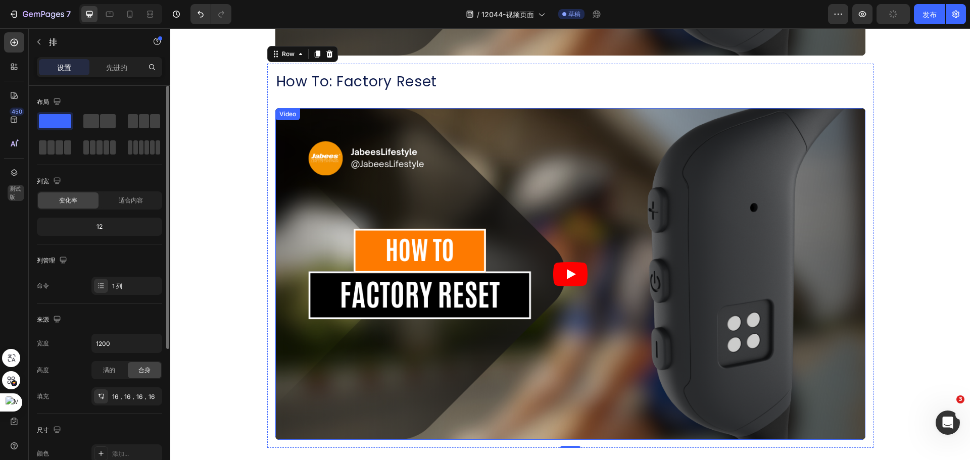
click at [860, 244] on article at bounding box center [570, 274] width 590 height 332
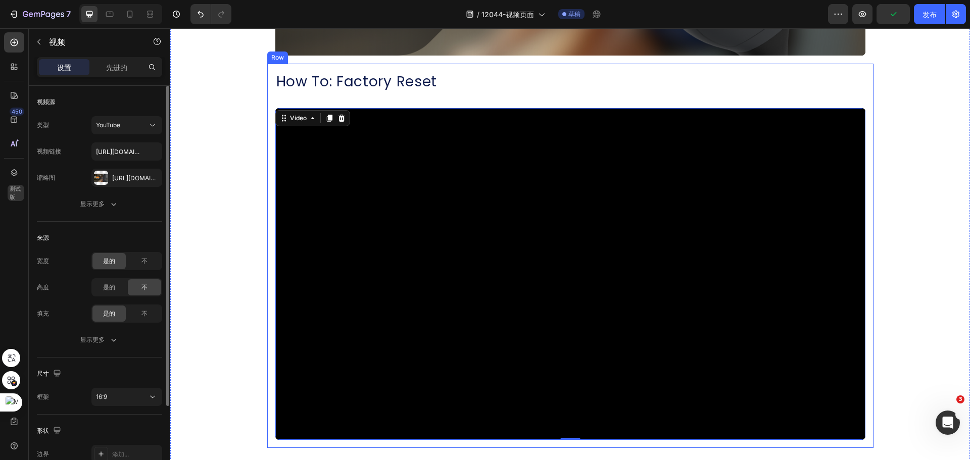
scroll to position [1904, 0]
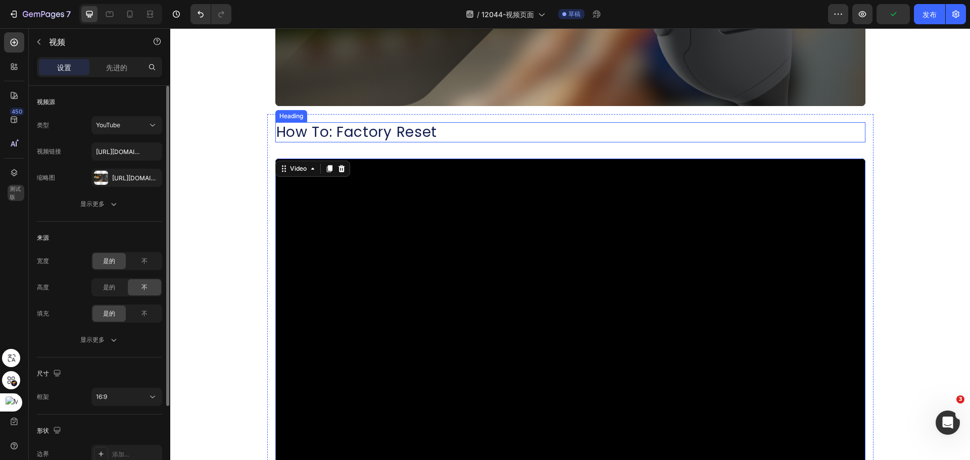
click at [438, 132] on h2 "How To: Factory Reset" at bounding box center [570, 132] width 590 height 20
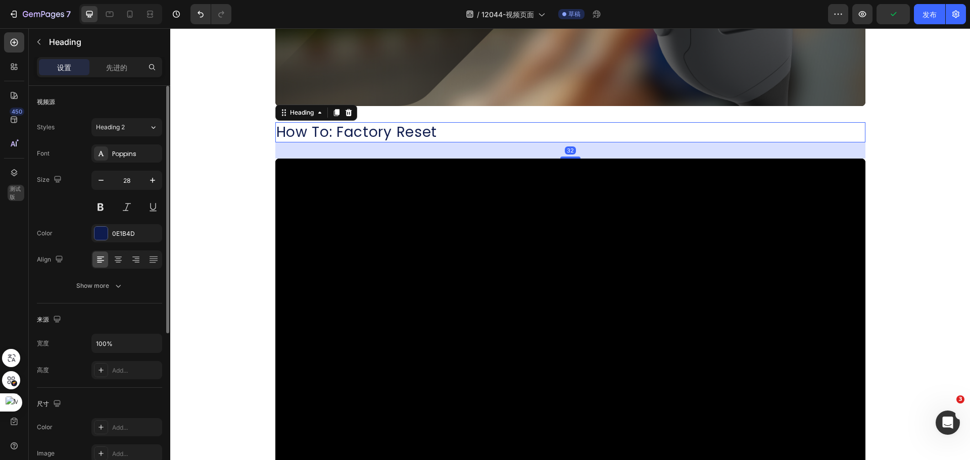
click at [438, 132] on h2 "How To: Factory Reset" at bounding box center [570, 132] width 590 height 20
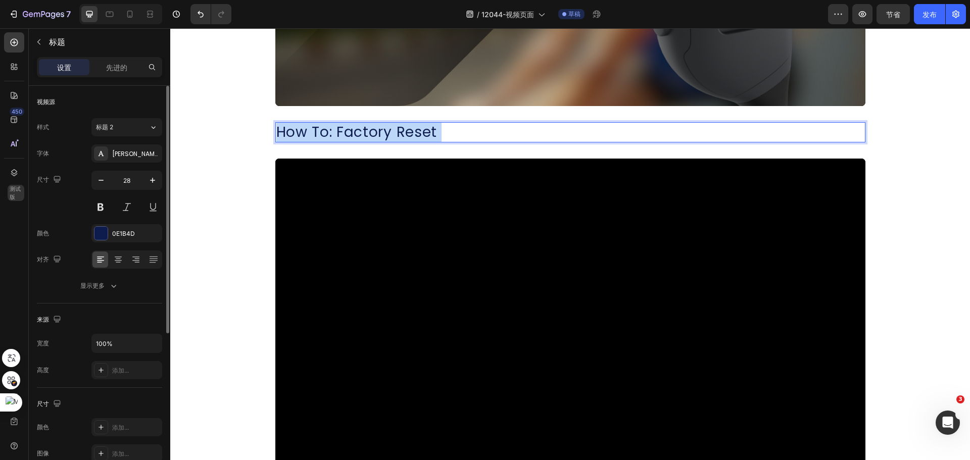
drag, startPoint x: 436, startPoint y: 131, endPoint x: 305, endPoint y: 133, distance: 131.4
click at [305, 133] on p "How To: Factory Reset" at bounding box center [570, 132] width 588 height 18
drag, startPoint x: 274, startPoint y: 131, endPoint x: 439, endPoint y: 141, distance: 165.0
click at [438, 141] on p "How To: Factory Reset" at bounding box center [570, 132] width 588 height 18
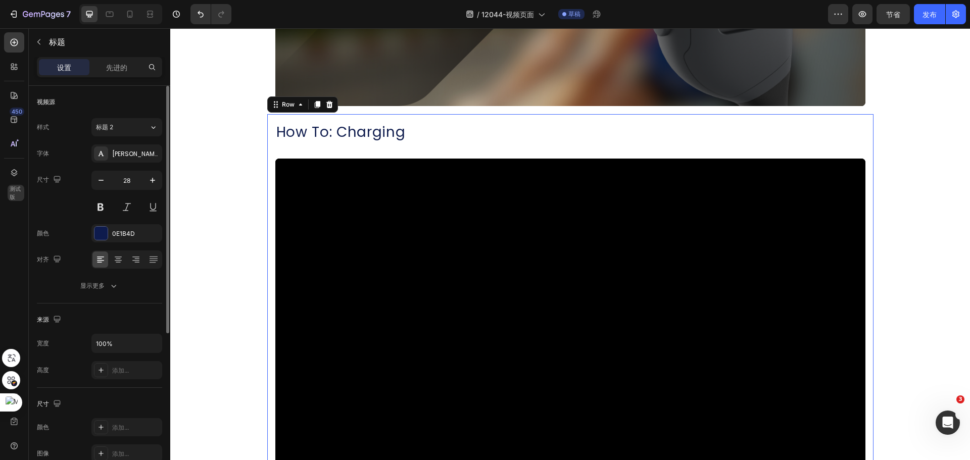
click at [866, 127] on div "How To: Charging Heading Video Row 0" at bounding box center [570, 306] width 606 height 385
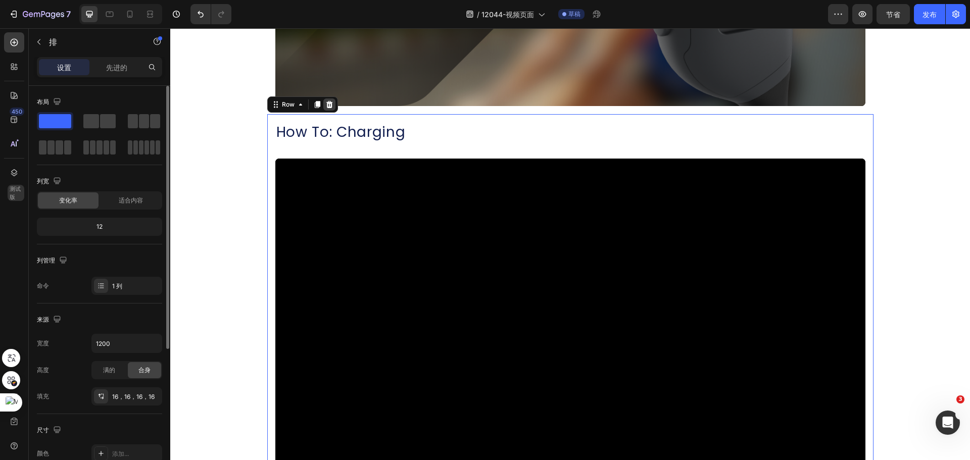
click at [323, 102] on div at bounding box center [329, 105] width 12 height 12
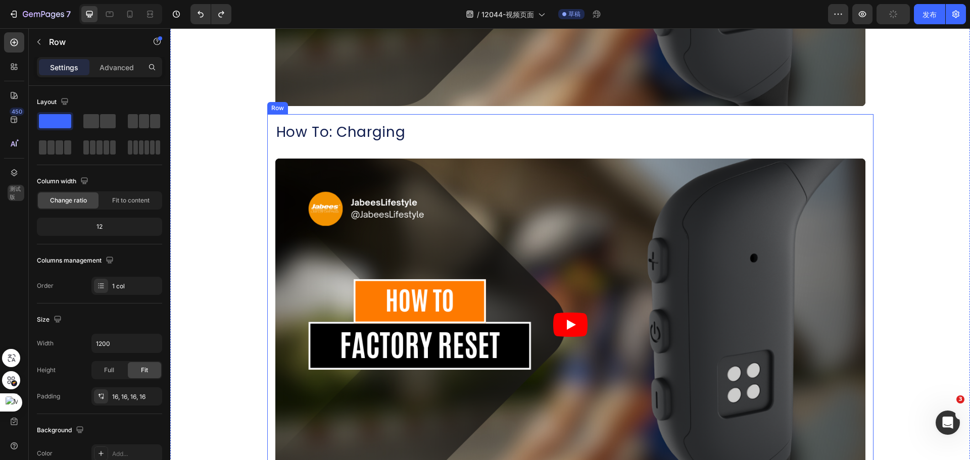
click at [482, 119] on div "How To: Charging Heading Video Row" at bounding box center [570, 306] width 606 height 385
click at [314, 106] on icon at bounding box center [317, 104] width 6 height 7
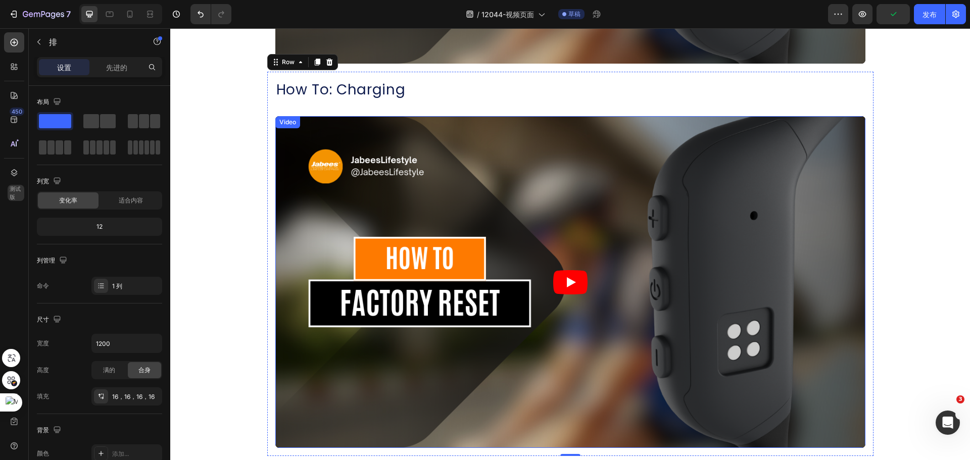
scroll to position [2339, 0]
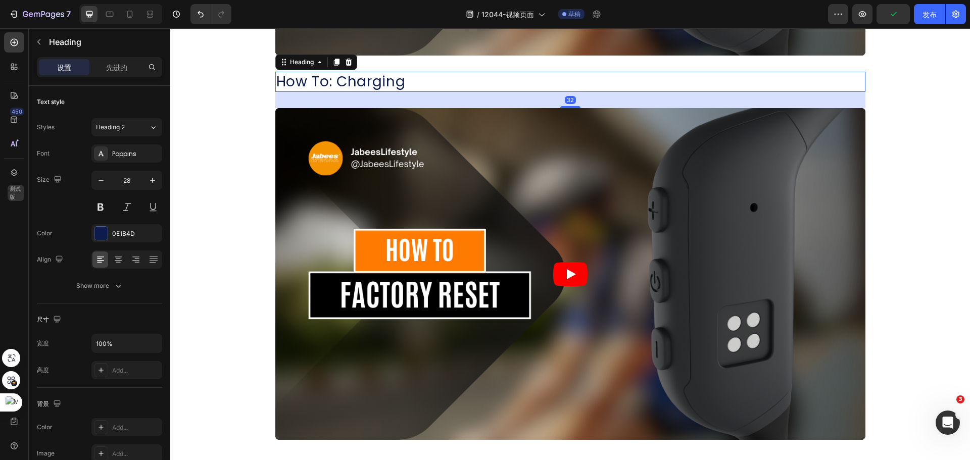
click at [294, 83] on h2 "How To: Charging" at bounding box center [570, 82] width 590 height 20
click at [287, 79] on h2 "How To: Charging" at bounding box center [570, 82] width 590 height 20
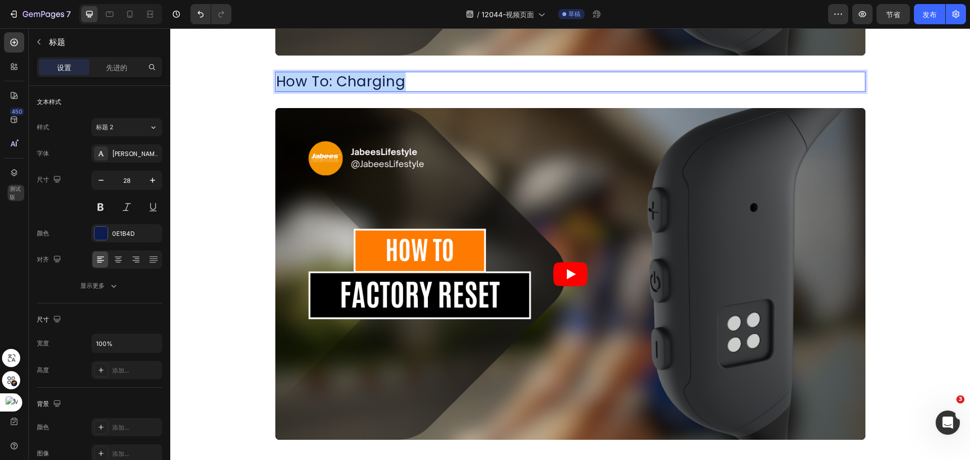
drag, startPoint x: 273, startPoint y: 81, endPoint x: 422, endPoint y: 85, distance: 149.1
click at [422, 85] on p "How To: Charging" at bounding box center [570, 82] width 588 height 18
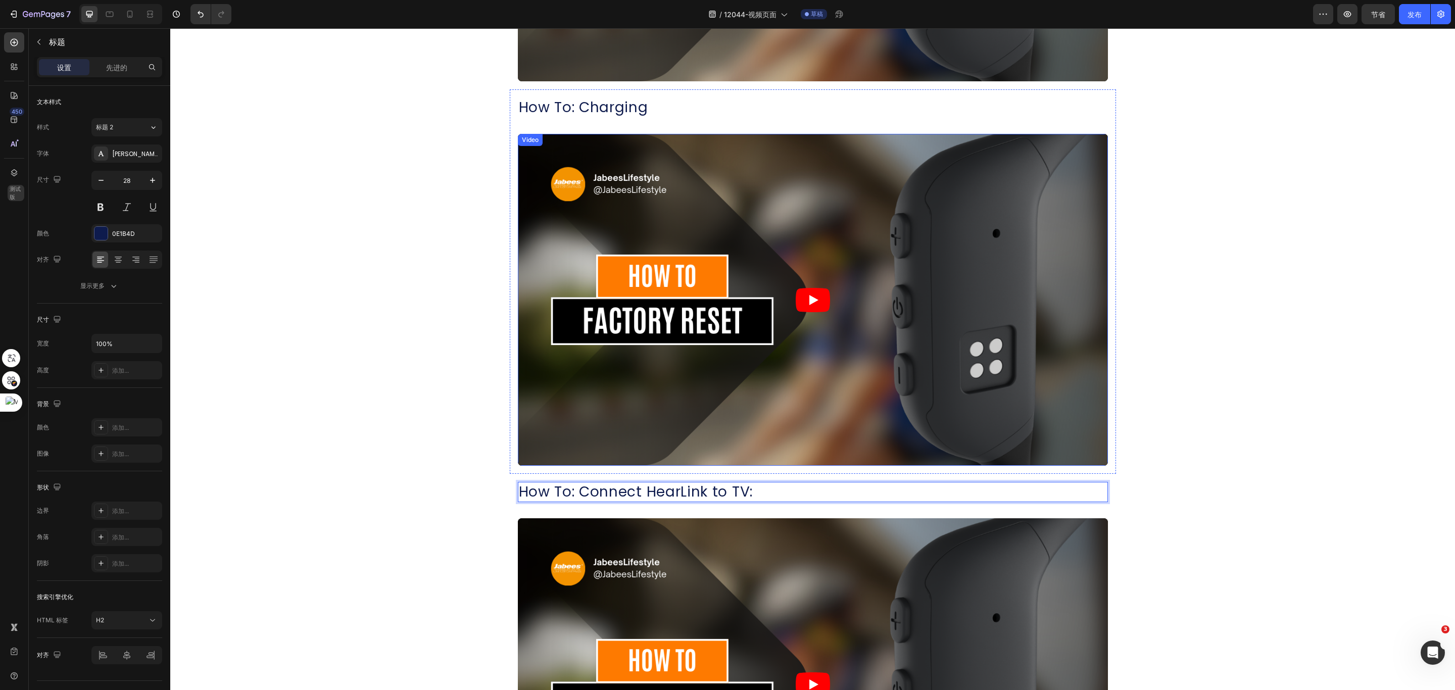
scroll to position [1880, 0]
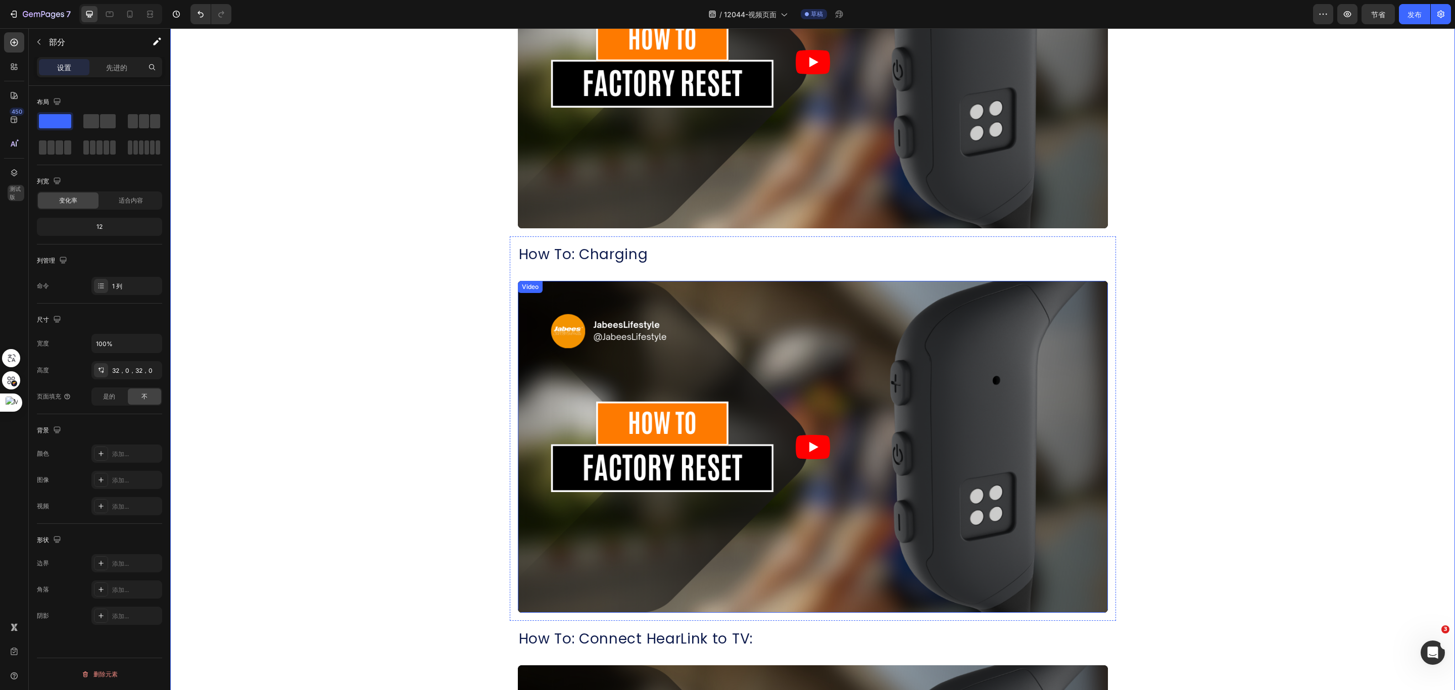
scroll to position [1653, 0]
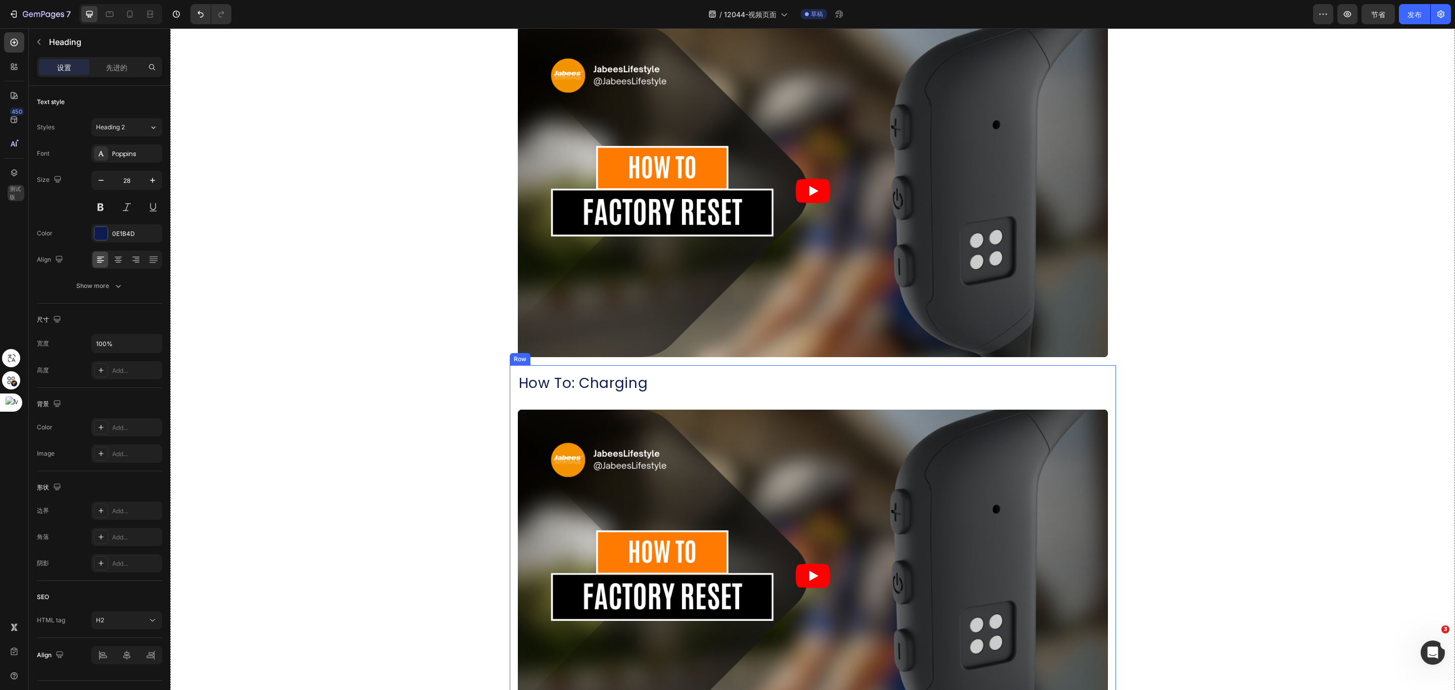
click at [693, 387] on h2 "How To: Charging" at bounding box center [813, 383] width 590 height 20
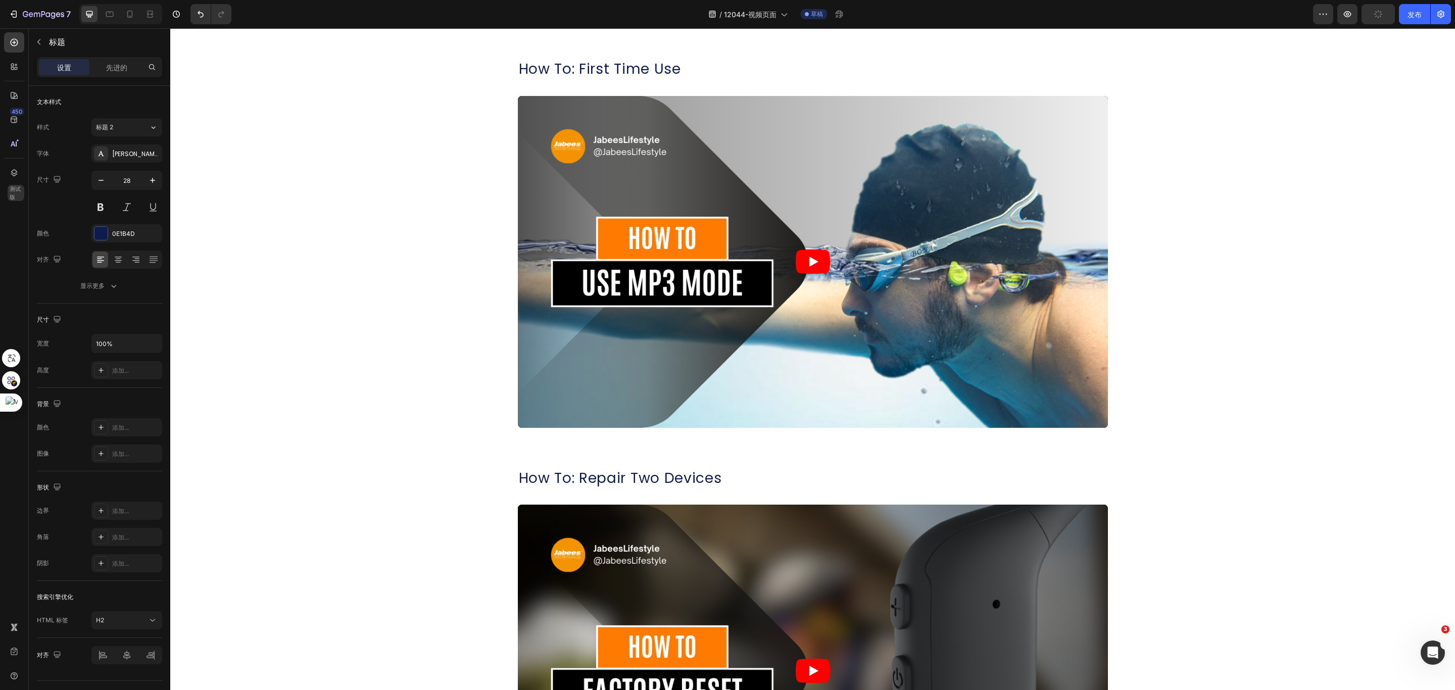
scroll to position [743, 0]
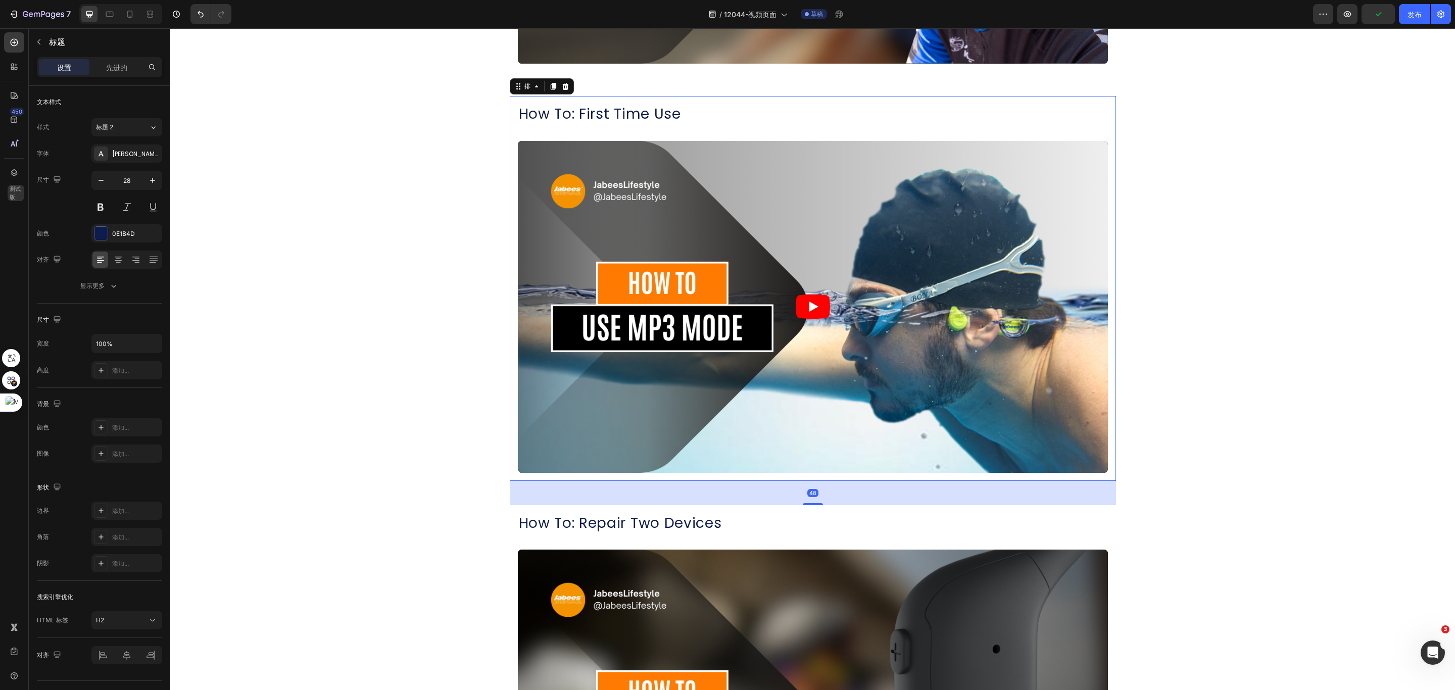
click at [817, 476] on div "How To: First Time Use 标题 视频 排 48" at bounding box center [813, 288] width 606 height 385
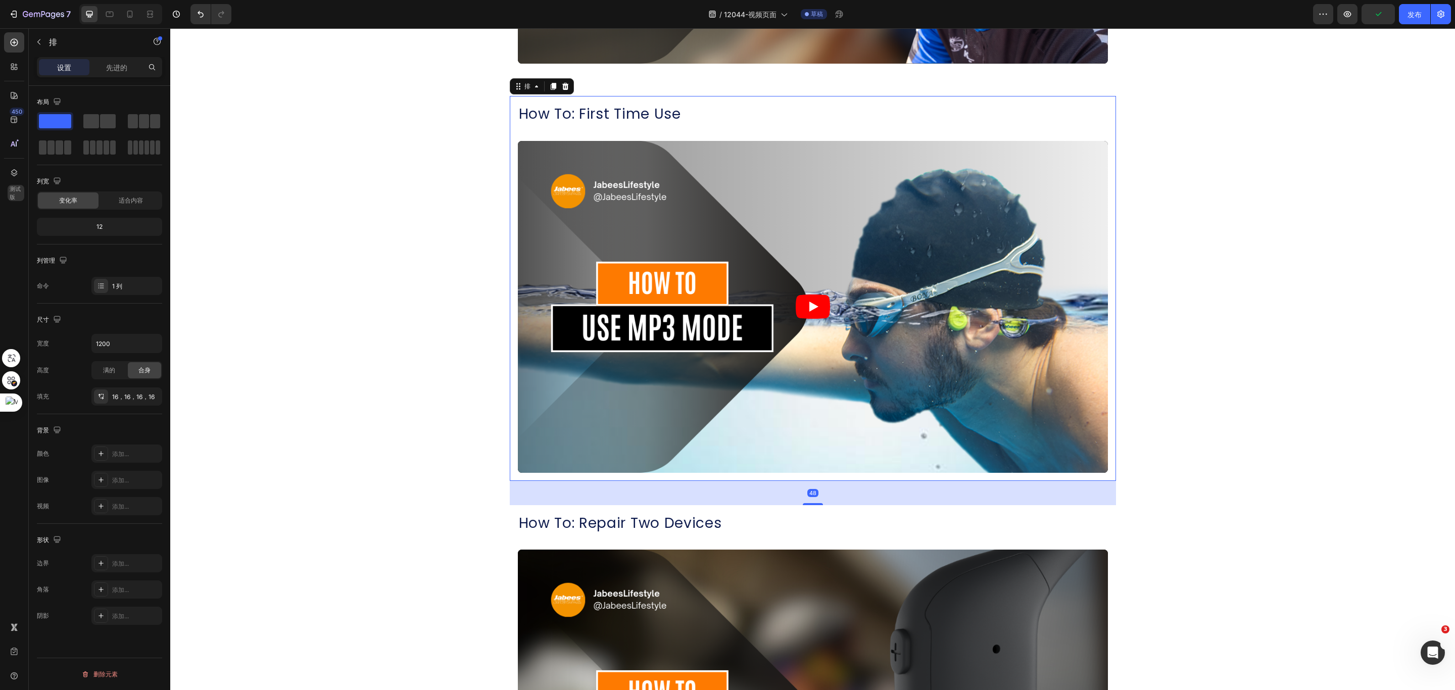
scroll to position [1122, 0]
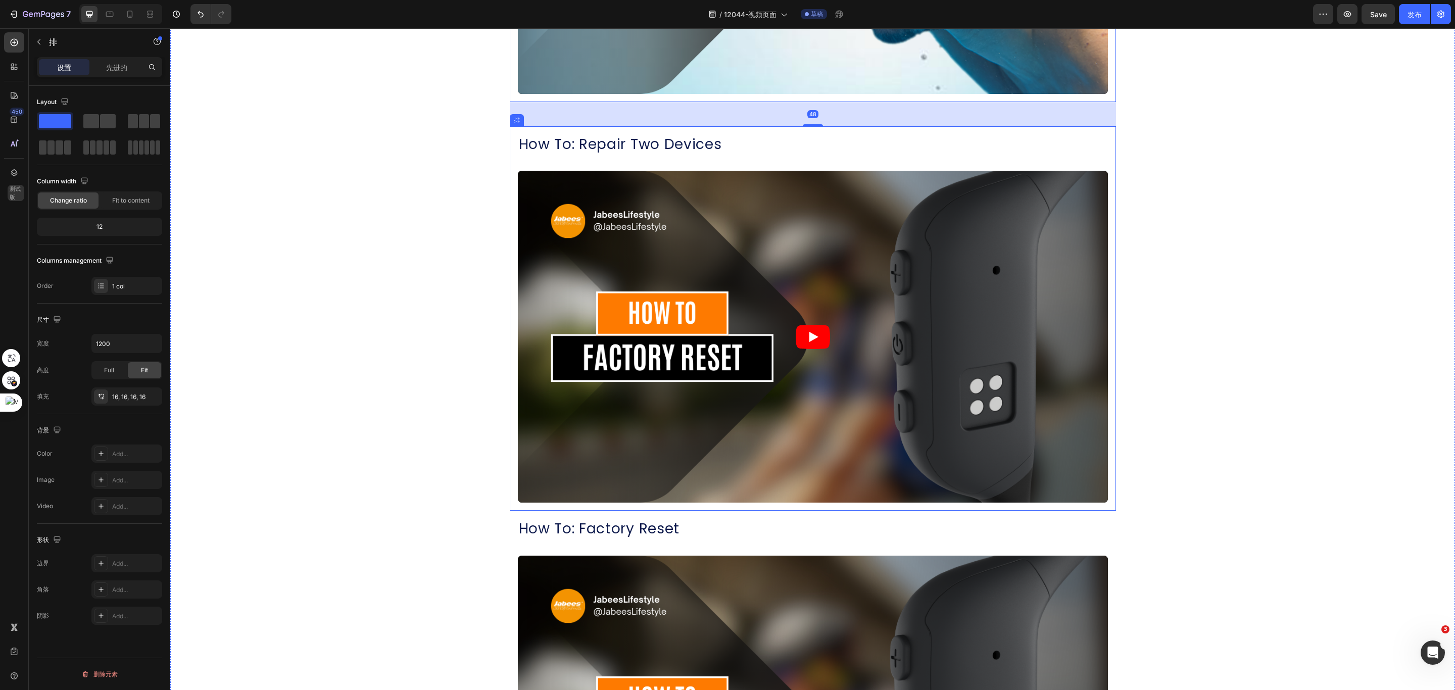
click at [822, 507] on div "How To: Repair Two Devices 标题 视频 排" at bounding box center [813, 318] width 606 height 385
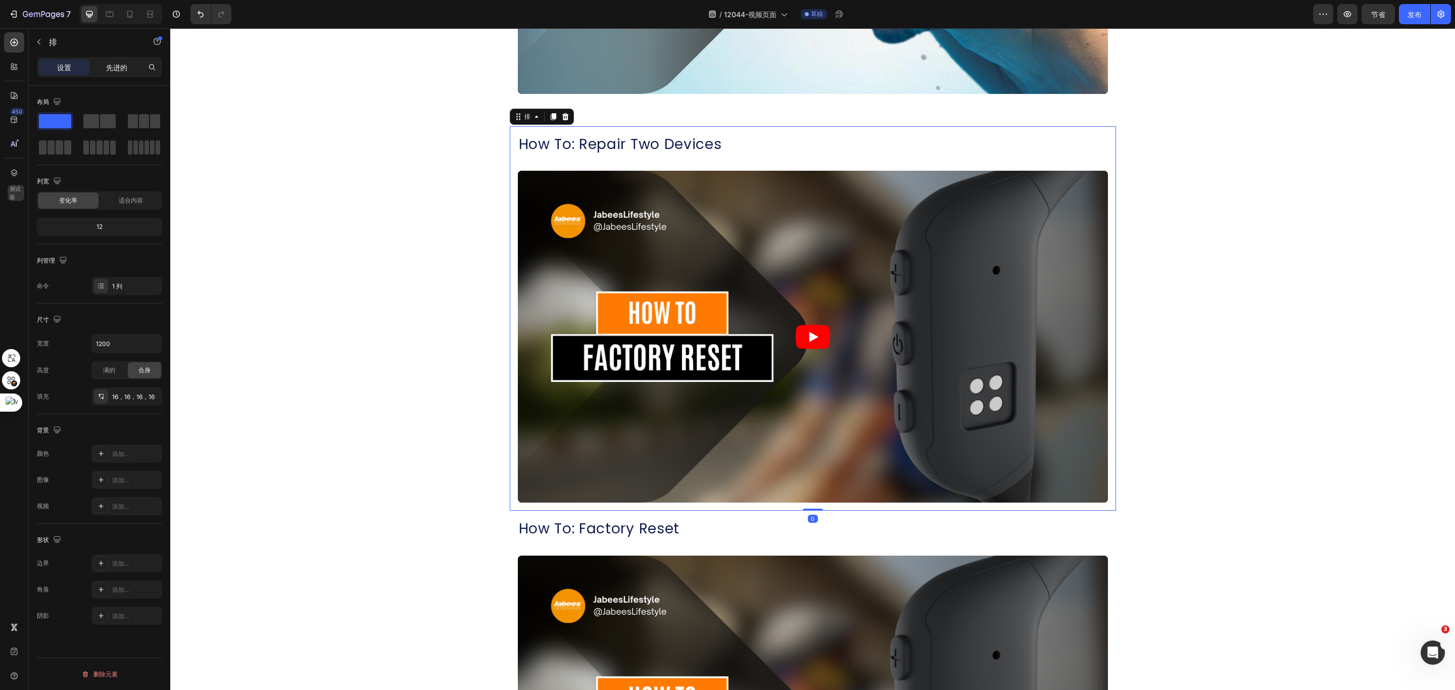
click at [126, 61] on div "先进的" at bounding box center [116, 67] width 51 height 16
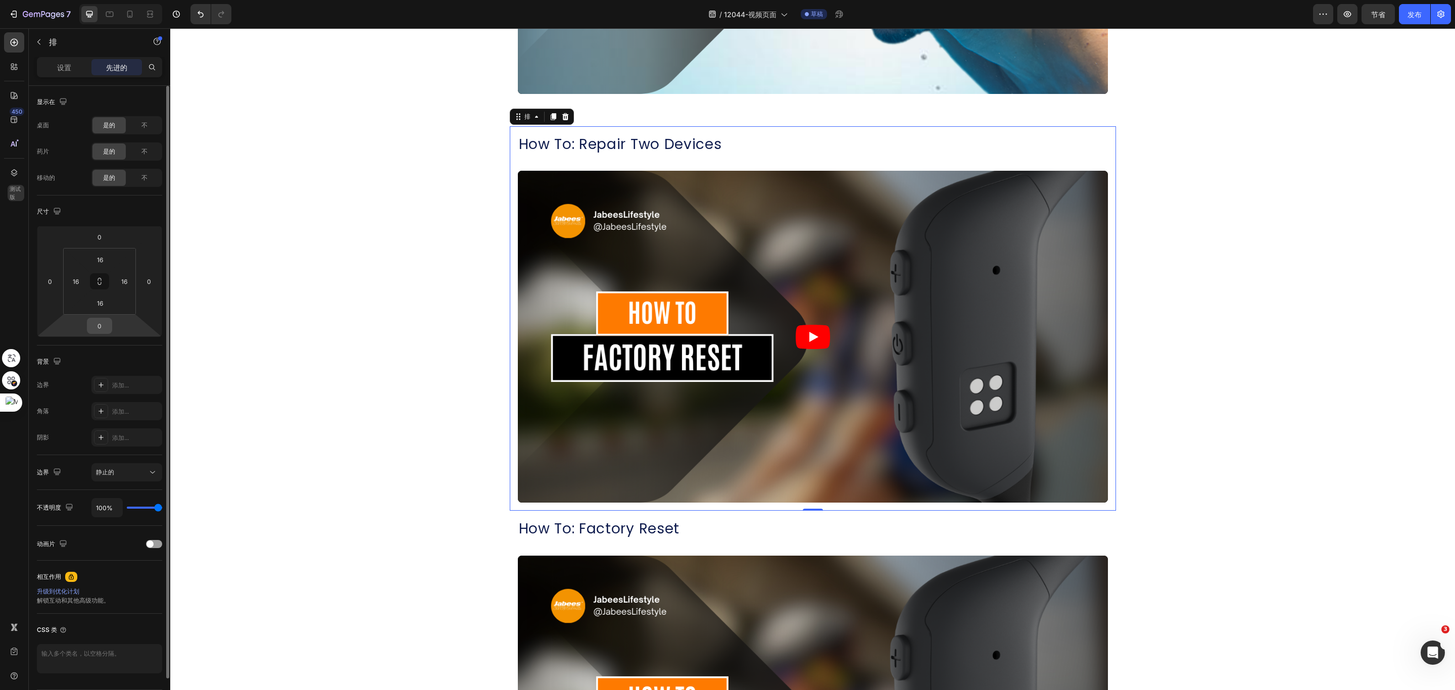
click at [106, 323] on input "0" at bounding box center [99, 325] width 20 height 15
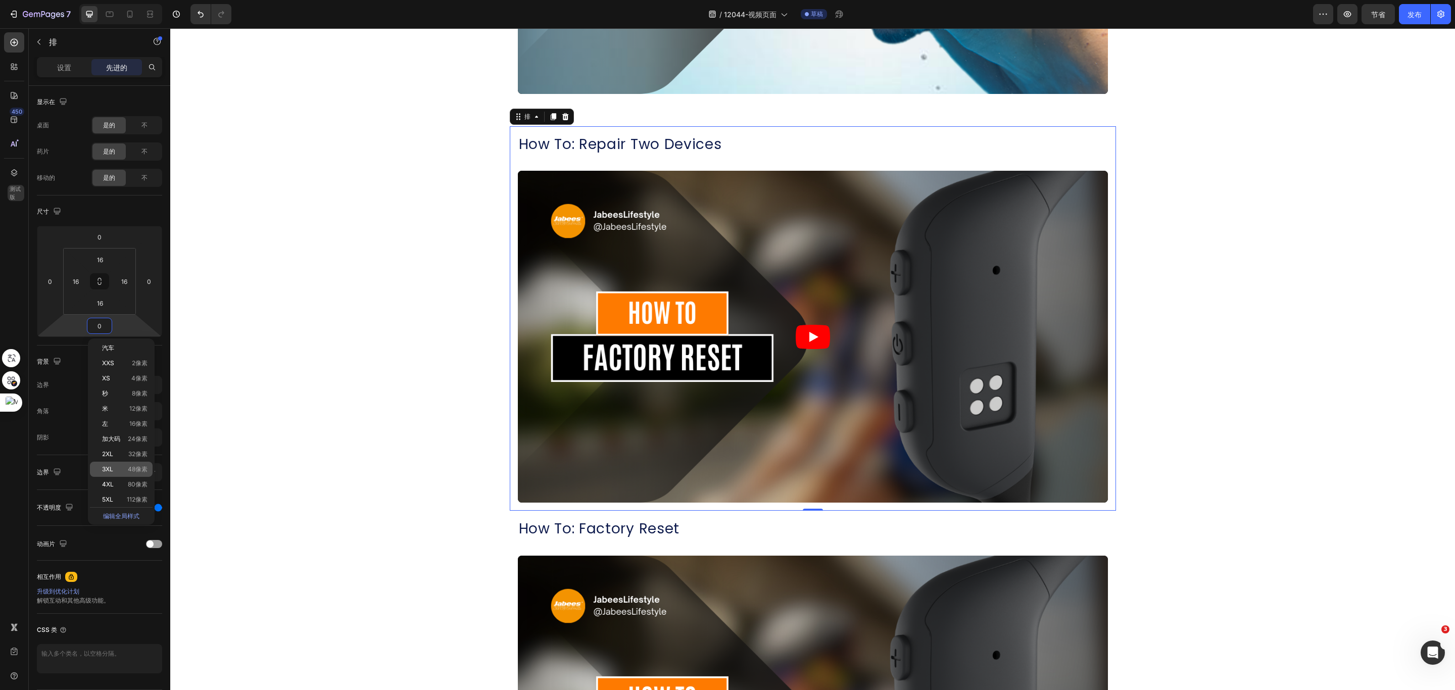
click at [122, 472] on p "3XL 48像素" at bounding box center [124, 469] width 45 height 7
type input "48"
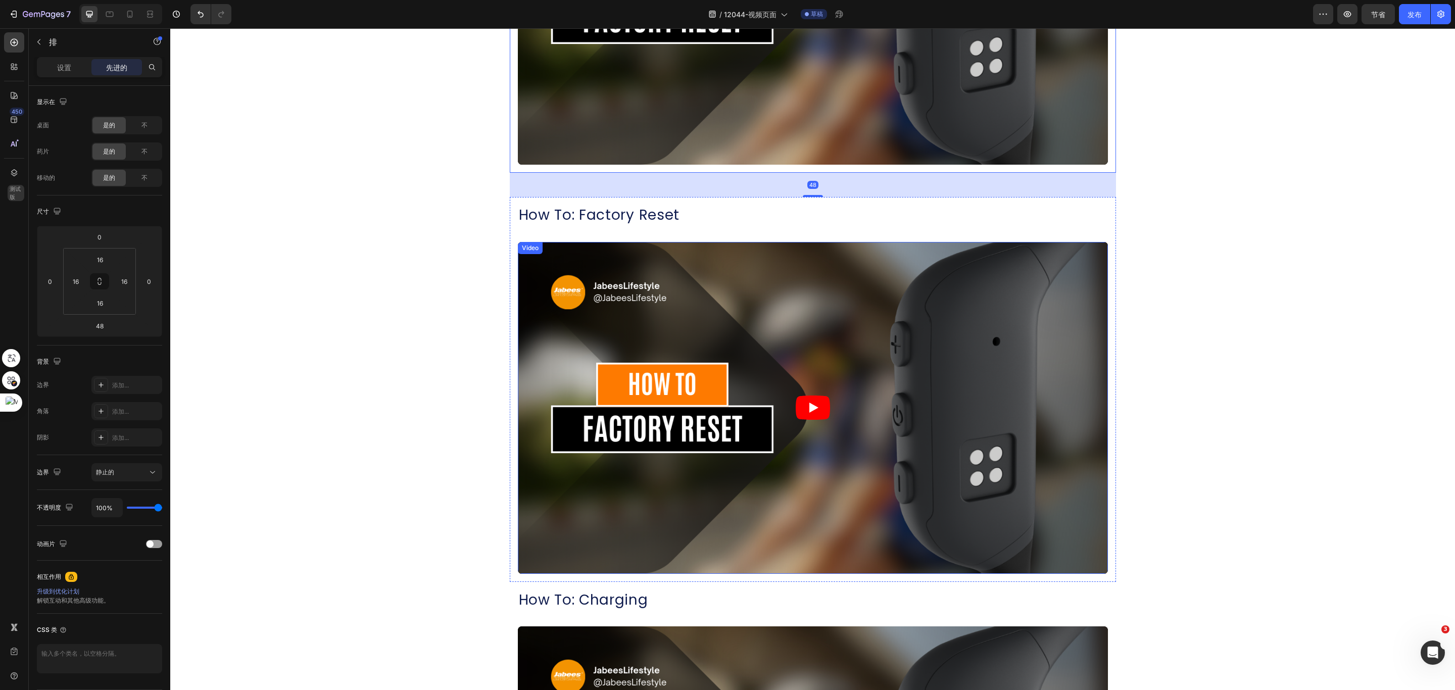
scroll to position [1501, 0]
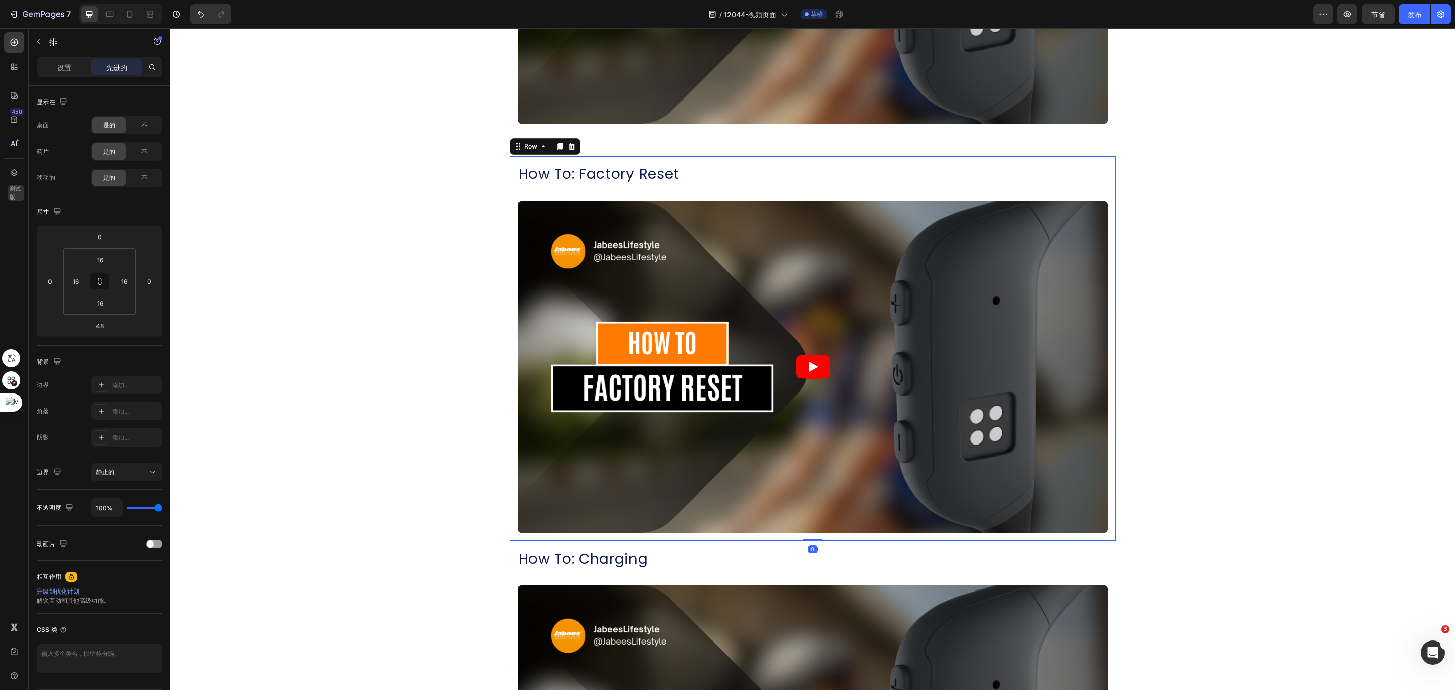
click at [805, 537] on div "How To: Factory Reset Heading Video Row 0" at bounding box center [813, 348] width 606 height 385
click at [103, 0] on html "7 版本历史记录 / 12044-视频页面 草稿 预览 节省 发布 450 测试版 Sections(18) 元素(83) 部分 元素 英雄部分 产品详情 品…" at bounding box center [727, 0] width 1455 height 0
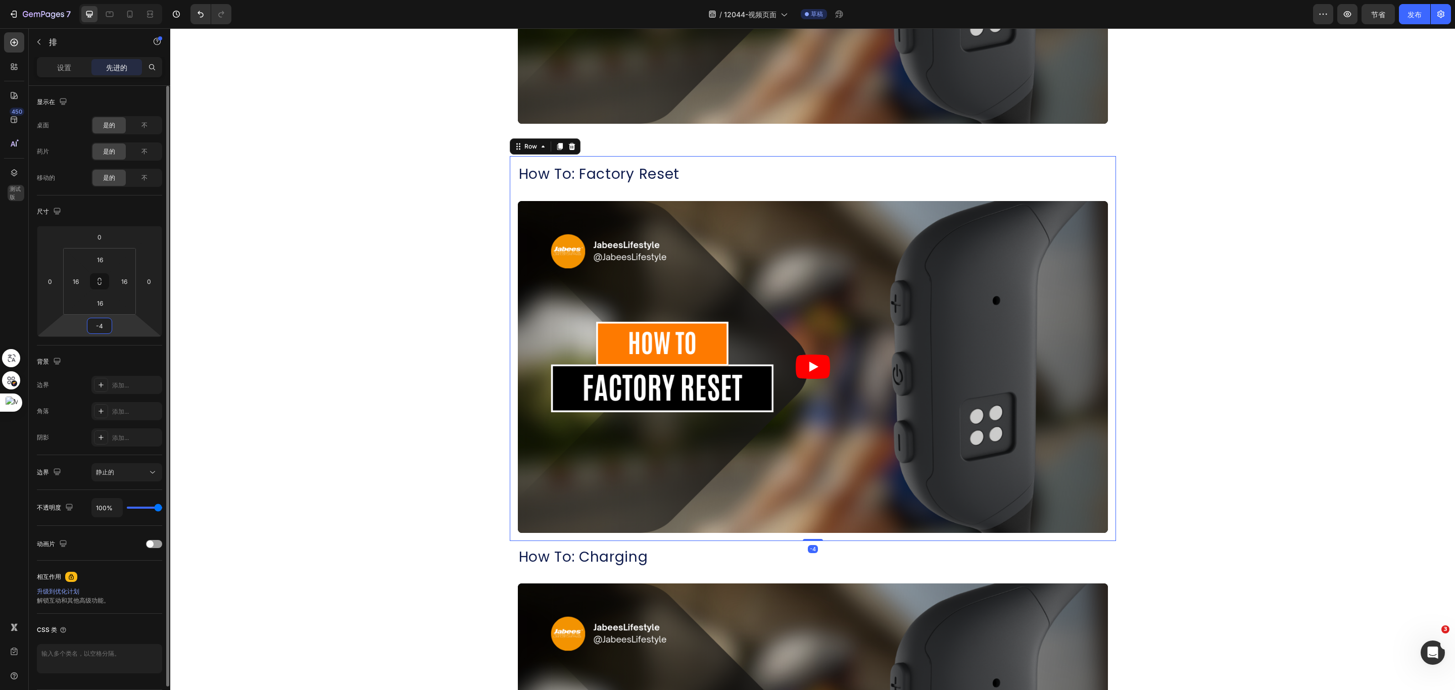
click at [105, 333] on input "-4" at bounding box center [99, 325] width 20 height 15
click at [102, 326] on input "-4" at bounding box center [99, 325] width 20 height 15
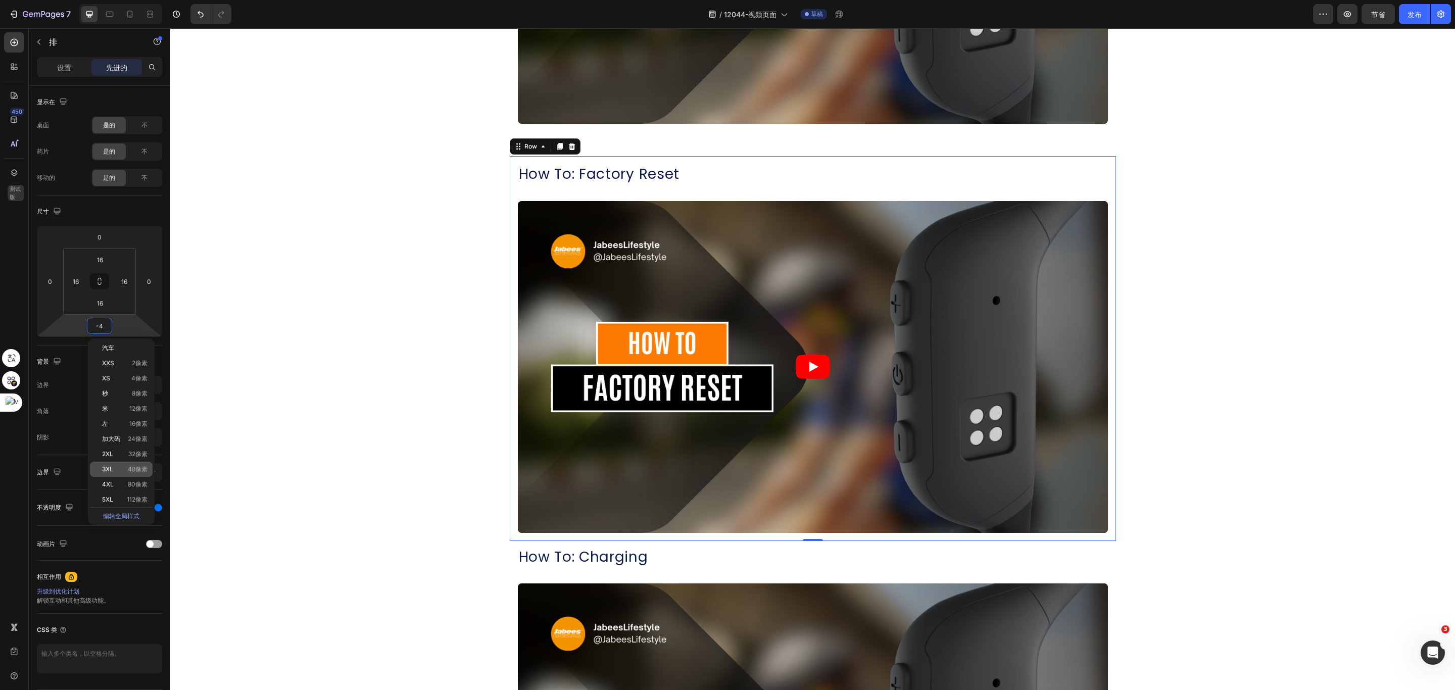
click at [146, 462] on div "3XL 48像素" at bounding box center [121, 469] width 63 height 15
type input "48"
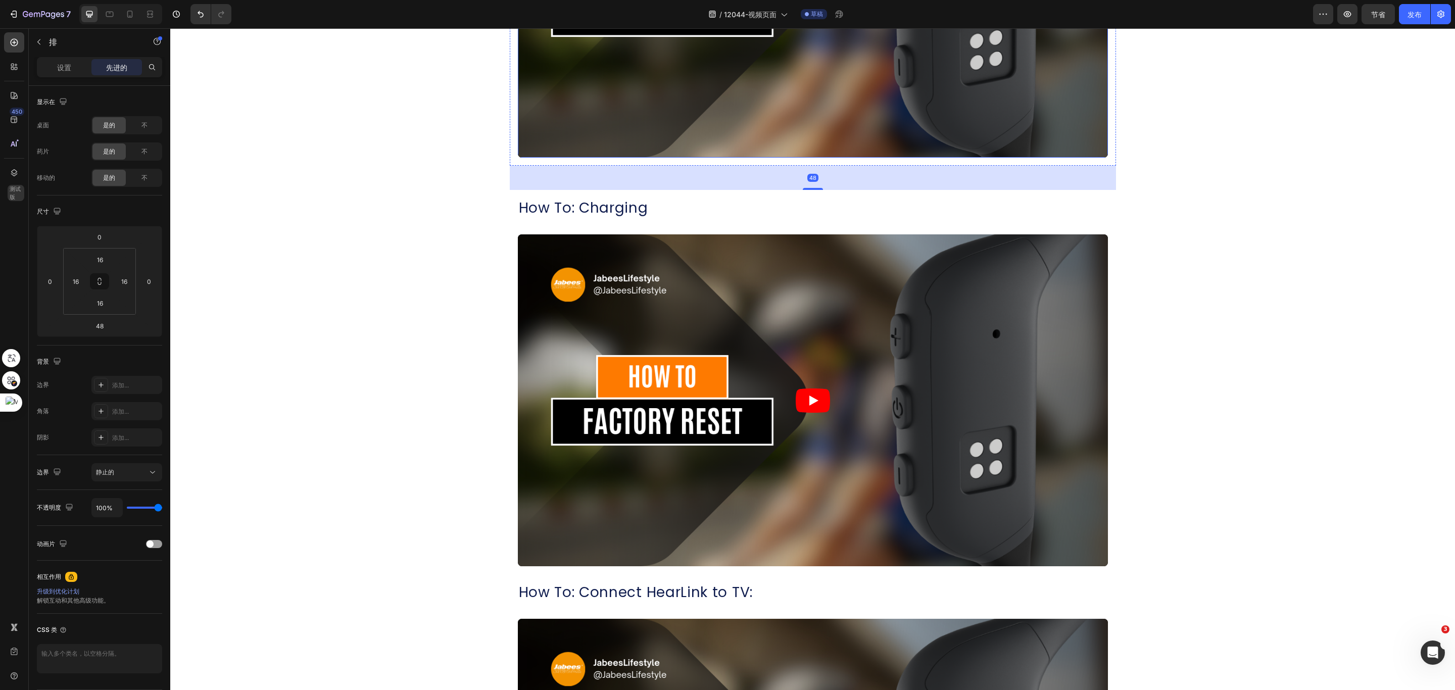
scroll to position [1880, 0]
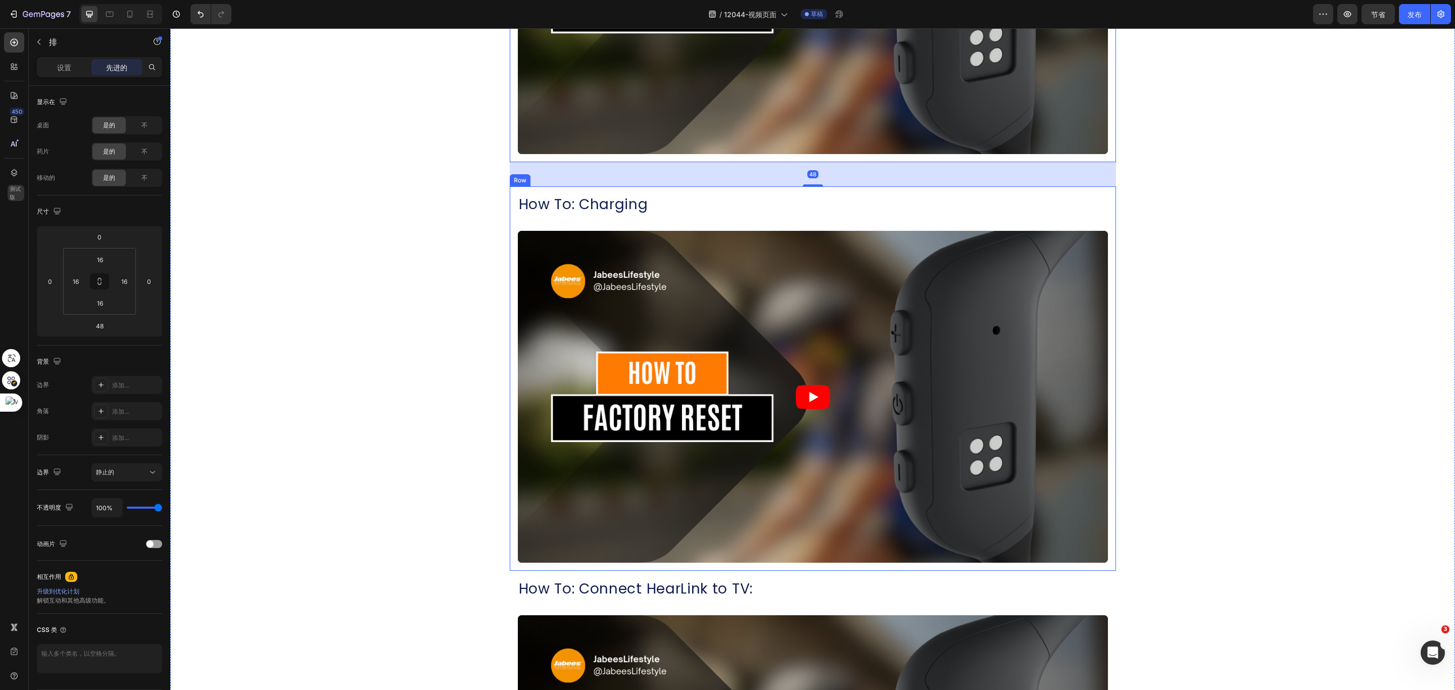
click at [790, 570] on div "How To: Charging Heading Video Row" at bounding box center [813, 378] width 606 height 385
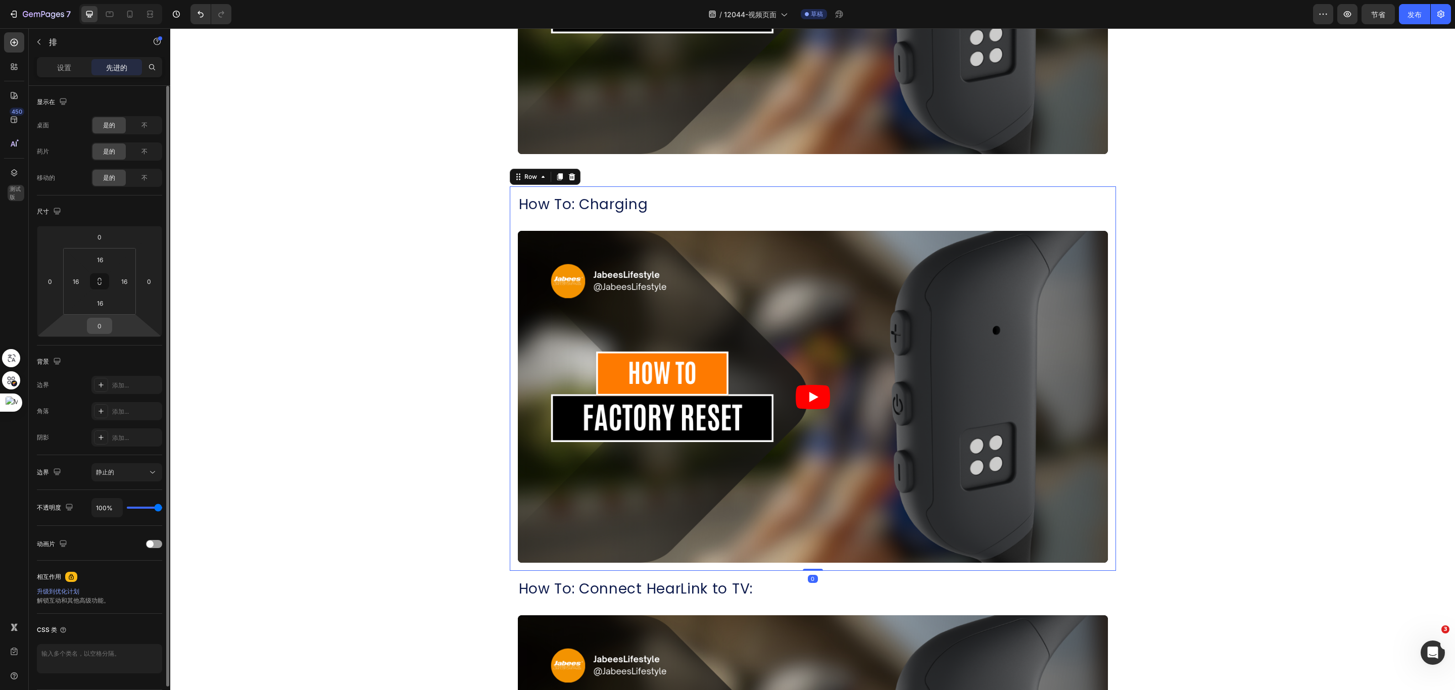
click at [101, 323] on input "0" at bounding box center [99, 325] width 20 height 15
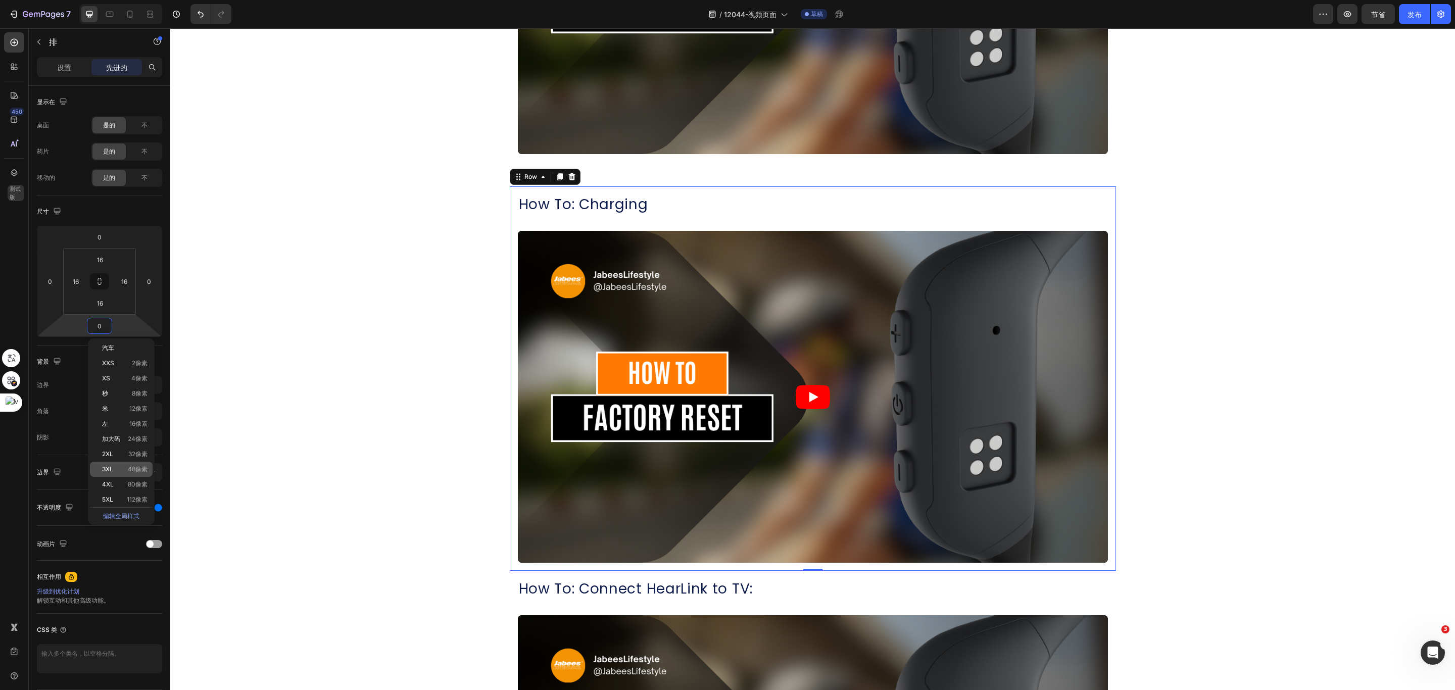
click at [117, 470] on p "3XL 48像素" at bounding box center [124, 469] width 45 height 7
type input "48"
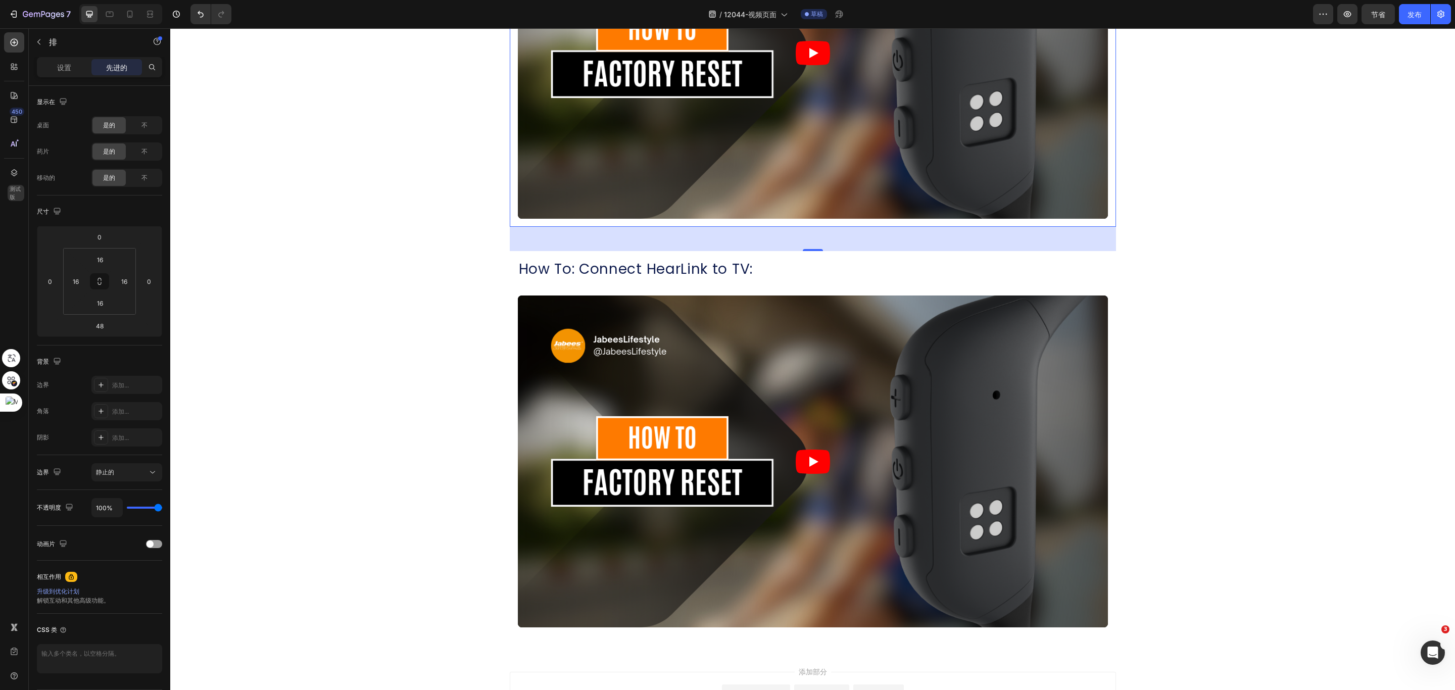
scroll to position [2256, 0]
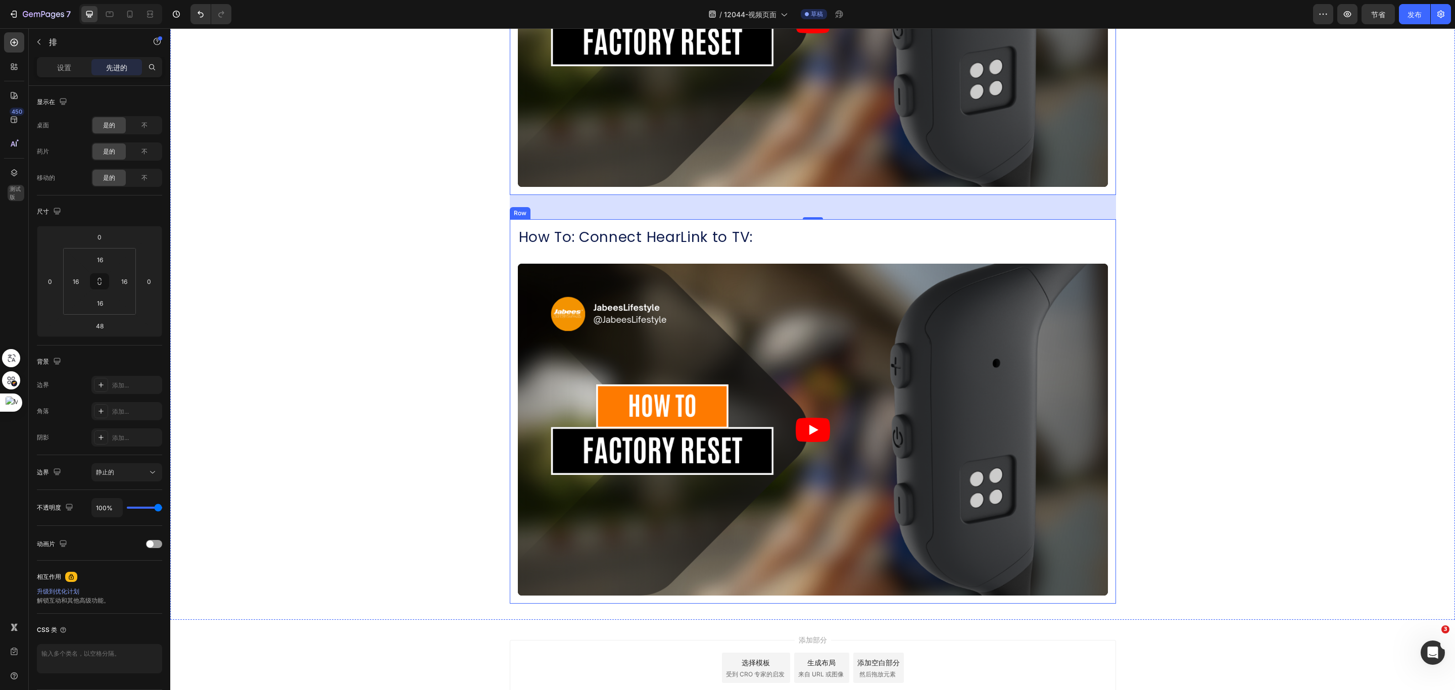
click at [1069, 220] on div "How To: Connect HearLink to TV: Heading Video Row" at bounding box center [813, 411] width 606 height 385
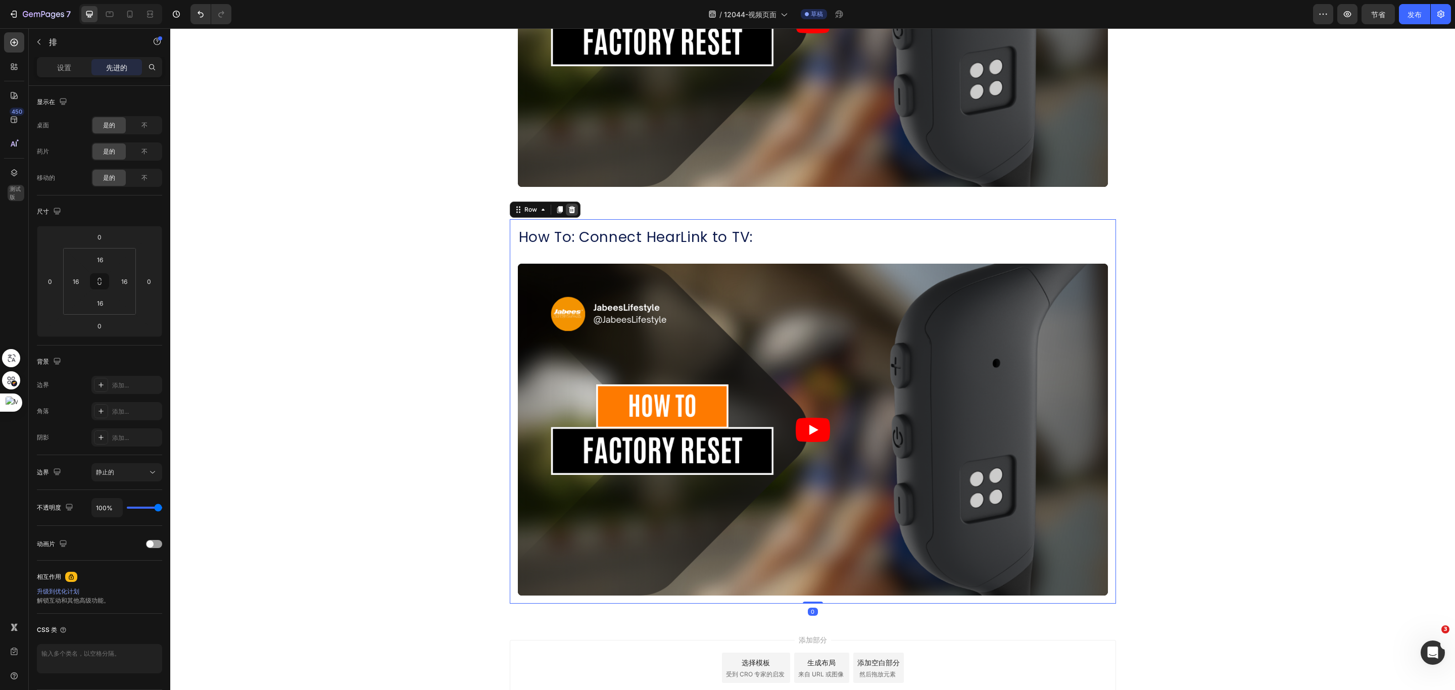
click at [570, 207] on div at bounding box center [572, 210] width 12 height 12
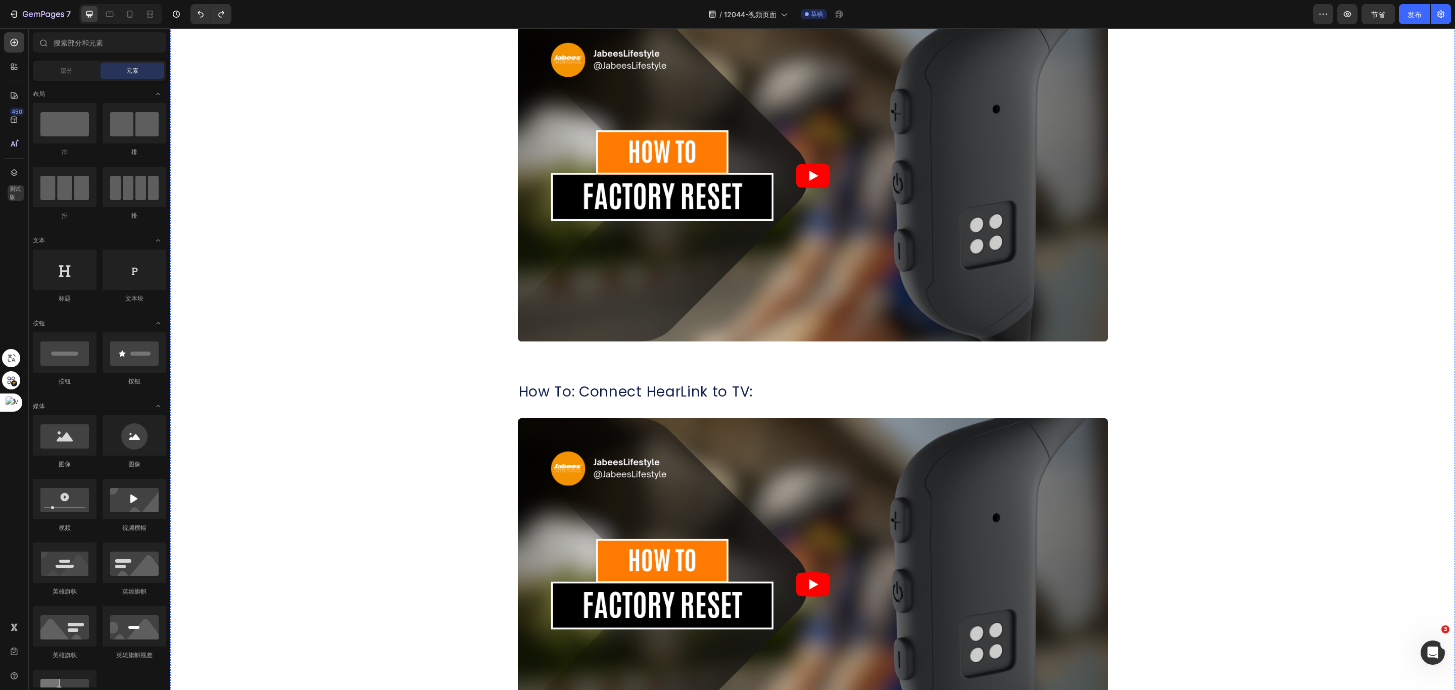
scroll to position [2326, 0]
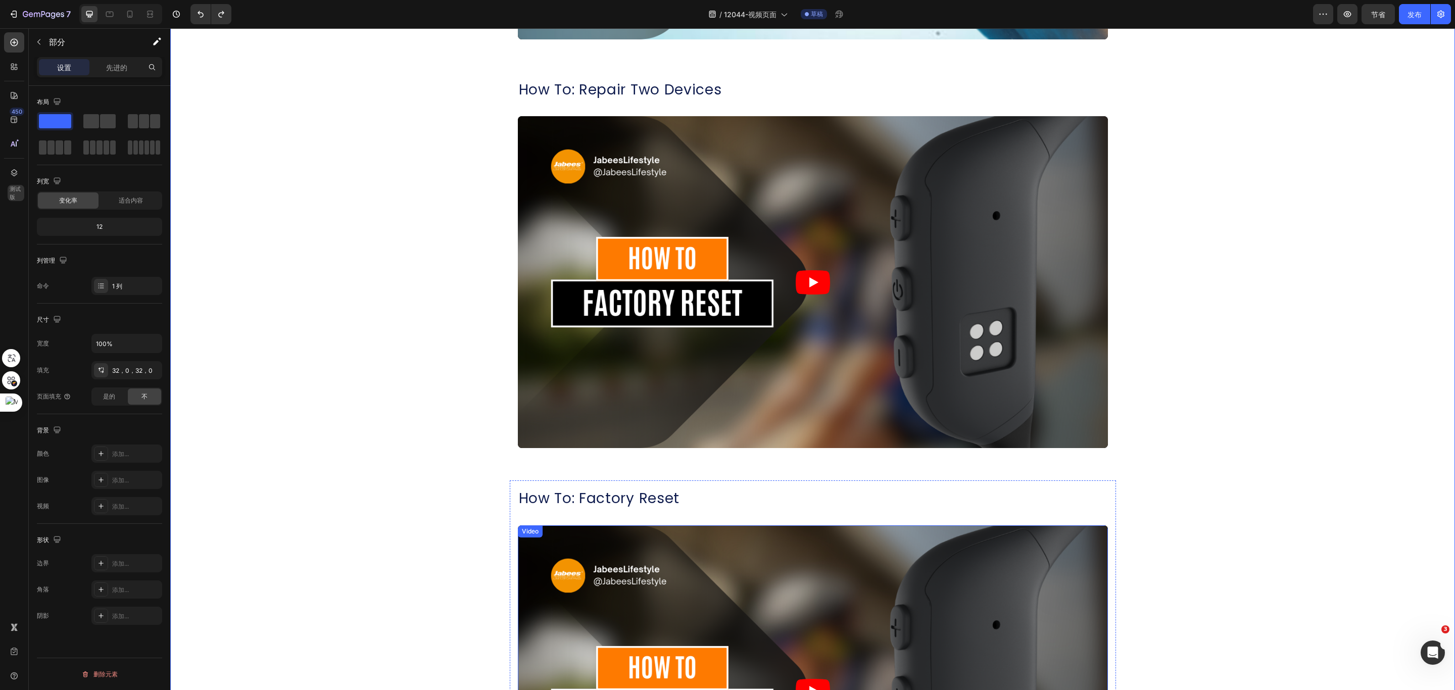
scroll to position [1189, 0]
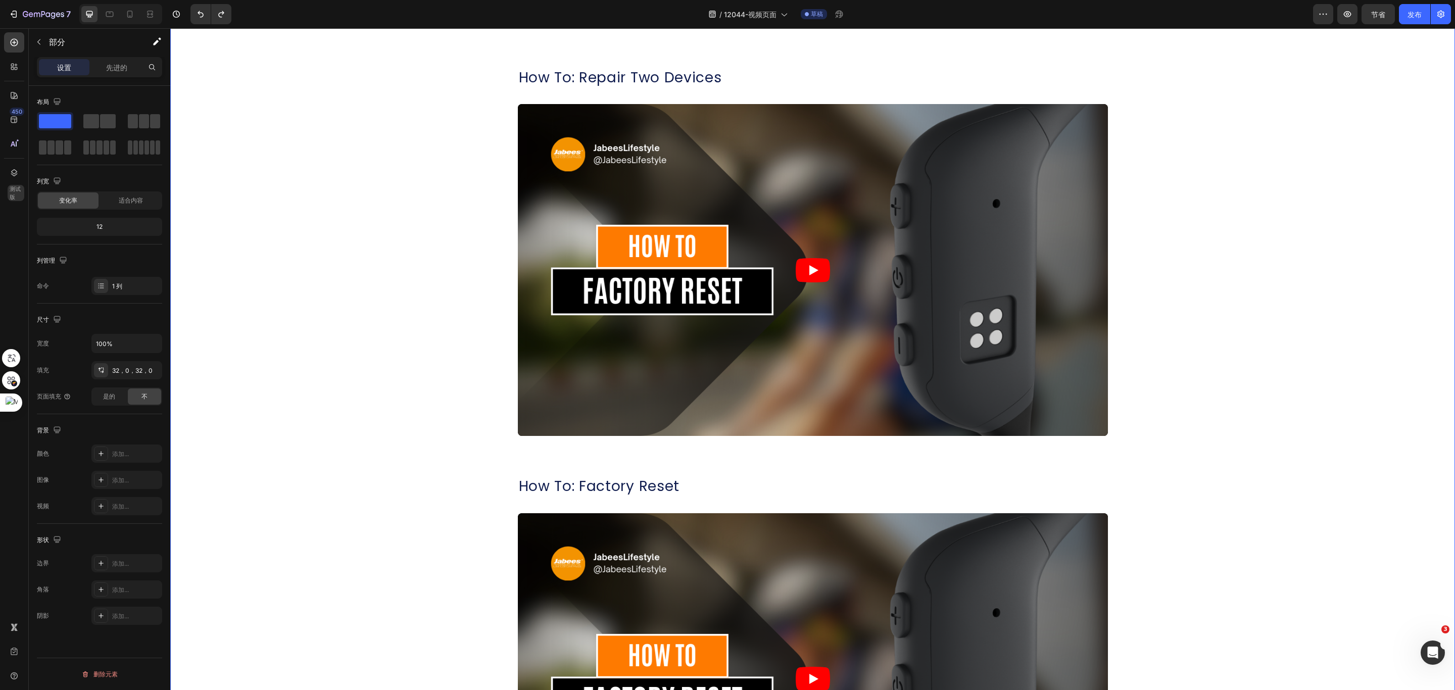
drag, startPoint x: 1205, startPoint y: 443, endPoint x: 1176, endPoint y: 437, distance: 29.4
click at [1205, 443] on div "如何佩戴： 标题 视频 排 How To: First Time Use 标题 视频 排 How To: Repair Two Devices 标题 视频 排…" at bounding box center [812, 456] width 1285 height 2429
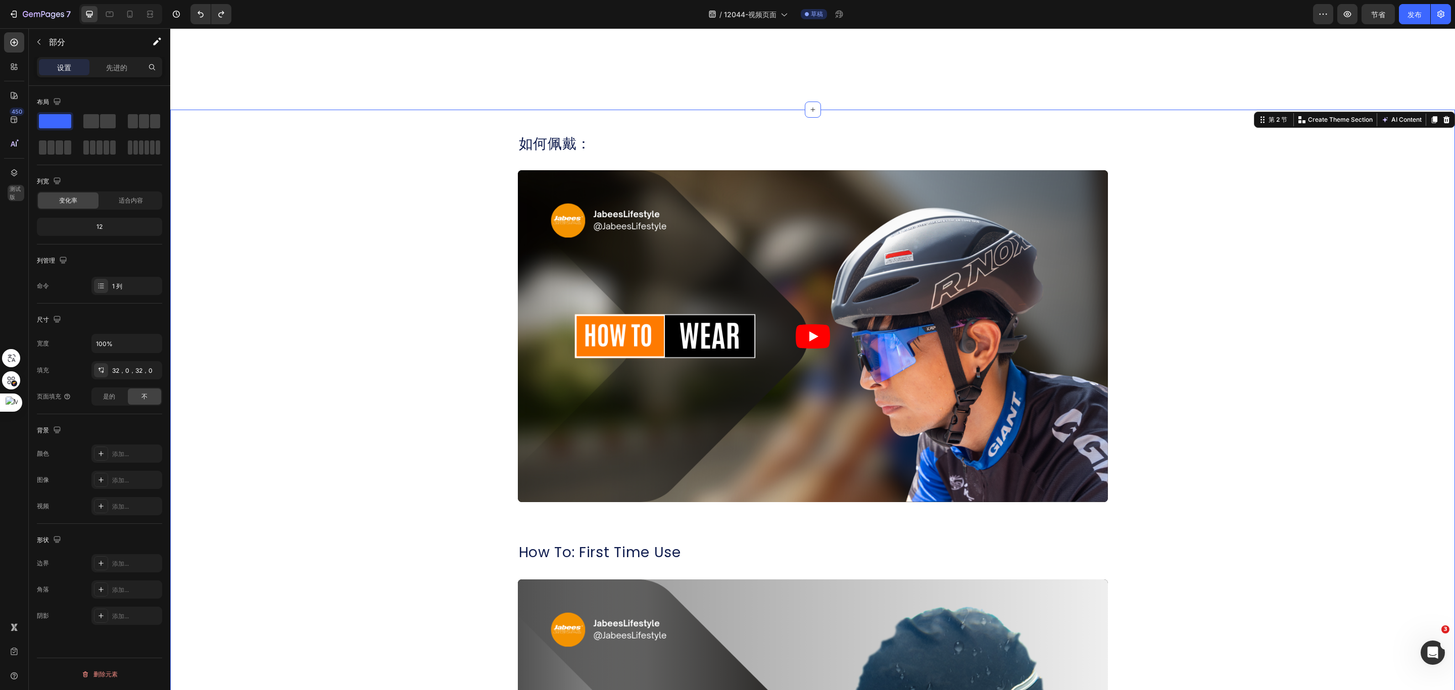
scroll to position [204, 0]
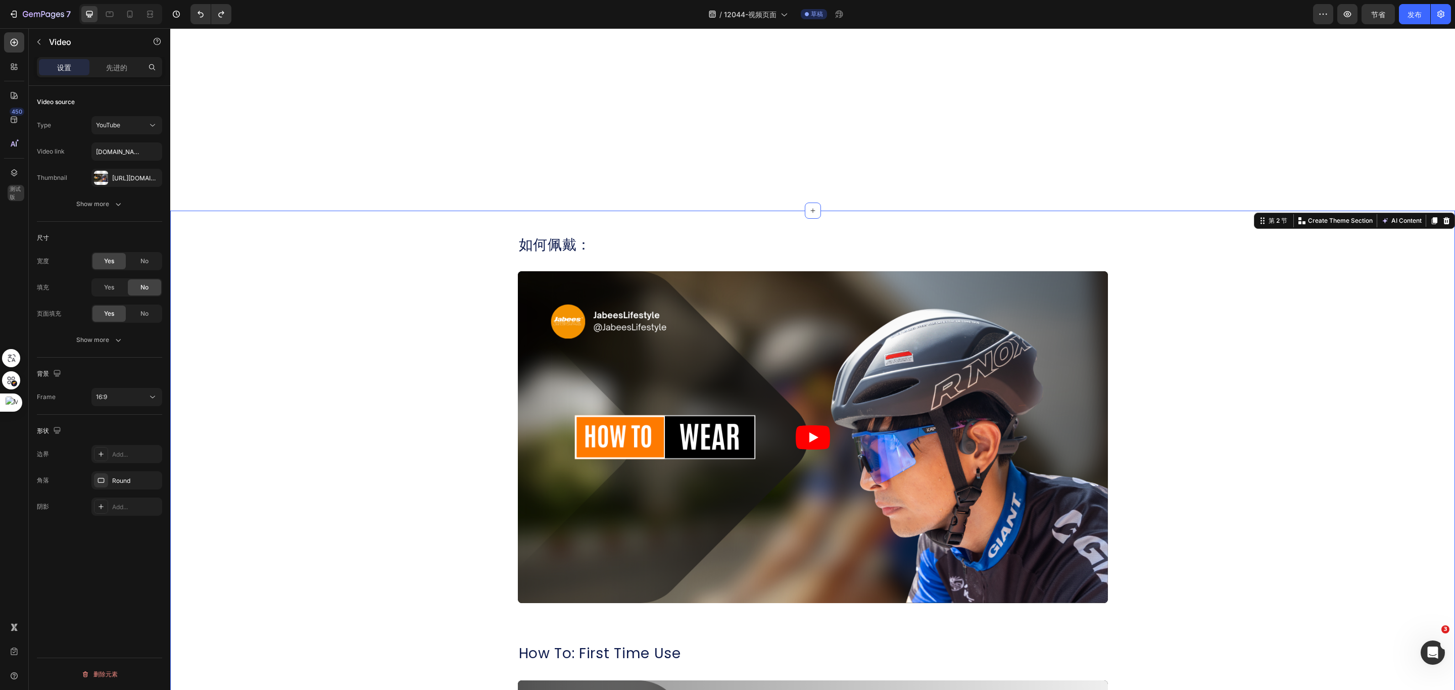
click at [780, 465] on article at bounding box center [813, 437] width 590 height 332
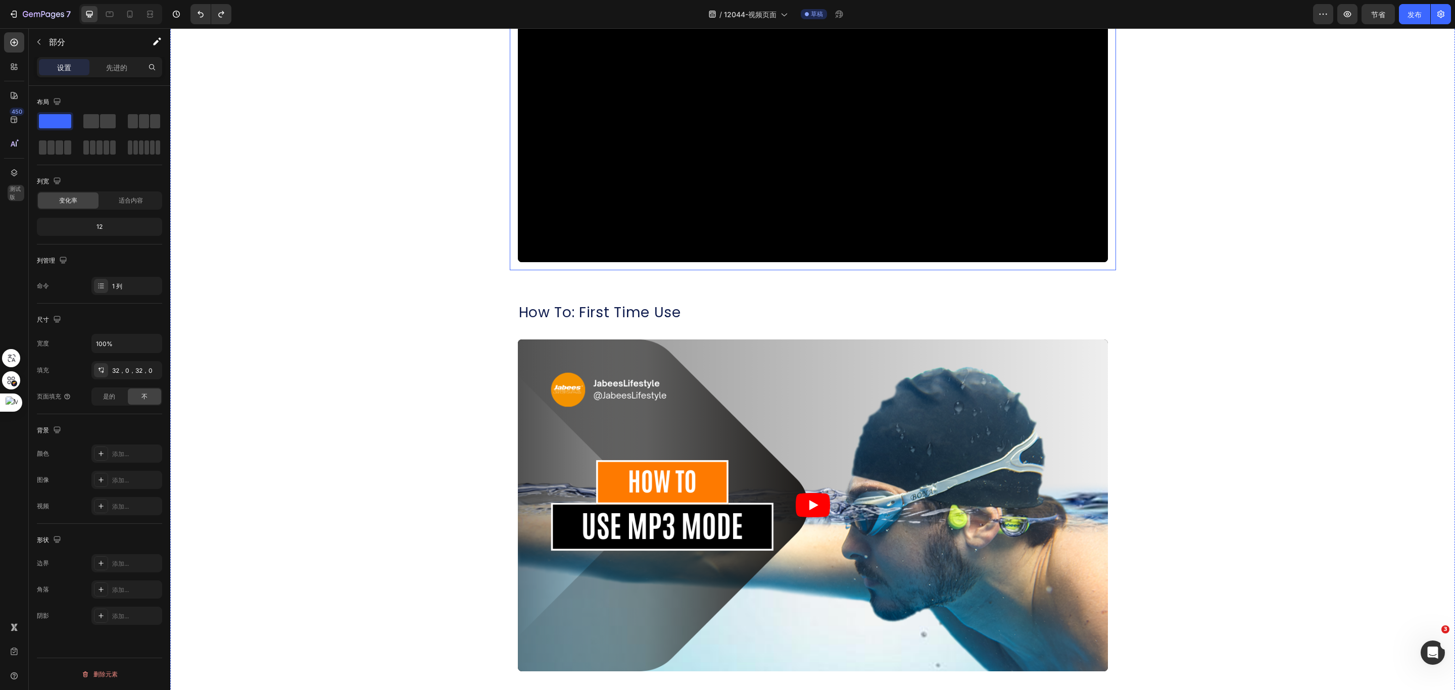
click at [731, 228] on div "如何佩戴： 标题 视频 排" at bounding box center [813, 78] width 606 height 385
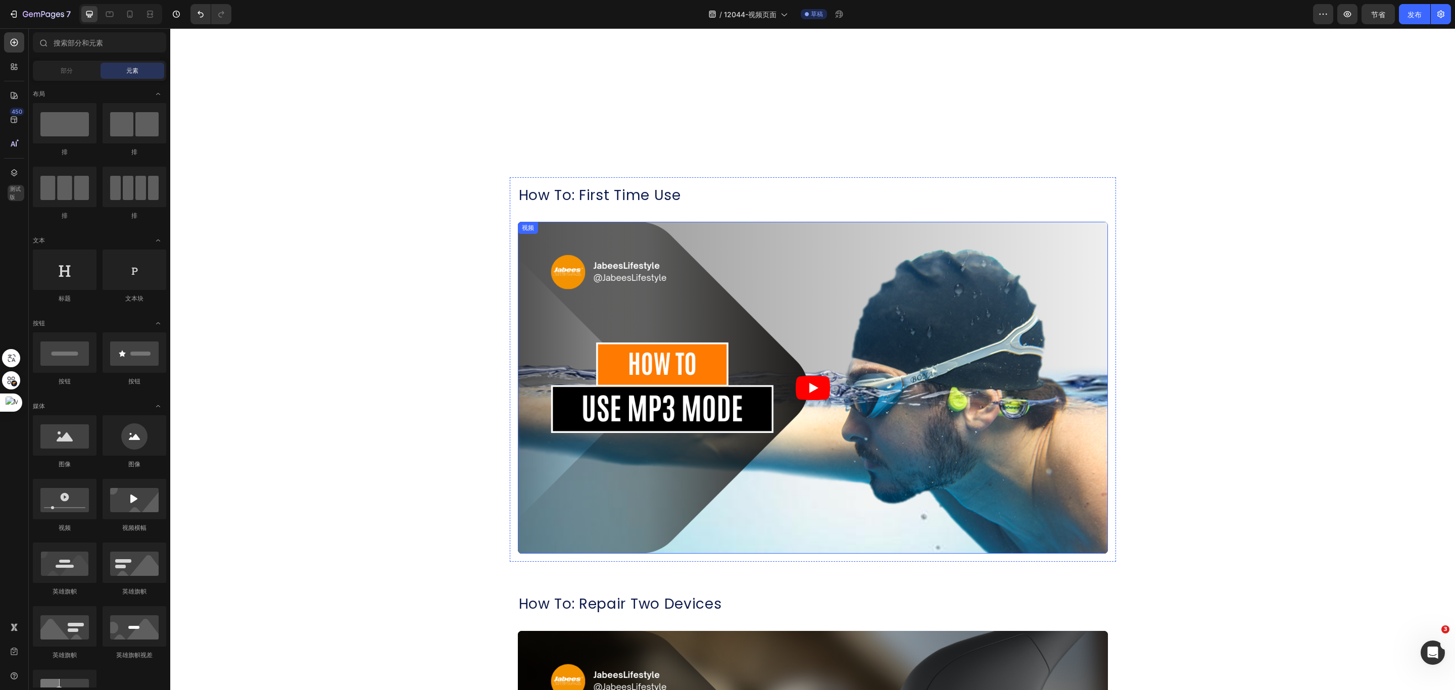
scroll to position [455, 0]
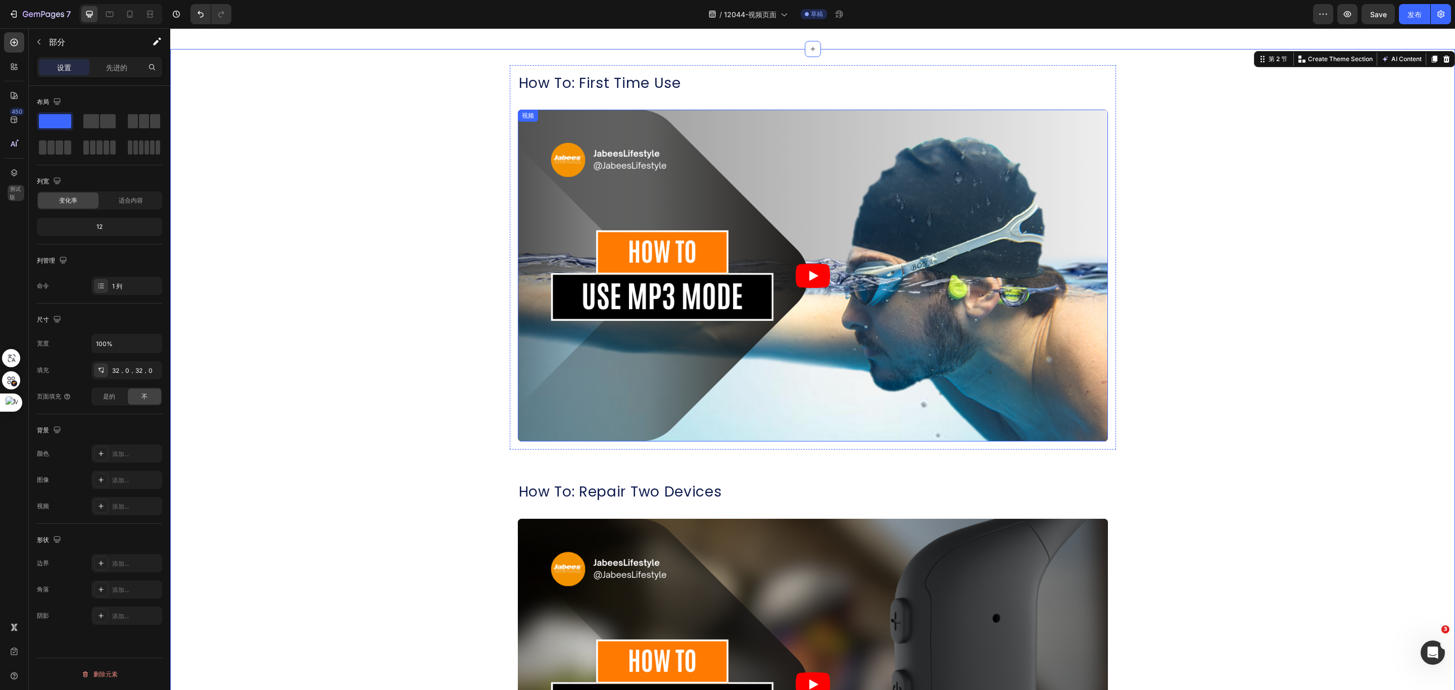
scroll to position [227, 0]
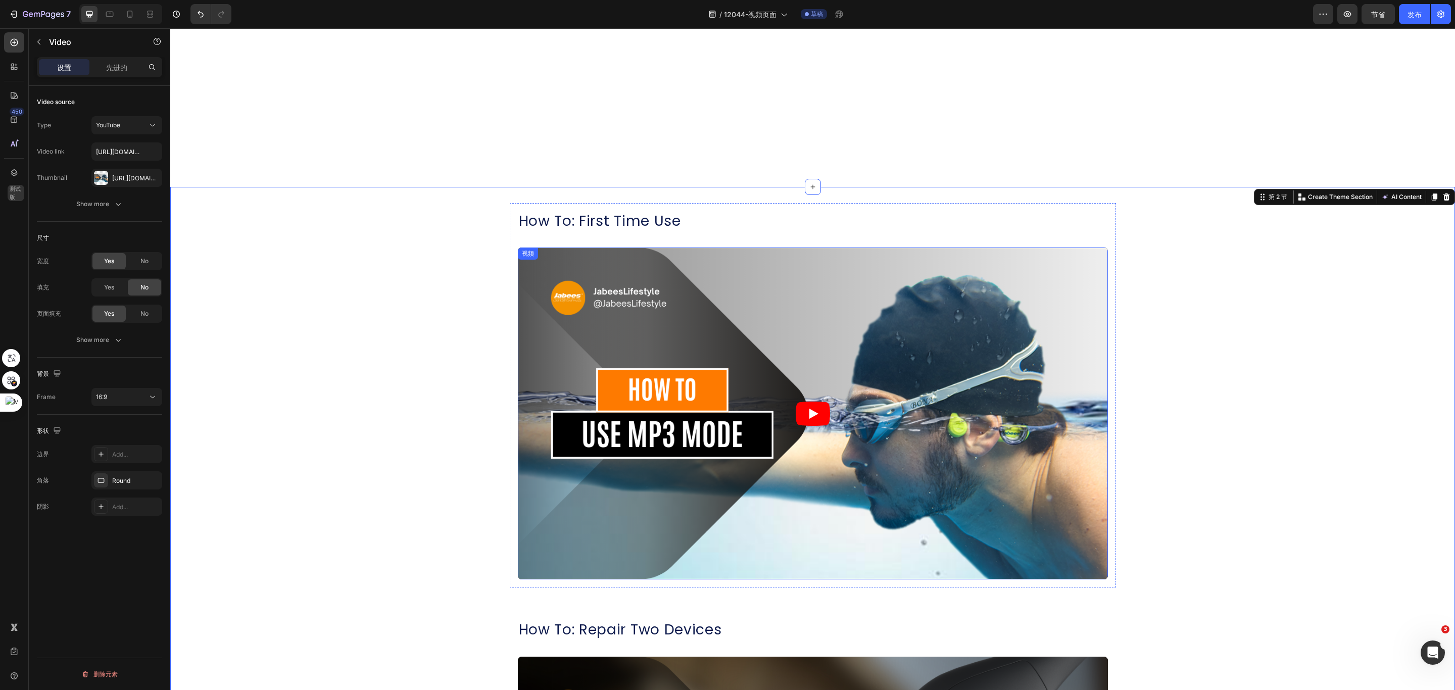
click at [599, 285] on article at bounding box center [813, 414] width 590 height 332
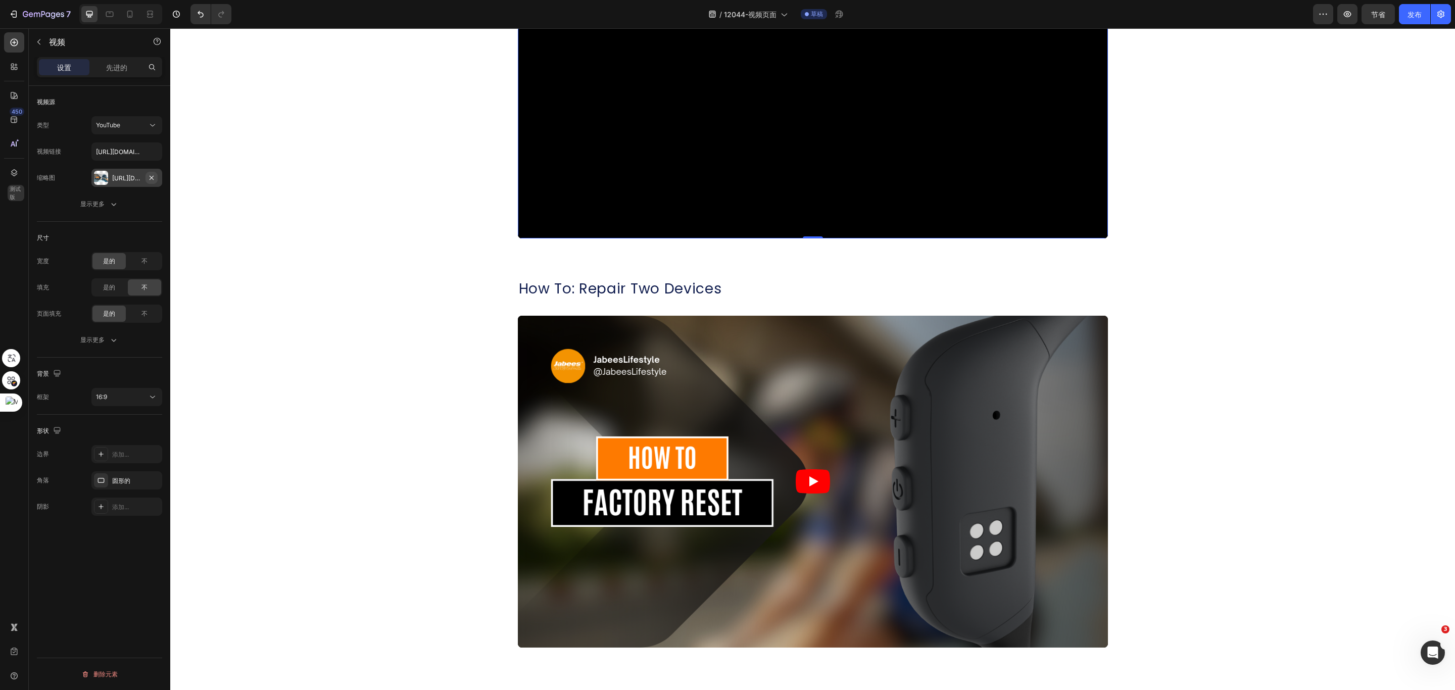
click at [155, 180] on button "button" at bounding box center [152, 178] width 12 height 12
click at [132, 156] on input "https://youtu.be/JwSG-zFC9ro" at bounding box center [126, 151] width 71 height 18
paste input "8fEpjkh1Z2s"
type input "https://youtu.be/8fEpjkh1Z2s"
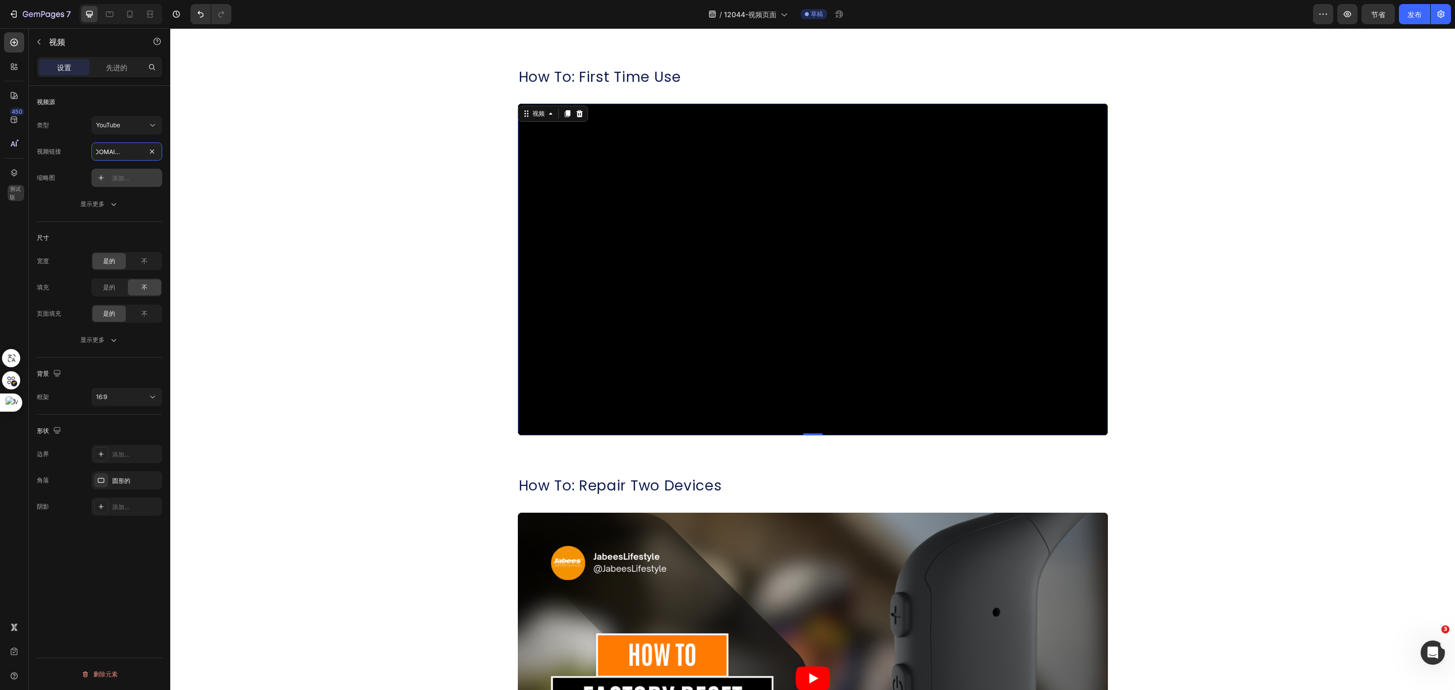
scroll to position [531, 0]
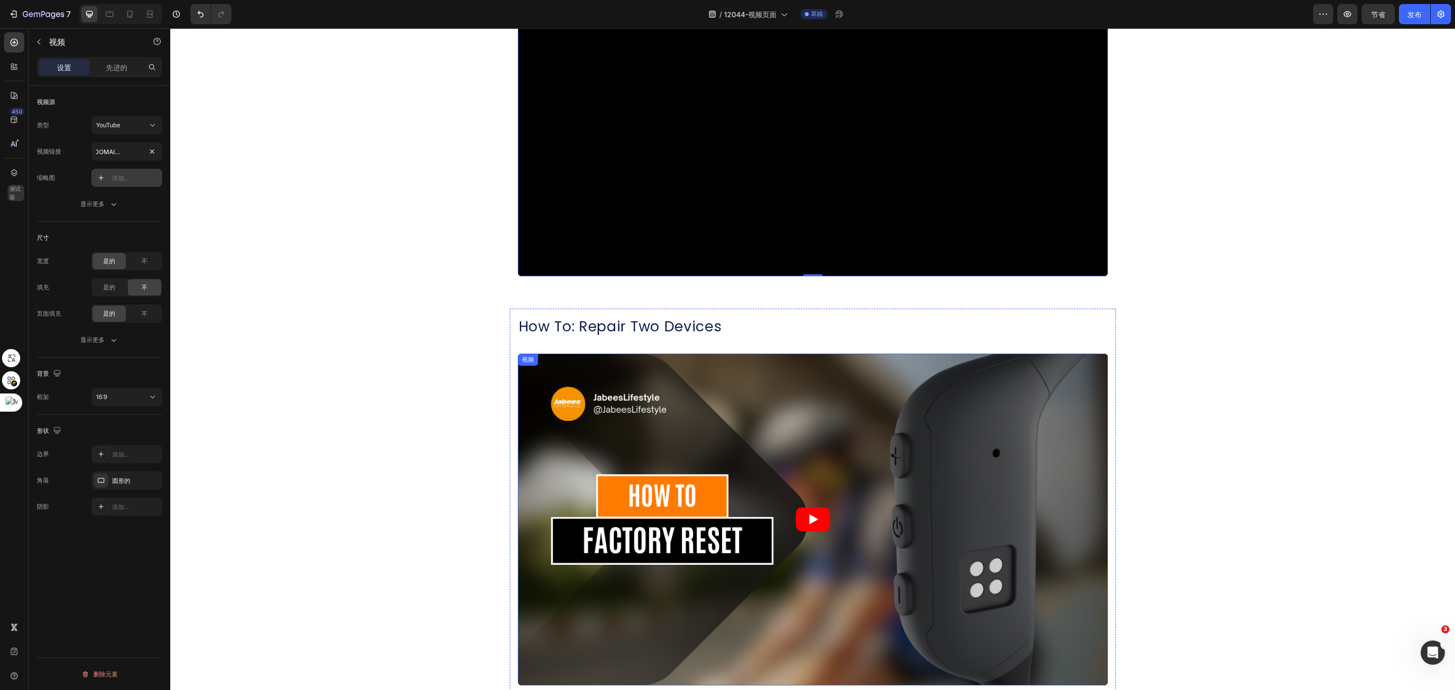
click at [523, 361] on font "视频" at bounding box center [528, 360] width 12 height 8
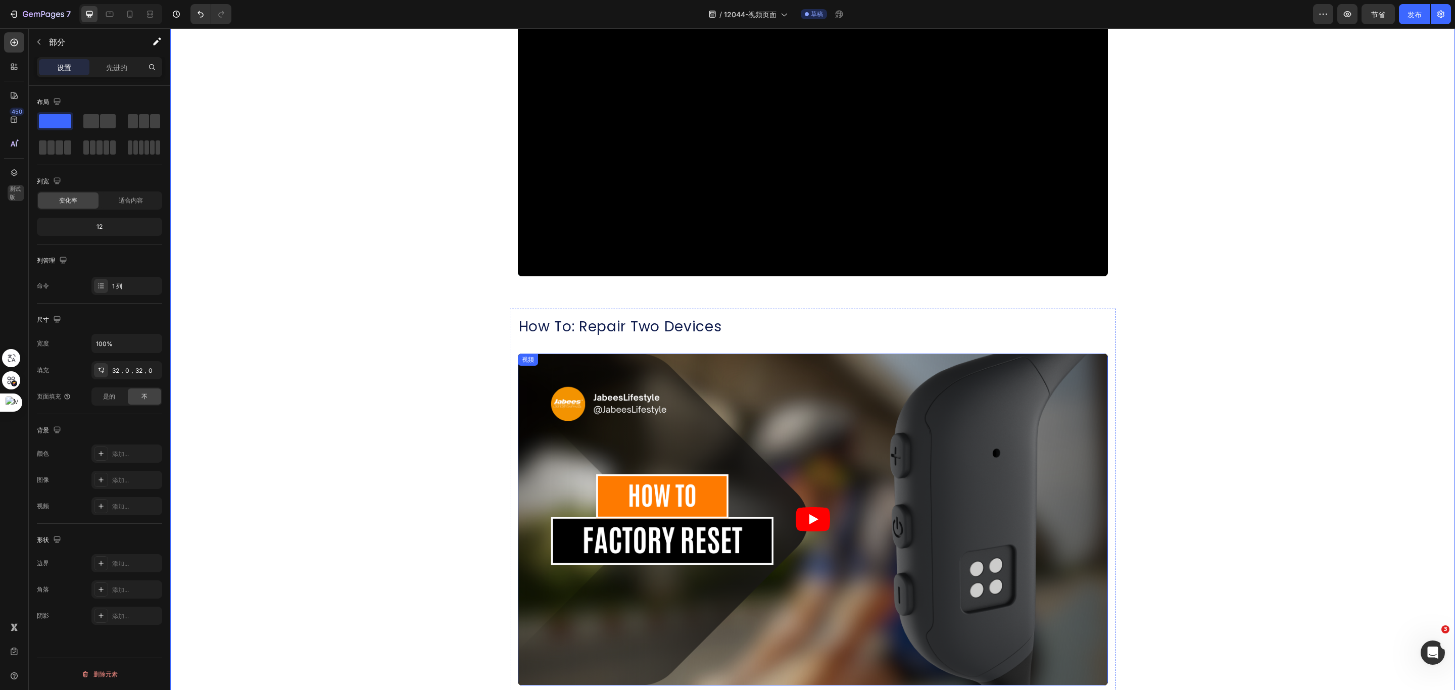
click at [523, 362] on div "视频" at bounding box center [528, 359] width 16 height 9
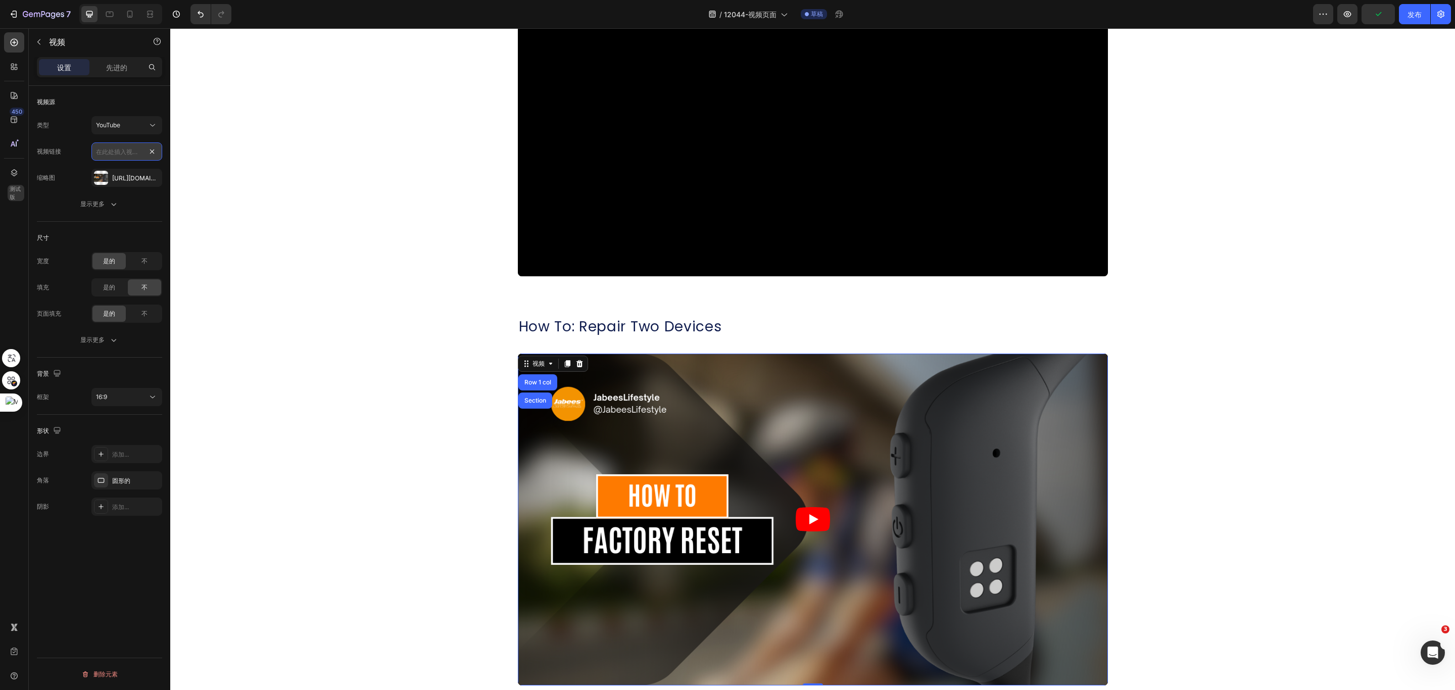
scroll to position [0, 0]
click at [117, 153] on input "text" at bounding box center [126, 151] width 71 height 18
paste input "https://youtu.be/2v9JelhGDOU"
type input "https://youtu.be/2v9JelhGDOU"
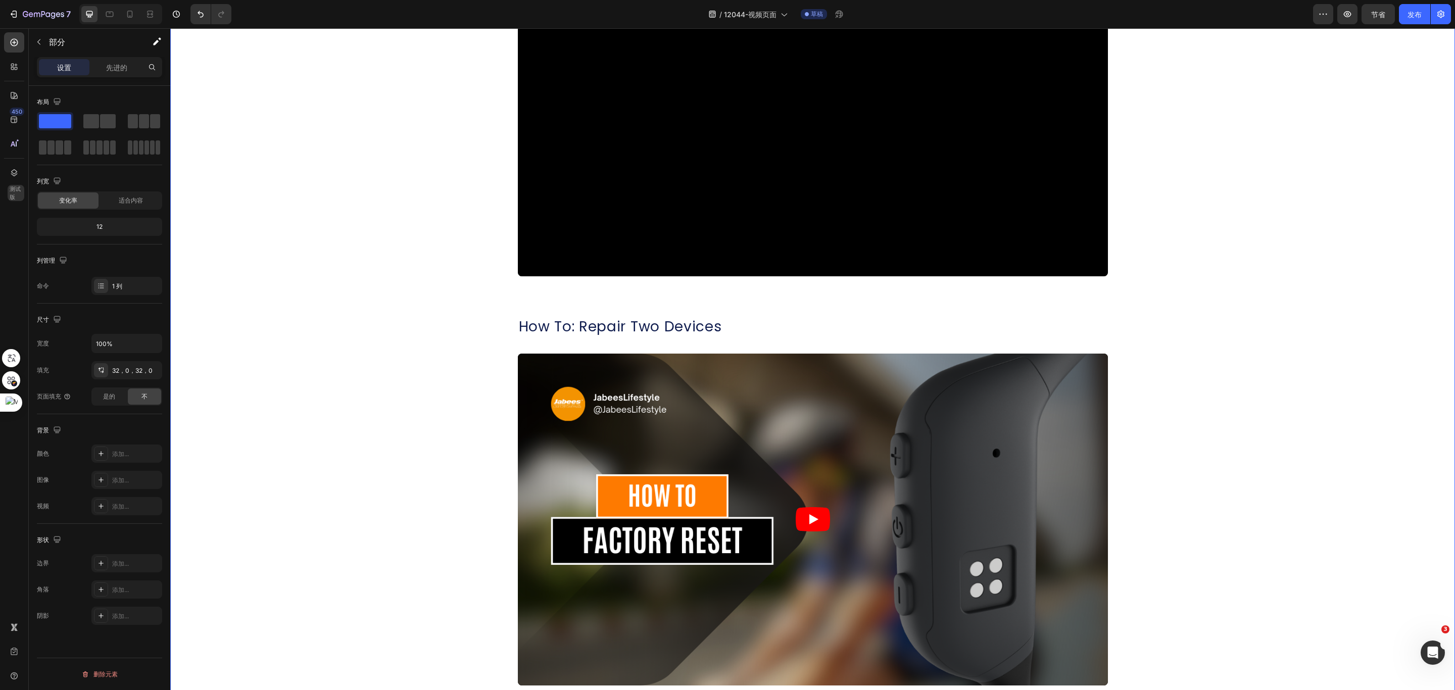
drag, startPoint x: 1191, startPoint y: 441, endPoint x: 1175, endPoint y: 434, distance: 18.3
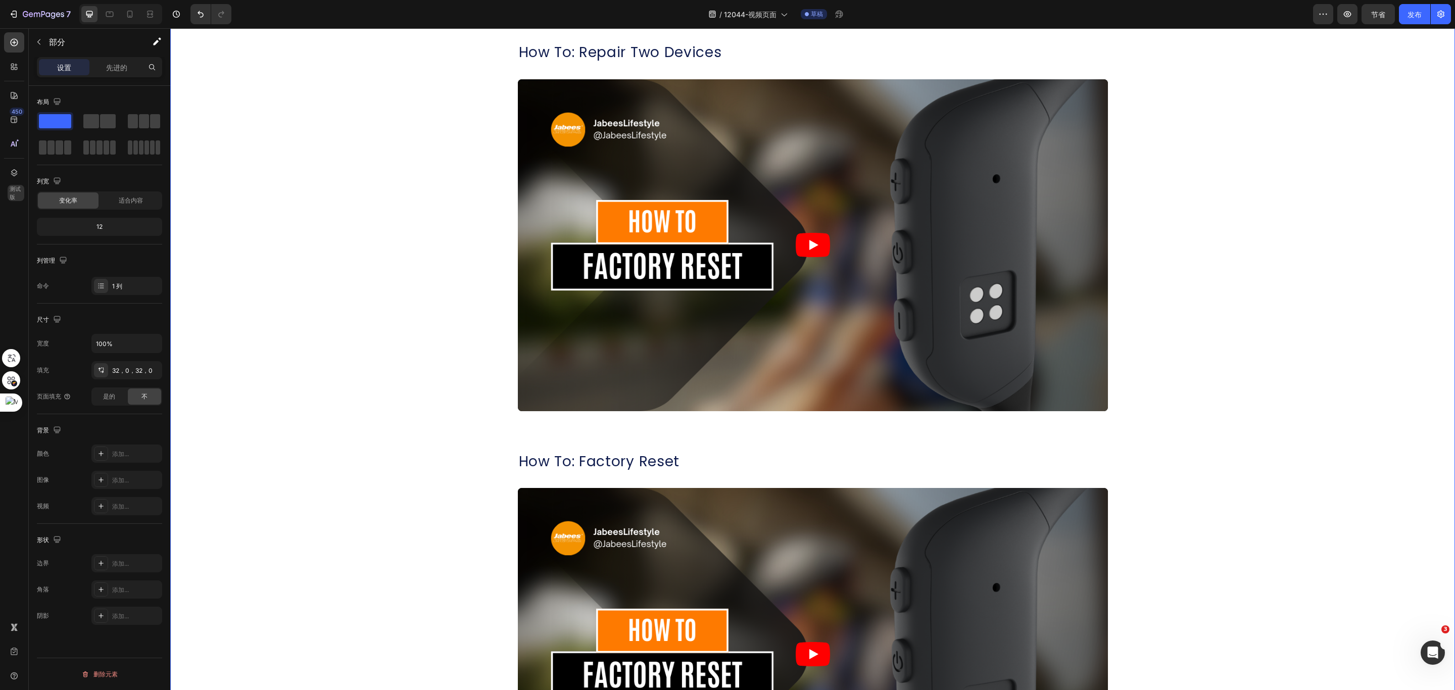
scroll to position [834, 0]
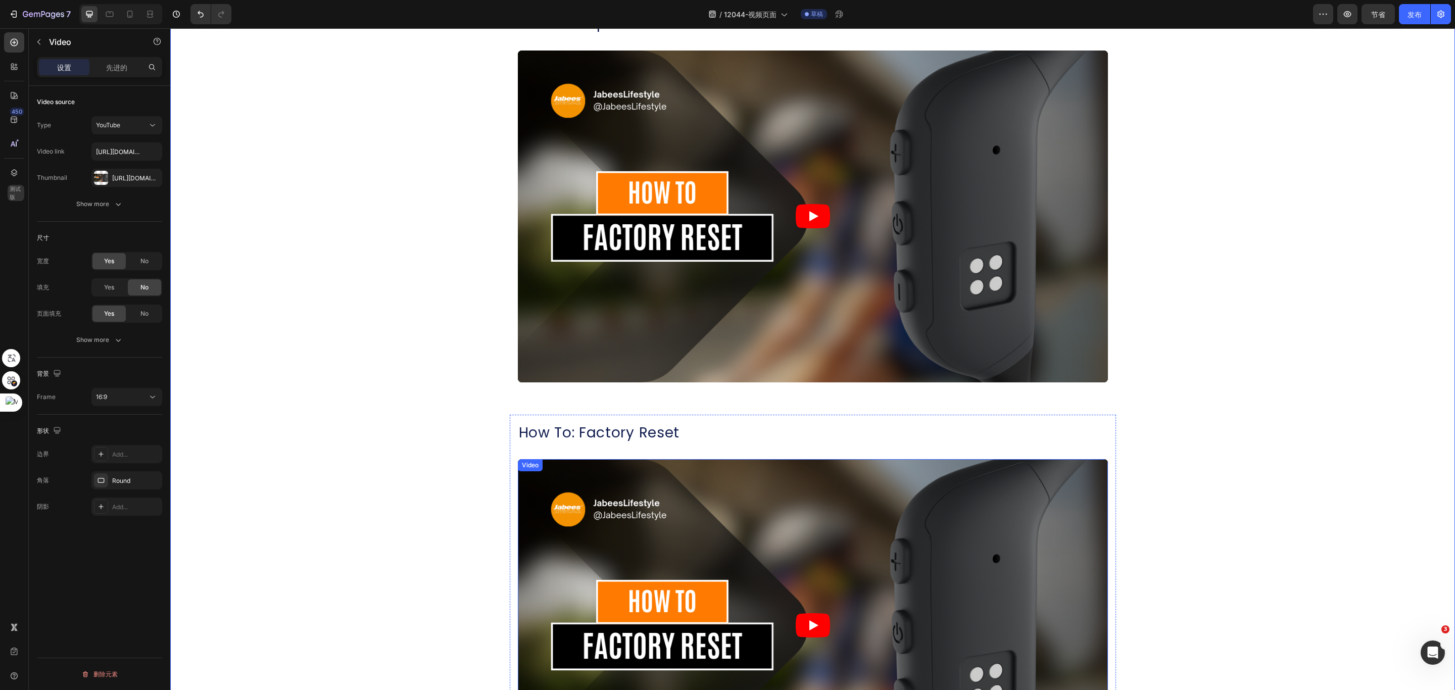
click at [523, 468] on div "Video" at bounding box center [530, 465] width 21 height 9
click at [128, 158] on input "text" at bounding box center [126, 151] width 71 height 18
paste input "https://youtu.be/XtPz7dQO9_Q"
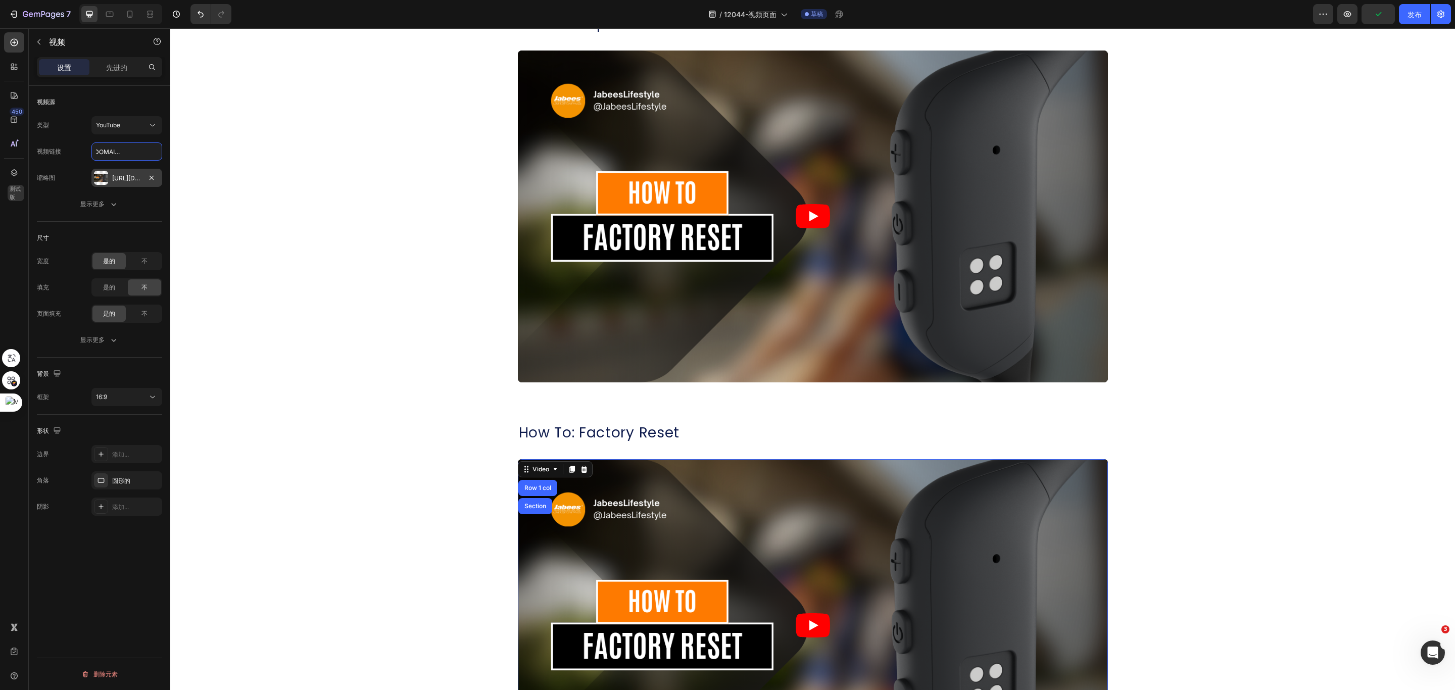
type input "https://youtu.be/XtPz7dQO9_Q"
click at [158, 179] on div "https://cdn.Shopify.Com/s/files/1/0052/6775/0984/files/gempages_466773933102728…" at bounding box center [126, 178] width 71 height 18
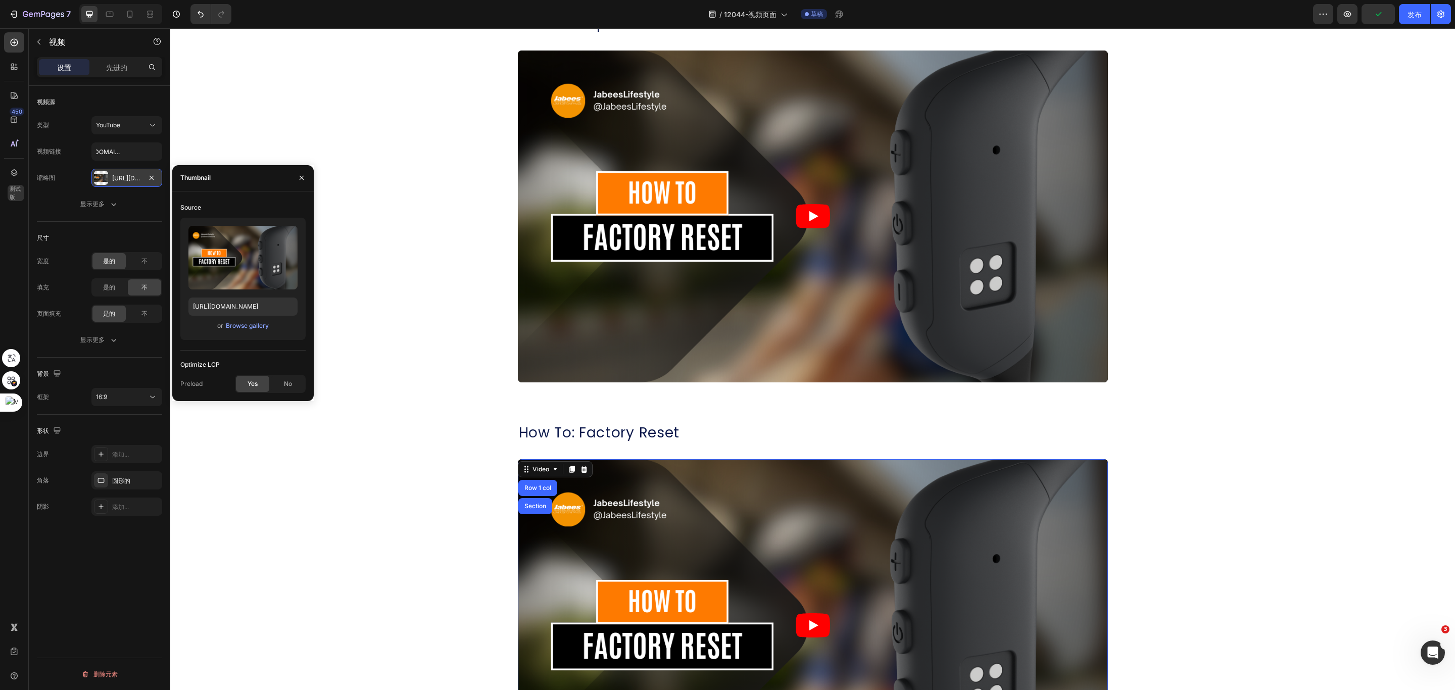
scroll to position [0, 0]
click at [154, 176] on icon "button" at bounding box center [152, 178] width 8 height 8
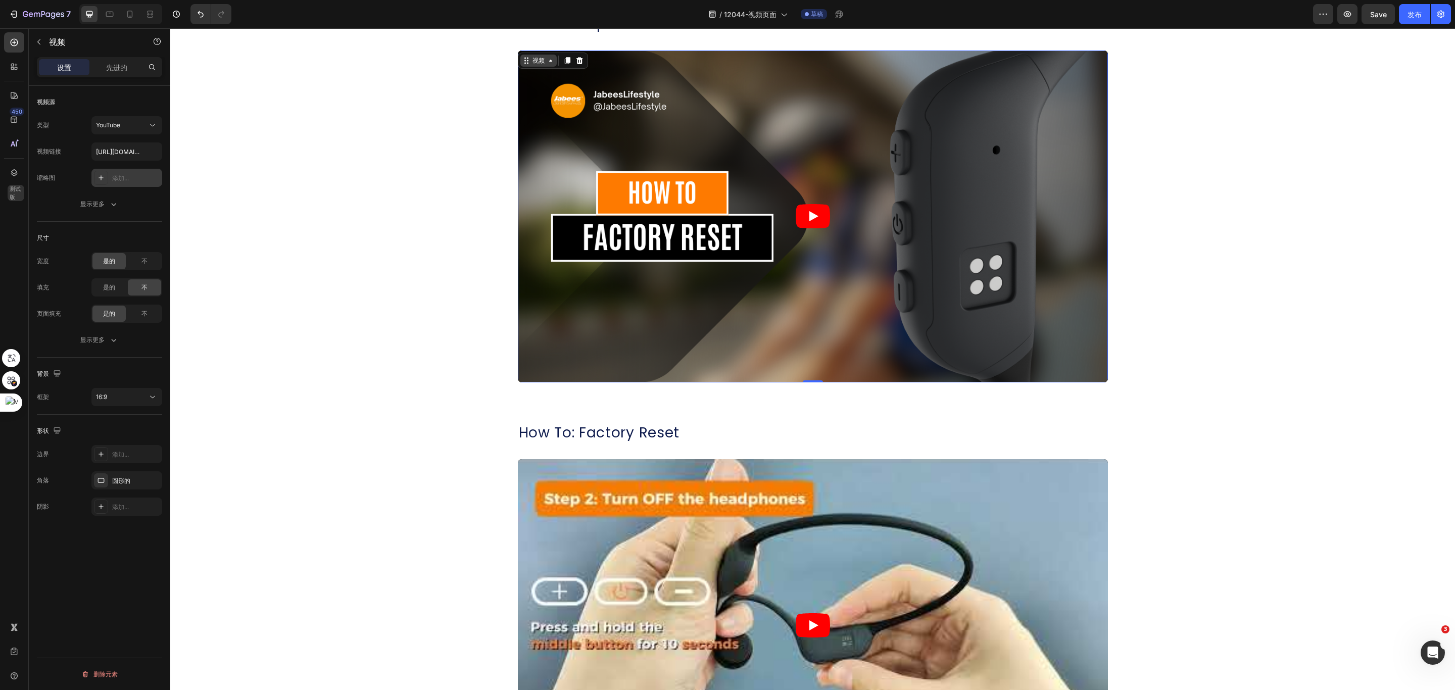
click at [531, 59] on div "视频" at bounding box center [539, 60] width 16 height 9
click at [153, 178] on icon "button" at bounding box center [152, 178] width 8 height 8
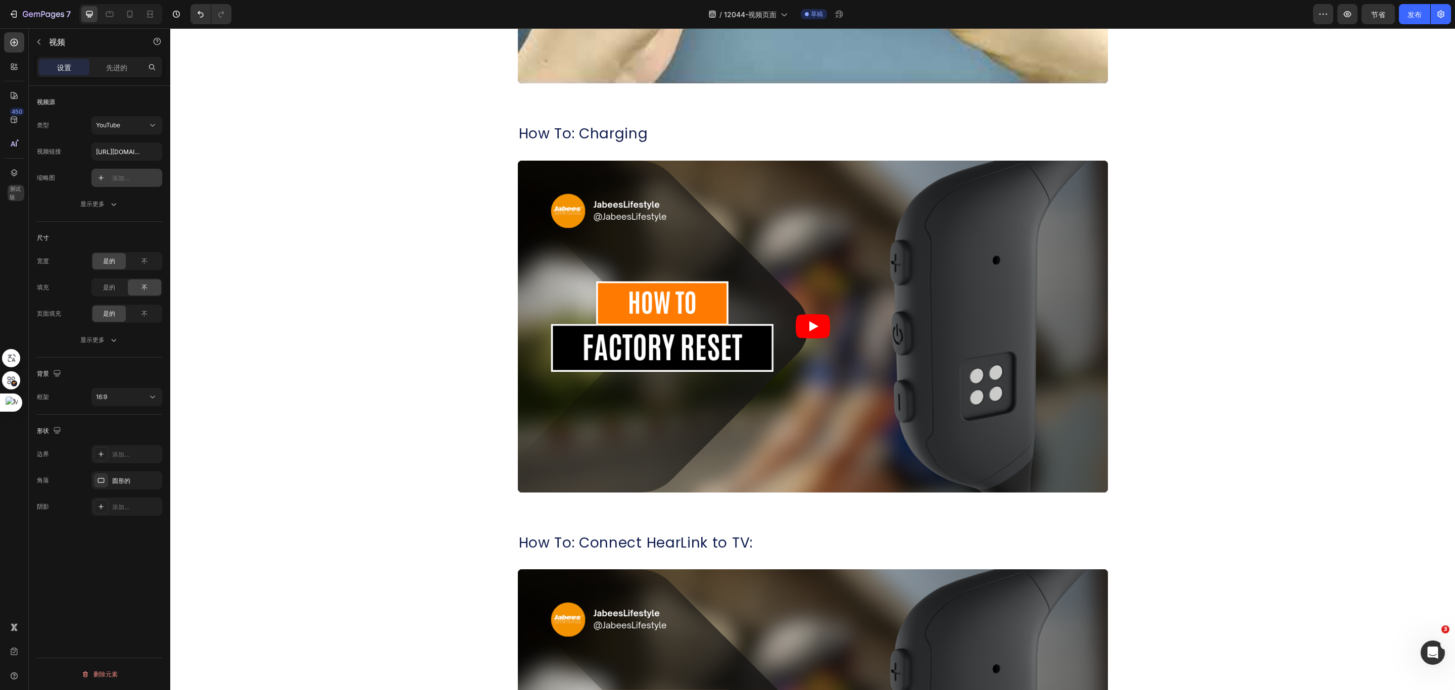
scroll to position [1592, 0]
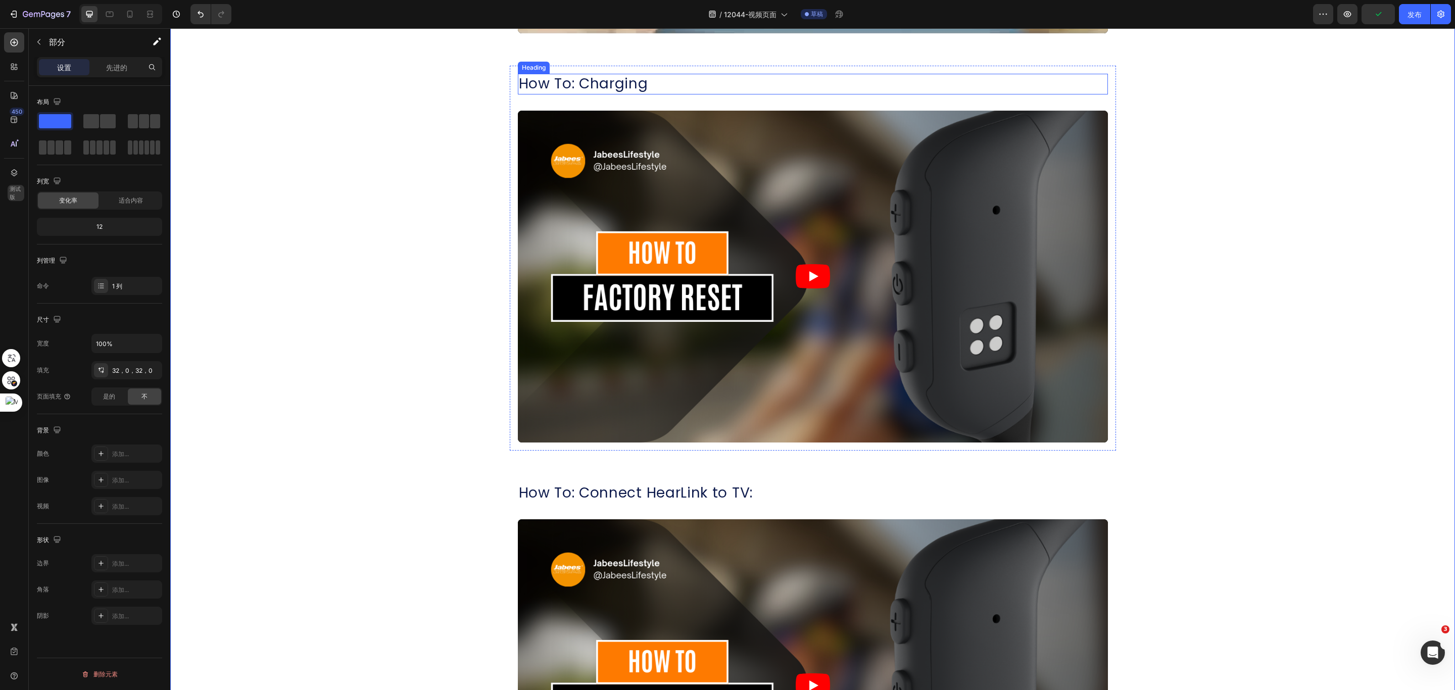
click at [565, 88] on h2 "How To: Charging" at bounding box center [813, 84] width 590 height 20
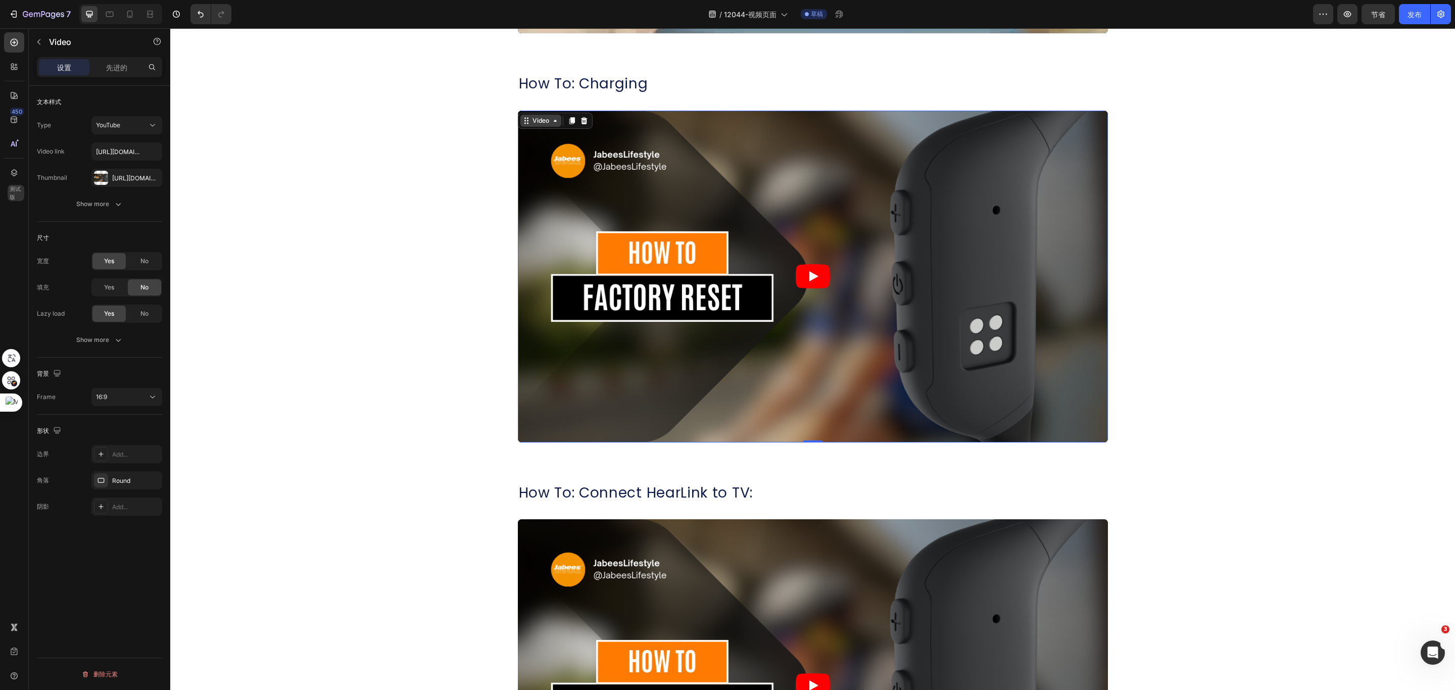
click at [522, 117] on div "Video" at bounding box center [540, 121] width 41 height 12
click at [153, 178] on icon "button" at bounding box center [152, 178] width 8 height 8
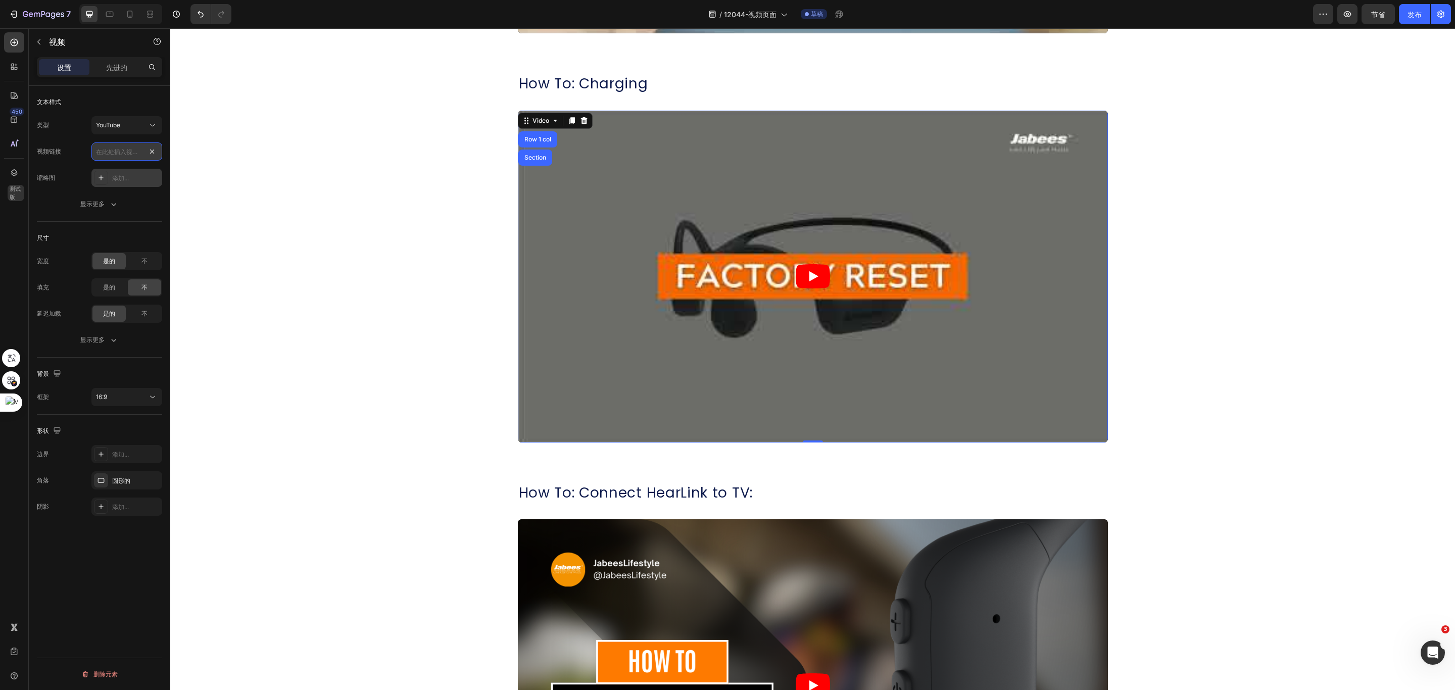
scroll to position [0, 0]
click at [140, 148] on input "text" at bounding box center [126, 151] width 71 height 18
paste input "https://youtu.be/JMokh8CSCJ0"
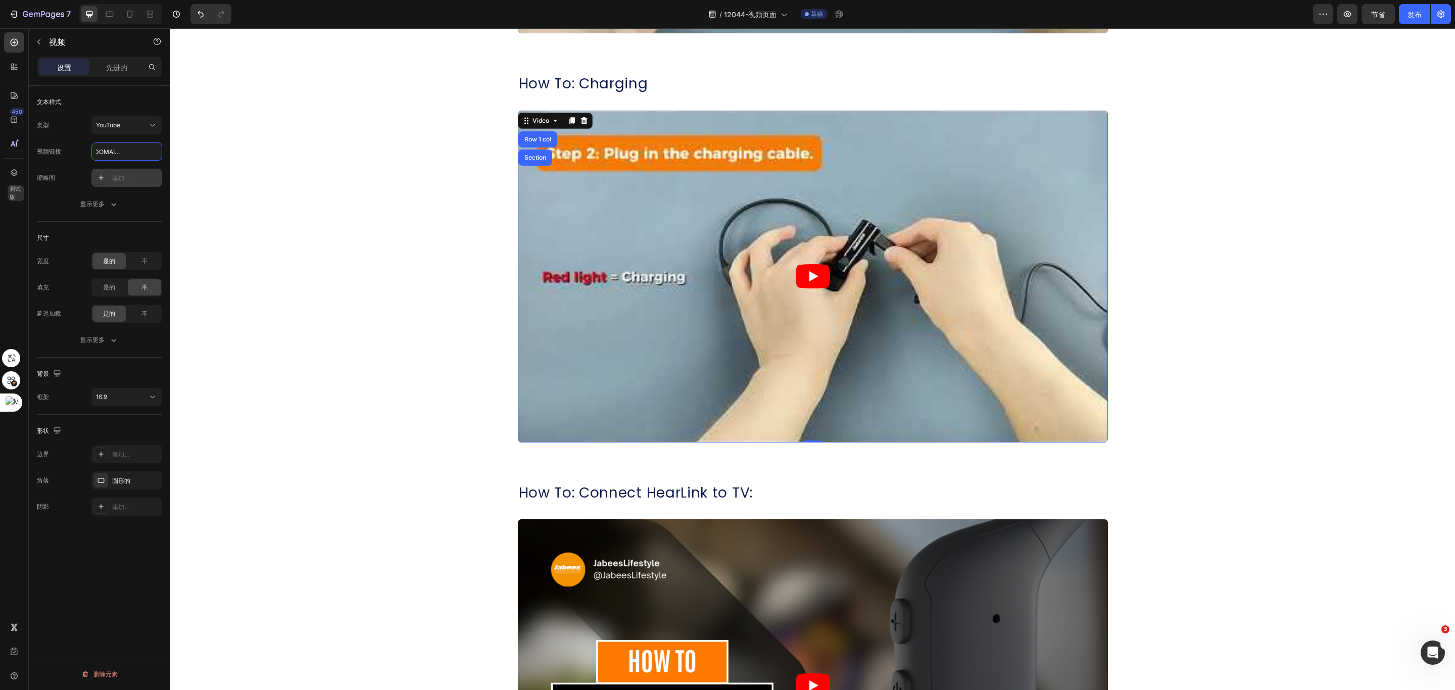
type input "https://youtu.be/JMokh8CSCJ0"
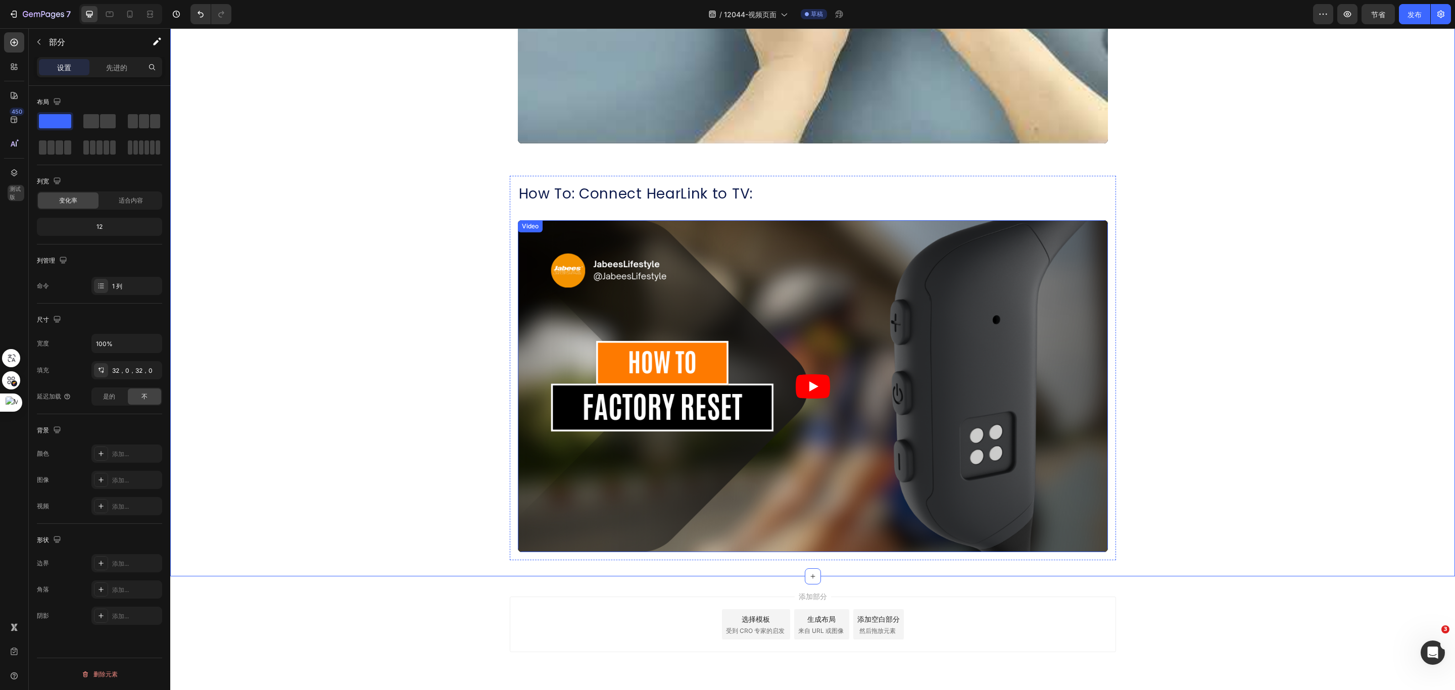
scroll to position [1895, 0]
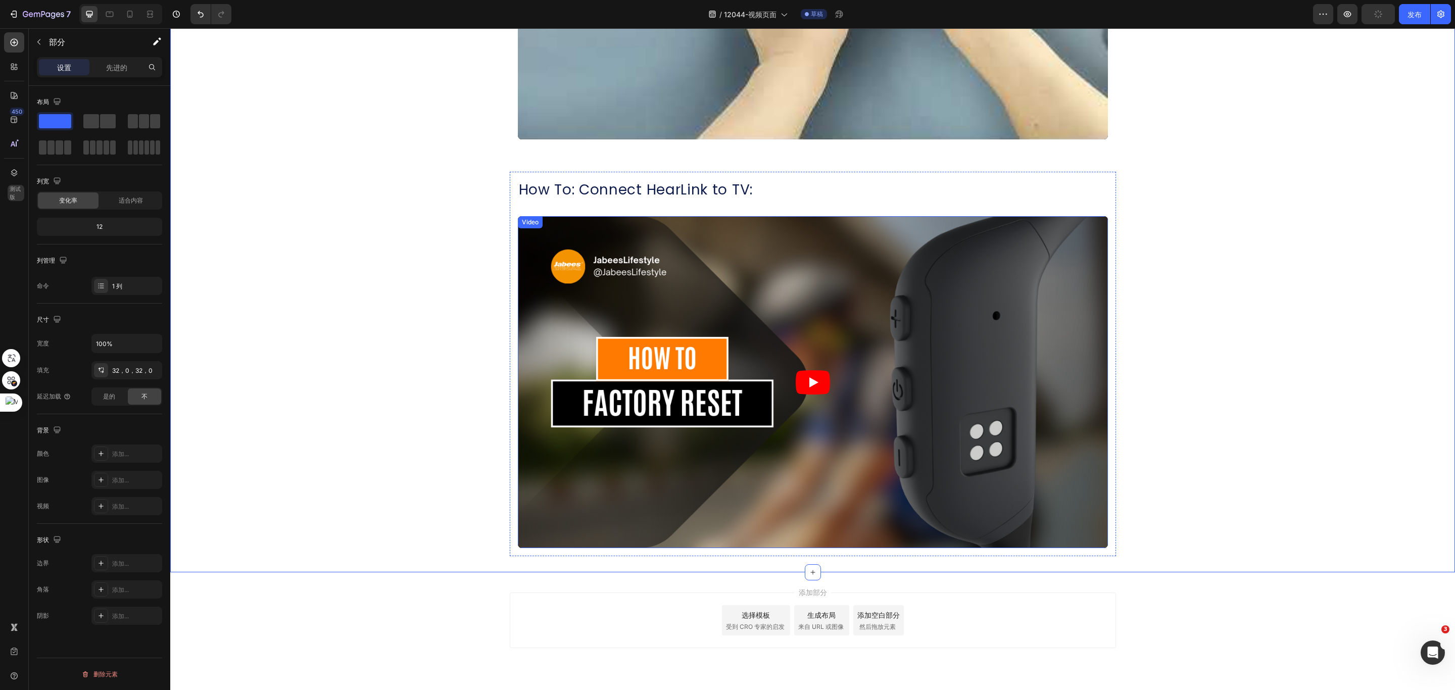
click at [520, 220] on div "Video" at bounding box center [530, 222] width 21 height 9
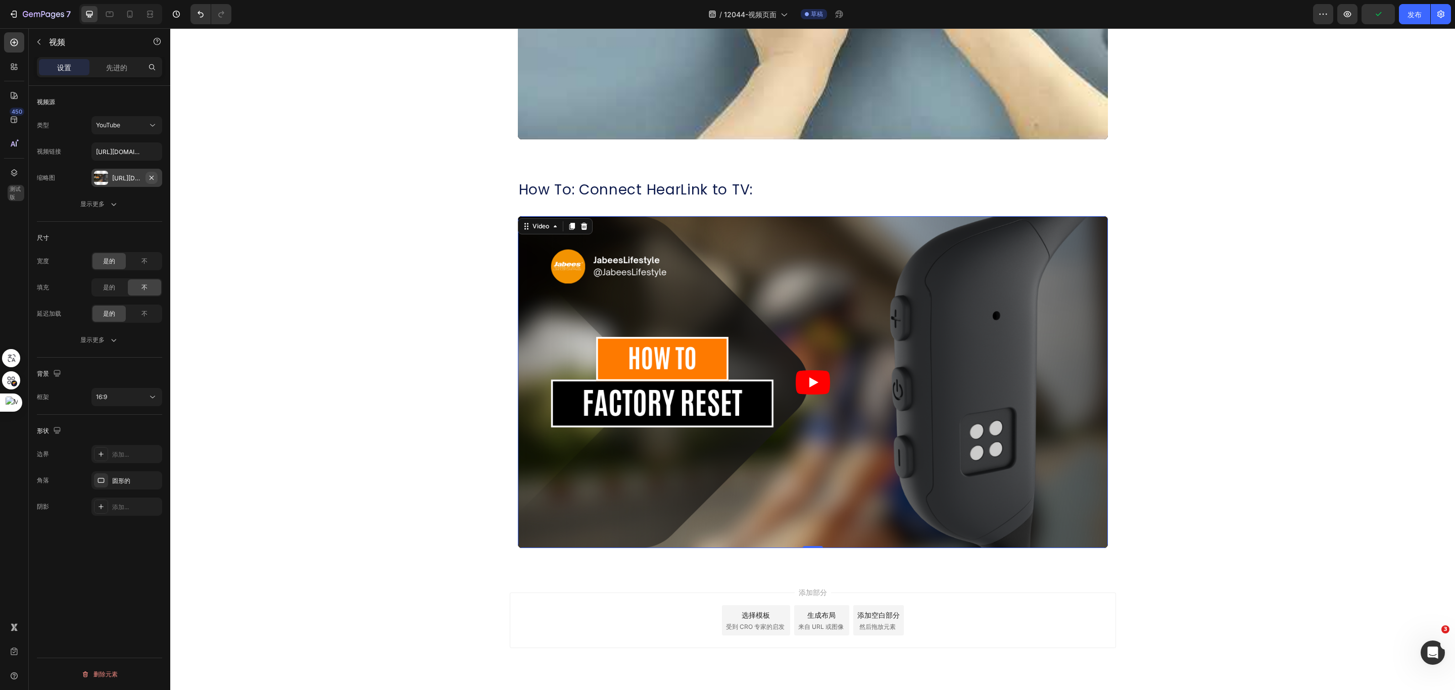
click at [157, 176] on button "button" at bounding box center [152, 178] width 12 height 12
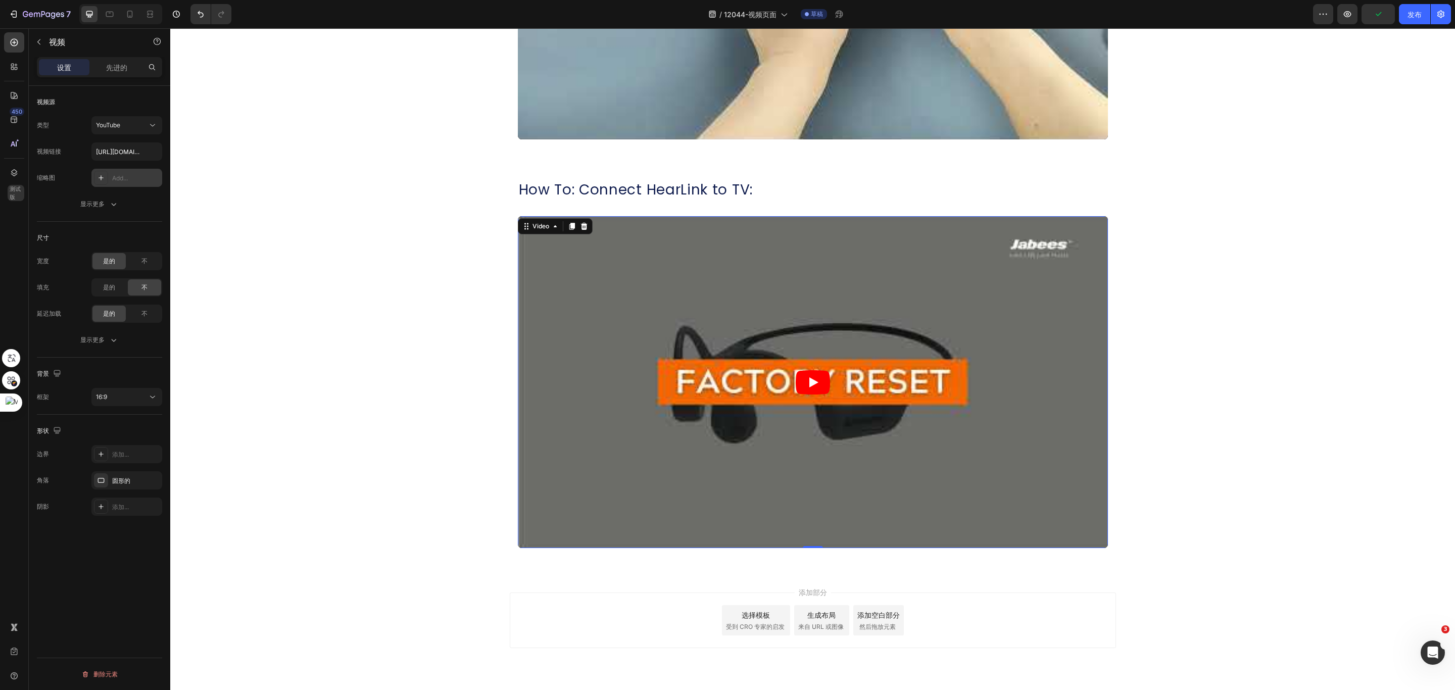
click at [131, 176] on div "Add..." at bounding box center [135, 178] width 47 height 9
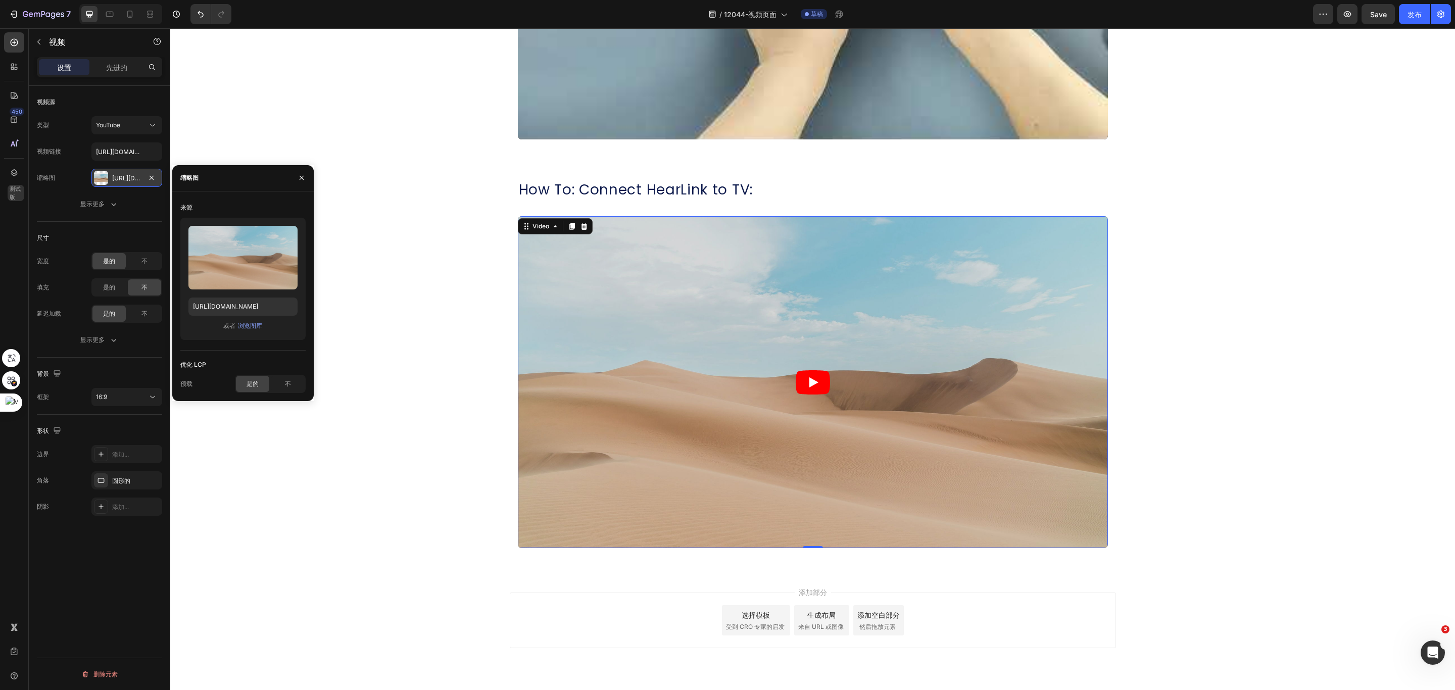
click at [129, 176] on font "https://ucarecdn.Com/06075225-af9e-460c-8e3c-6be63c0b773a/-/format/auto/" at bounding box center [144, 178] width 65 height 8
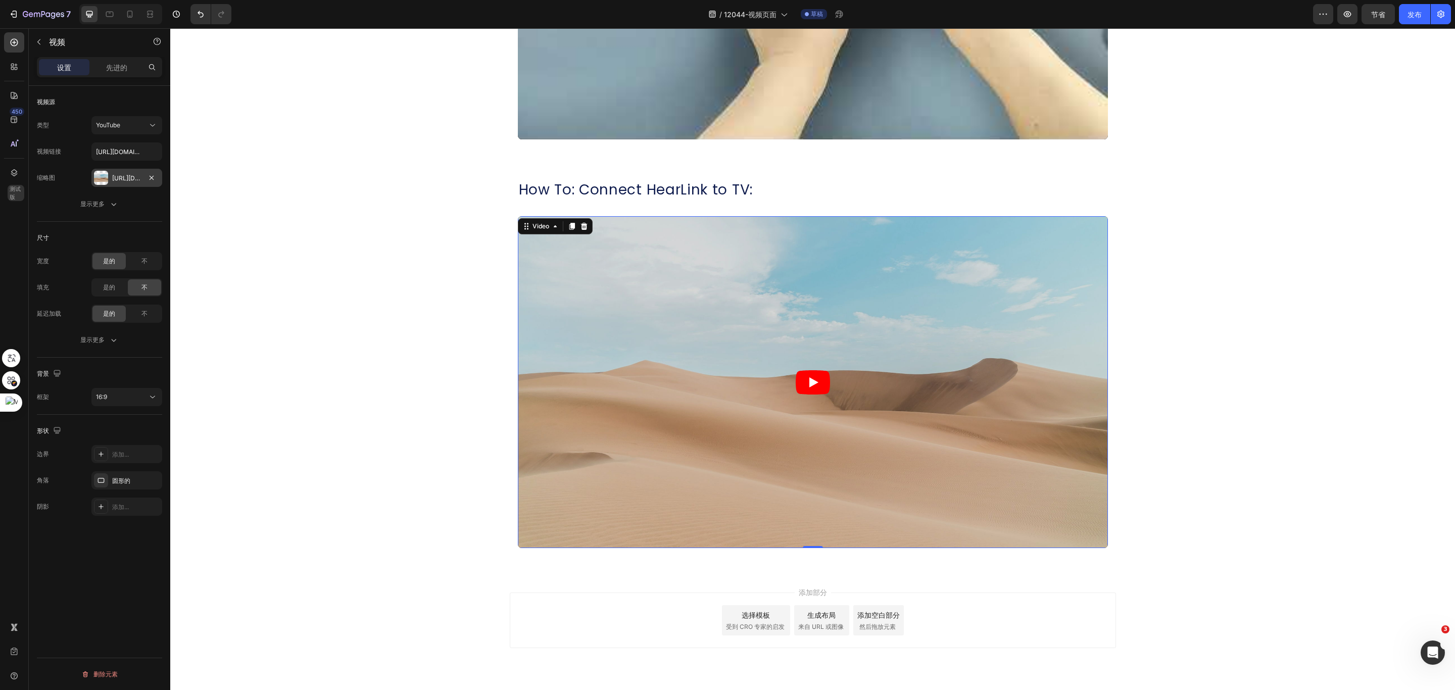
click at [105, 178] on div at bounding box center [101, 178] width 14 height 14
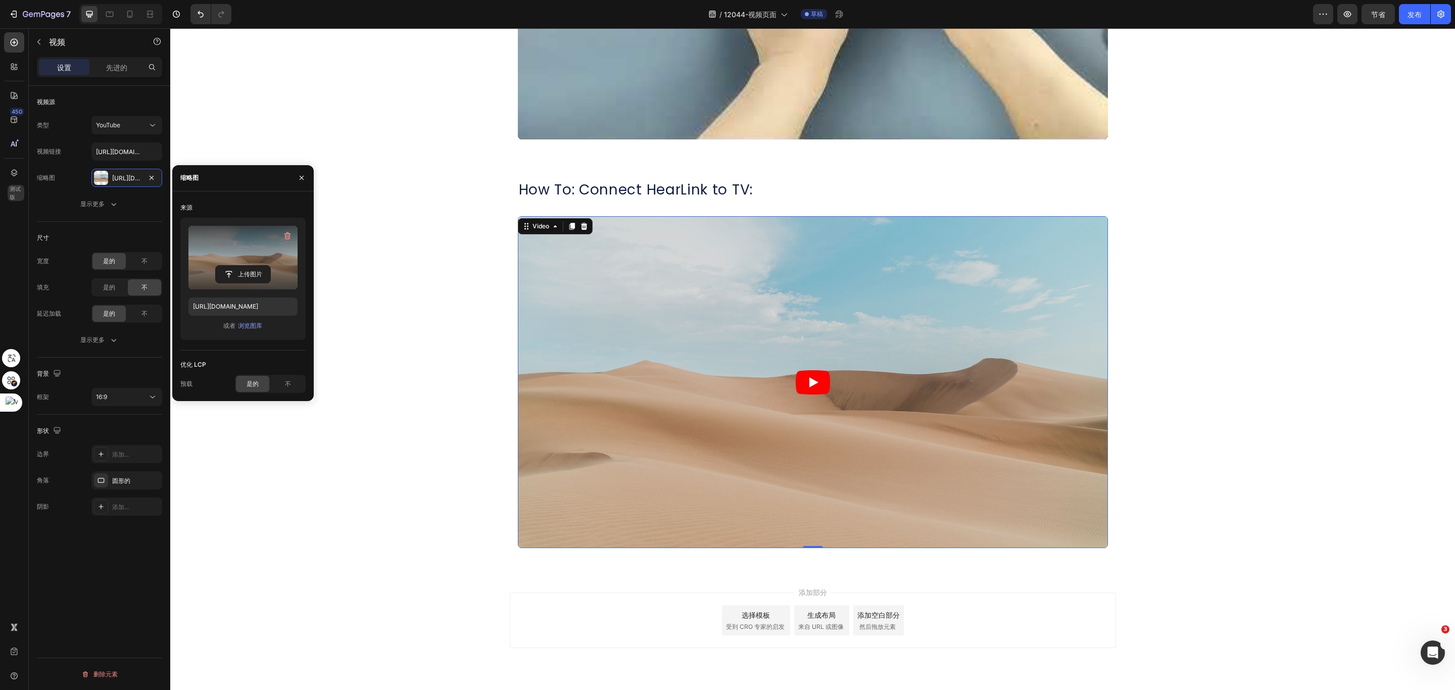
click at [246, 252] on label at bounding box center [242, 258] width 109 height 64
click at [246, 266] on input "file" at bounding box center [243, 274] width 55 height 17
click at [298, 178] on icon "button" at bounding box center [302, 178] width 8 height 8
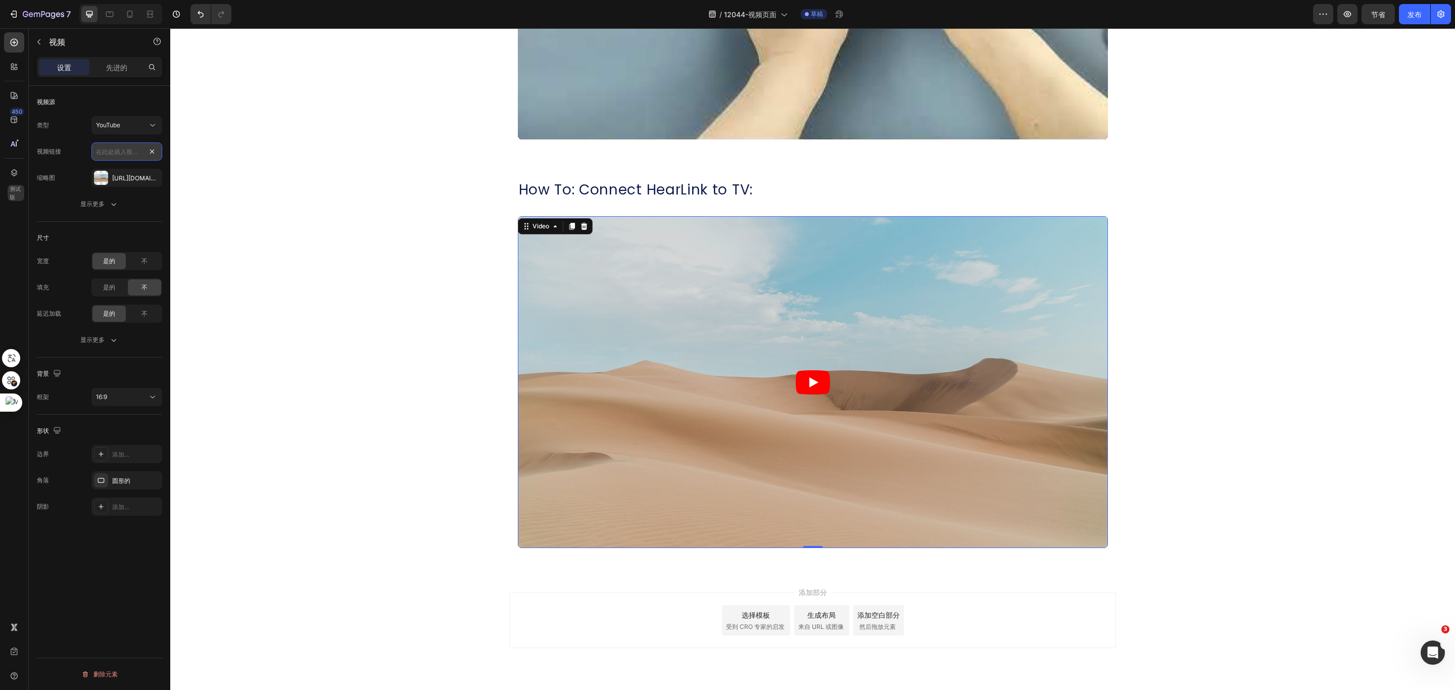
scroll to position [0, 0]
click at [137, 153] on input "text" at bounding box center [126, 151] width 71 height 18
paste input "https://youtu.be/p5Ld7IoAR-0"
type input "https://youtu.be/p5Ld7IoAR-0"
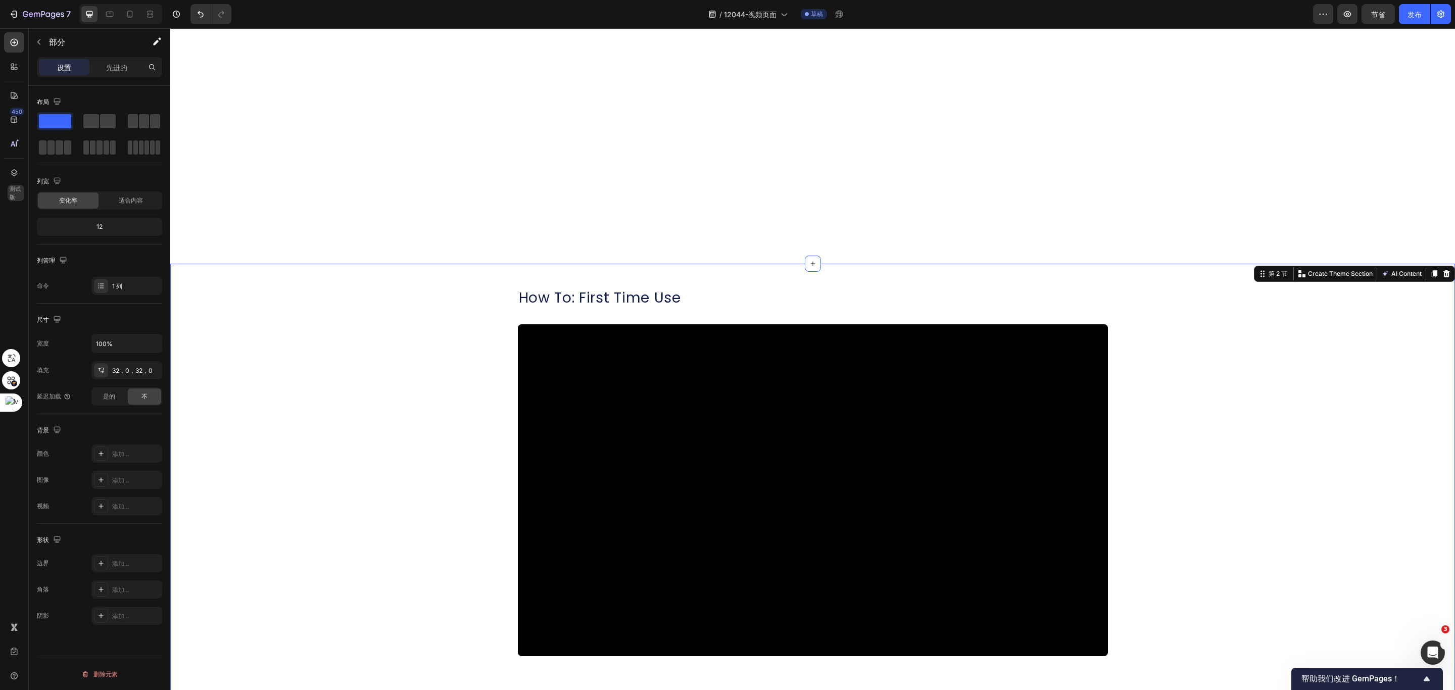
scroll to position [152, 0]
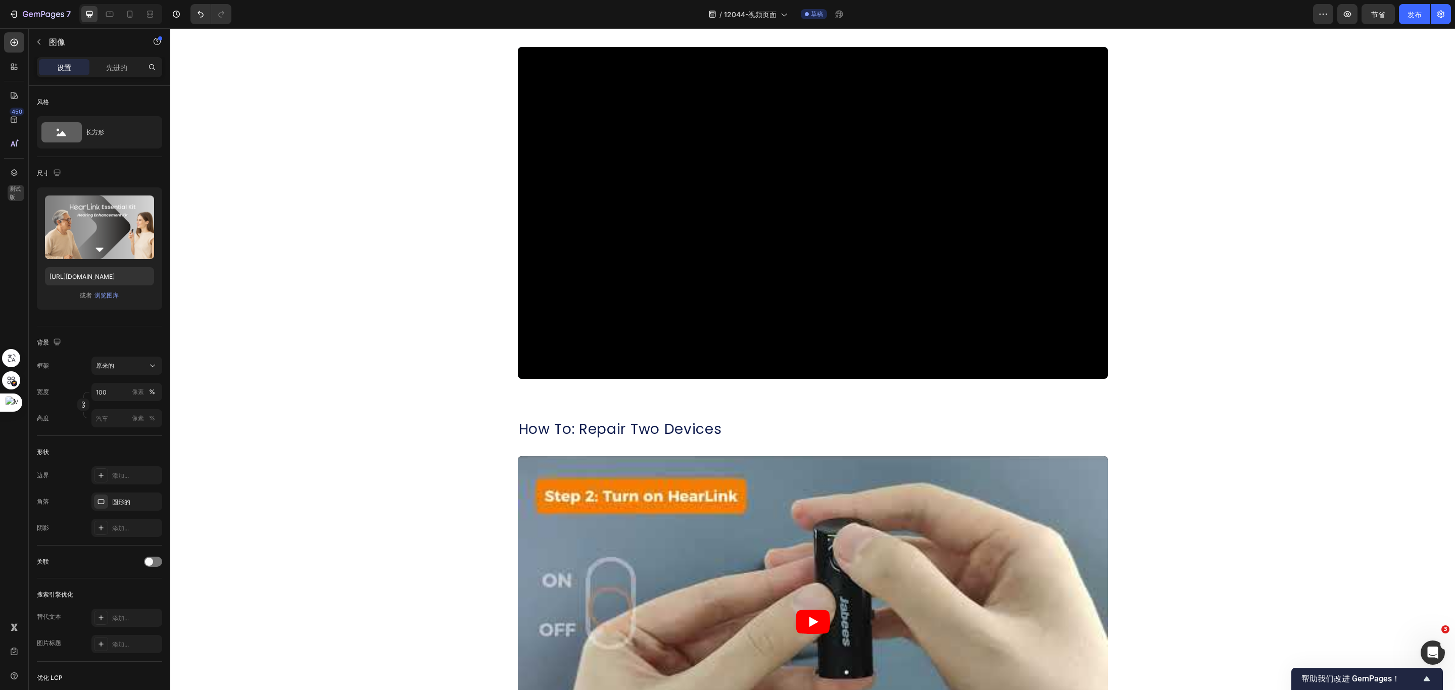
scroll to position [227, 0]
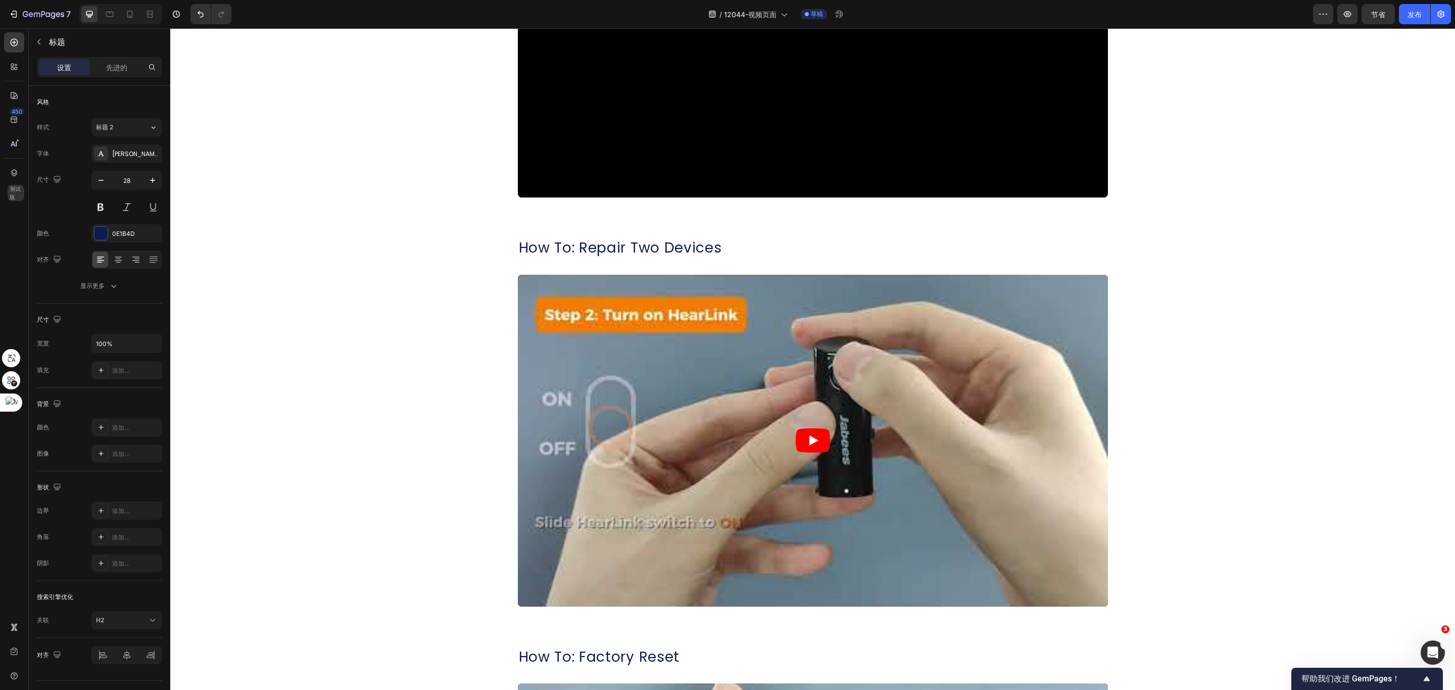
scroll to position [303, 0]
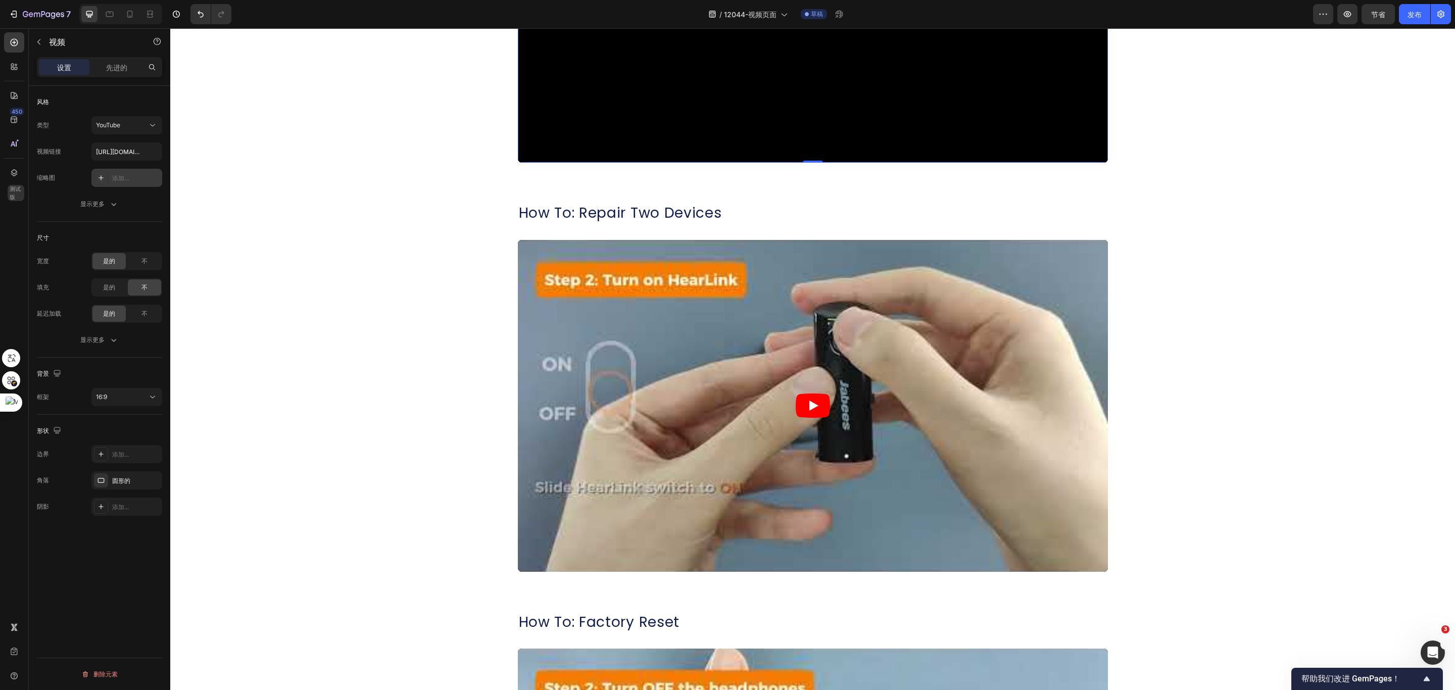
click at [102, 178] on icon at bounding box center [101, 177] width 5 height 5
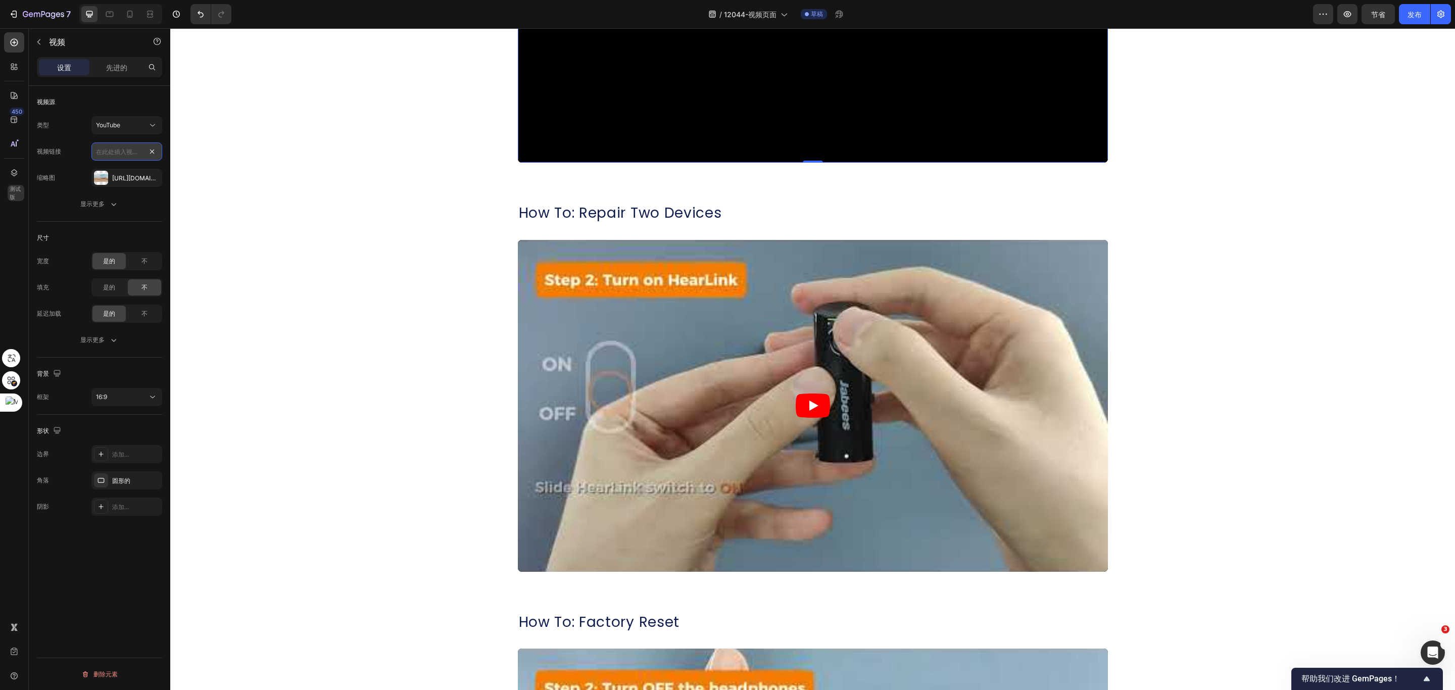
scroll to position [0, 0]
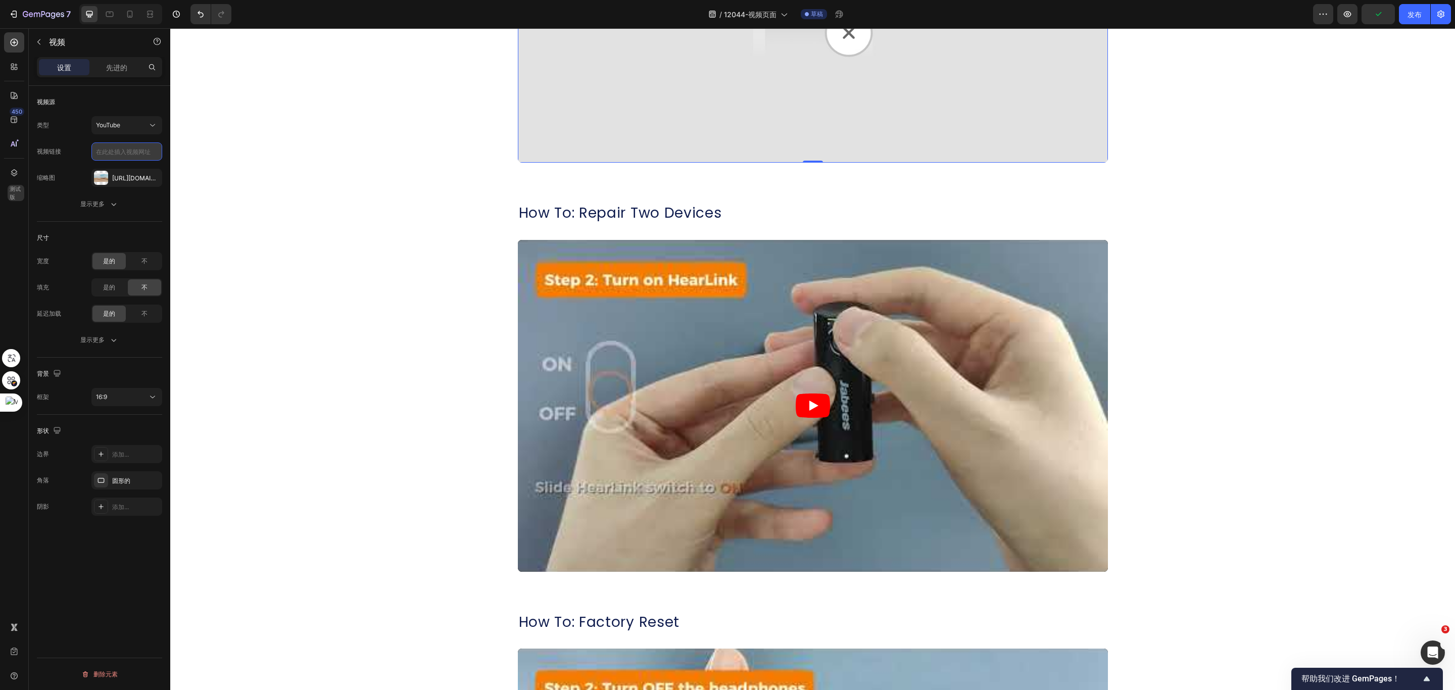
click at [132, 149] on input "text" at bounding box center [126, 151] width 71 height 18
paste input "https://youtu.be/8fEpjkh1Z2s"
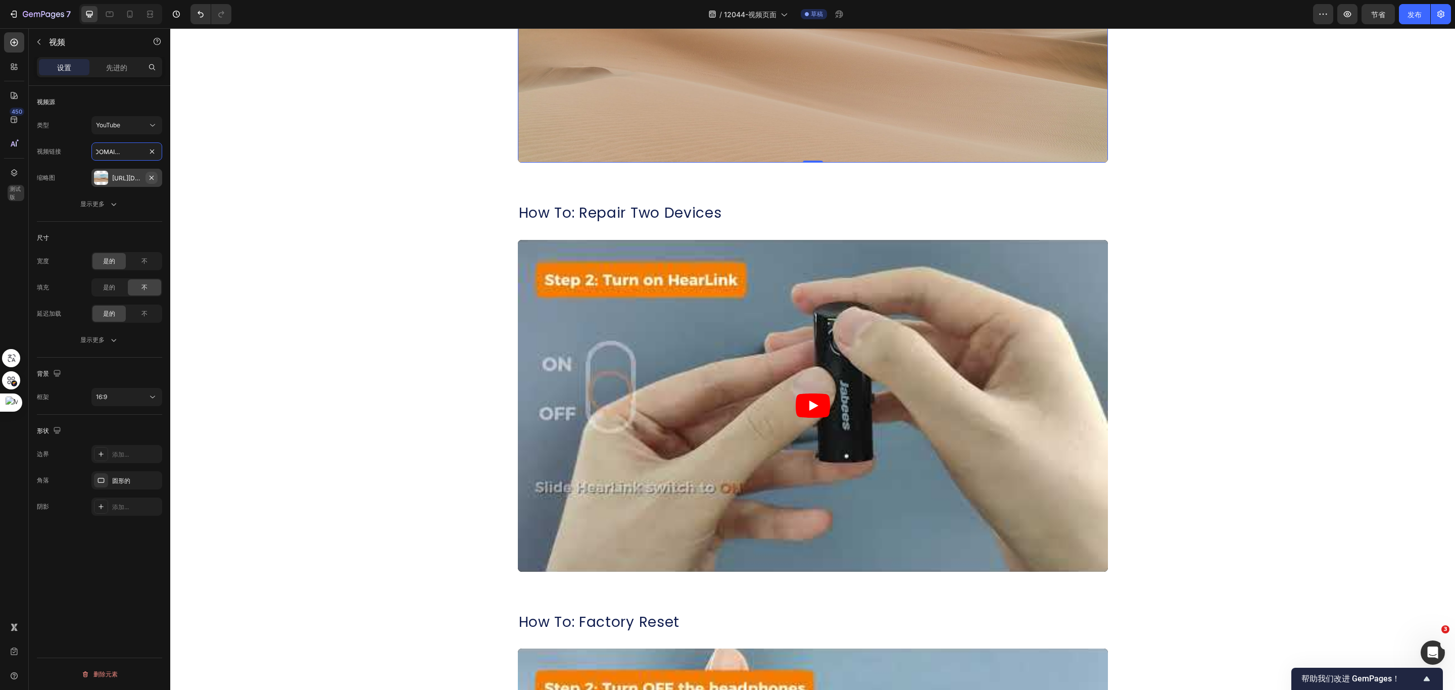
type input "https://youtu.be/8fEpjkh1Z2s"
click at [152, 179] on icon "button" at bounding box center [152, 178] width 8 height 8
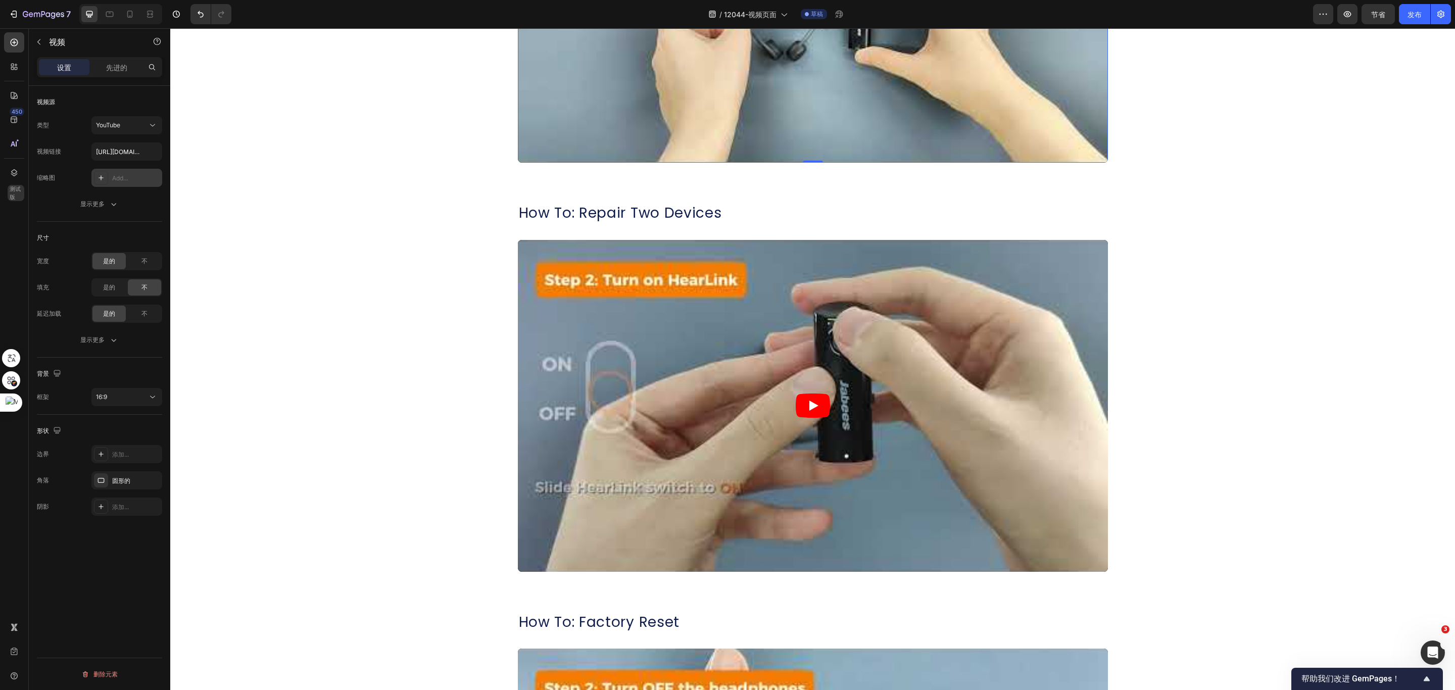
click at [123, 179] on div "Add..." at bounding box center [135, 178] width 47 height 9
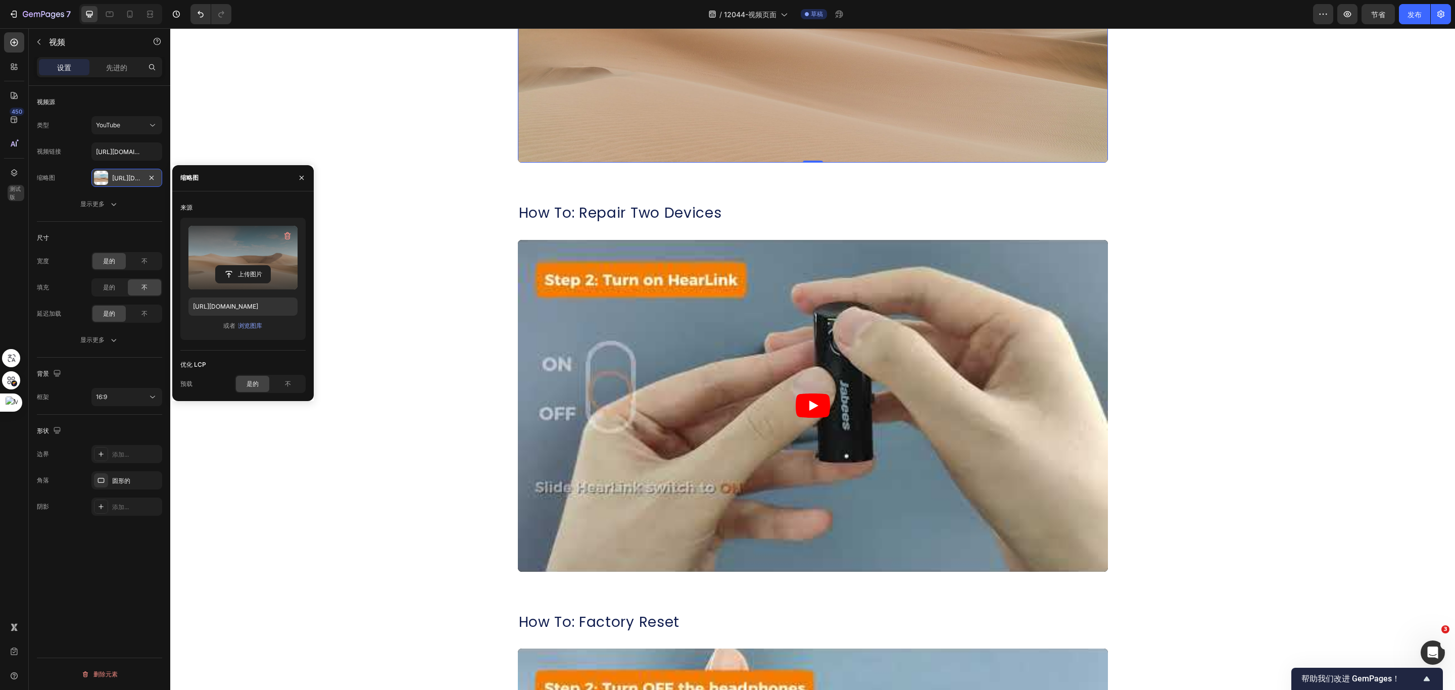
click at [232, 255] on label at bounding box center [242, 258] width 109 height 64
click at [232, 266] on input "file" at bounding box center [243, 274] width 55 height 17
type input "https://cdn.shopify.com/s/files/1/0052/6775/0984/files/gempages_466773933102728…"
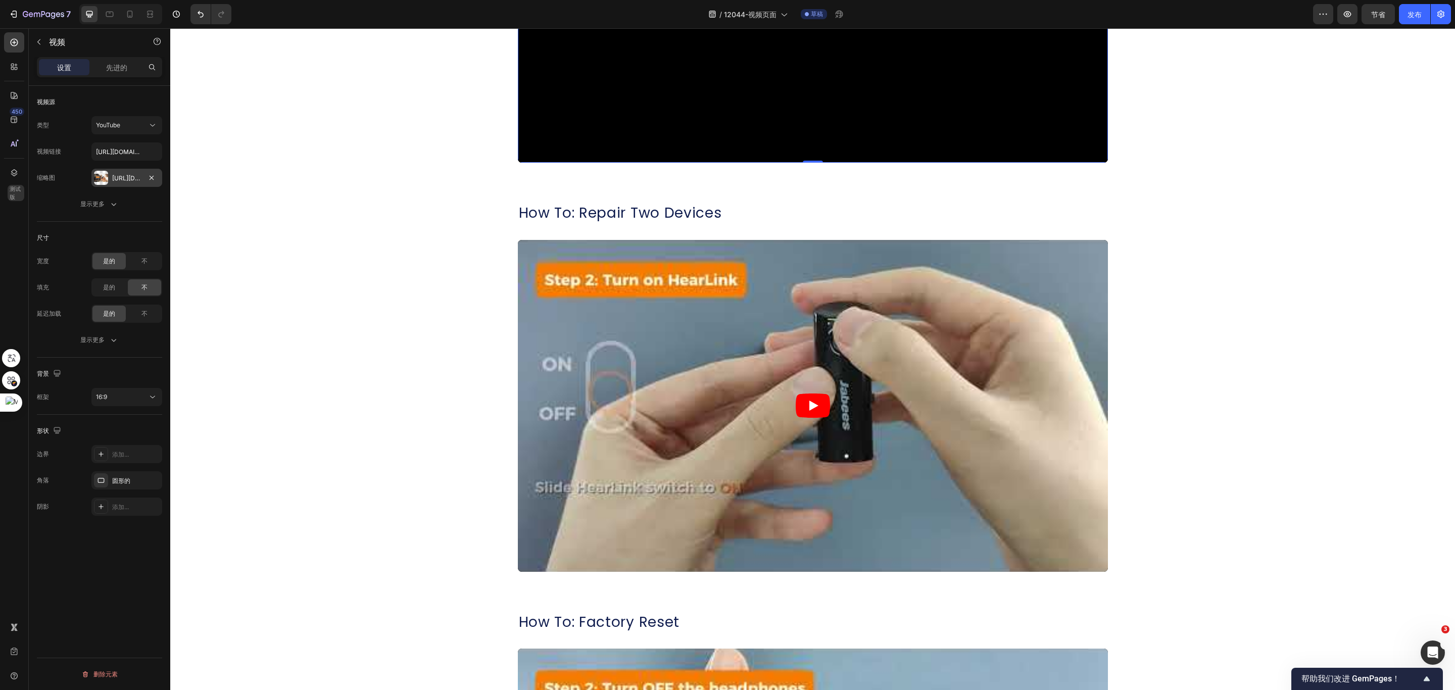
scroll to position [606, 0]
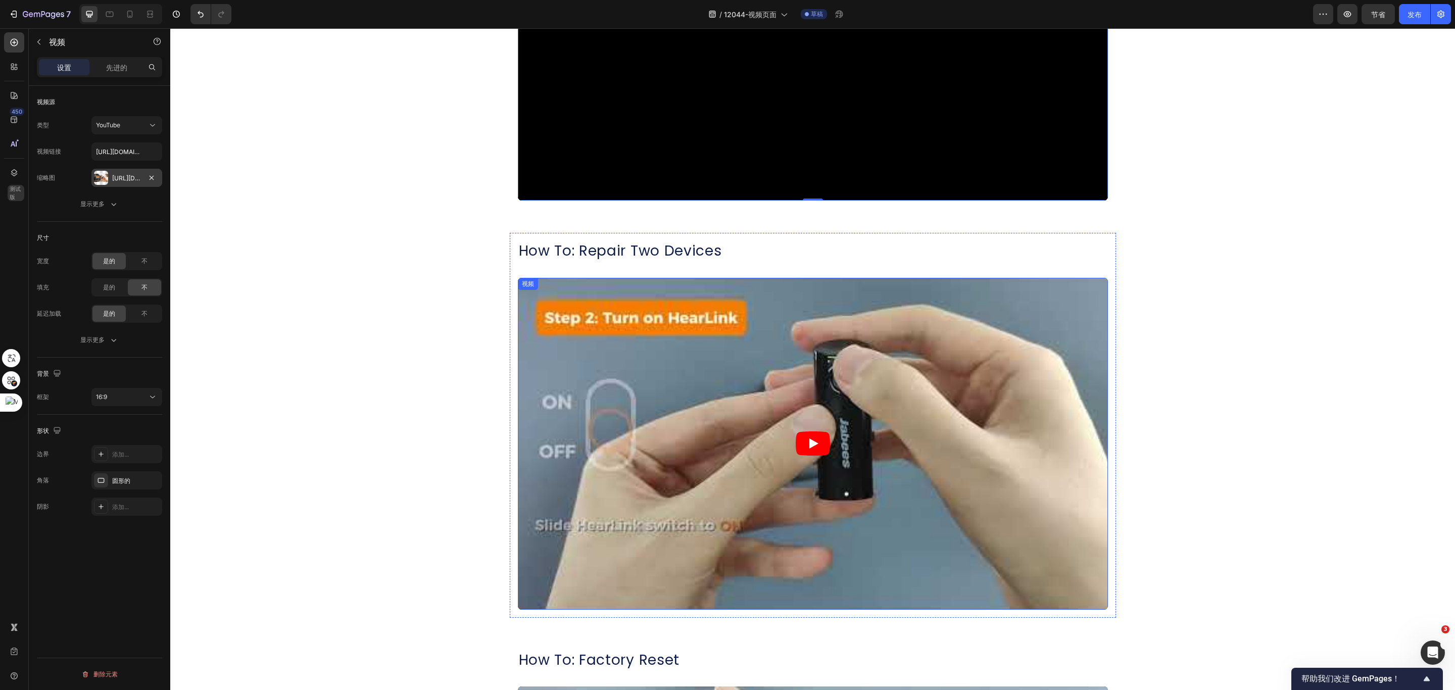
click at [520, 282] on div "视频" at bounding box center [528, 283] width 16 height 9
click at [110, 179] on div "添加..." at bounding box center [126, 178] width 71 height 18
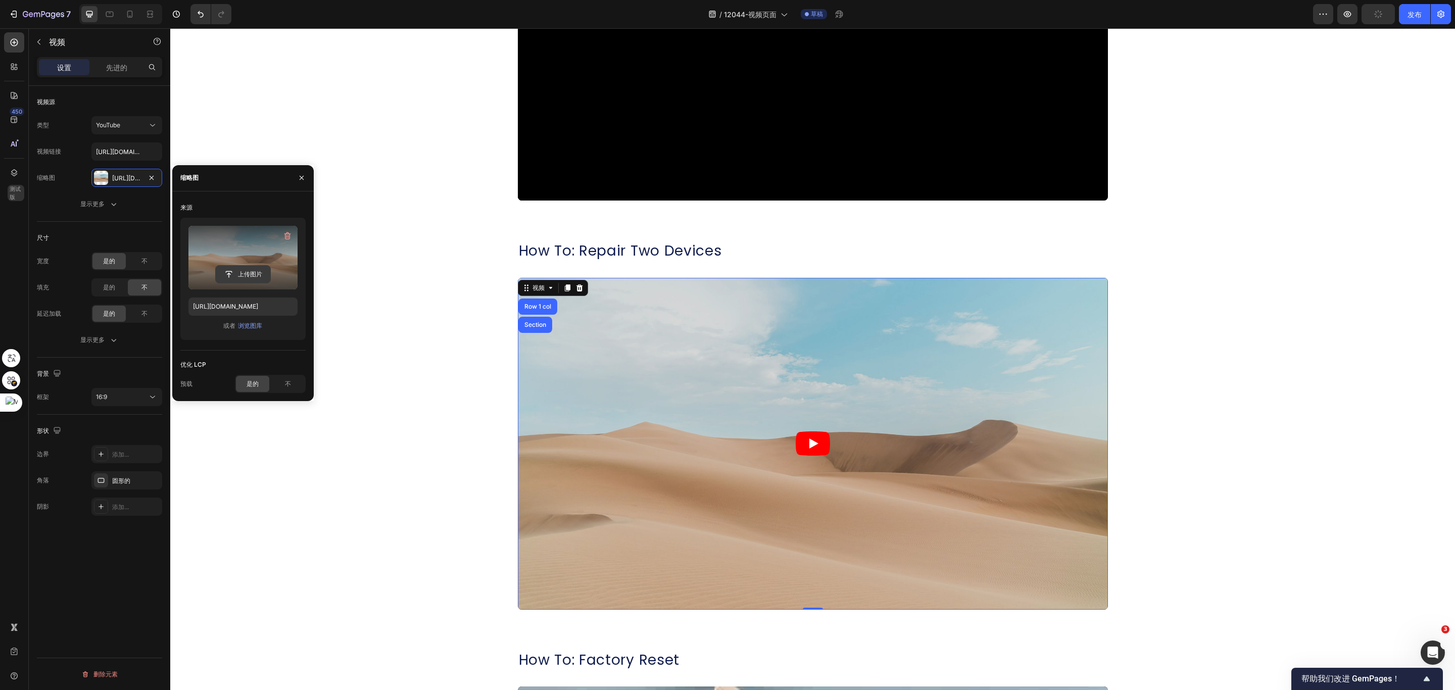
click at [242, 267] on input "file" at bounding box center [243, 274] width 55 height 17
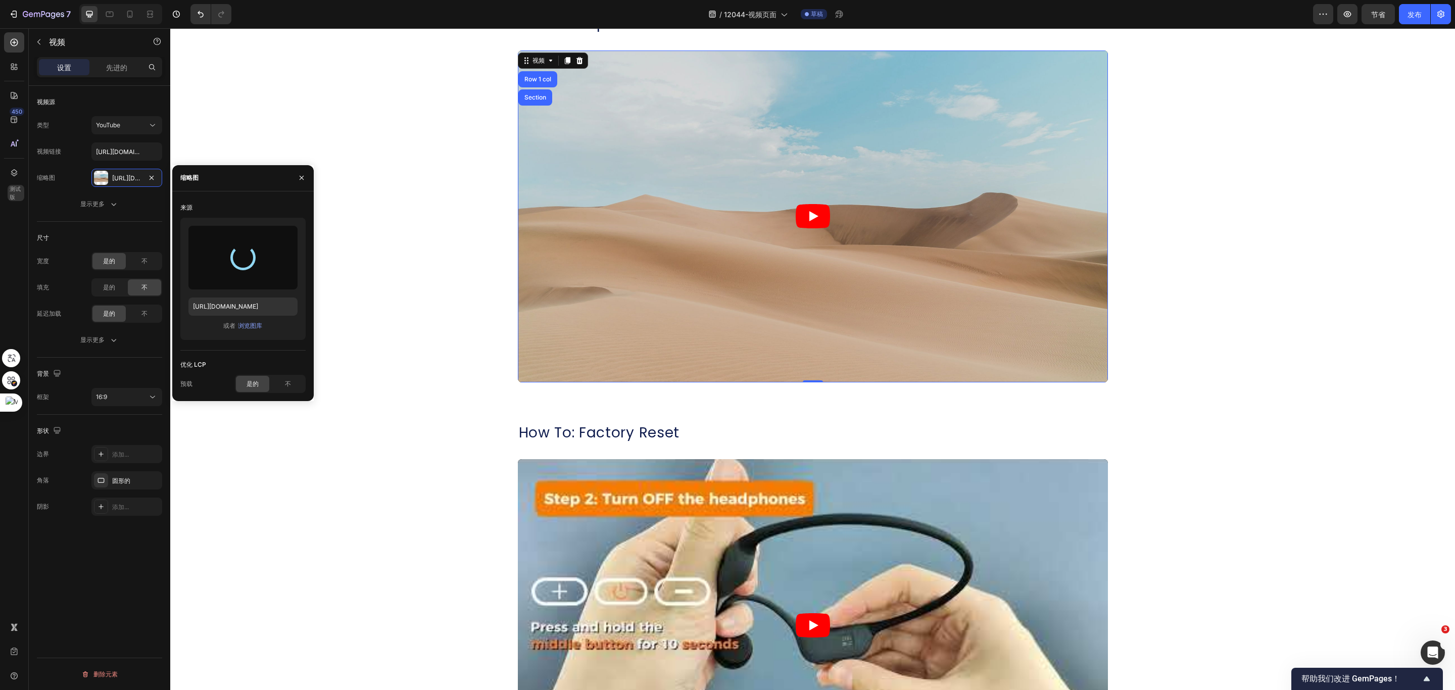
type input "https://cdn.shopify.com/s/files/1/0052/6775/0984/files/gempages_466773933102728…"
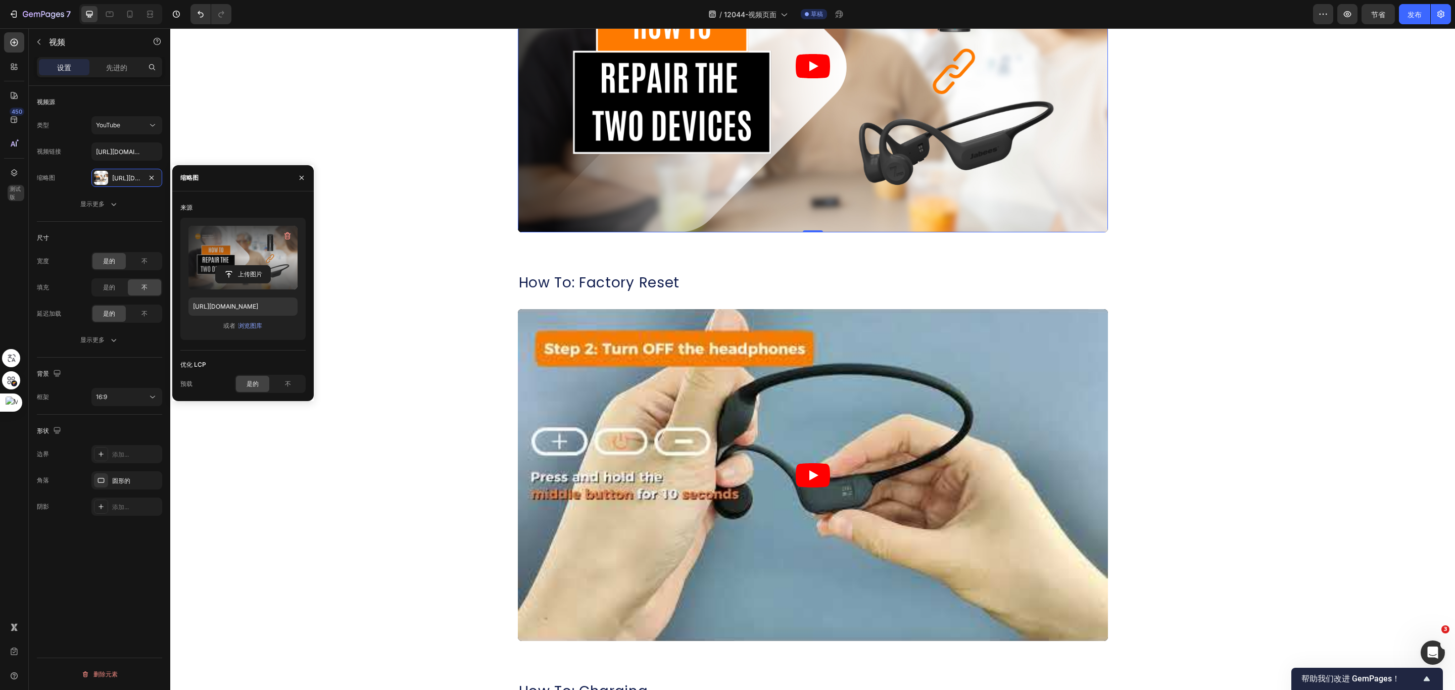
scroll to position [985, 0]
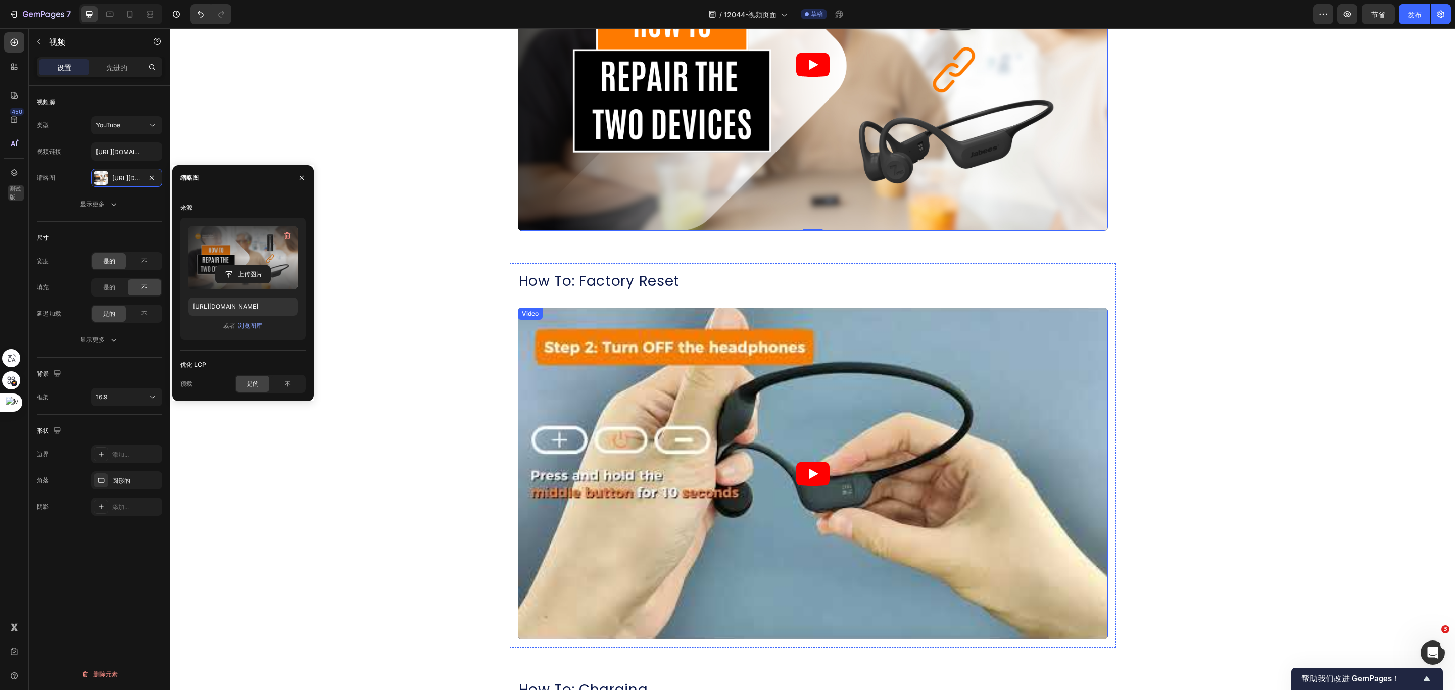
click at [526, 315] on div "Video" at bounding box center [530, 313] width 21 height 9
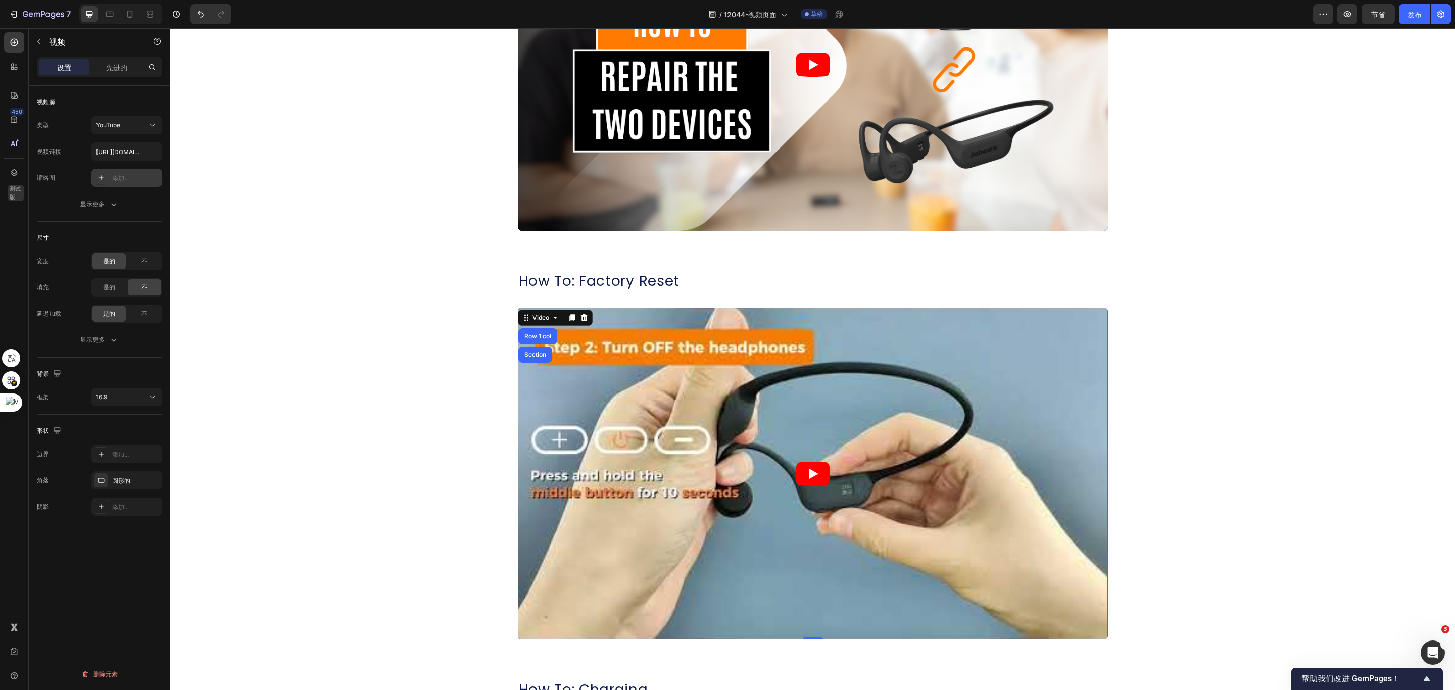
click at [118, 187] on div "添加..." at bounding box center [126, 178] width 71 height 18
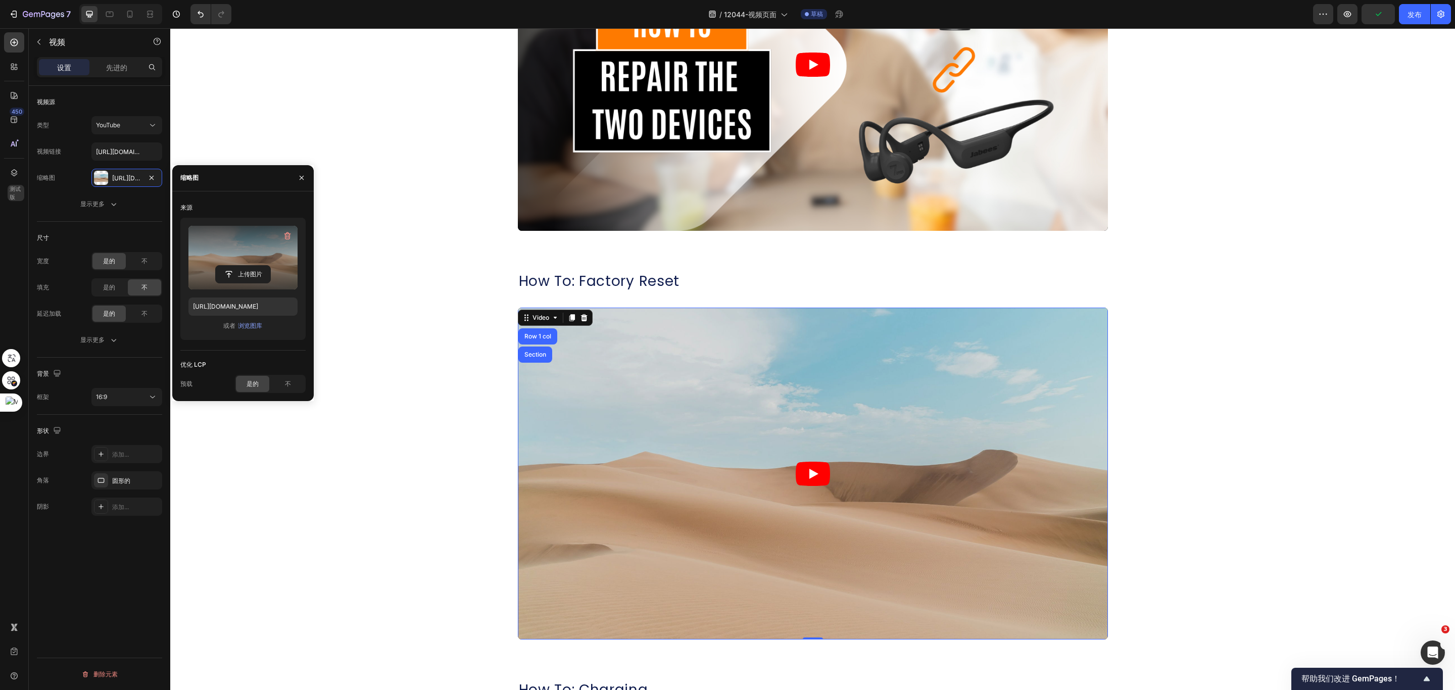
click at [247, 262] on label at bounding box center [242, 258] width 109 height 64
click at [247, 266] on input "file" at bounding box center [243, 274] width 55 height 17
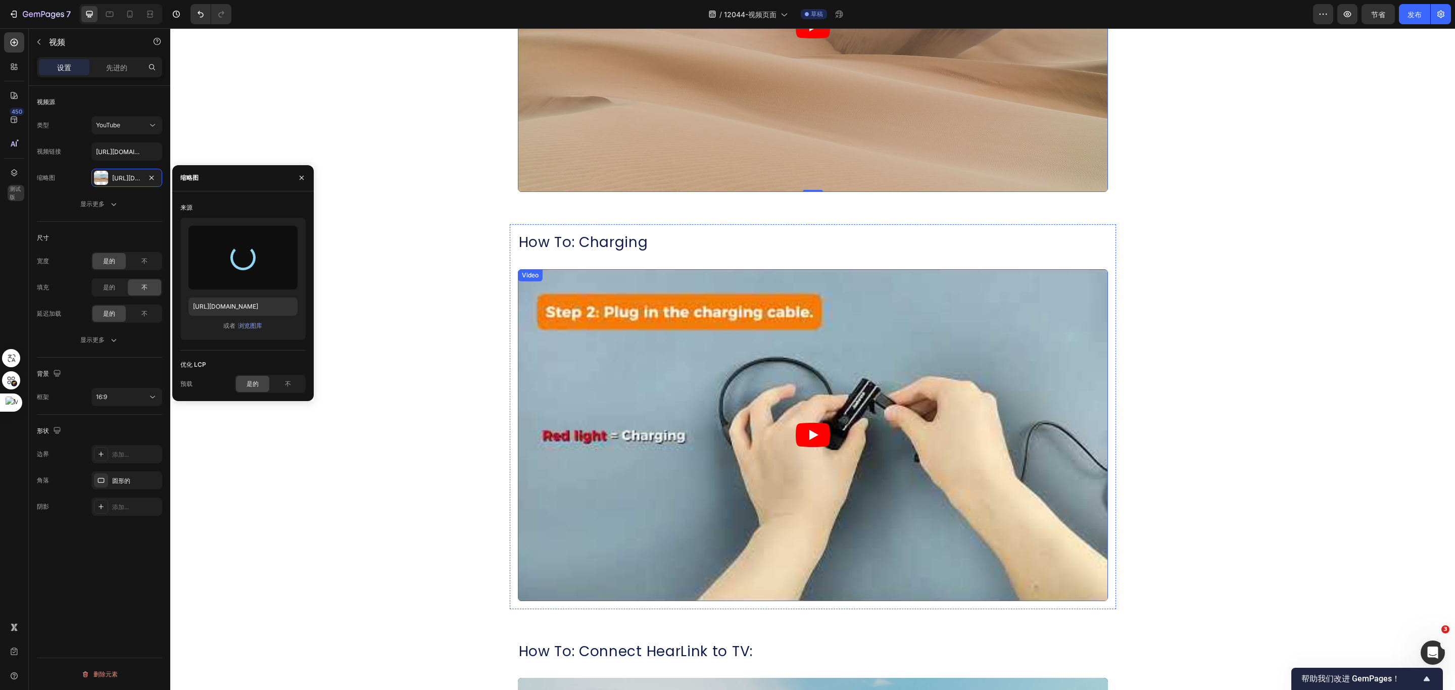
type input "https://cdn.shopify.com/s/files/1/0052/6775/0984/files/gempages_466773933102728…"
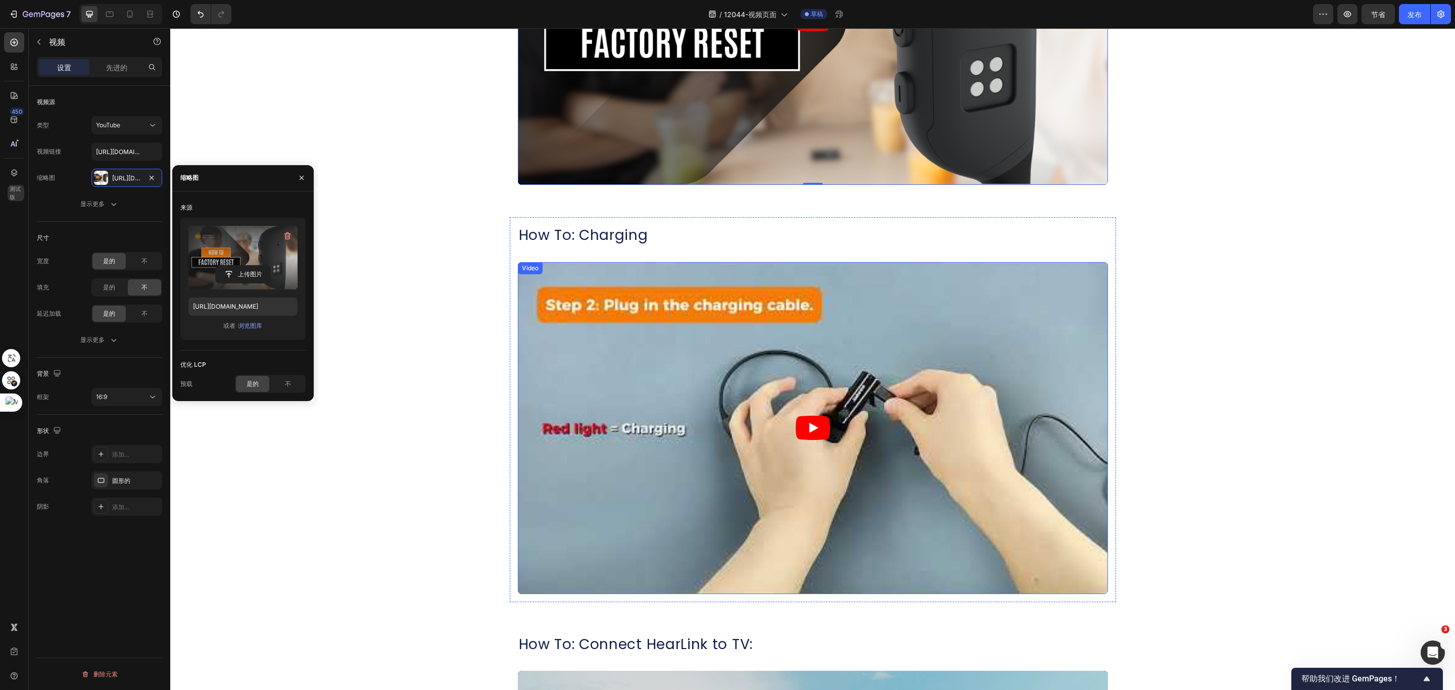
click at [525, 266] on div "Video" at bounding box center [530, 268] width 21 height 9
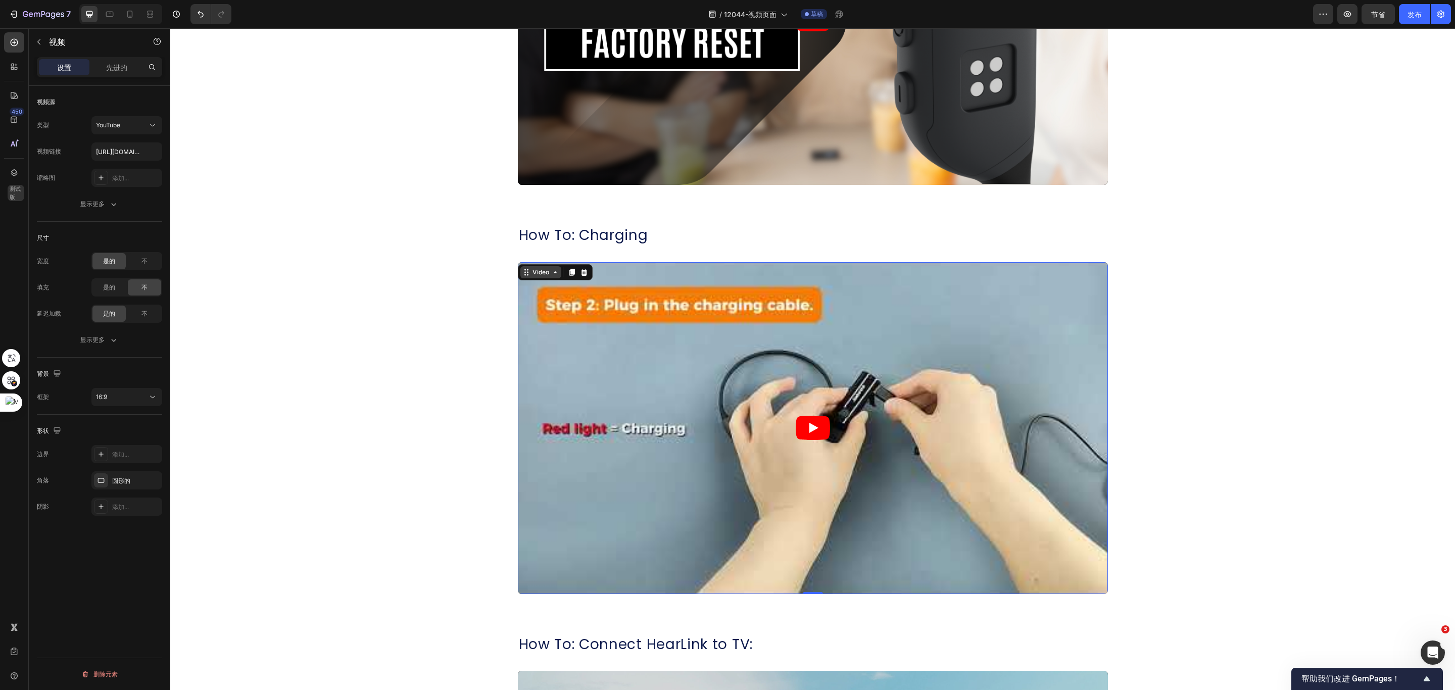
click at [531, 272] on div "Video" at bounding box center [541, 272] width 21 height 9
click at [531, 274] on div "Video" at bounding box center [541, 272] width 21 height 9
click at [108, 170] on div "添加..." at bounding box center [126, 178] width 71 height 18
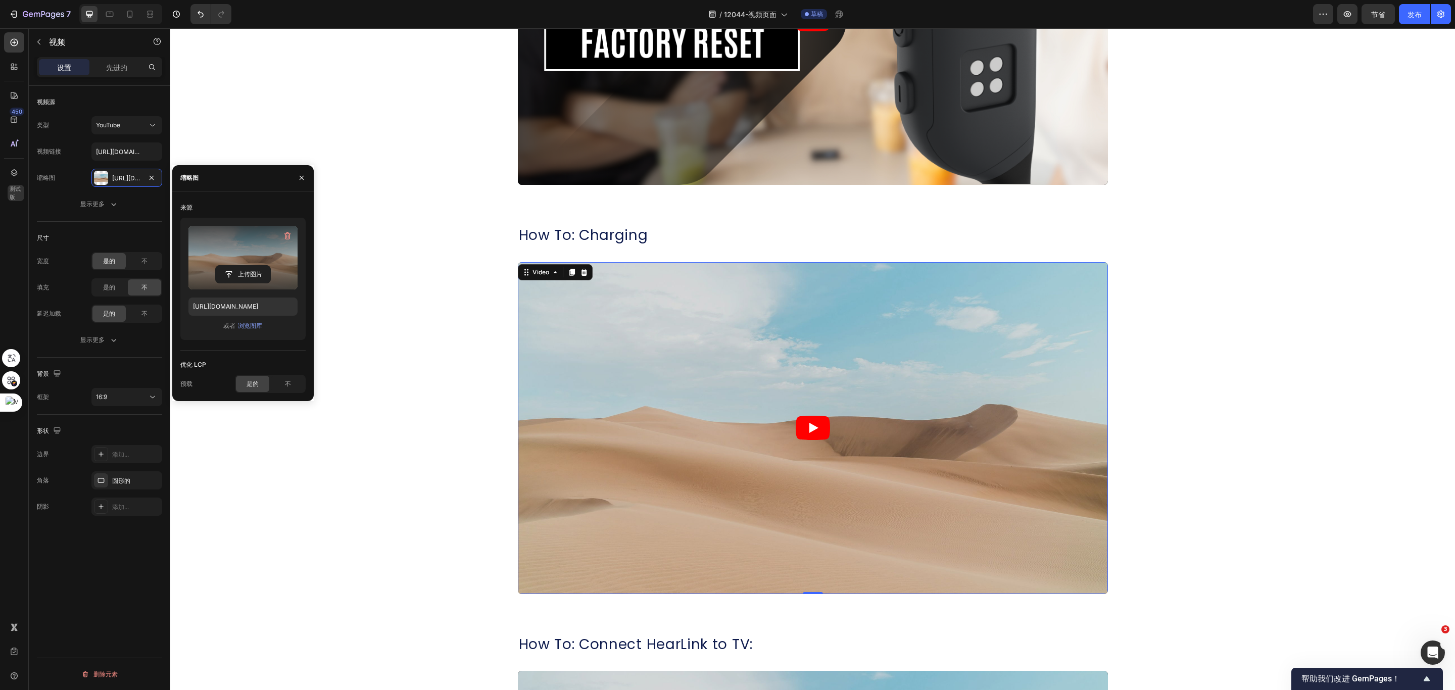
click at [232, 257] on label at bounding box center [242, 258] width 109 height 64
click at [232, 266] on input "file" at bounding box center [243, 274] width 55 height 17
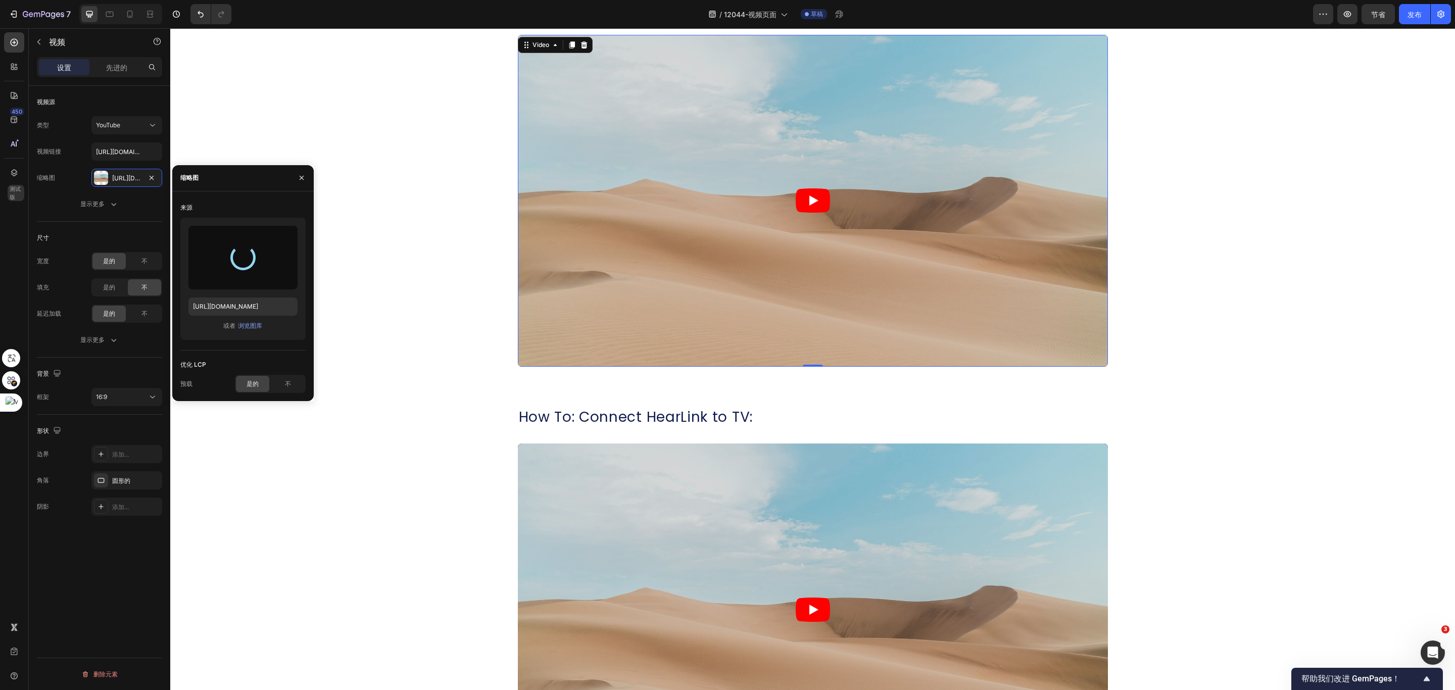
type input "https://cdn.shopify.com/s/files/1/0052/6775/0984/files/gempages_466773933102728…"
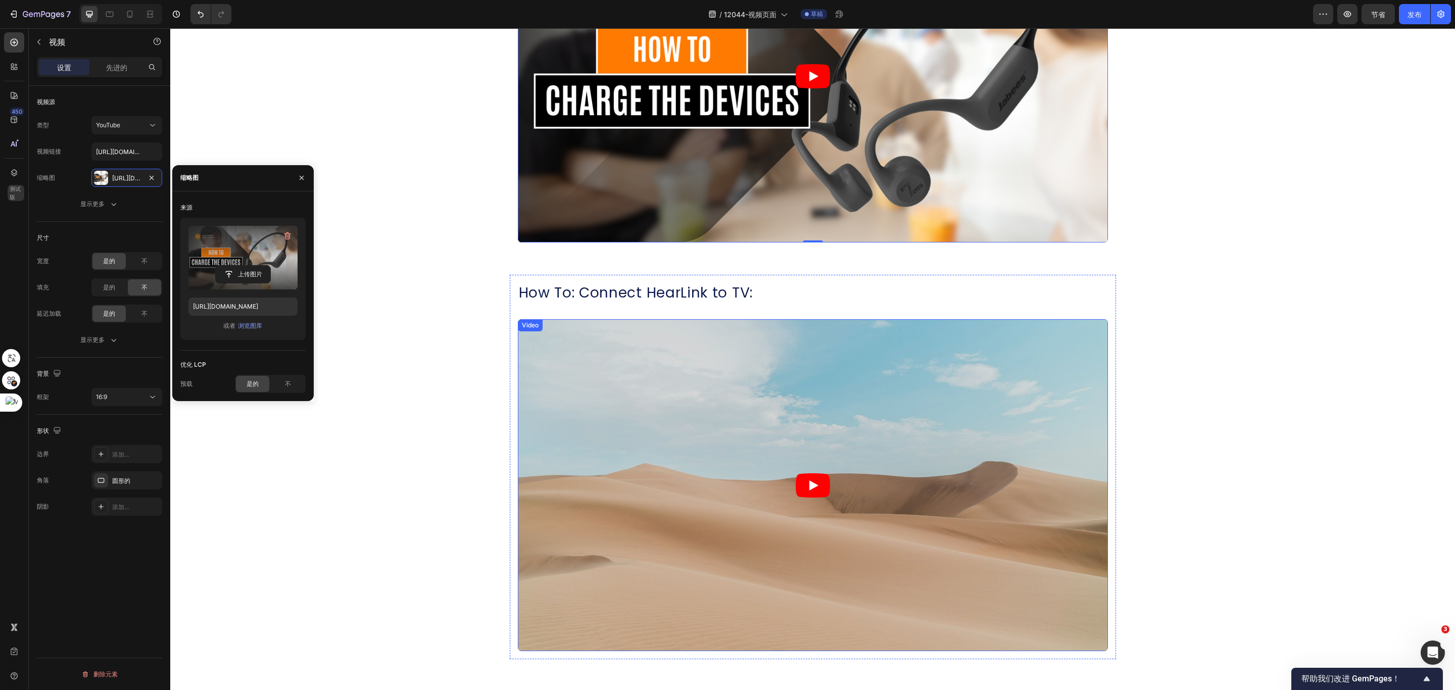
scroll to position [1819, 0]
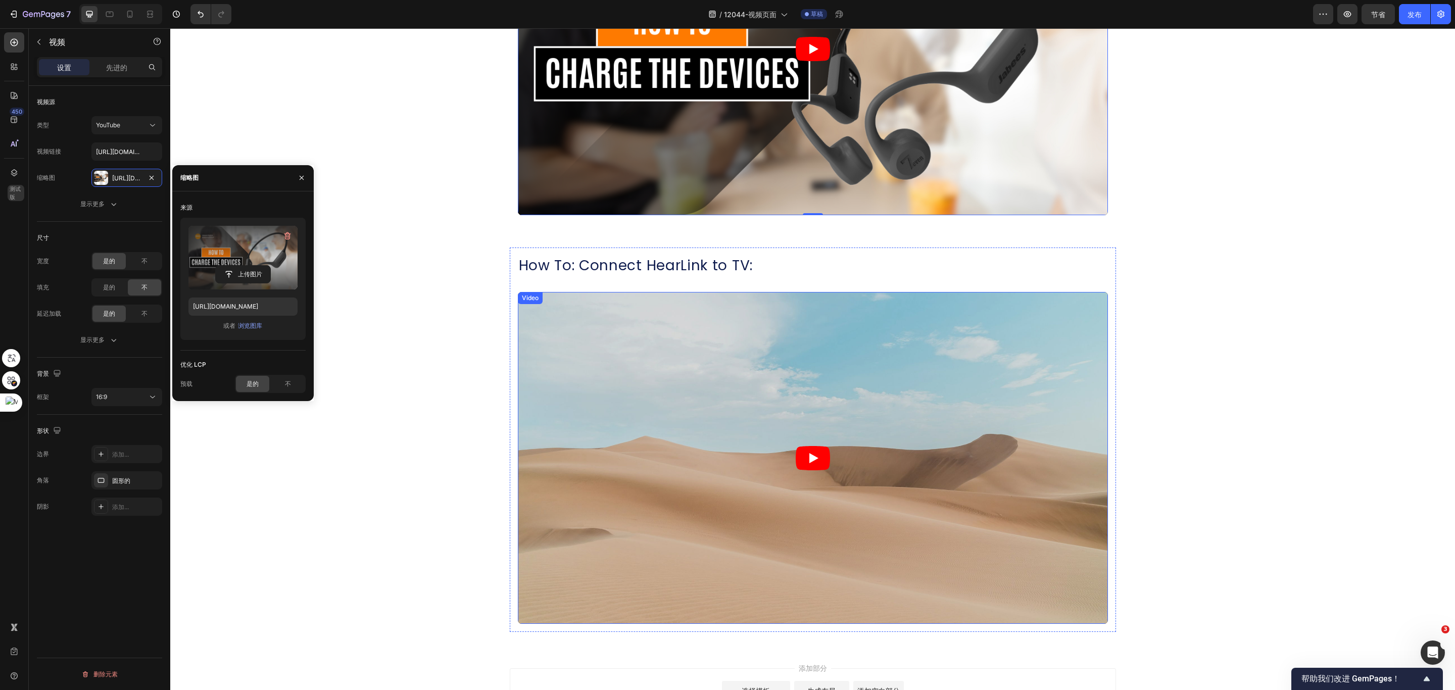
click at [528, 296] on div "Video" at bounding box center [530, 298] width 21 height 9
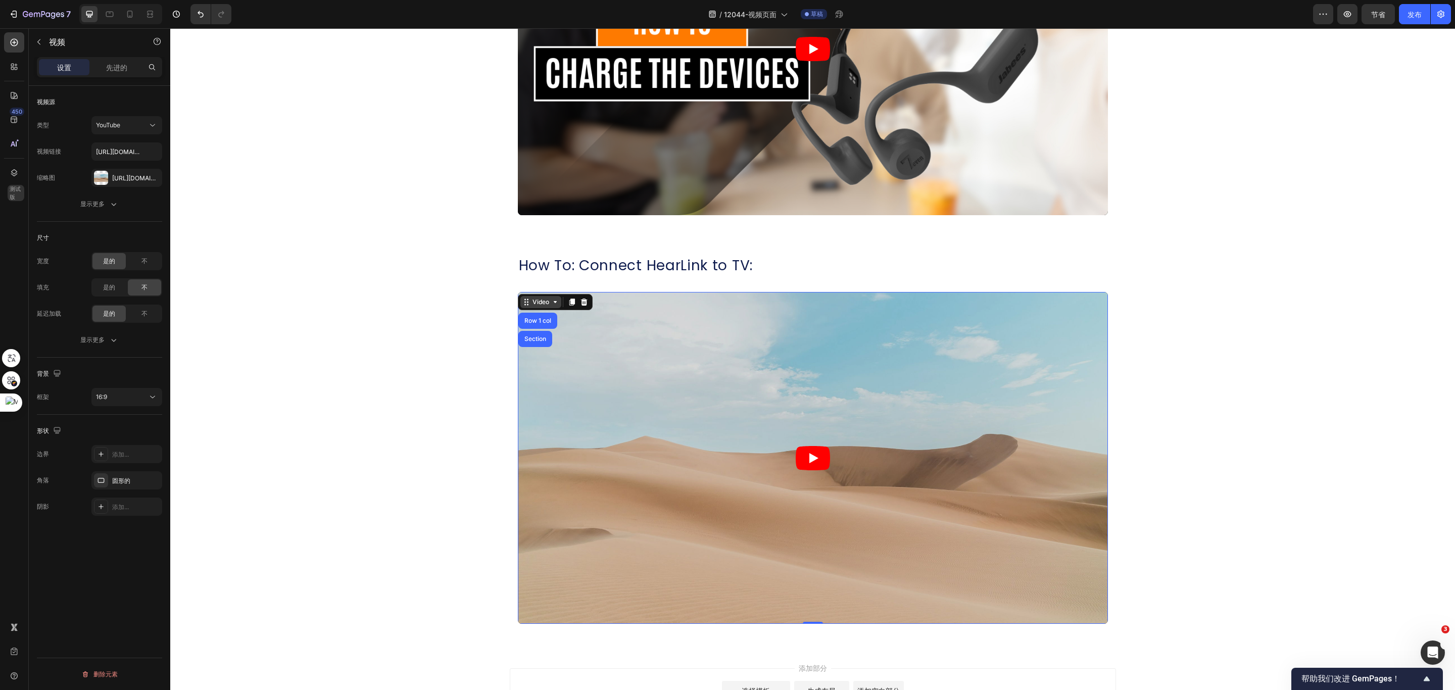
click at [532, 304] on div "Video" at bounding box center [541, 302] width 21 height 9
click at [119, 174] on div "https://ucarecdn.Com/06075225-af9e-460c-8e3c-6be63c0b773a/-/format/auto/" at bounding box center [126, 178] width 29 height 9
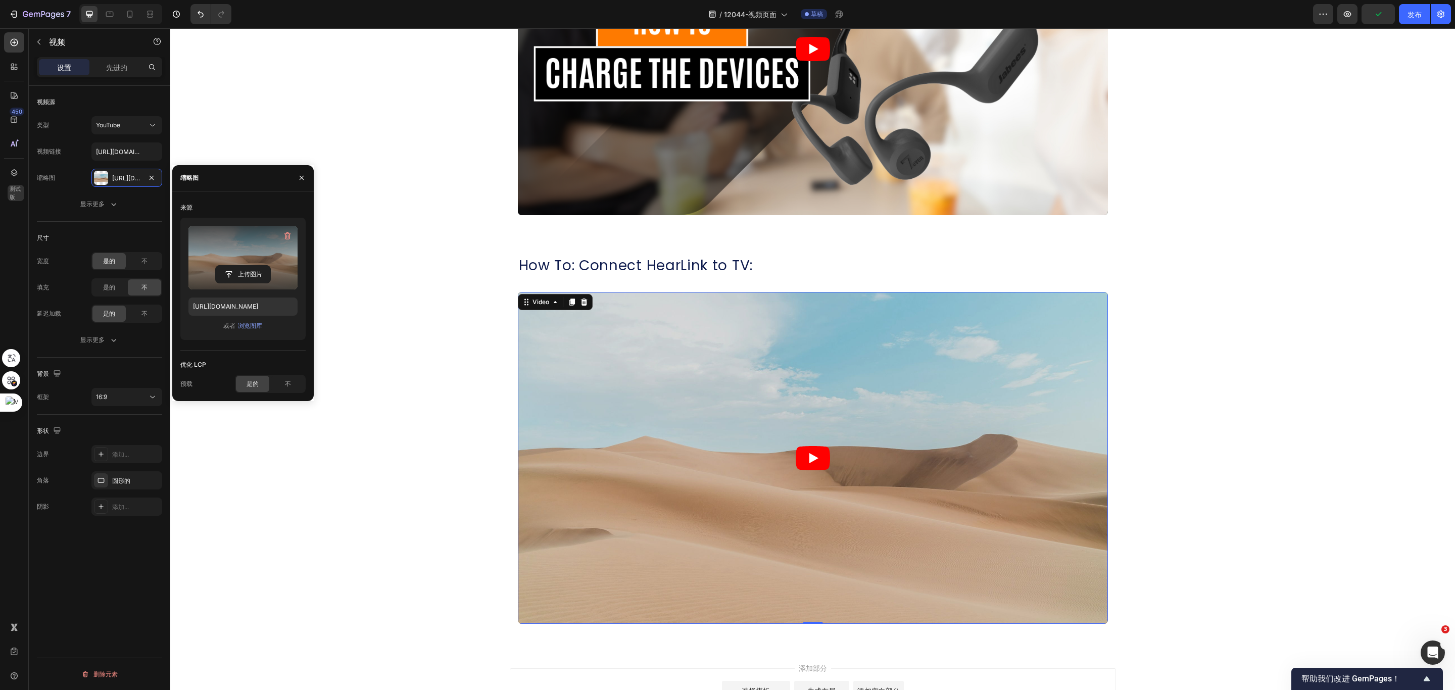
click at [271, 252] on label at bounding box center [242, 258] width 109 height 64
click at [270, 266] on input "file" at bounding box center [243, 274] width 55 height 17
type input "https://cdn.shopify.com/s/files/1/0052/6775/0984/files/gempages_466773933102728…"
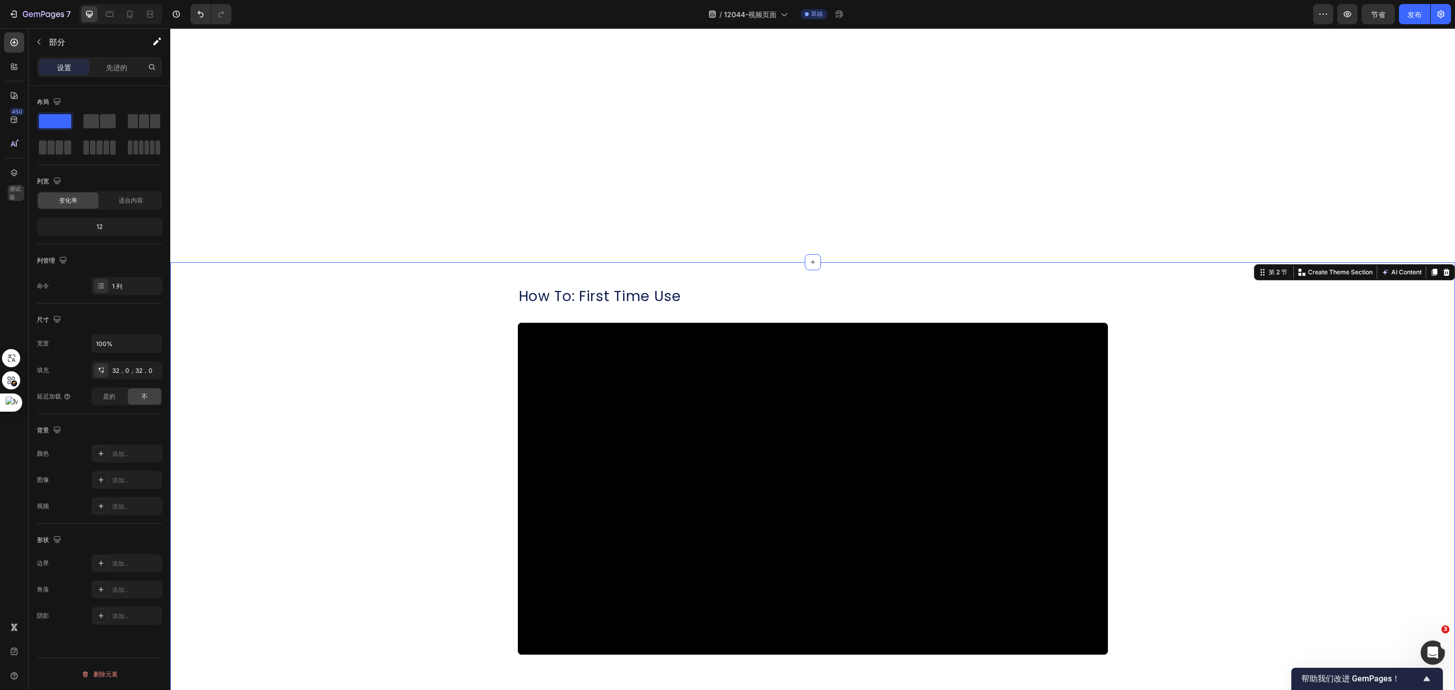
scroll to position [152, 0]
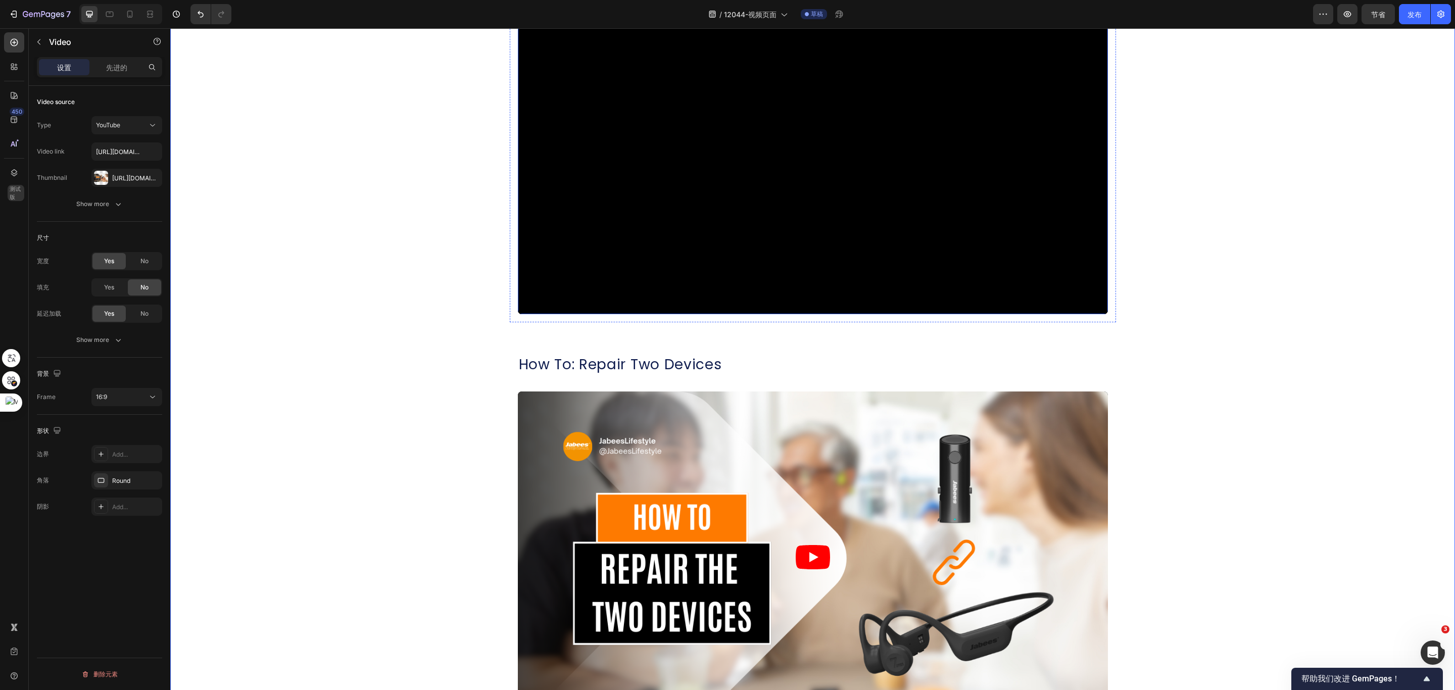
click at [102, 173] on div at bounding box center [101, 178] width 14 height 14
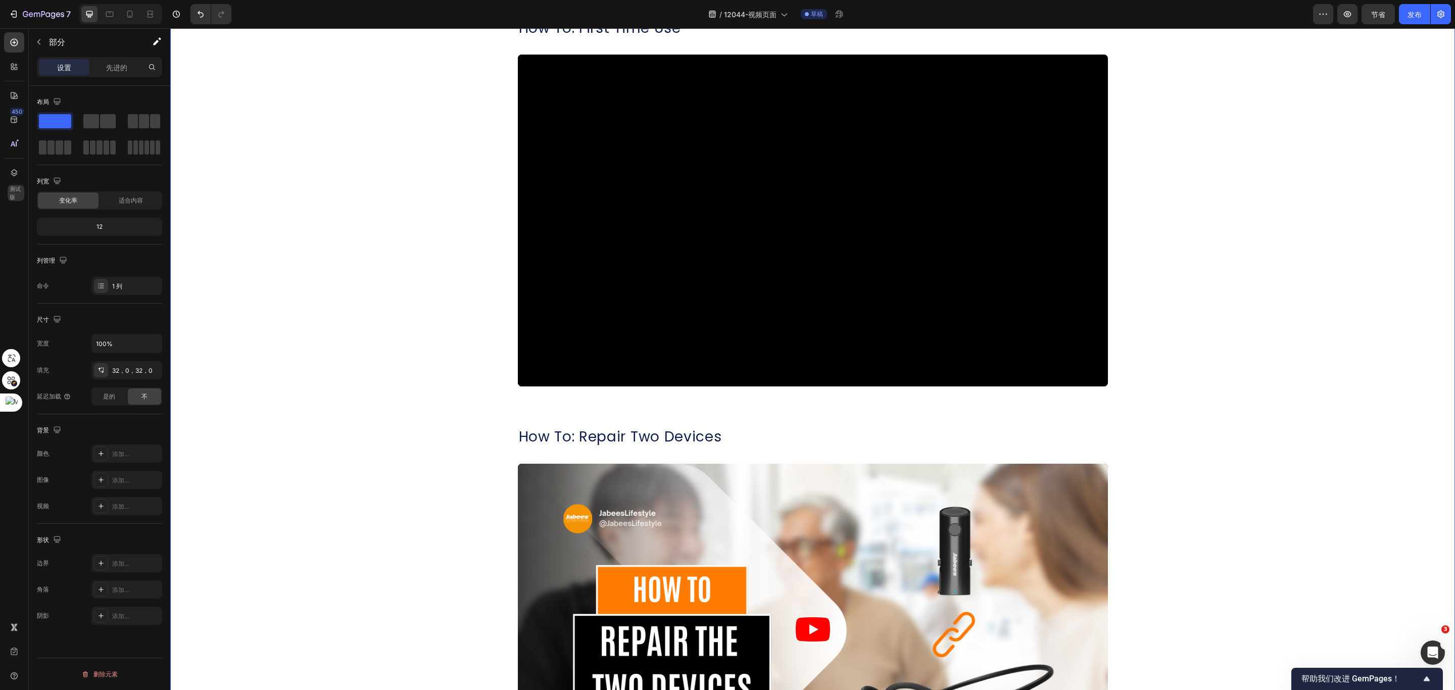
scroll to position [0, 0]
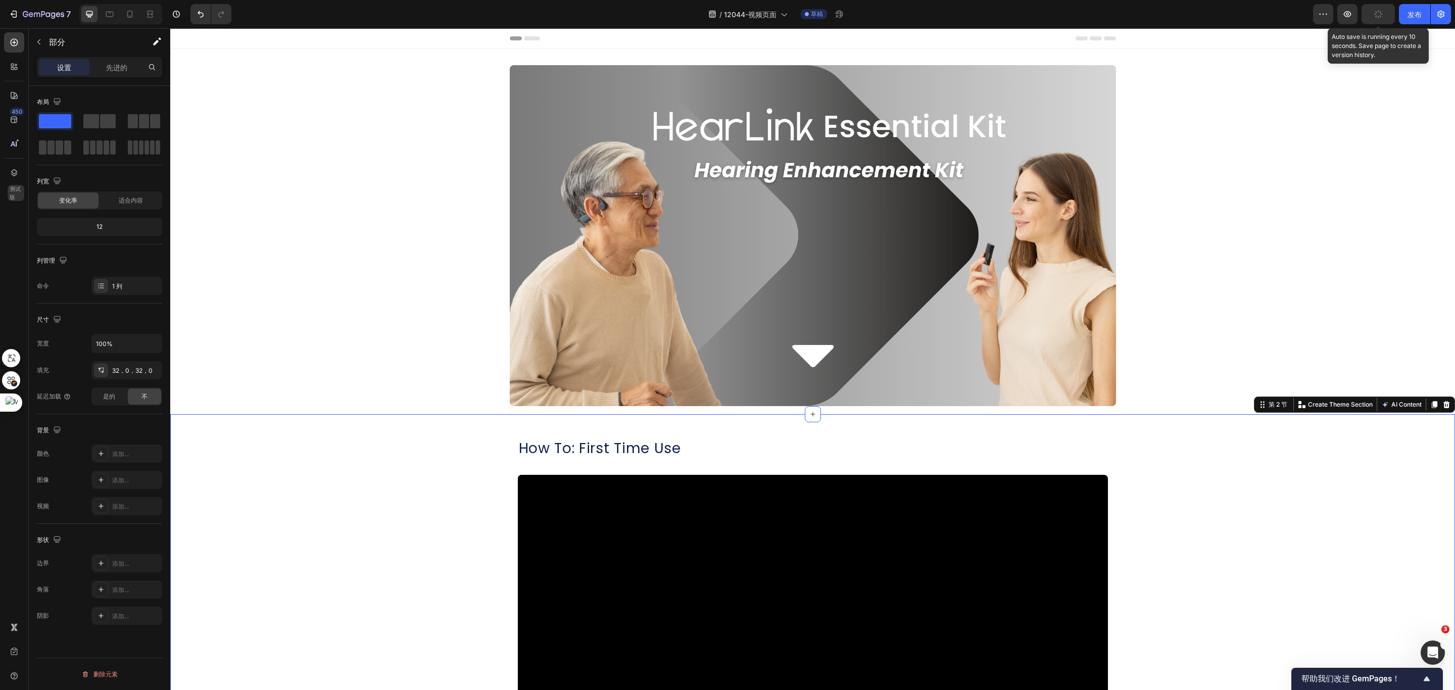
click at [1212, 15] on icon "button" at bounding box center [1378, 14] width 10 height 10
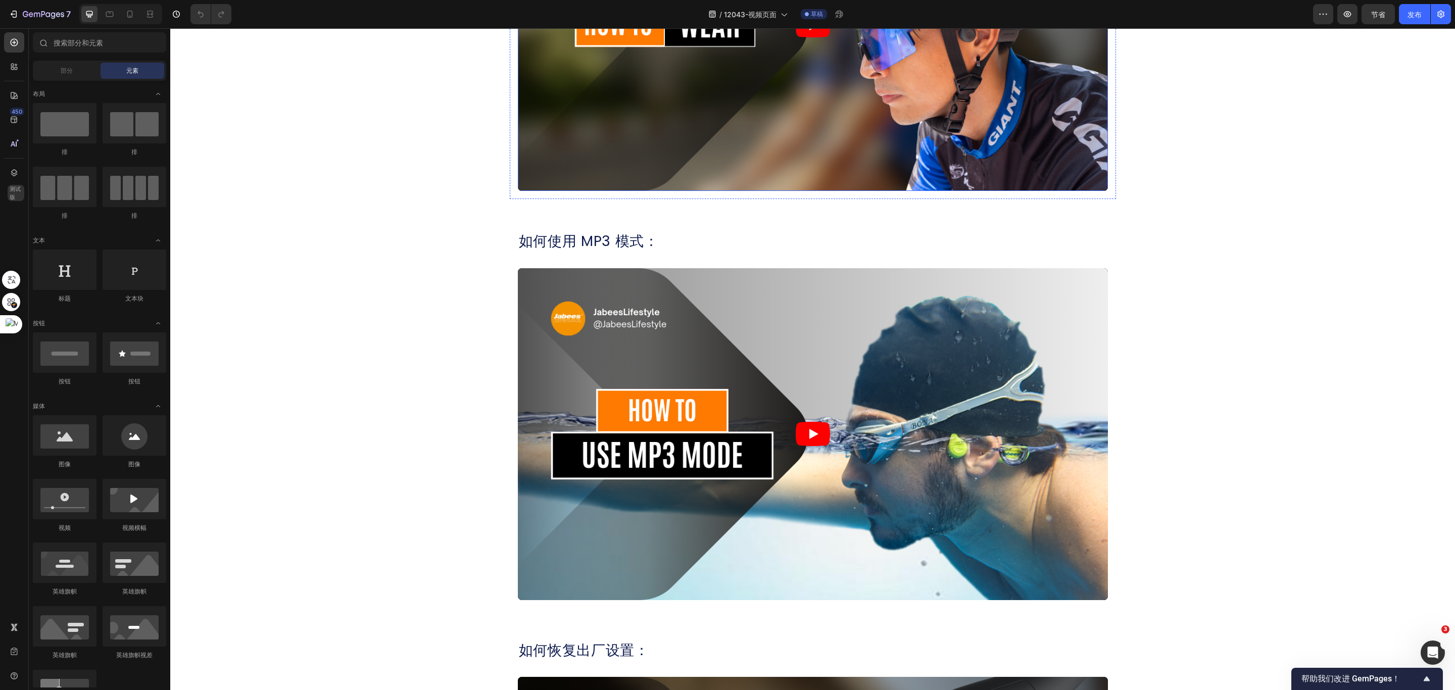
scroll to position [909, 0]
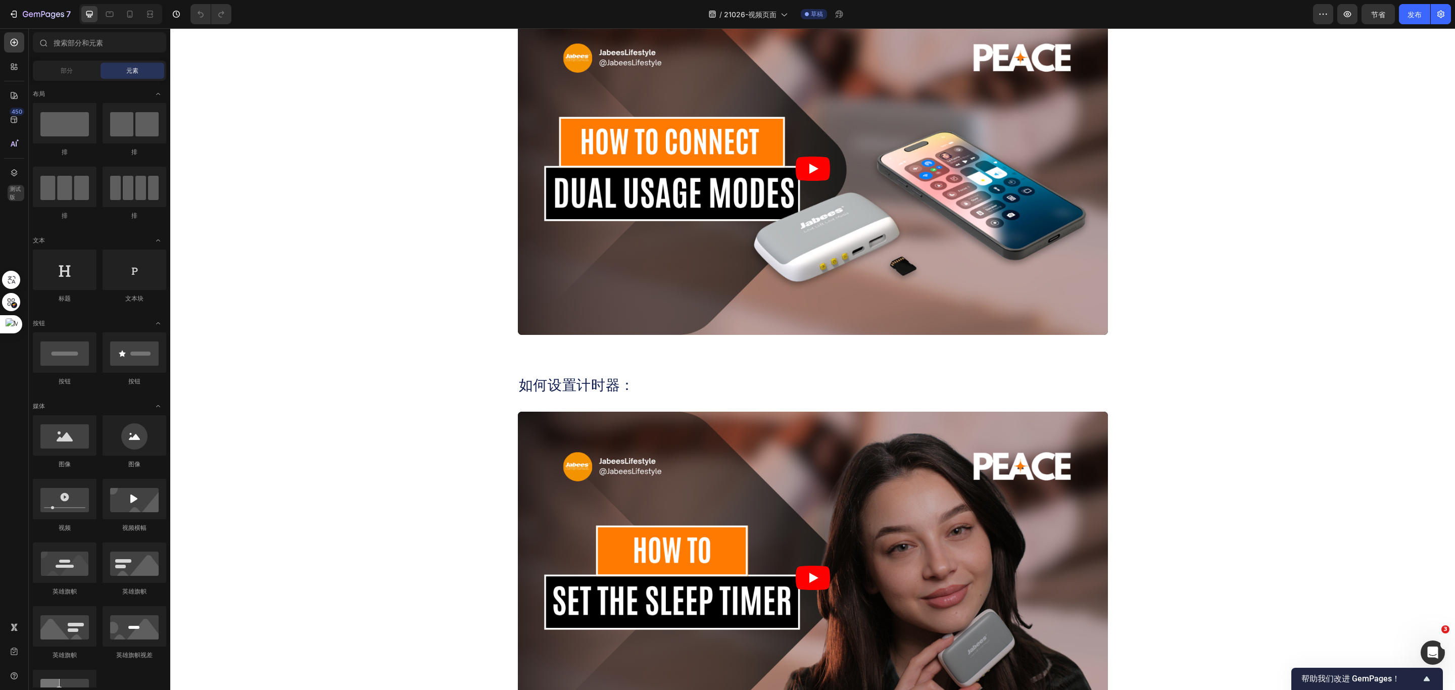
scroll to position [1105, 0]
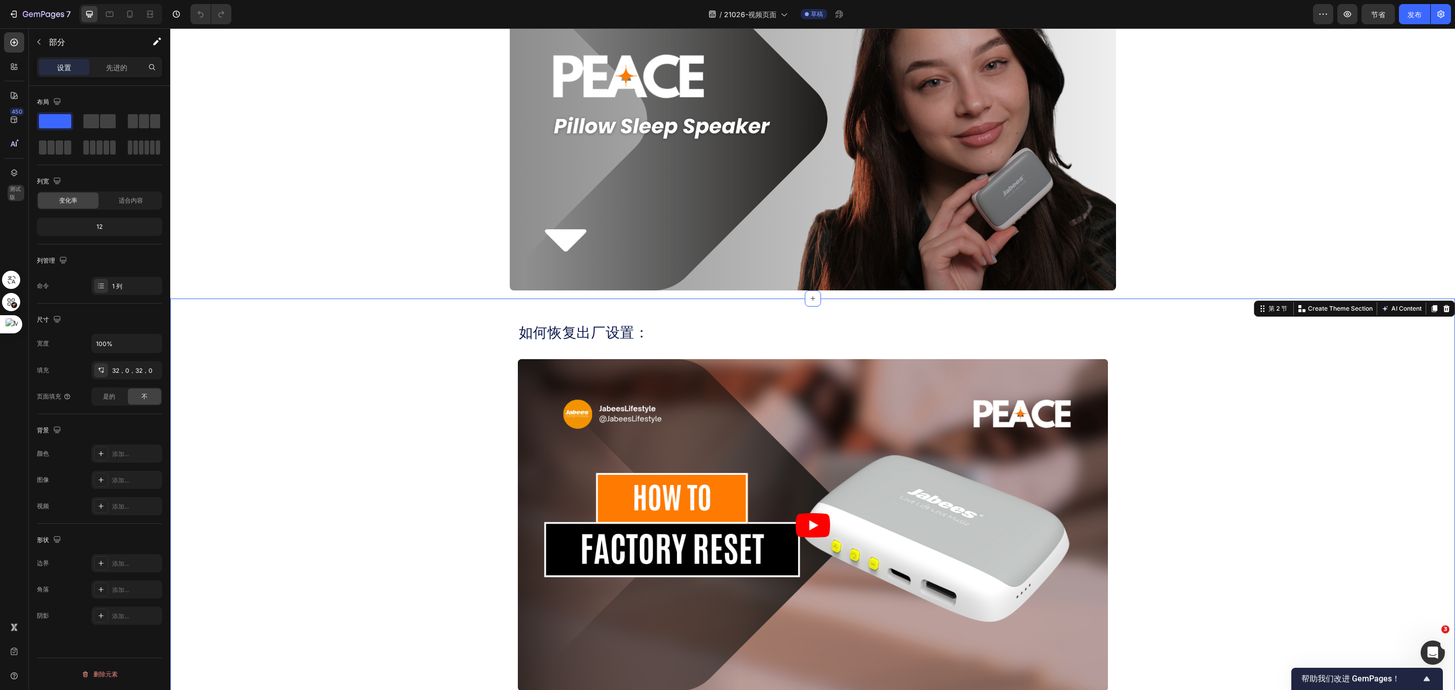
scroll to position [0, 0]
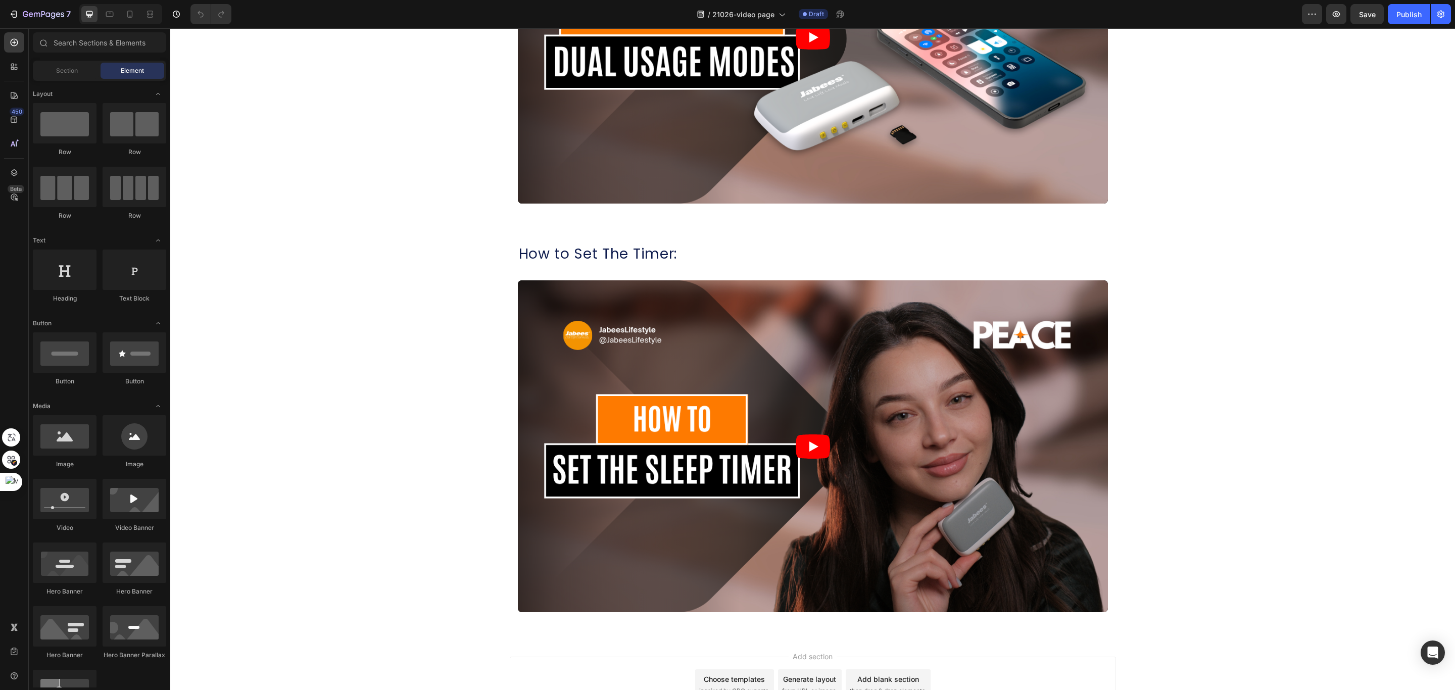
scroll to position [1105, 0]
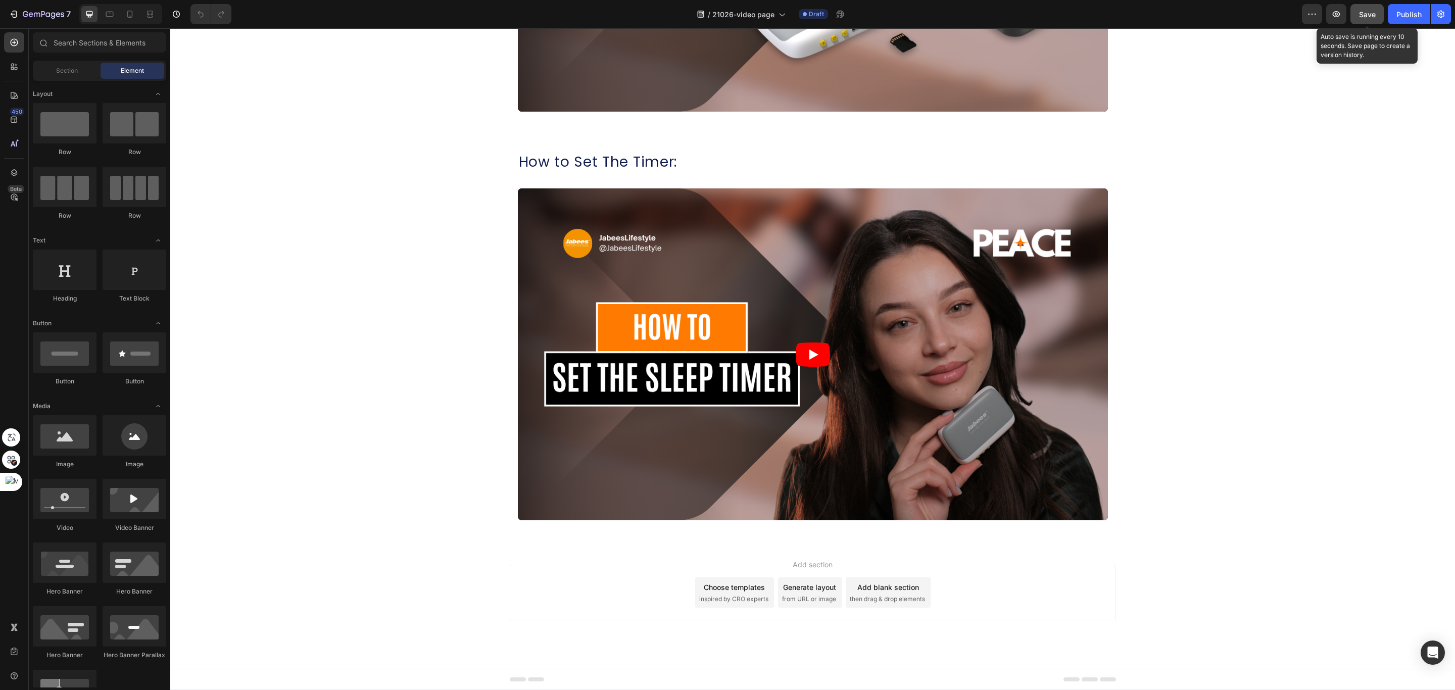
click at [1368, 11] on span "Save" at bounding box center [1367, 14] width 17 height 9
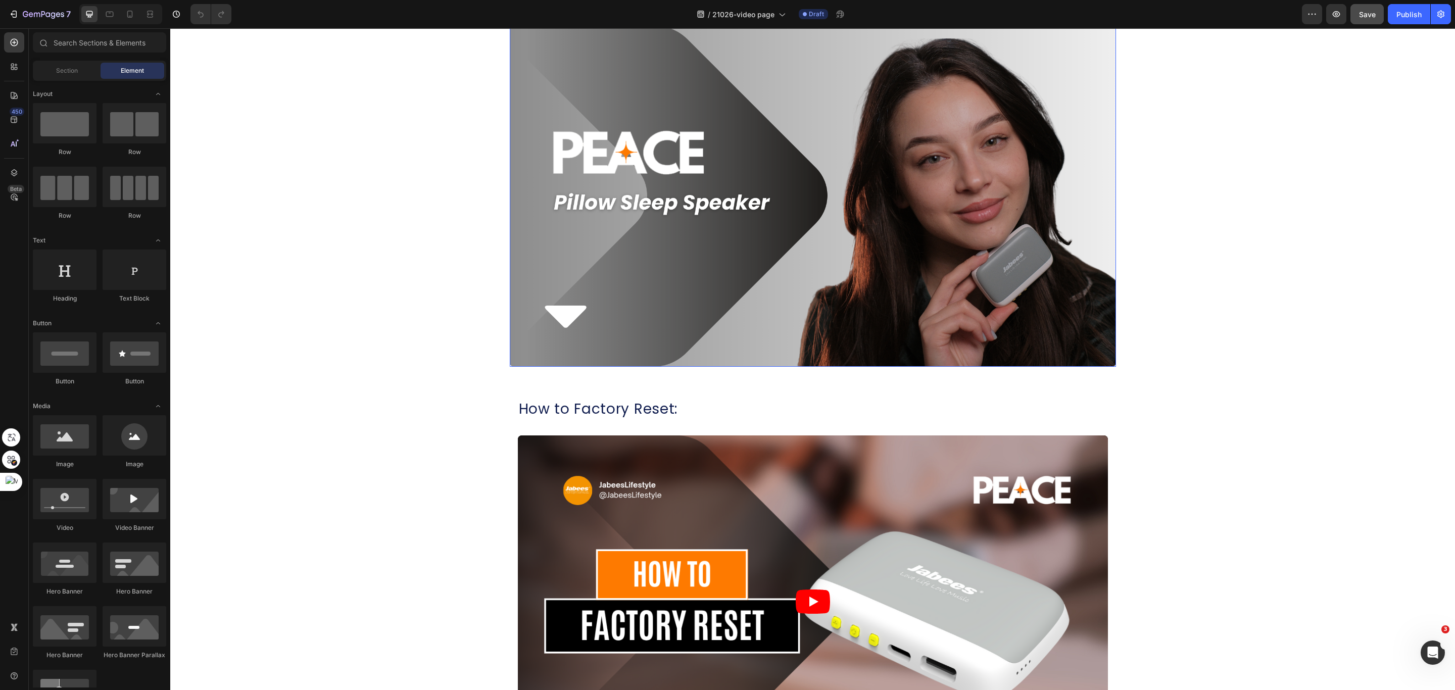
scroll to position [76, 0]
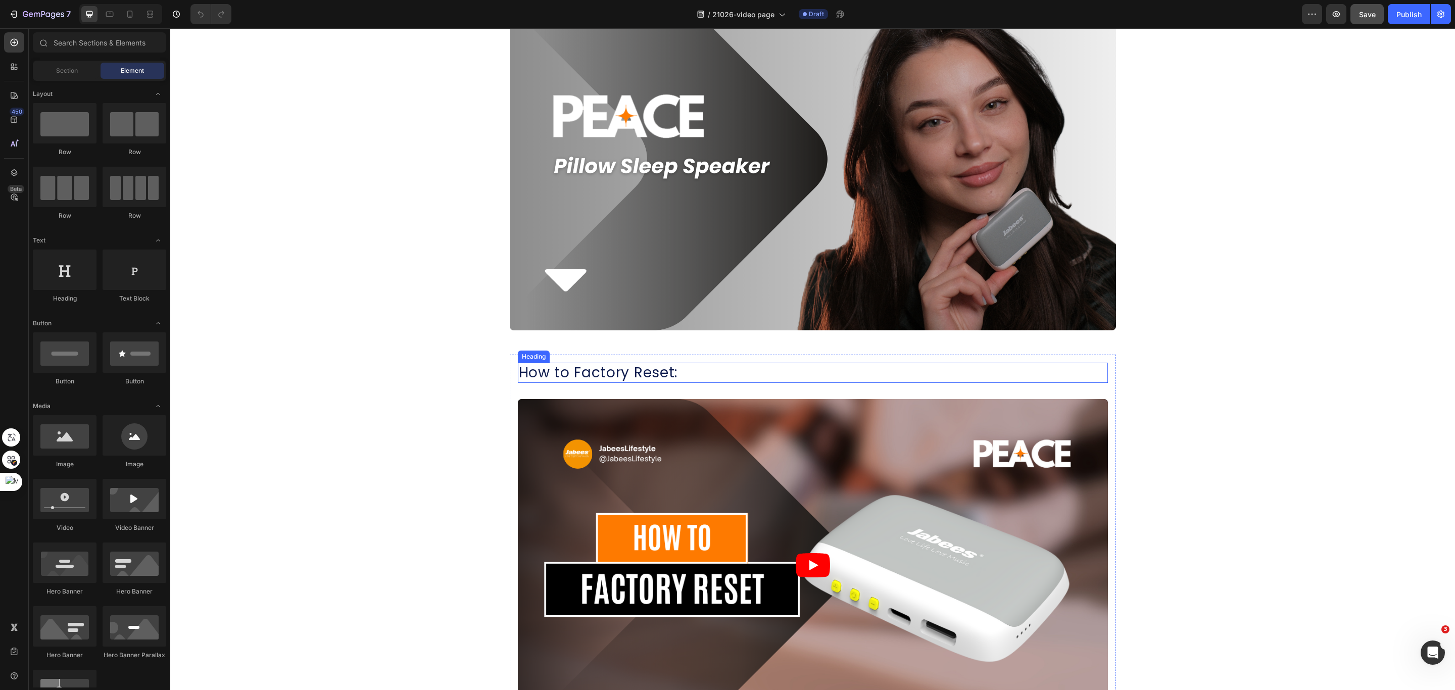
click at [629, 370] on h2 "How to Factory Reset:" at bounding box center [813, 373] width 590 height 20
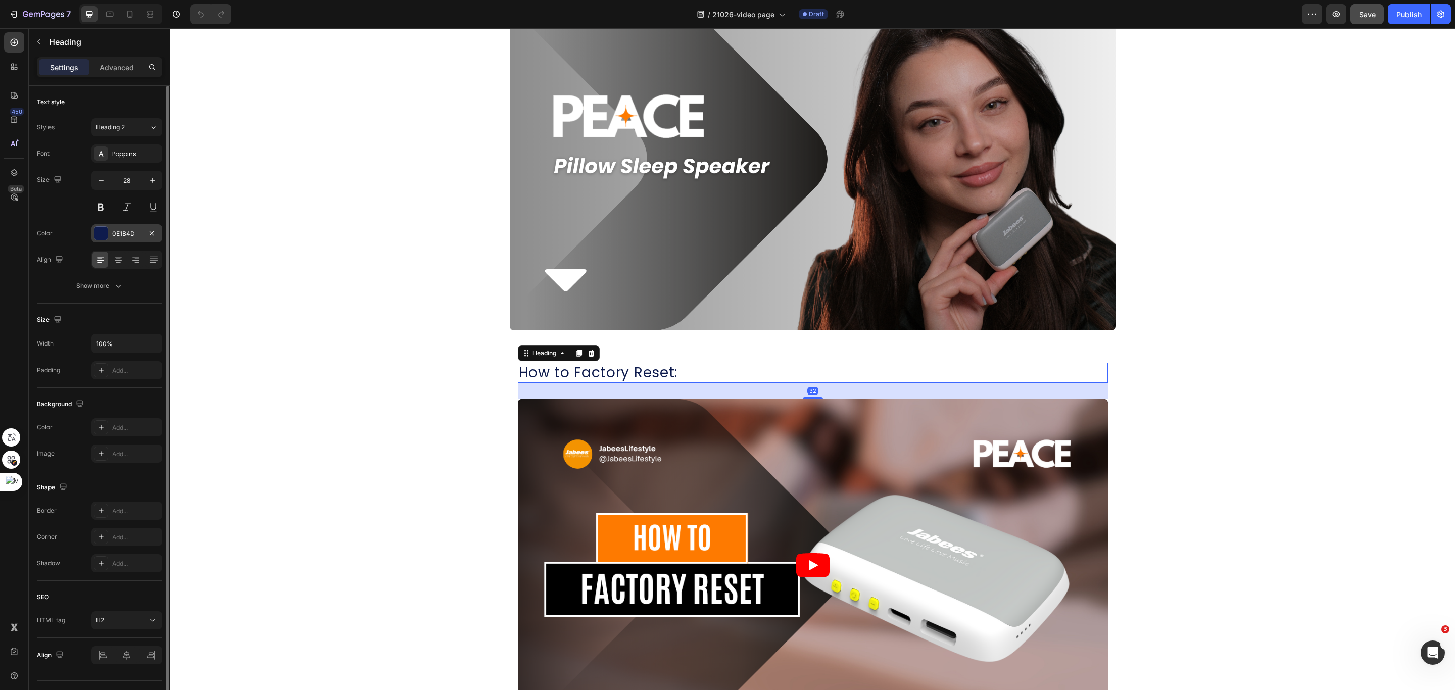
click at [105, 231] on div at bounding box center [100, 233] width 13 height 13
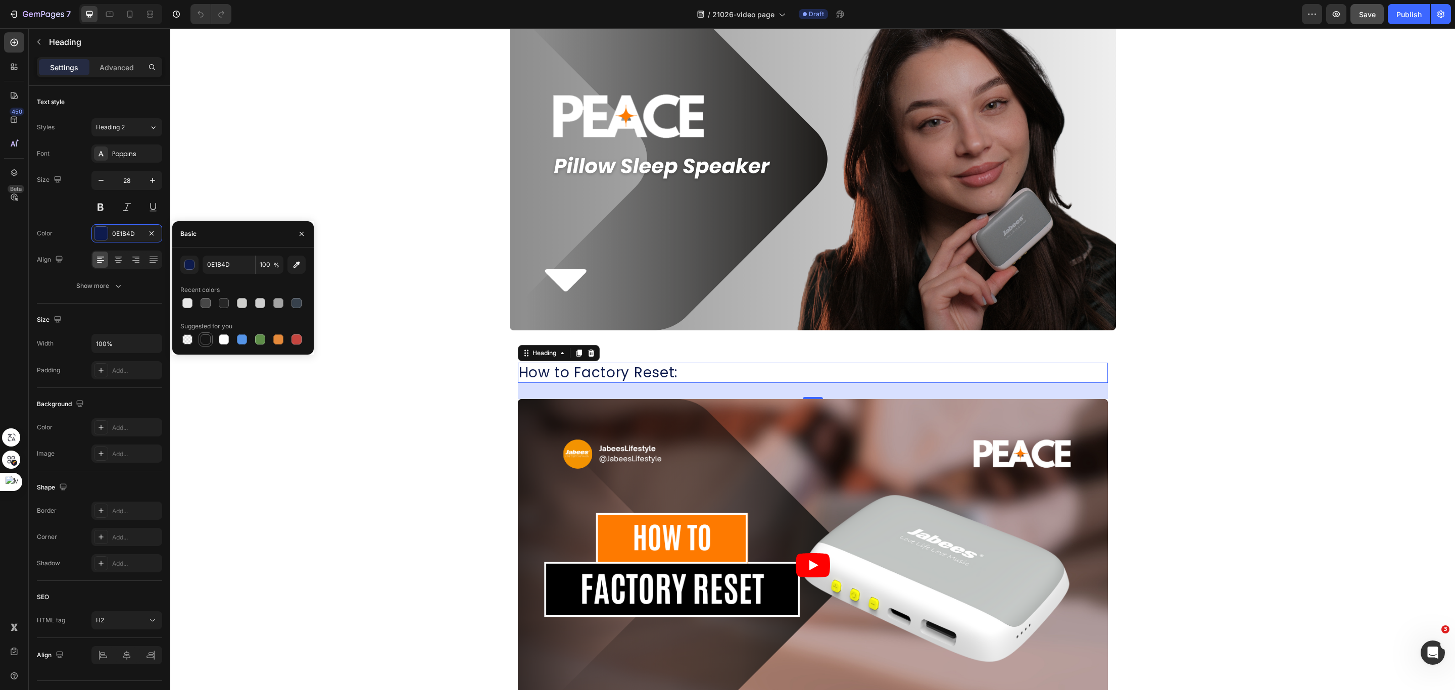
click at [203, 339] on div at bounding box center [206, 339] width 10 height 10
type input "151515"
click at [101, 208] on button at bounding box center [100, 207] width 18 height 18
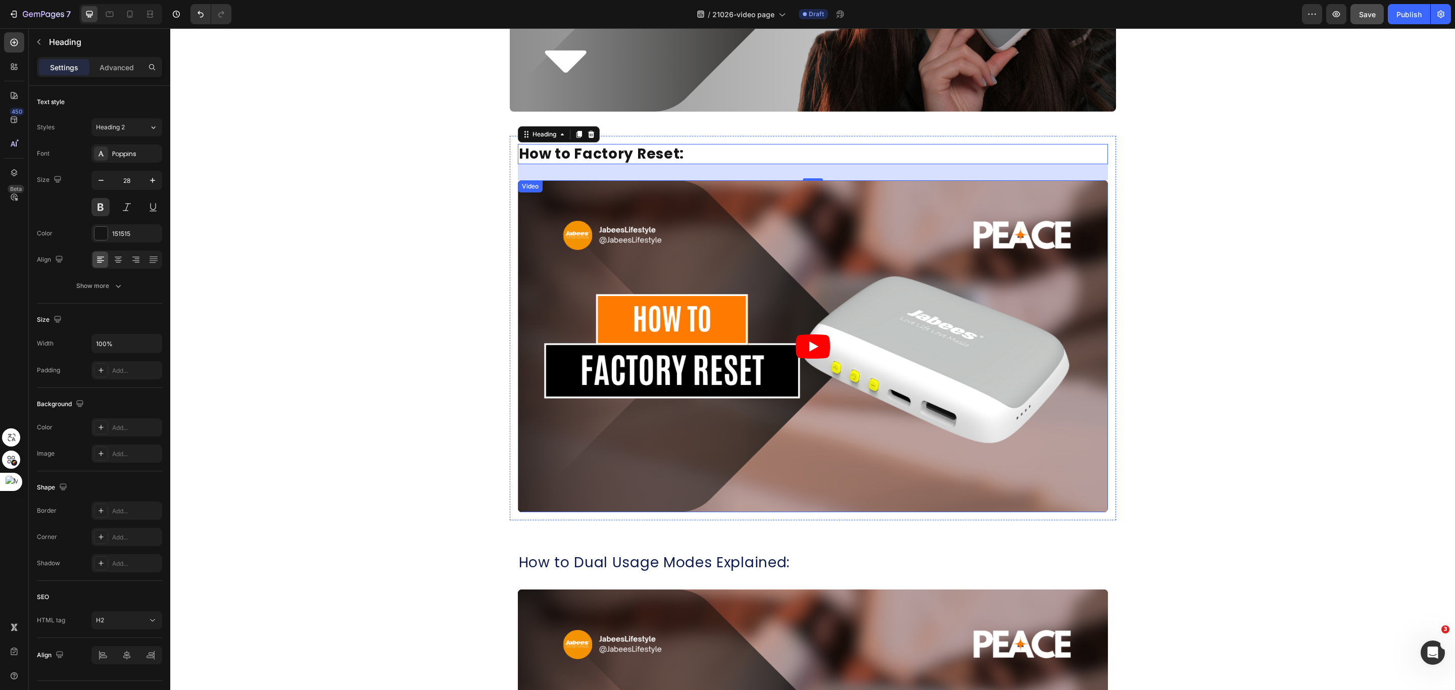
scroll to position [303, 0]
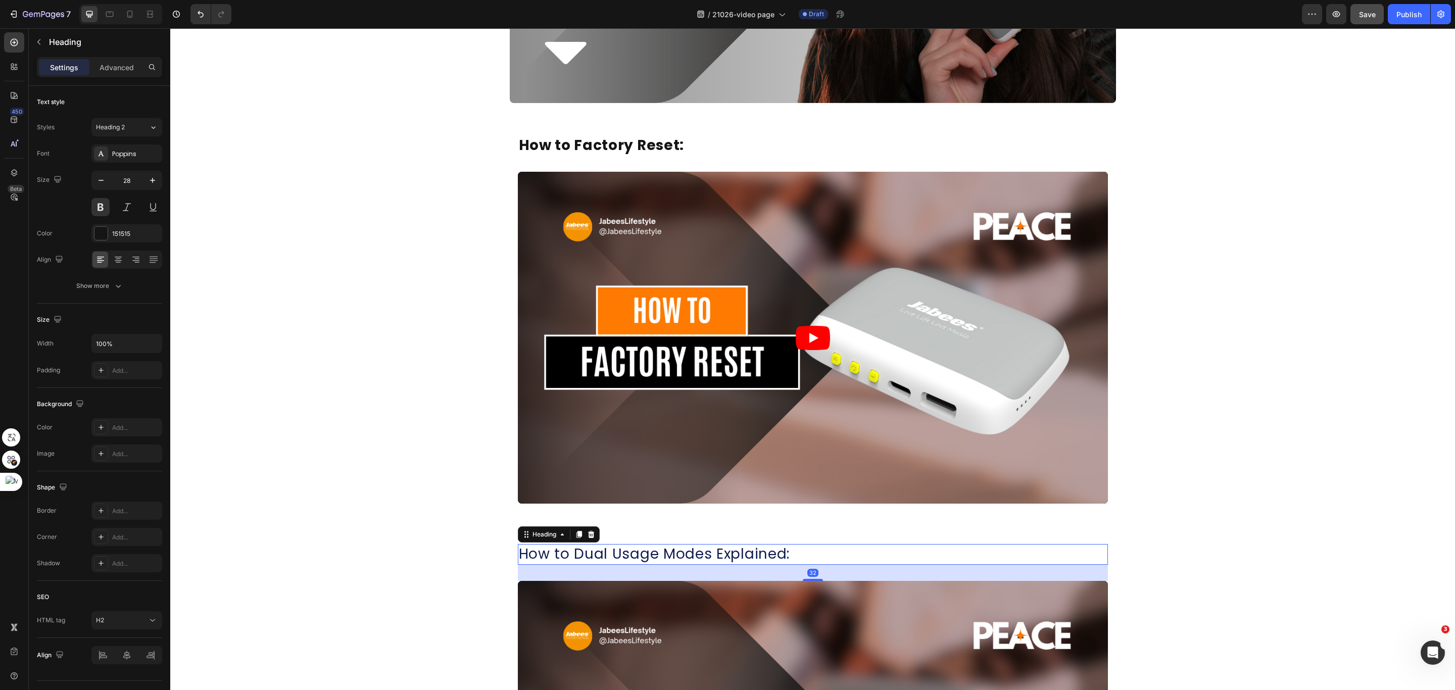
click at [621, 557] on h2 "How to Dual Usage Modes Explained:" at bounding box center [813, 554] width 590 height 20
click at [104, 237] on div at bounding box center [100, 233] width 13 height 13
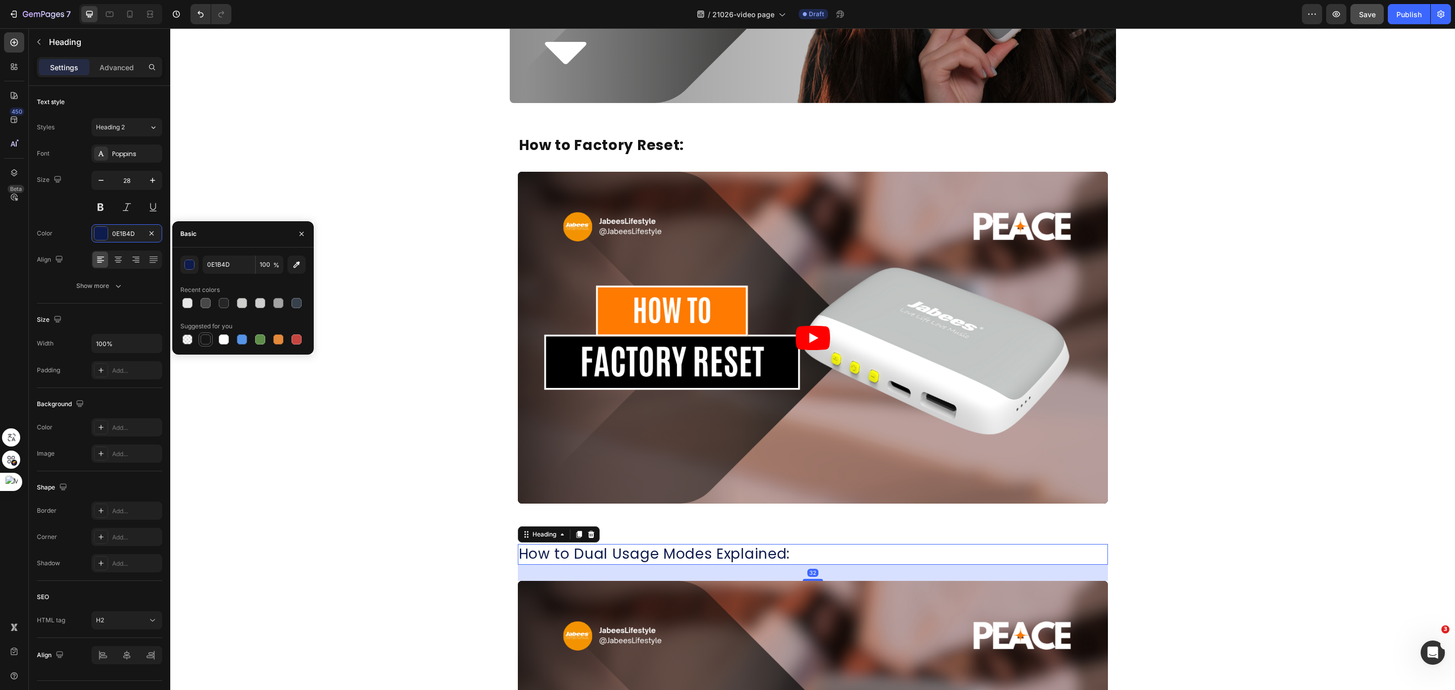
click at [202, 341] on div at bounding box center [206, 339] width 10 height 10
type input "151515"
click at [99, 216] on button at bounding box center [100, 207] width 18 height 18
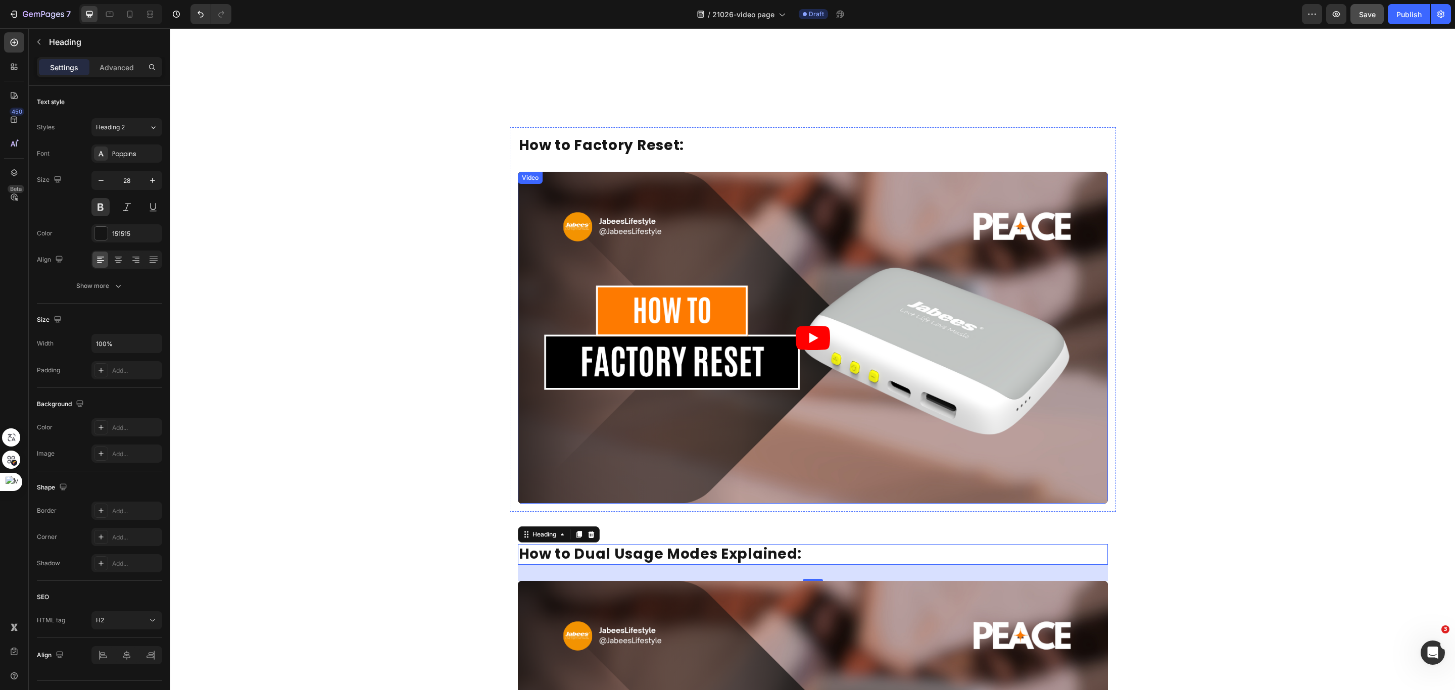
scroll to position [682, 0]
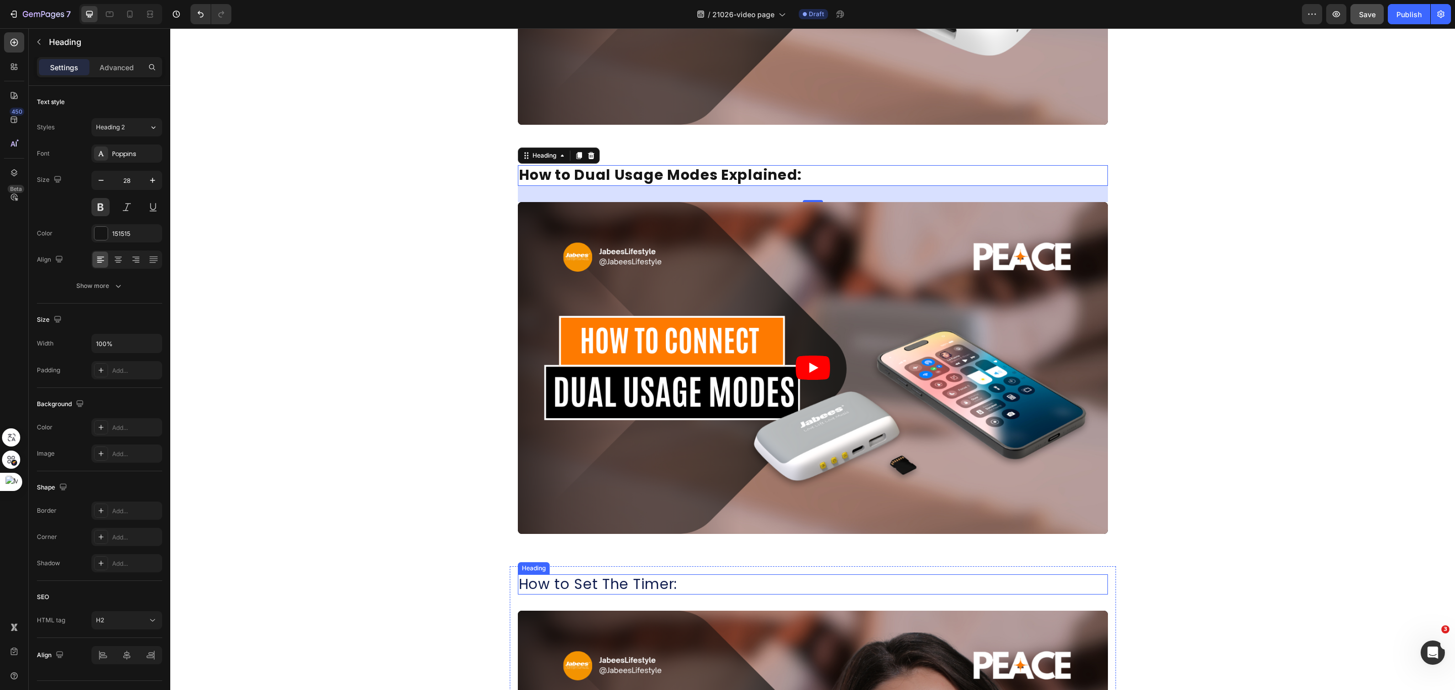
click at [610, 584] on h2 "How to Set The Timer:" at bounding box center [813, 584] width 590 height 20
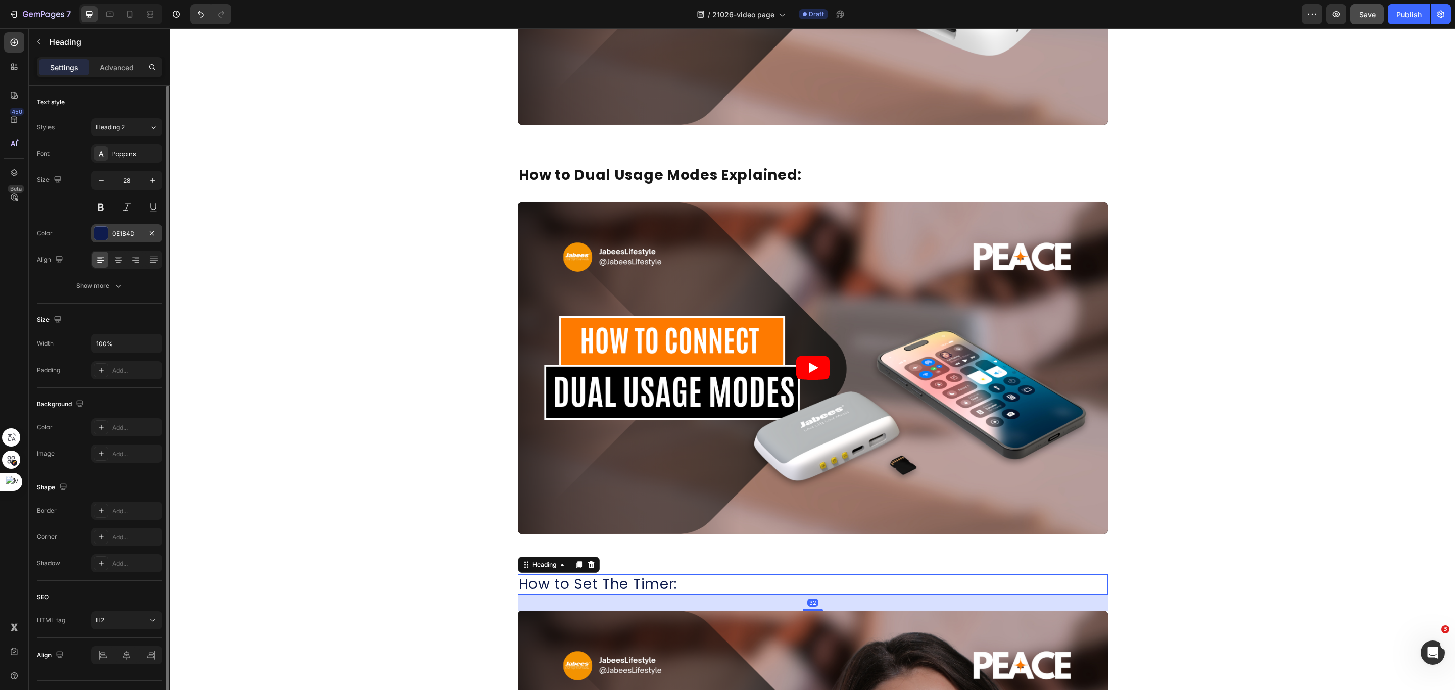
click at [100, 236] on div at bounding box center [100, 233] width 13 height 13
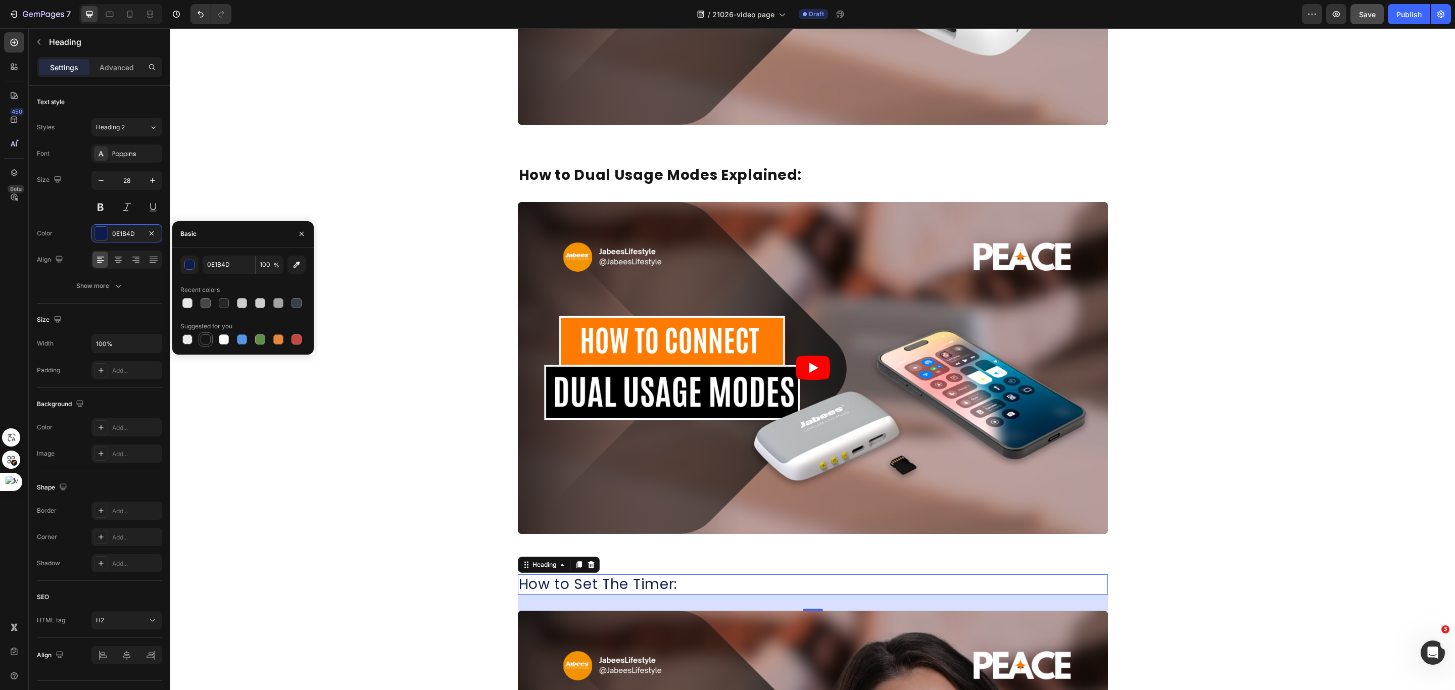
click at [210, 343] on div at bounding box center [206, 339] width 10 height 10
type input "151515"
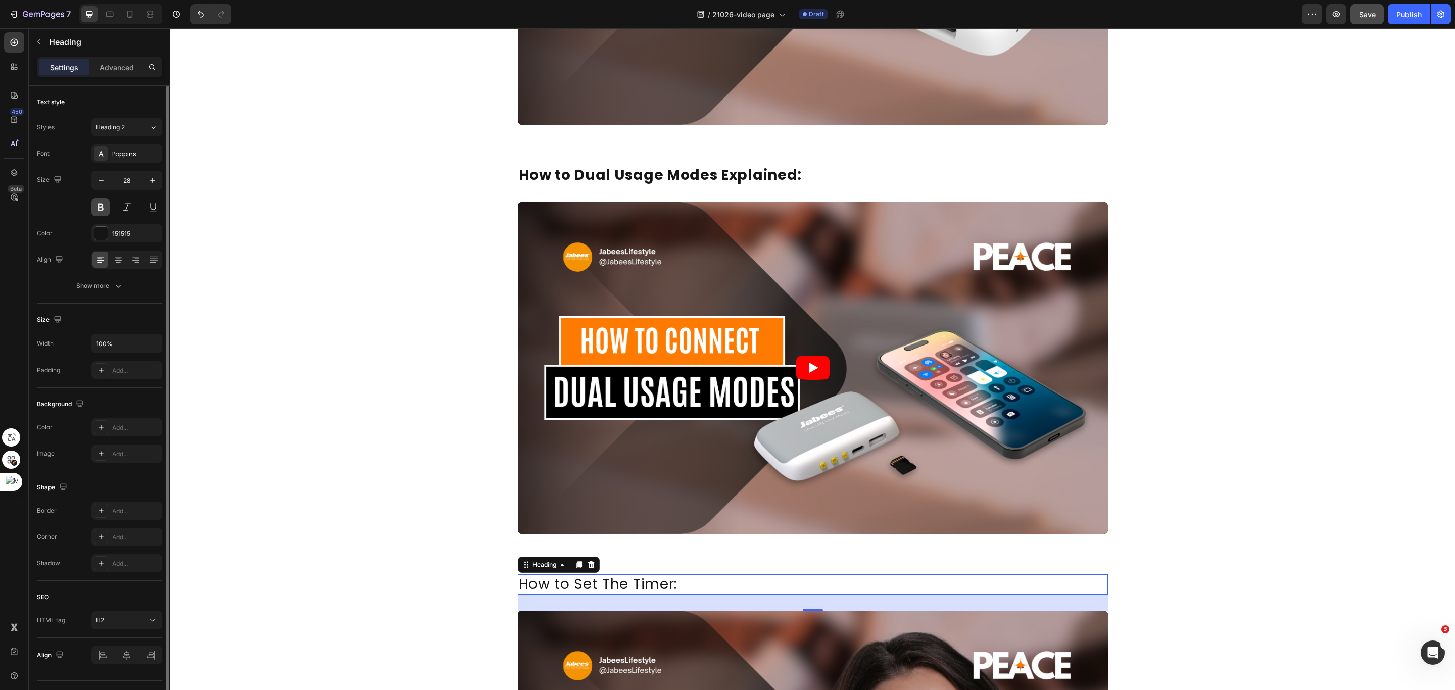
click at [99, 210] on button at bounding box center [100, 207] width 18 height 18
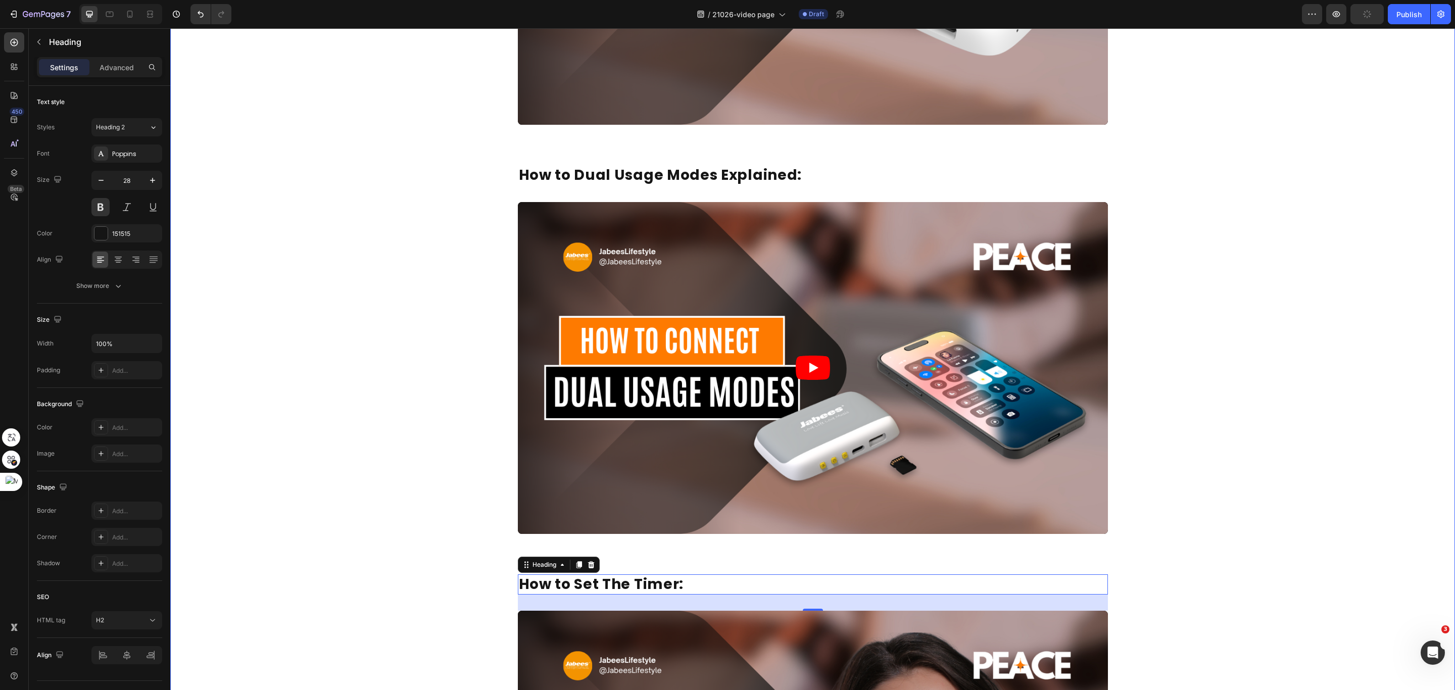
click at [358, 338] on div "How to Factory Reset: Heading Video Row How to Dual Usage Modes Explained: Head…" at bounding box center [812, 349] width 1285 height 1203
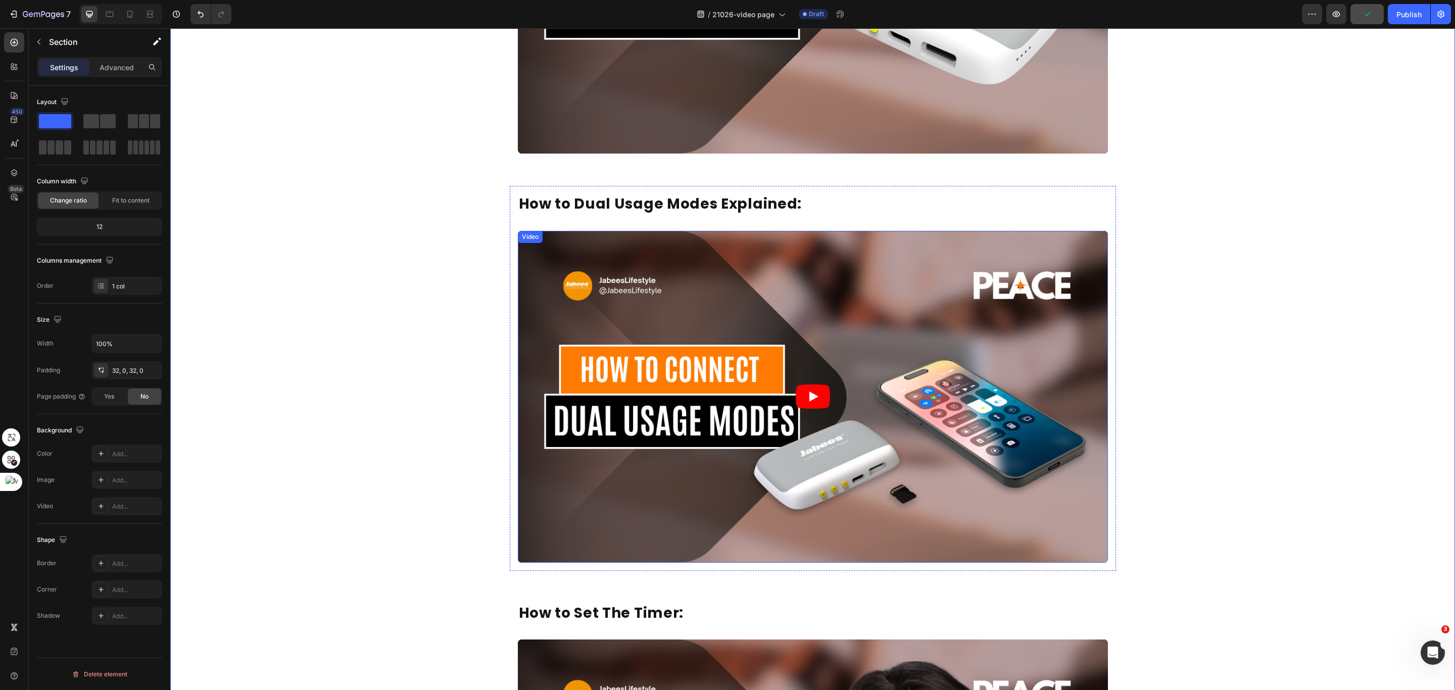
scroll to position [455, 0]
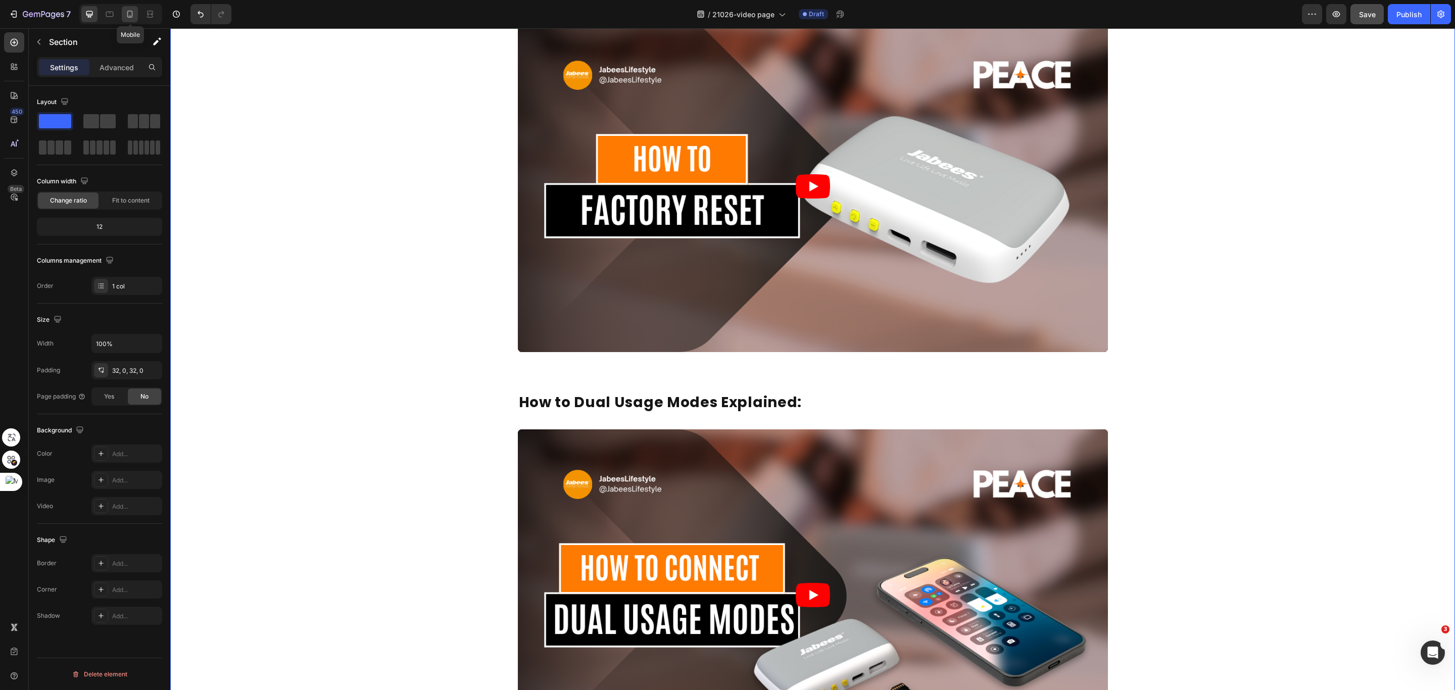
click at [124, 14] on div at bounding box center [130, 14] width 16 height 16
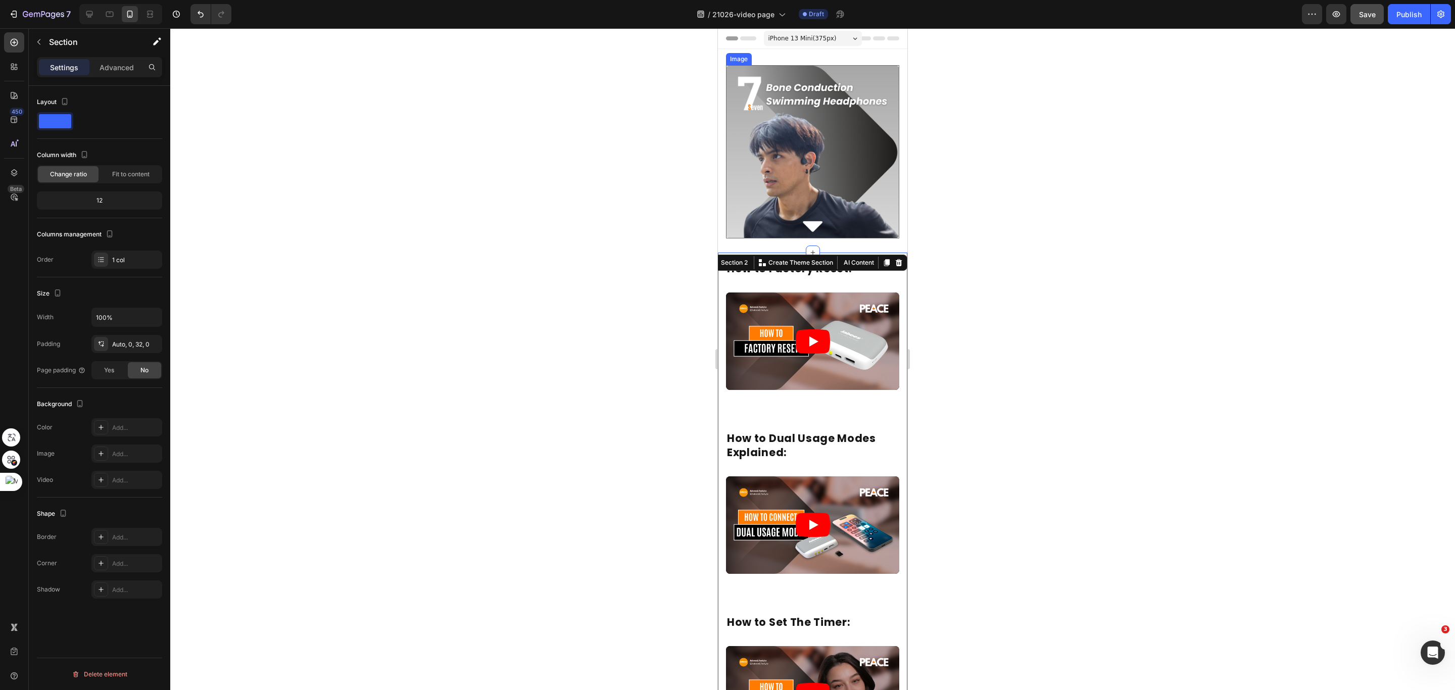
click at [805, 146] on img at bounding box center [812, 151] width 173 height 173
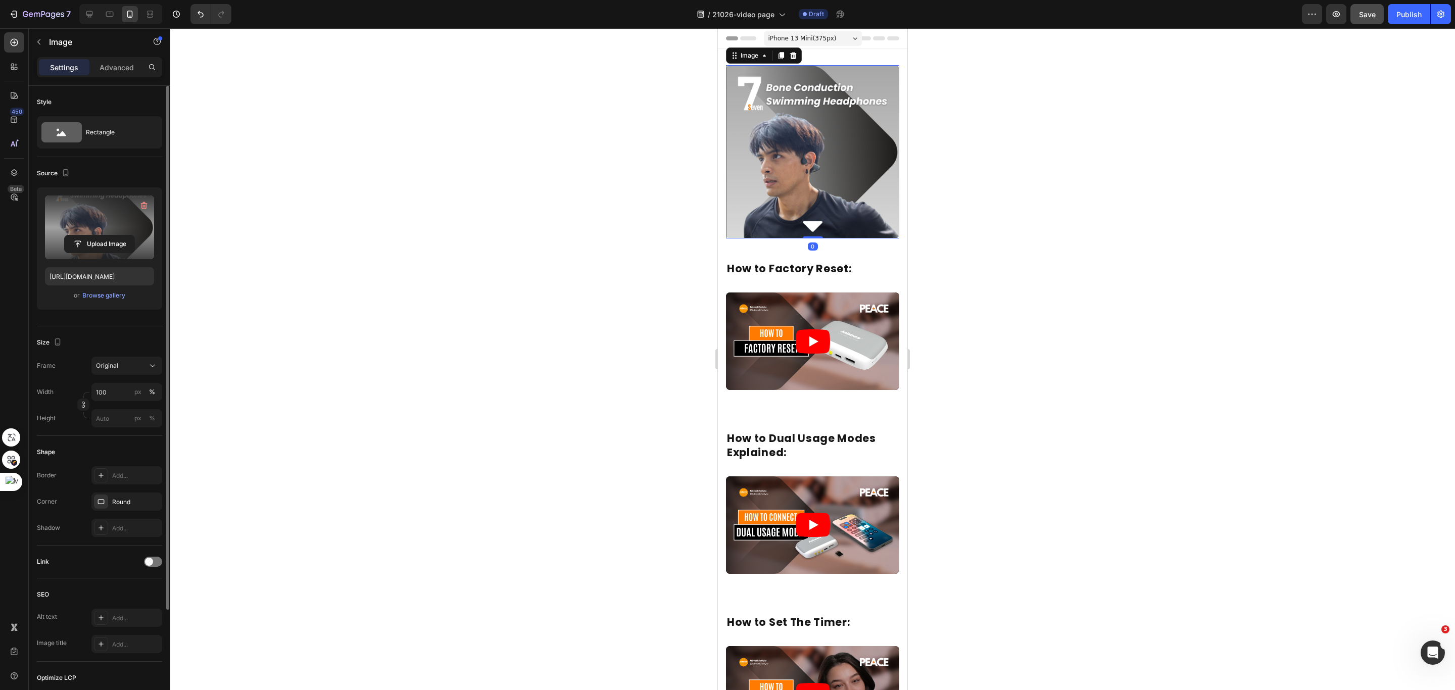
click at [102, 230] on label at bounding box center [99, 228] width 109 height 64
click at [102, 235] on input "file" at bounding box center [100, 243] width 70 height 17
type input "[URL][DOMAIN_NAME]"
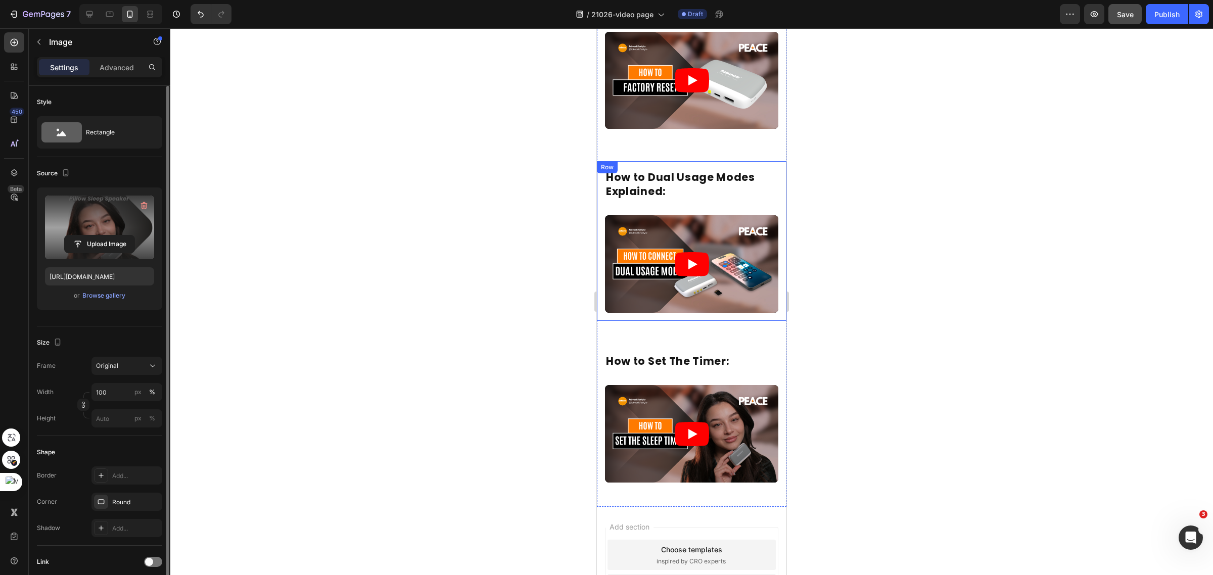
scroll to position [382, 0]
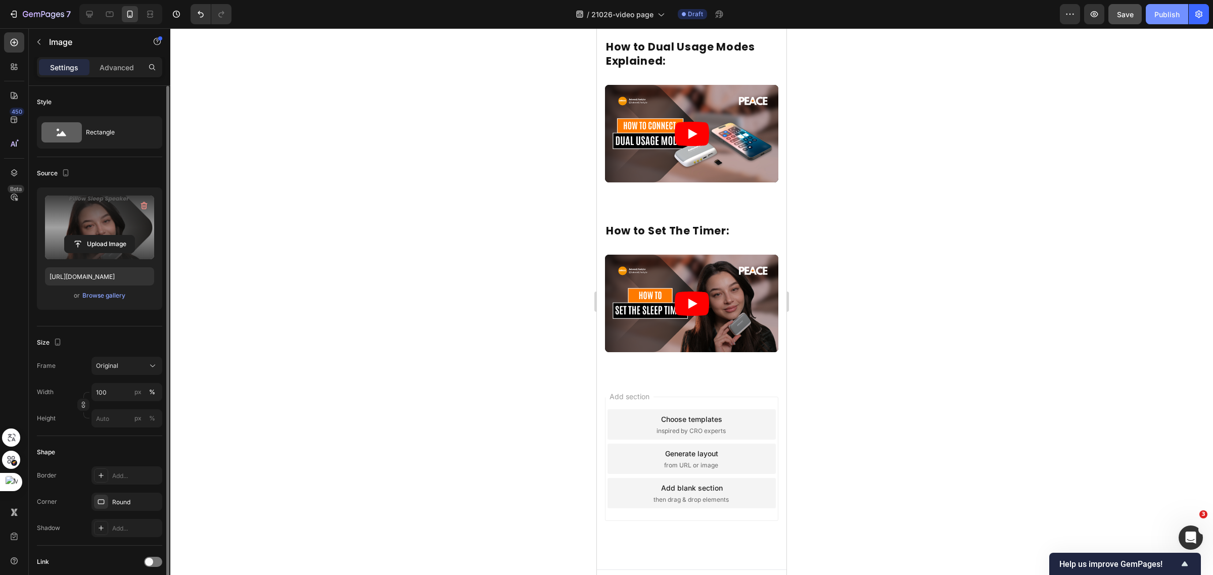
click at [1162, 9] on div "Publish" at bounding box center [1166, 14] width 25 height 11
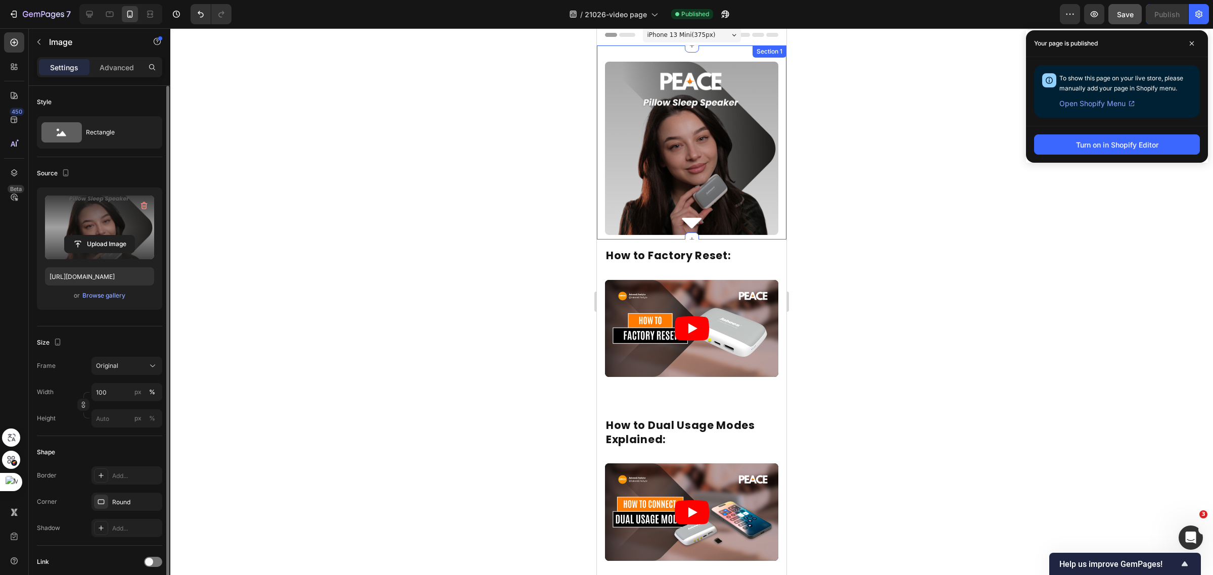
scroll to position [3, 0]
click at [721, 374] on div "How to Factory Reset: Heading Video Row" at bounding box center [691, 313] width 189 height 146
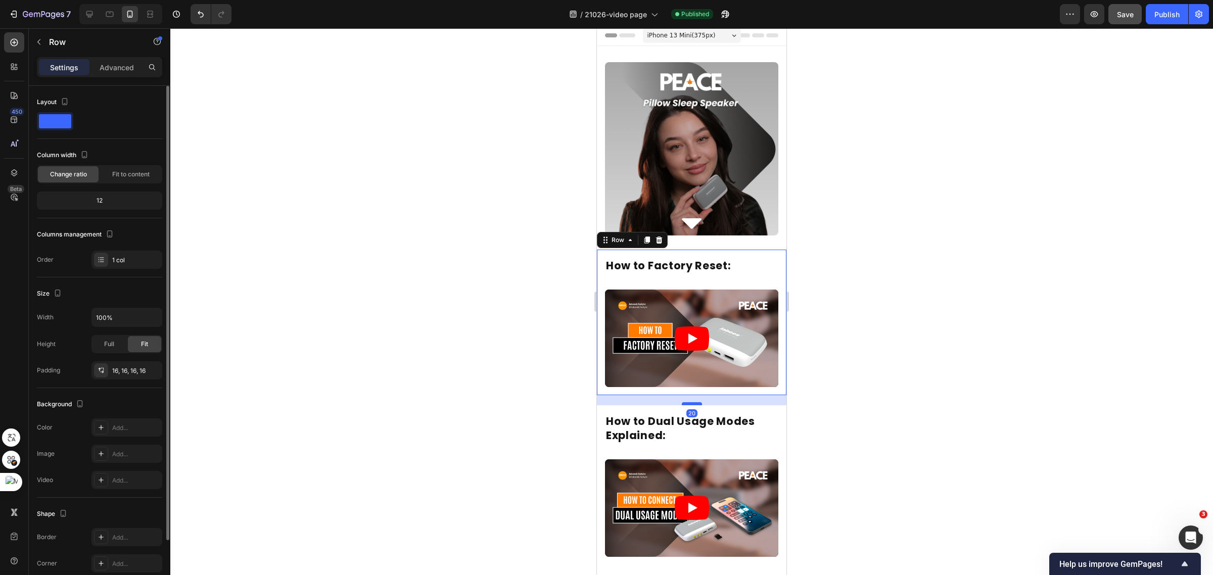
drag, startPoint x: 687, startPoint y: 402, endPoint x: 685, endPoint y: 388, distance: 14.3
click at [685, 402] on div at bounding box center [692, 403] width 20 height 3
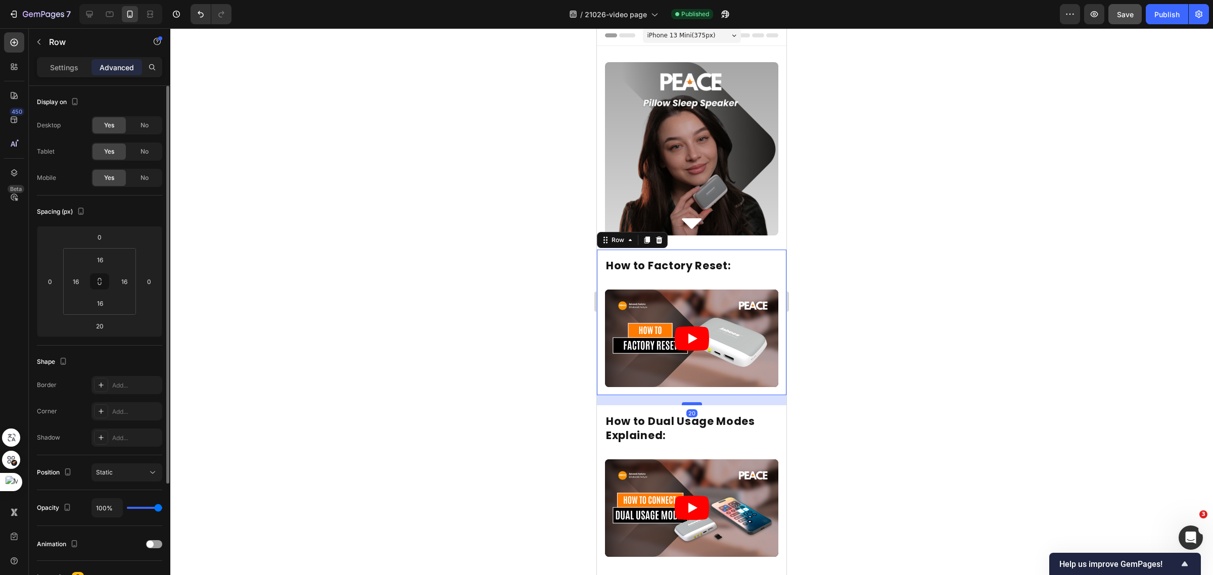
scroll to position [193, 0]
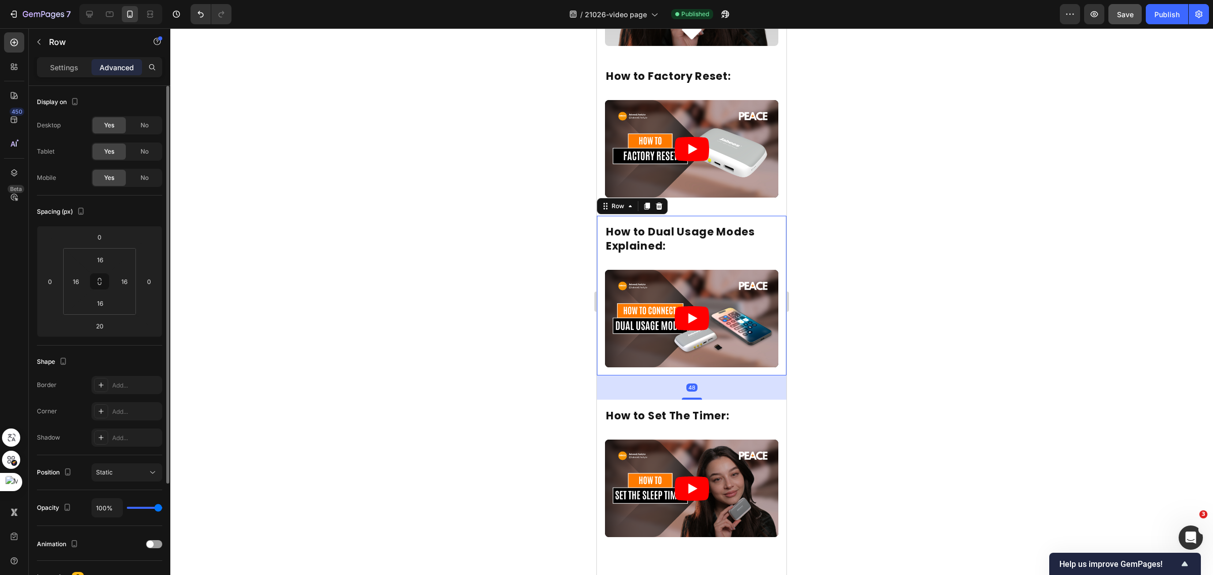
click at [699, 350] on div "How to Dual Usage Modes Explained: Heading Video Row 48" at bounding box center [691, 296] width 189 height 160
click at [110, 324] on div "48" at bounding box center [99, 326] width 25 height 16
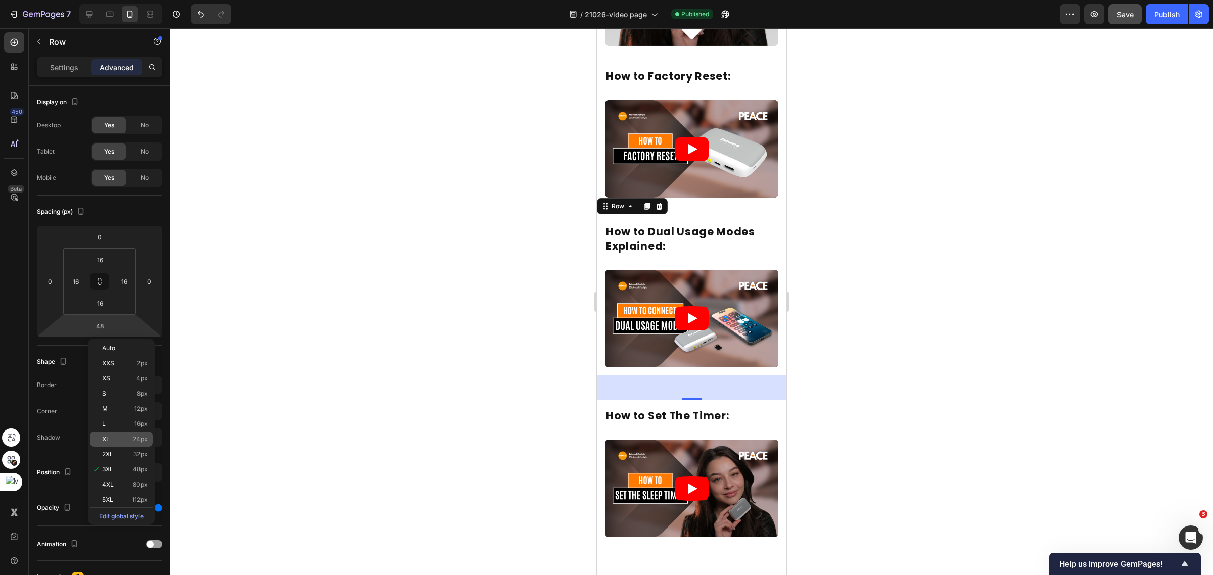
click at [127, 432] on div "XL 24px" at bounding box center [121, 439] width 63 height 15
type input "24"
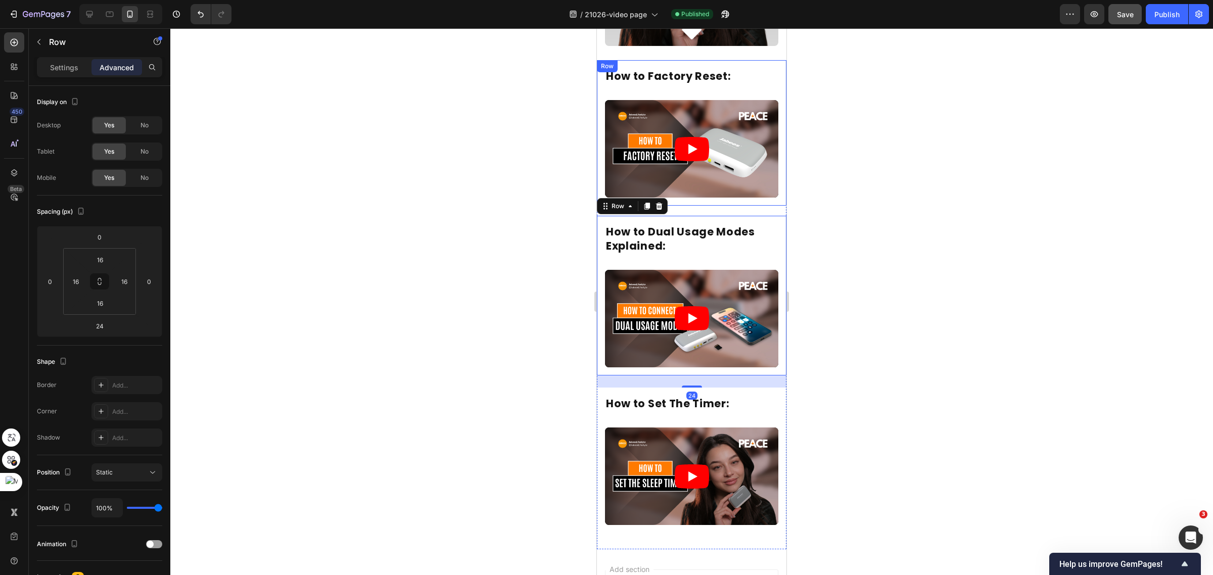
click at [708, 184] on div "How to Factory Reset: Heading Video Row" at bounding box center [691, 133] width 189 height 146
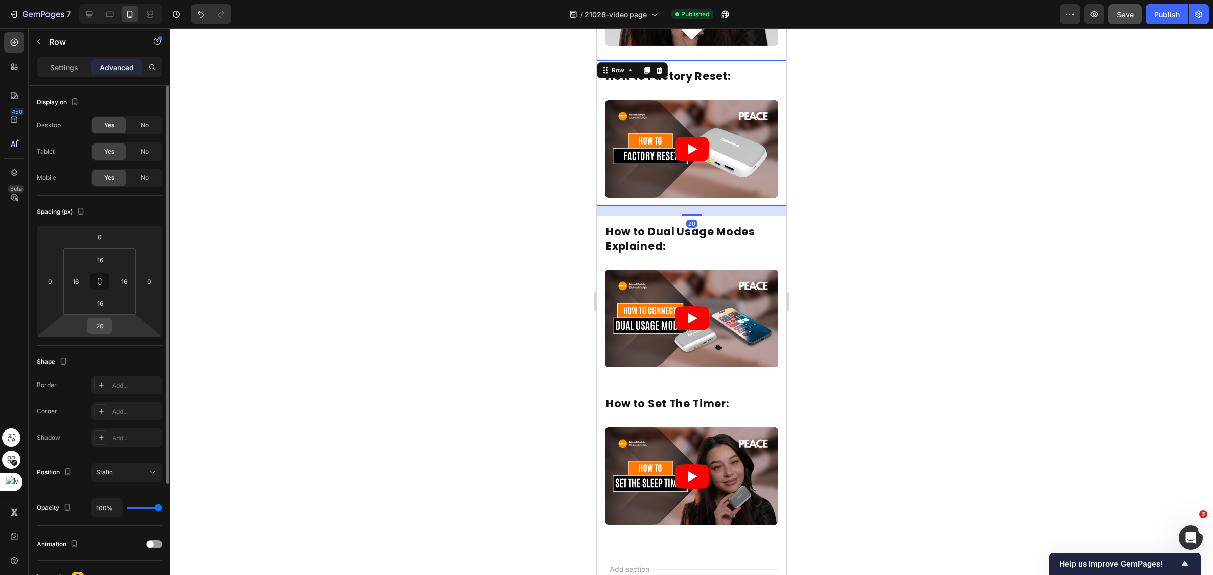
click at [104, 326] on input "20" at bounding box center [99, 325] width 20 height 15
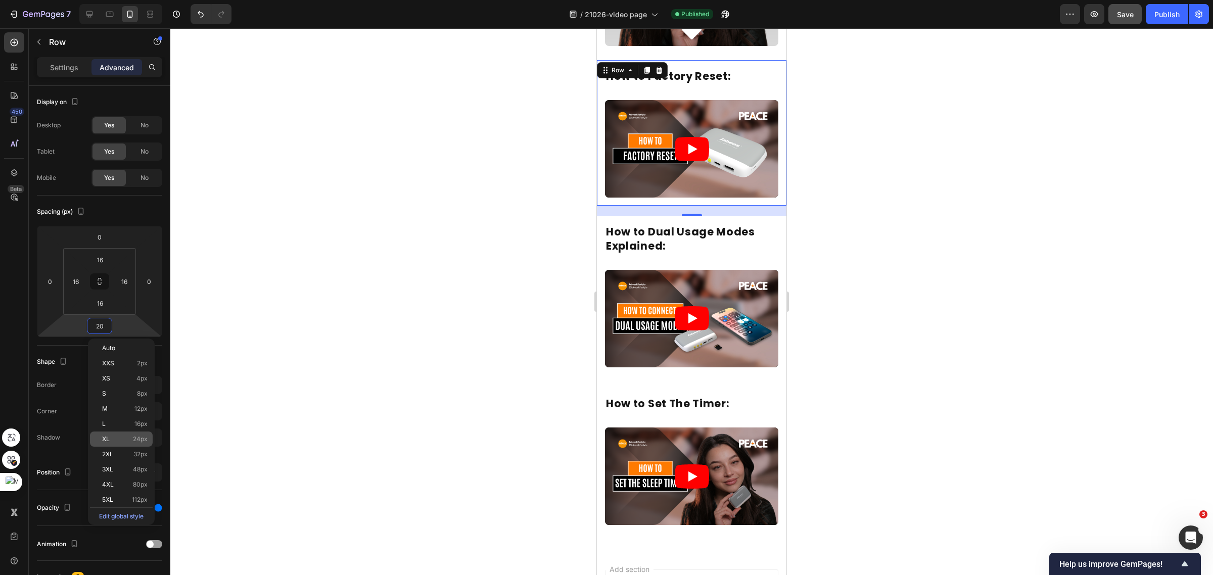
click at [127, 441] on p "XL 24px" at bounding box center [124, 439] width 45 height 7
type input "24"
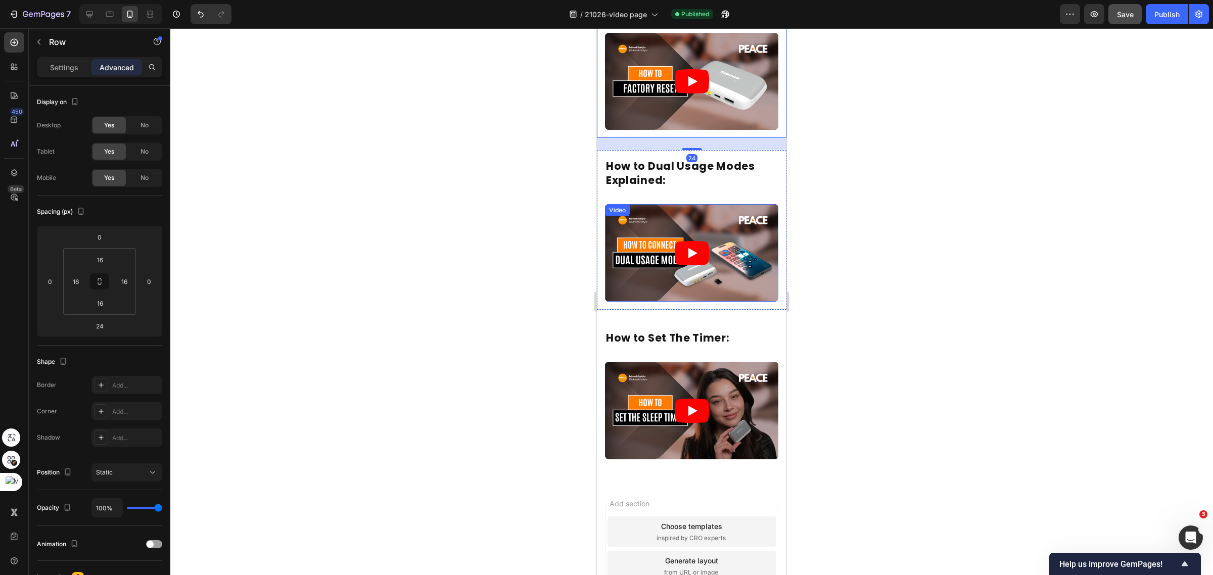
scroll to position [319, 0]
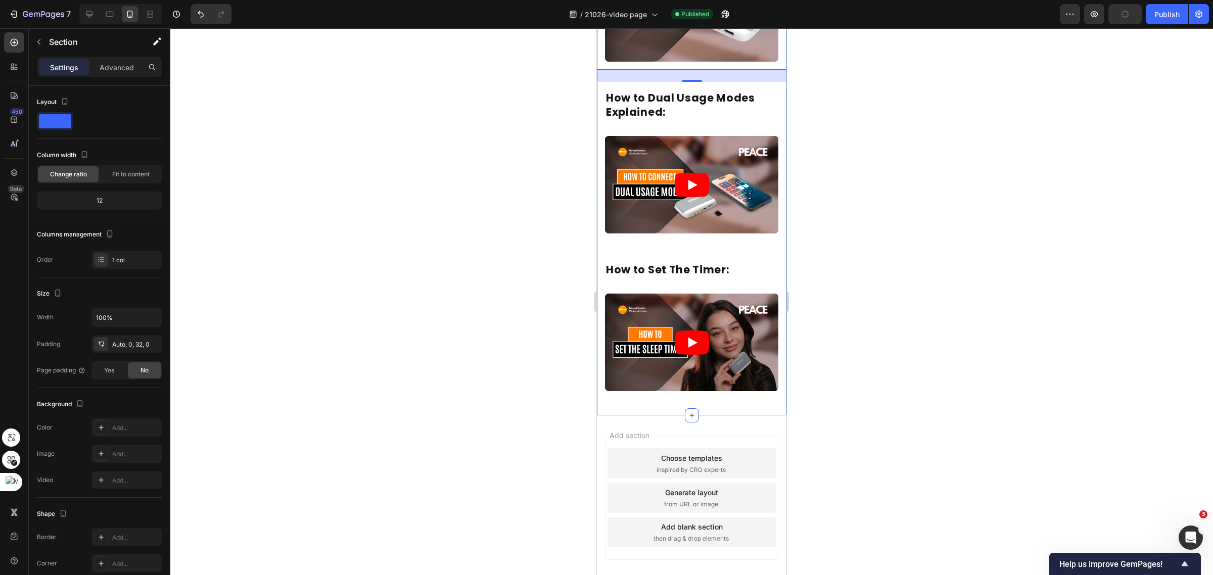
click at [685, 231] on div "How to Factory Reset: Heading Video Row 24 How to Dual Usage Modes Explained: H…" at bounding box center [691, 161] width 189 height 475
click at [684, 230] on div "How to Dual Usage Modes Explained: Heading Video Row" at bounding box center [691, 162] width 189 height 160
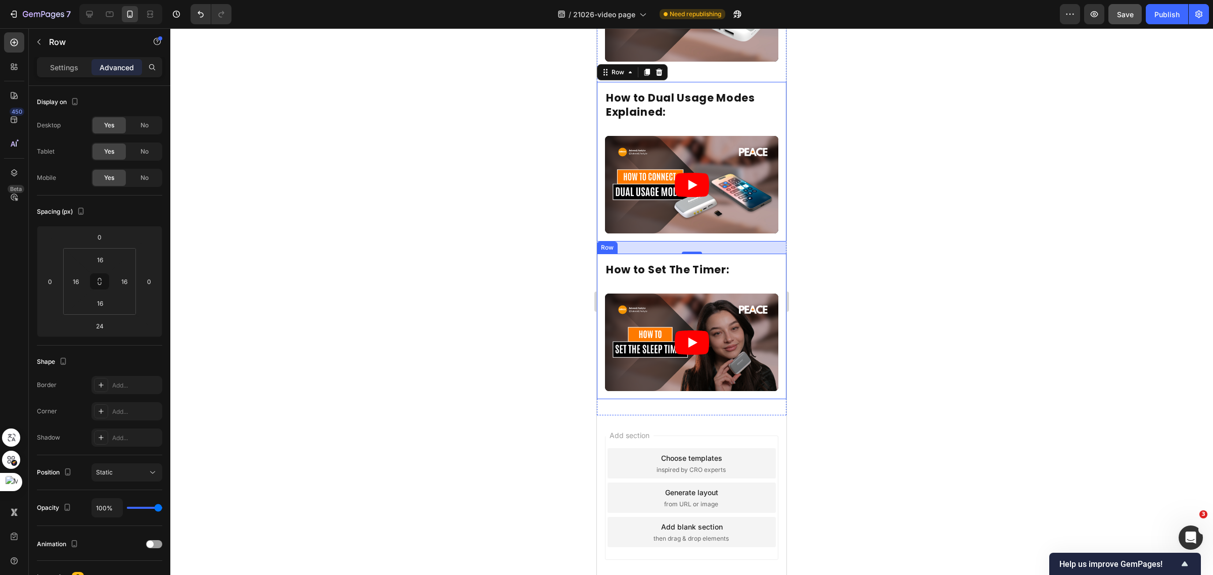
click at [673, 262] on h2 "How to Set The Timer:" at bounding box center [691, 270] width 173 height 16
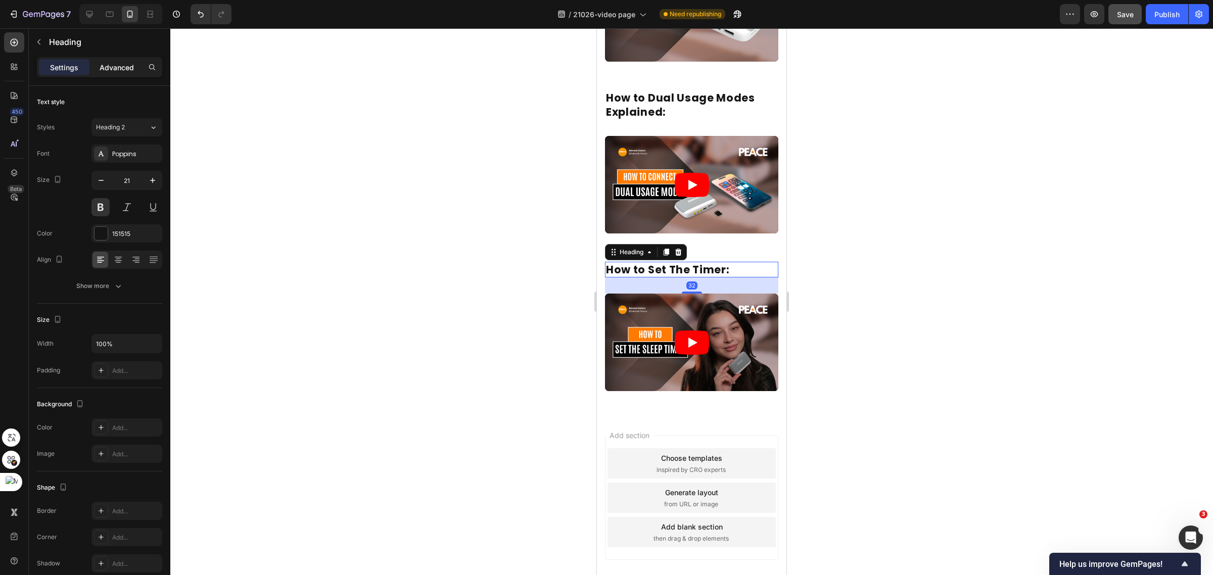
click at [130, 66] on p "Advanced" at bounding box center [117, 67] width 34 height 11
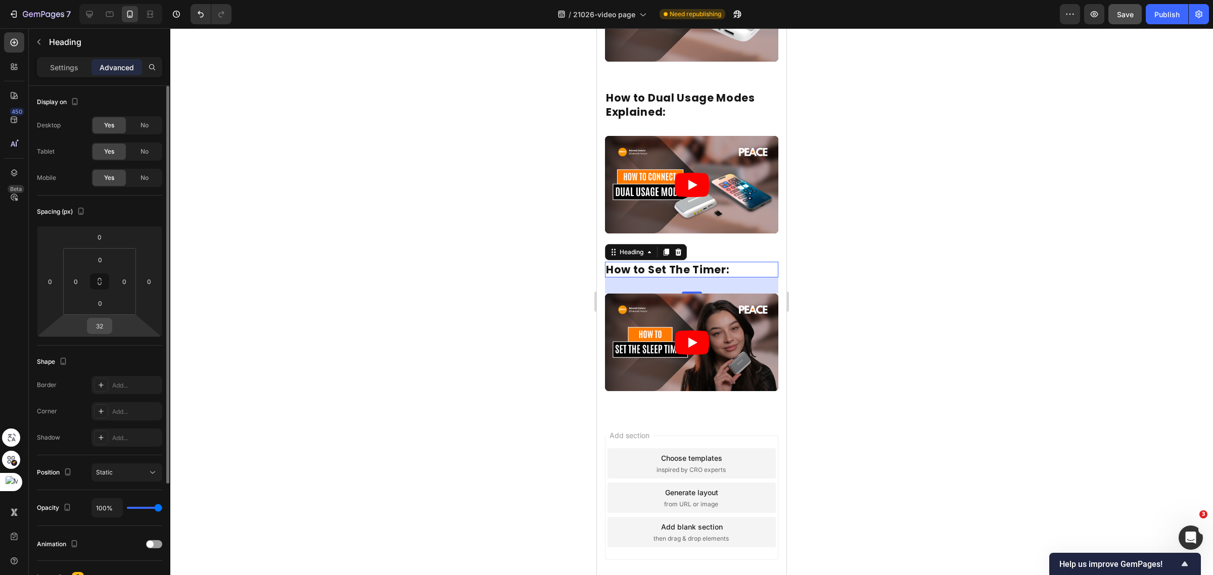
click at [100, 323] on input "32" at bounding box center [99, 325] width 20 height 15
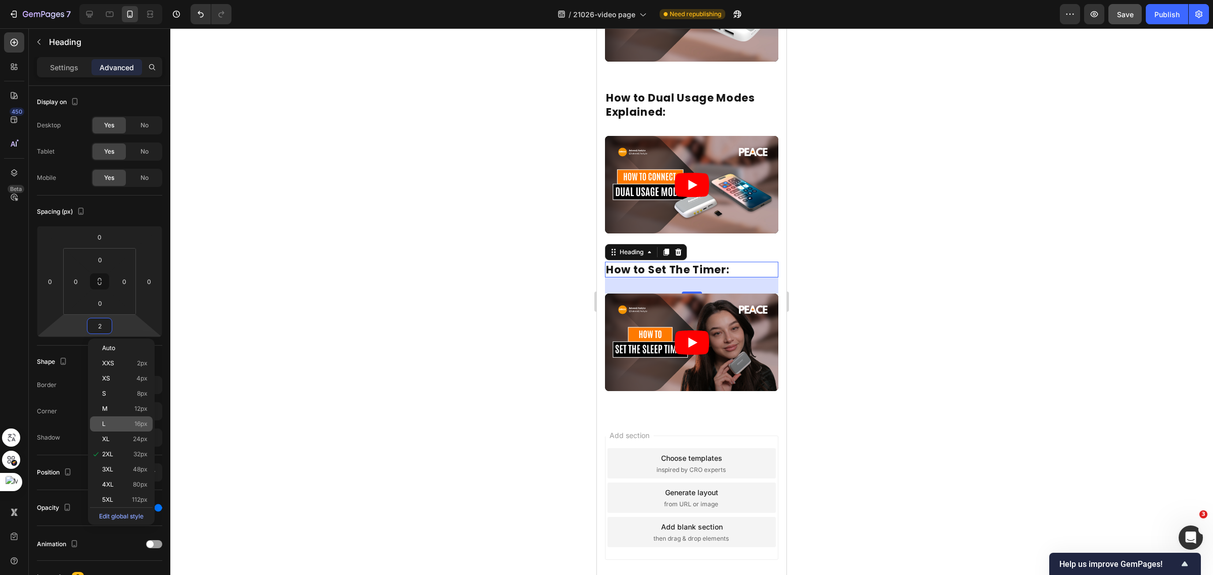
click at [113, 423] on p "L 16px" at bounding box center [124, 423] width 45 height 7
type input "16"
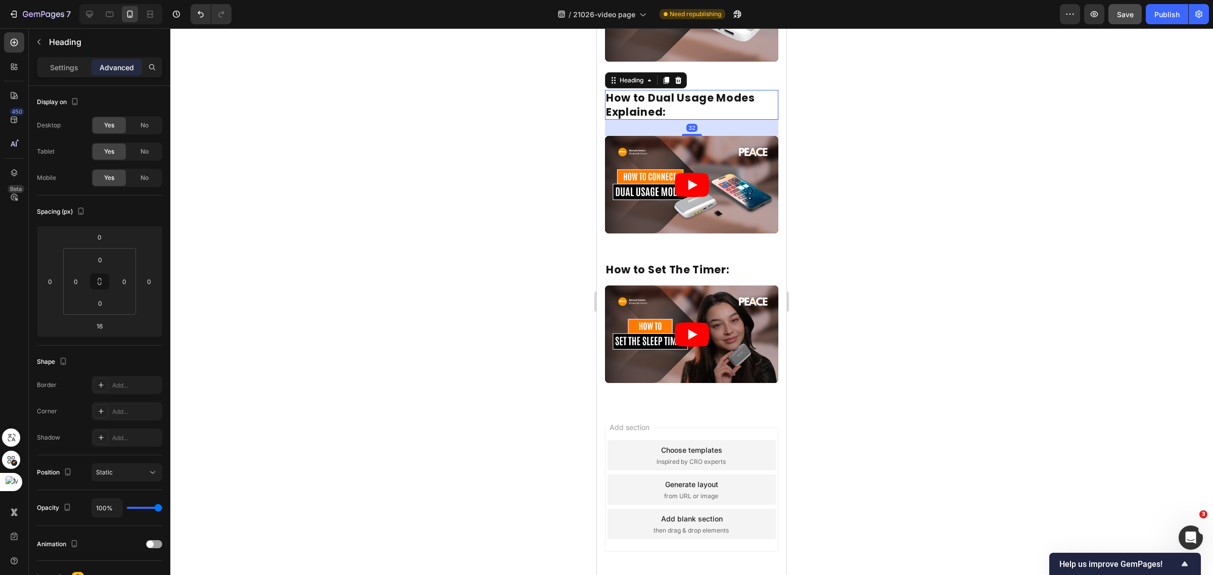
click at [693, 90] on h2 "How to Dual Usage Modes Explained:" at bounding box center [691, 105] width 173 height 30
click at [101, 324] on input "32" at bounding box center [99, 325] width 20 height 15
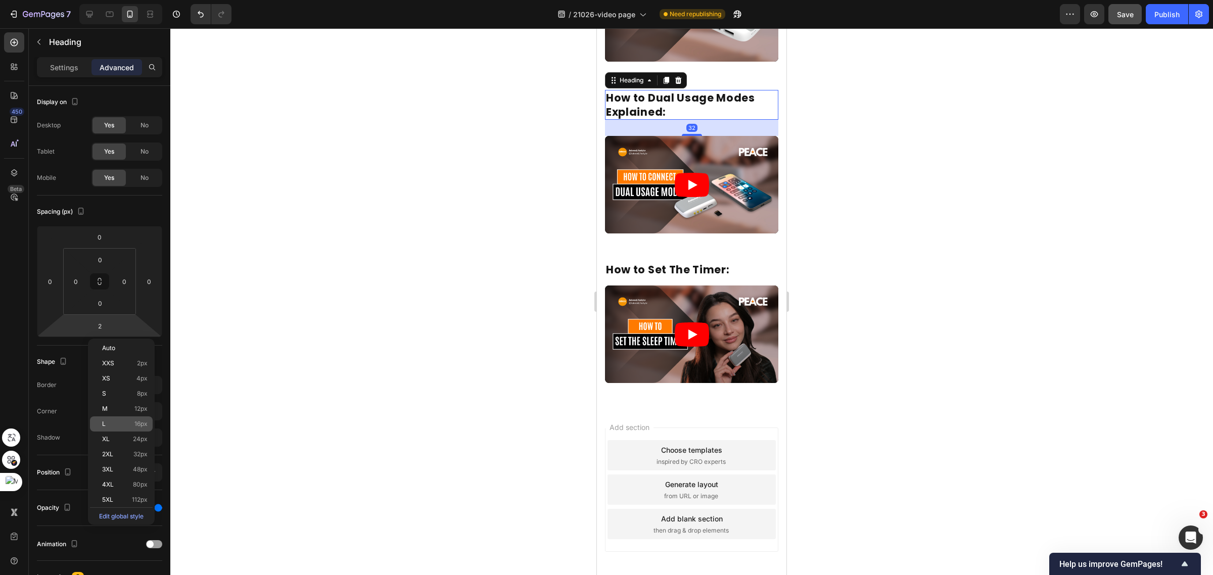
click at [125, 422] on p "L 16px" at bounding box center [124, 423] width 45 height 7
type input "16"
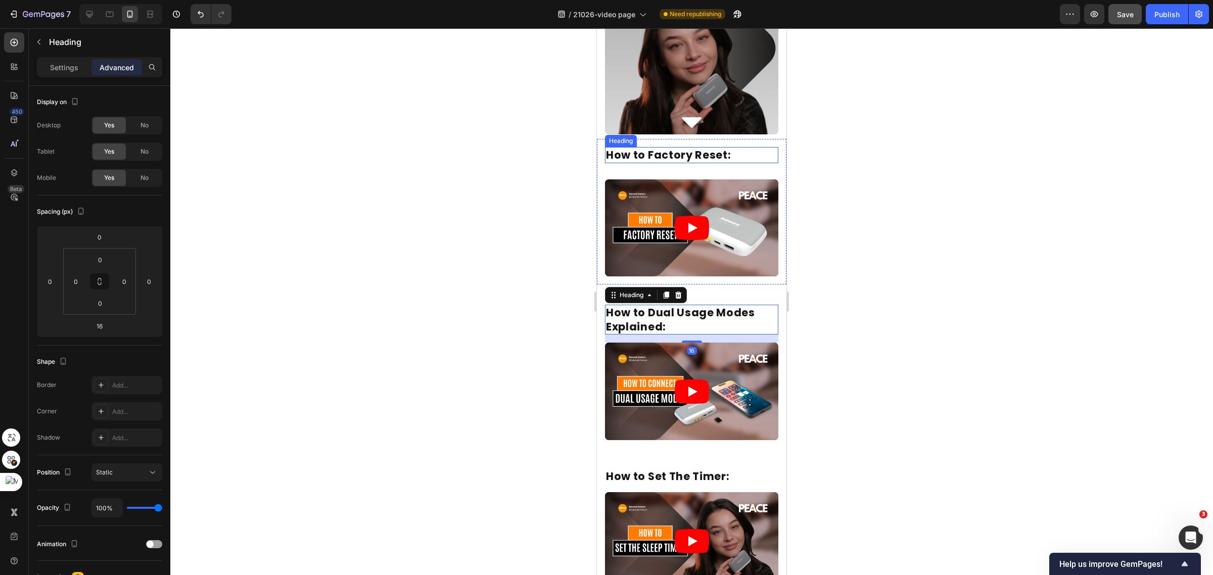
scroll to position [66, 0]
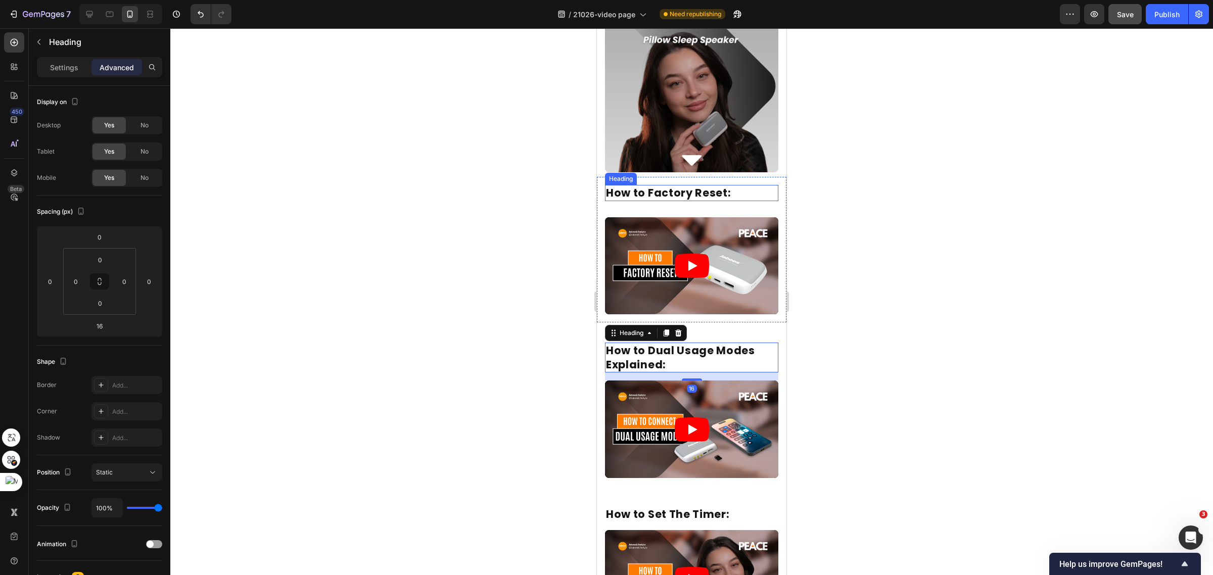
click at [706, 195] on h2 "How to Factory Reset:" at bounding box center [691, 193] width 173 height 16
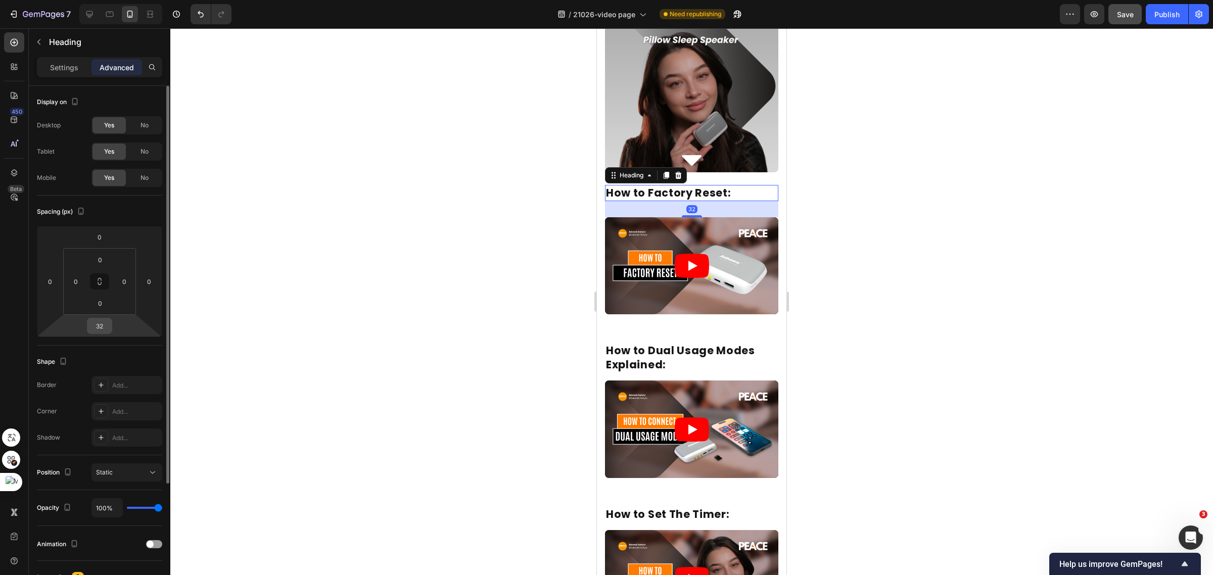
click at [95, 327] on input "32" at bounding box center [99, 325] width 20 height 15
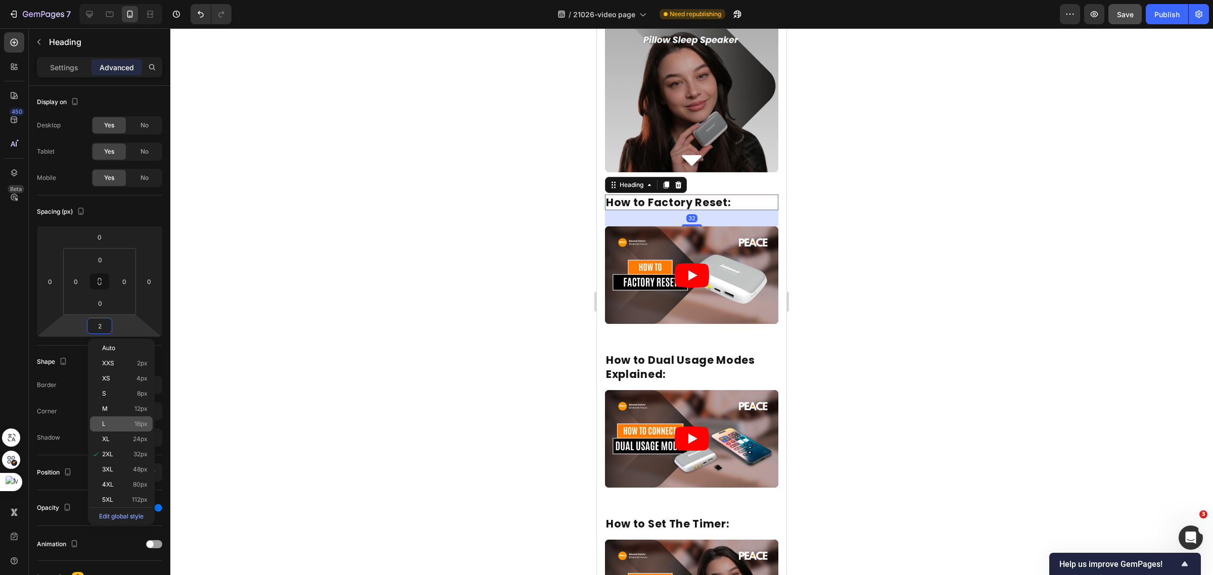
click at [130, 424] on p "L 16px" at bounding box center [124, 423] width 45 height 7
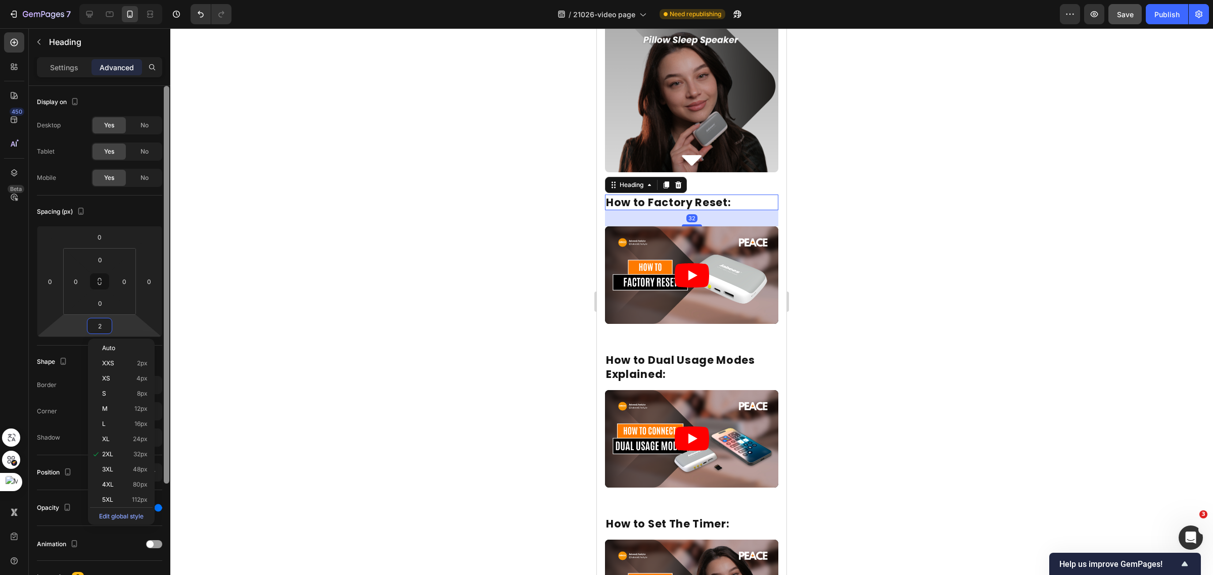
type input "16"
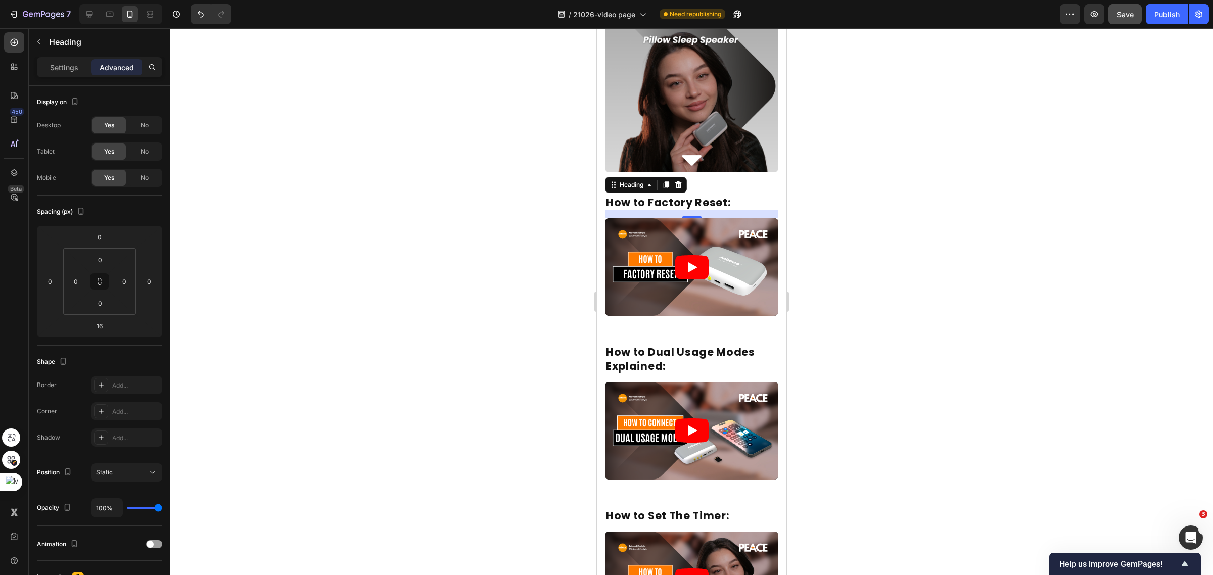
scroll to position [0, 0]
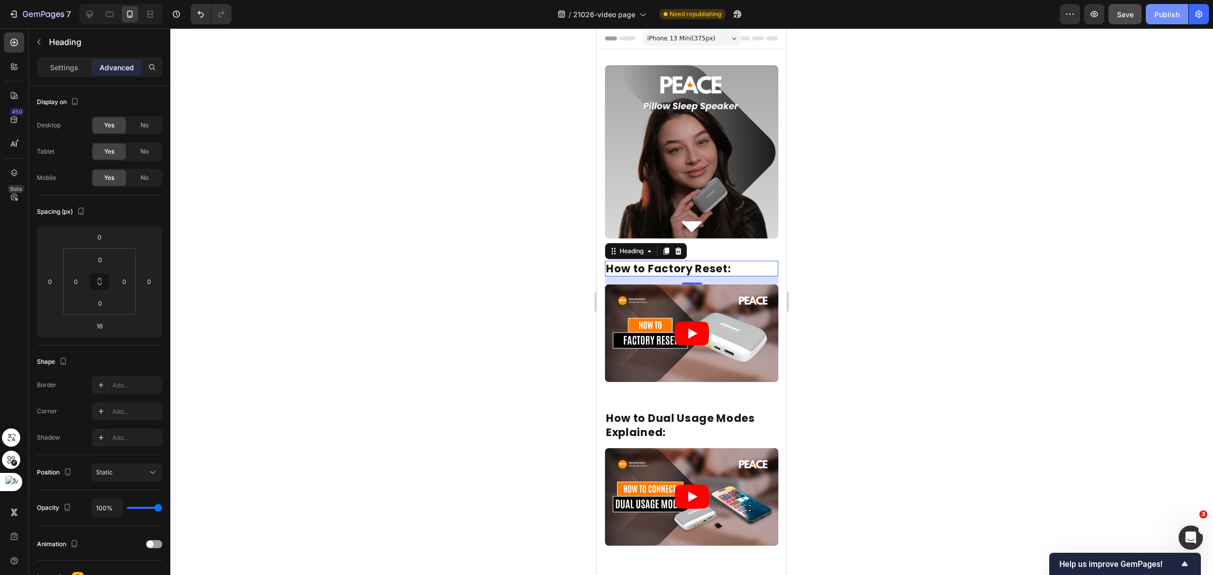
click at [1165, 16] on div "Publish" at bounding box center [1166, 14] width 25 height 11
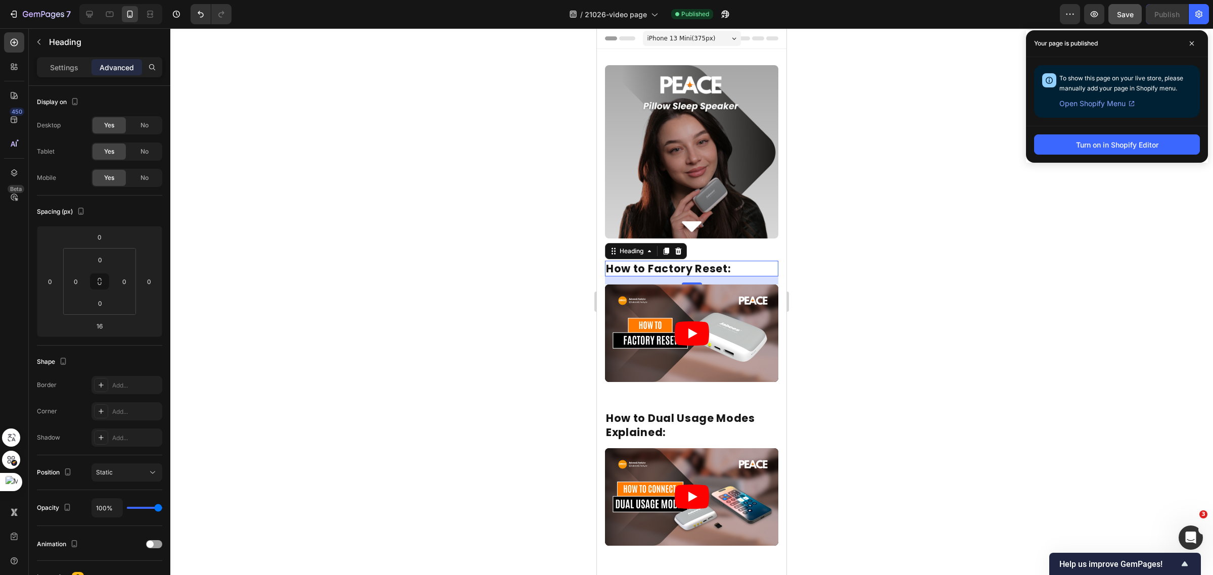
click at [1130, 14] on span "Save" at bounding box center [1125, 14] width 17 height 9
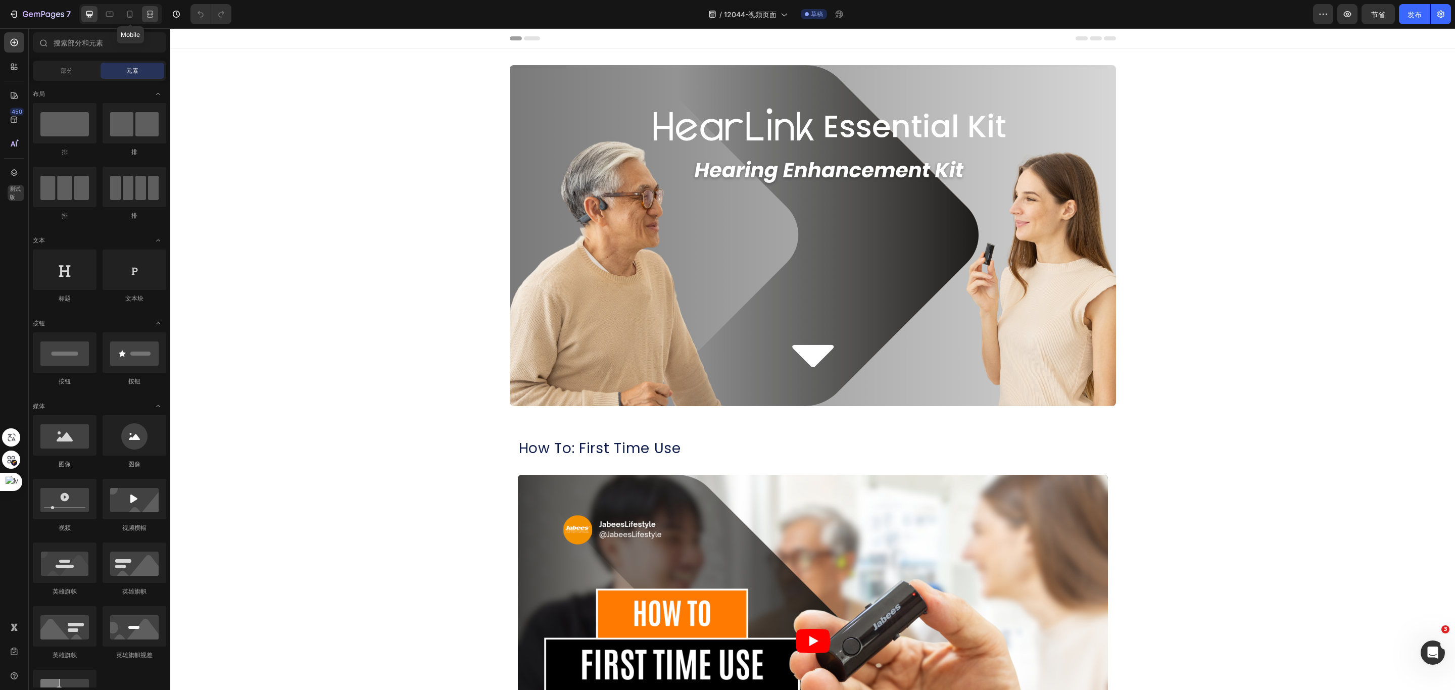
drag, startPoint x: 135, startPoint y: 13, endPoint x: 147, endPoint y: 17, distance: 13.0
click at [135, 13] on icon at bounding box center [130, 14] width 10 height 10
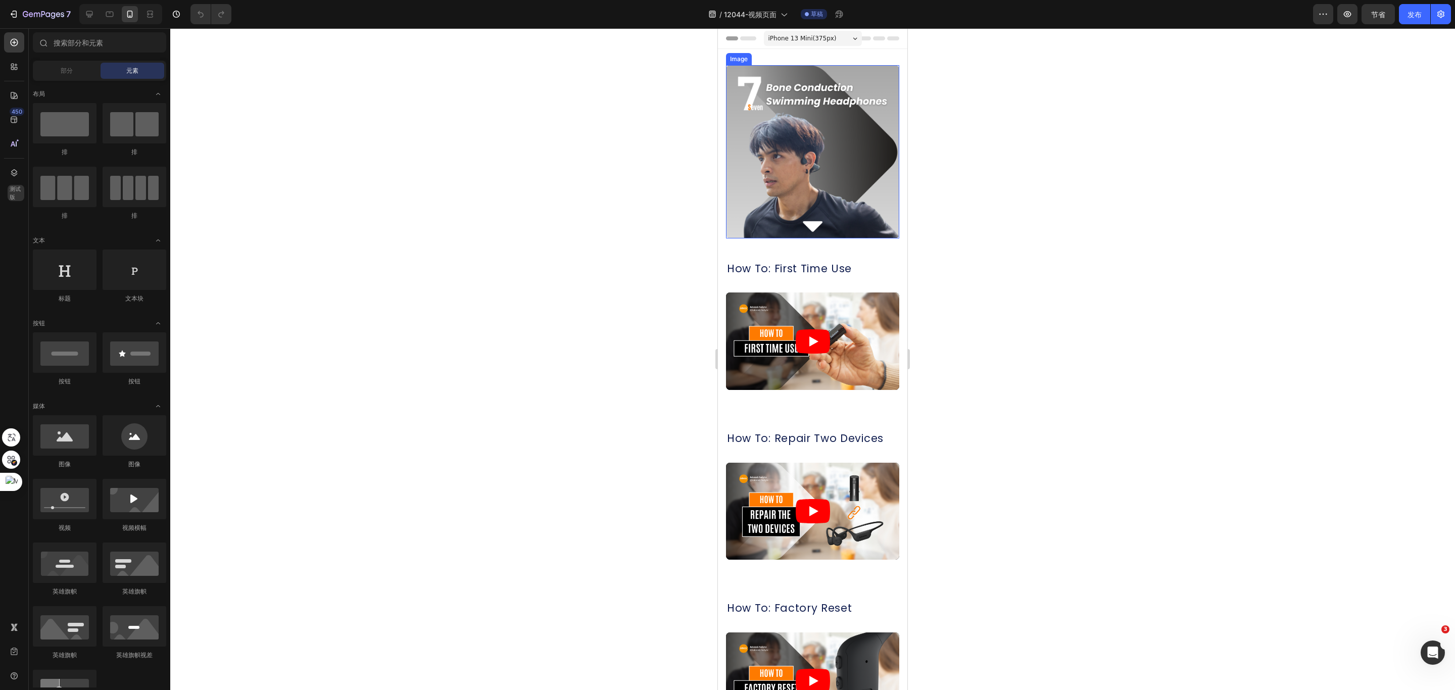
click at [828, 125] on img at bounding box center [812, 151] width 173 height 173
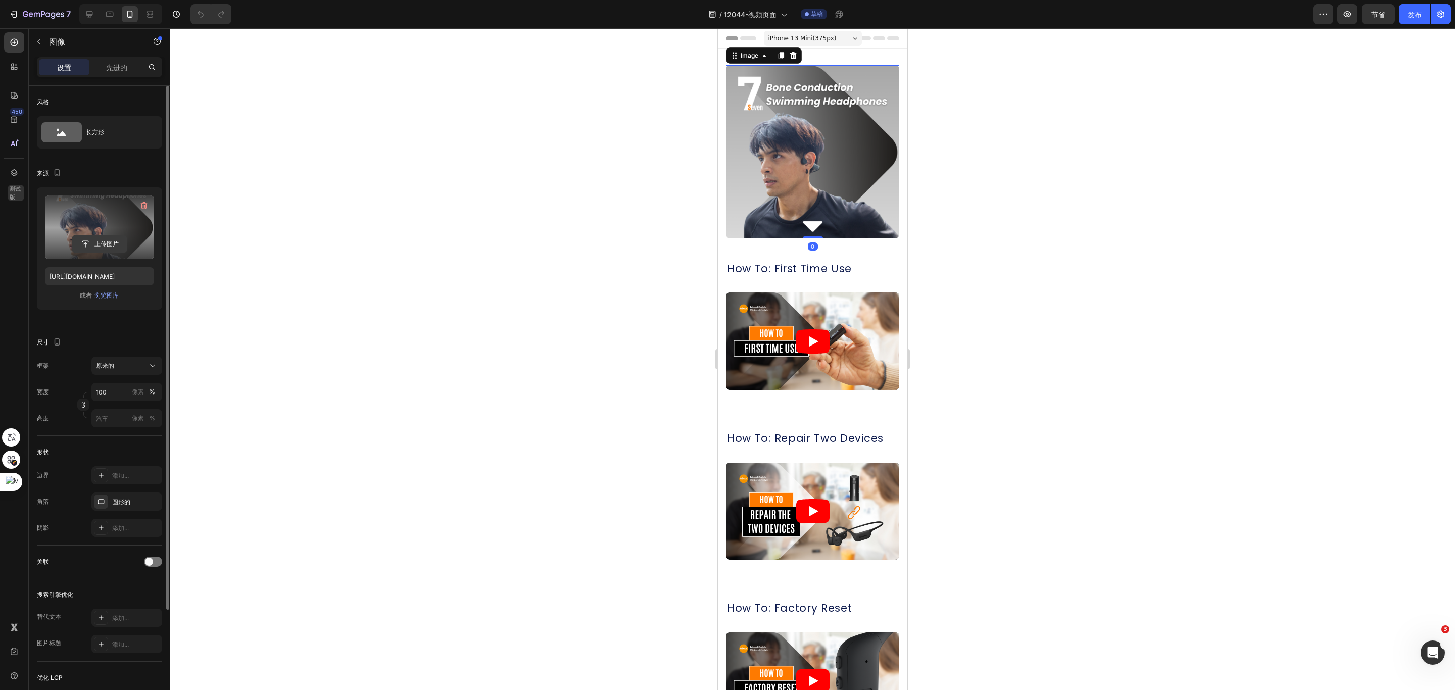
click at [75, 241] on input "file" at bounding box center [99, 243] width 55 height 17
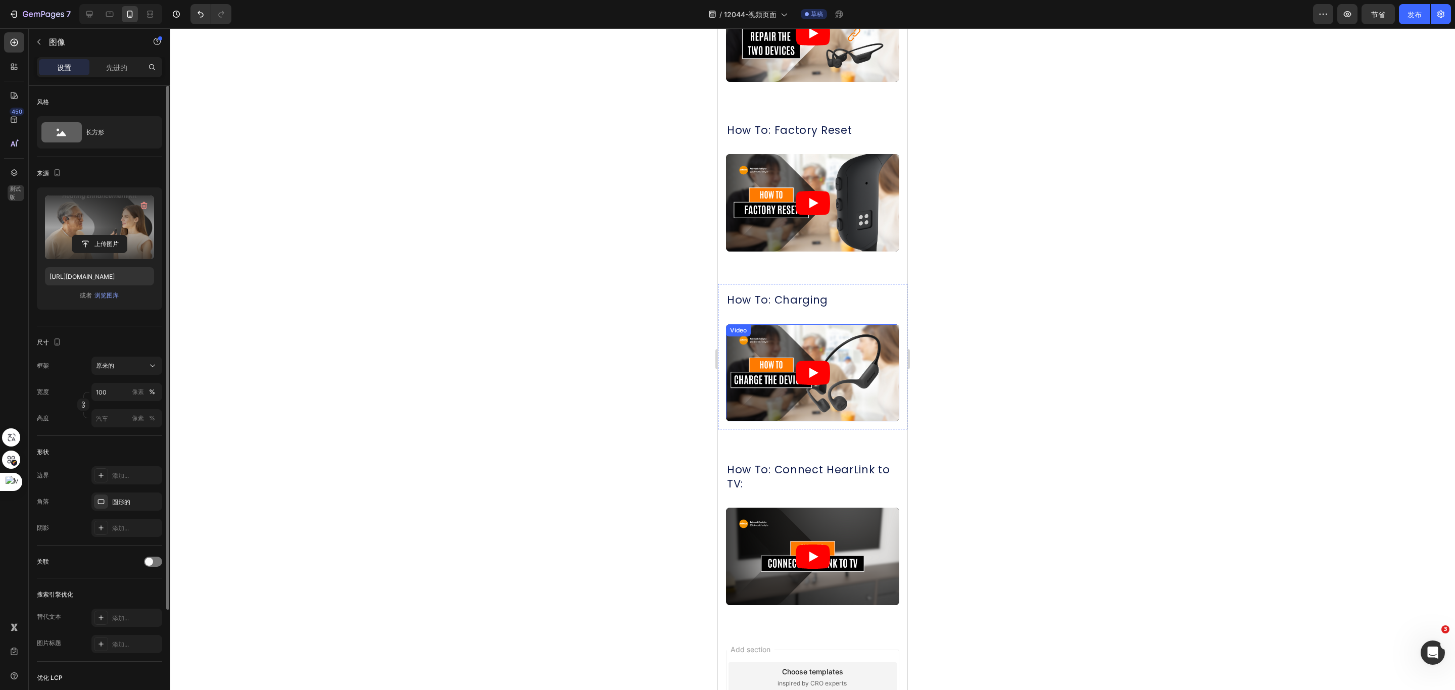
scroll to position [589, 0]
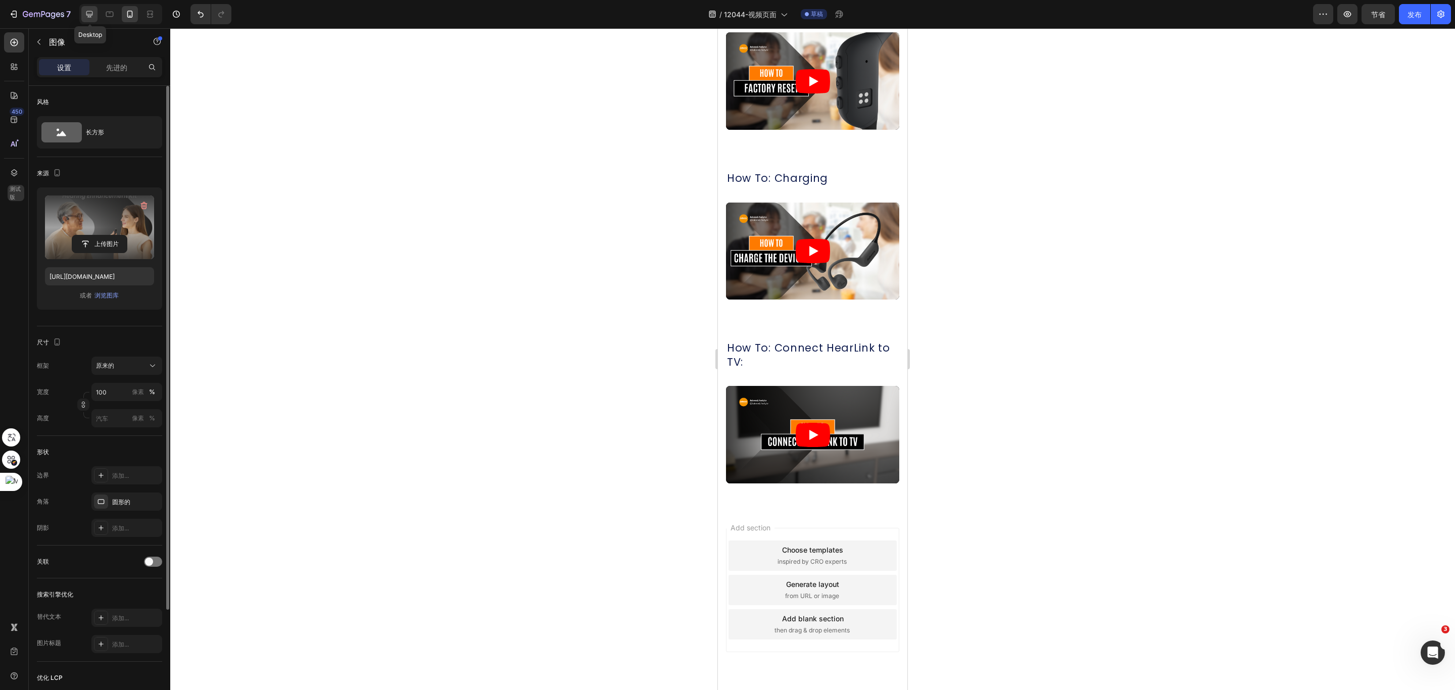
click at [90, 15] on icon at bounding box center [89, 14] width 7 height 7
type input "https://cdn.shopify.com/s/files/1/0052/6775/0984/files/gempages_466773933102728…"
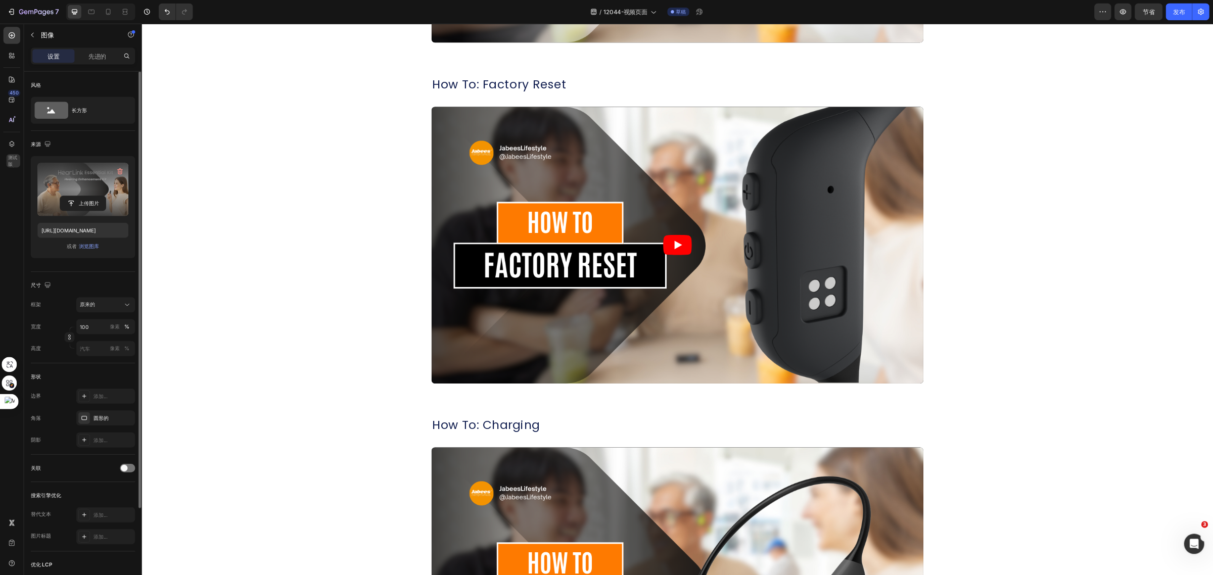
scroll to position [992, 0]
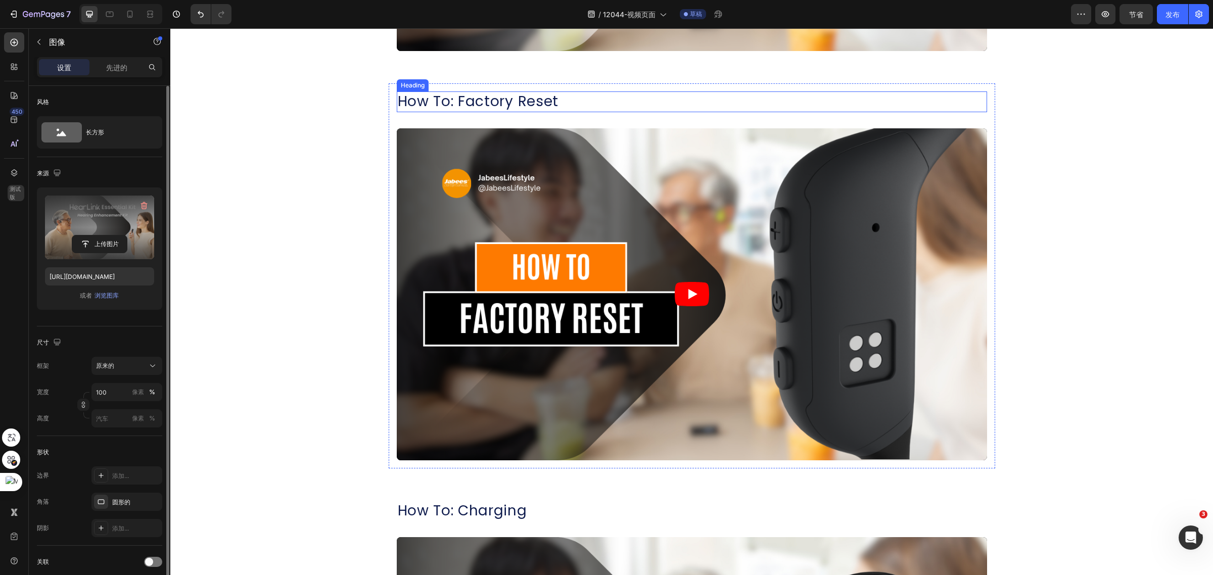
click at [506, 103] on h2 "How To: Factory Reset" at bounding box center [692, 101] width 590 height 20
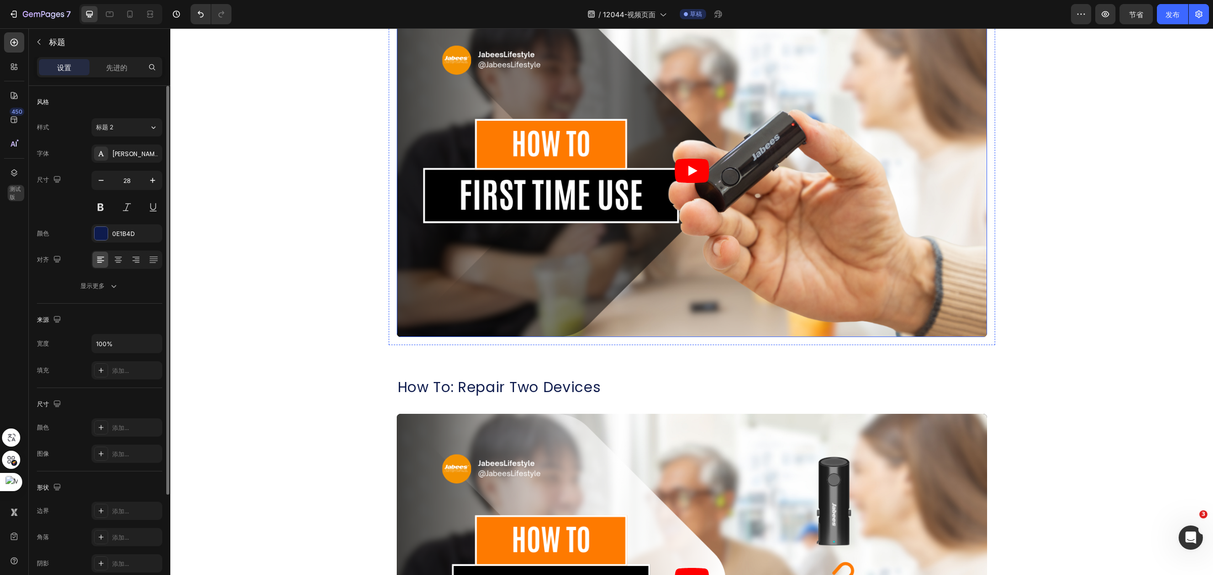
scroll to position [0, 0]
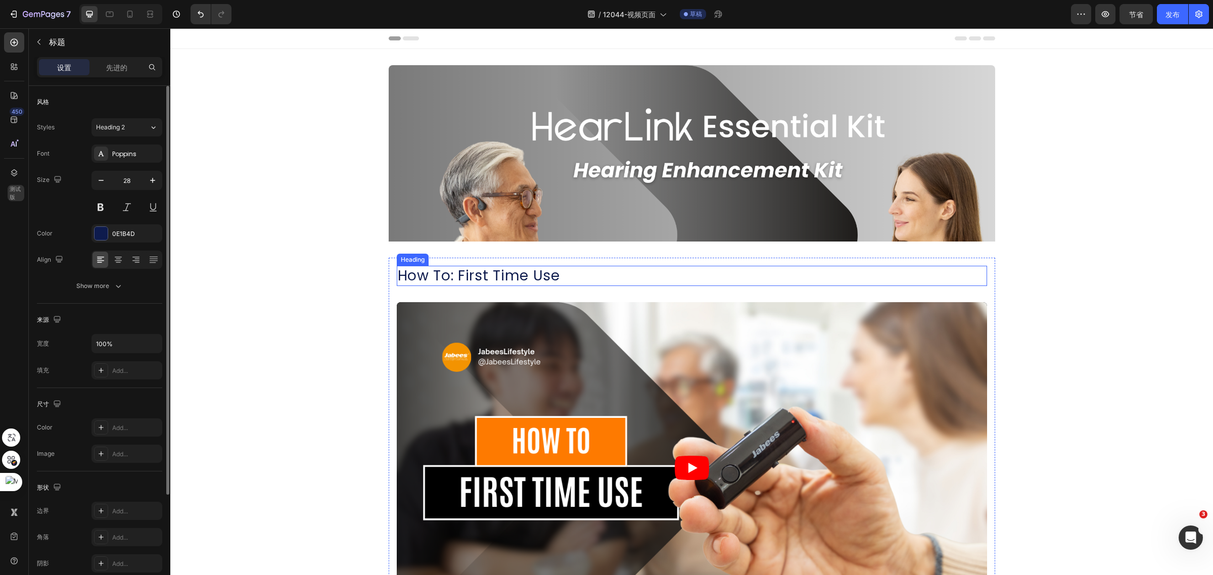
click at [558, 279] on h2 "How To: First Time Use" at bounding box center [692, 276] width 590 height 20
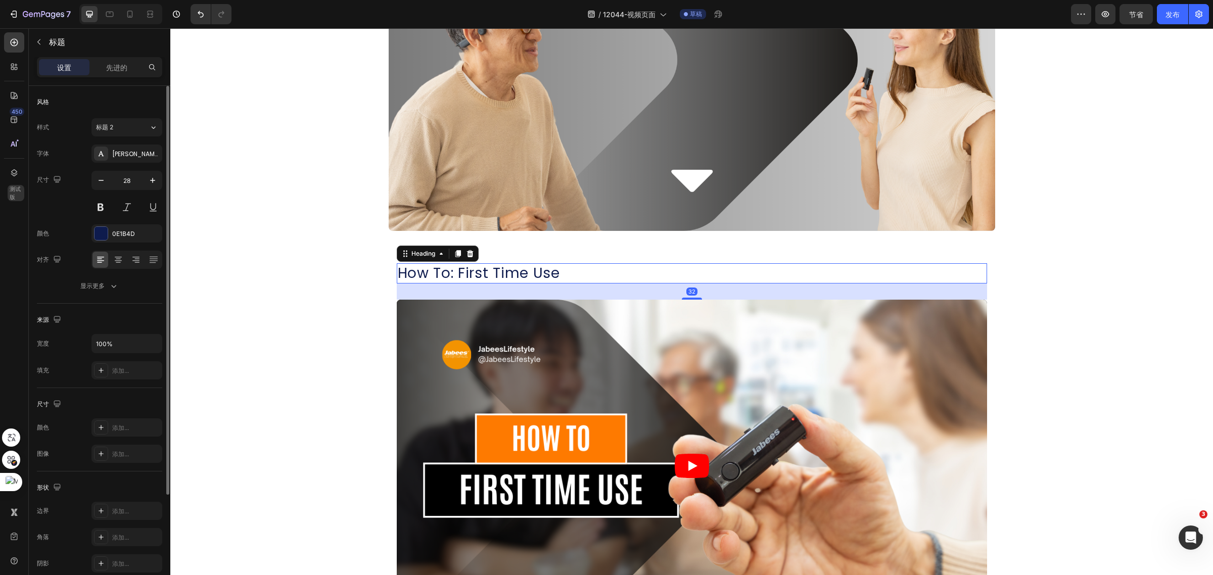
scroll to position [63, 0]
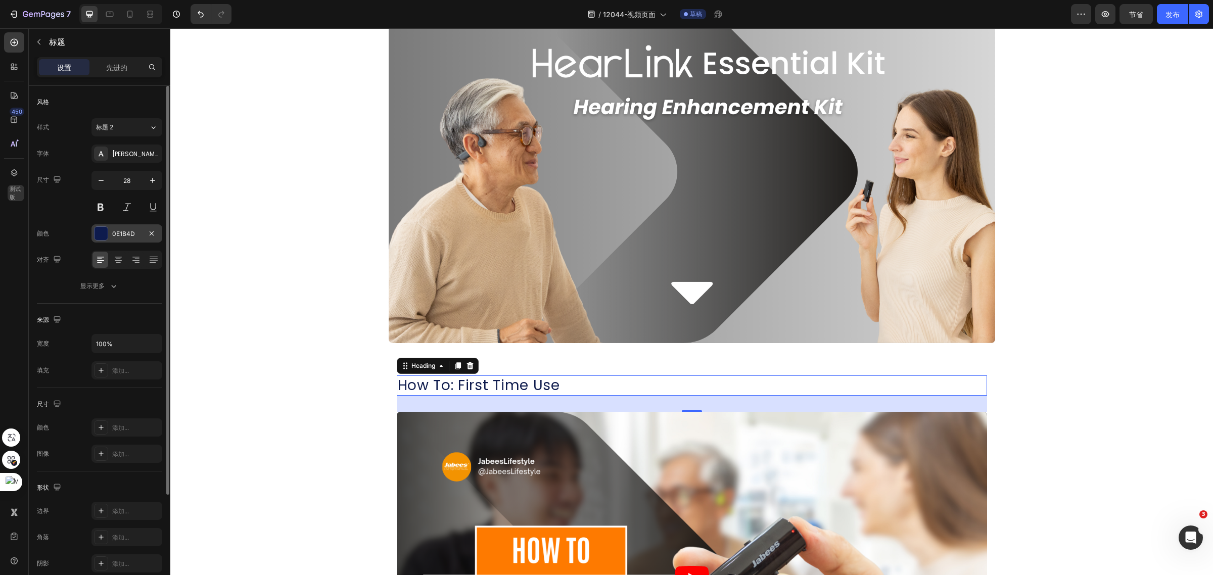
click at [101, 231] on div at bounding box center [100, 233] width 13 height 13
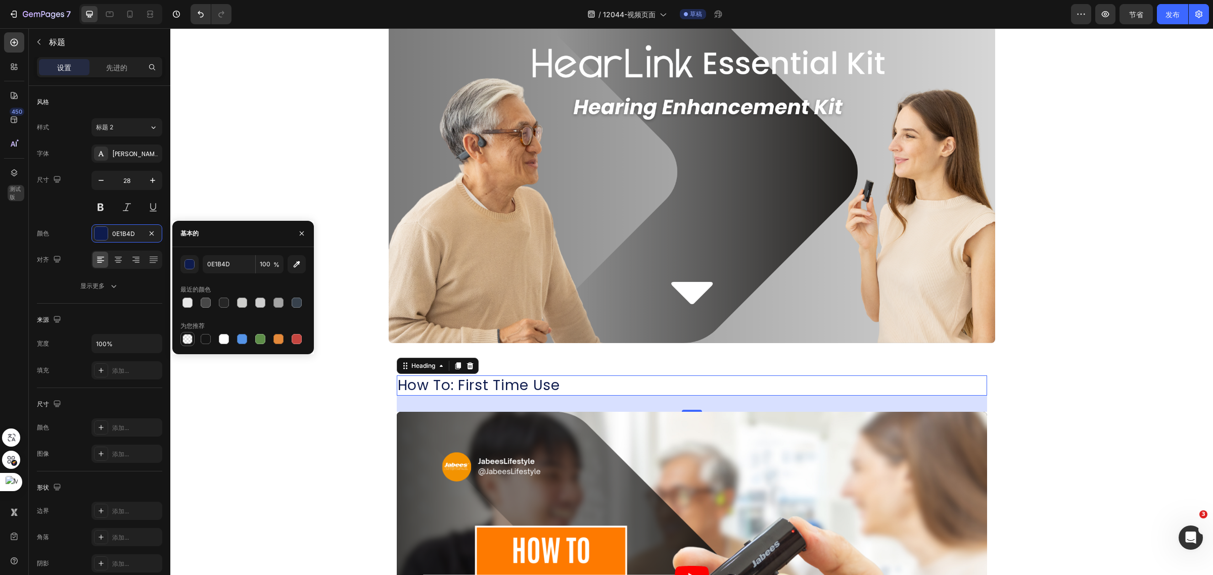
click at [190, 340] on div at bounding box center [187, 339] width 10 height 10
type input "000000"
type input "0"
click at [208, 340] on div at bounding box center [206, 339] width 10 height 10
type input "151515"
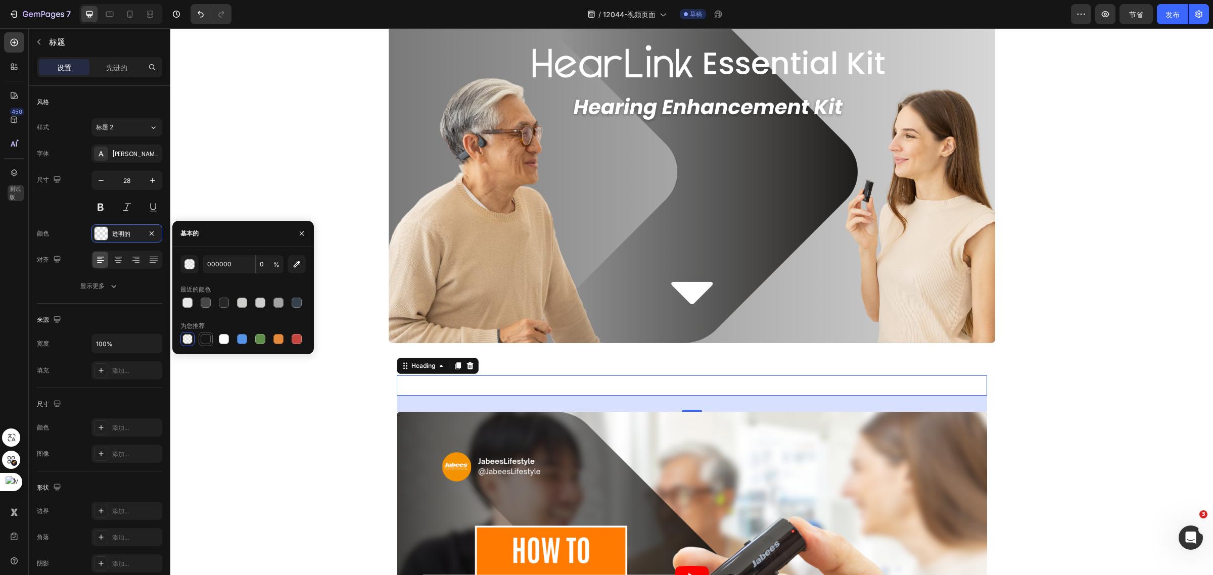
type input "100"
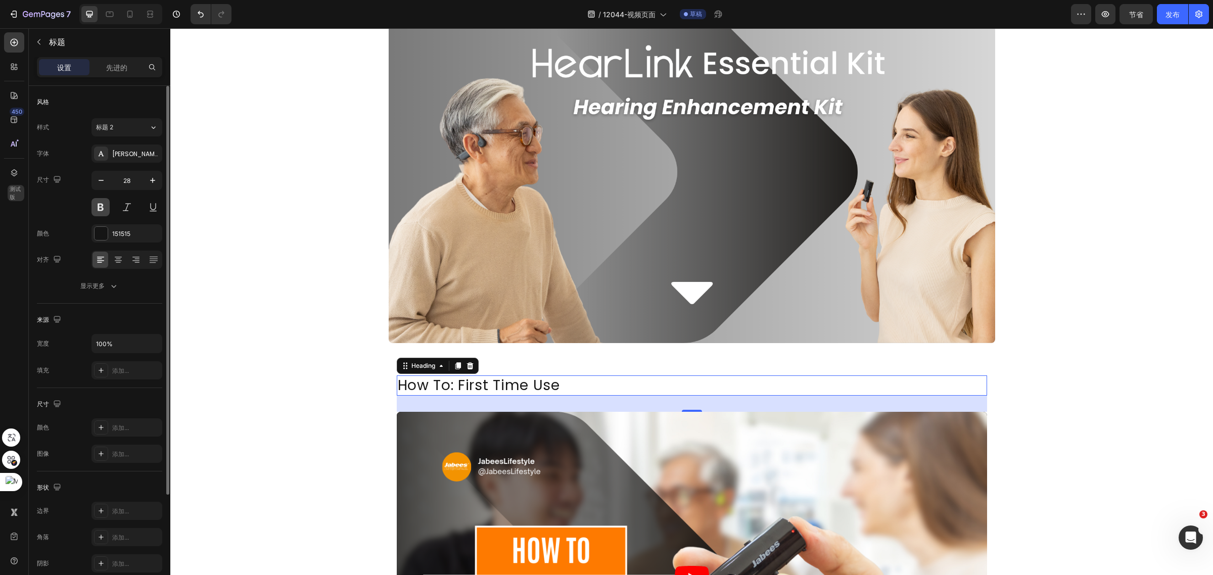
click at [100, 207] on button at bounding box center [100, 207] width 18 height 18
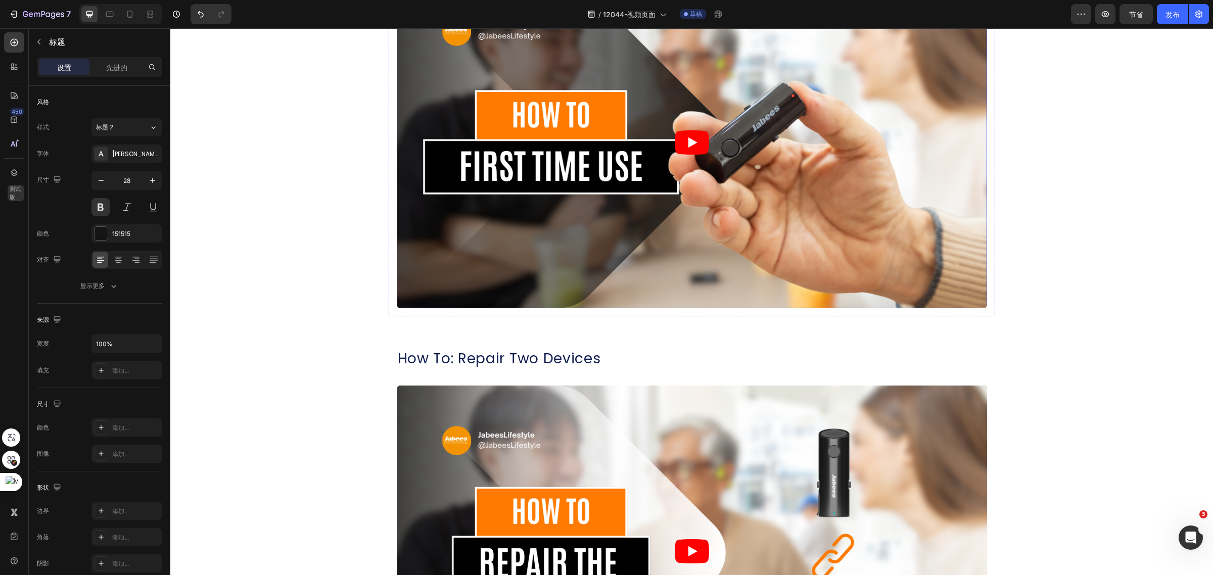
scroll to position [505, 0]
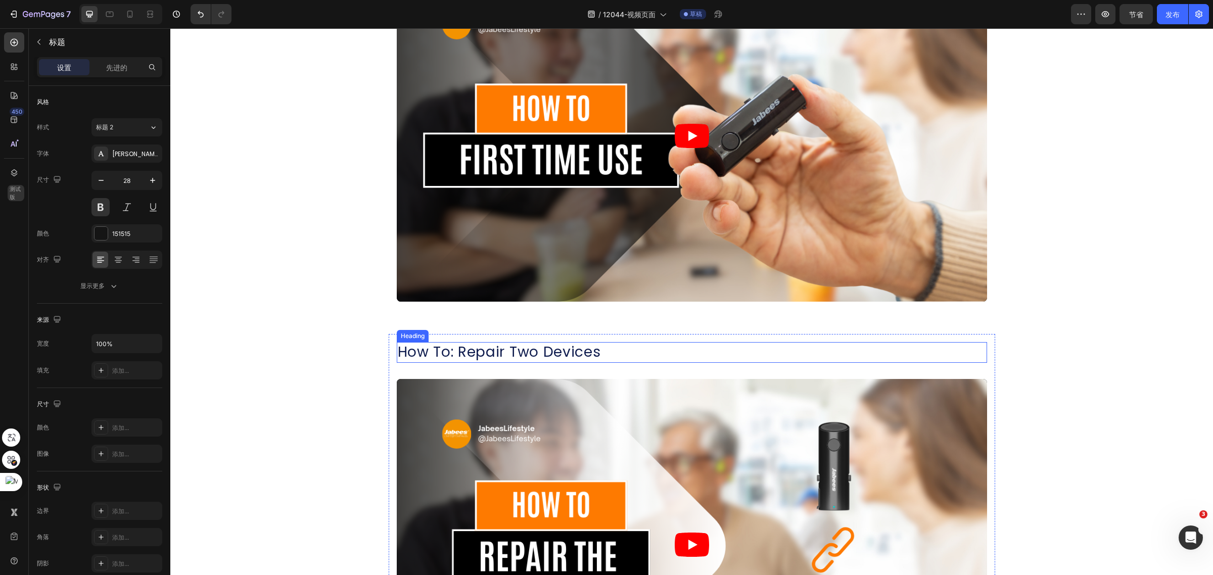
drag, startPoint x: 582, startPoint y: 361, endPoint x: 575, endPoint y: 352, distance: 11.2
click at [582, 362] on h2 "How To: Repair Two Devices" at bounding box center [692, 352] width 590 height 20
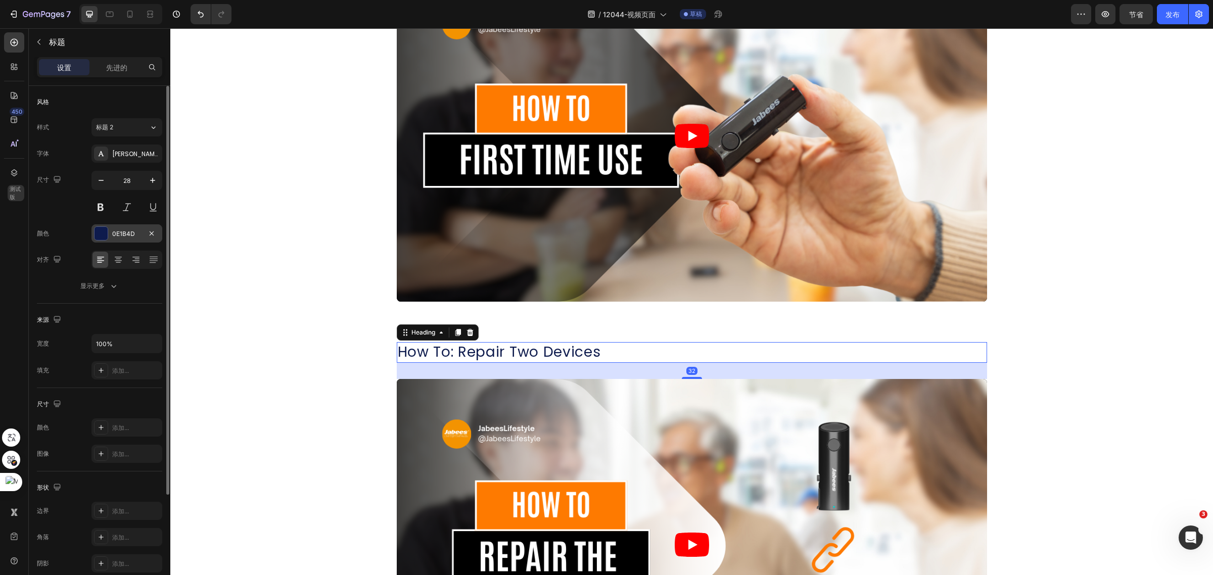
click at [99, 229] on div at bounding box center [100, 233] width 13 height 13
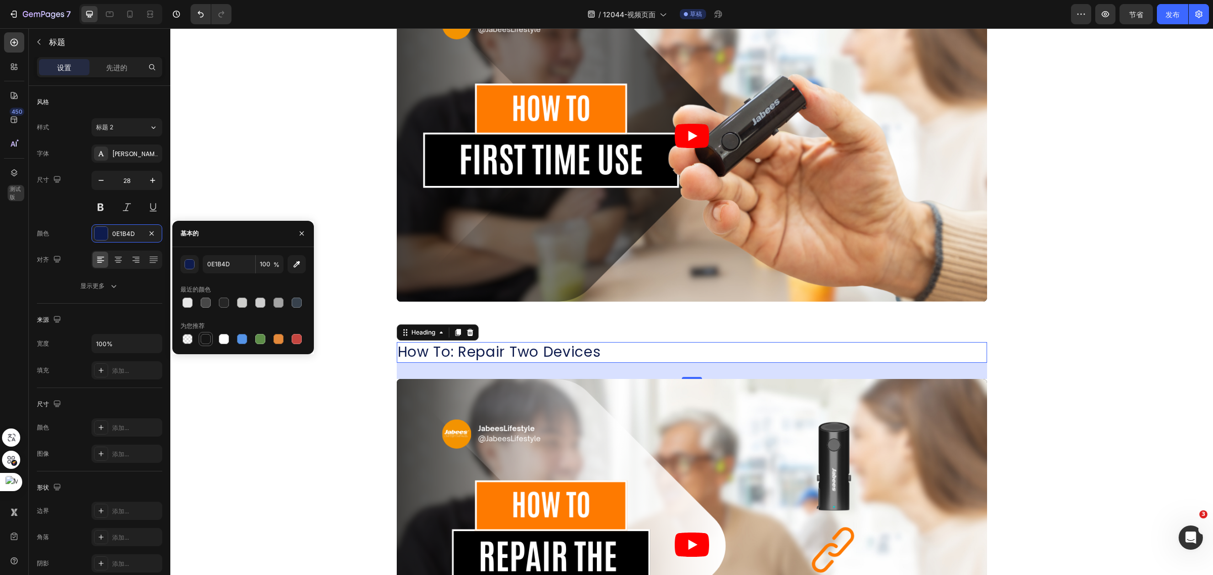
click at [207, 339] on div at bounding box center [206, 339] width 10 height 10
type input "151515"
click at [100, 204] on button at bounding box center [100, 207] width 18 height 18
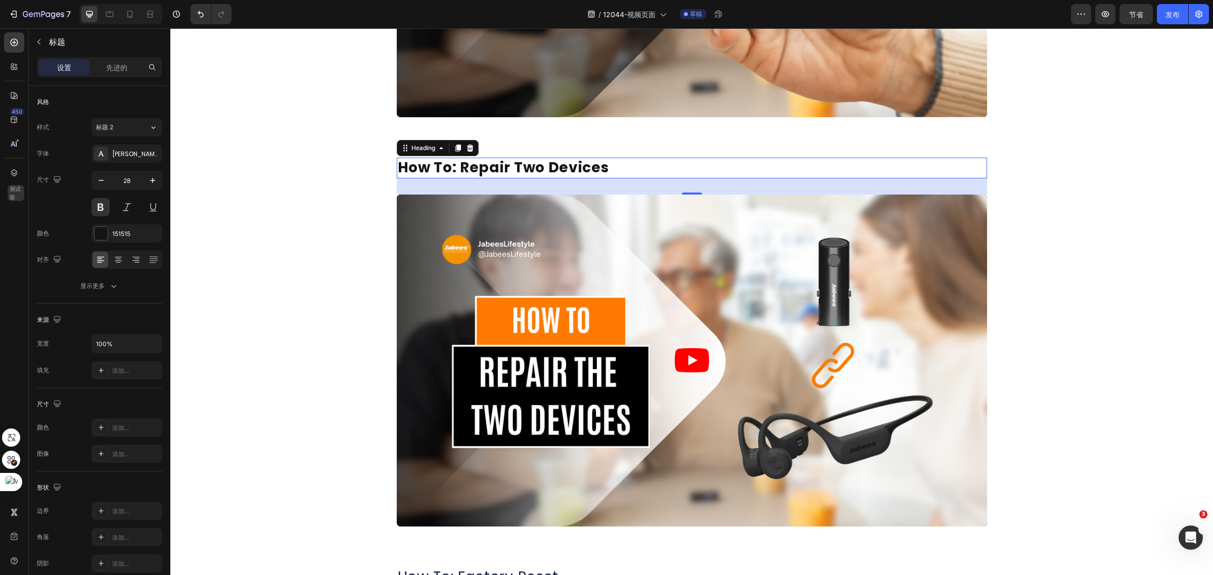
scroll to position [821, 0]
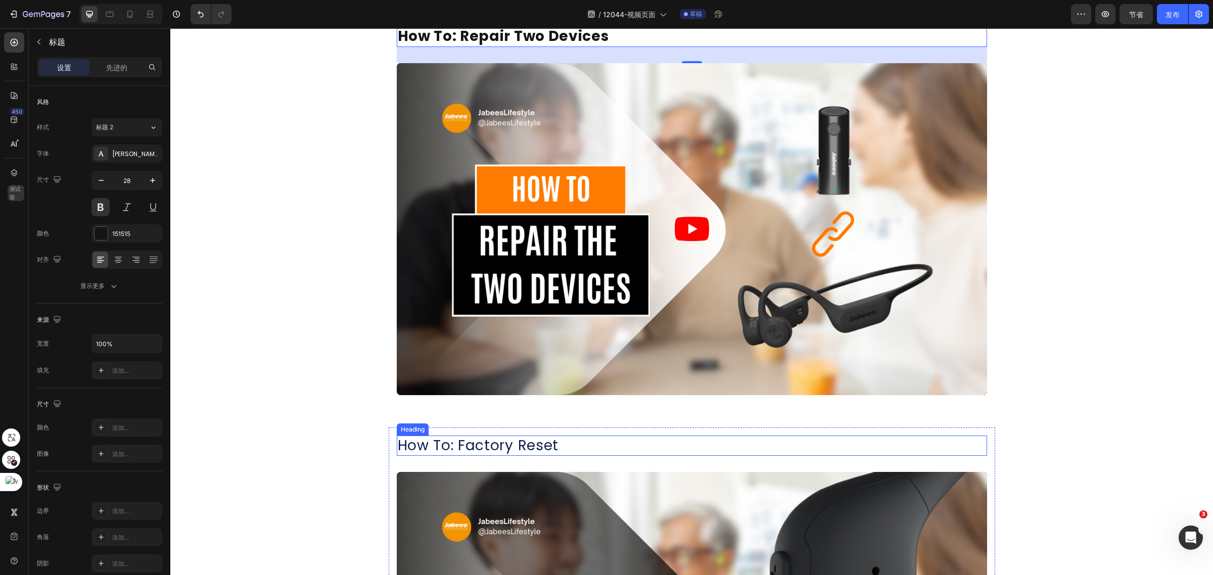
click at [483, 441] on h2 "How To: Factory Reset" at bounding box center [692, 446] width 590 height 20
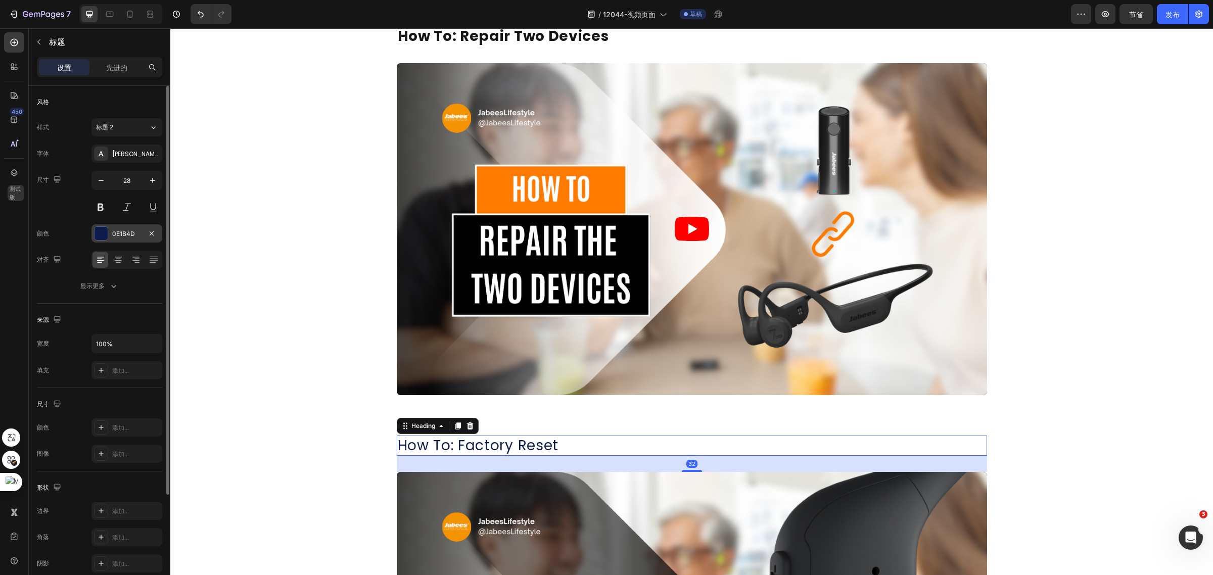
click at [105, 237] on div at bounding box center [100, 233] width 13 height 13
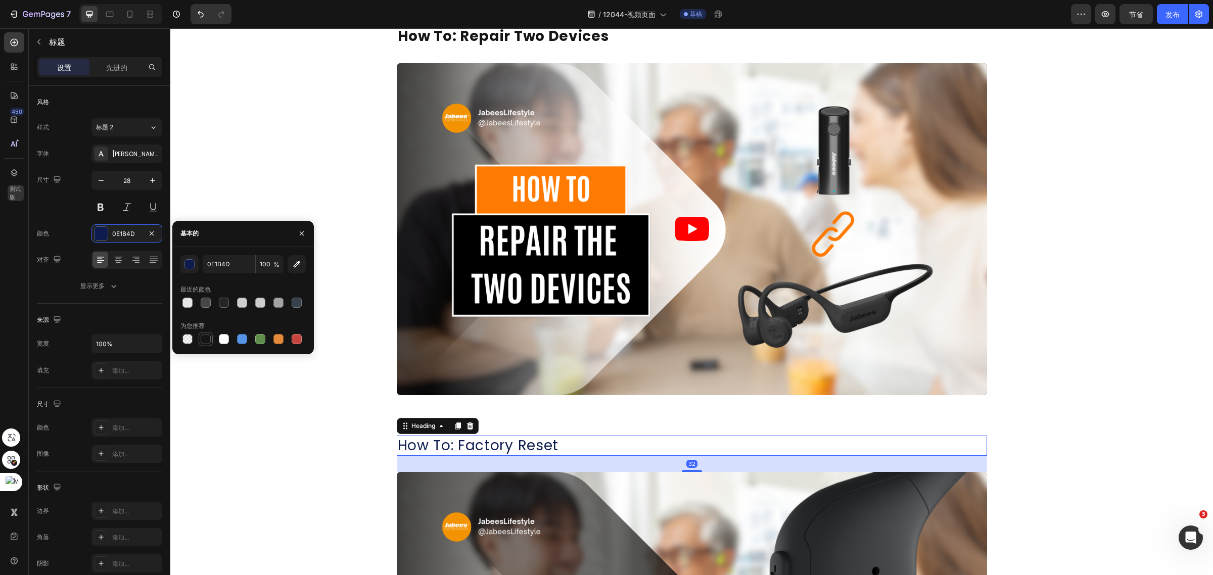
click at [205, 344] on div at bounding box center [206, 339] width 10 height 10
type input "151515"
click at [102, 205] on button at bounding box center [100, 207] width 18 height 18
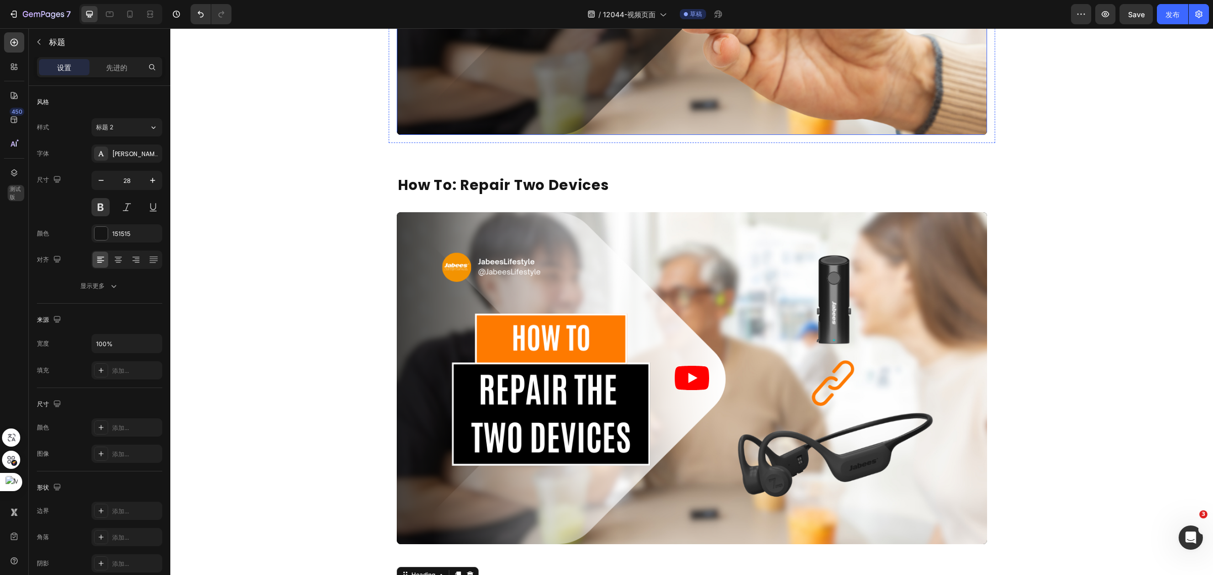
scroll to position [505, 0]
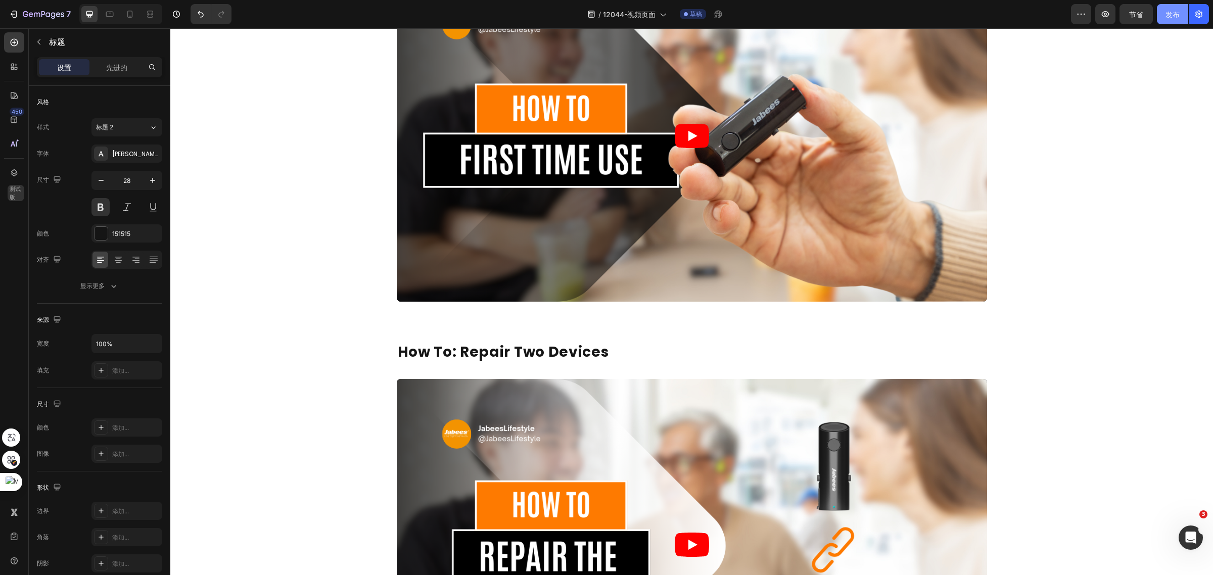
click at [1179, 19] on font "发布" at bounding box center [1172, 14] width 14 height 11
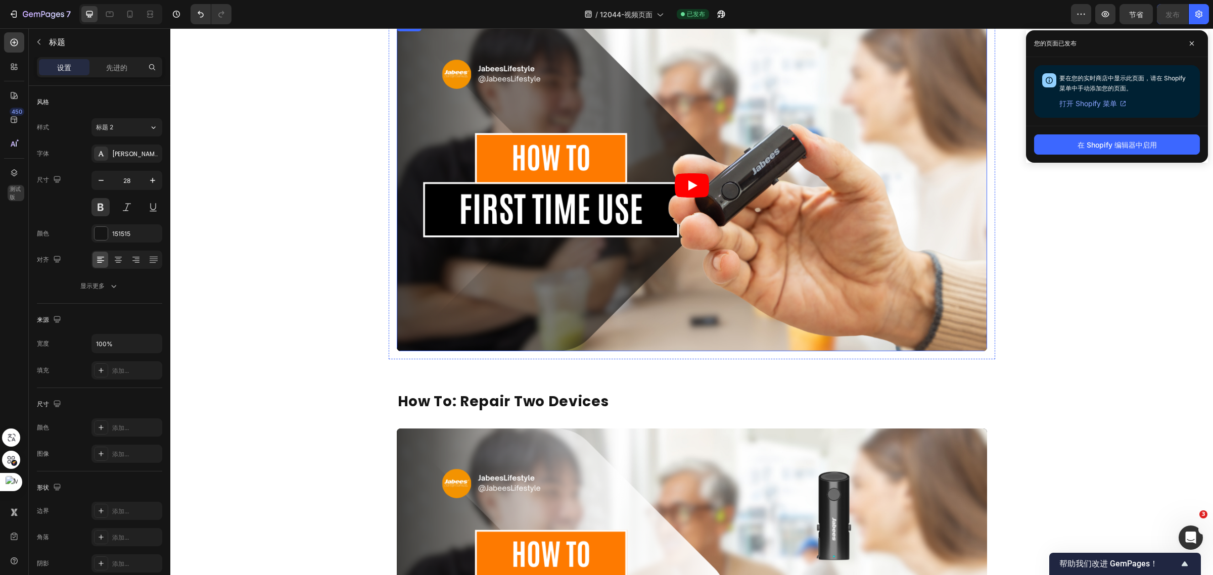
scroll to position [379, 0]
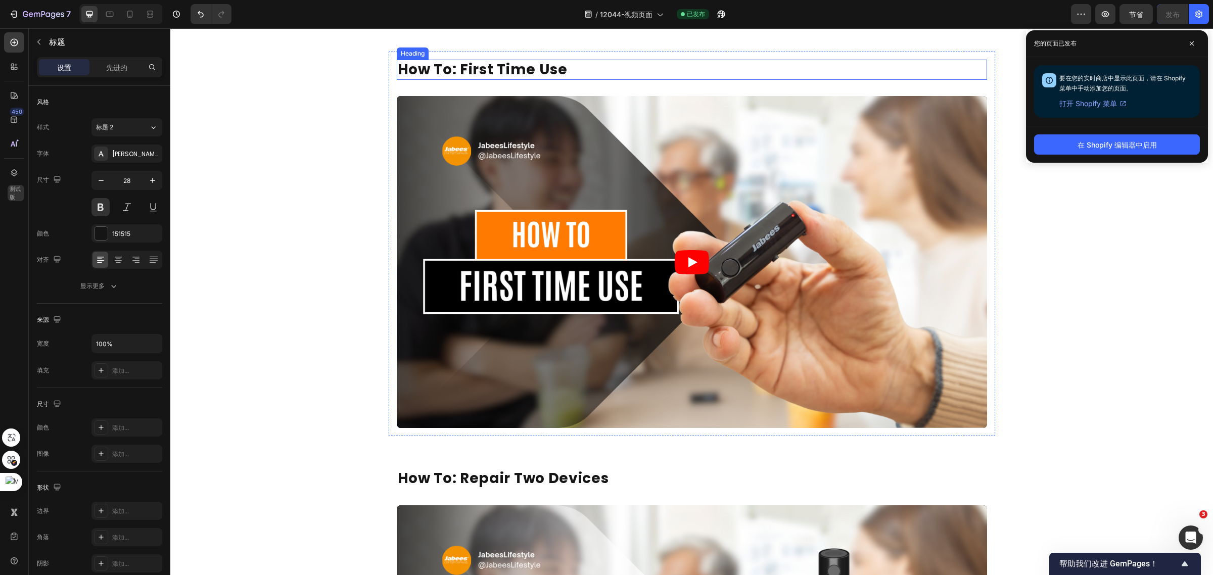
click at [468, 71] on h2 "How To: First Time Use" at bounding box center [692, 70] width 590 height 20
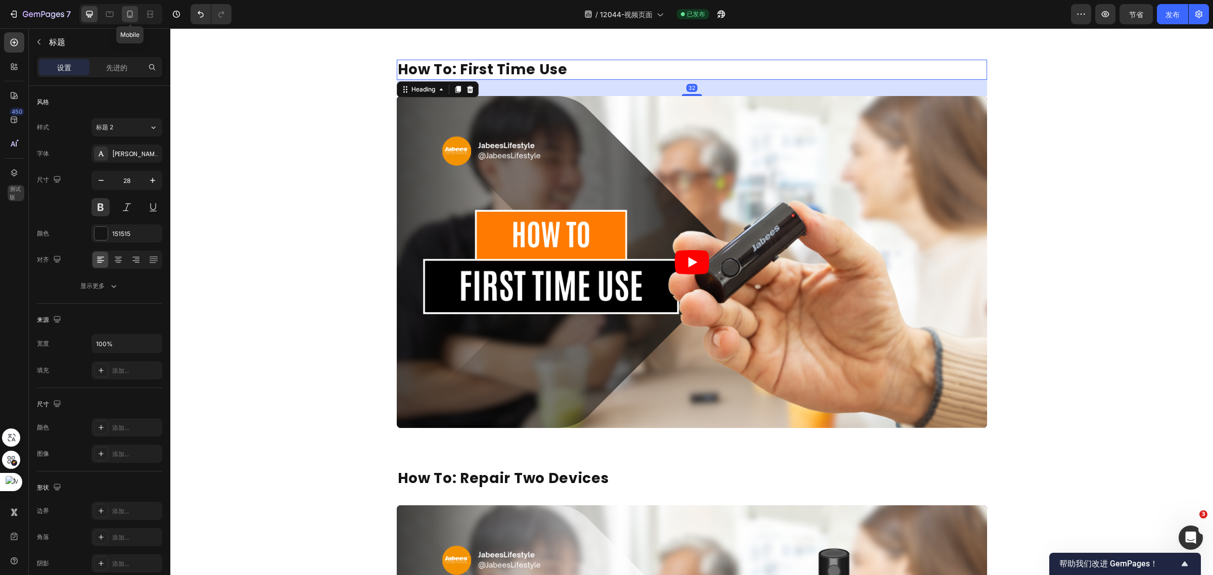
click at [127, 17] on icon at bounding box center [130, 14] width 10 height 10
type input "21"
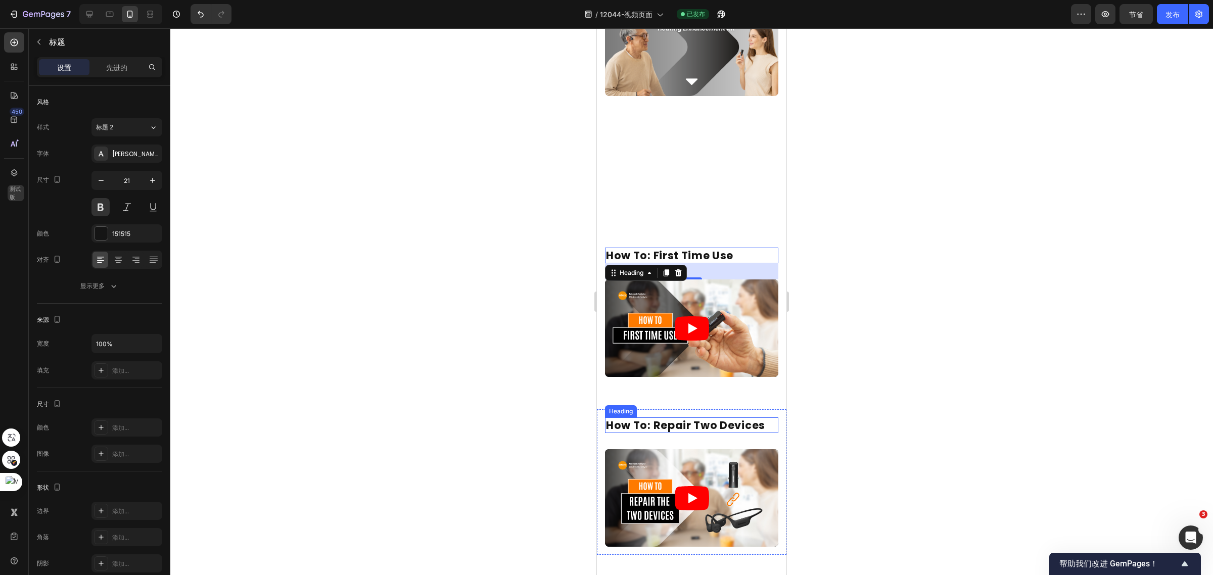
scroll to position [61, 0]
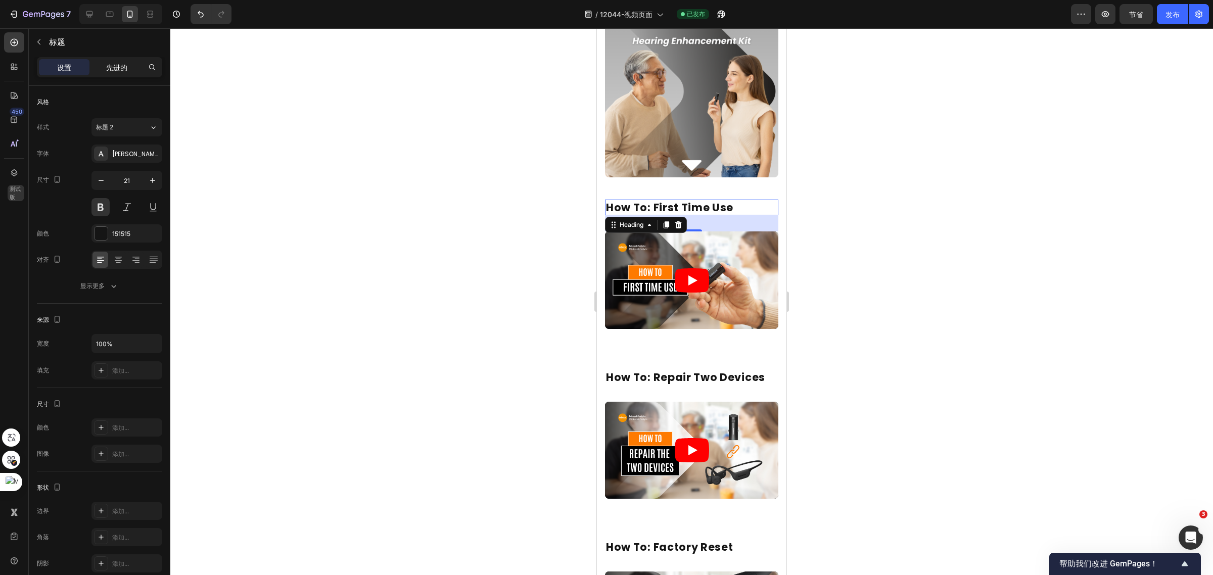
click at [124, 63] on div "先进的" at bounding box center [116, 67] width 51 height 16
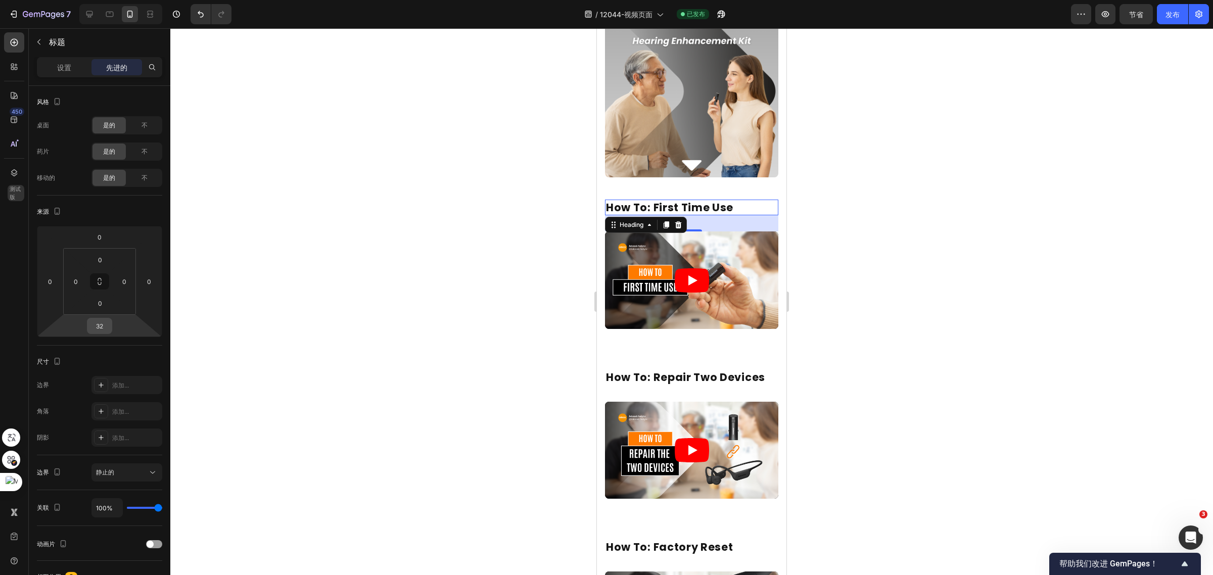
click at [112, 322] on div "32" at bounding box center [99, 326] width 25 height 16
drag, startPoint x: 122, startPoint y: 428, endPoint x: 274, endPoint y: 400, distance: 154.6
click at [122, 427] on div "左 16像素" at bounding box center [121, 423] width 63 height 15
type input "16"
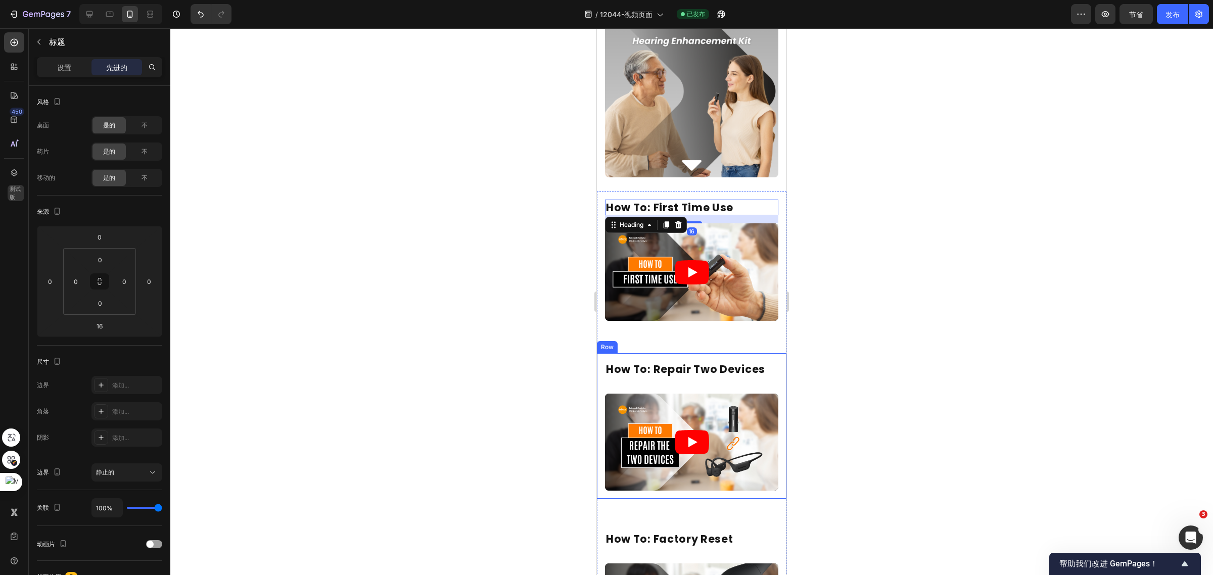
click at [675, 361] on h2 "How To: Repair Two Devices" at bounding box center [691, 369] width 173 height 16
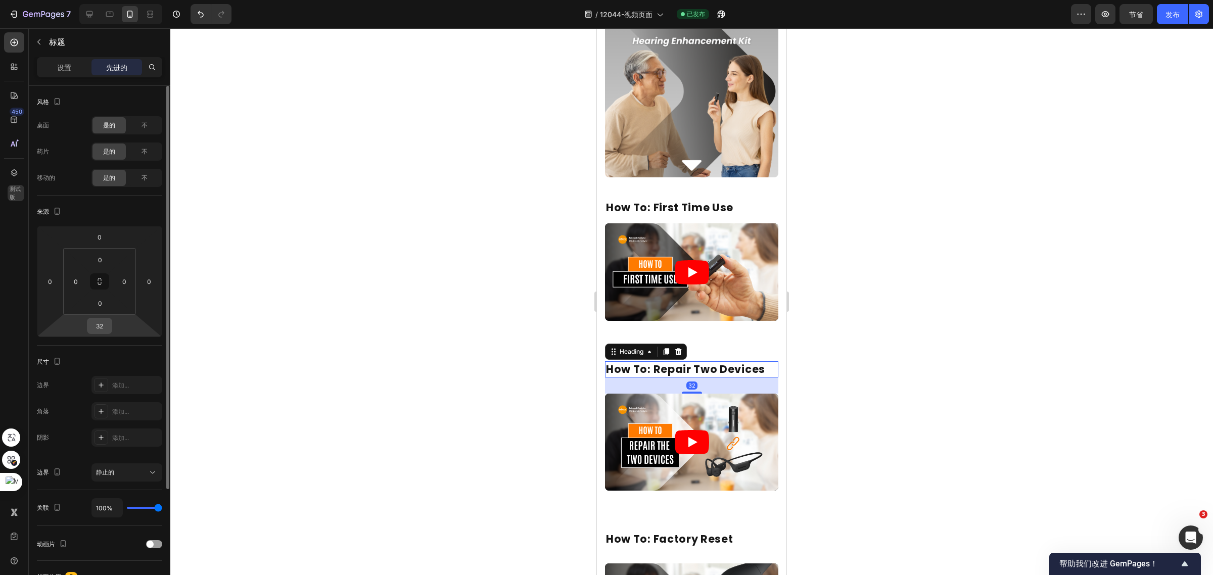
click at [107, 326] on input "32" at bounding box center [99, 325] width 20 height 15
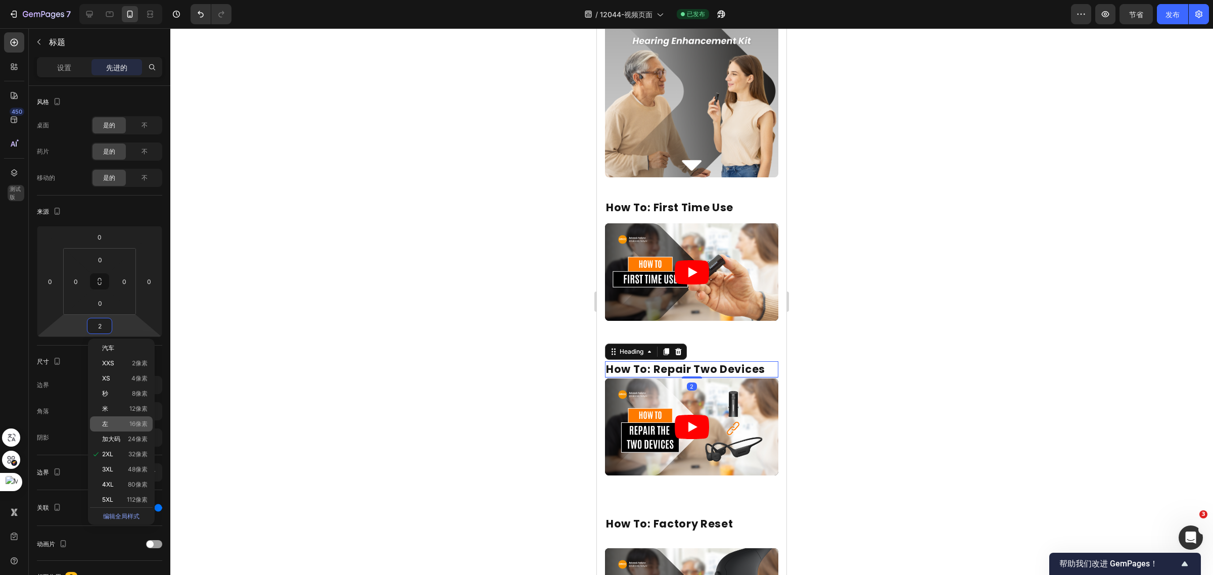
click at [114, 422] on p "左 16像素" at bounding box center [124, 423] width 45 height 7
type input "16"
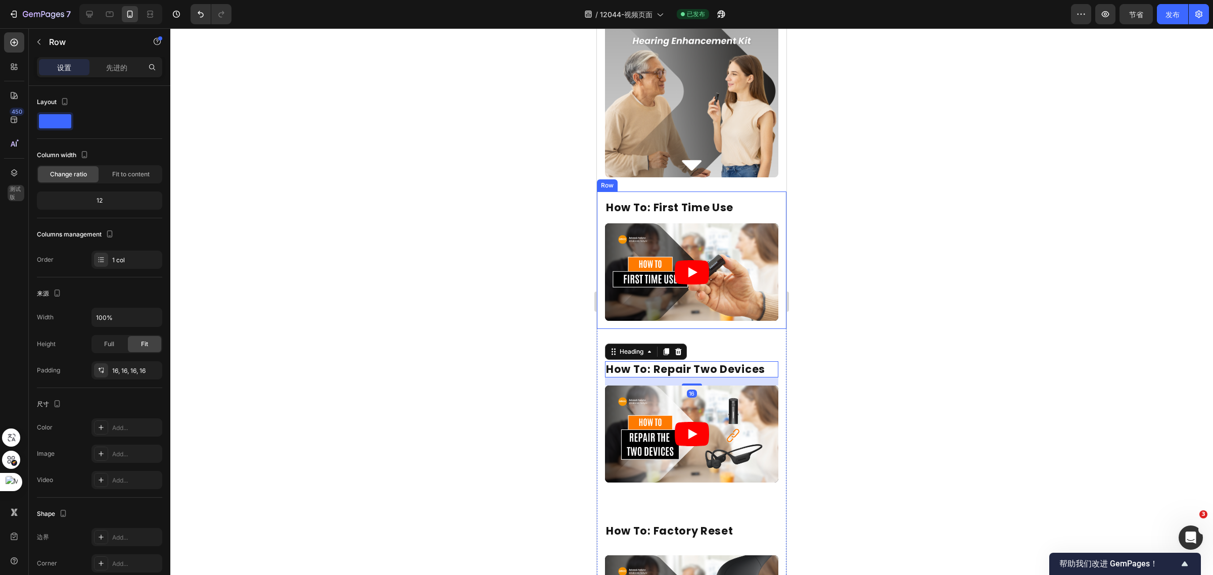
click at [713, 311] on div "How To: First Time Use Heading Video Row" at bounding box center [691, 259] width 189 height 137
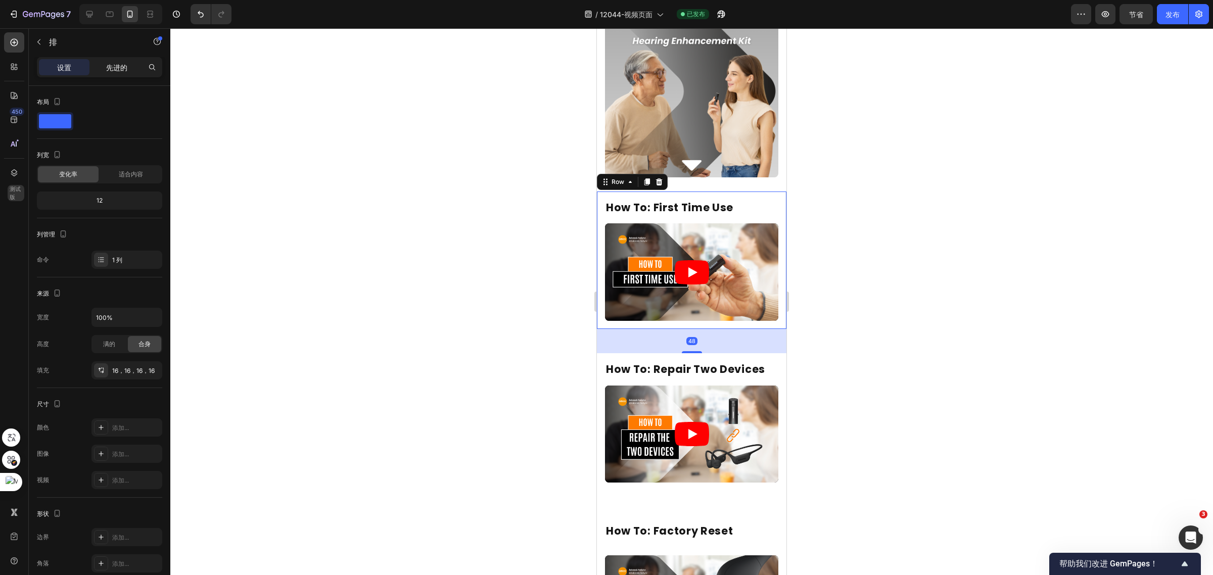
click at [116, 68] on font "先进的" at bounding box center [116, 67] width 21 height 9
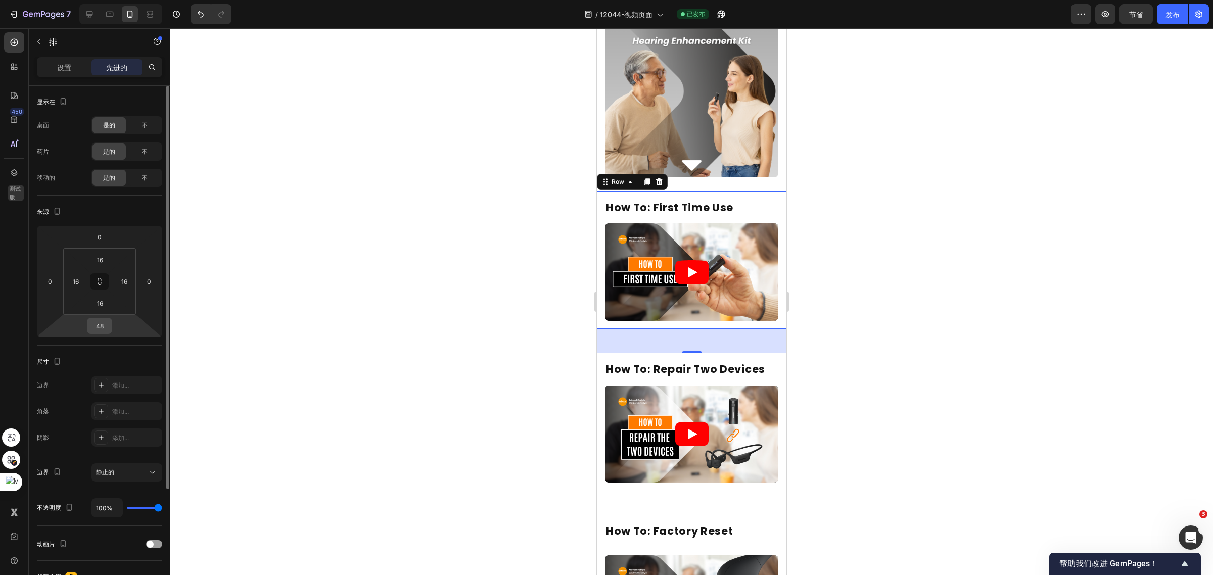
click at [100, 332] on input "48" at bounding box center [99, 325] width 20 height 15
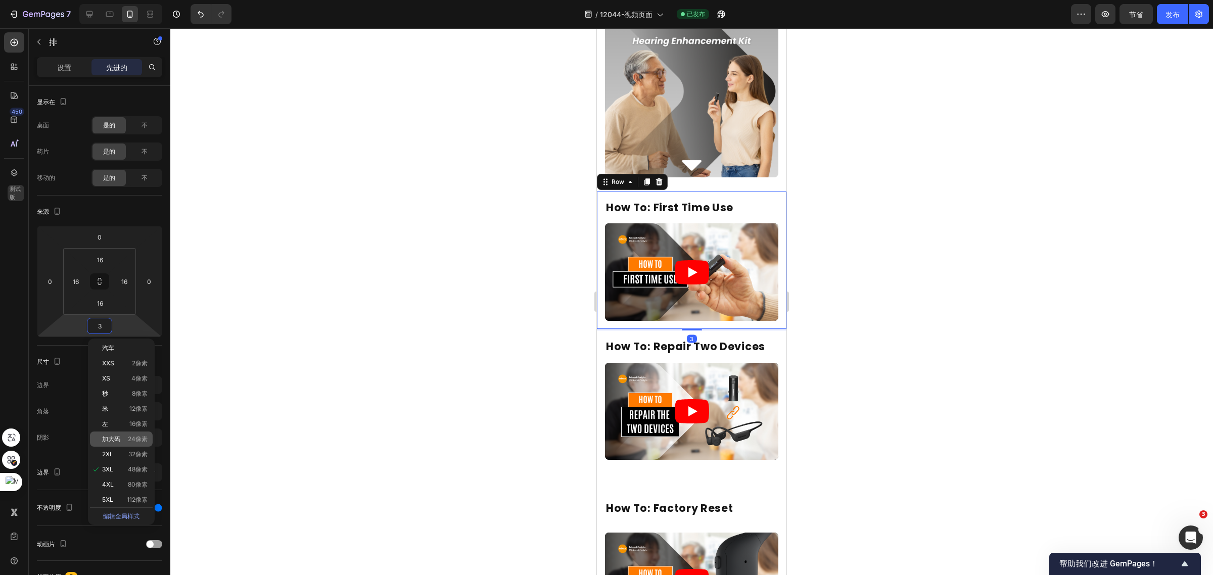
click at [122, 439] on p "加大码 24像素" at bounding box center [124, 439] width 45 height 7
type input "24"
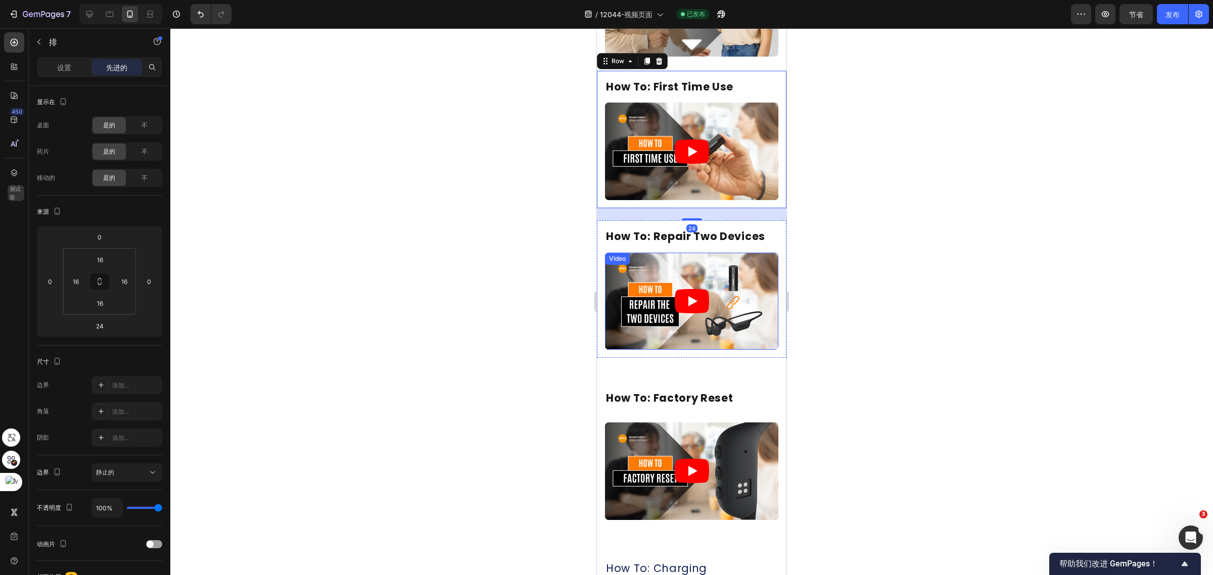
scroll to position [187, 0]
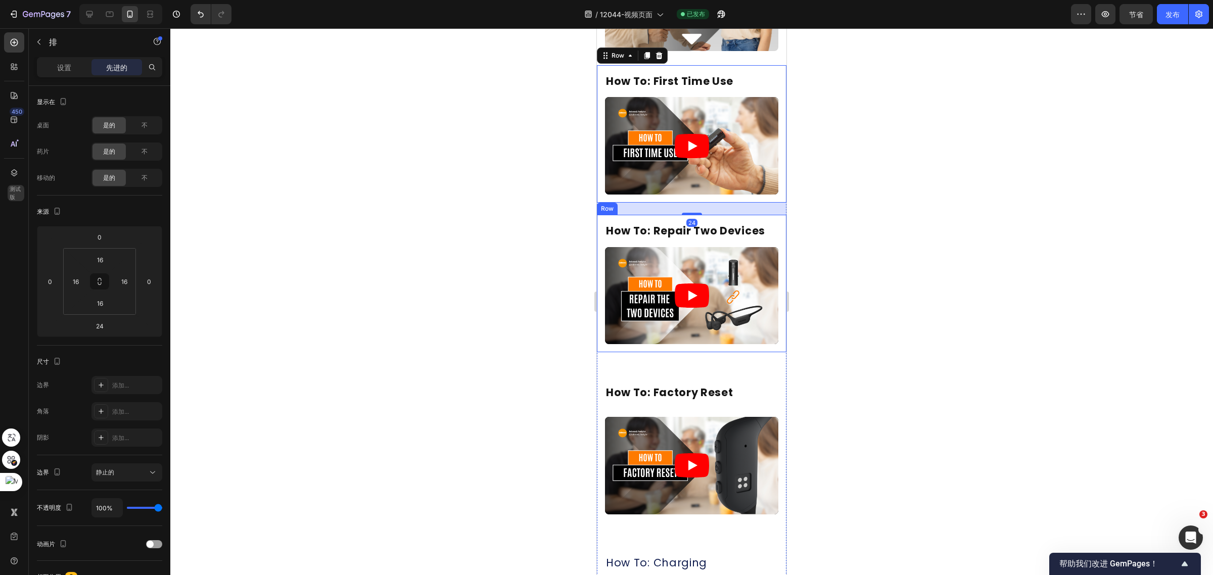
click at [710, 329] on div "How To: Repair Two Devices Heading Video Row" at bounding box center [691, 283] width 189 height 137
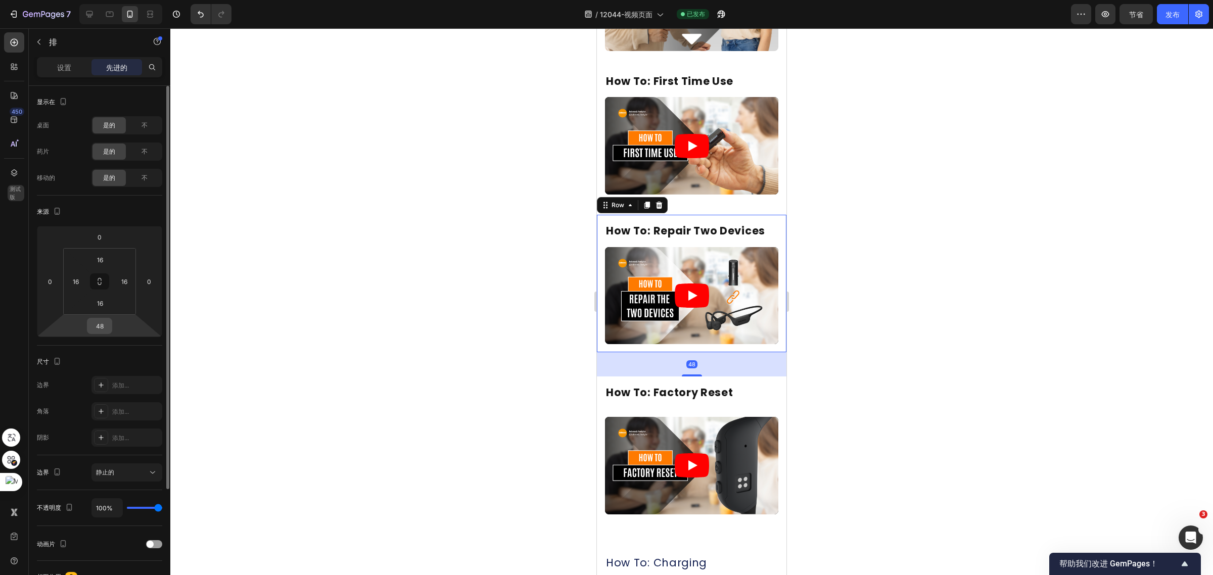
click at [102, 328] on input "48" at bounding box center [99, 325] width 20 height 15
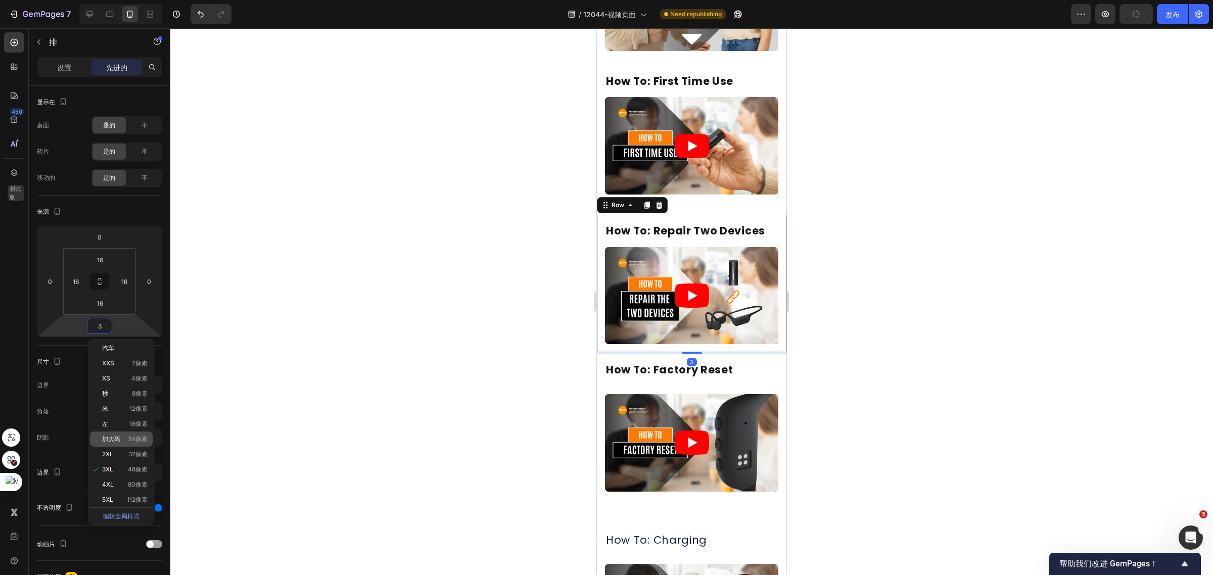
click at [124, 435] on div "加大码 24像素" at bounding box center [121, 439] width 63 height 15
type input "24"
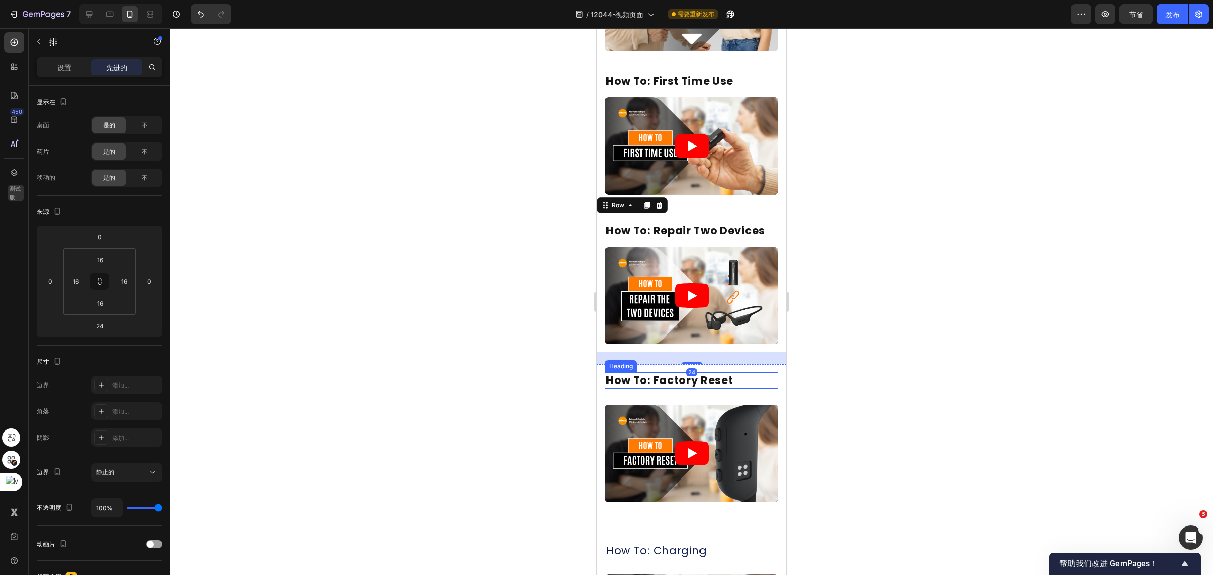
click at [703, 372] on h2 "How To: Factory Reset" at bounding box center [691, 380] width 173 height 16
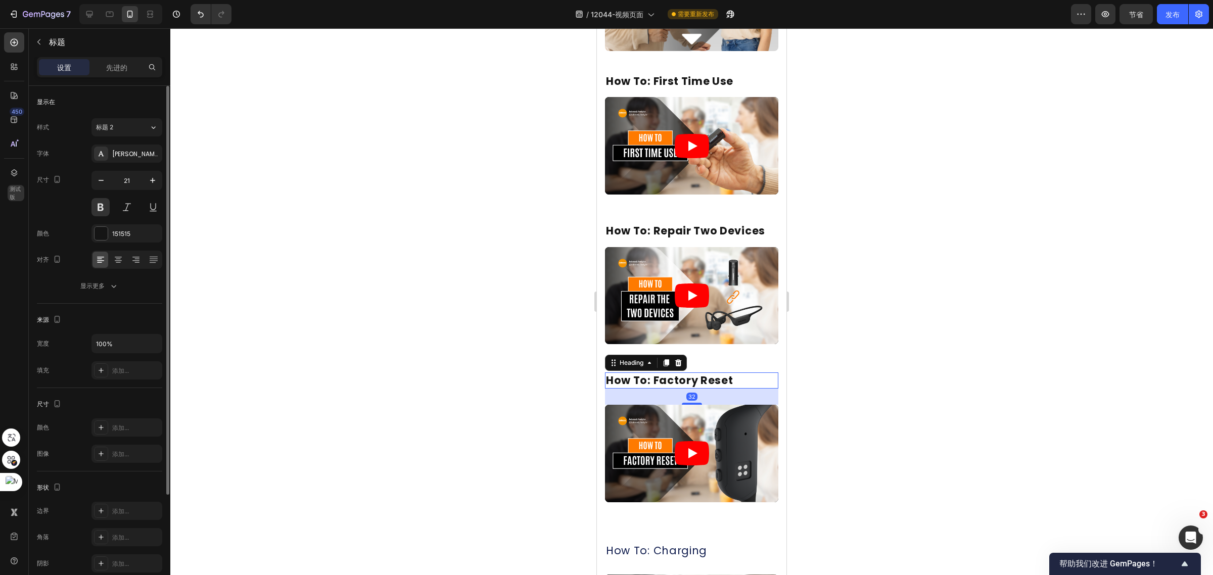
click at [119, 87] on div "显示在 样式 标题 2 字体 波平斯 尺寸 21 颜色 151515 对齐 显示更多" at bounding box center [99, 195] width 125 height 218
click at [122, 71] on font "先进的" at bounding box center [116, 67] width 21 height 9
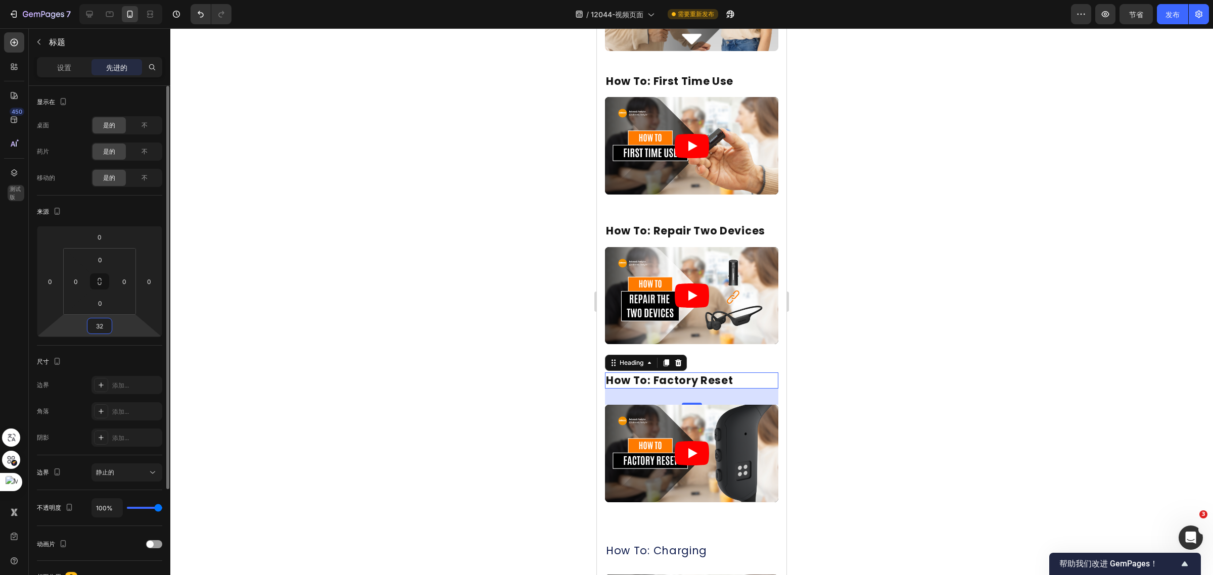
click at [100, 324] on input "32" at bounding box center [99, 325] width 20 height 15
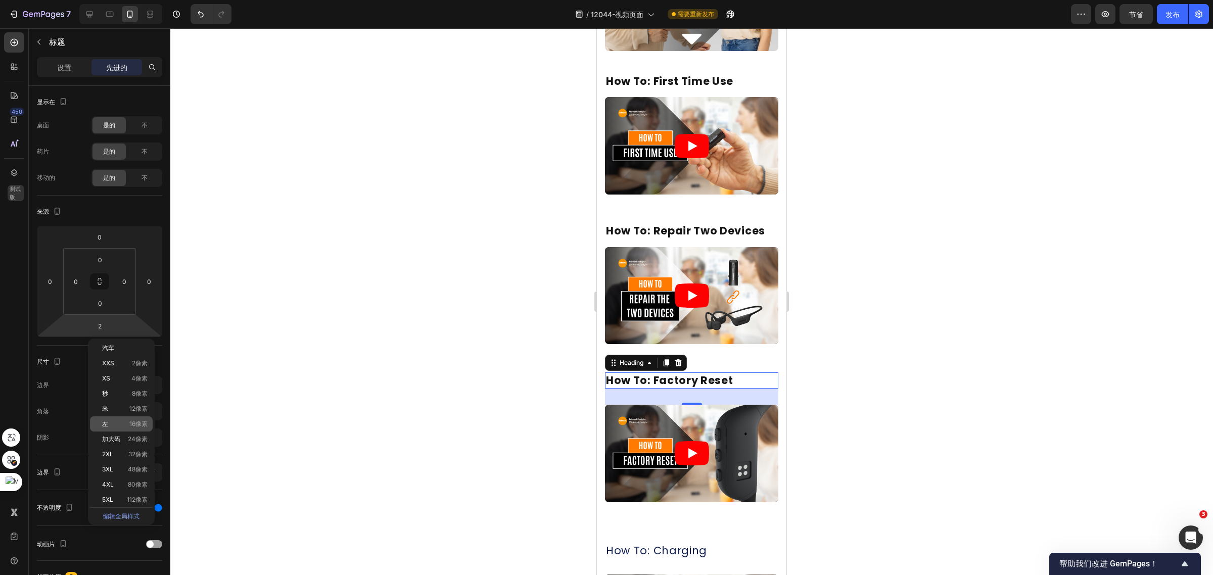
click at [124, 417] on div "左 16像素" at bounding box center [121, 423] width 63 height 15
type input "16"
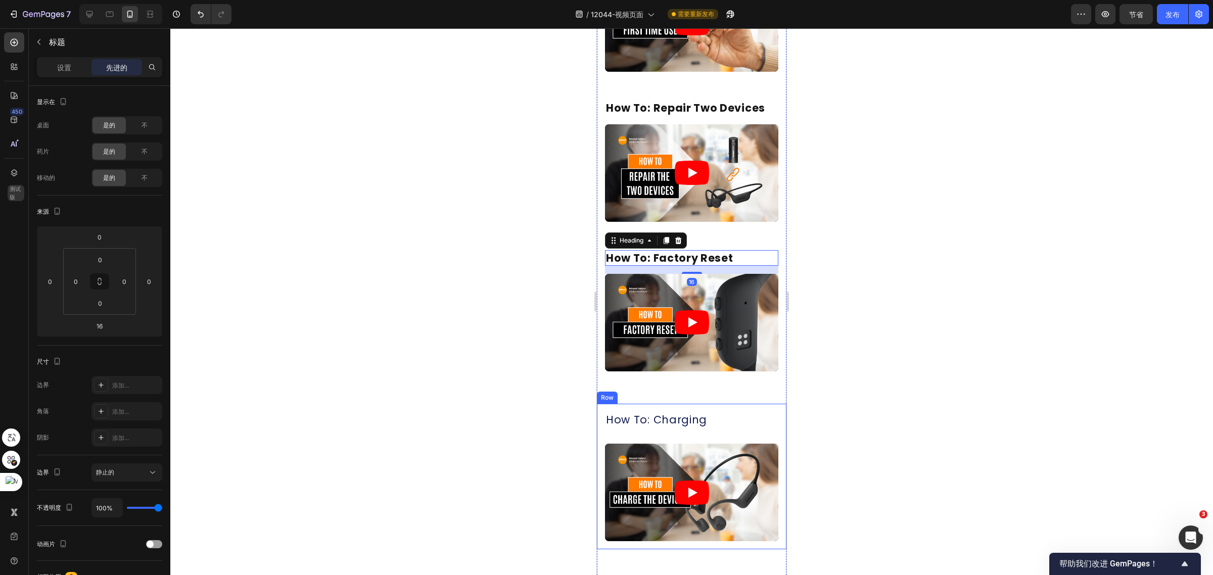
scroll to position [314, 0]
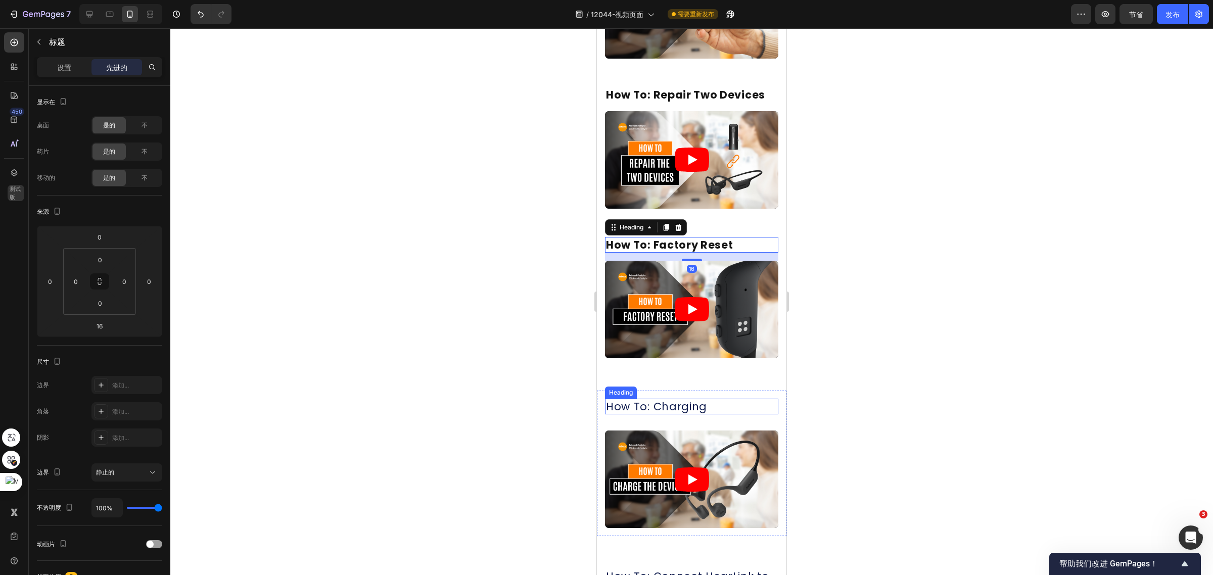
click at [702, 399] on h2 "How To: Charging" at bounding box center [691, 407] width 173 height 16
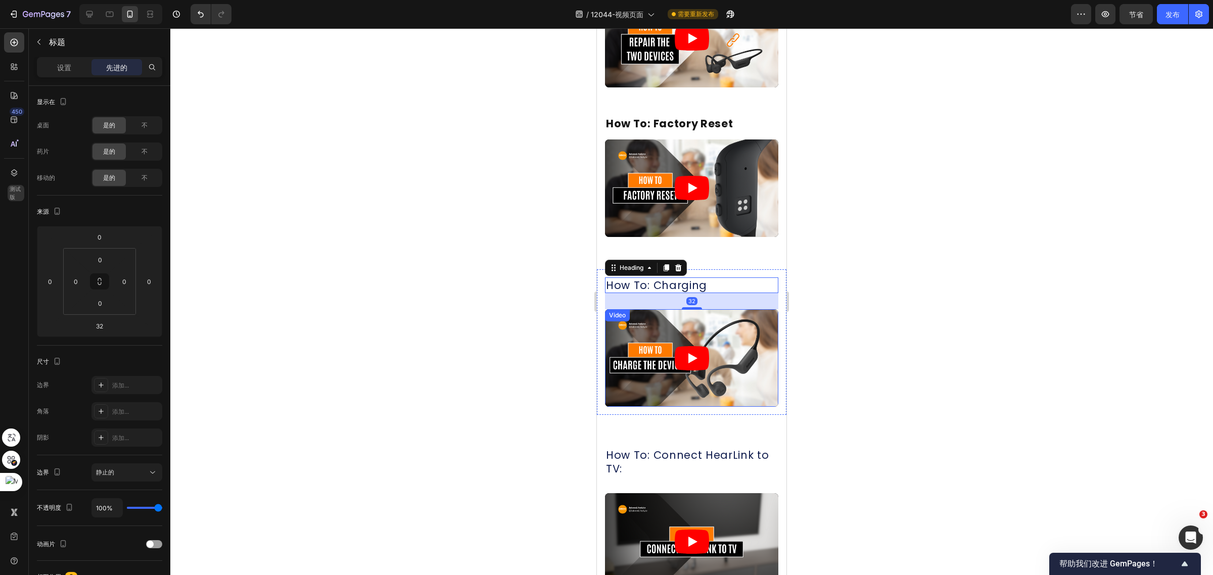
scroll to position [440, 0]
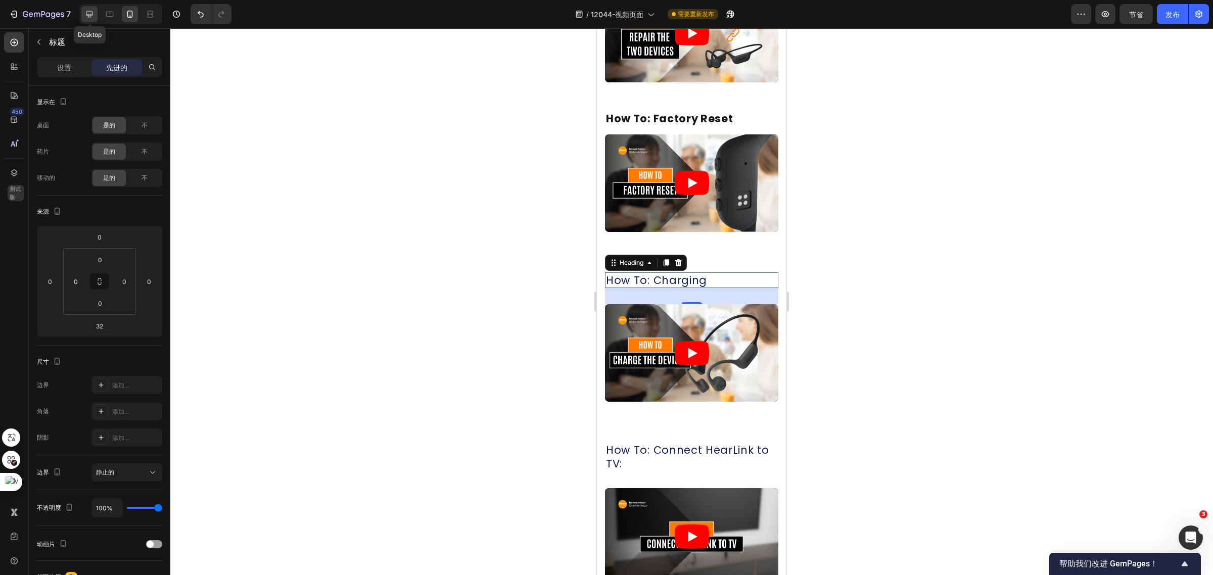
click at [92, 9] on icon at bounding box center [89, 14] width 10 height 10
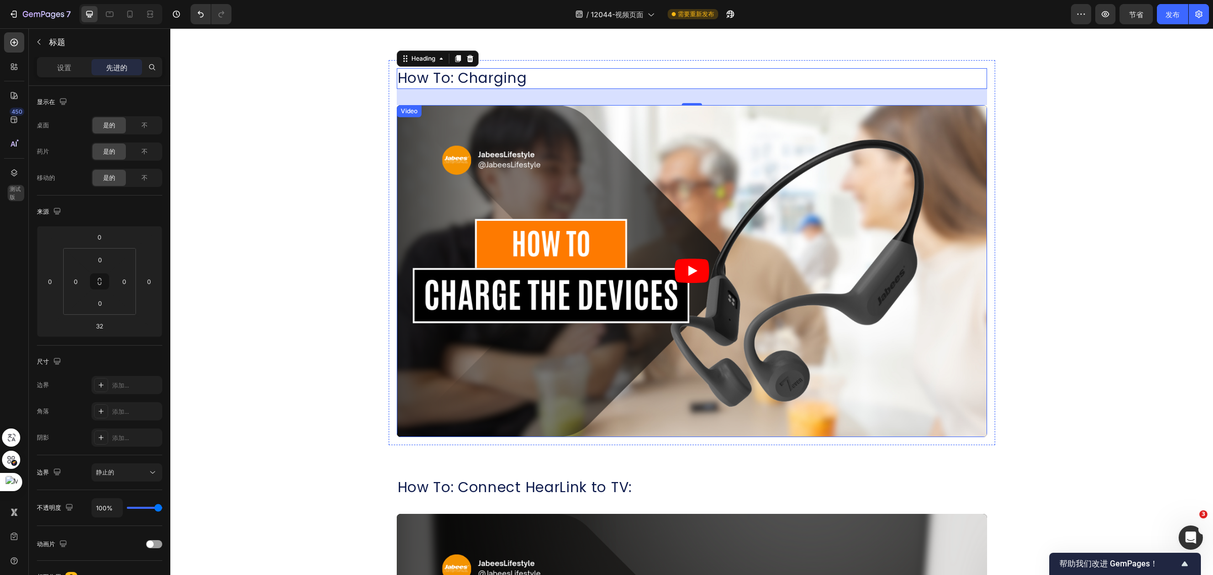
scroll to position [1430, 0]
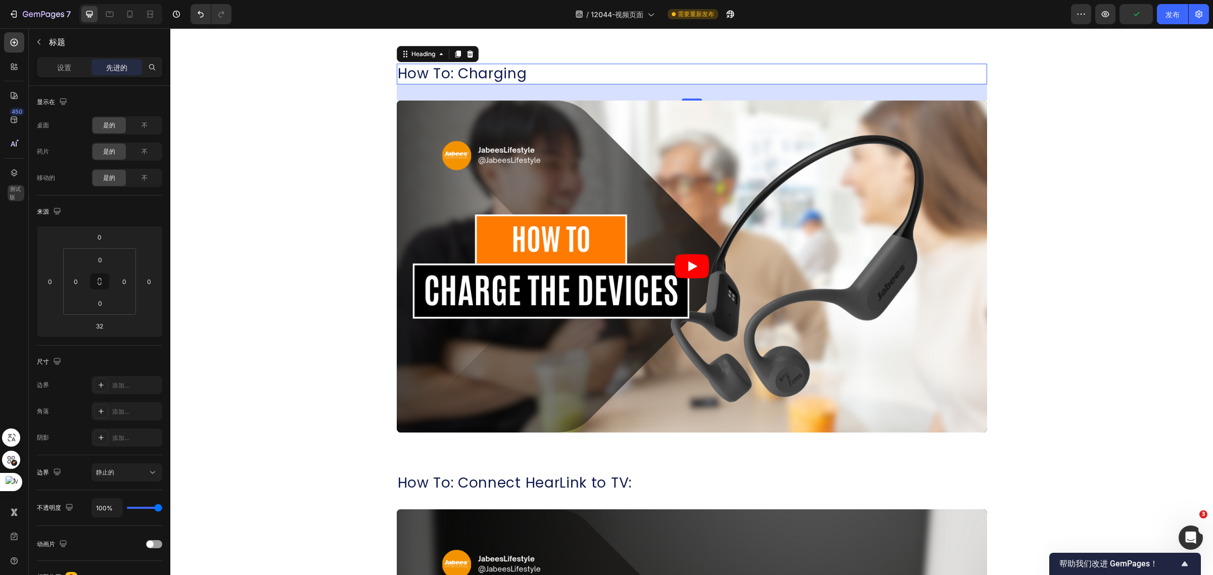
click at [465, 73] on h2 "How To: Charging" at bounding box center [692, 74] width 590 height 20
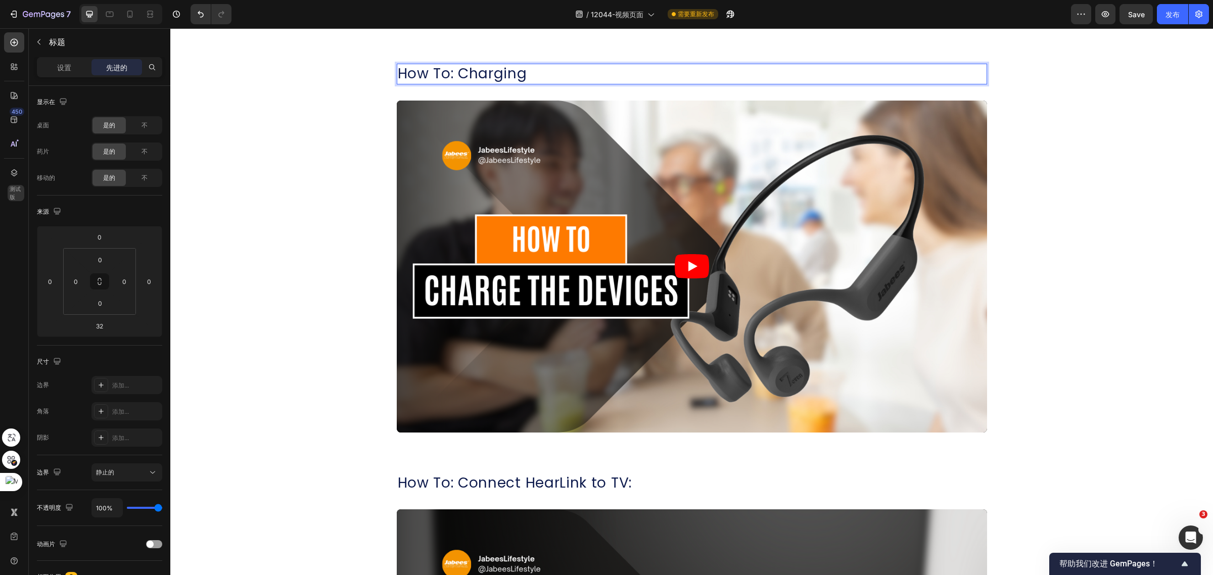
click at [578, 74] on p "How To: Charging" at bounding box center [692, 74] width 588 height 18
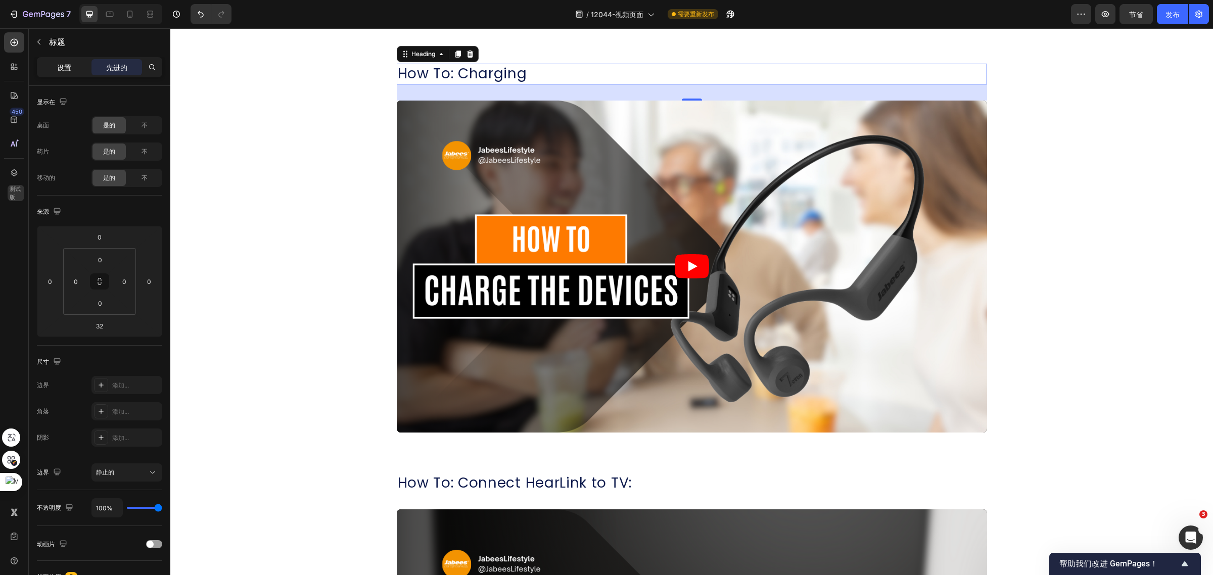
click at [69, 59] on div "设置" at bounding box center [64, 67] width 51 height 16
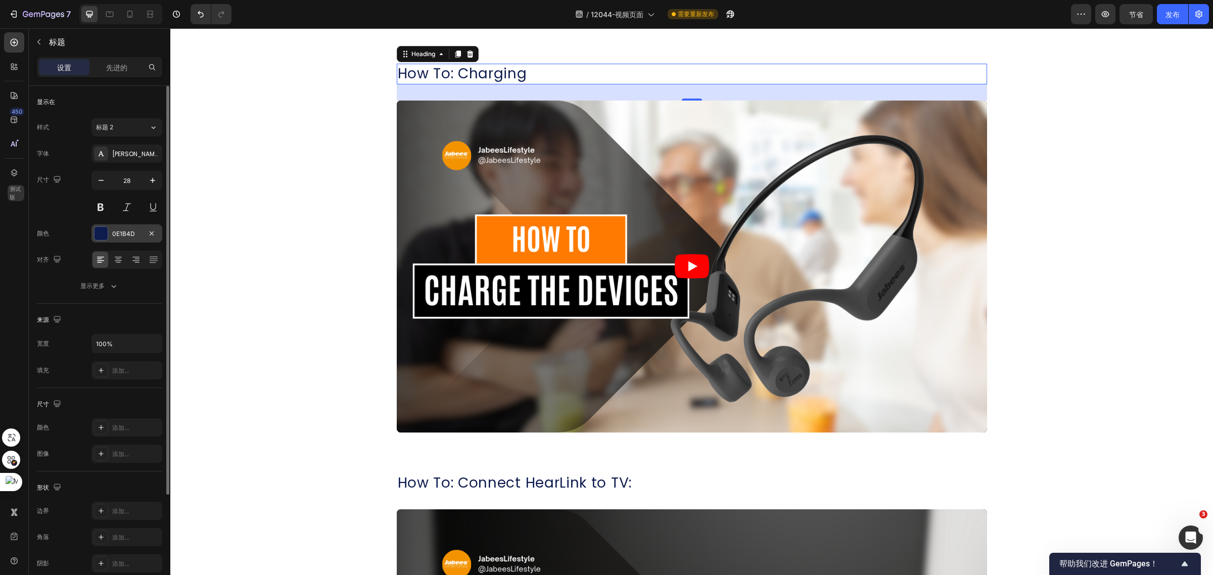
click at [98, 231] on div at bounding box center [100, 233] width 13 height 13
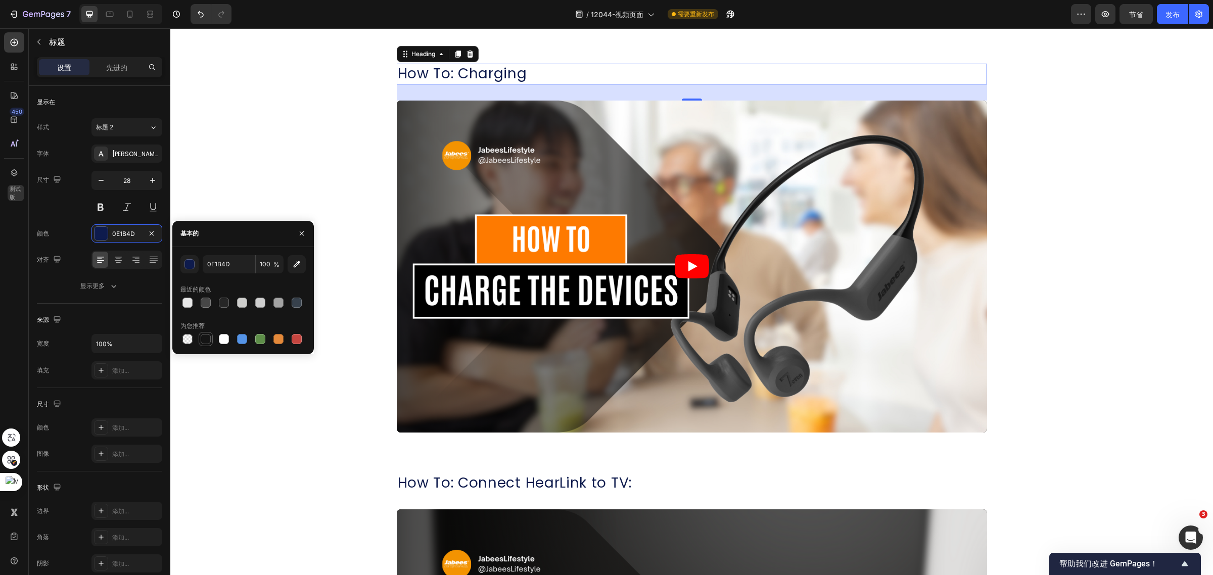
click at [204, 342] on div at bounding box center [206, 339] width 10 height 10
type input "151515"
click at [105, 200] on button at bounding box center [100, 207] width 18 height 18
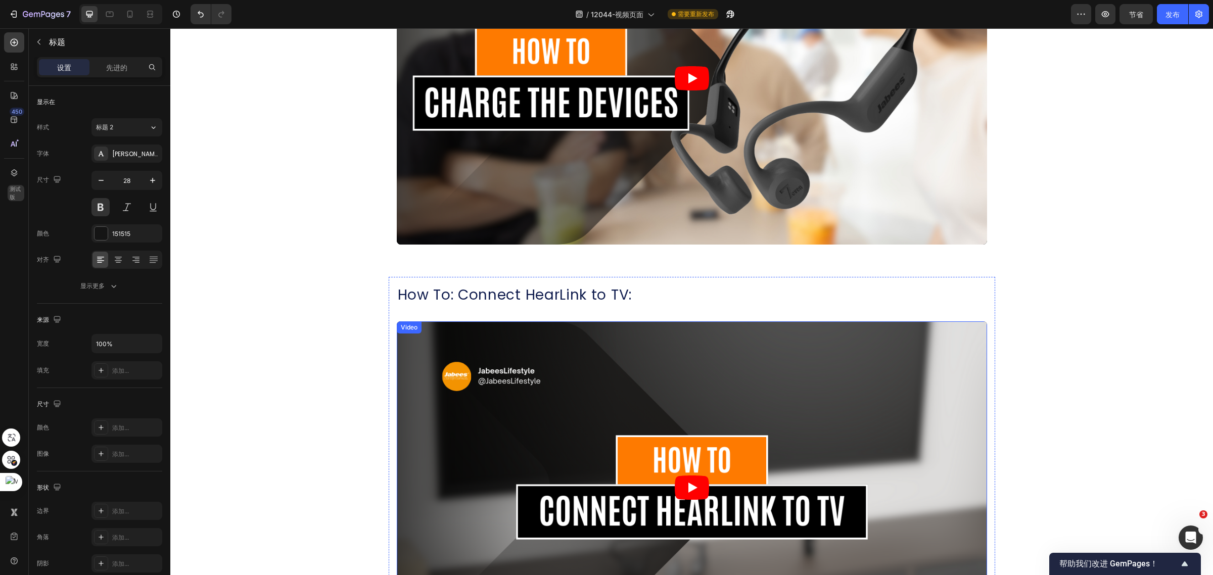
scroll to position [1620, 0]
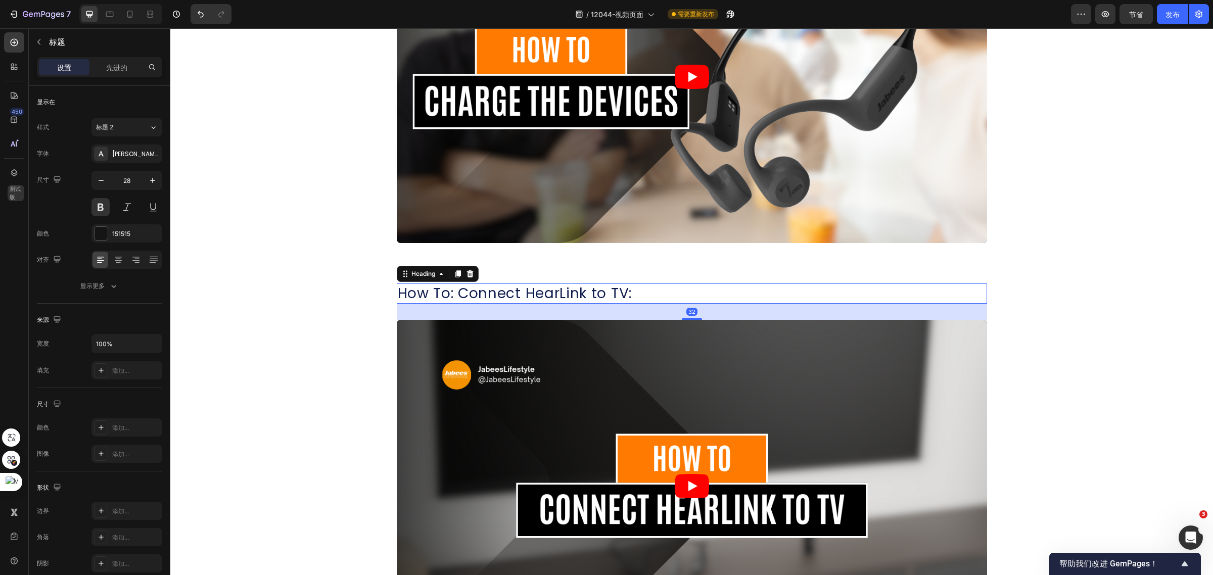
click at [579, 292] on h2 "How To: Connect HearLink to TV:" at bounding box center [692, 293] width 590 height 20
click at [102, 230] on div at bounding box center [100, 233] width 13 height 13
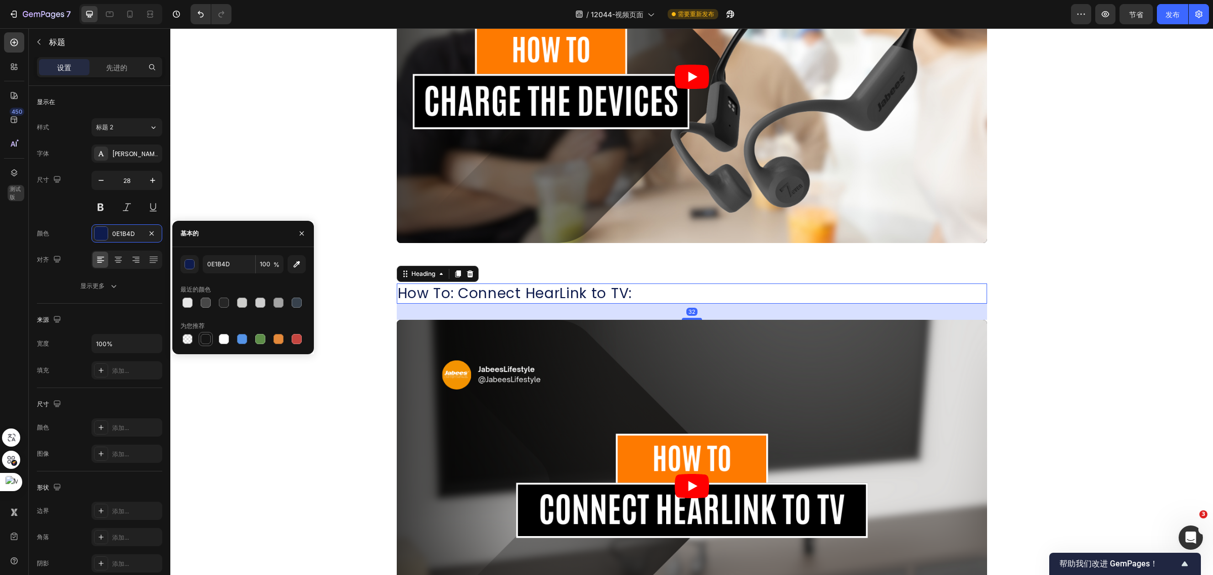
click at [205, 334] on div at bounding box center [206, 339] width 10 height 10
type input "151515"
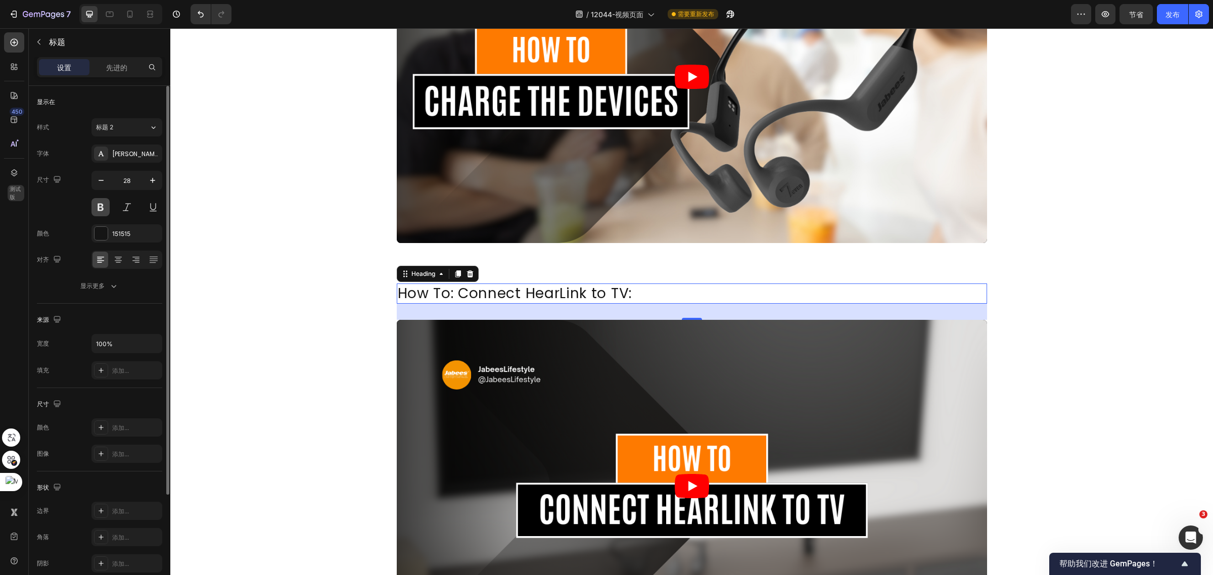
click at [91, 208] on button at bounding box center [100, 207] width 18 height 18
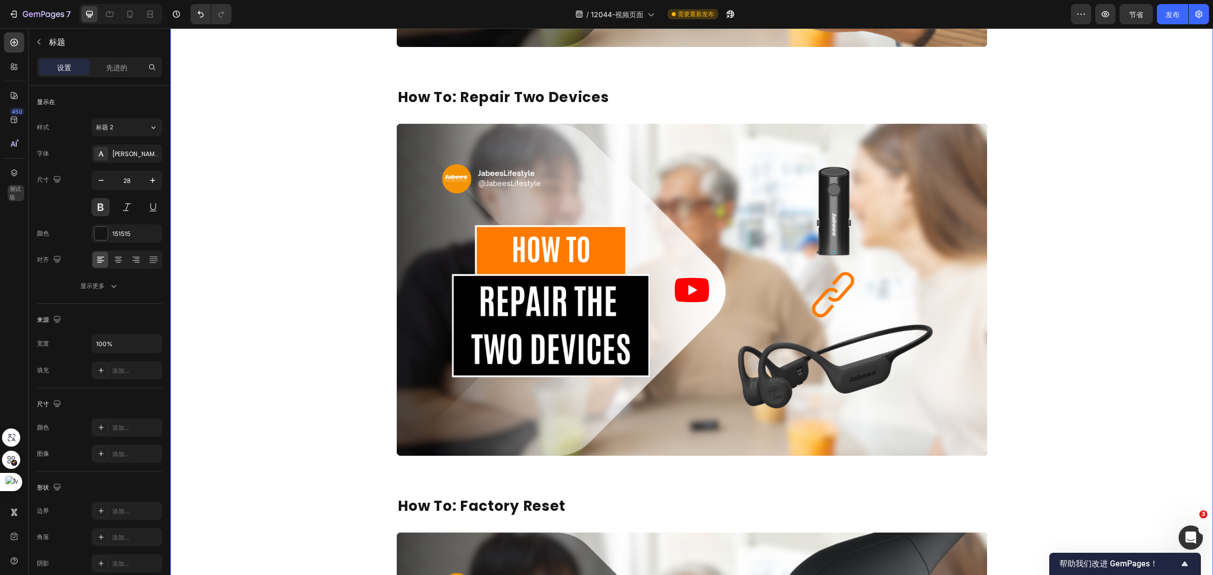
scroll to position [414, 0]
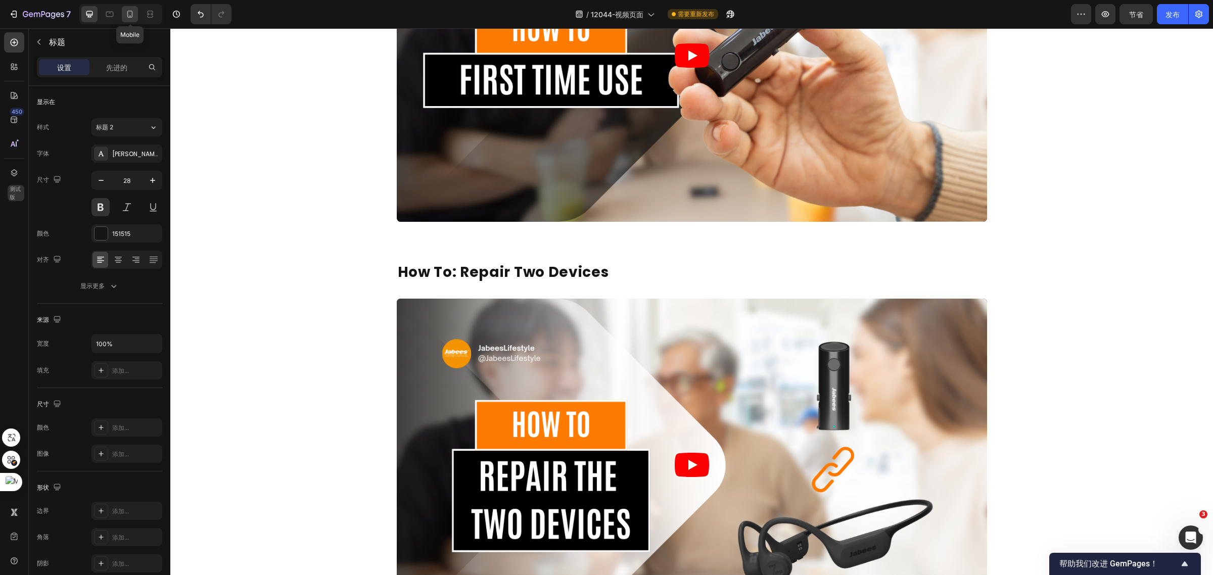
click at [125, 9] on icon at bounding box center [130, 14] width 10 height 10
type input "21"
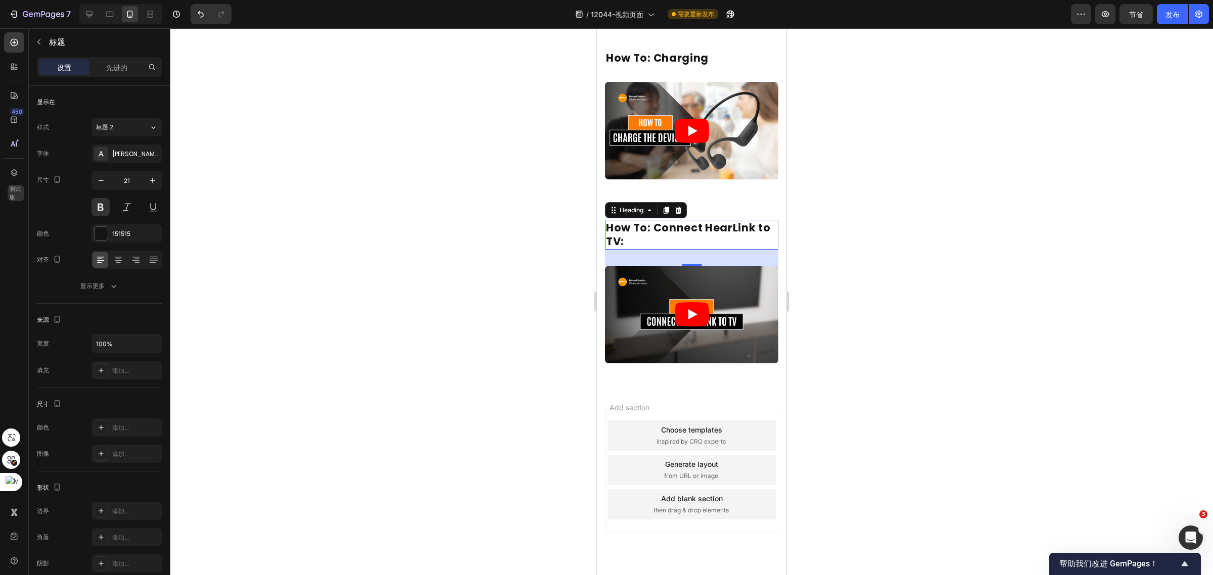
scroll to position [599, 0]
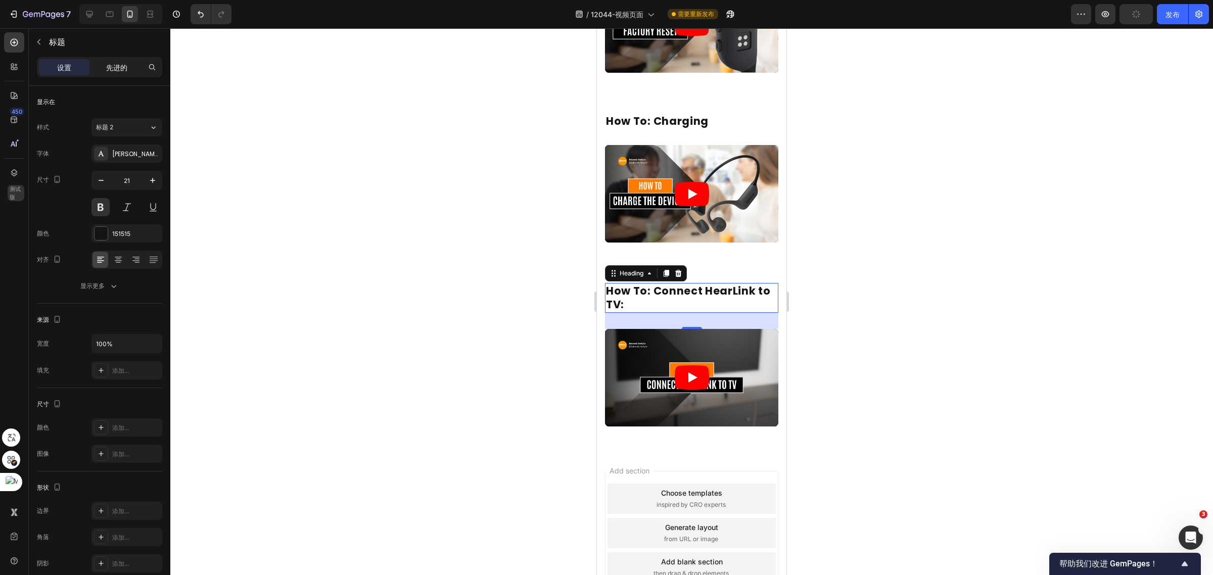
click at [121, 66] on font "先进的" at bounding box center [116, 67] width 21 height 9
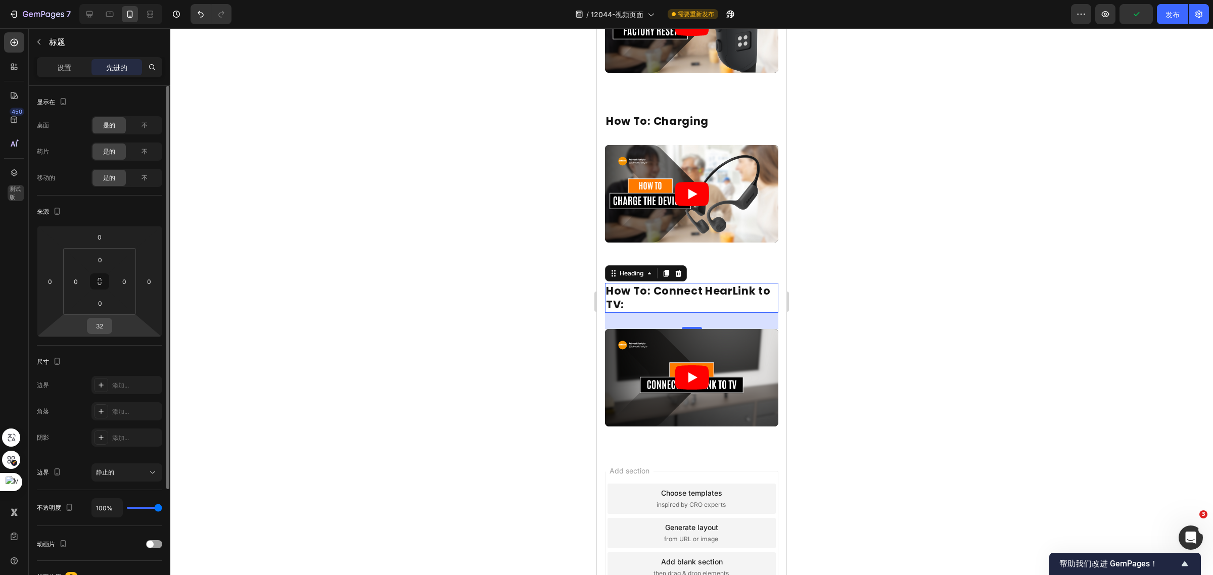
click at [112, 325] on div "32" at bounding box center [99, 326] width 25 height 16
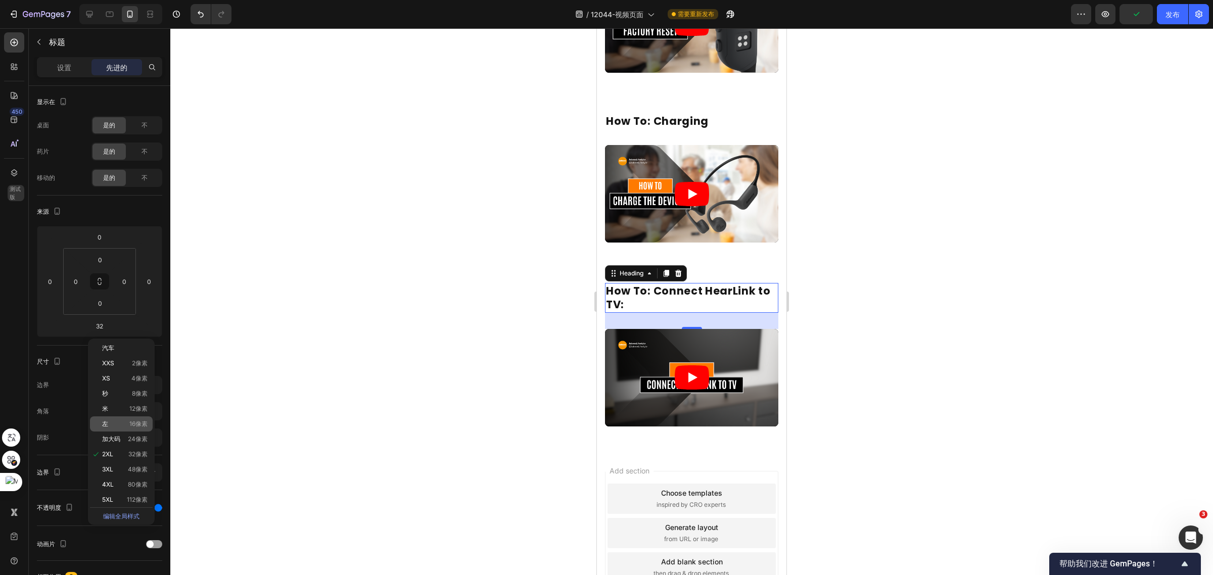
click at [124, 423] on p "左 16像素" at bounding box center [124, 423] width 45 height 7
type input "16"
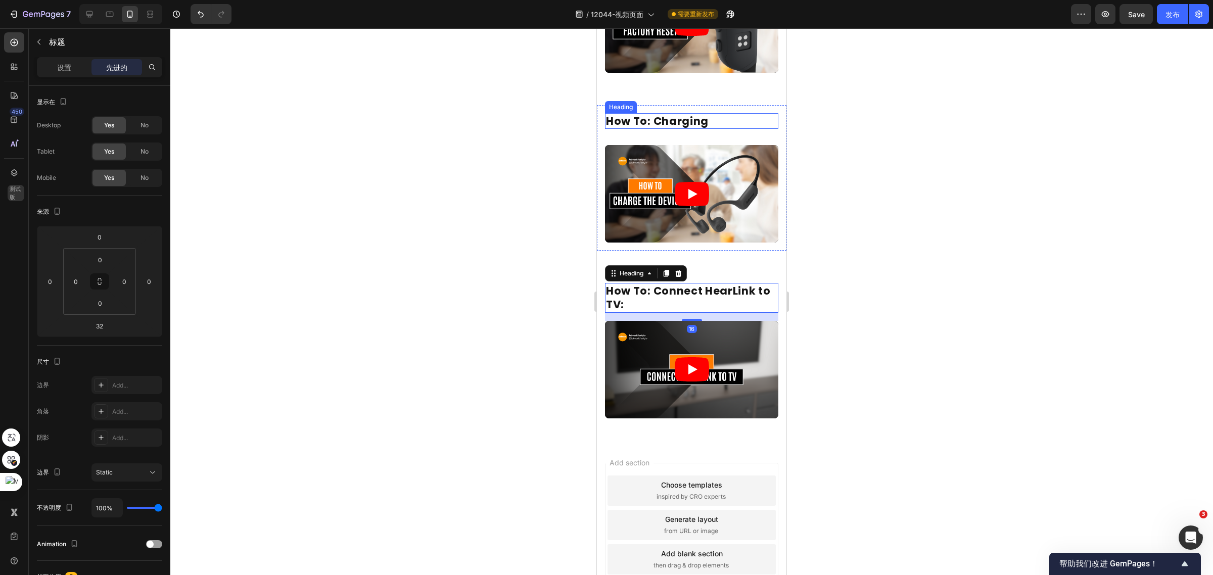
click at [672, 114] on p "How To: Charging" at bounding box center [691, 121] width 171 height 14
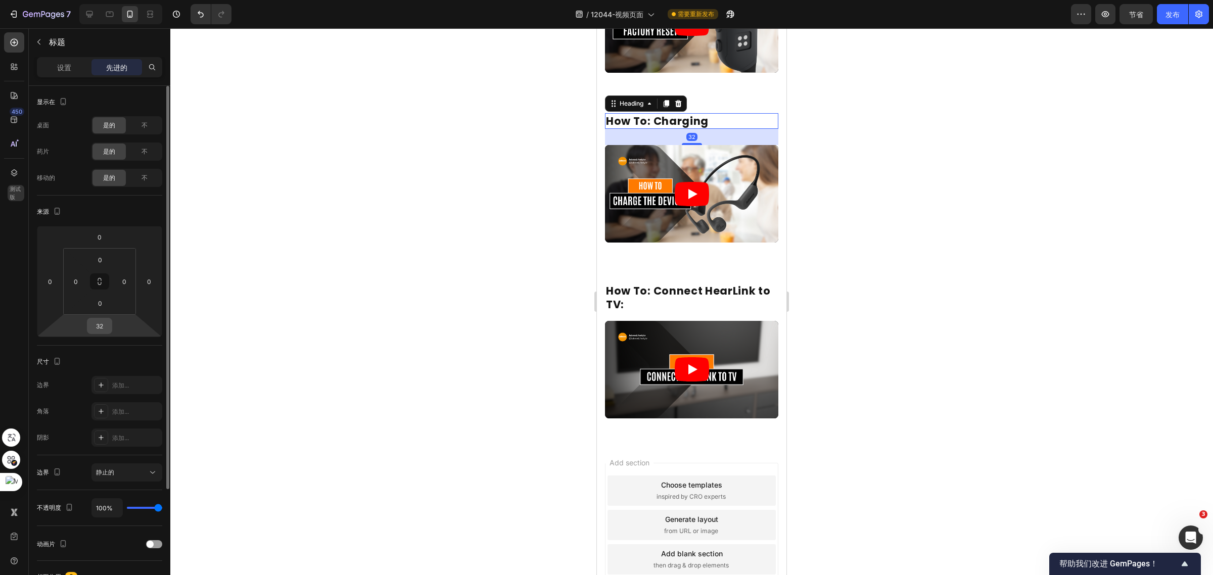
click at [104, 326] on input "32" at bounding box center [99, 325] width 20 height 15
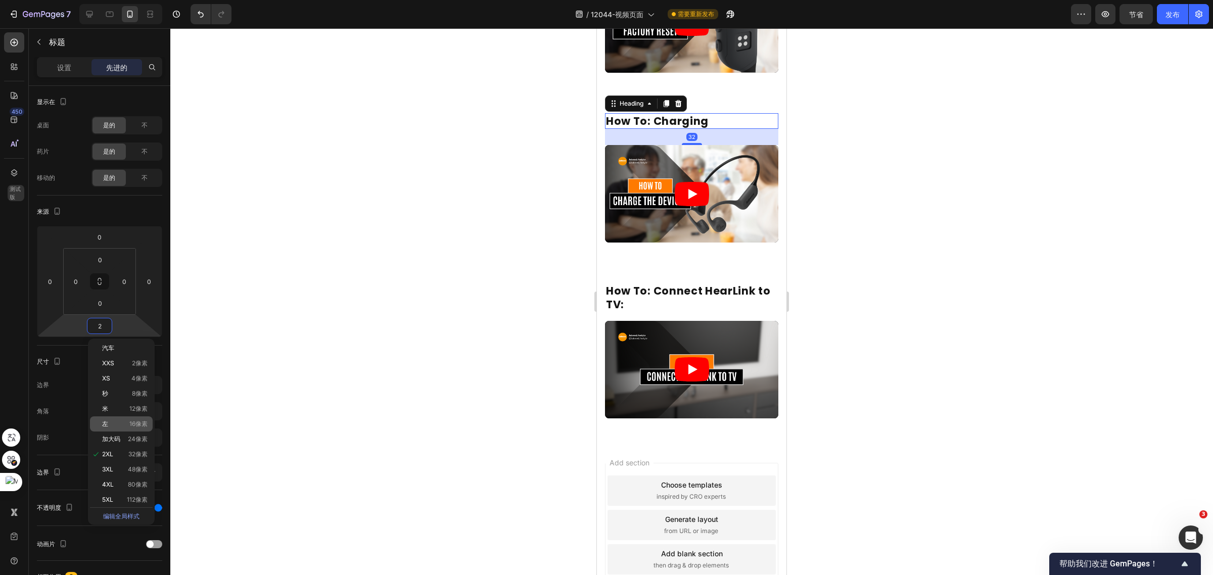
click at [125, 425] on p "左 16像素" at bounding box center [124, 423] width 45 height 7
type input "16"
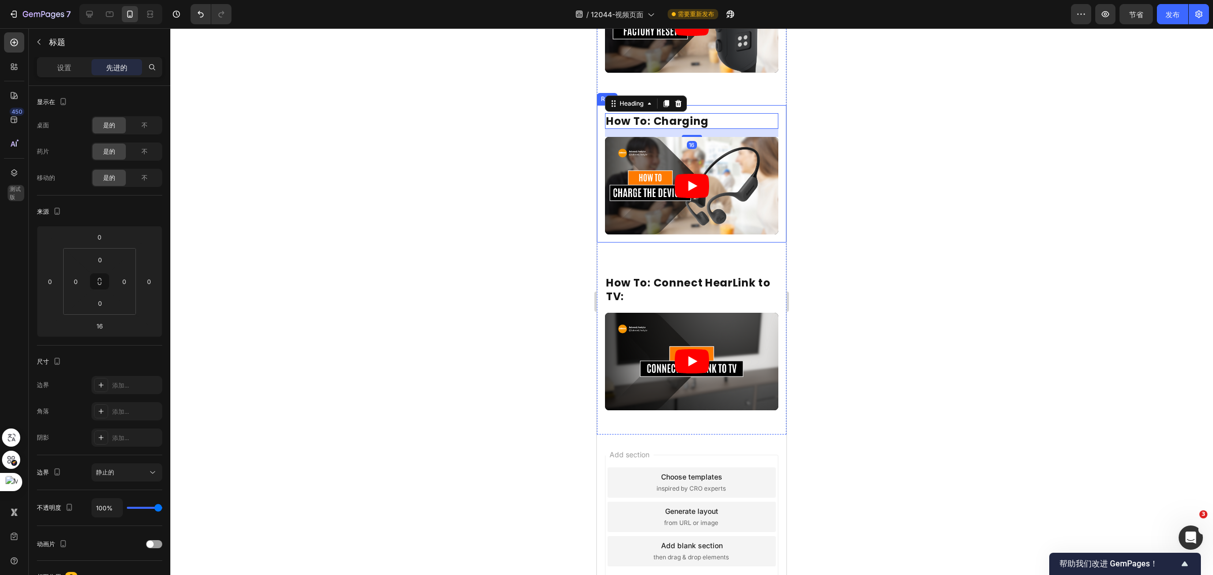
click at [723, 218] on div "How To: Charging Heading 16 Video Row" at bounding box center [691, 173] width 189 height 137
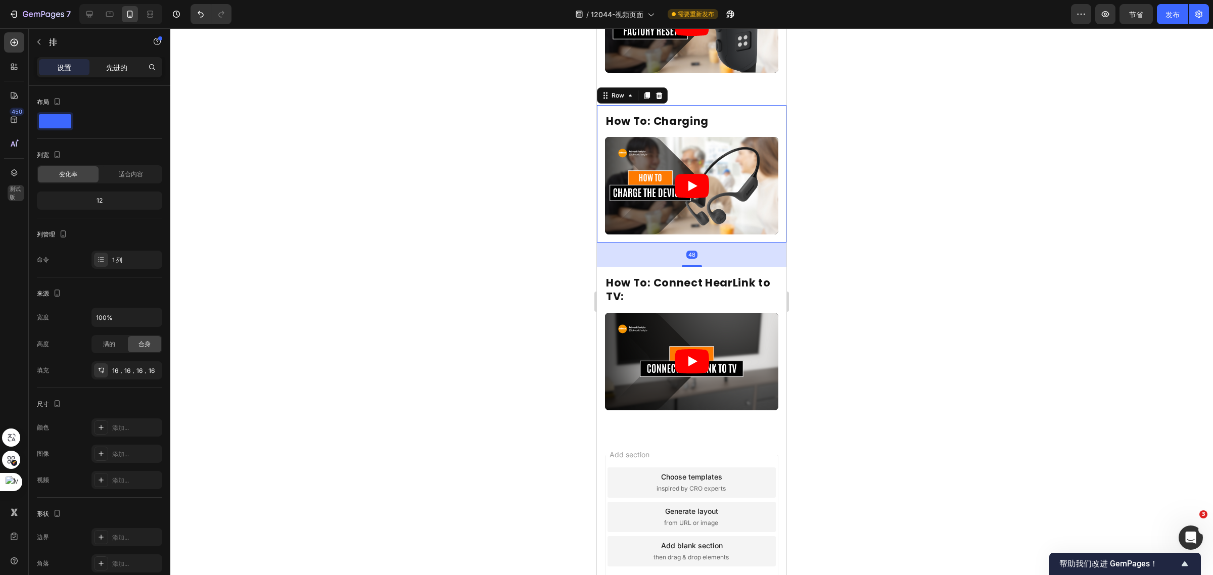
click at [125, 64] on font "先进的" at bounding box center [116, 67] width 21 height 9
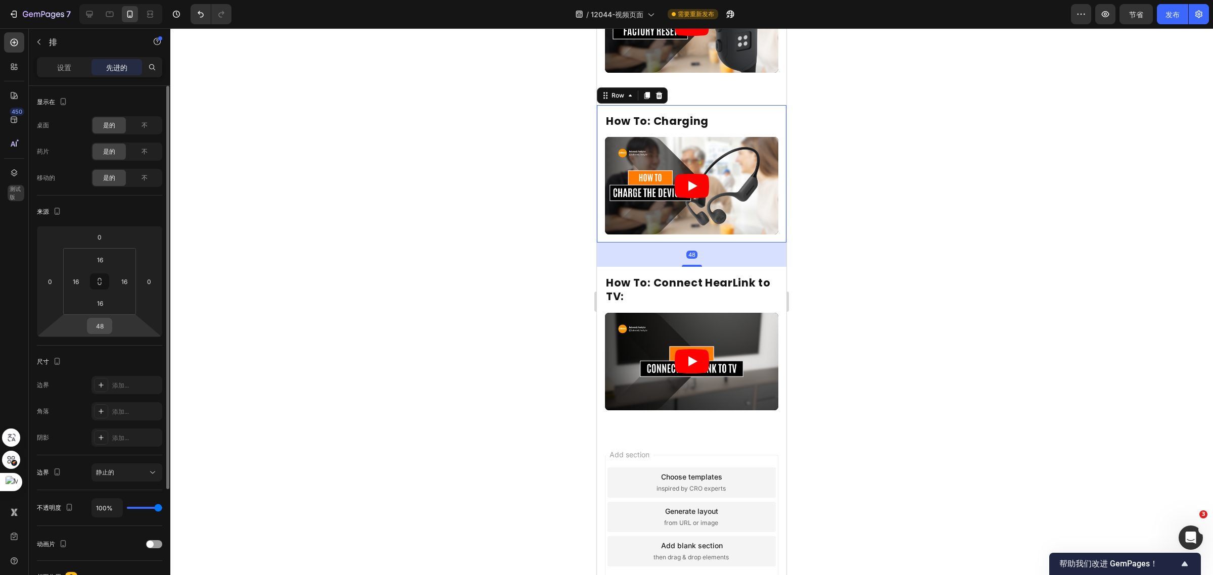
click at [110, 328] on div "48" at bounding box center [99, 326] width 25 height 16
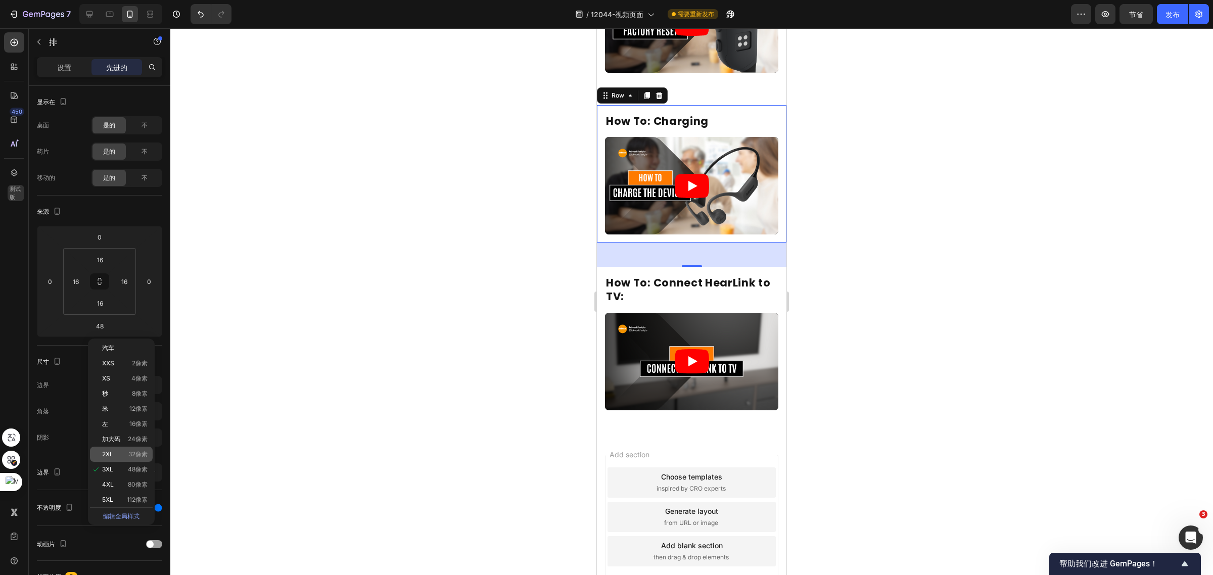
click at [125, 448] on div "2XL 32像素" at bounding box center [121, 454] width 63 height 15
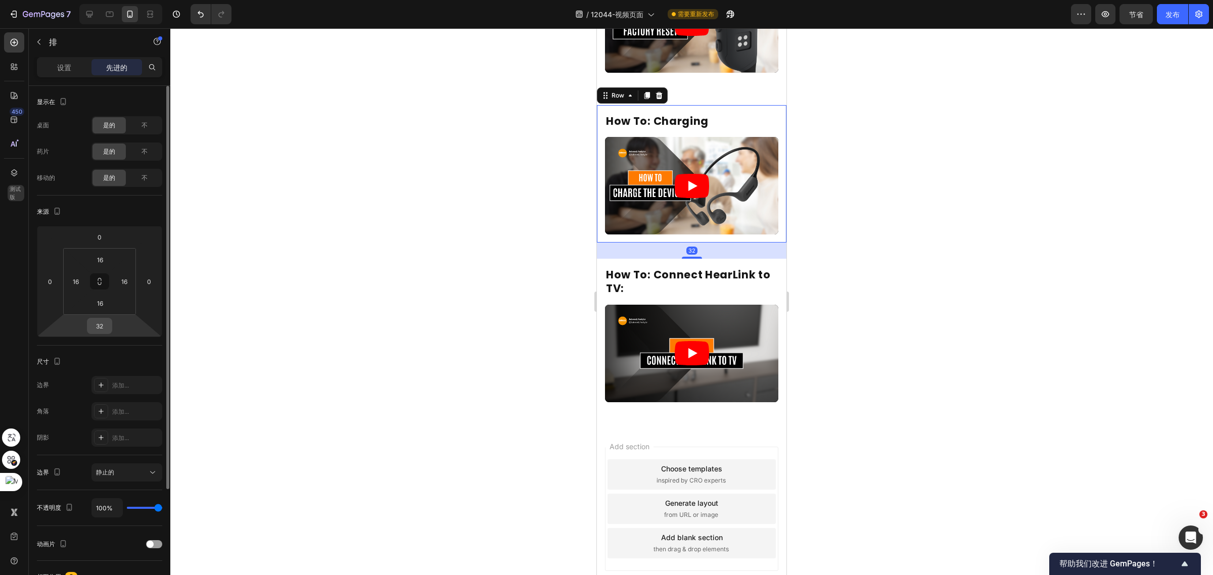
click at [103, 327] on input "32" at bounding box center [99, 325] width 20 height 15
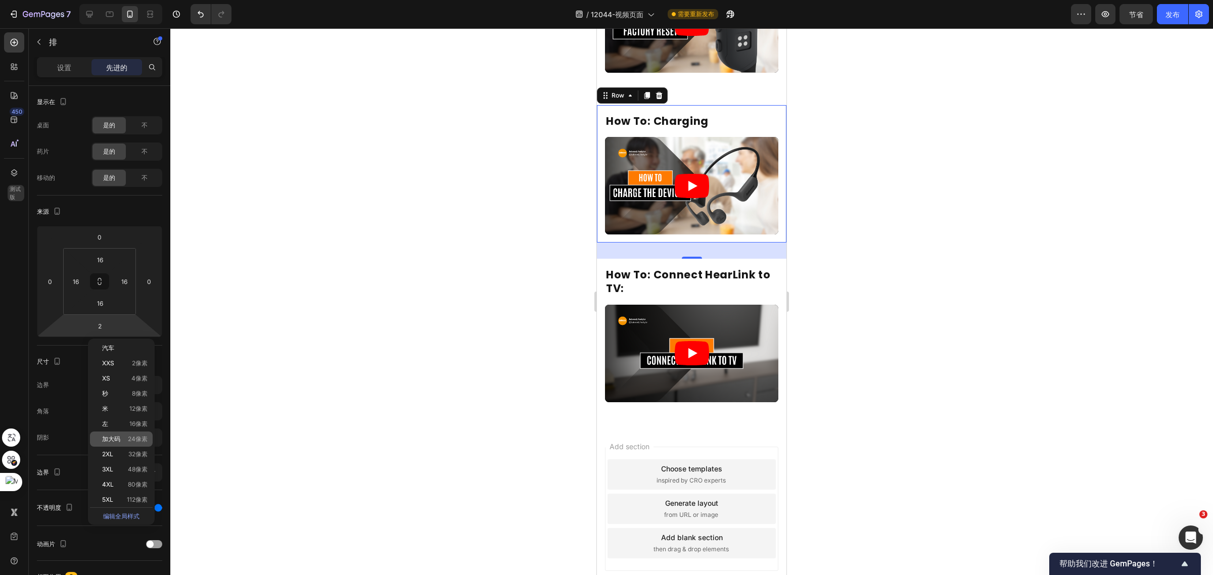
click at [136, 434] on div "加大码 24像素" at bounding box center [121, 439] width 63 height 15
type input "24"
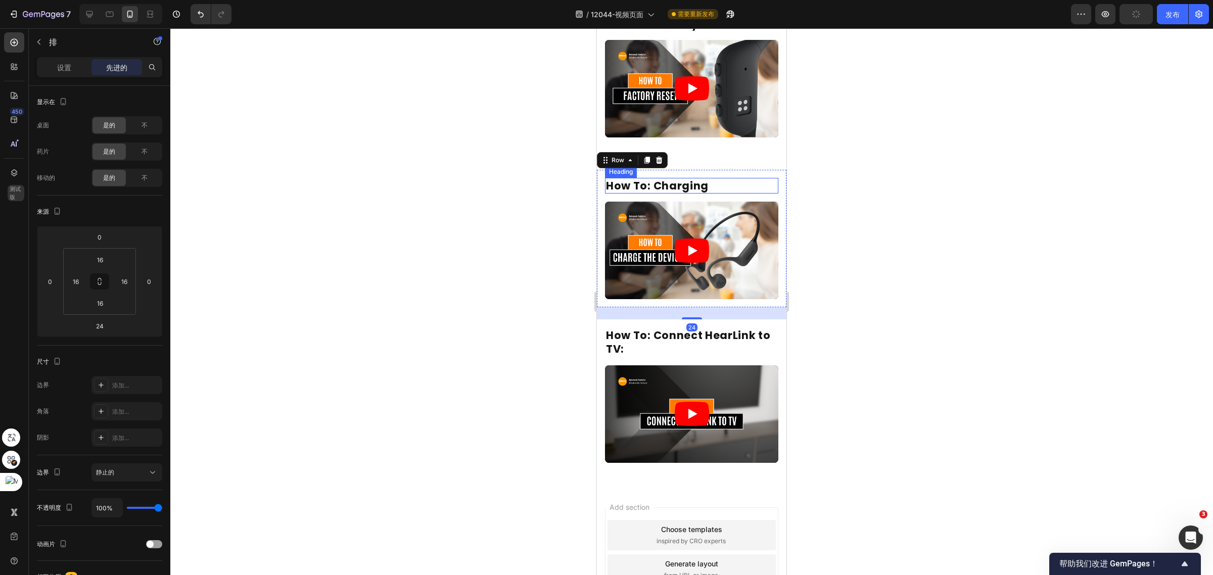
scroll to position [473, 0]
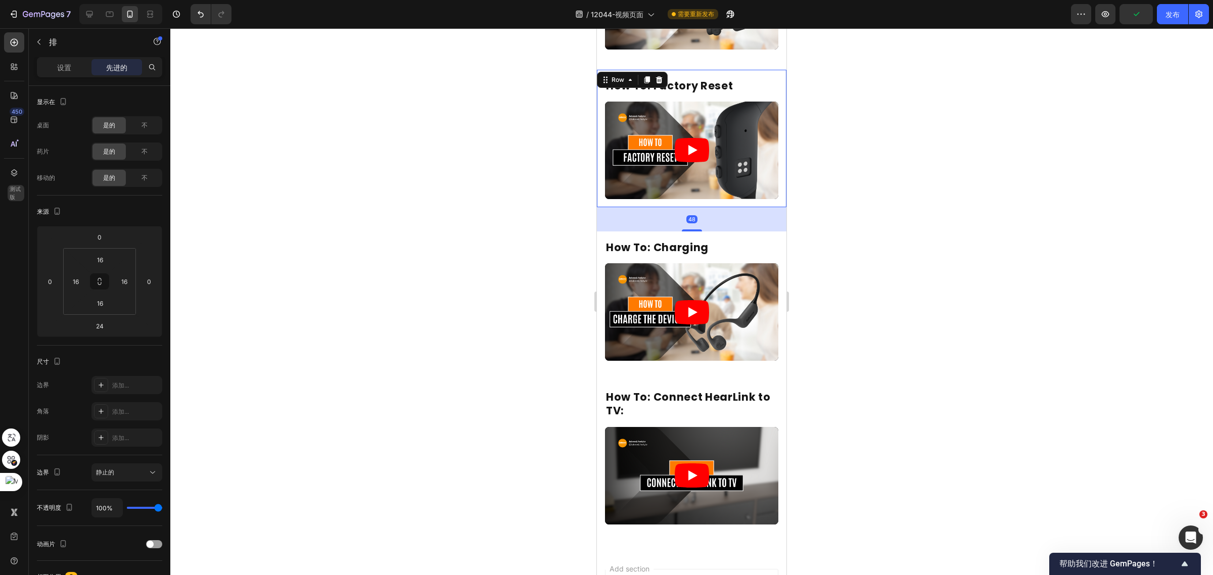
click at [716, 190] on div "How To: Factory Reset Heading Video Row 48" at bounding box center [691, 138] width 189 height 137
click at [97, 323] on input "48" at bounding box center [99, 325] width 20 height 15
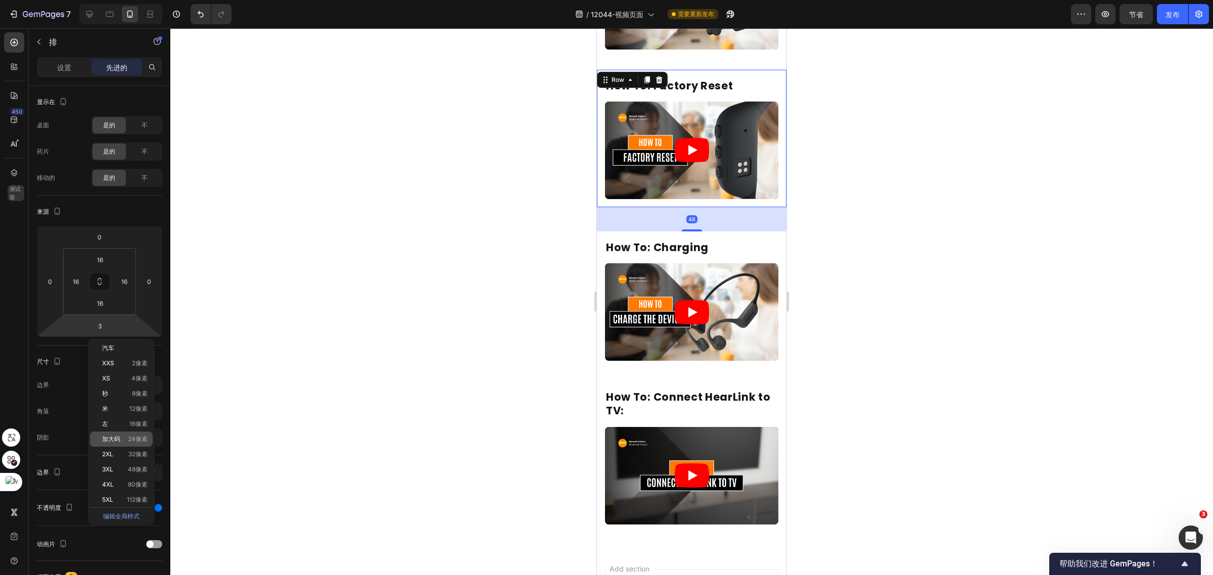
click at [127, 436] on p "加大码 24像素" at bounding box center [124, 439] width 45 height 7
type input "24"
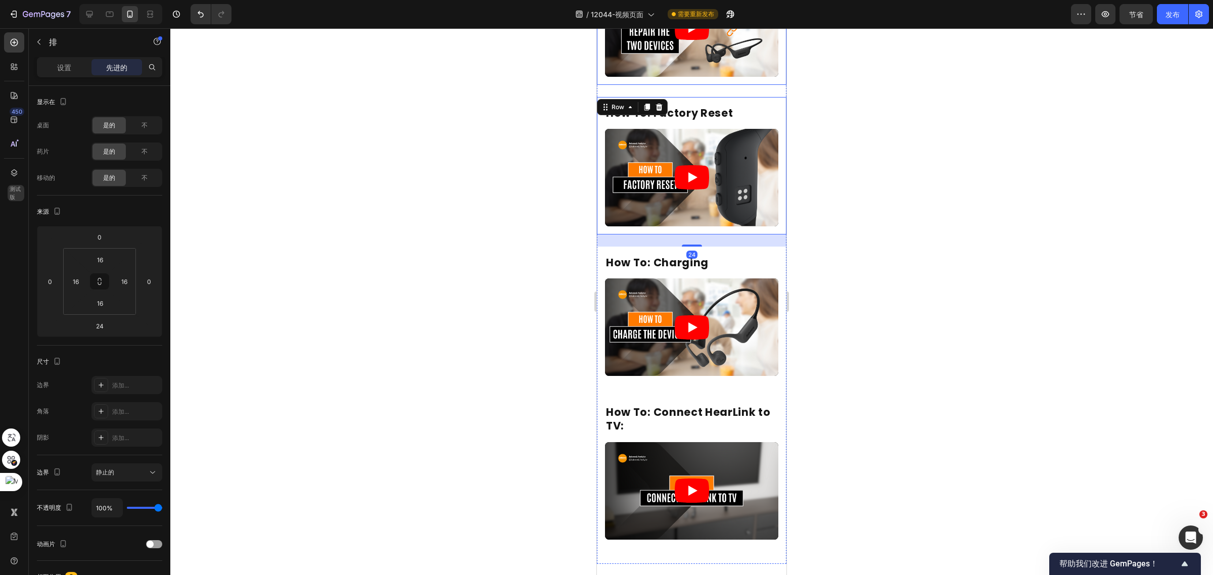
scroll to position [599, 0]
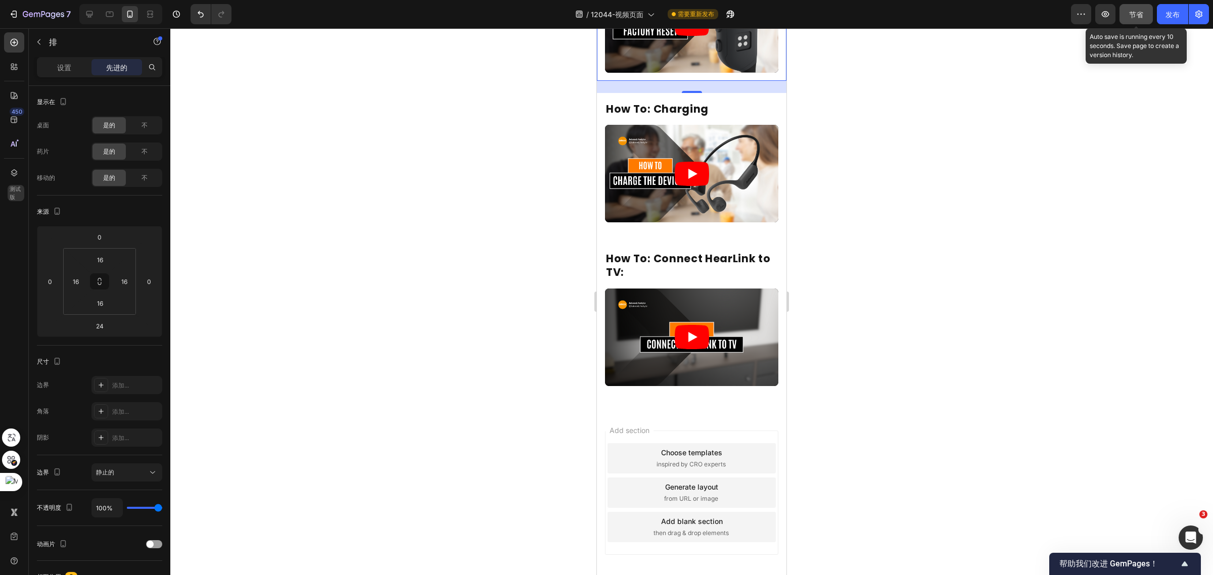
click at [1134, 15] on font "节省" at bounding box center [1136, 14] width 14 height 9
click at [1168, 19] on font "发布" at bounding box center [1172, 14] width 14 height 11
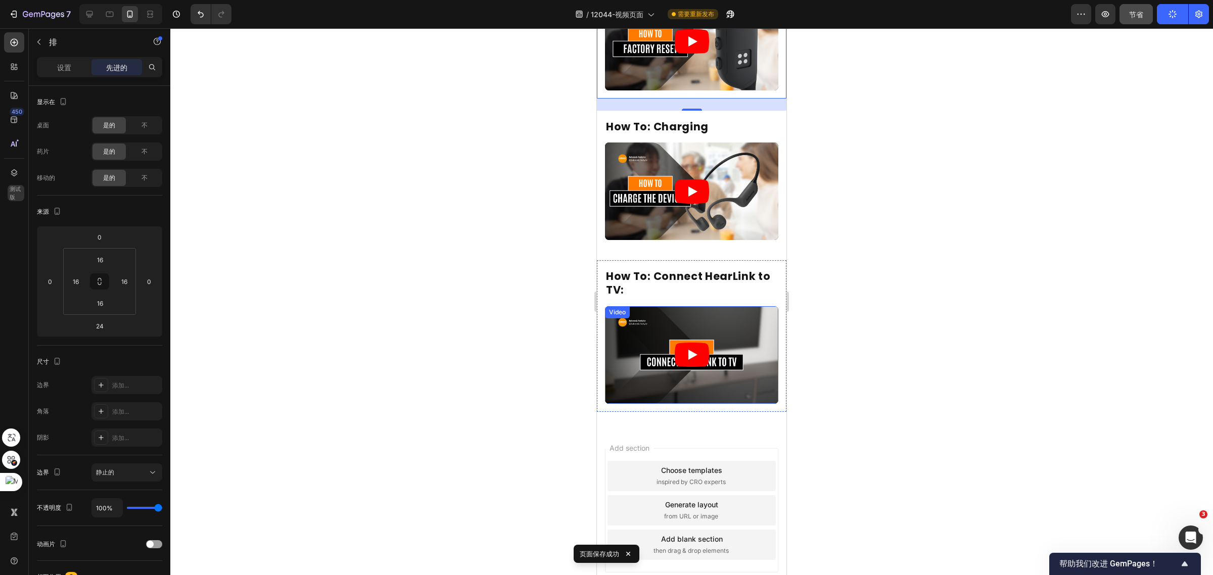
scroll to position [559, 0]
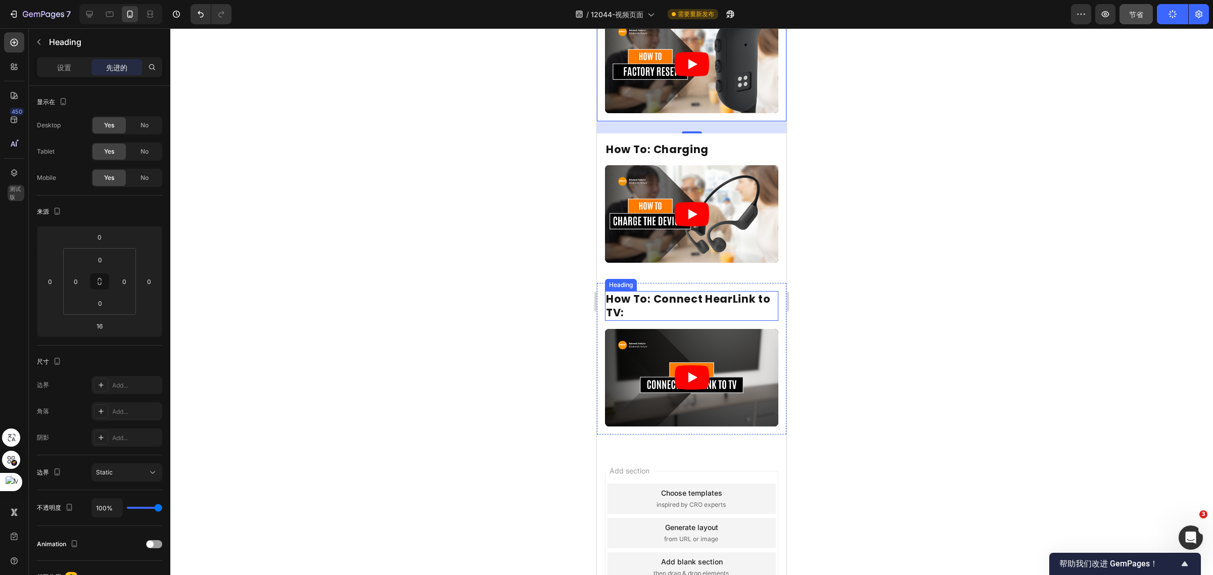
click at [704, 291] on h2 "How To: Connect HearLink to TV:" at bounding box center [691, 306] width 173 height 30
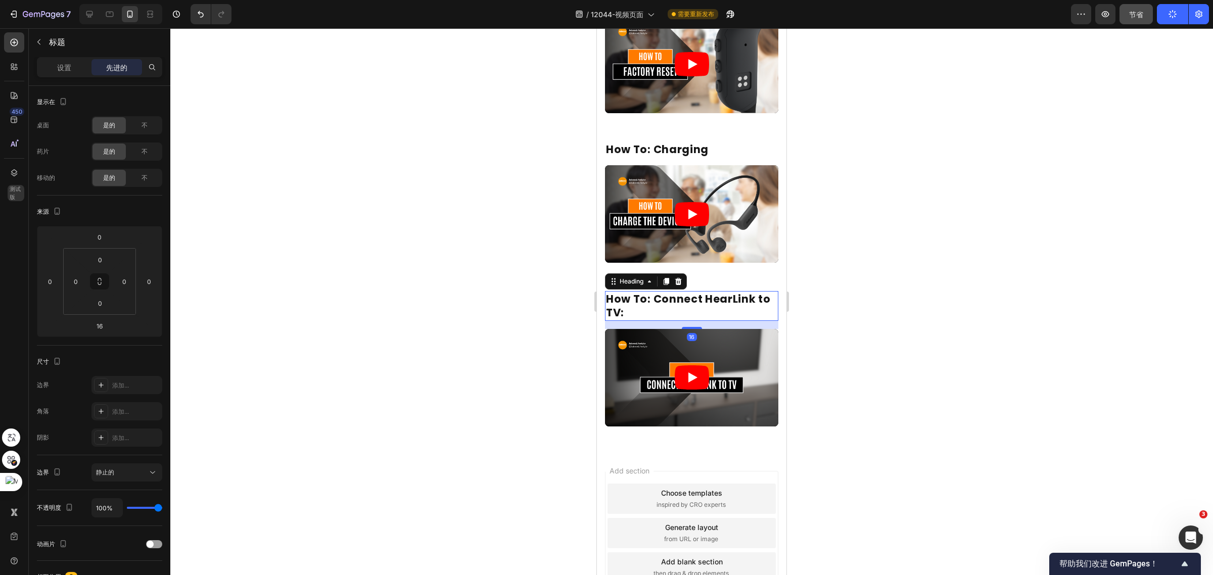
click at [707, 291] on h2 "How To: Connect HearLink to TV:" at bounding box center [691, 306] width 173 height 30
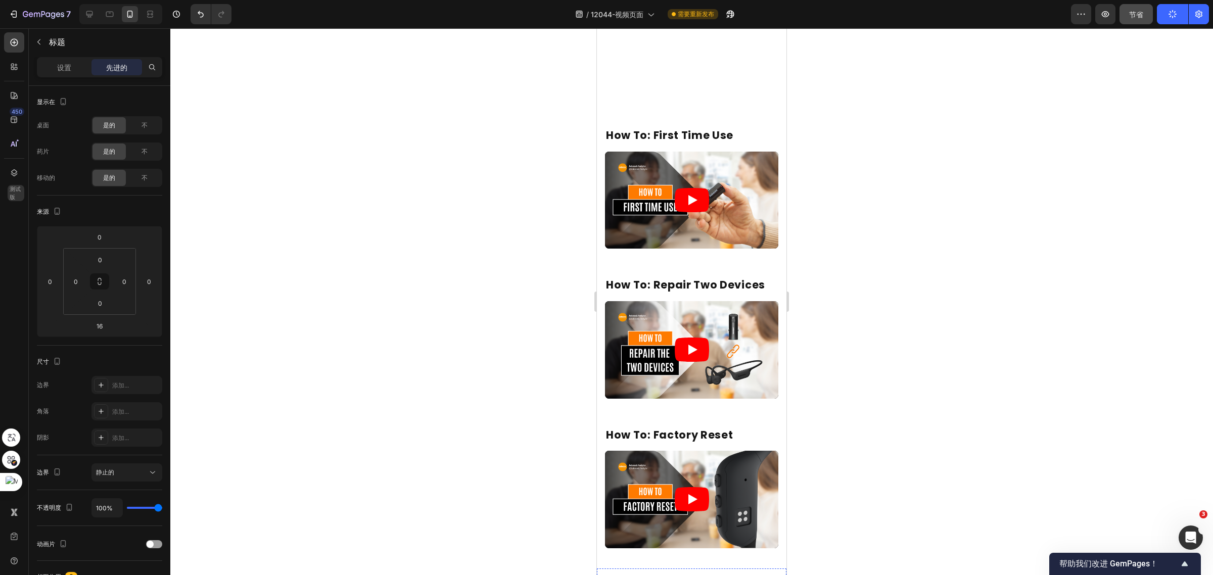
scroll to position [0, 0]
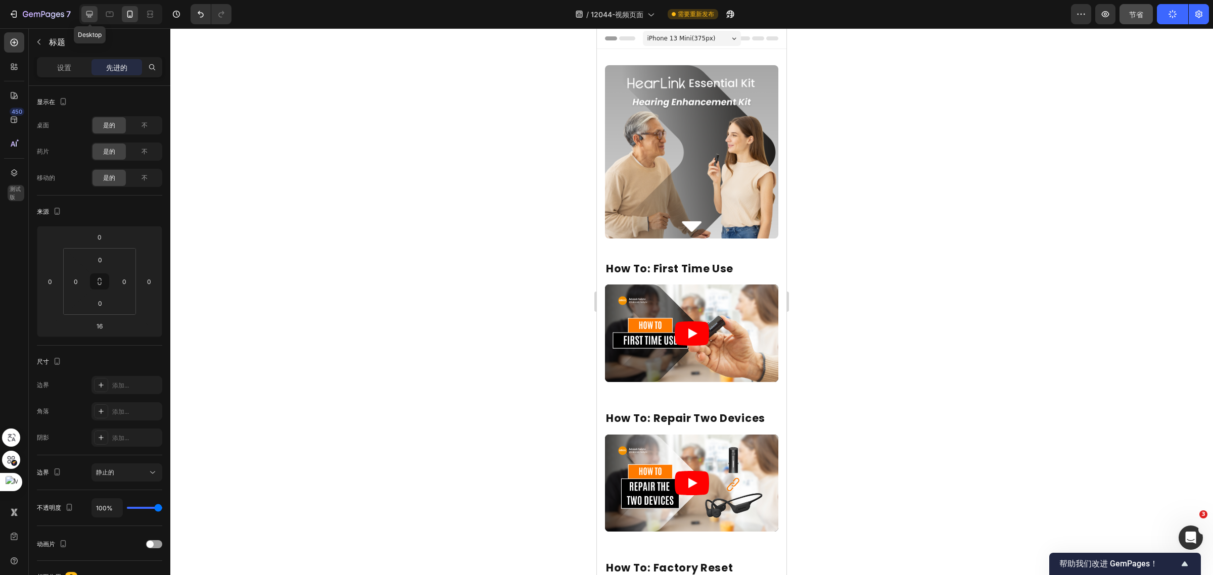
click at [84, 17] on div at bounding box center [89, 14] width 16 height 16
type input "32"
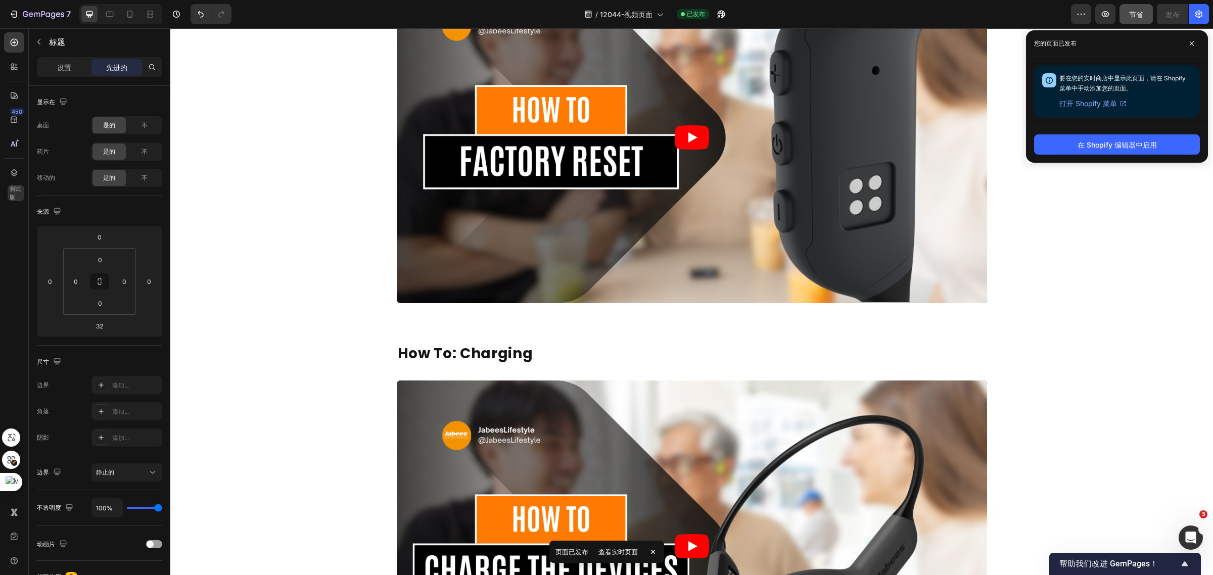
scroll to position [1316, 0]
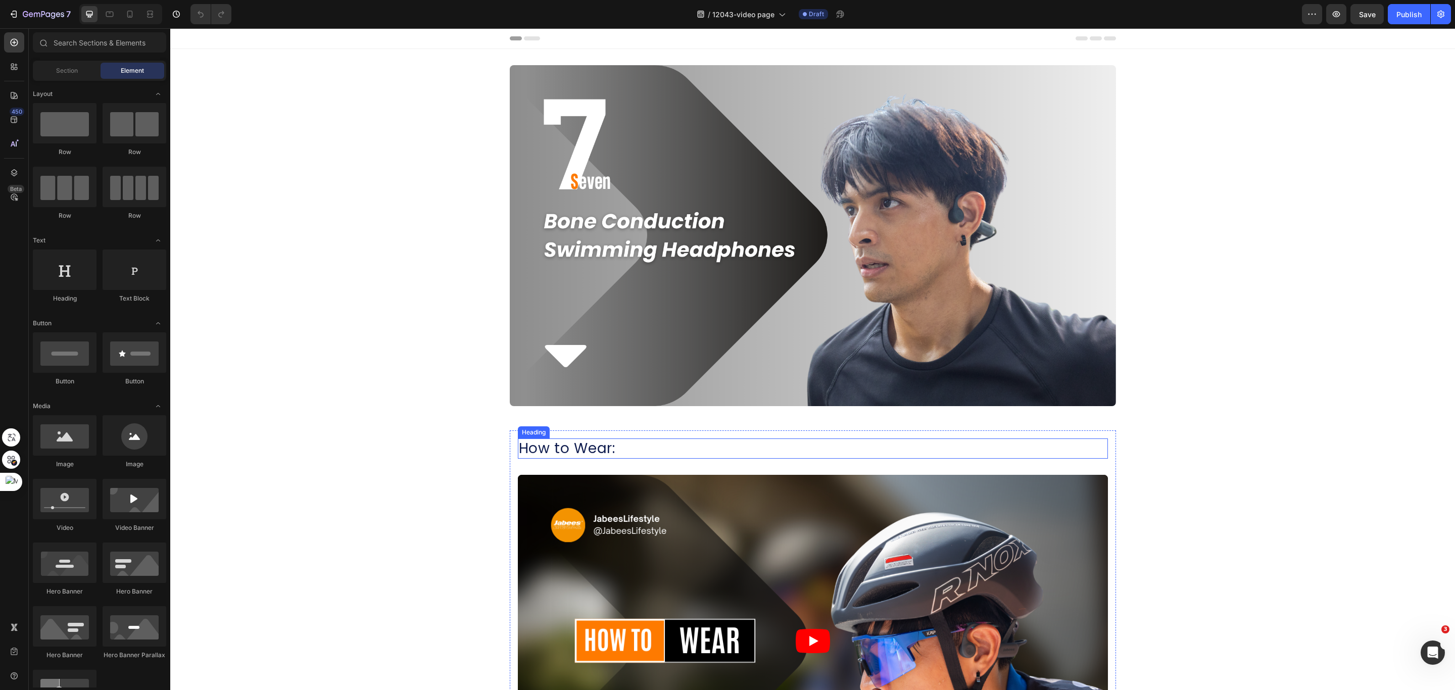
click at [652, 446] on h2 "How to Wear:" at bounding box center [813, 449] width 590 height 20
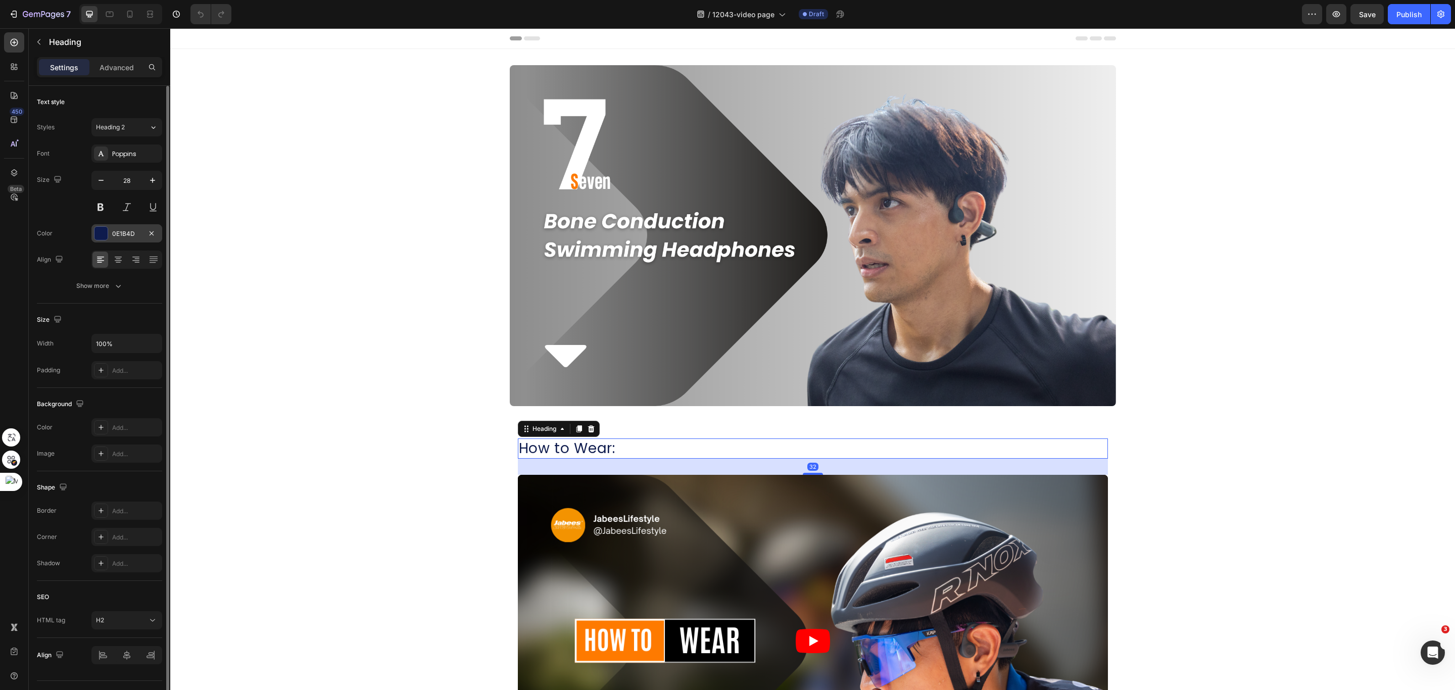
click at [102, 234] on div at bounding box center [100, 233] width 13 height 13
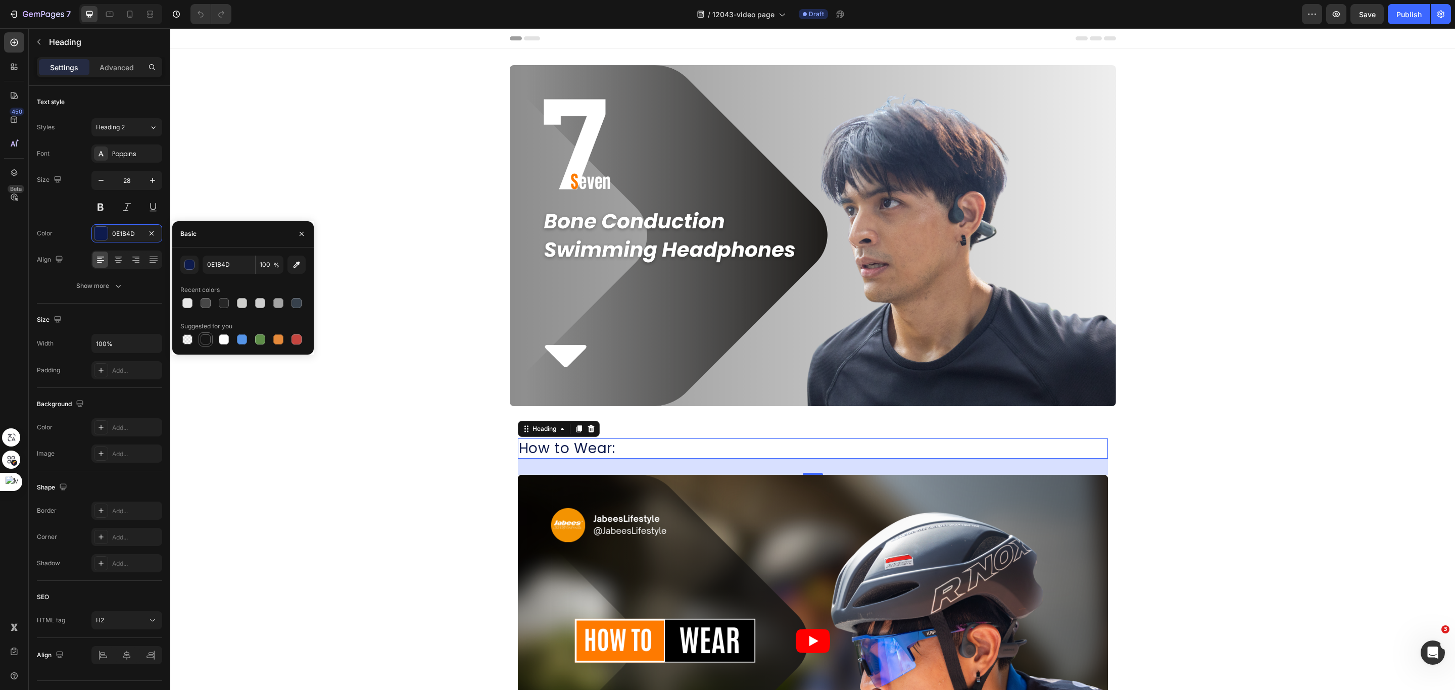
click at [202, 338] on div at bounding box center [206, 339] width 10 height 10
type input "151515"
click at [101, 206] on button at bounding box center [100, 207] width 18 height 18
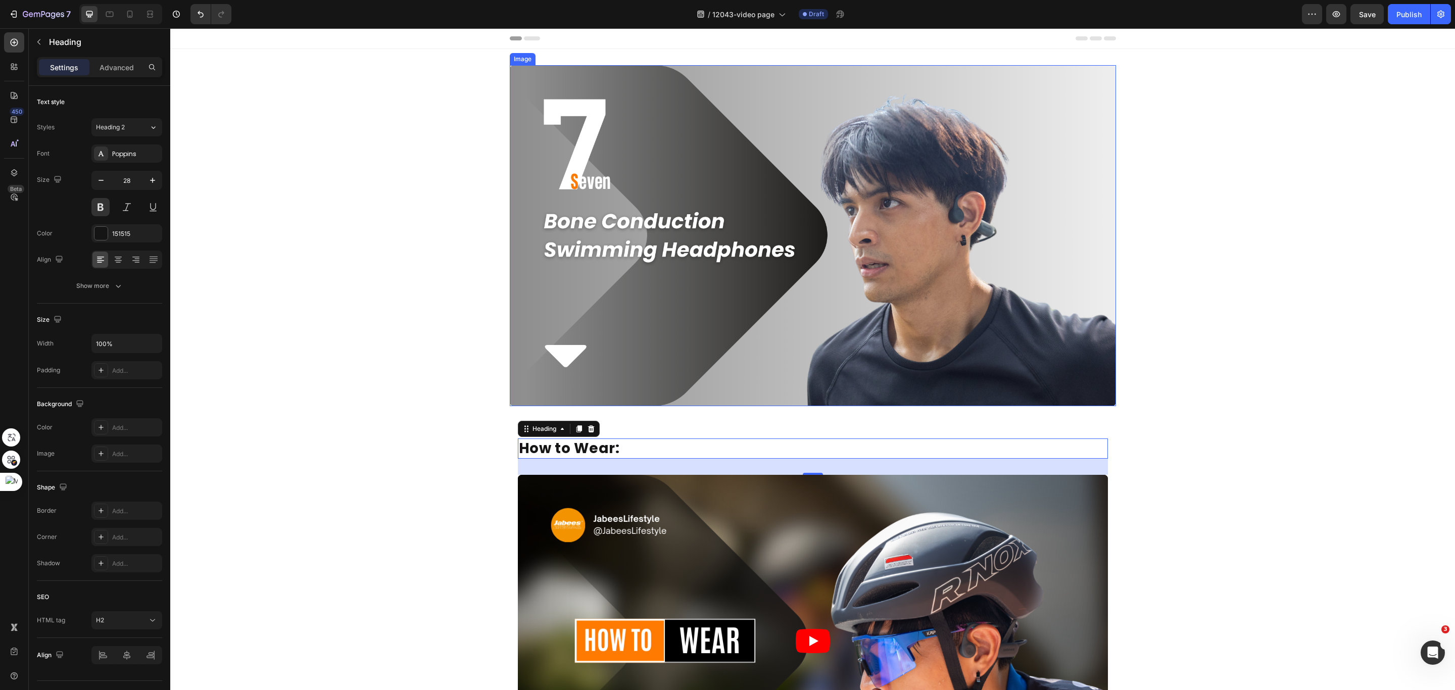
scroll to position [379, 0]
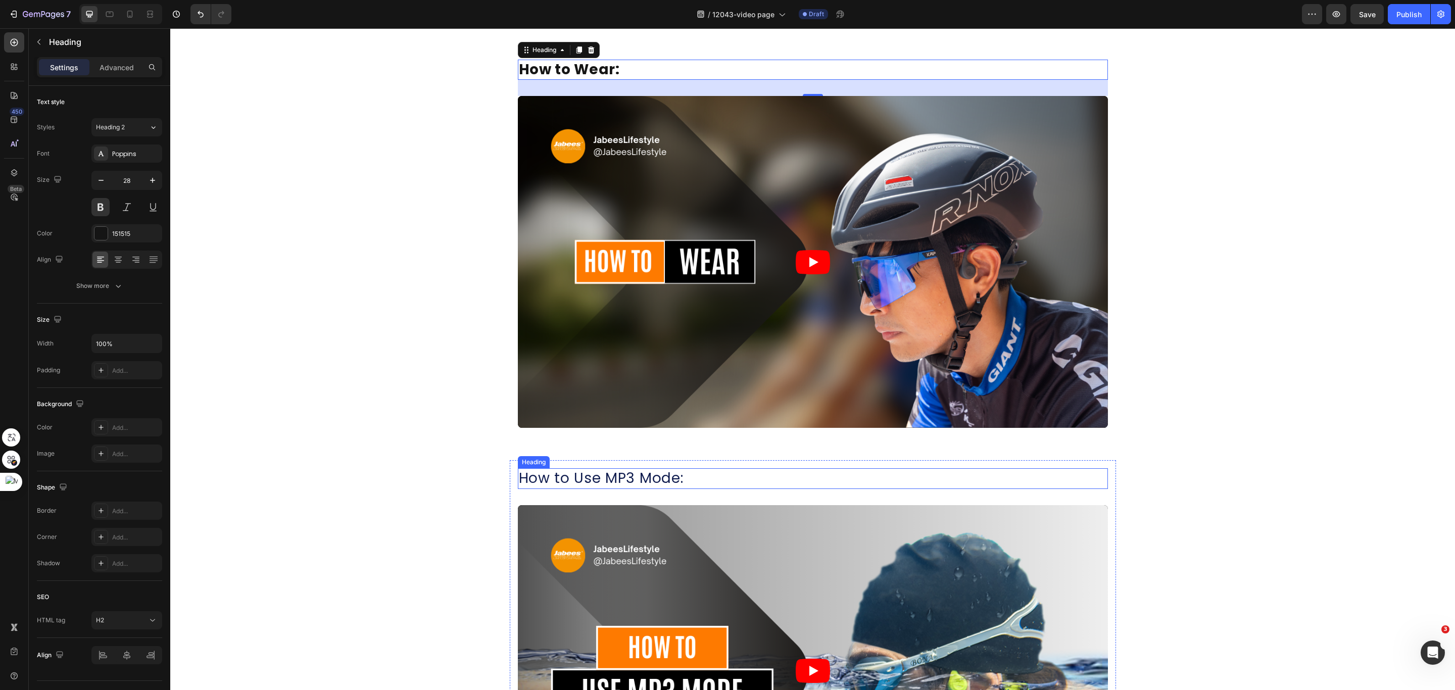
click at [560, 481] on h2 "How to Use MP3 Mode:" at bounding box center [813, 478] width 590 height 20
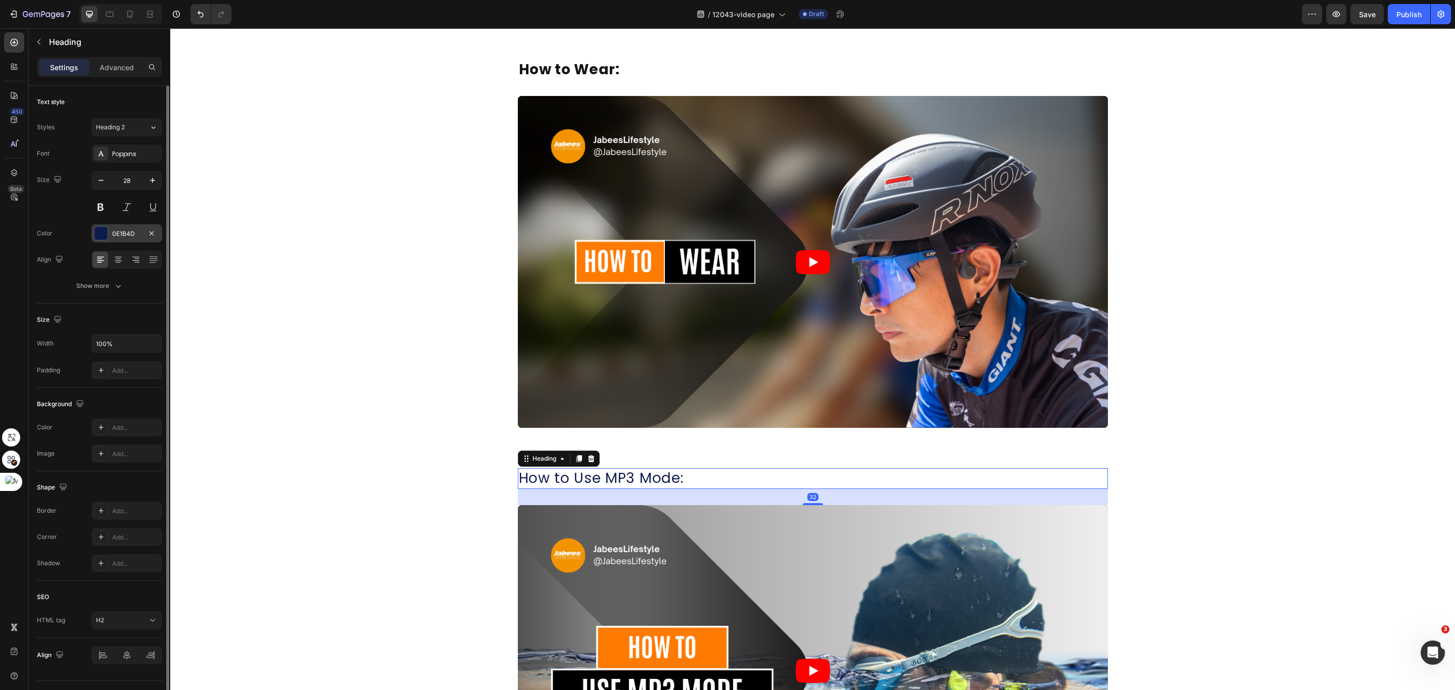
click at [101, 242] on div "0E1B4D" at bounding box center [126, 233] width 71 height 18
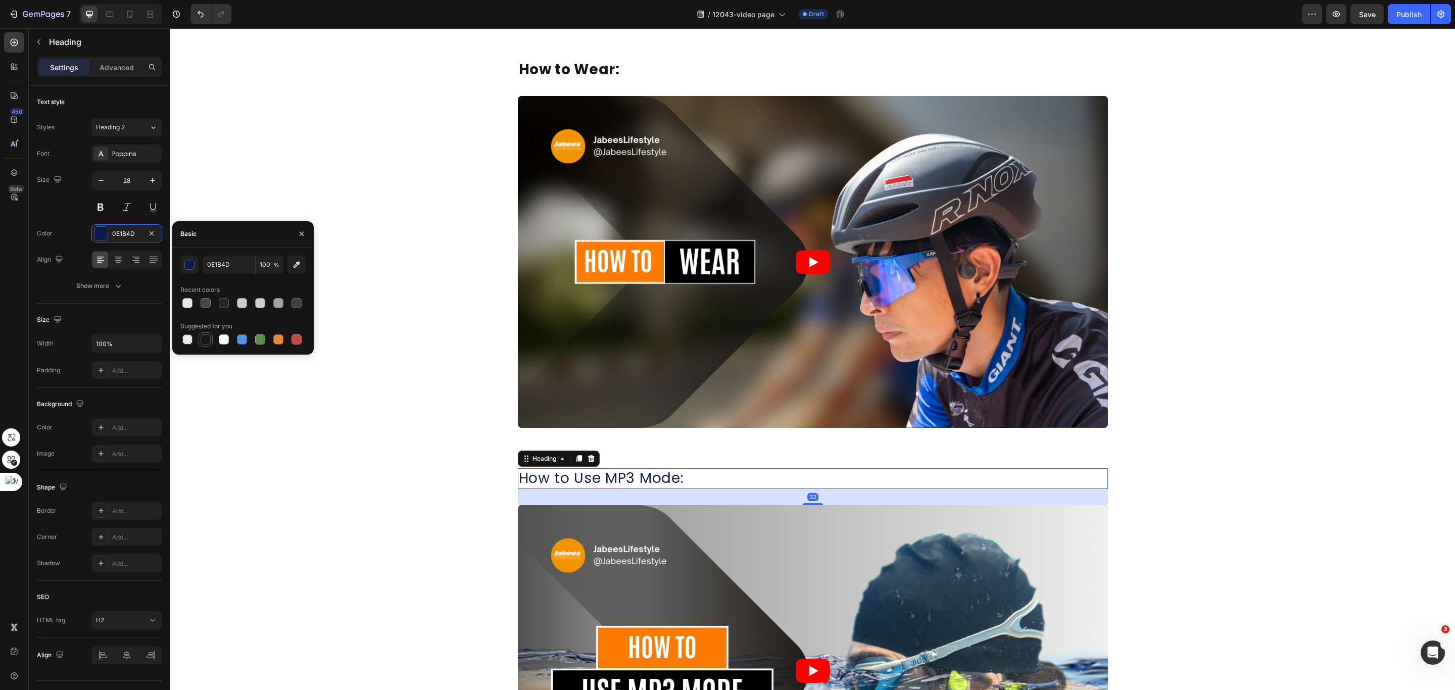
click at [201, 342] on div at bounding box center [206, 339] width 10 height 10
type input "151515"
click at [104, 205] on button at bounding box center [100, 207] width 18 height 18
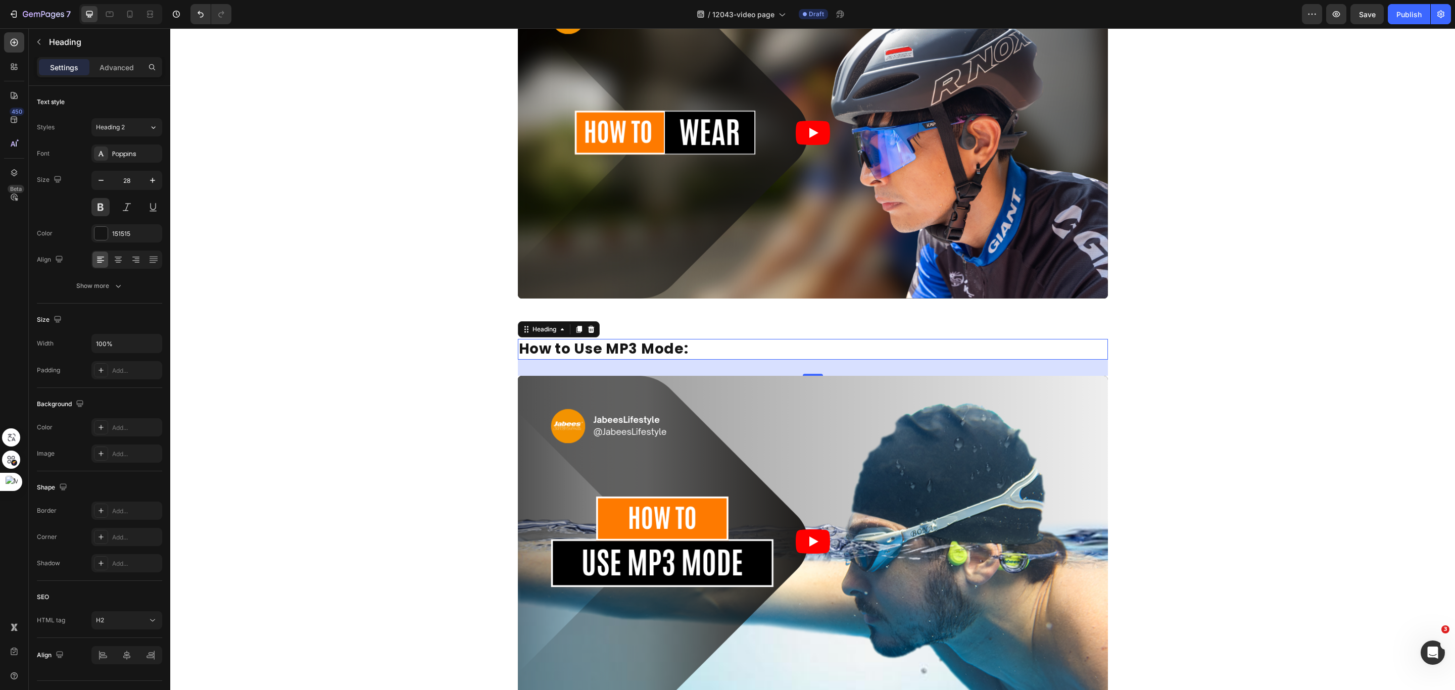
scroll to position [682, 0]
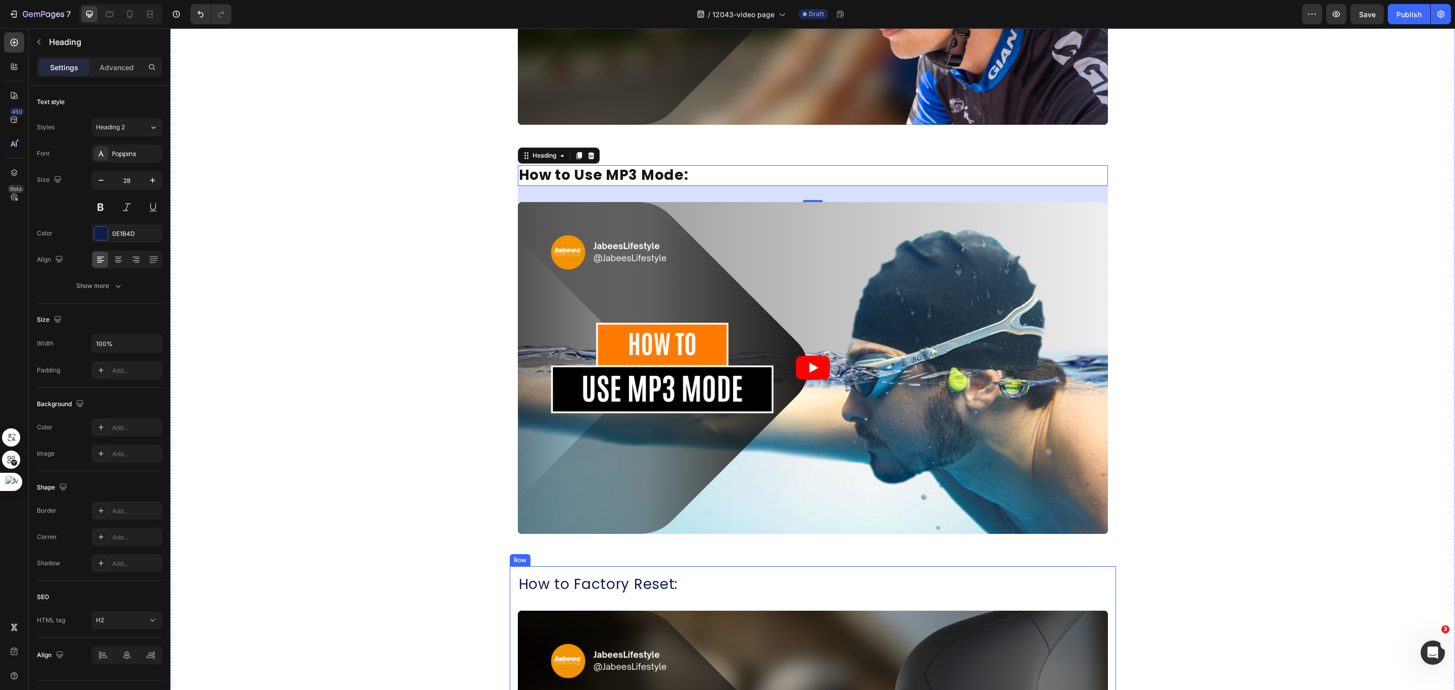
click at [664, 583] on h2 "How to Factory Reset:" at bounding box center [813, 584] width 590 height 20
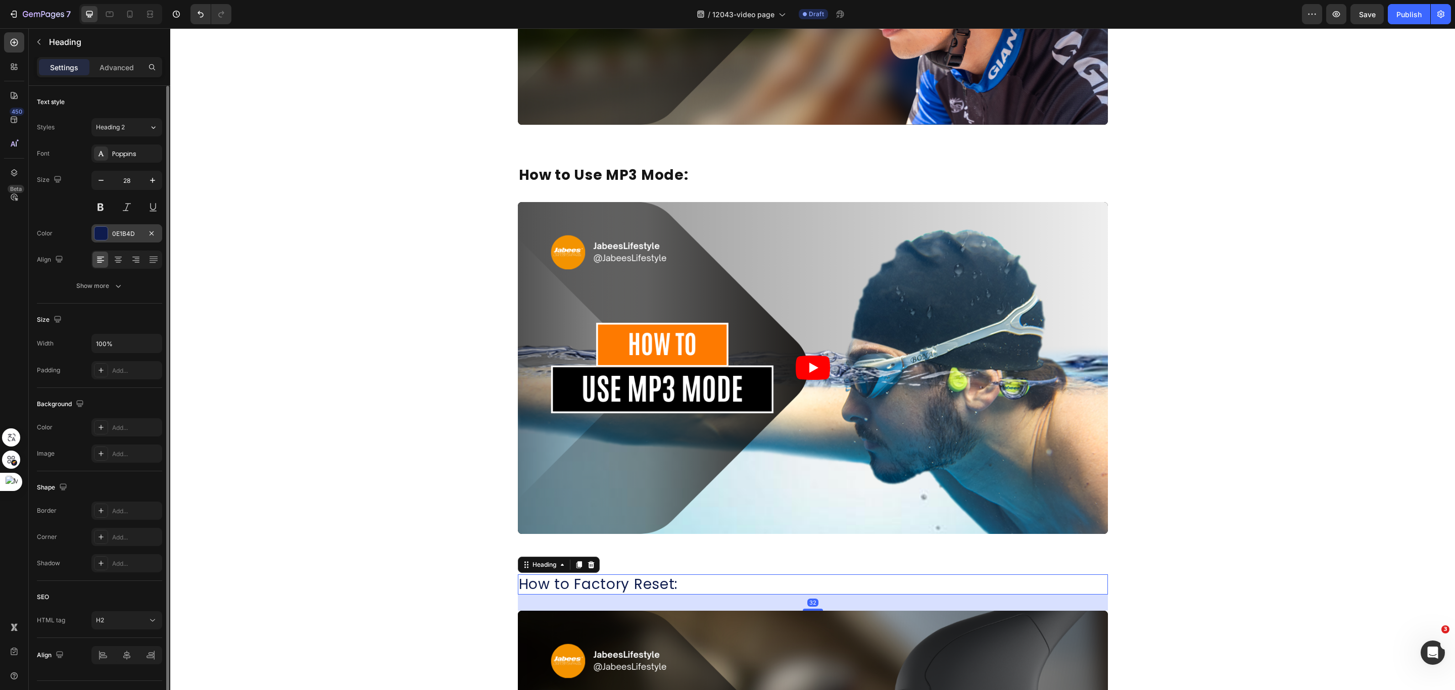
click at [102, 233] on div at bounding box center [100, 233] width 13 height 13
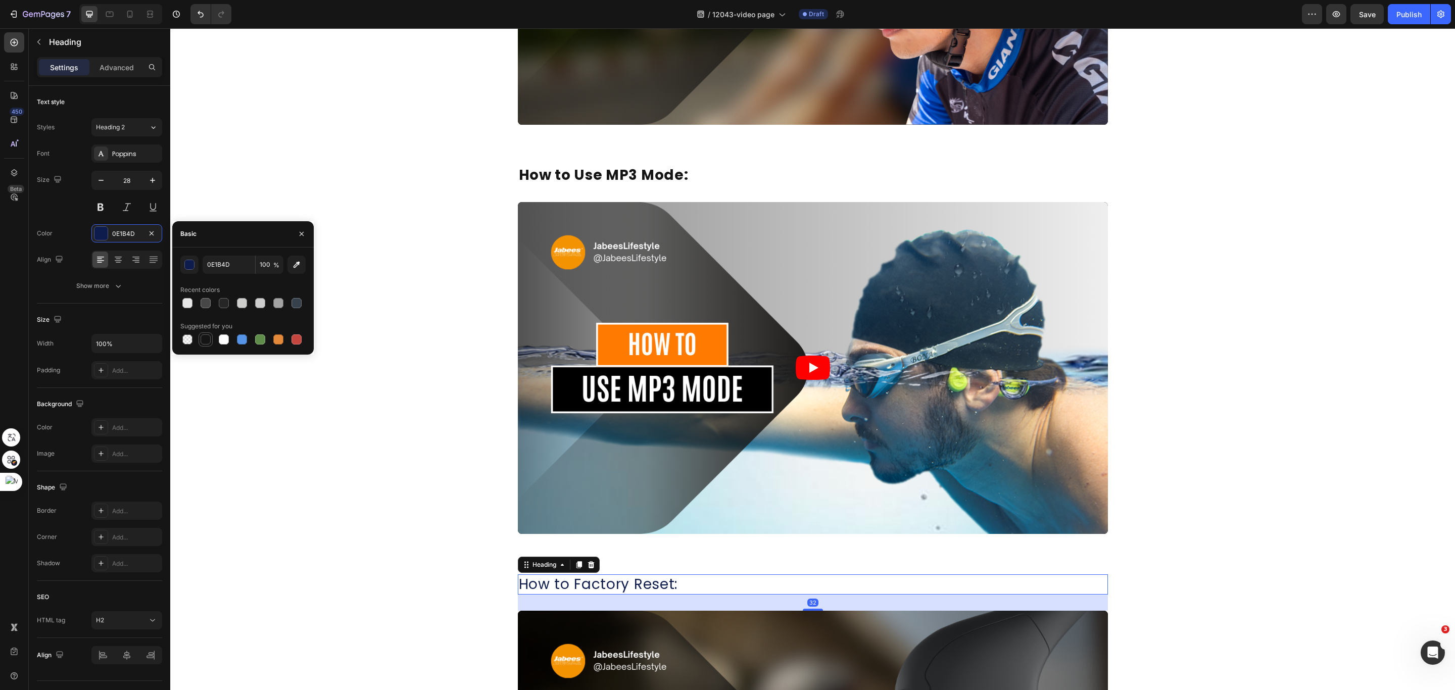
click at [205, 340] on div at bounding box center [206, 339] width 10 height 10
type input "151515"
click at [102, 208] on button at bounding box center [100, 207] width 18 height 18
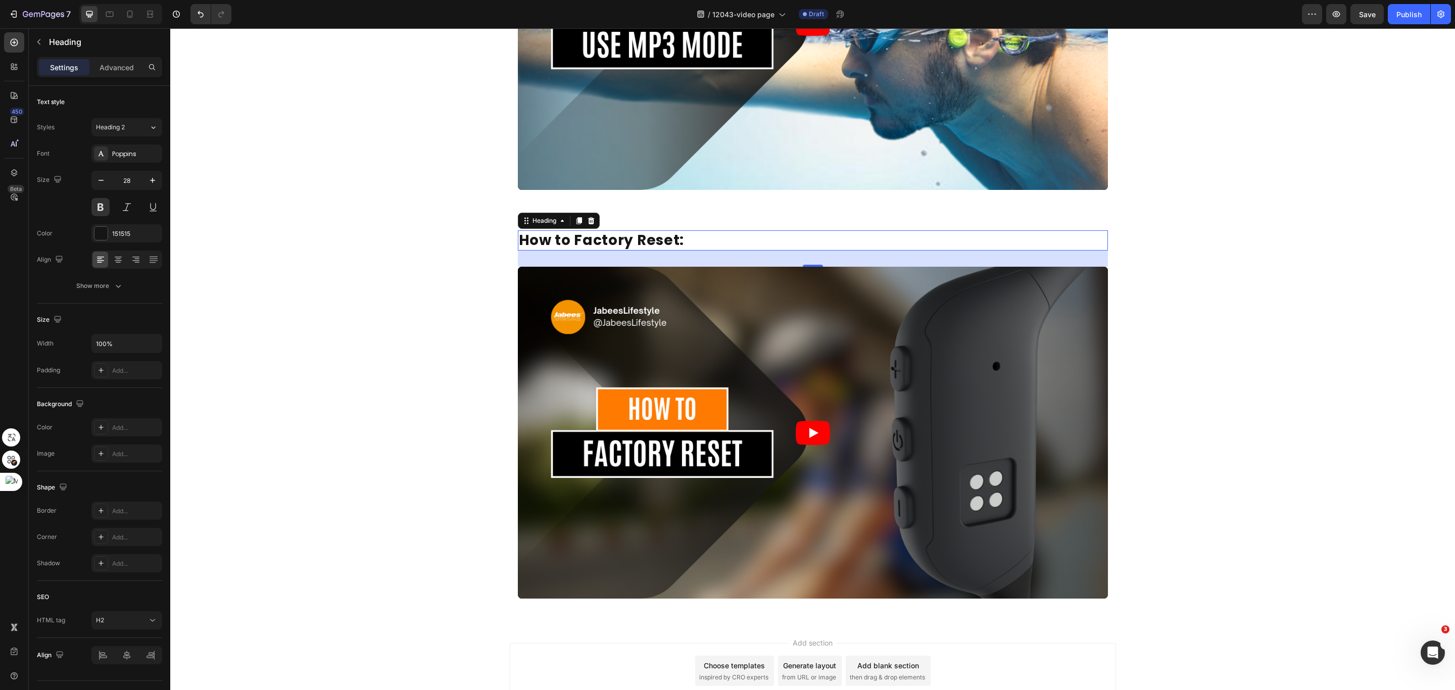
scroll to position [1061, 0]
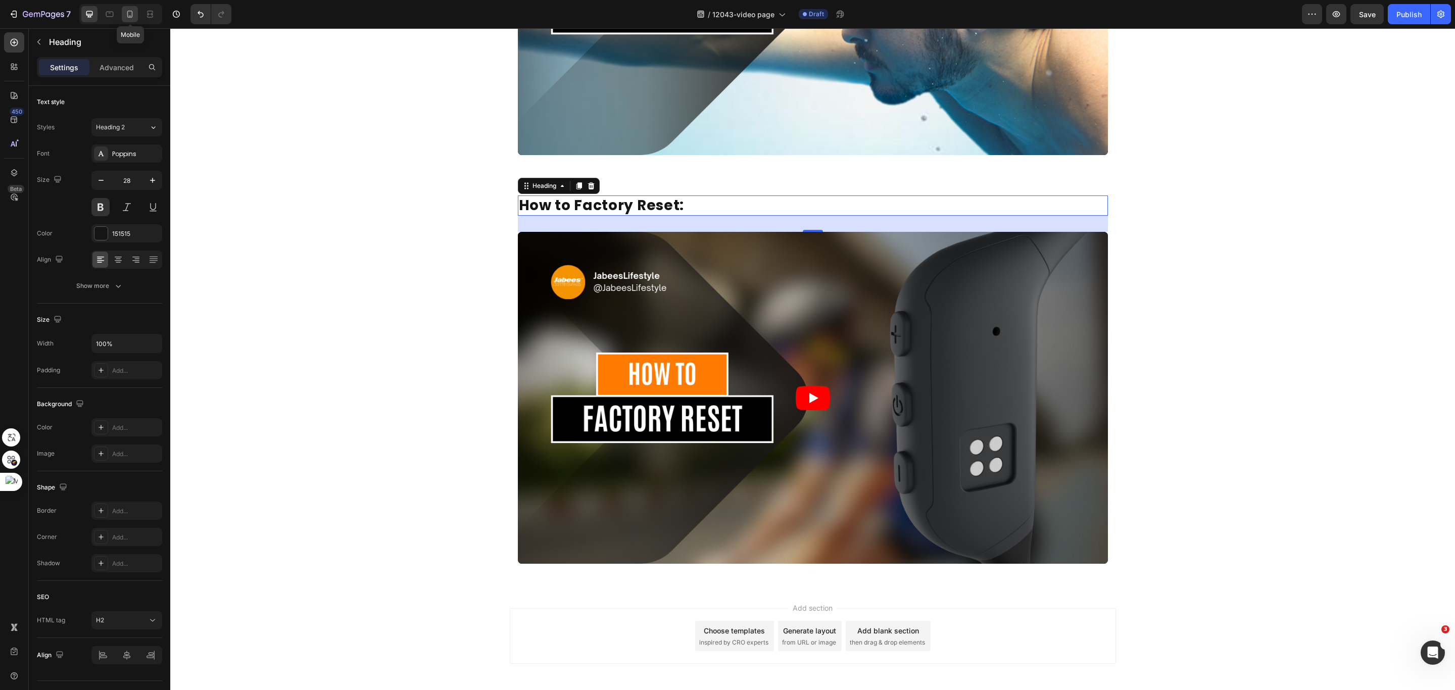
click at [133, 11] on icon at bounding box center [130, 14] width 10 height 10
type input "21"
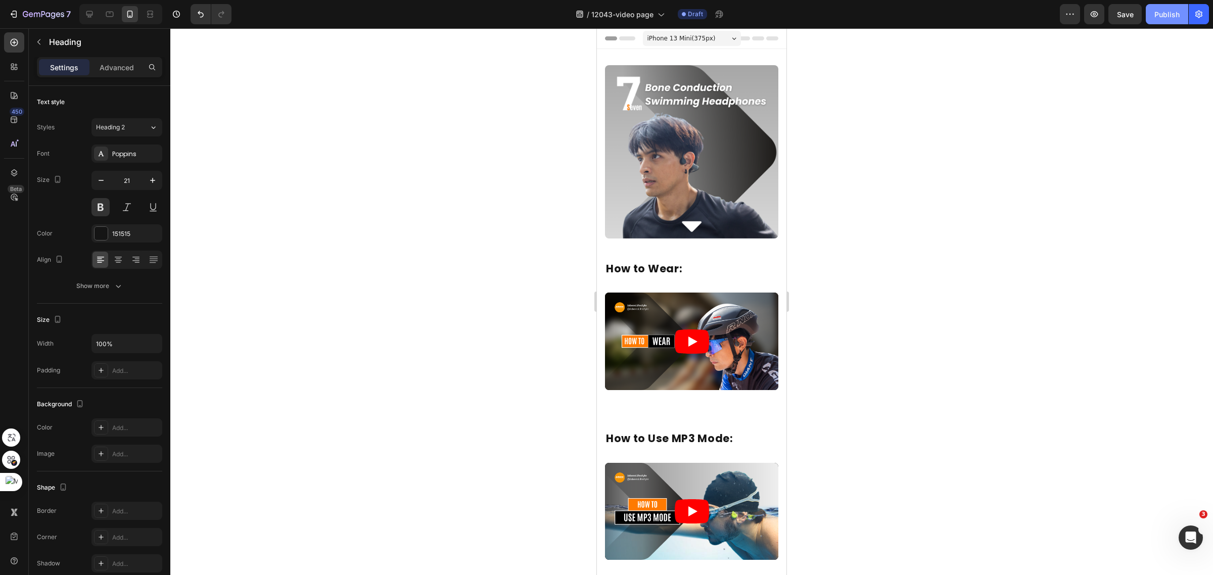
click at [1166, 12] on div "Publish" at bounding box center [1166, 14] width 25 height 11
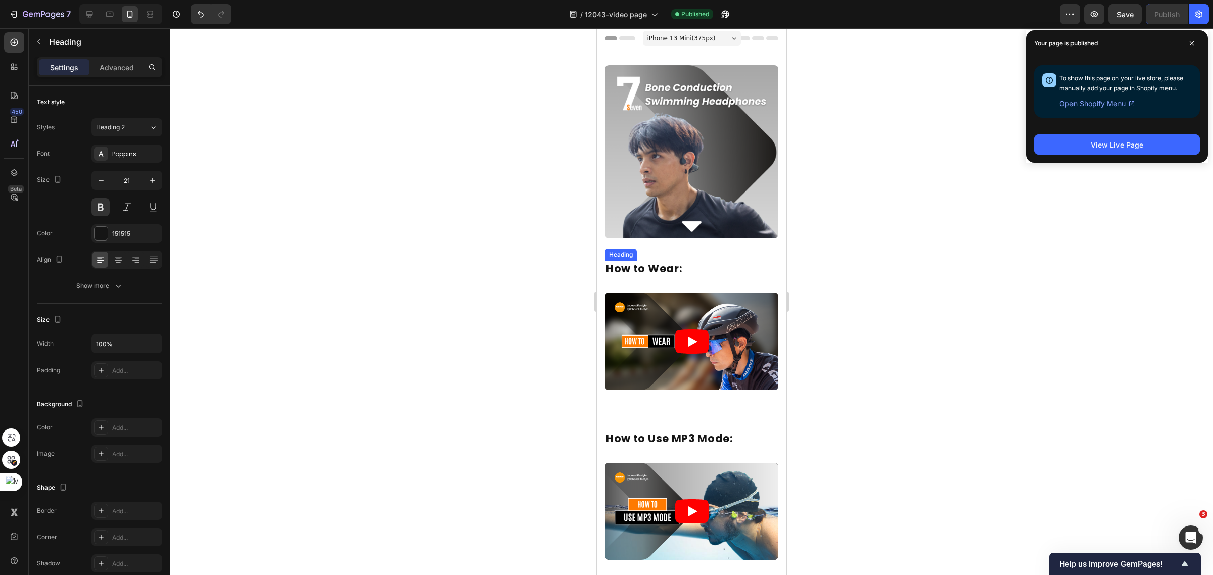
click at [696, 261] on h2 "How to Wear:" at bounding box center [691, 269] width 173 height 16
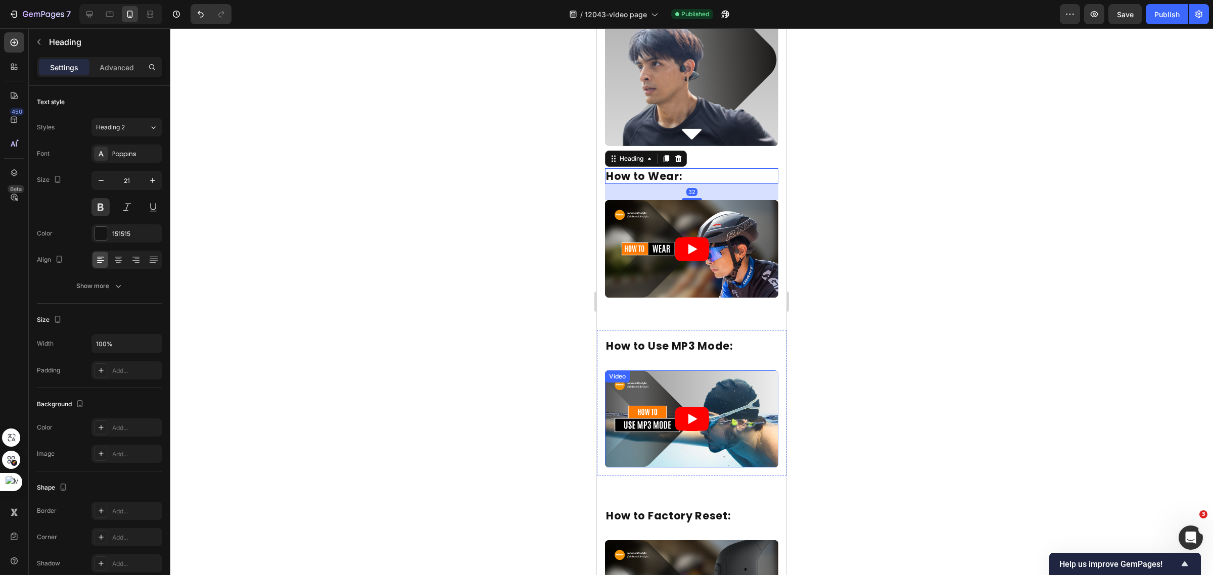
scroll to position [126, 0]
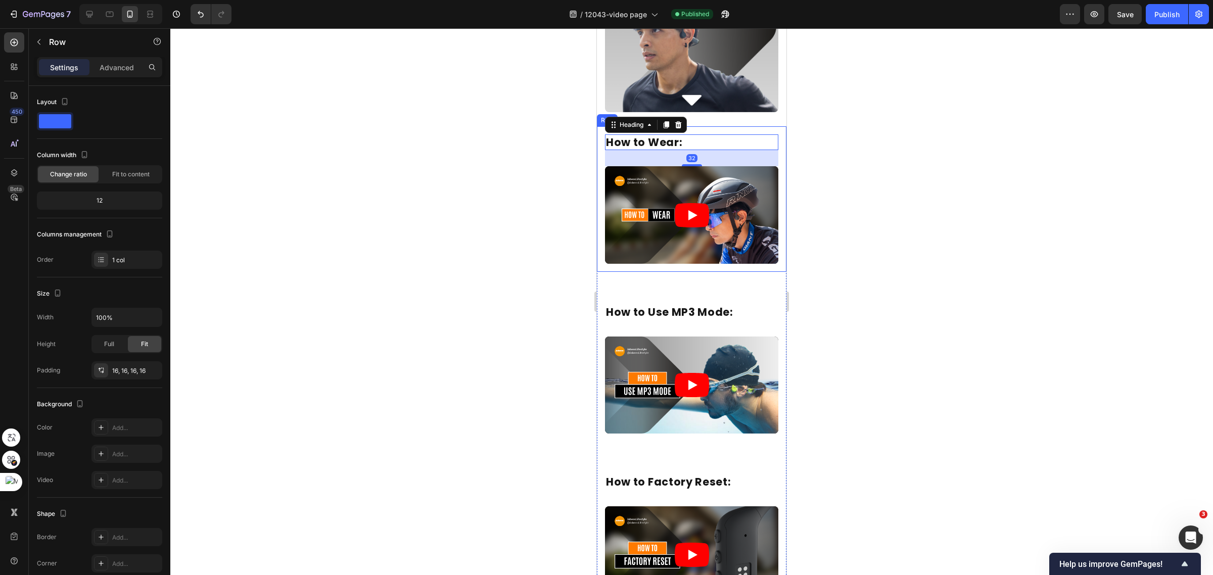
click at [695, 256] on div "How to Wear: Heading 32 Video Row" at bounding box center [691, 199] width 189 height 146
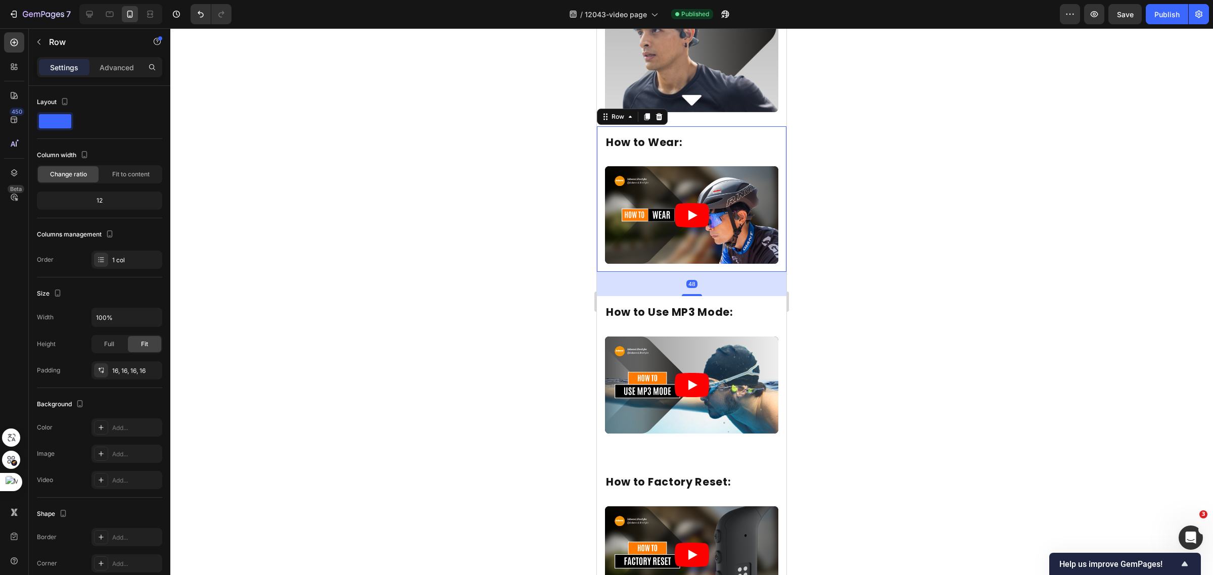
click at [691, 142] on div "How to Wear: Heading Video" at bounding box center [691, 198] width 173 height 129
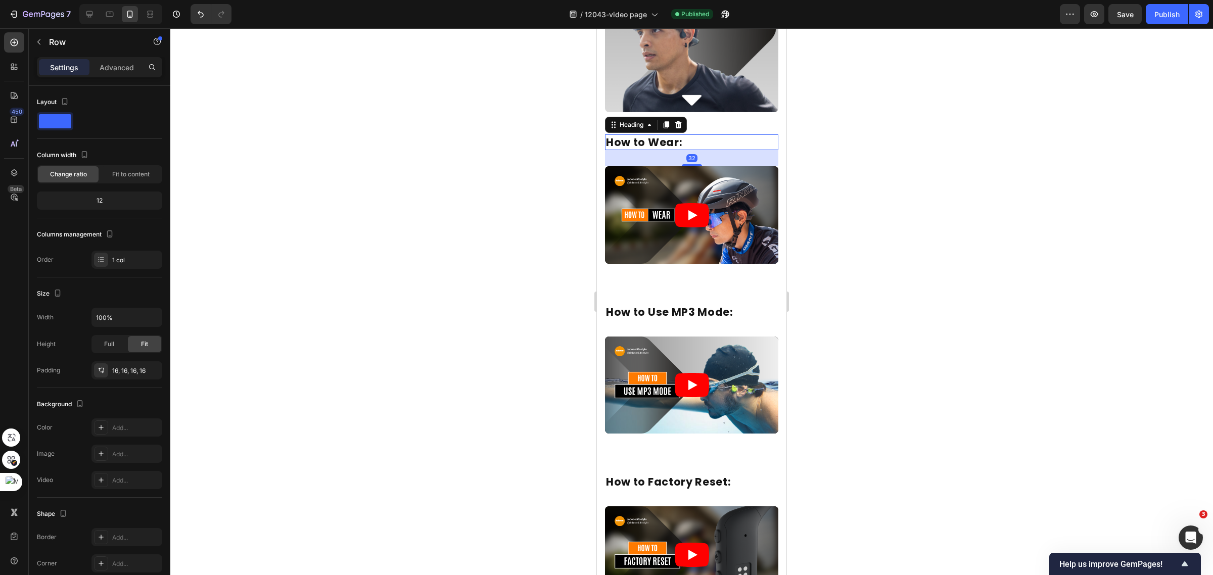
click at [692, 138] on h2 "How to Wear:" at bounding box center [691, 142] width 173 height 16
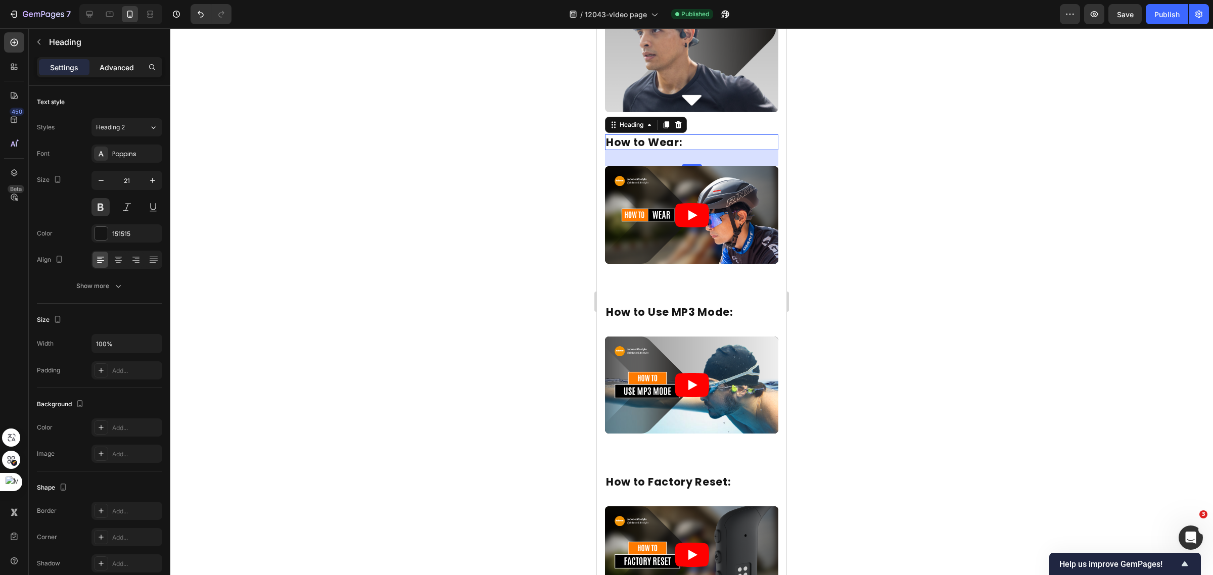
click at [107, 71] on p "Advanced" at bounding box center [117, 67] width 34 height 11
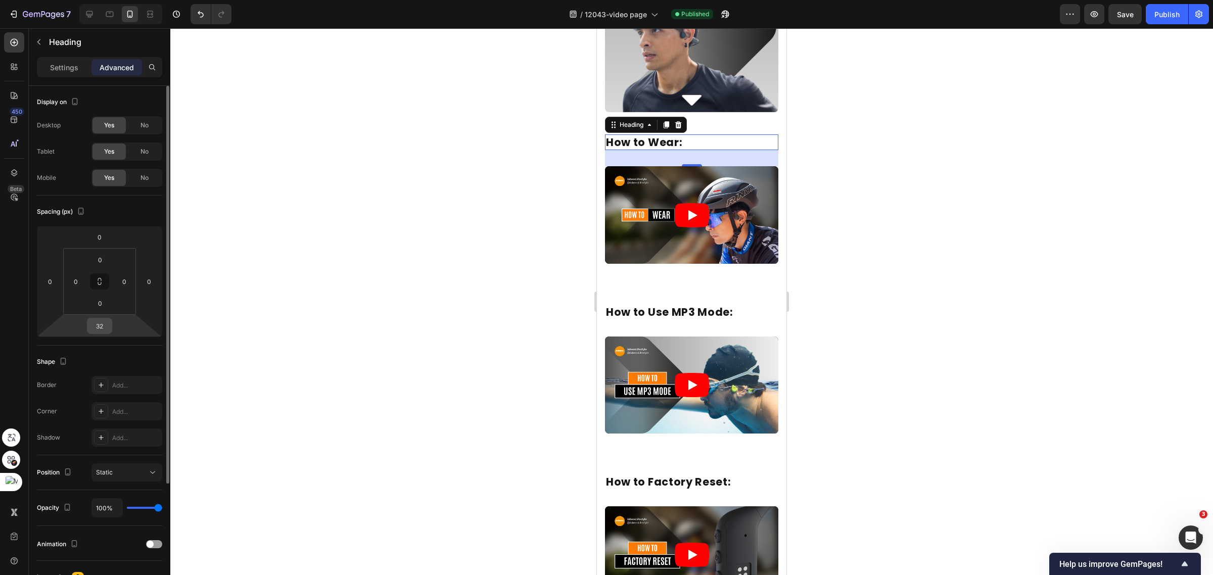
click at [107, 330] on input "32" at bounding box center [99, 325] width 20 height 15
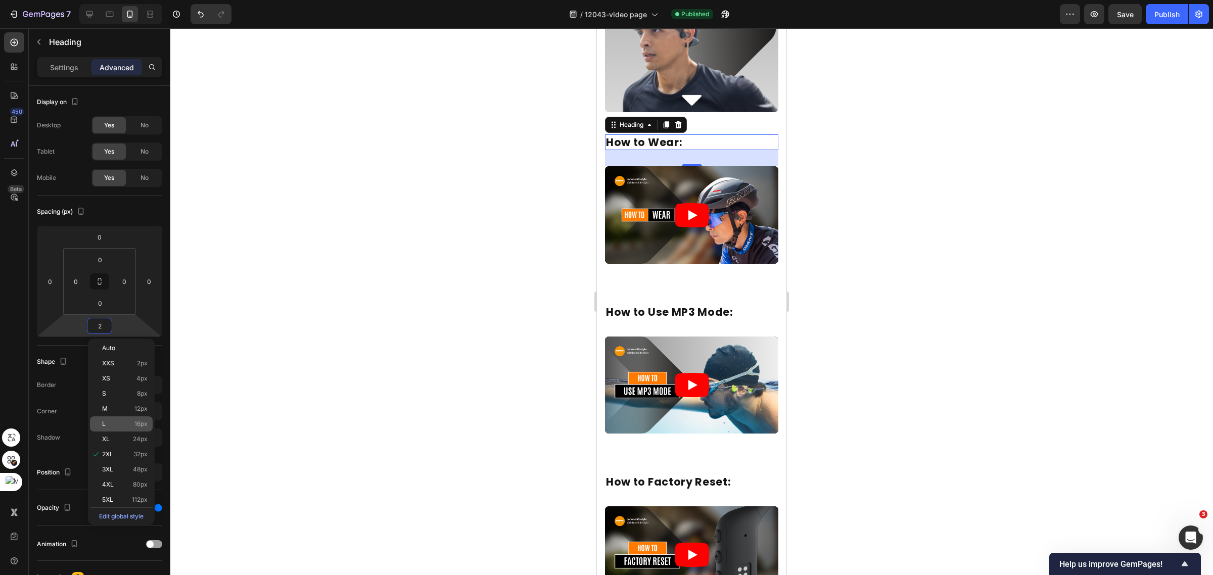
click at [120, 421] on p "L 16px" at bounding box center [124, 423] width 45 height 7
type input "16"
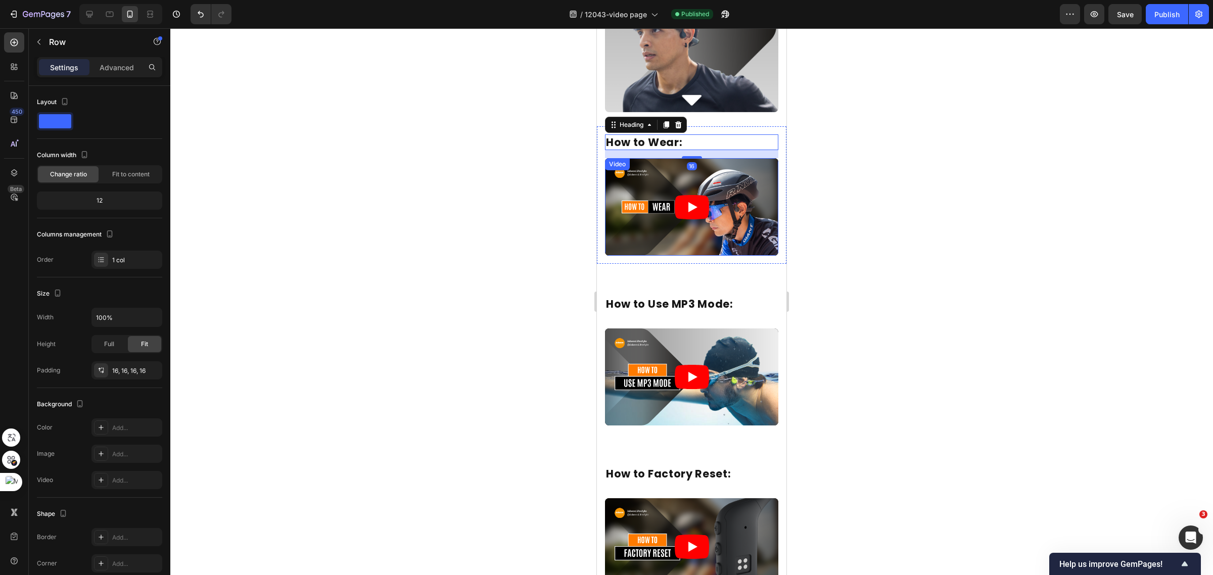
click at [695, 245] on div "How to Wear: Heading 16 Video Row" at bounding box center [691, 194] width 189 height 137
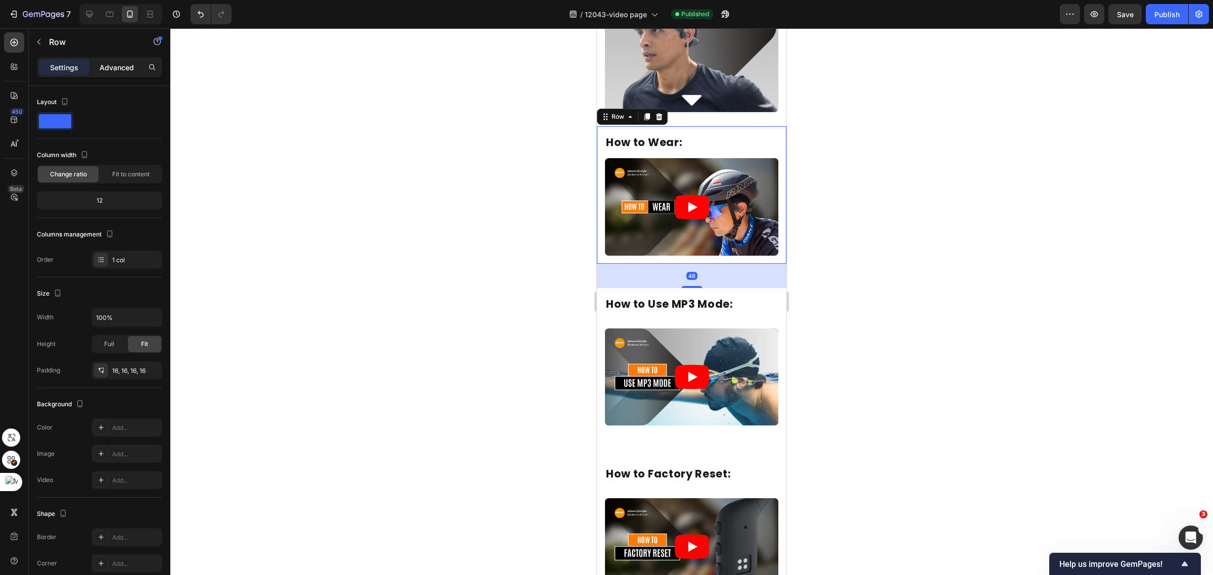
click at [123, 64] on p "Advanced" at bounding box center [117, 67] width 34 height 11
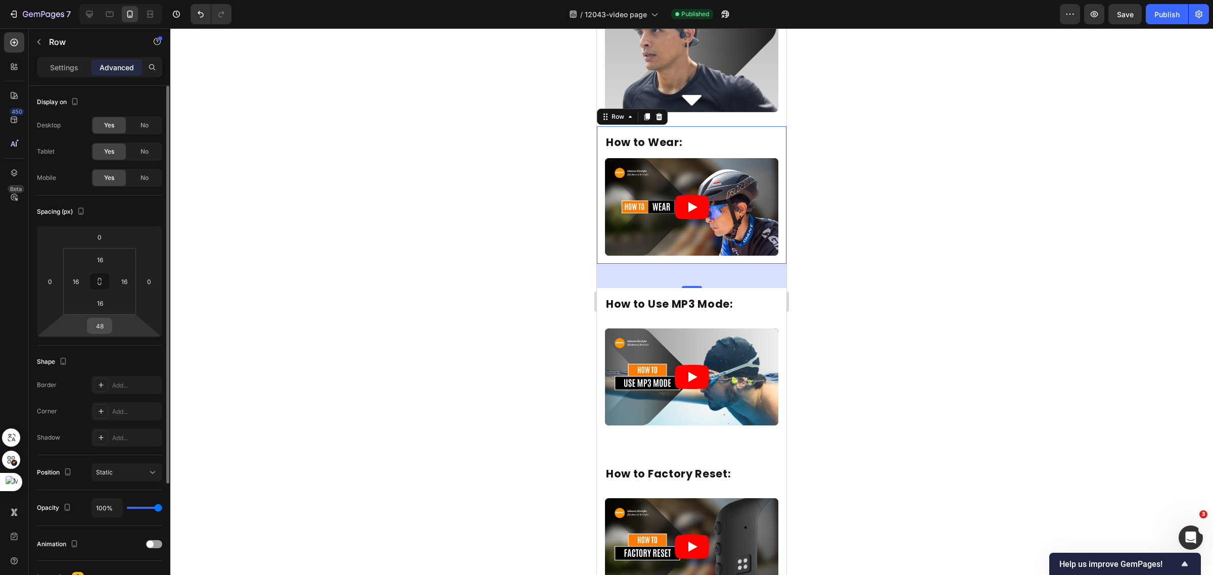
click at [105, 331] on input "48" at bounding box center [99, 325] width 20 height 15
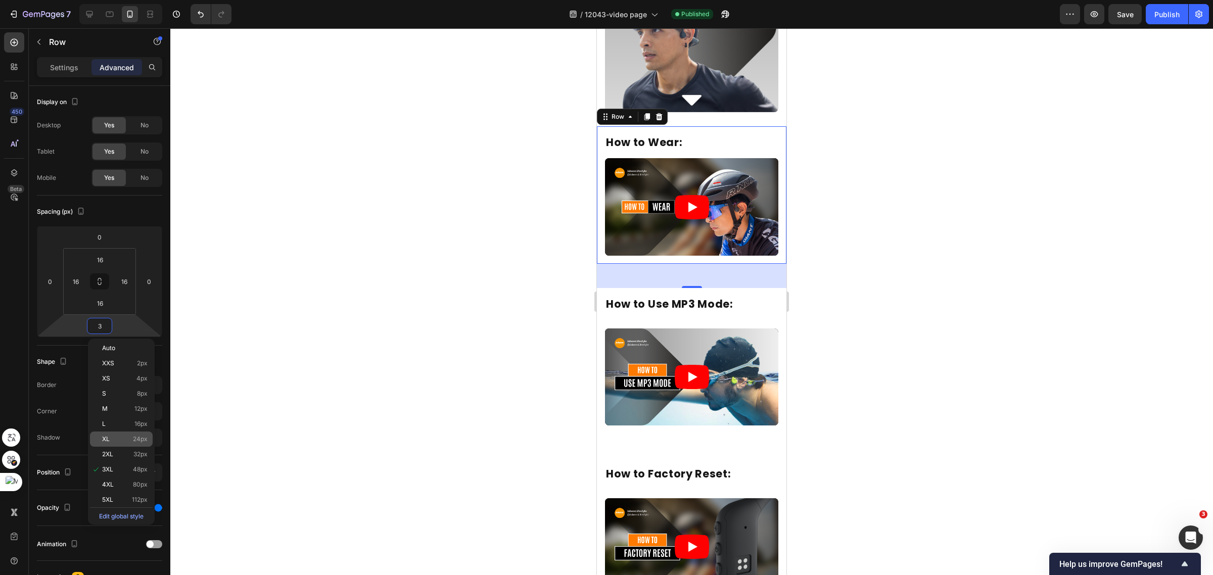
click at [125, 433] on div "XL 24px" at bounding box center [121, 439] width 63 height 15
type input "24"
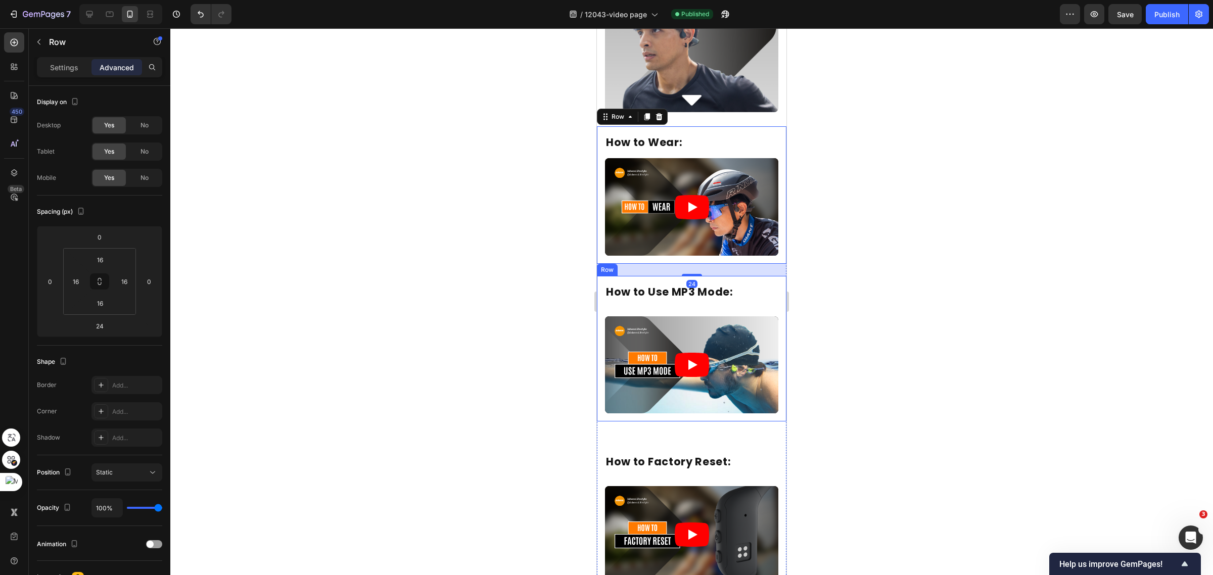
click at [703, 397] on div "How to Use MP3 Mode: Heading Video Row" at bounding box center [691, 349] width 189 height 146
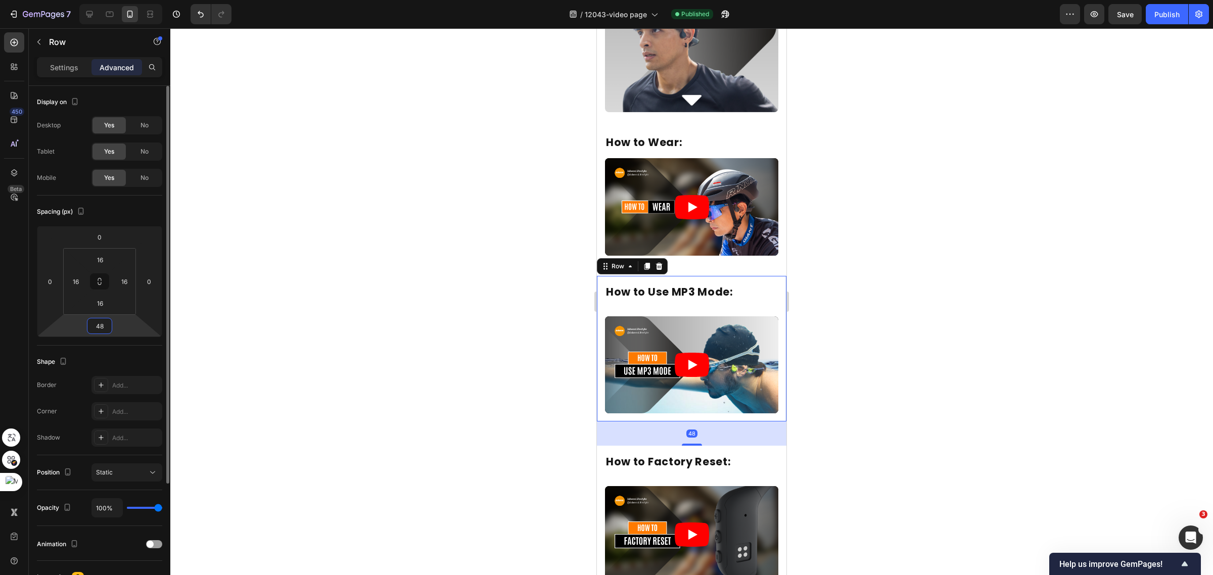
click at [105, 322] on input "48" at bounding box center [99, 325] width 20 height 15
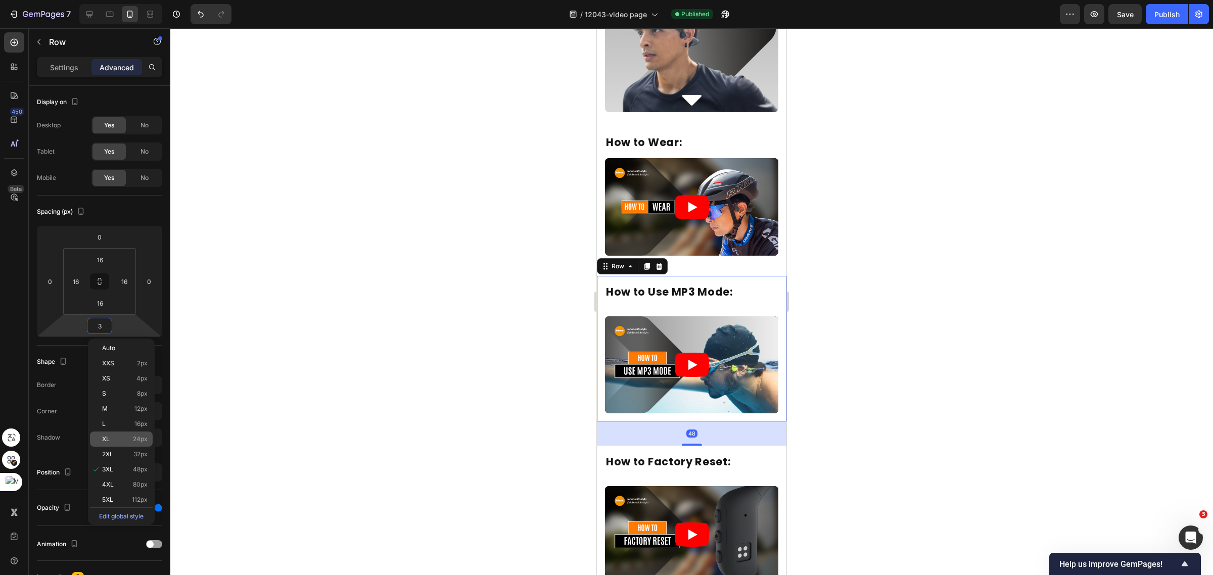
click at [134, 439] on span "24px" at bounding box center [140, 439] width 15 height 7
type input "24"
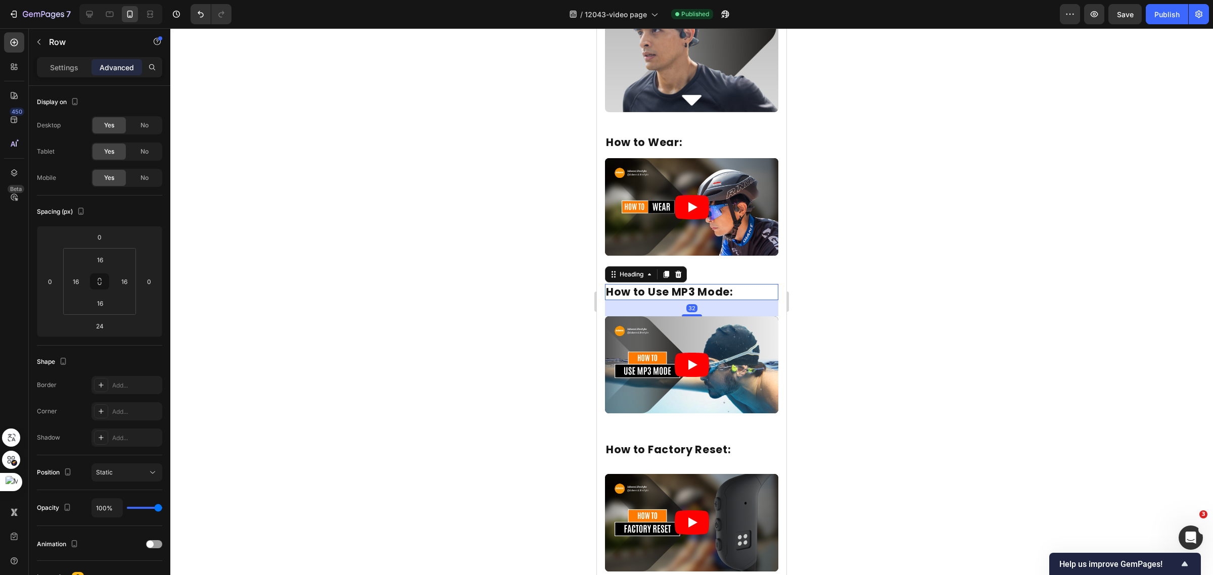
click at [701, 284] on h2 "How to Use MP3 Mode:" at bounding box center [691, 292] width 173 height 16
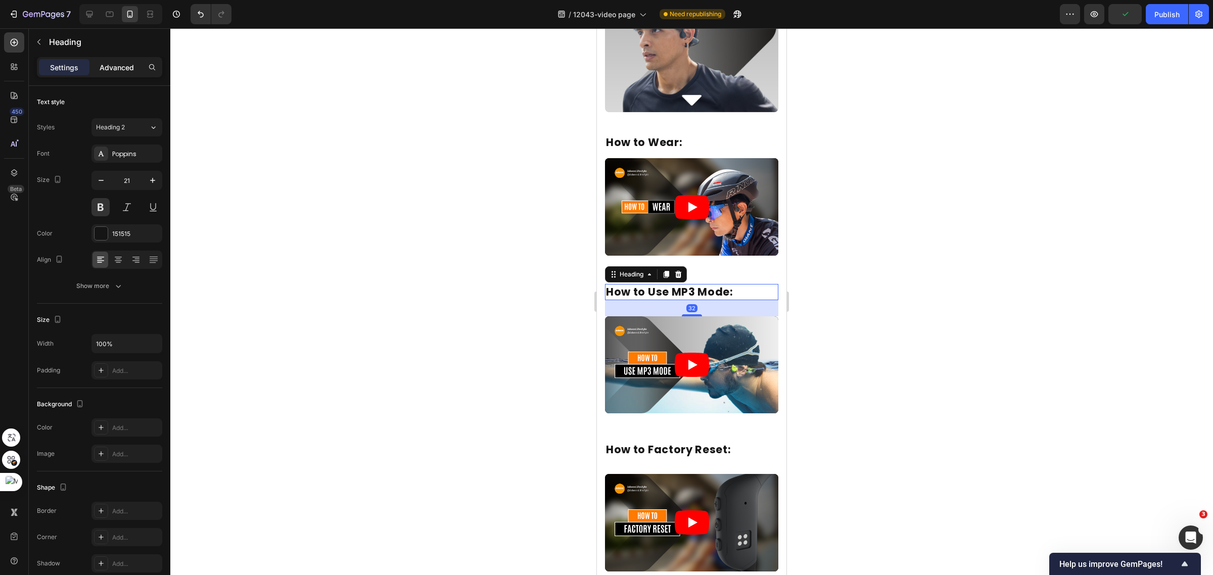
click at [119, 64] on p "Advanced" at bounding box center [117, 67] width 34 height 11
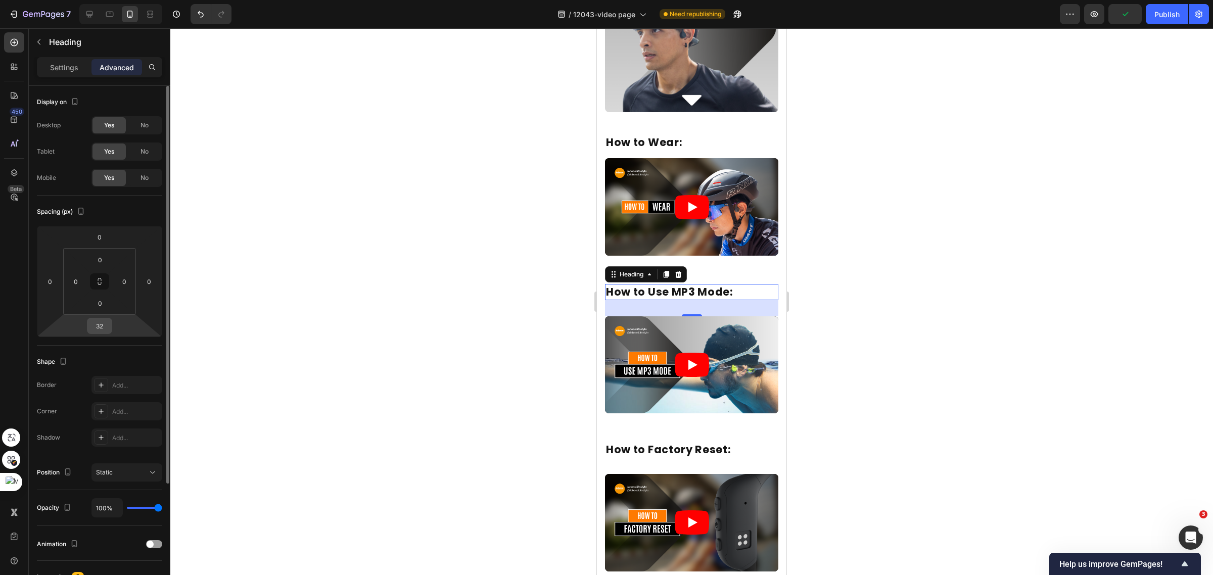
click at [102, 324] on input "32" at bounding box center [99, 325] width 20 height 15
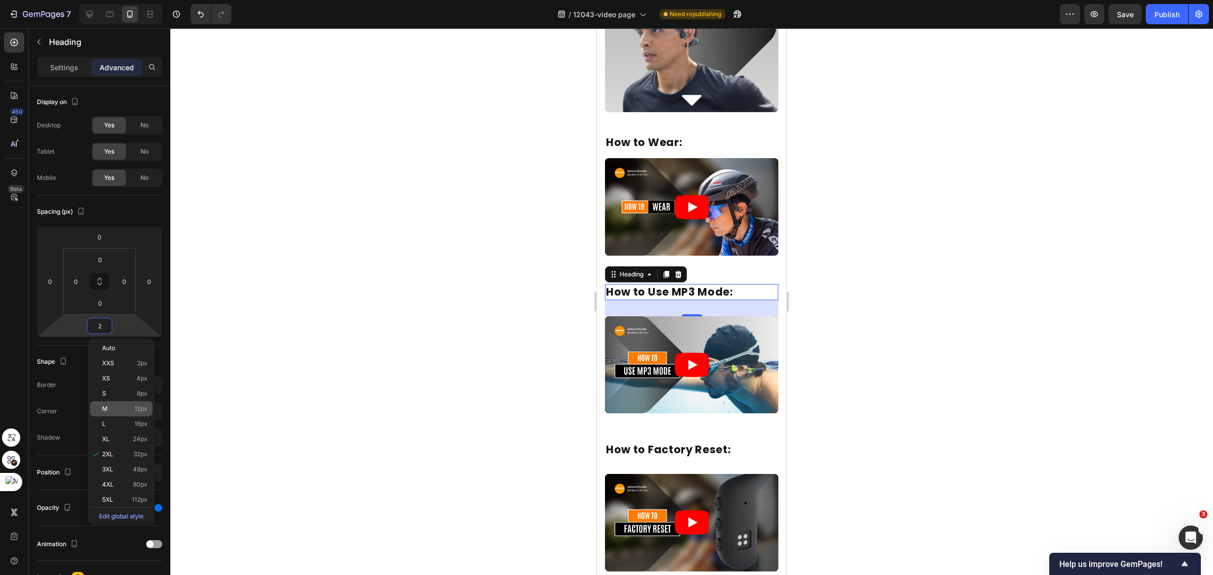
click at [122, 413] on div "M 12px" at bounding box center [121, 408] width 63 height 15
type input "12"
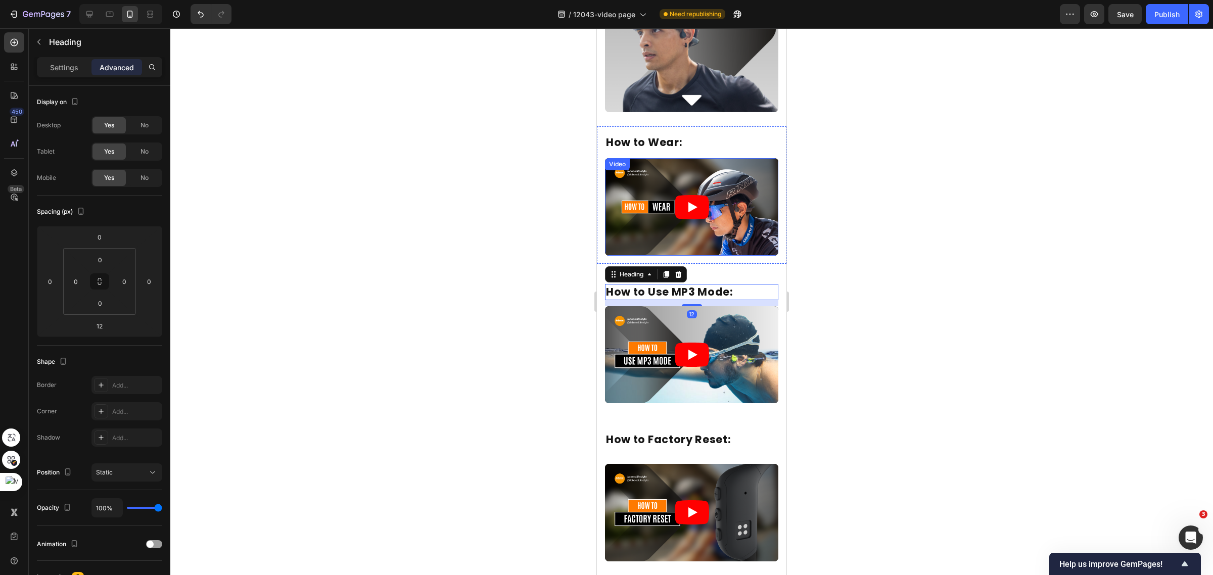
click at [692, 136] on h2 "How to Wear:" at bounding box center [691, 142] width 173 height 16
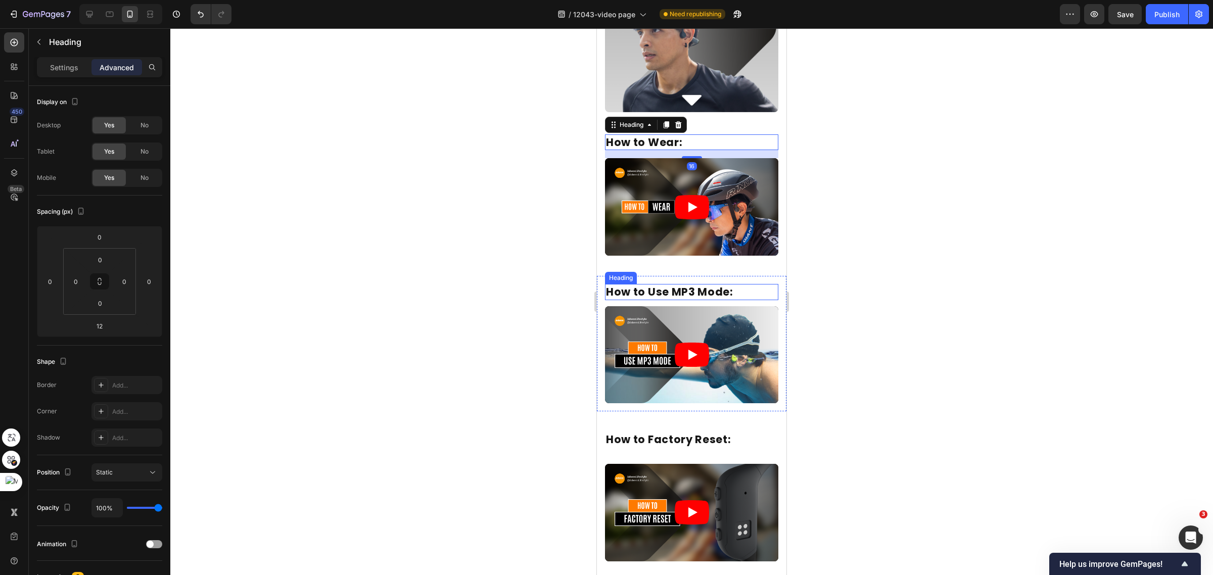
click at [711, 284] on h2 "How to Use MP3 Mode:" at bounding box center [691, 292] width 173 height 16
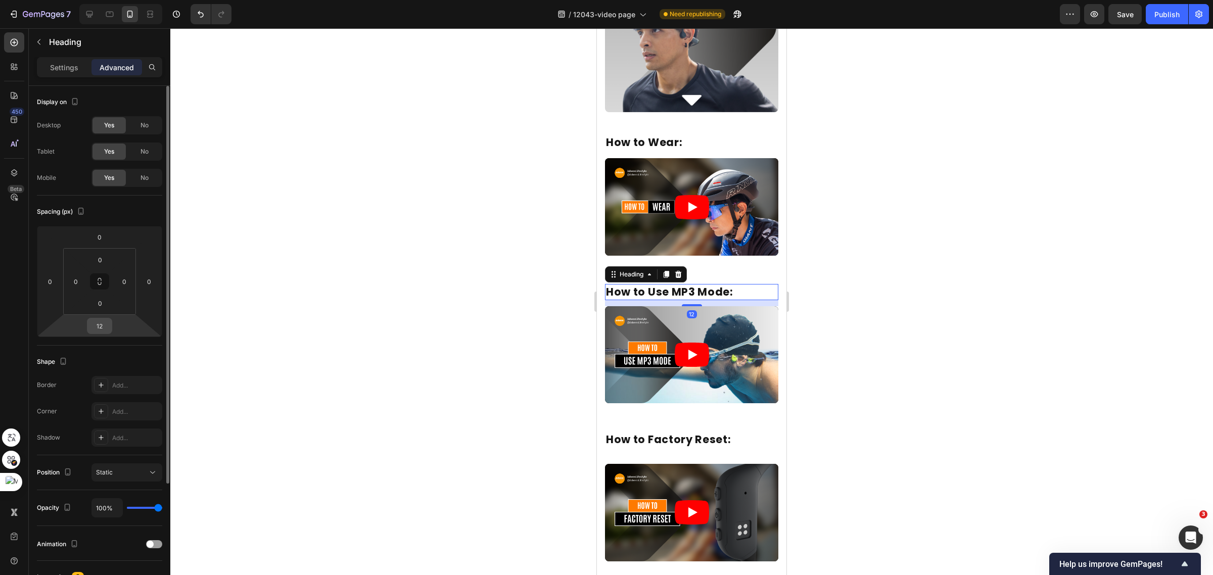
click at [94, 326] on input "12" at bounding box center [99, 325] width 20 height 15
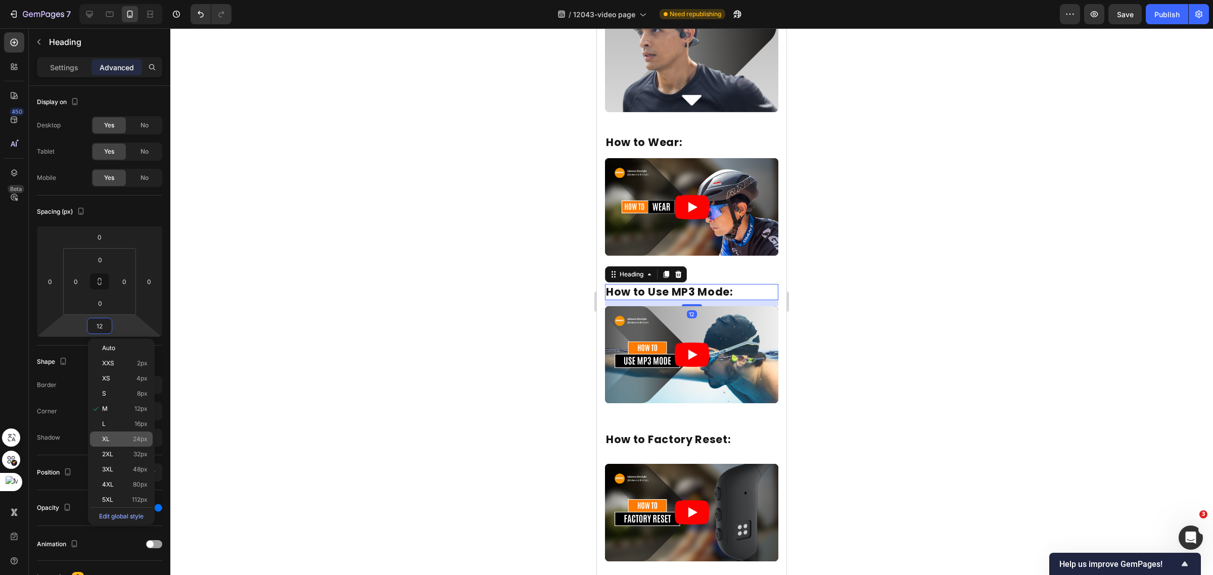
click at [120, 432] on div "XL 24px" at bounding box center [121, 439] width 63 height 15
type input "24"
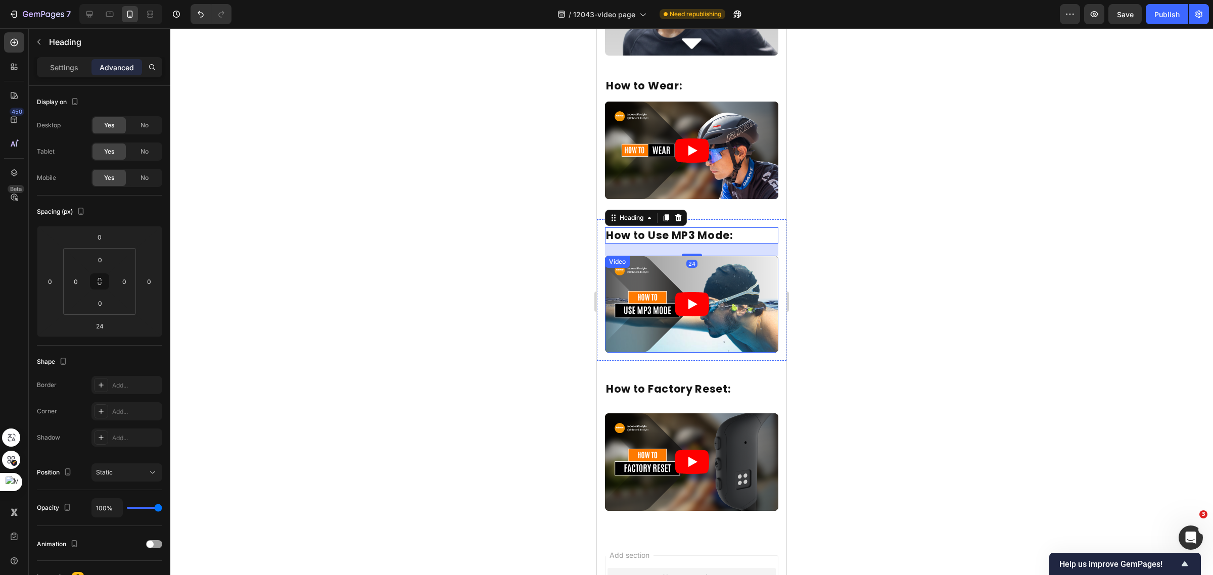
scroll to position [253, 0]
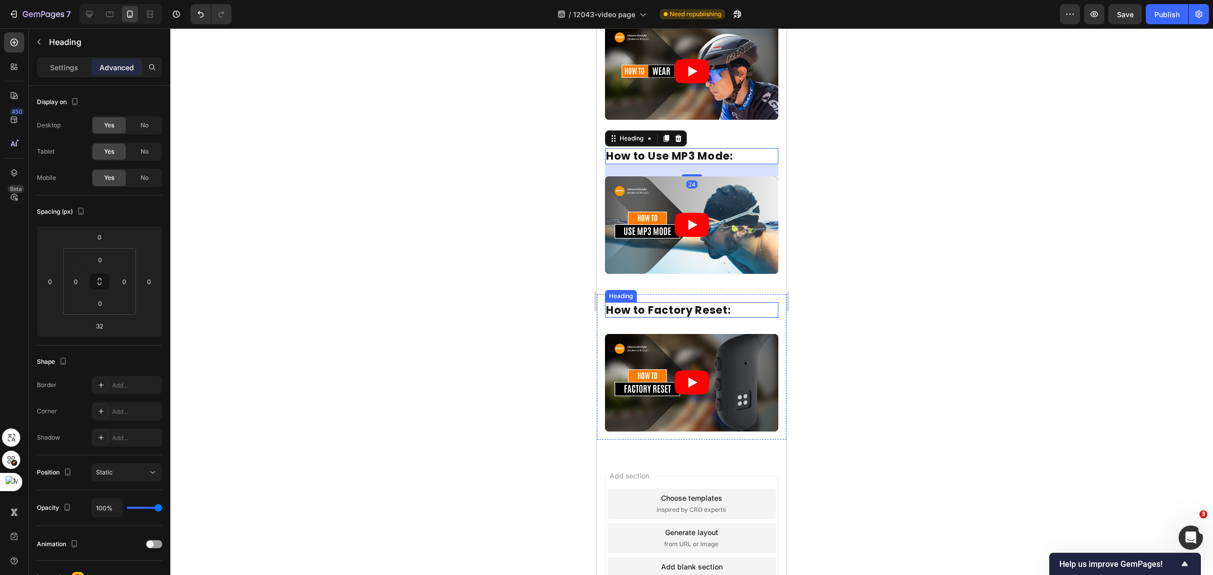
click at [698, 302] on h2 "How to Factory Reset:" at bounding box center [691, 310] width 173 height 16
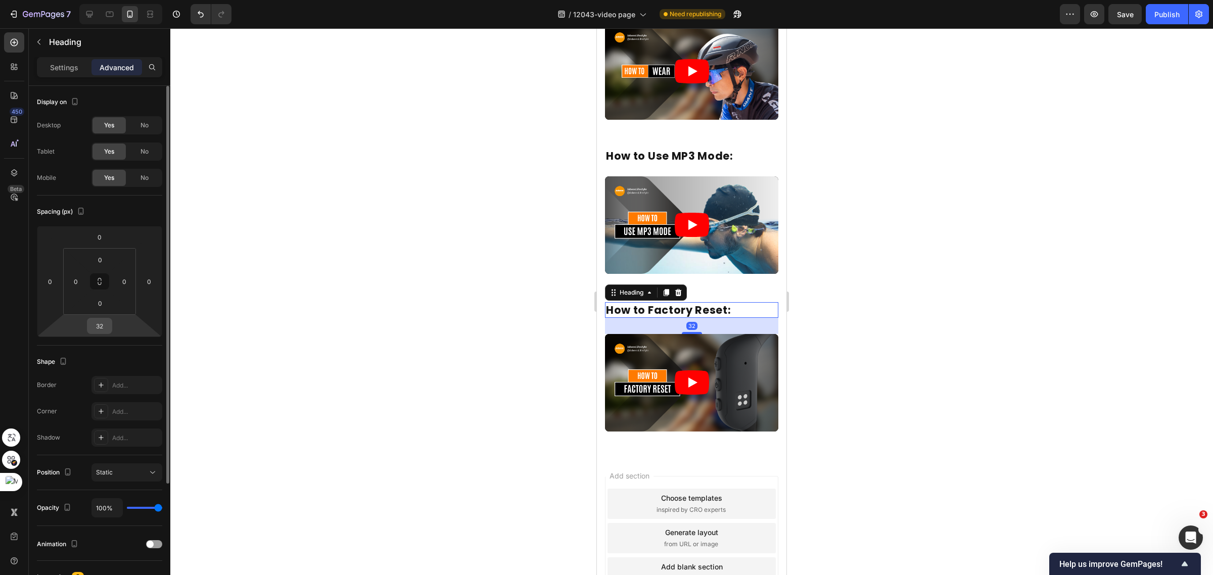
click at [94, 321] on input "32" at bounding box center [99, 325] width 20 height 15
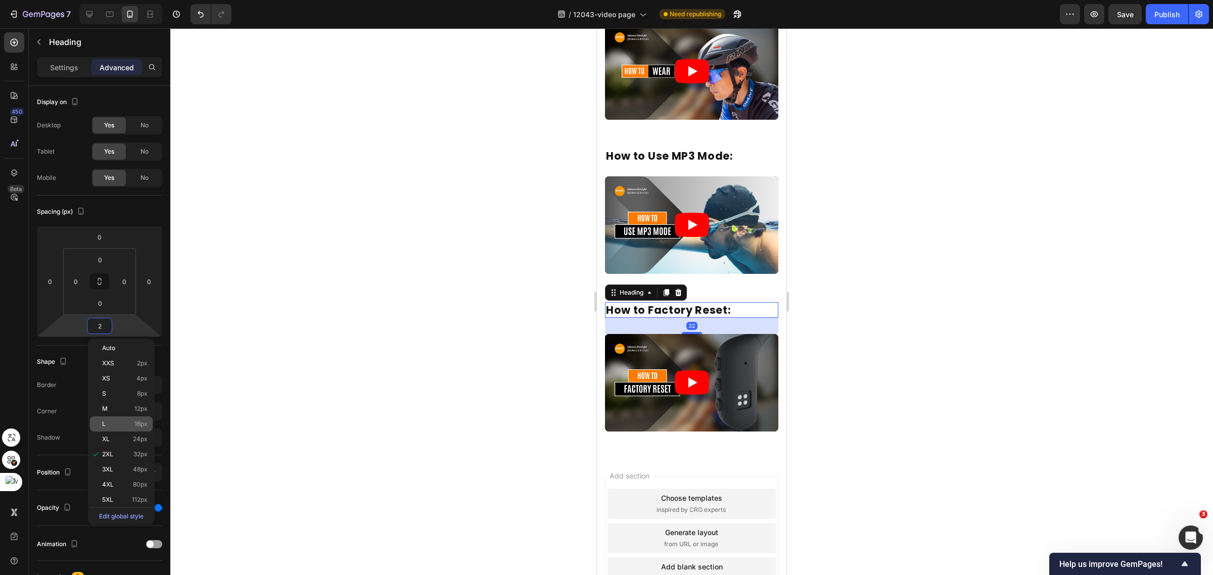
click at [124, 426] on p "L 16px" at bounding box center [124, 423] width 45 height 7
type input "16"
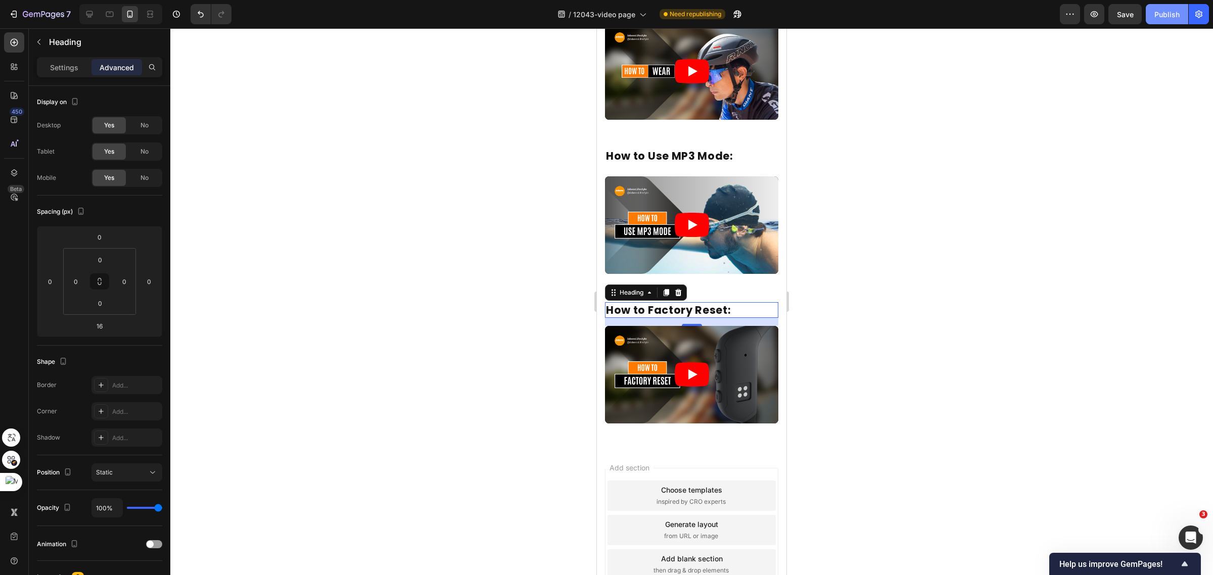
click at [1183, 16] on button "Publish" at bounding box center [1166, 14] width 42 height 20
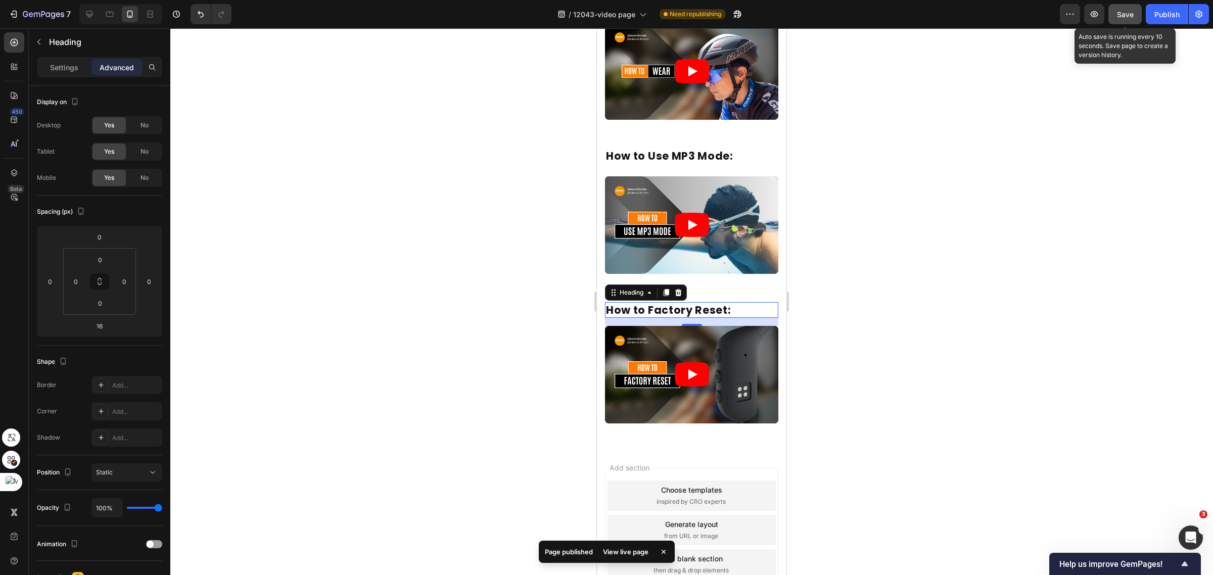
click at [1120, 13] on span "Save" at bounding box center [1125, 14] width 17 height 9
click at [1124, 16] on span "Save" at bounding box center [1125, 14] width 17 height 9
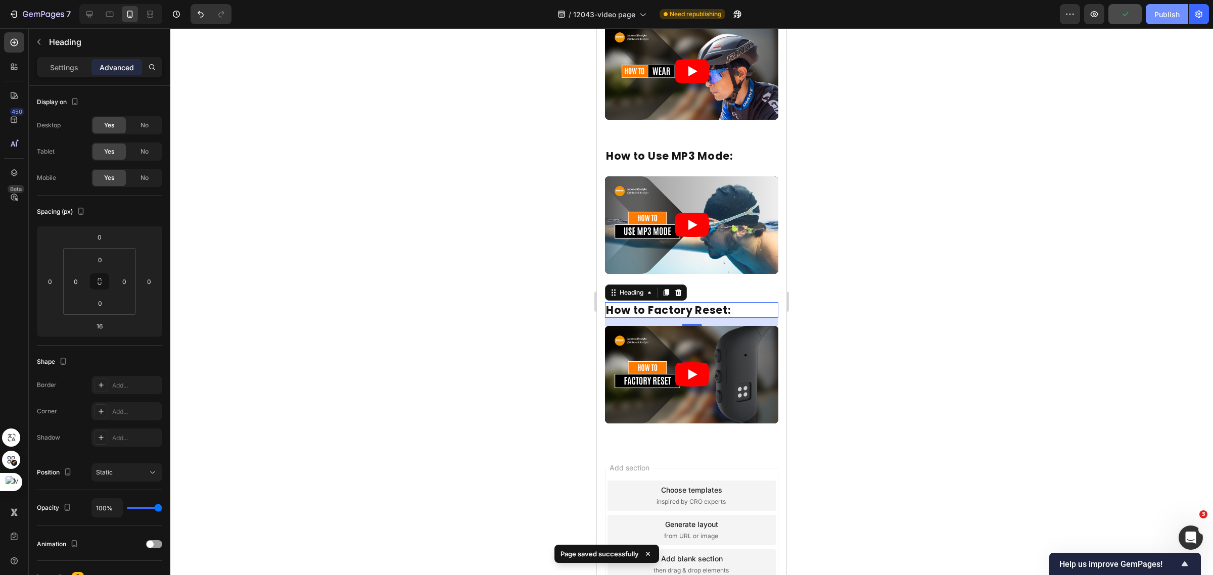
click at [1166, 16] on div "Publish" at bounding box center [1166, 14] width 25 height 11
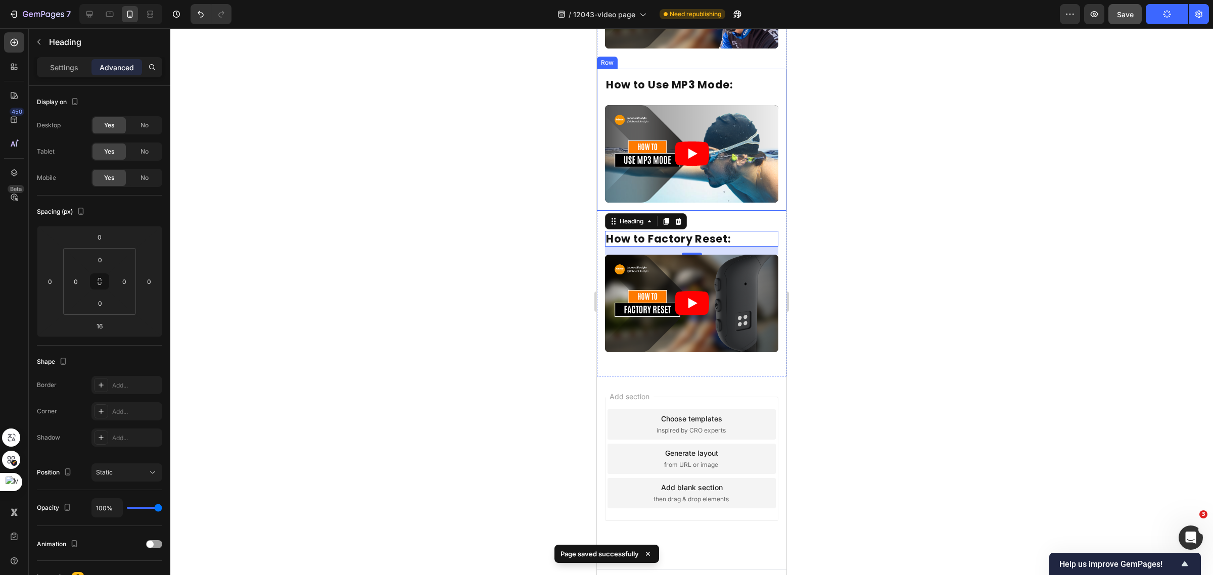
scroll to position [0, 0]
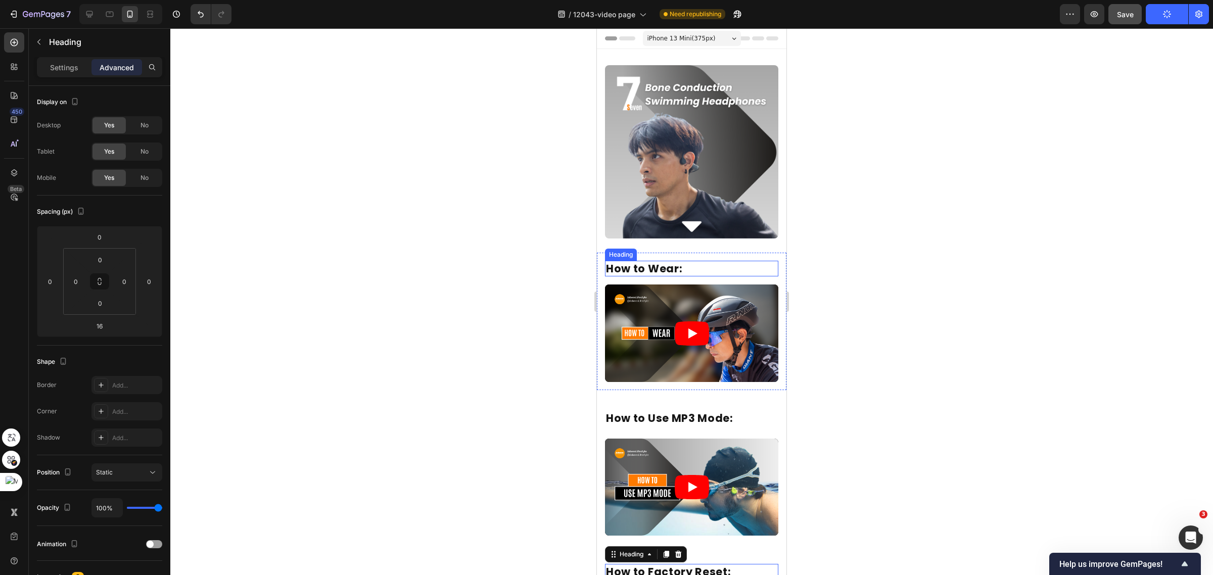
click at [735, 261] on h2 "How to Wear:" at bounding box center [691, 269] width 173 height 16
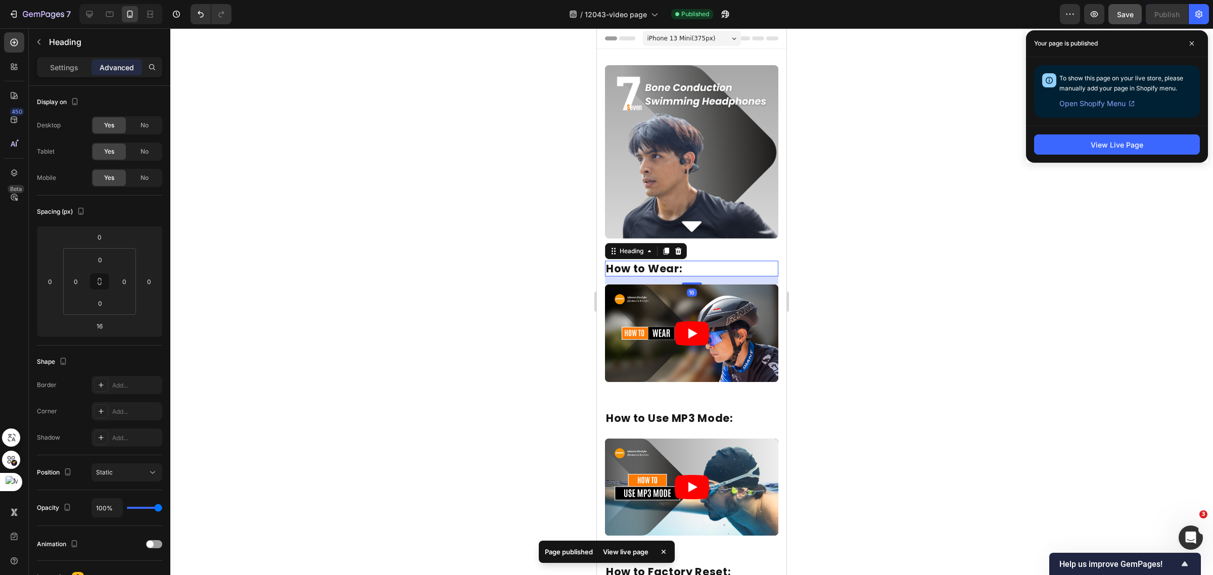
click at [983, 263] on div at bounding box center [691, 301] width 1042 height 547
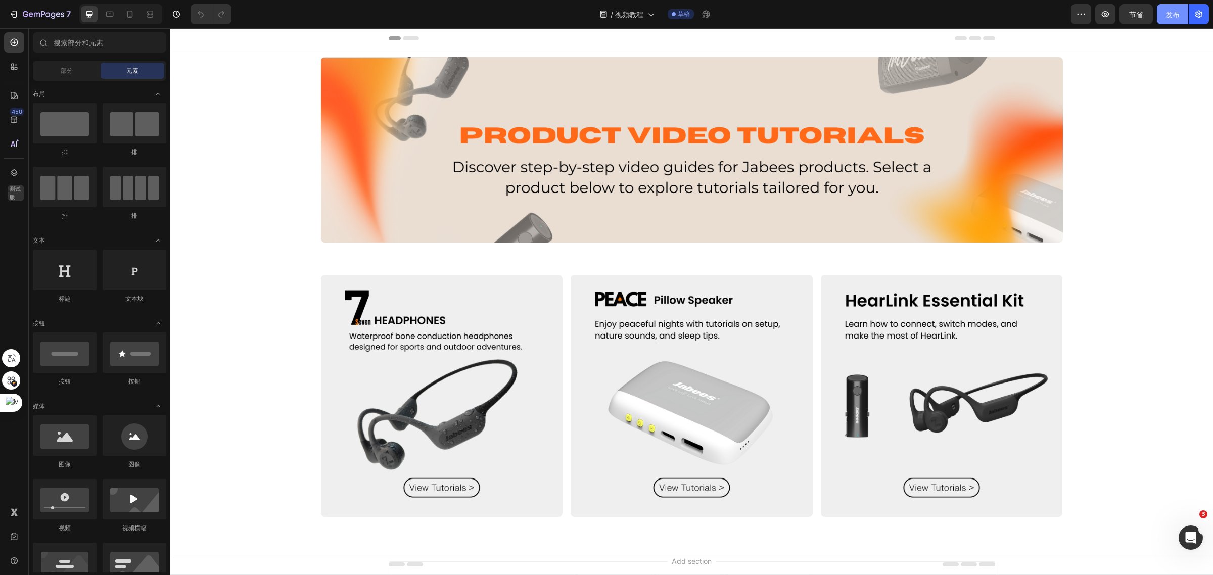
click at [1171, 13] on font "发布" at bounding box center [1172, 14] width 14 height 9
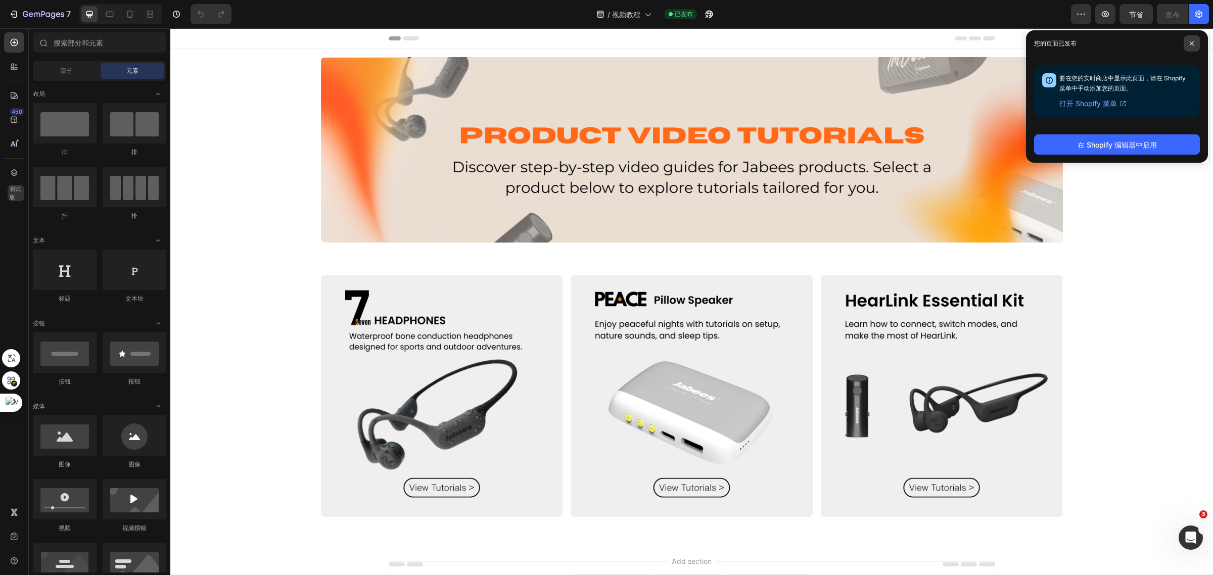
click at [1190, 48] on span at bounding box center [1191, 43] width 16 height 16
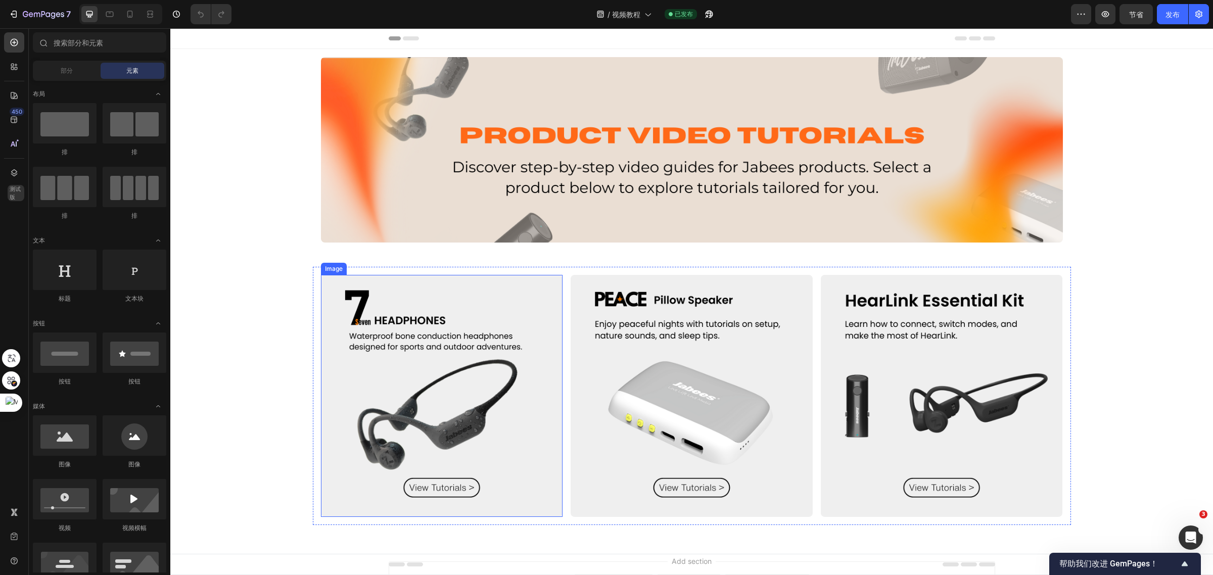
drag, startPoint x: 484, startPoint y: 370, endPoint x: 479, endPoint y: 367, distance: 5.6
click at [484, 370] on img at bounding box center [442, 396] width 242 height 242
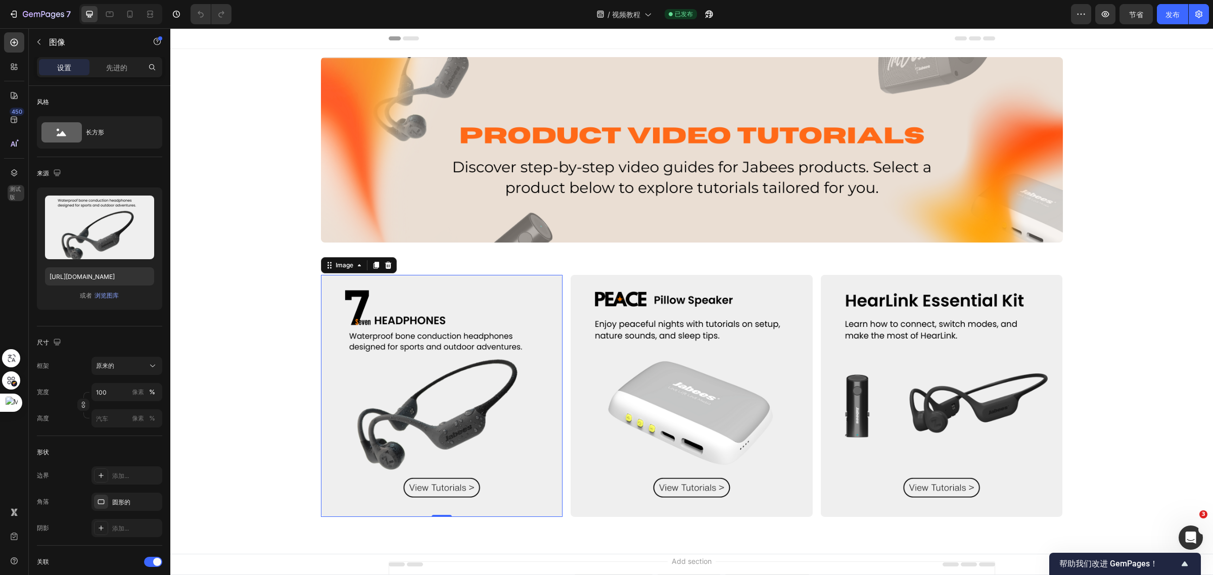
drag, startPoint x: 386, startPoint y: 361, endPoint x: 332, endPoint y: 480, distance: 129.8
click at [386, 361] on img at bounding box center [442, 396] width 242 height 242
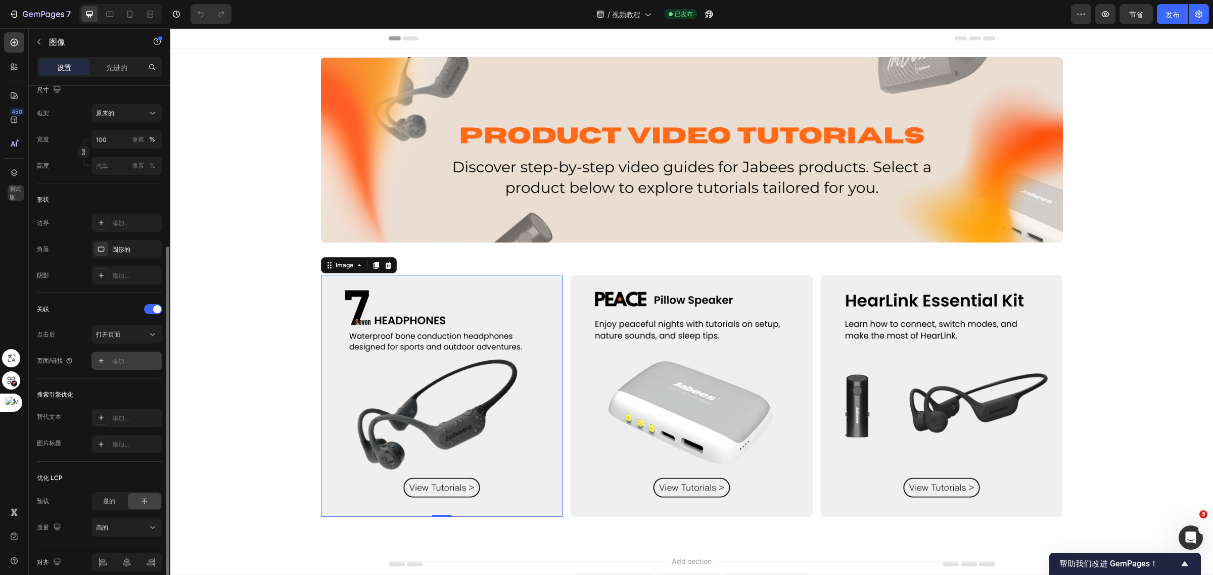
click at [115, 357] on font "添加..." at bounding box center [120, 361] width 17 height 8
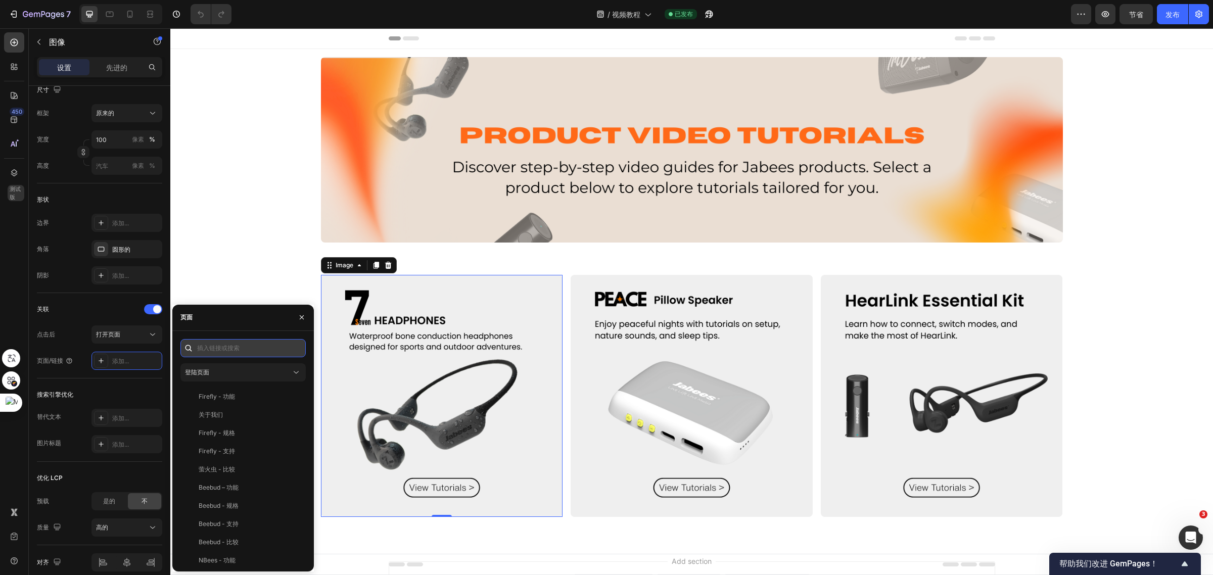
click at [215, 346] on input "text" at bounding box center [242, 348] width 125 height 18
paste input "[URL][DOMAIN_NAME]"
type input "[URL][DOMAIN_NAME]"
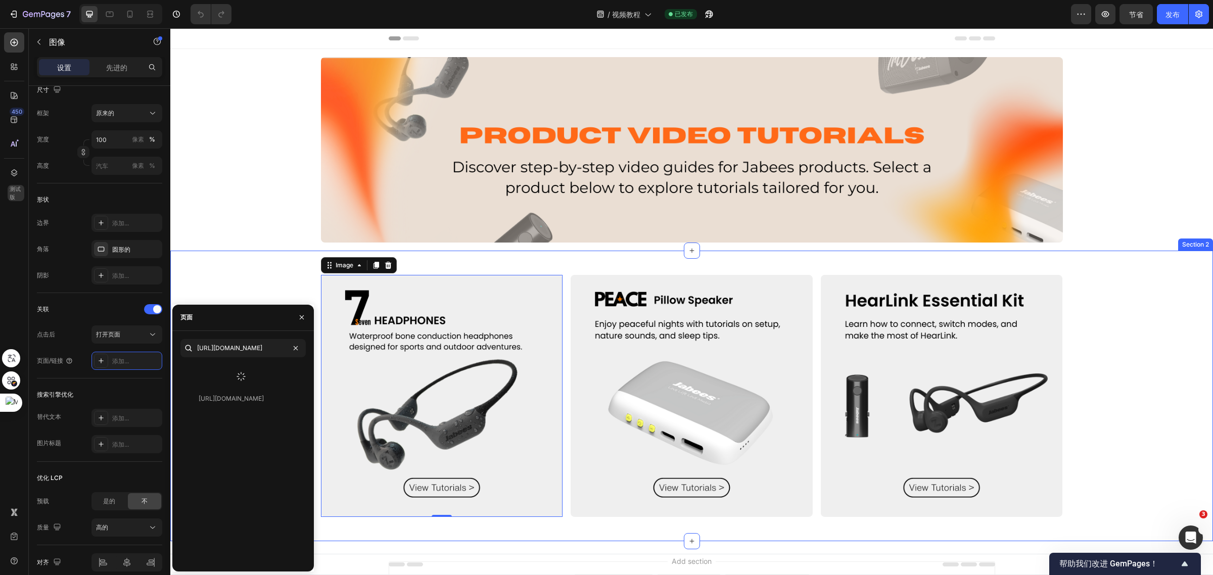
click at [231, 272] on div "Image 0 Image Image Row" at bounding box center [691, 396] width 1042 height 258
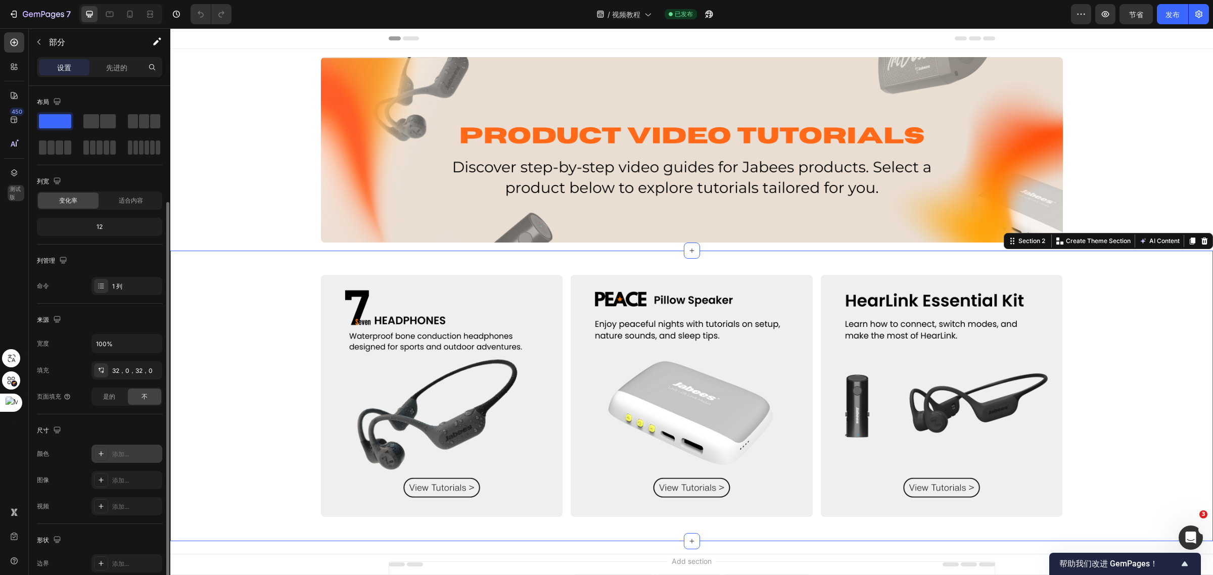
scroll to position [100, 0]
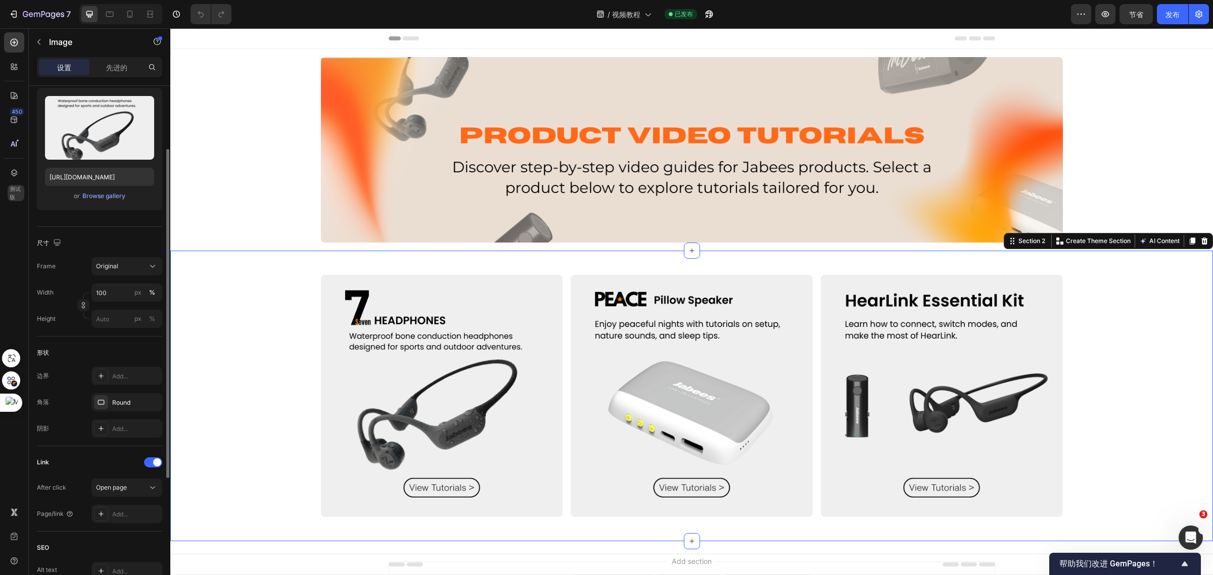
click at [373, 385] on img at bounding box center [442, 396] width 242 height 242
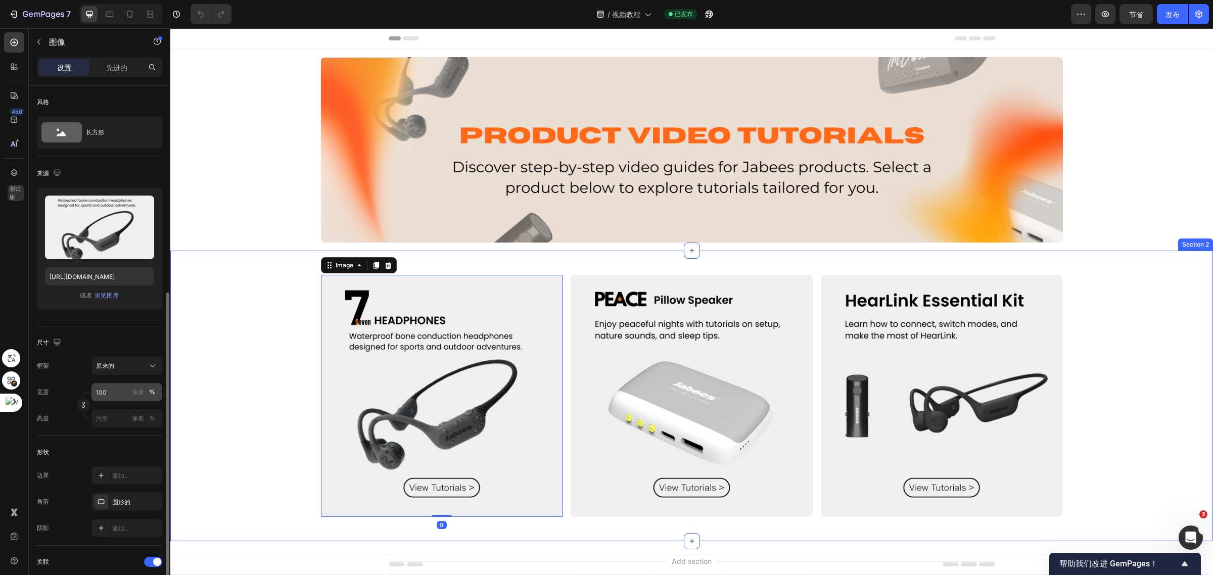
scroll to position [298, 0]
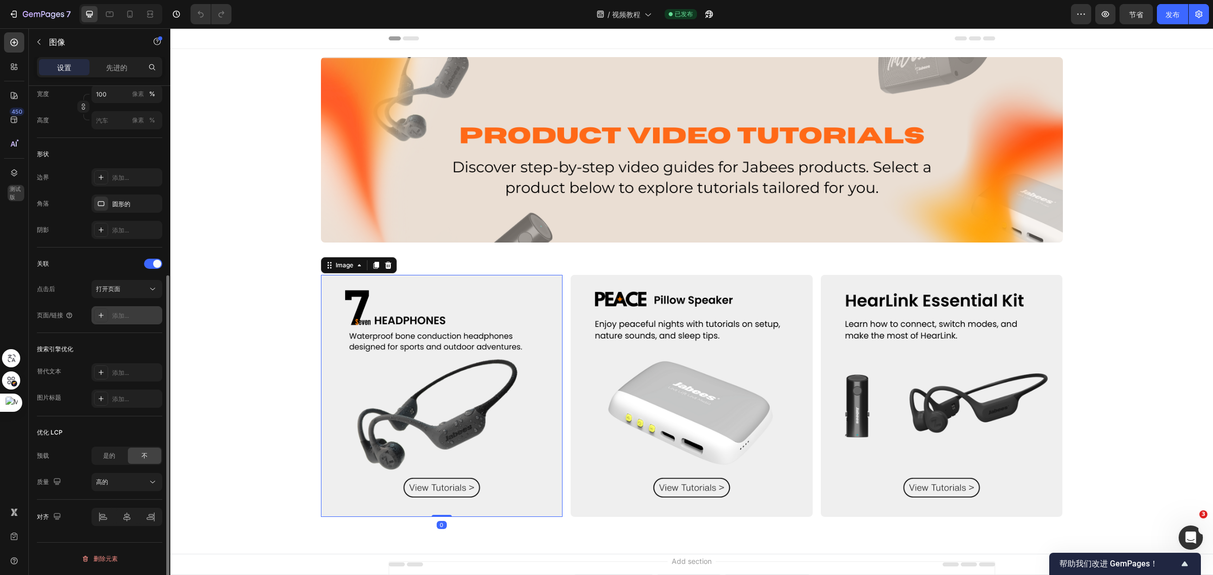
click at [124, 317] on font "添加..." at bounding box center [120, 316] width 17 height 8
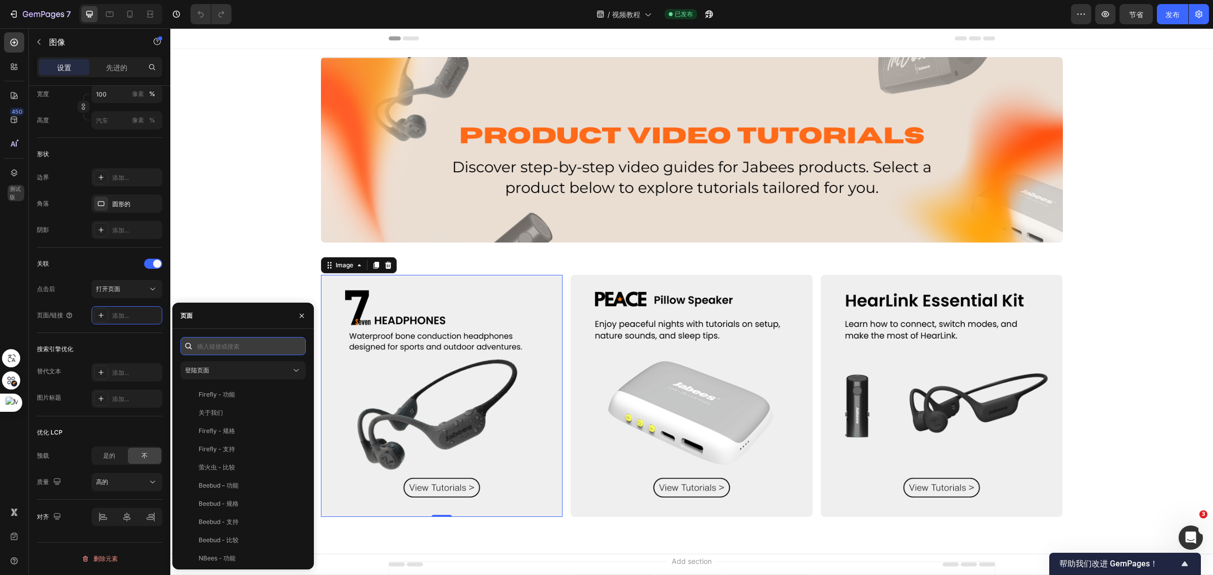
click at [243, 346] on input "text" at bounding box center [242, 346] width 125 height 18
paste input "[URL][DOMAIN_NAME]"
type input "[URL][DOMAIN_NAME]"
click at [241, 373] on font "[URL][DOMAIN_NAME]" at bounding box center [231, 370] width 65 height 8
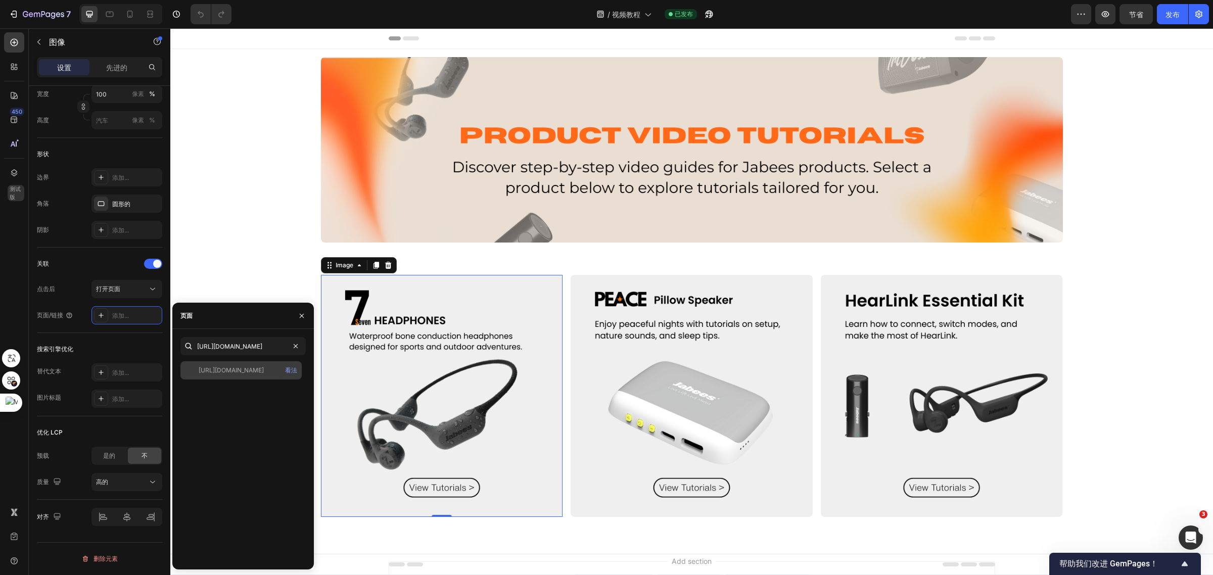
scroll to position [0, 0]
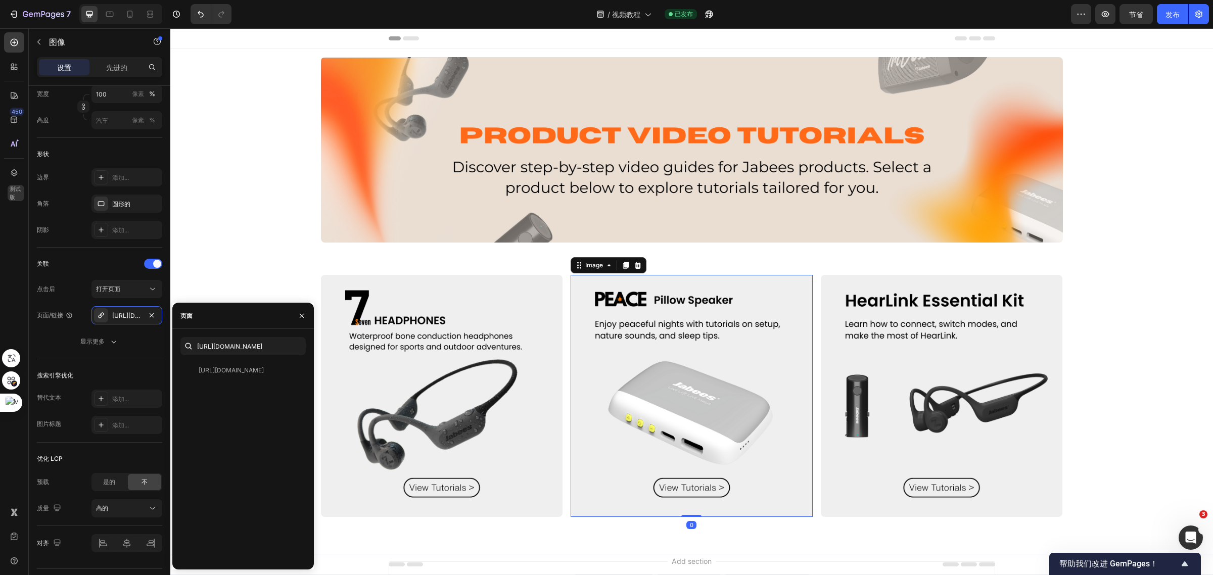
click at [664, 371] on img at bounding box center [691, 396] width 242 height 242
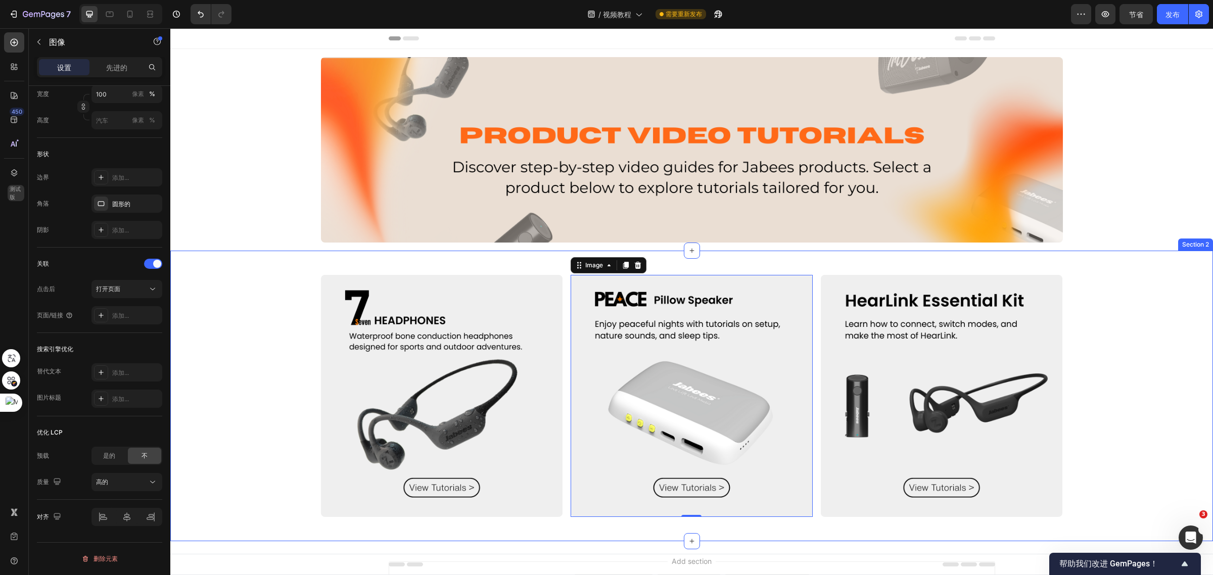
click at [1112, 302] on div "Image Image 0 Image Row" at bounding box center [691, 396] width 1042 height 258
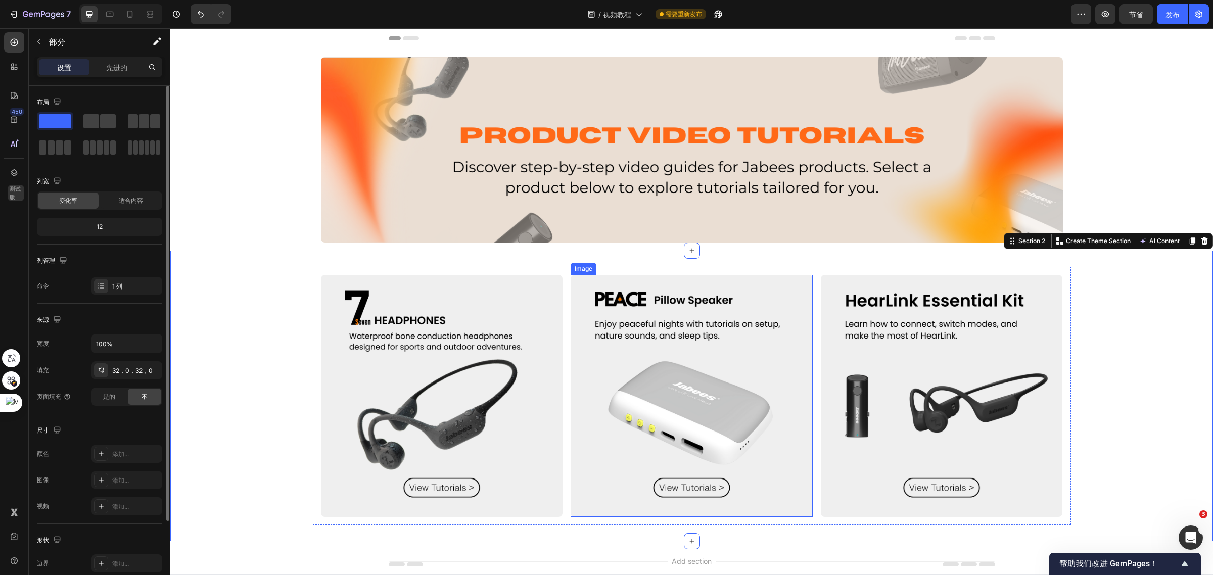
click at [731, 357] on img at bounding box center [691, 396] width 242 height 242
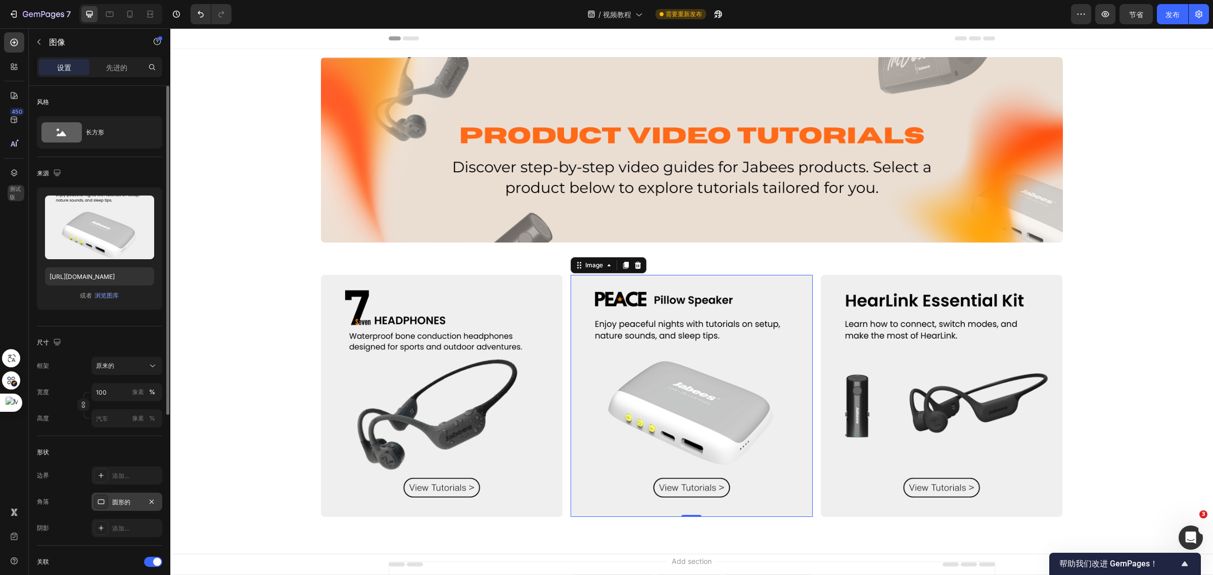
scroll to position [126, 0]
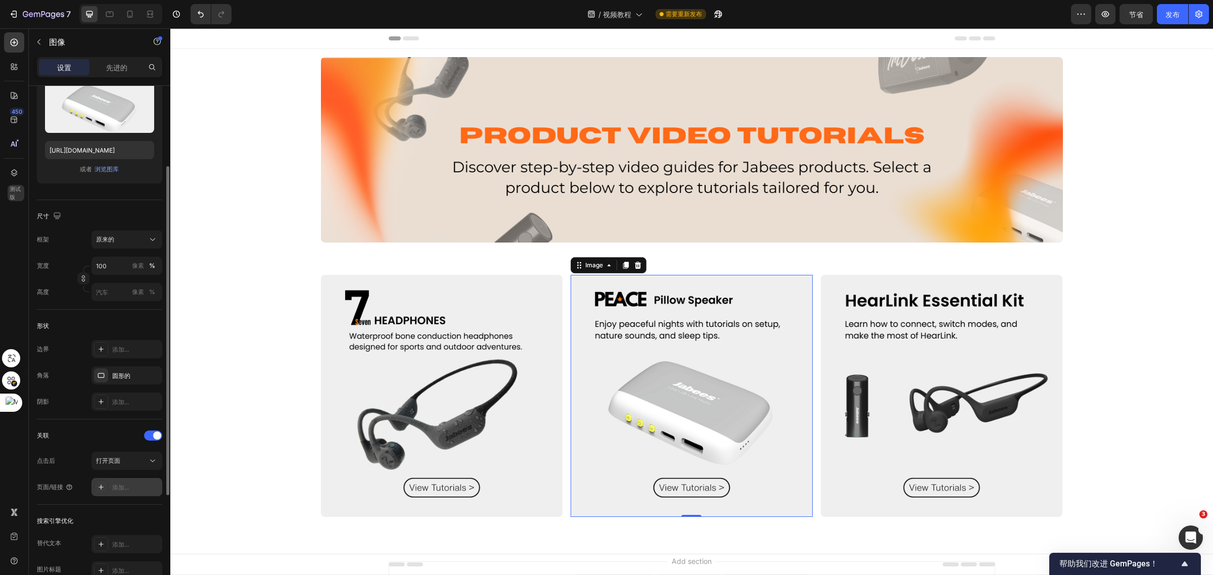
click at [117, 486] on font "添加..." at bounding box center [120, 488] width 17 height 8
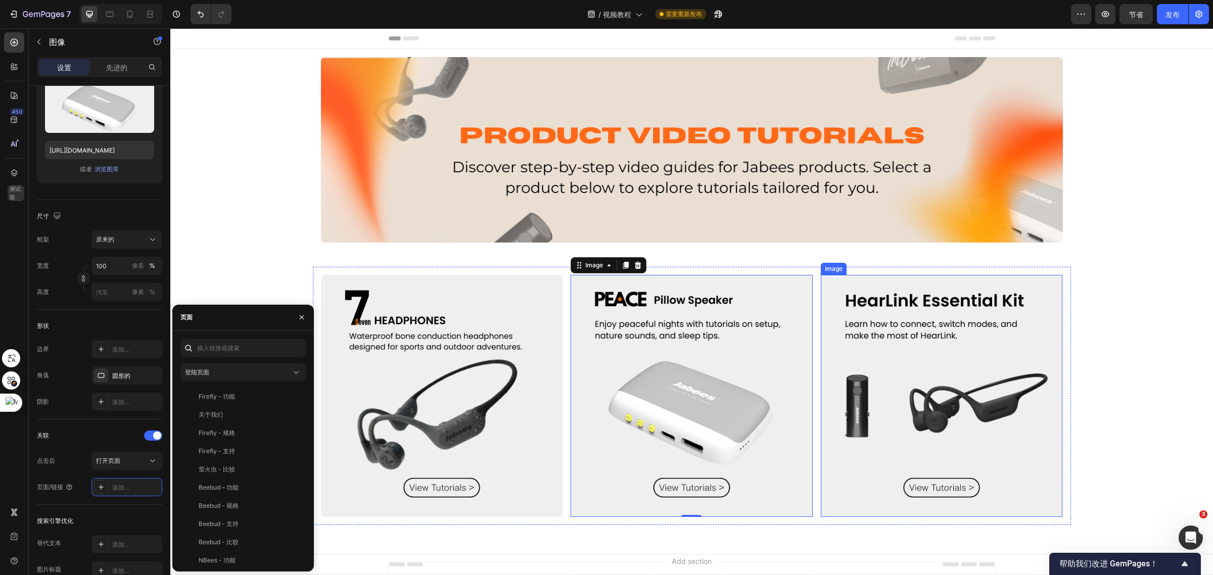
drag, startPoint x: 908, startPoint y: 388, endPoint x: 873, endPoint y: 377, distance: 37.1
click at [908, 388] on img at bounding box center [942, 396] width 242 height 242
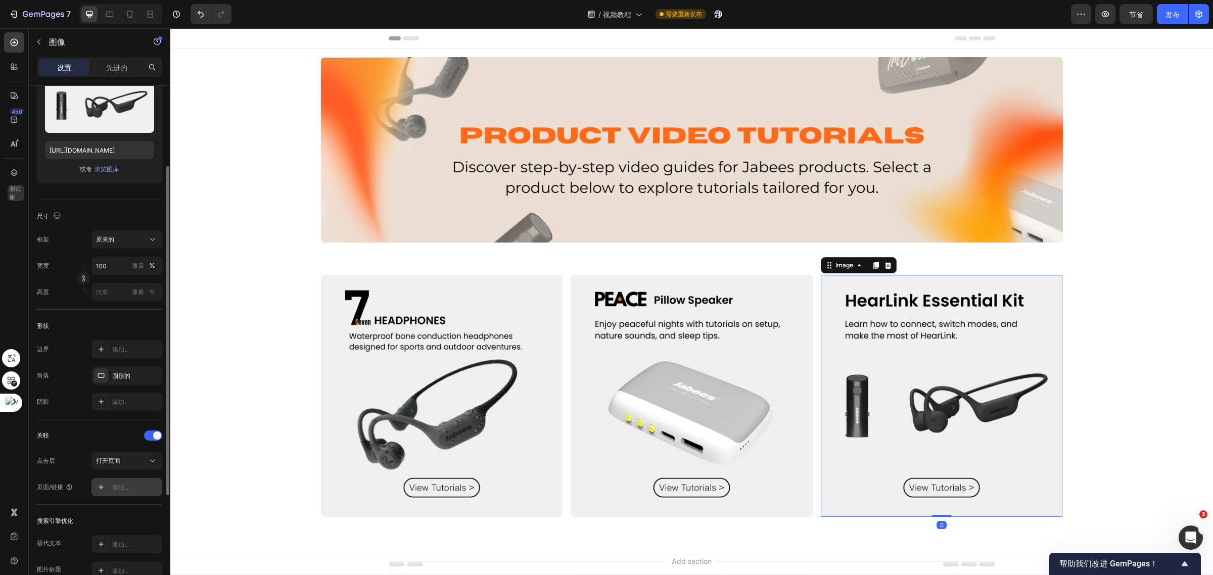
click at [122, 489] on font "添加..." at bounding box center [120, 488] width 17 height 8
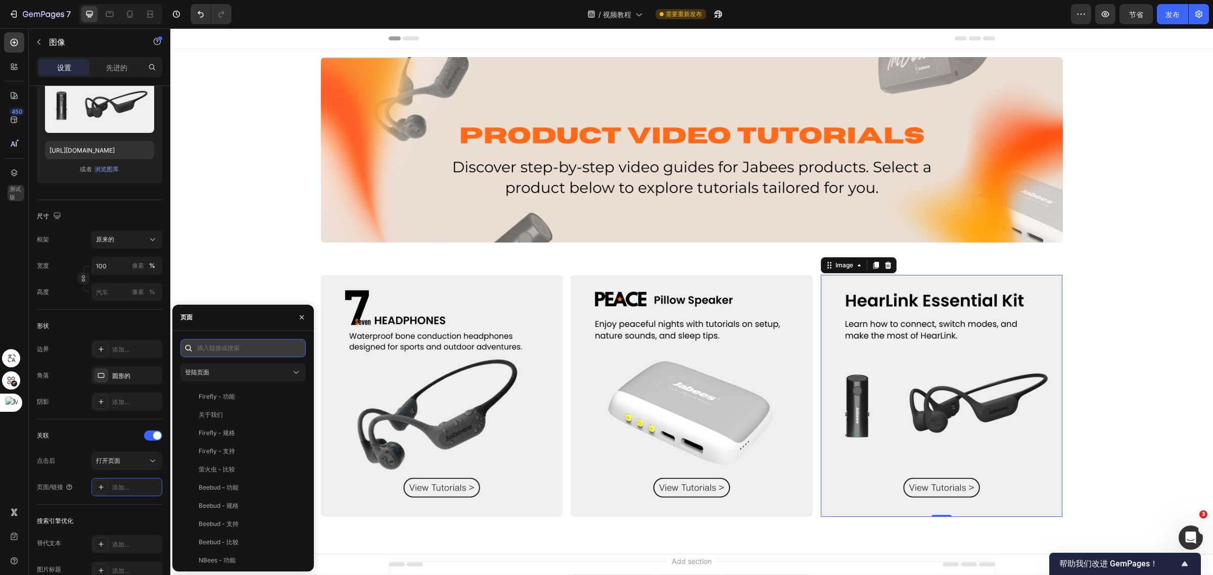
click at [236, 352] on input "text" at bounding box center [242, 348] width 125 height 18
paste input "https://www.jabees.com/pages/hearlink-hearing-essential-kit-pocket-talker-video…"
type input "https://www.jabees.com/pages/hearlink-hearing-essential-kit-pocket-talker-video…"
click at [233, 362] on div "https://www.jabees.com/pages/hearlink-hearing-essential-kit-pocket-talker-video…" at bounding box center [242, 451] width 125 height 224
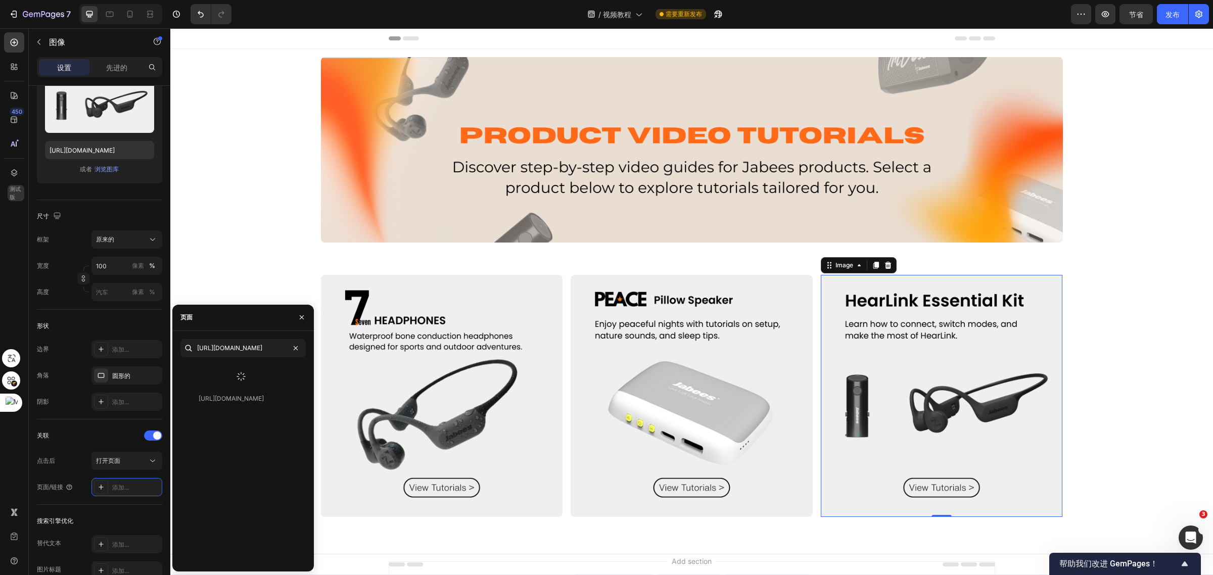
scroll to position [0, 0]
click at [233, 367] on div "https://www.jabees.com/pages/hearlink-hearing-essential-kit-pocket-talker-video…" at bounding box center [240, 372] width 121 height 18
click at [242, 374] on font "https://www.jabees.com/pages/hearlink-hearing-essential-kit-pocket-talker-video…" at bounding box center [231, 372] width 65 height 8
click at [1022, 341] on img at bounding box center [942, 396] width 242 height 242
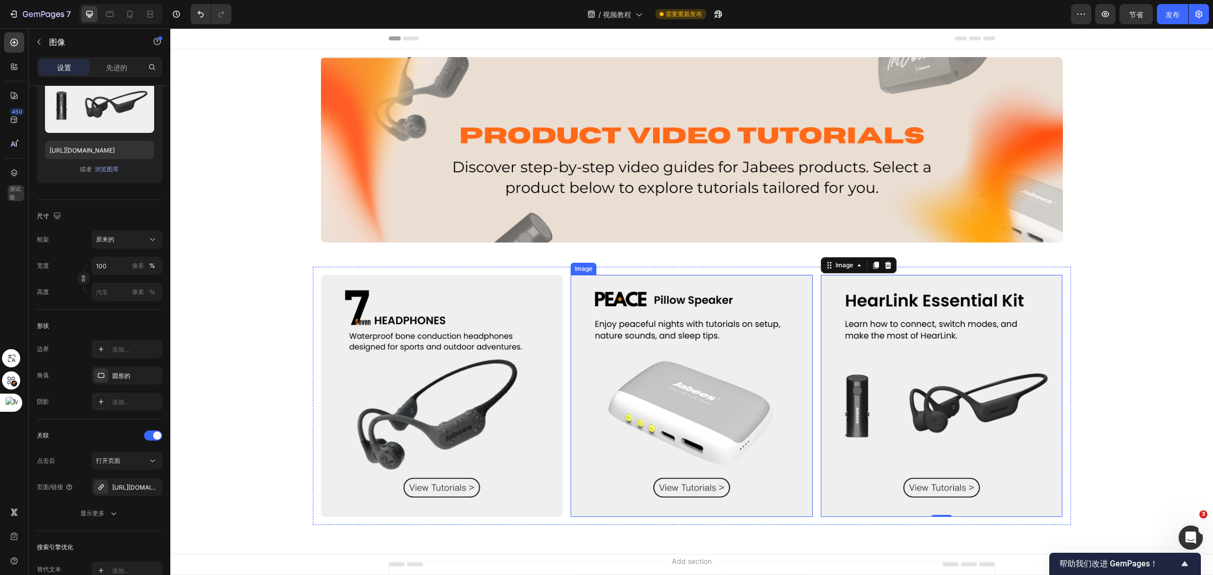
click at [678, 428] on img at bounding box center [691, 396] width 242 height 242
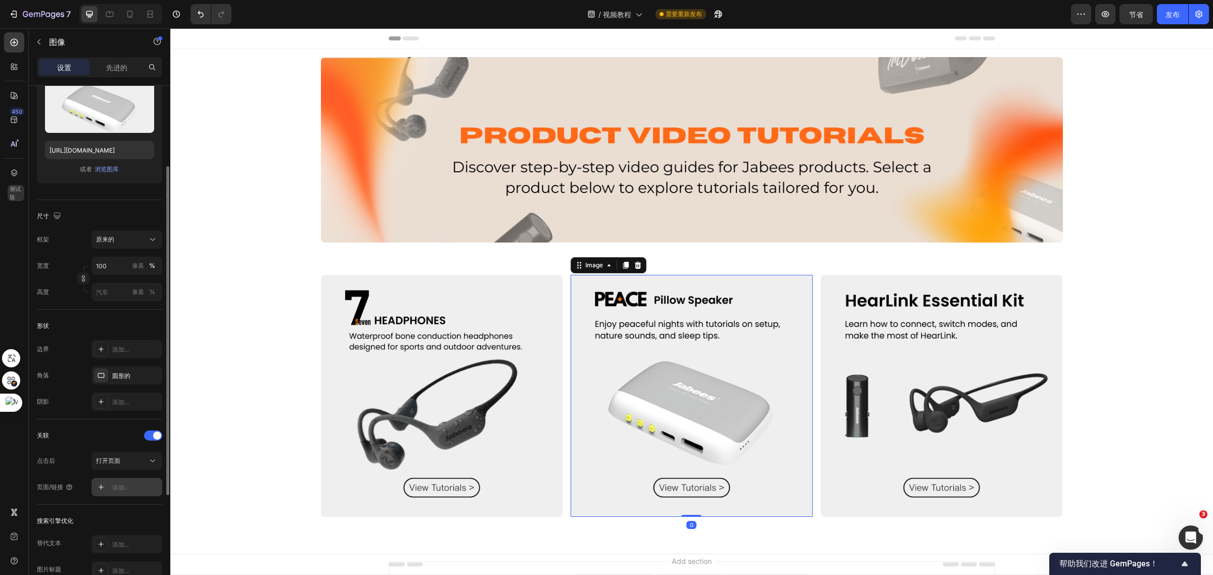
click at [123, 484] on font "添加..." at bounding box center [120, 488] width 17 height 8
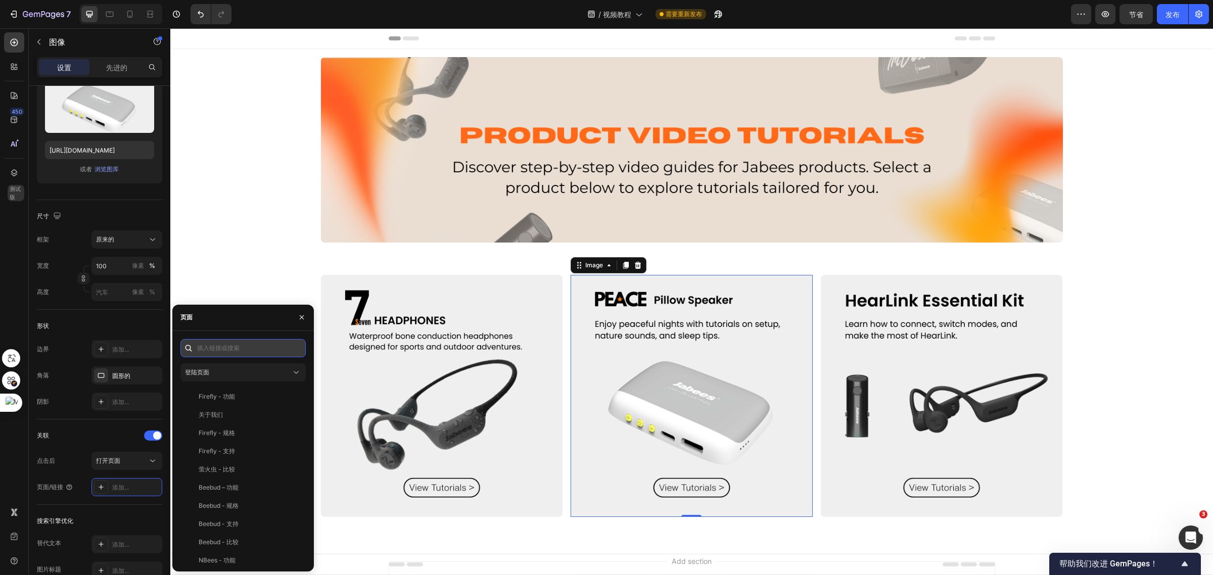
click at [221, 347] on input "text" at bounding box center [242, 348] width 125 height 18
paste input "https://www.jabees.com/pages/peace-pillow-sleep-speaker-video-tutorials"
type input "https://www.jabees.com/pages/peace-pillow-sleep-speaker-video-tutorials"
click at [244, 373] on font "https://www.jabees.com/pages/peace-pillow-sleep-speaker-video-tutorials" at bounding box center [231, 372] width 65 height 8
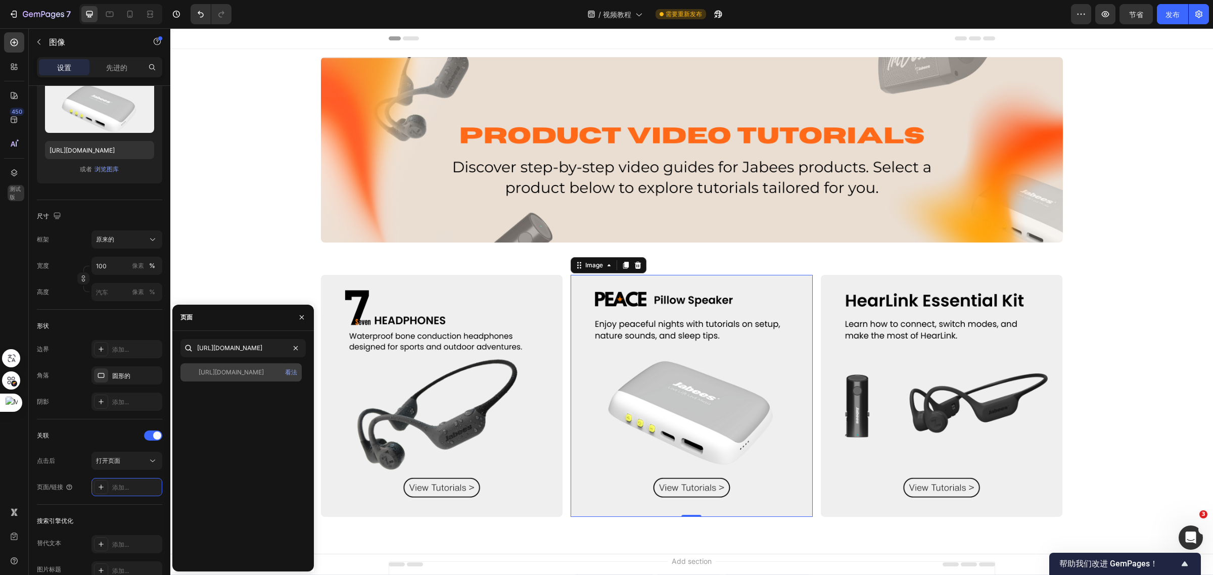
scroll to position [0, 0]
click at [245, 372] on font "https://www.jabees.com/pages/peace-pillow-sleep-speaker-video-tutorials" at bounding box center [231, 372] width 65 height 8
click at [486, 375] on img at bounding box center [442, 396] width 242 height 242
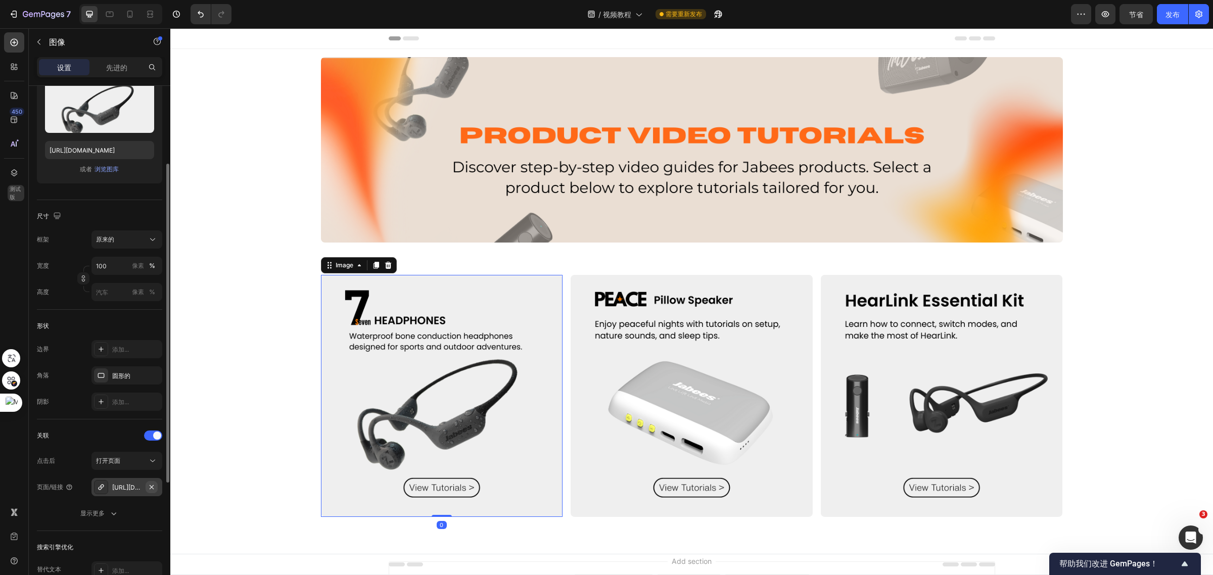
click at [153, 486] on icon "button" at bounding box center [152, 487] width 8 height 8
click at [733, 405] on img at bounding box center [691, 396] width 242 height 242
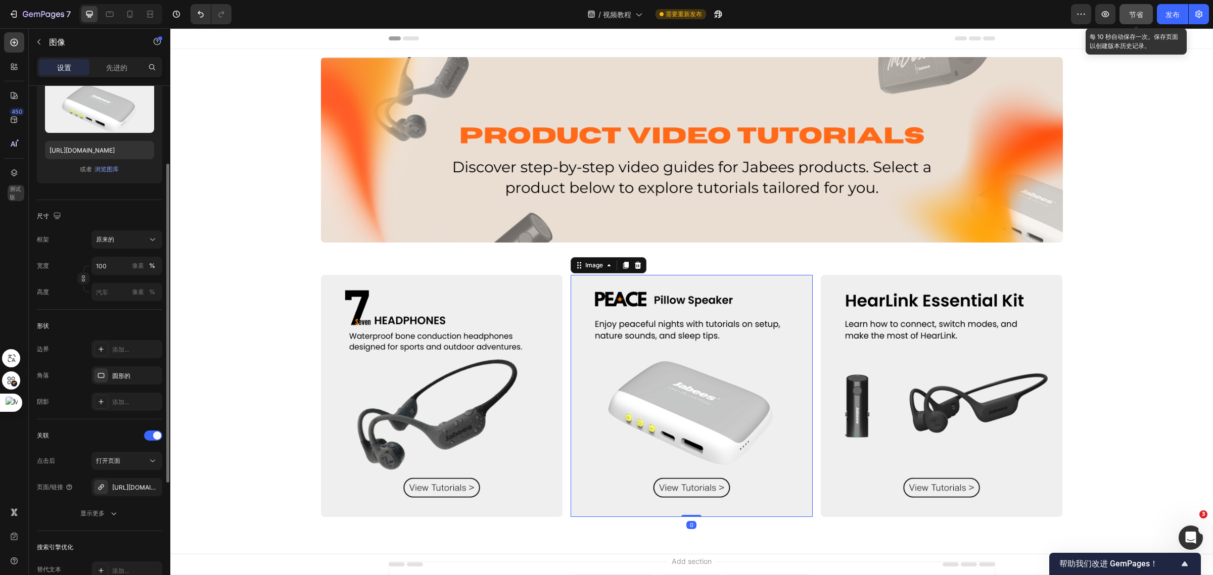
click at [1137, 14] on font "节省" at bounding box center [1136, 14] width 14 height 9
click at [1106, 12] on icon "button" at bounding box center [1105, 14] width 8 height 6
click at [675, 347] on img at bounding box center [691, 396] width 242 height 242
click at [152, 488] on icon "button" at bounding box center [152, 487] width 8 height 8
click at [126, 491] on div "Add..." at bounding box center [135, 487] width 47 height 9
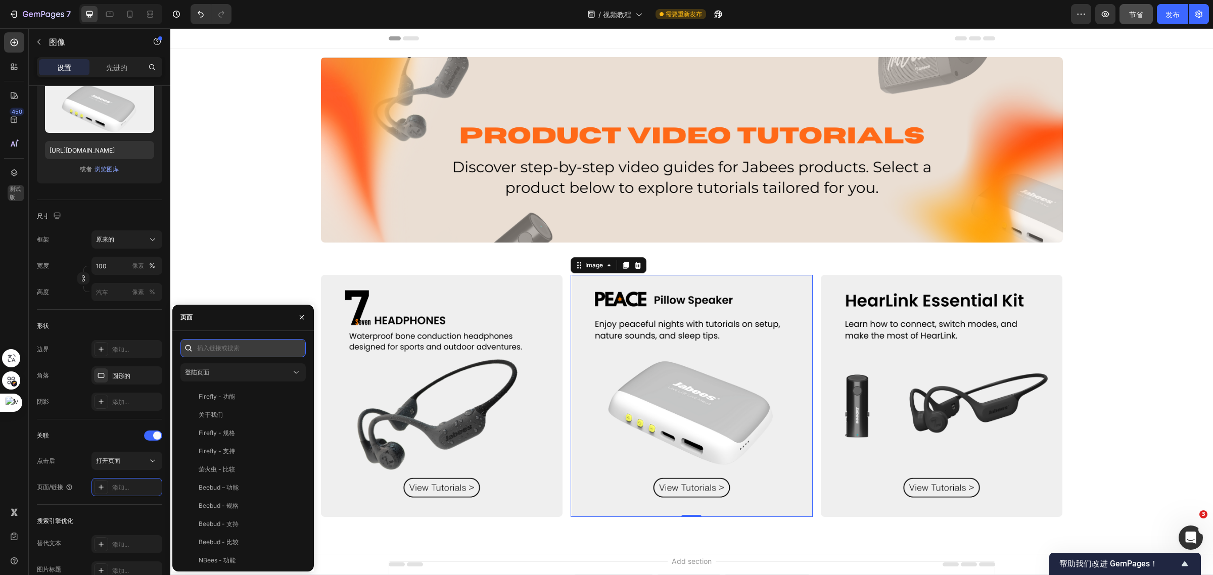
click at [223, 350] on input "text" at bounding box center [242, 348] width 125 height 18
paste input "https://www.jabees.com/pages/landing-page-sep-26-14-29-00?_ab=0&key=17588785198…"
type input "https://www.jabees.com/pages/landing-page-sep-26-14-29-00?_ab=0&key=17588785198…"
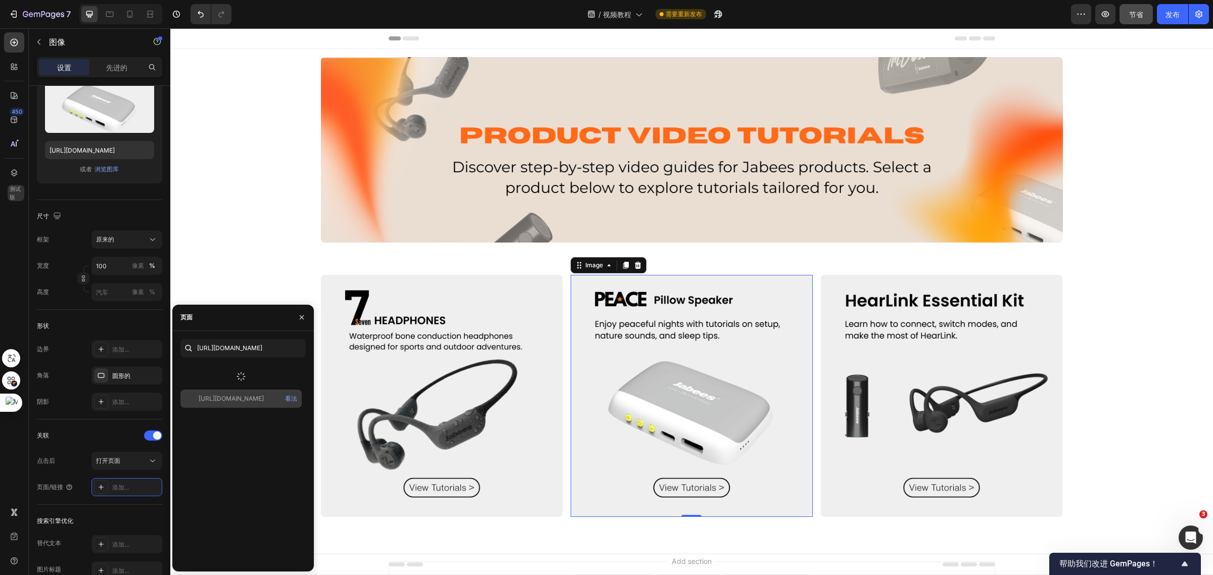
click at [252, 372] on div at bounding box center [240, 376] width 121 height 26
click at [252, 397] on font "https://www.jabees.com/pages/landing-page-sep-26-14-29-00?_ab=0&key=17588785198…" at bounding box center [231, 399] width 65 height 8
click at [245, 374] on font "https://www.jabees.com/pages/landing-page-sep-26-14-29-00?_ab=0&key=17588785198…" at bounding box center [231, 372] width 65 height 8
click at [724, 256] on div "Image Image 0 Image Row Section 2" at bounding box center [691, 396] width 1042 height 291
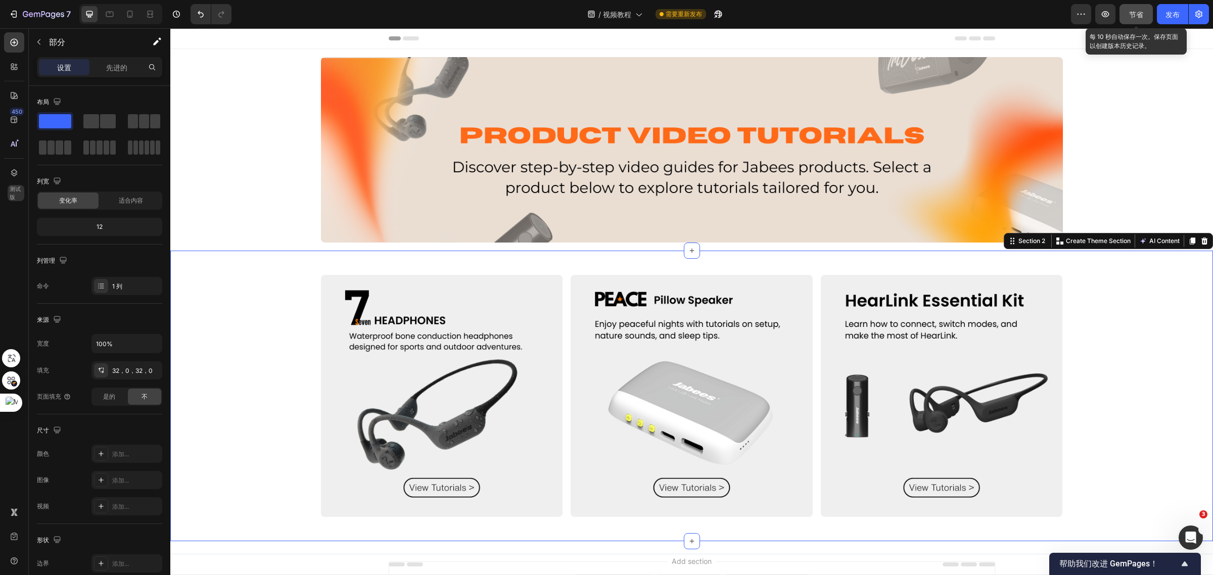
click at [1132, 14] on font "节省" at bounding box center [1136, 14] width 14 height 9
click at [471, 390] on img at bounding box center [442, 396] width 242 height 242
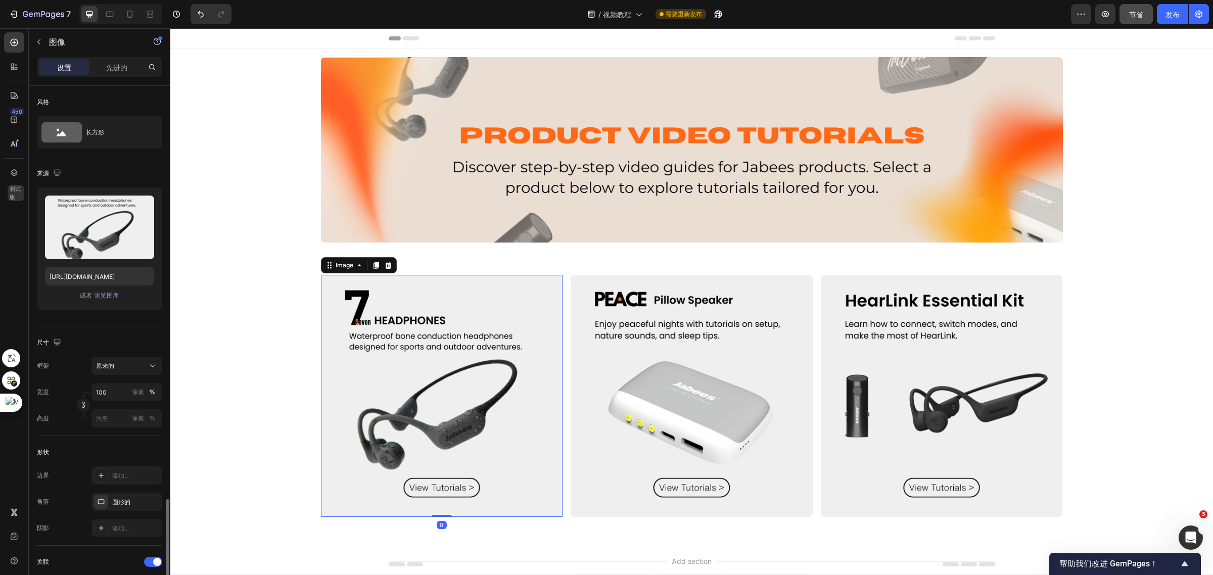
scroll to position [298, 0]
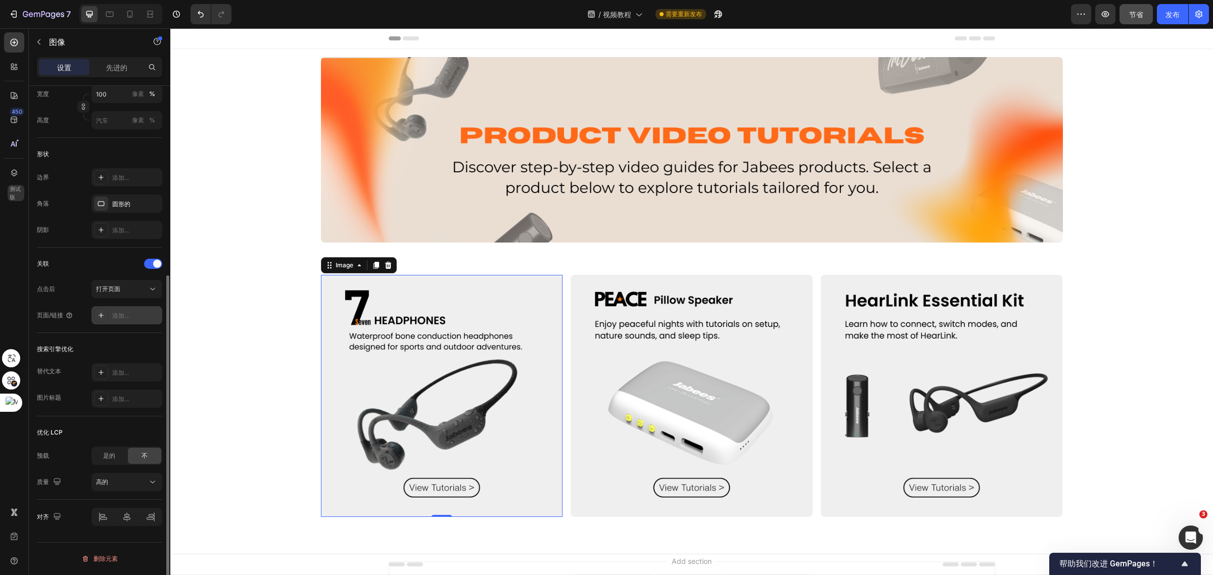
click at [124, 313] on font "添加..." at bounding box center [120, 316] width 17 height 8
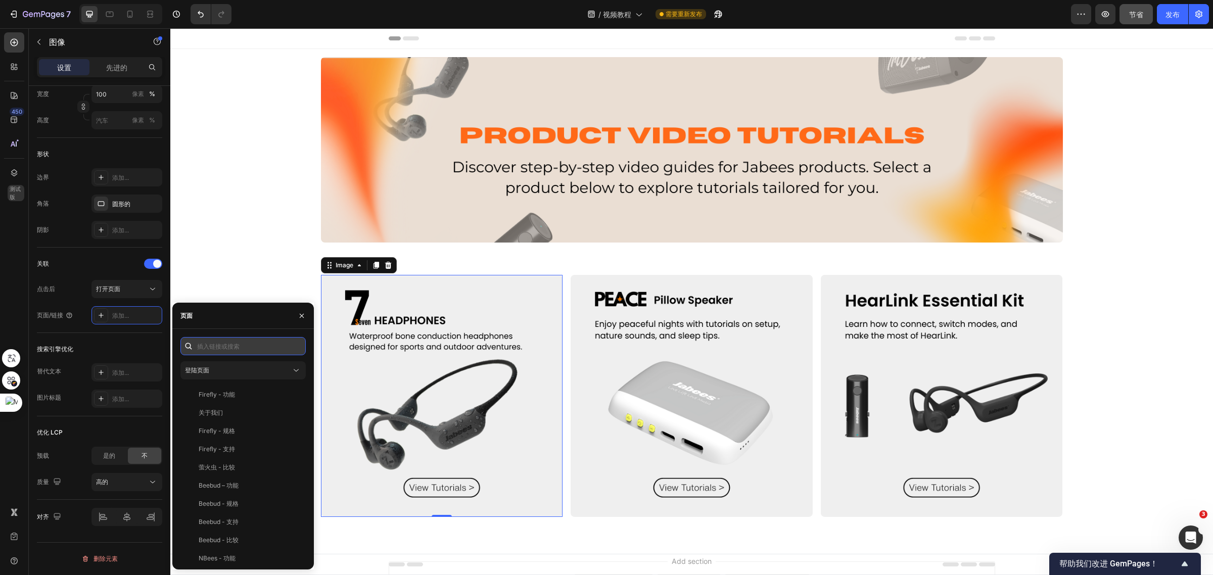
click at [237, 342] on input "text" at bounding box center [242, 346] width 125 height 18
paste input "https://www.jabees.com/pages/7seven-bone-conduction-swimming-headphones-video-t…"
type input "https://www.jabees.com/pages/7seven-bone-conduction-swimming-headphones-video-t…"
click at [244, 374] on div "https://www.jabees.com/pages/7seven-bone-conduction-swimming-headphones-video-t…" at bounding box center [247, 370] width 97 height 9
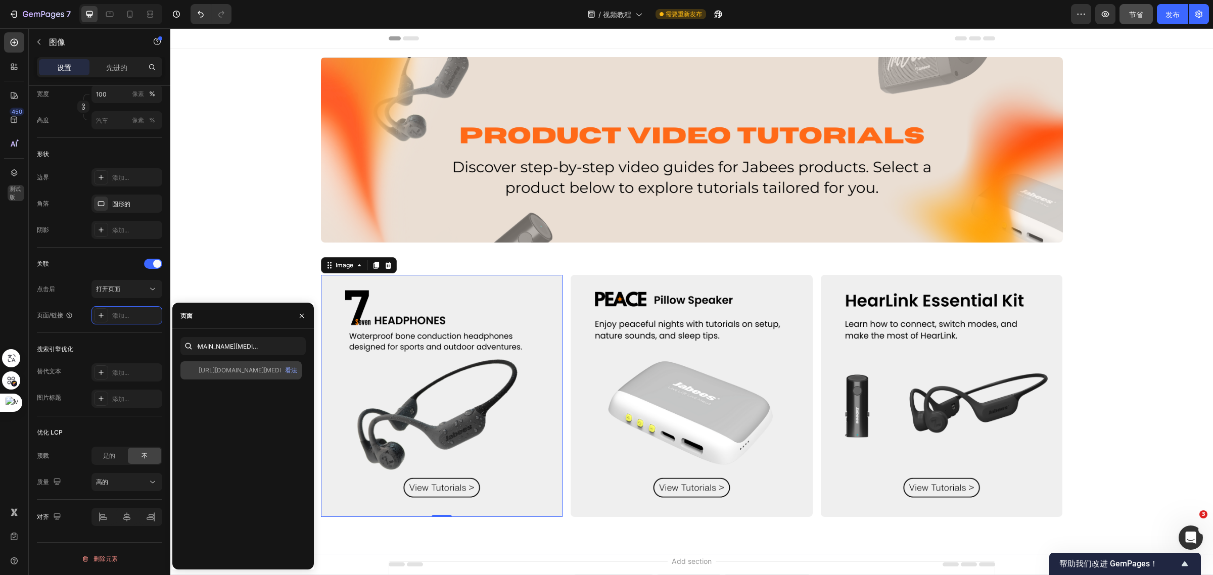
scroll to position [0, 0]
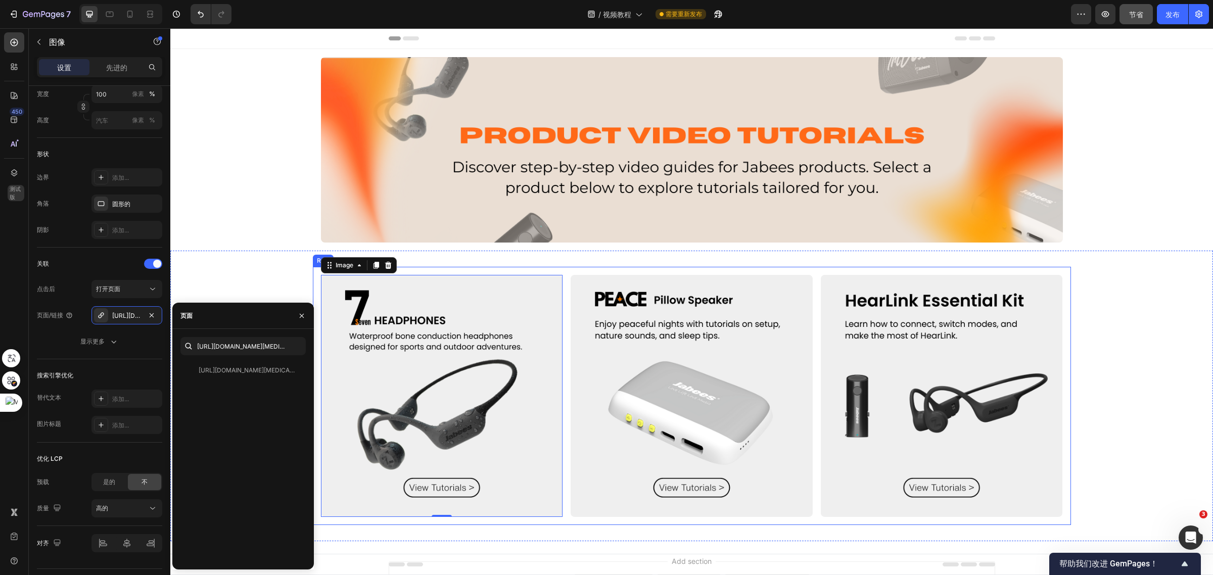
click at [561, 358] on div "Image 0 Image Image Row" at bounding box center [692, 396] width 758 height 258
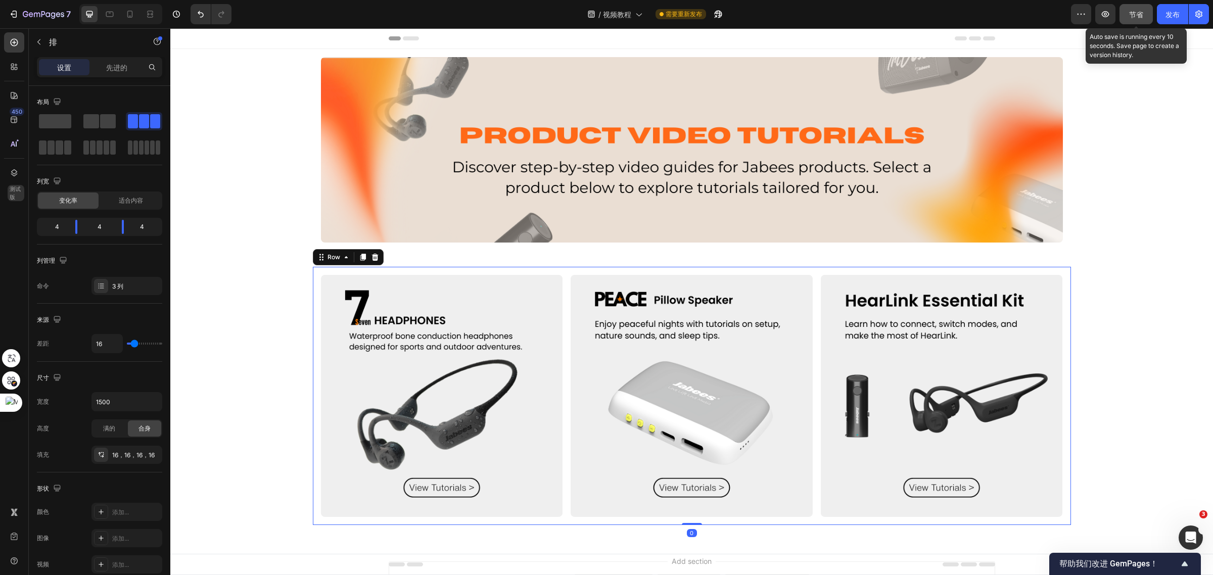
click at [1138, 16] on font "节省" at bounding box center [1136, 14] width 14 height 9
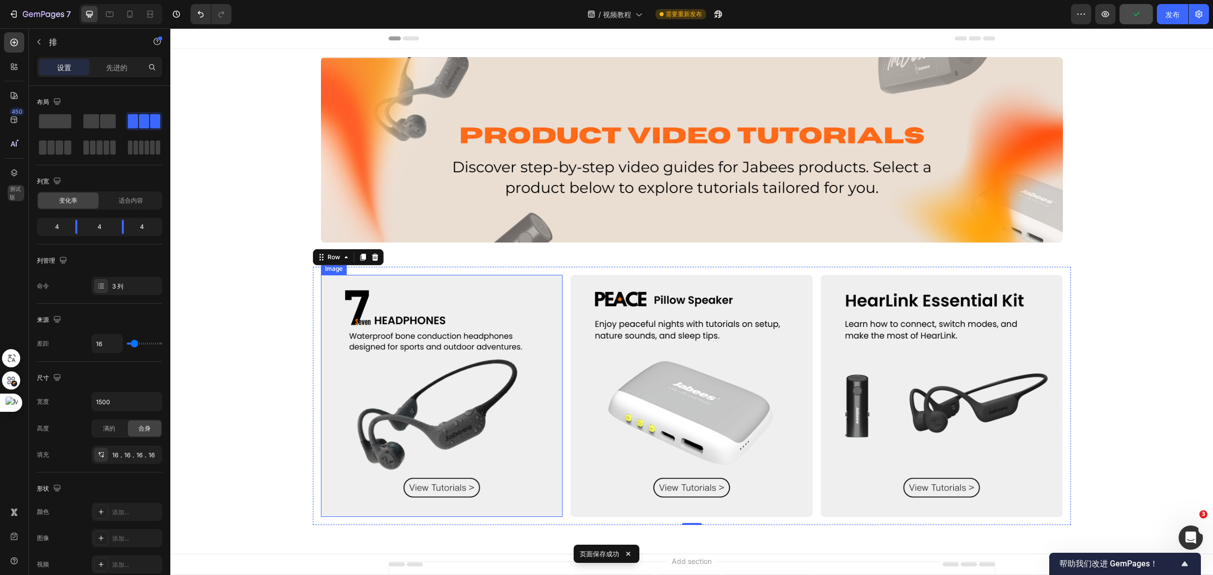
click at [430, 367] on img at bounding box center [442, 396] width 242 height 242
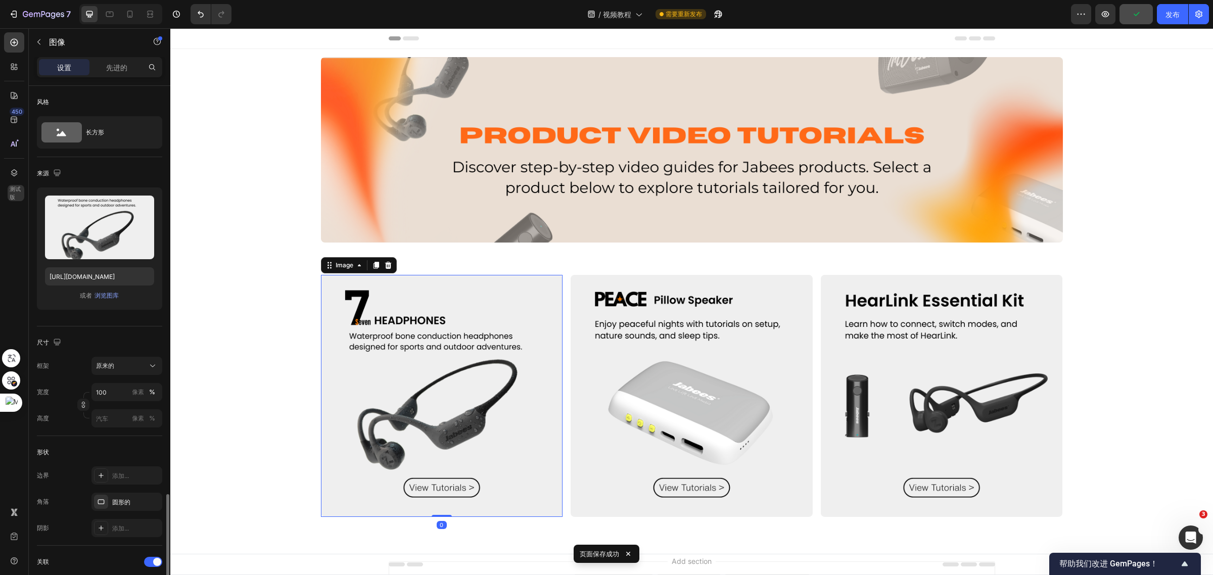
scroll to position [253, 0]
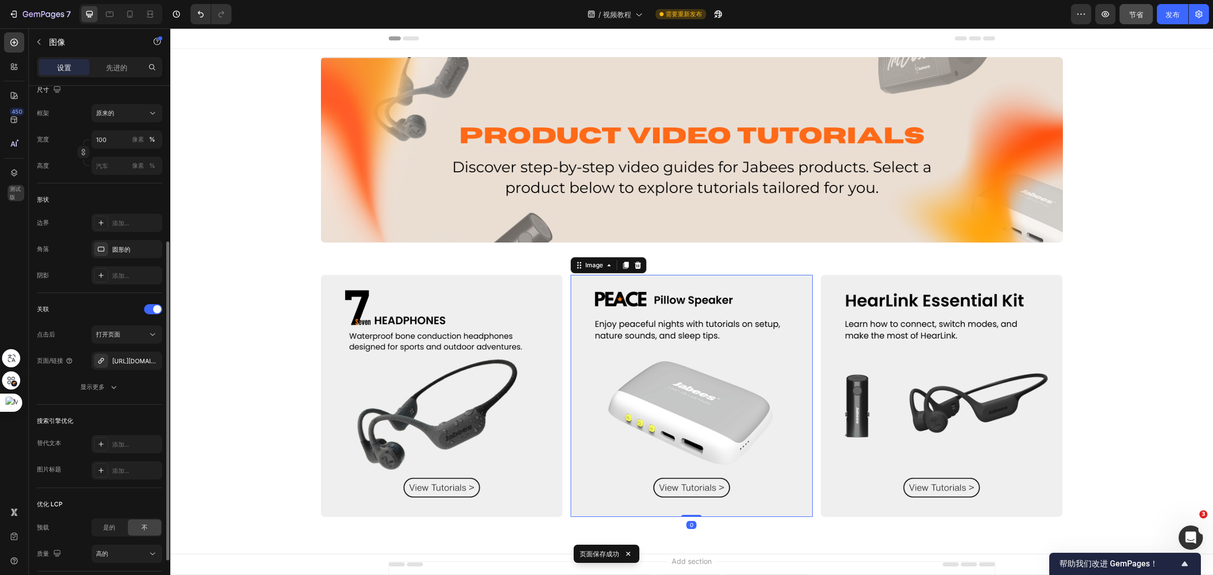
click at [712, 408] on img at bounding box center [691, 396] width 242 height 242
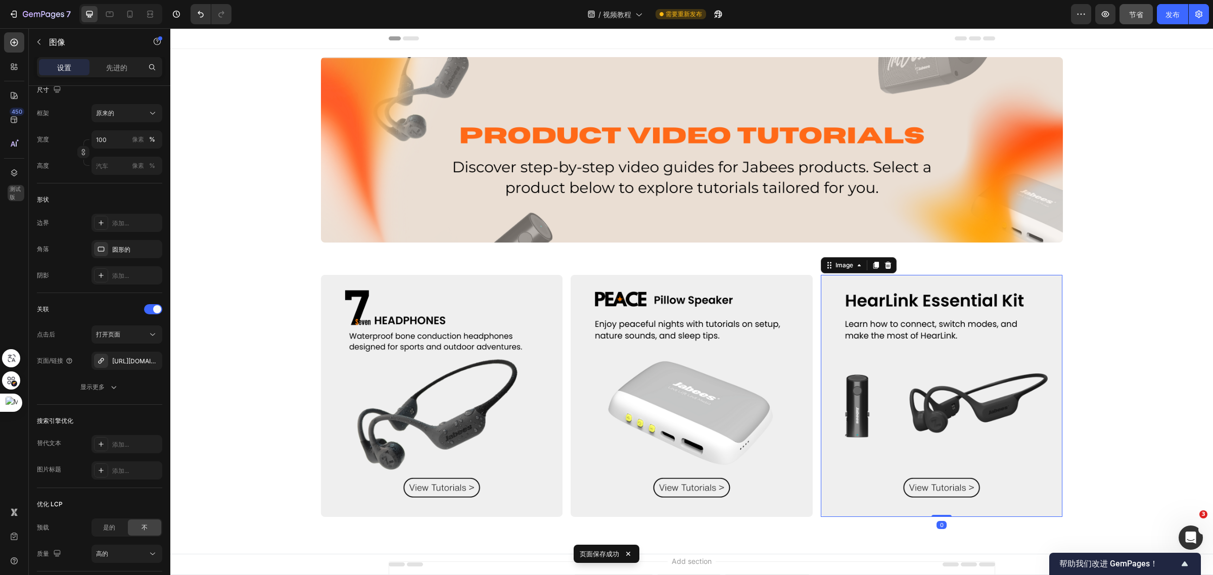
click at [961, 366] on img at bounding box center [942, 396] width 242 height 242
click at [1137, 16] on font "节省" at bounding box center [1136, 14] width 14 height 9
click at [1167, 18] on font "发布" at bounding box center [1172, 14] width 14 height 9
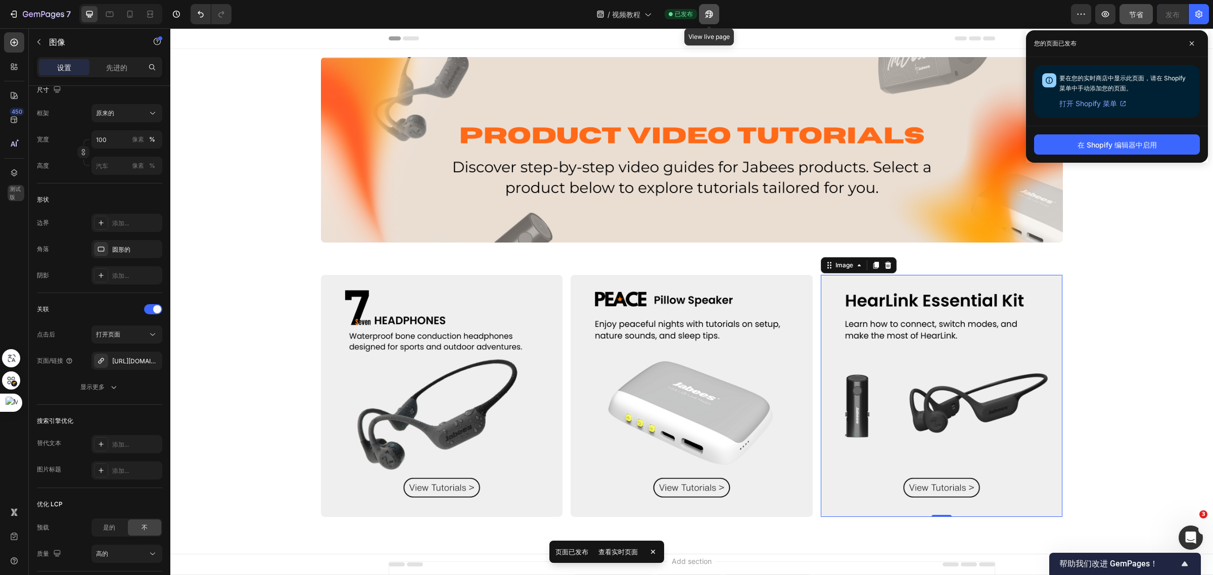
click at [716, 19] on button "button" at bounding box center [709, 14] width 20 height 20
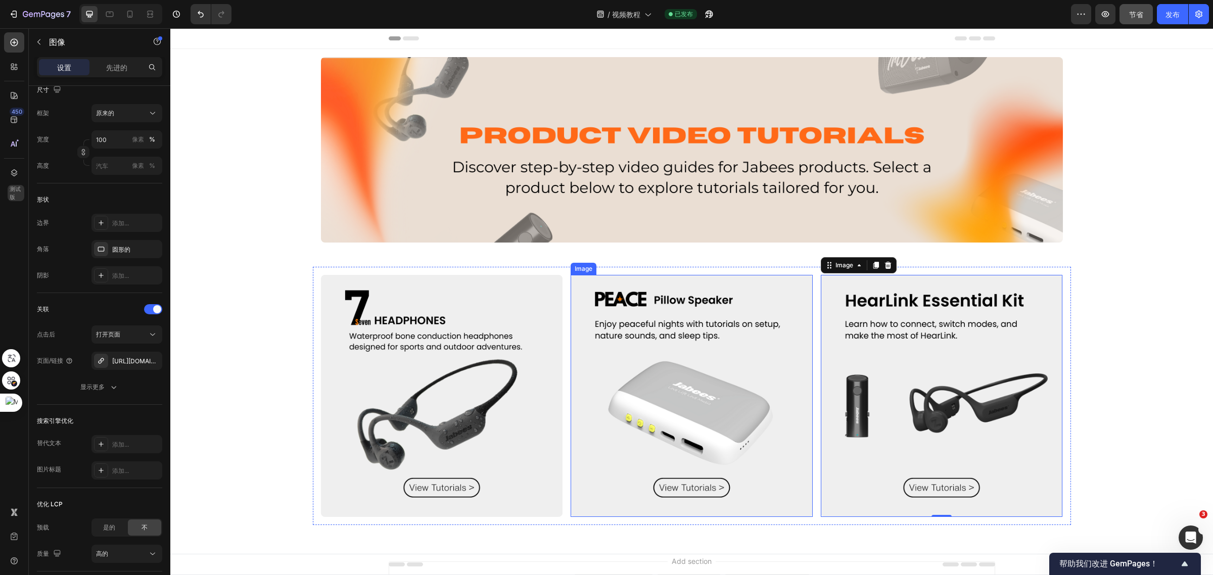
click at [701, 359] on img at bounding box center [691, 396] width 242 height 242
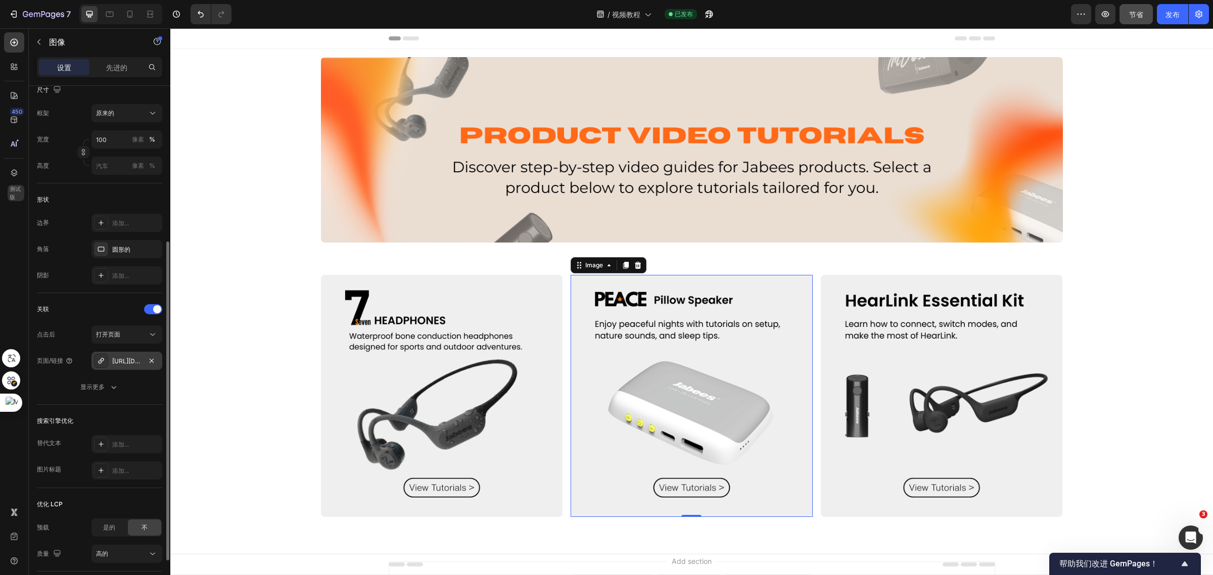
click at [115, 365] on div "https://www.jabees.com/landing-page-sep-26-14-29-00?_ab=0&key=1758878519800" at bounding box center [126, 361] width 29 height 9
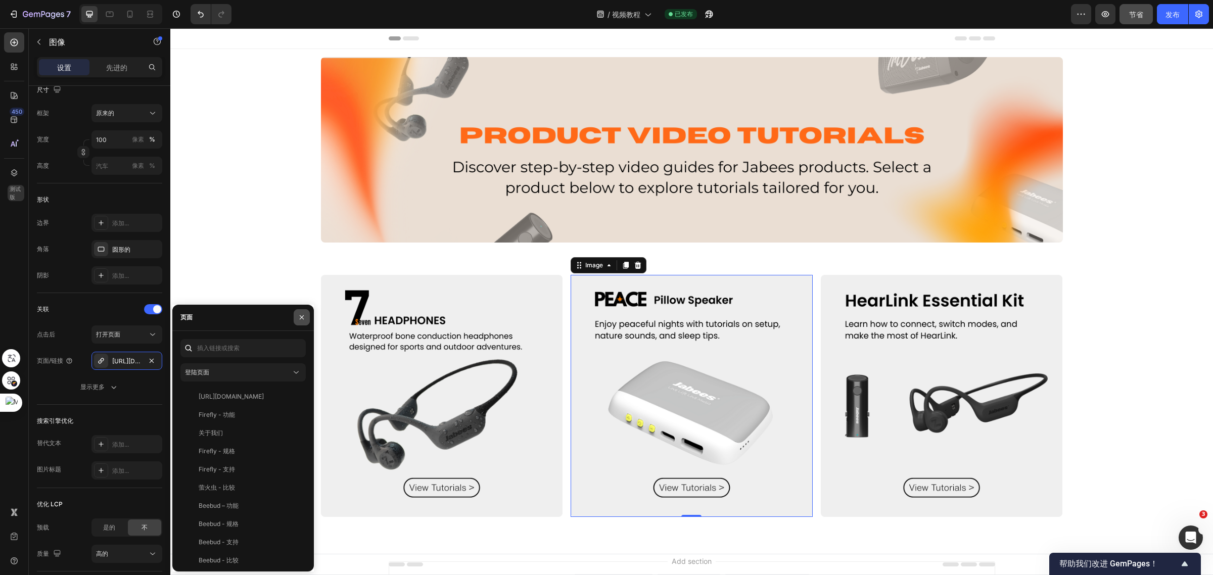
click at [301, 316] on icon "button" at bounding box center [302, 317] width 8 height 8
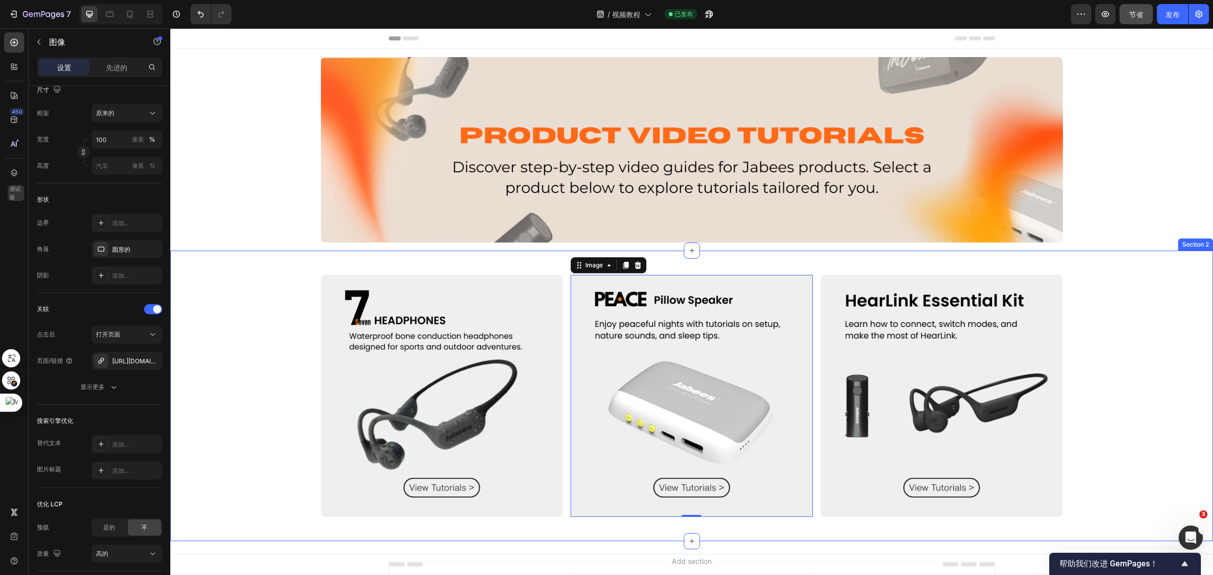
click at [249, 273] on div "Image Image 0 Image Row" at bounding box center [691, 396] width 1042 height 258
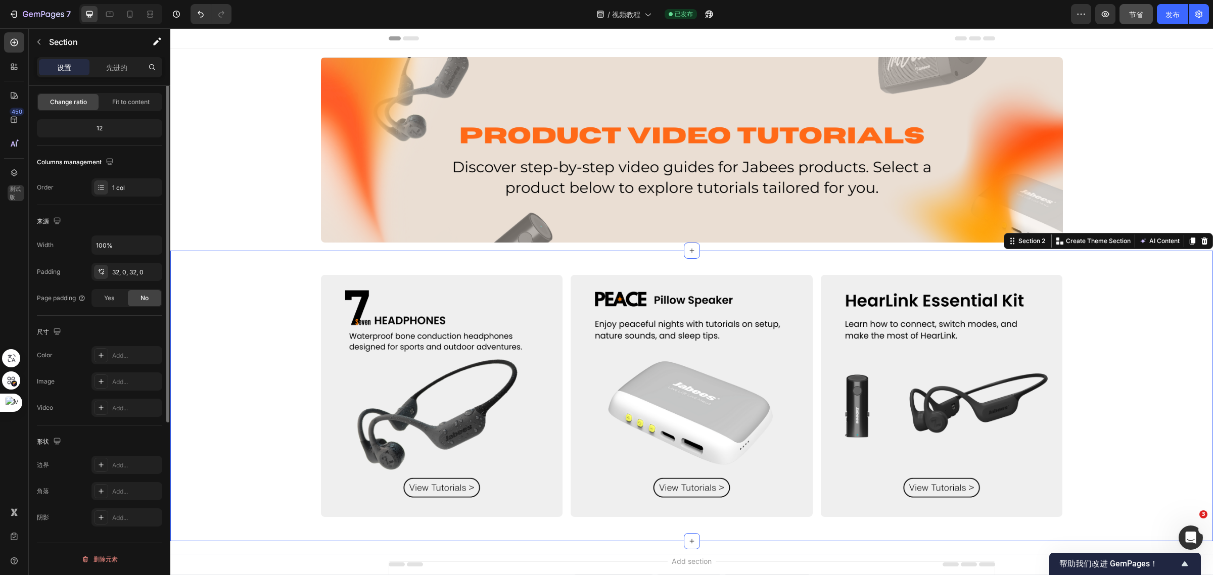
scroll to position [0, 0]
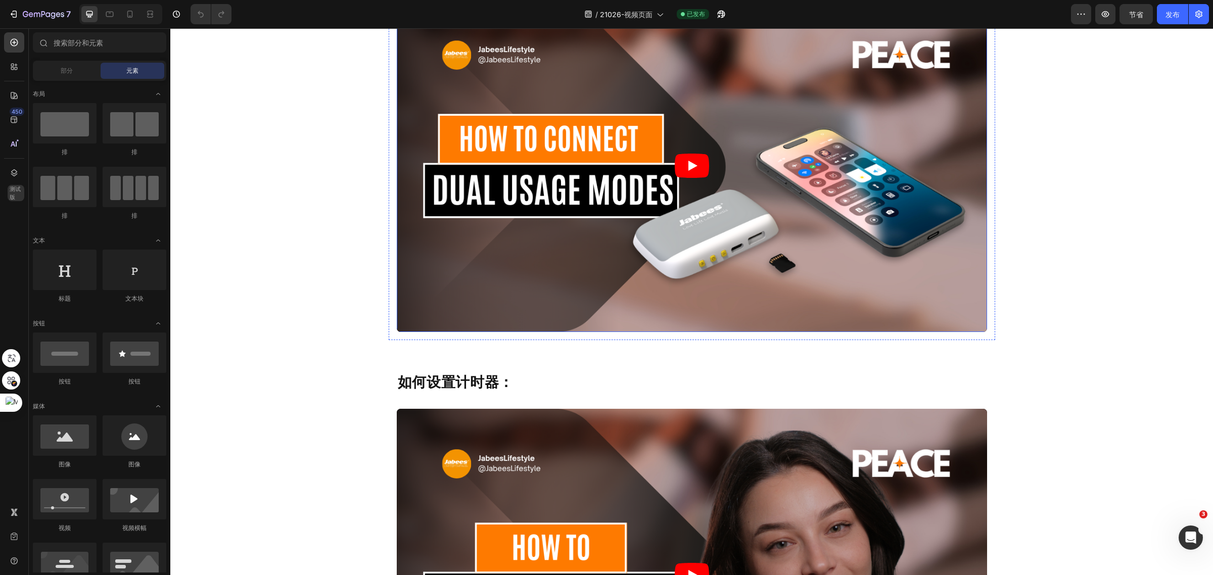
scroll to position [1137, 0]
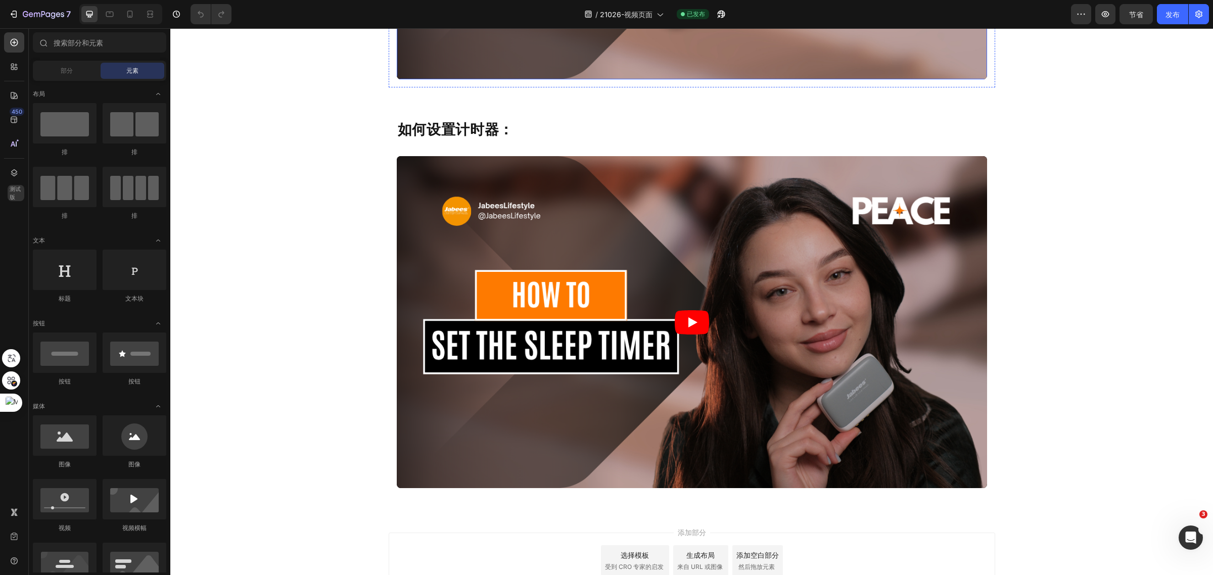
click at [806, 243] on article at bounding box center [692, 322] width 590 height 332
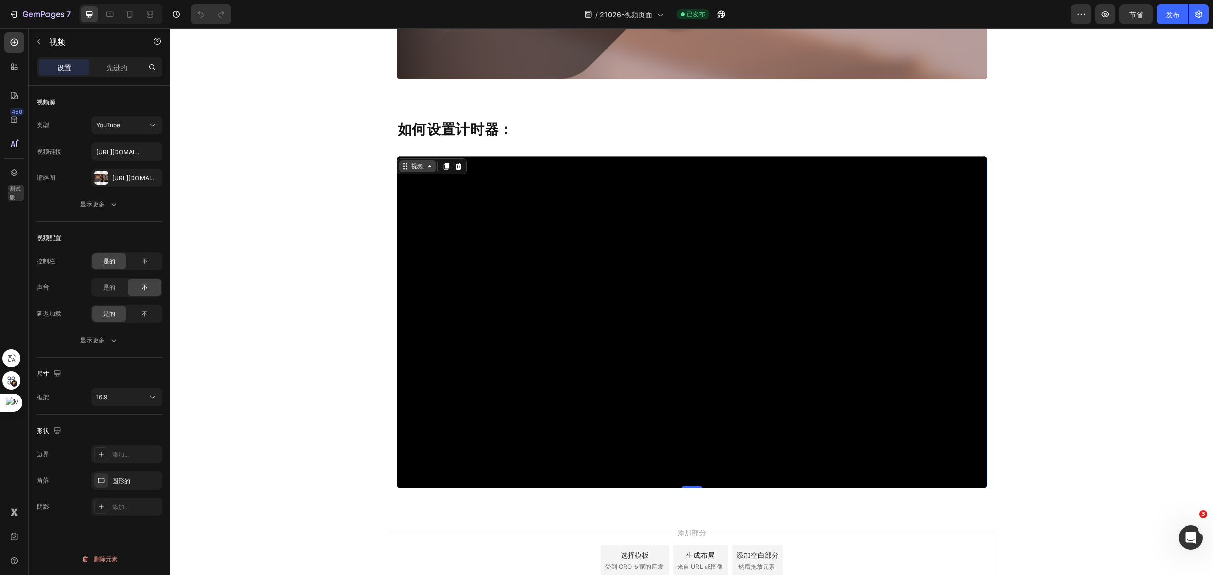
click at [411, 164] on font "视频" at bounding box center [417, 166] width 12 height 8
click at [125, 171] on div "[URL][DOMAIN_NAME]" at bounding box center [126, 178] width 71 height 18
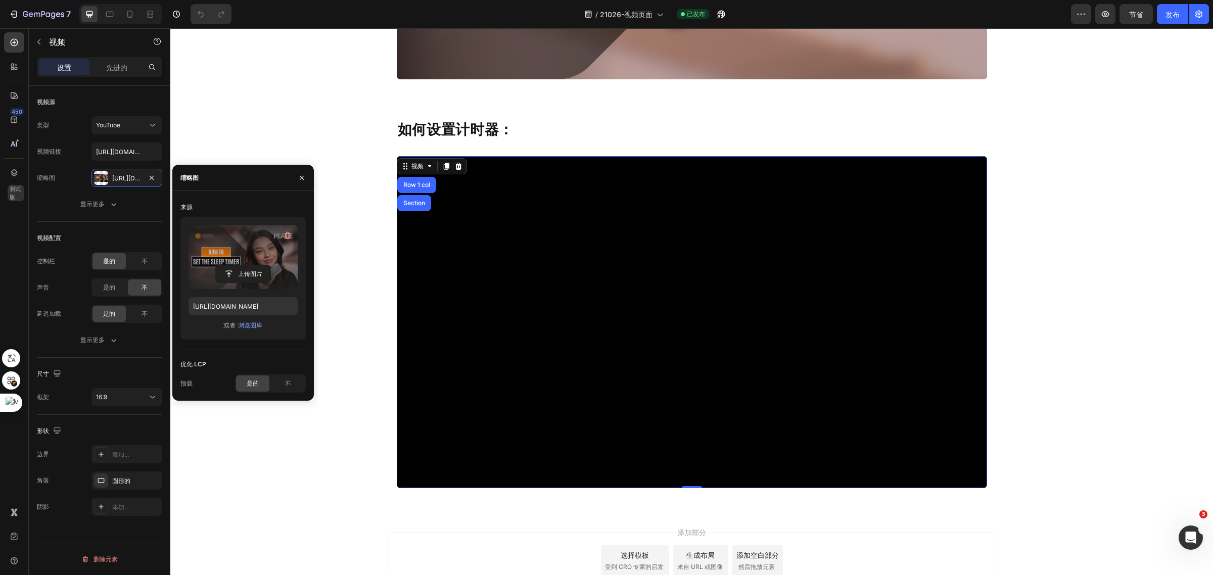
click at [244, 244] on label at bounding box center [242, 257] width 109 height 64
click at [244, 265] on input "file" at bounding box center [243, 273] width 55 height 17
type input "[URL][DOMAIN_NAME]"
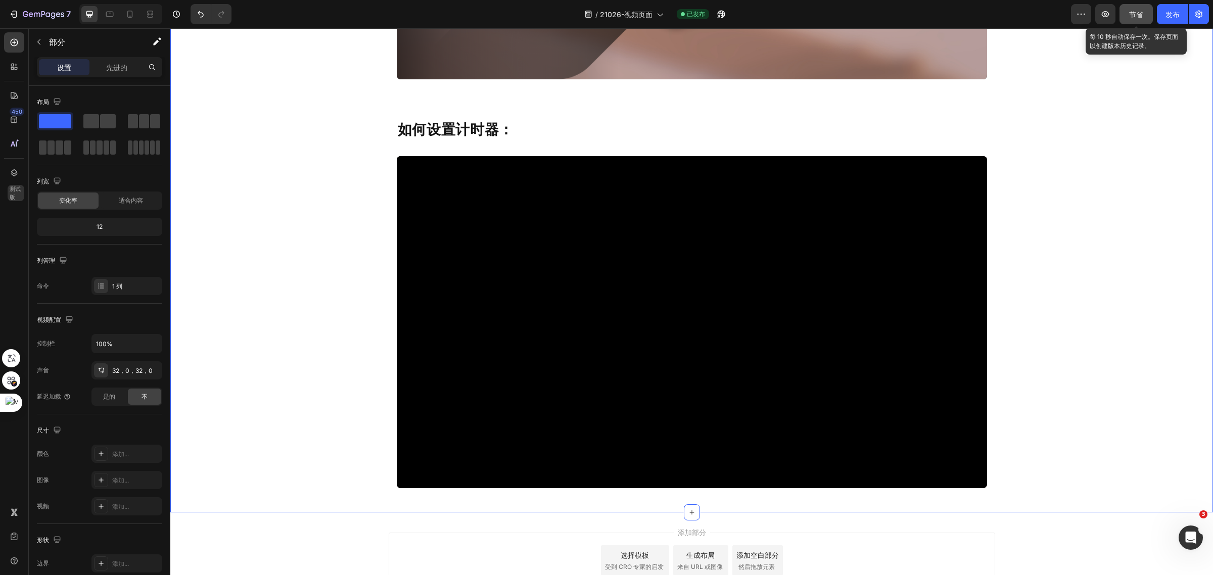
click at [1132, 19] on button "节省" at bounding box center [1135, 14] width 33 height 20
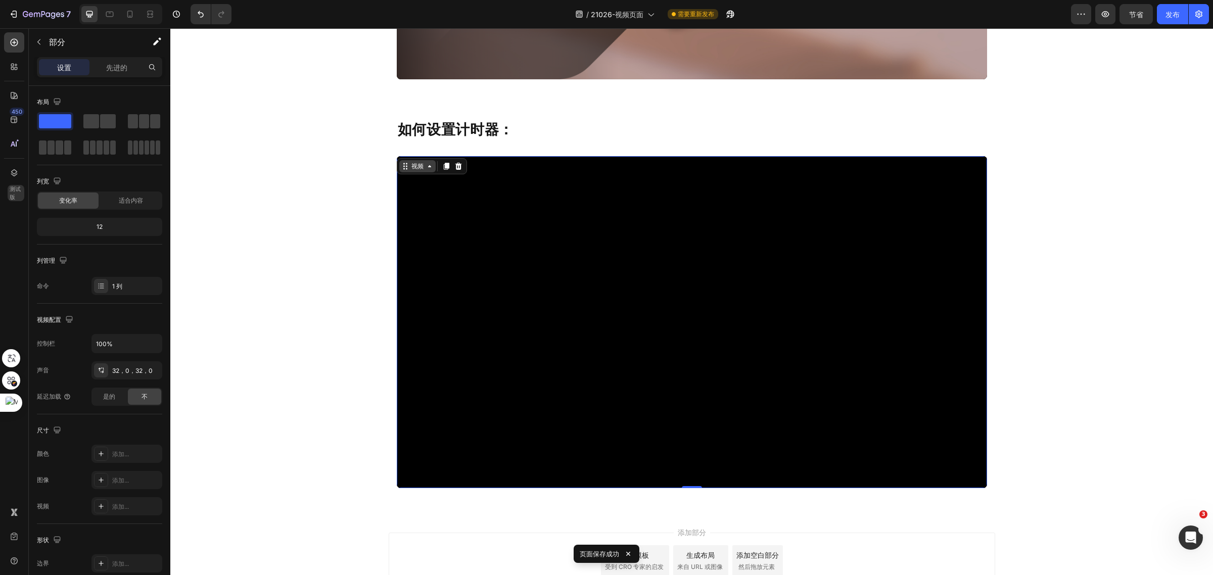
click at [400, 165] on div "视频" at bounding box center [417, 166] width 36 height 12
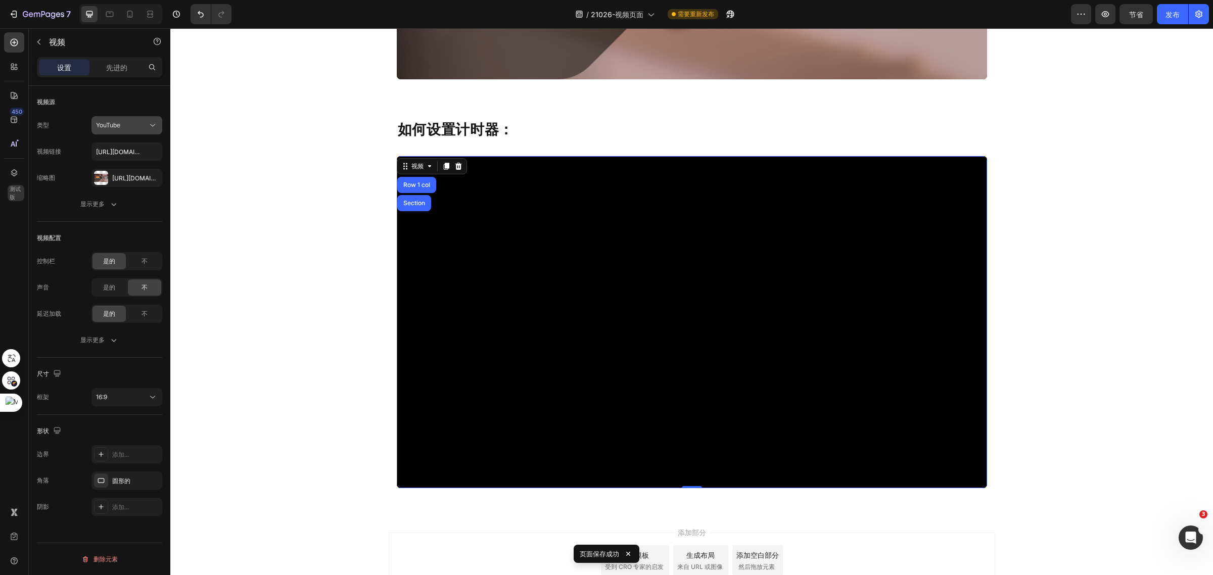
click at [158, 119] on button "YouTube" at bounding box center [126, 125] width 71 height 18
click at [136, 153] on p "YouTube" at bounding box center [125, 150] width 58 height 9
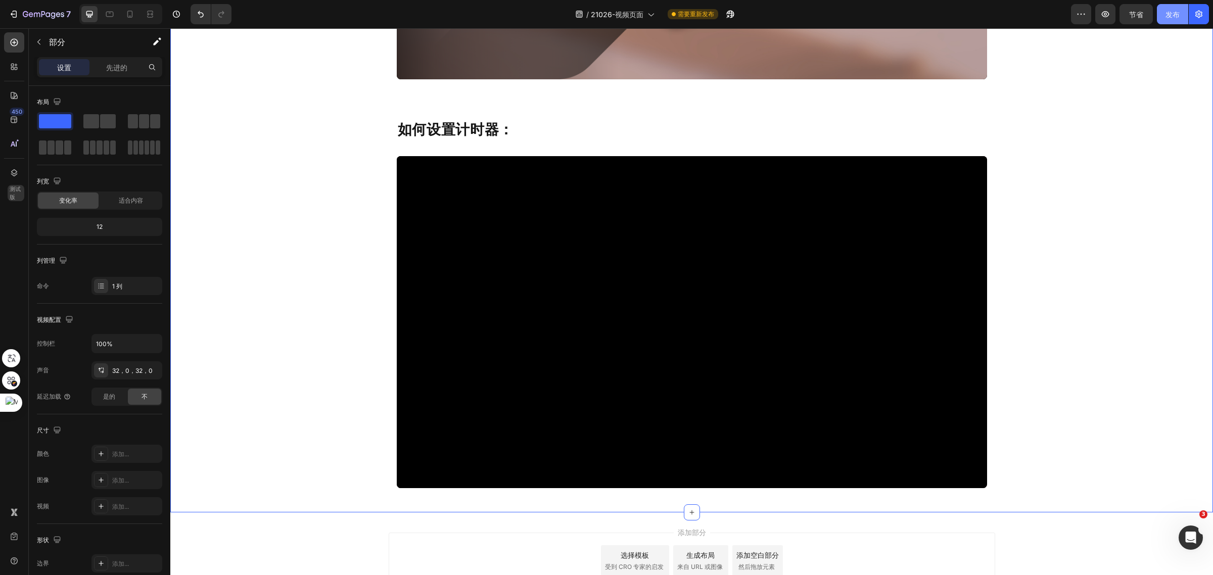
click at [1171, 16] on font "发布" at bounding box center [1172, 14] width 14 height 9
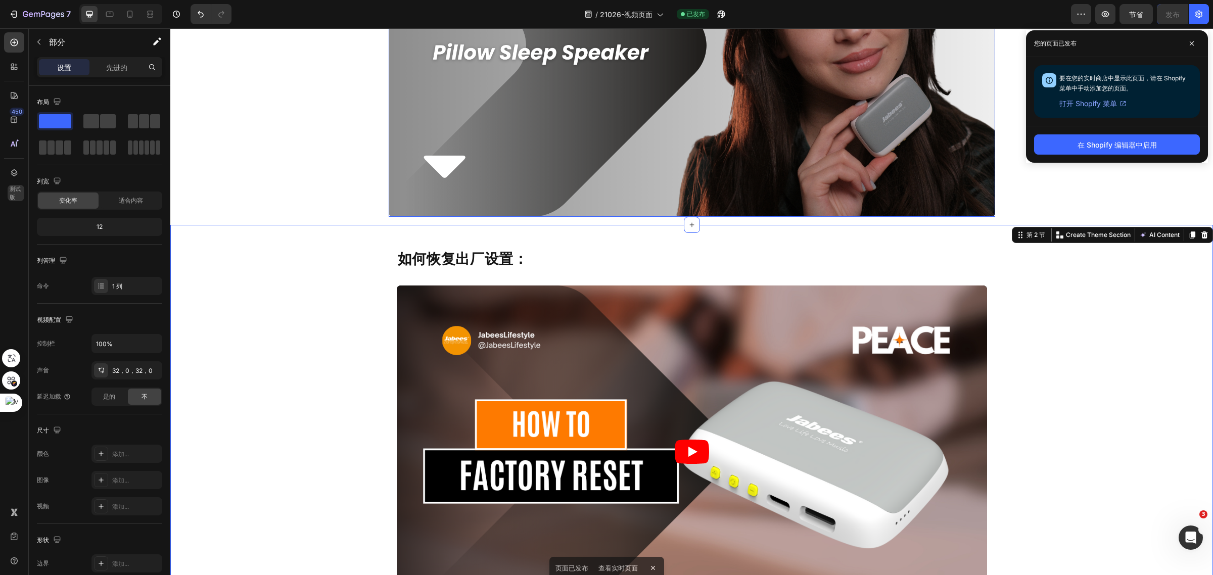
scroll to position [0, 0]
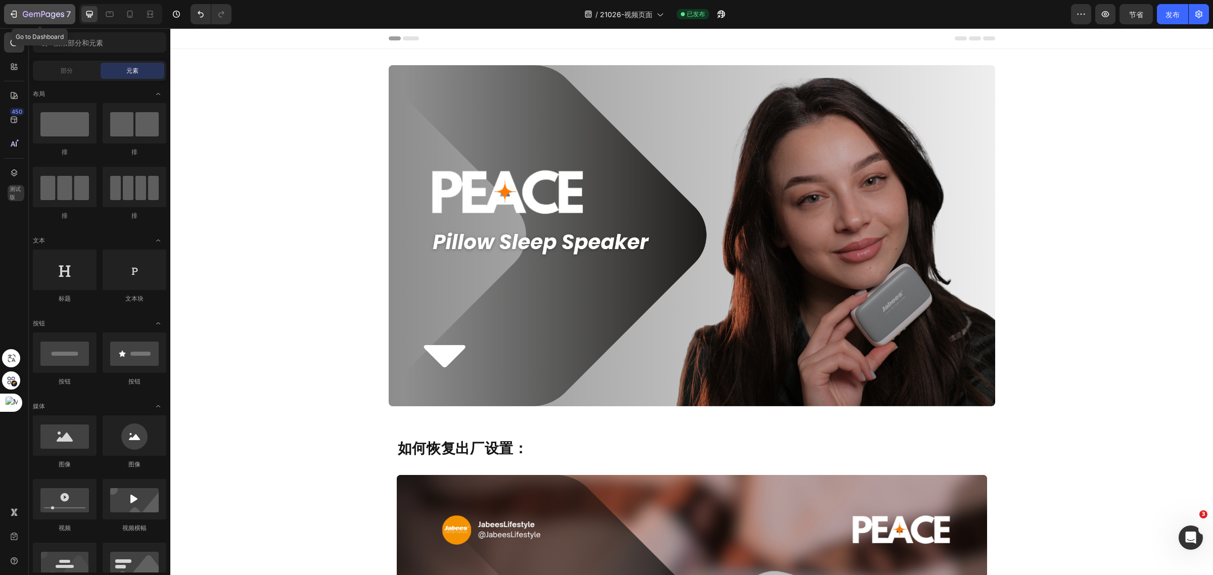
click at [34, 18] on icon "button" at bounding box center [43, 15] width 41 height 9
click at [713, 16] on button "button" at bounding box center [721, 14] width 20 height 20
click at [726, 9] on icon "button" at bounding box center [721, 14] width 10 height 10
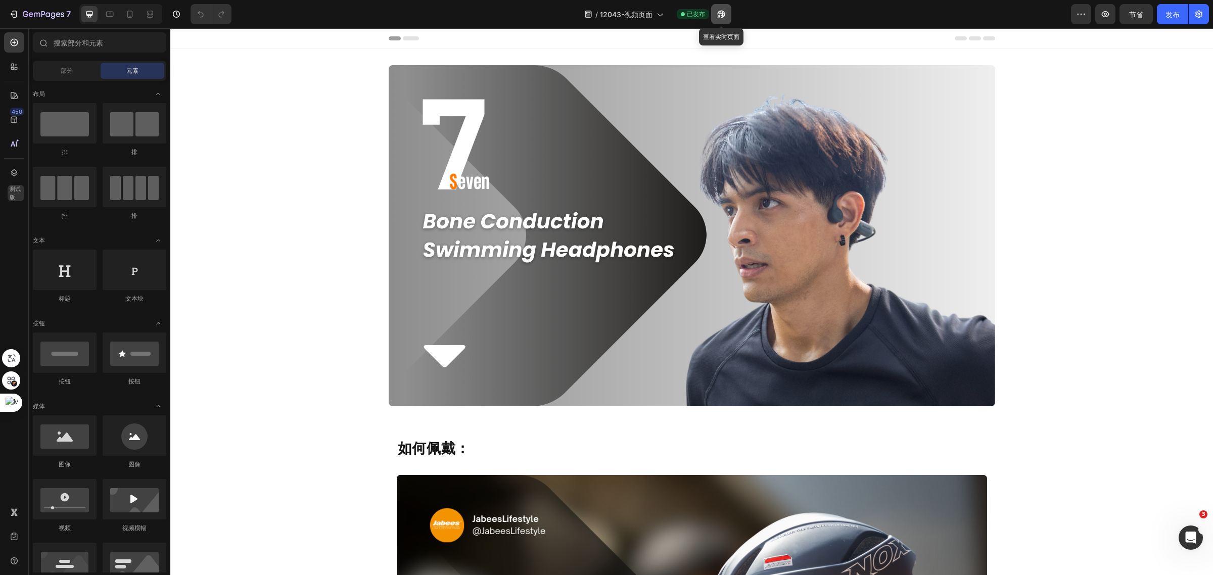
click at [720, 17] on icon "button" at bounding box center [721, 14] width 10 height 10
